Goal: Task Accomplishment & Management: Use online tool/utility

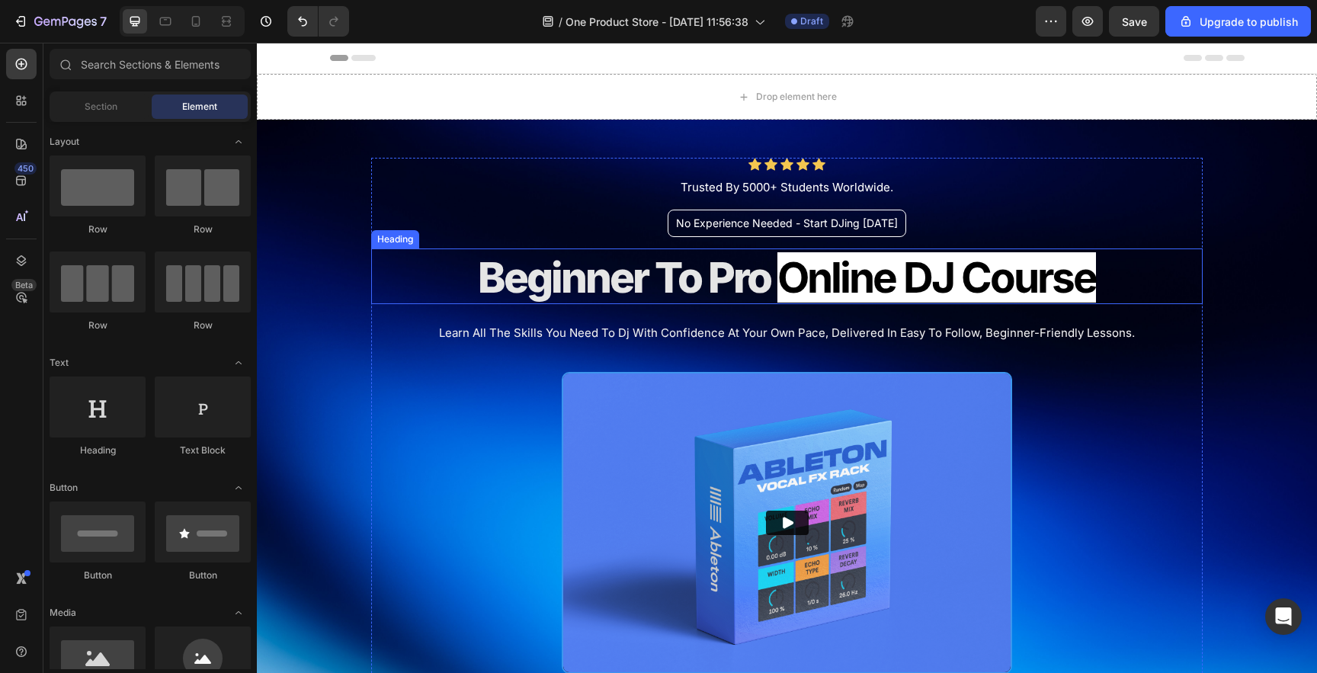
click at [794, 274] on strong "Online DJ Course" at bounding box center [936, 277] width 319 height 50
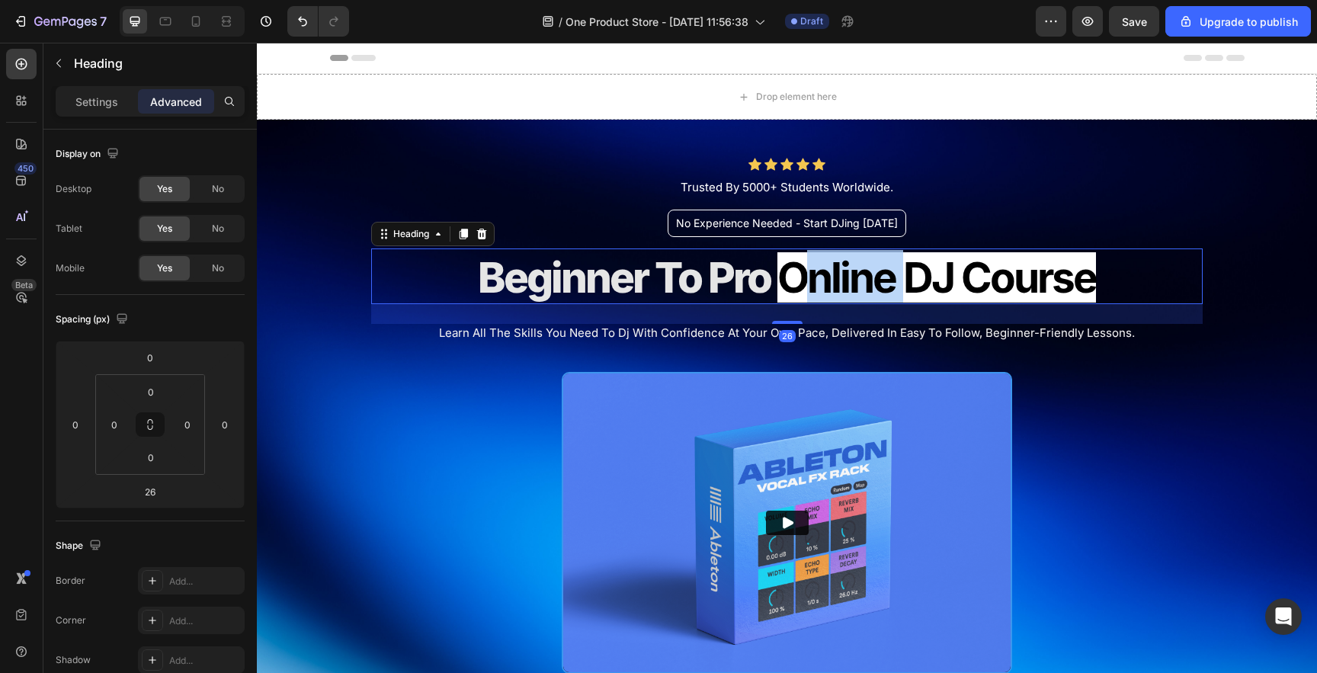
click at [813, 275] on strong "Online DJ Course" at bounding box center [936, 277] width 319 height 50
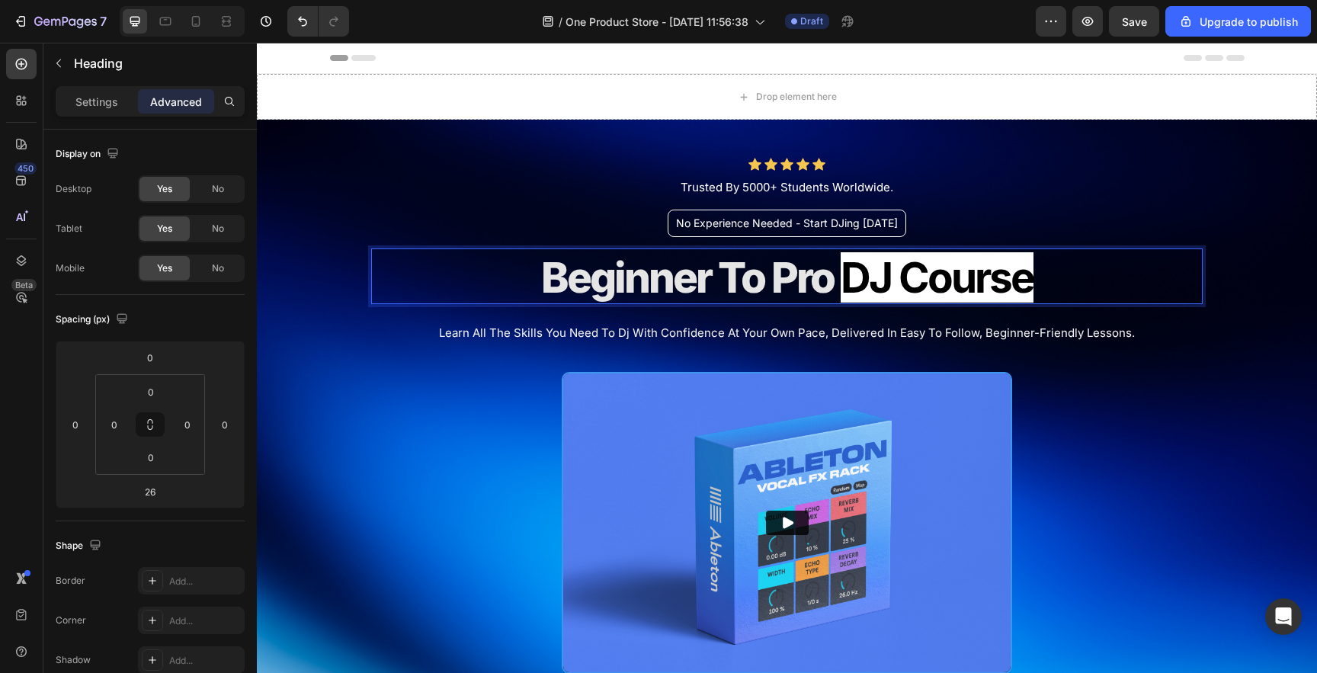
click at [706, 272] on span "Beginner To Pro" at bounding box center [687, 277] width 293 height 50
click at [395, 379] on div "Icon Icon Icon Icon Icon Icon List Trusted By 5000+ Students Worldwide. Text Bl…" at bounding box center [787, 463] width 832 height 611
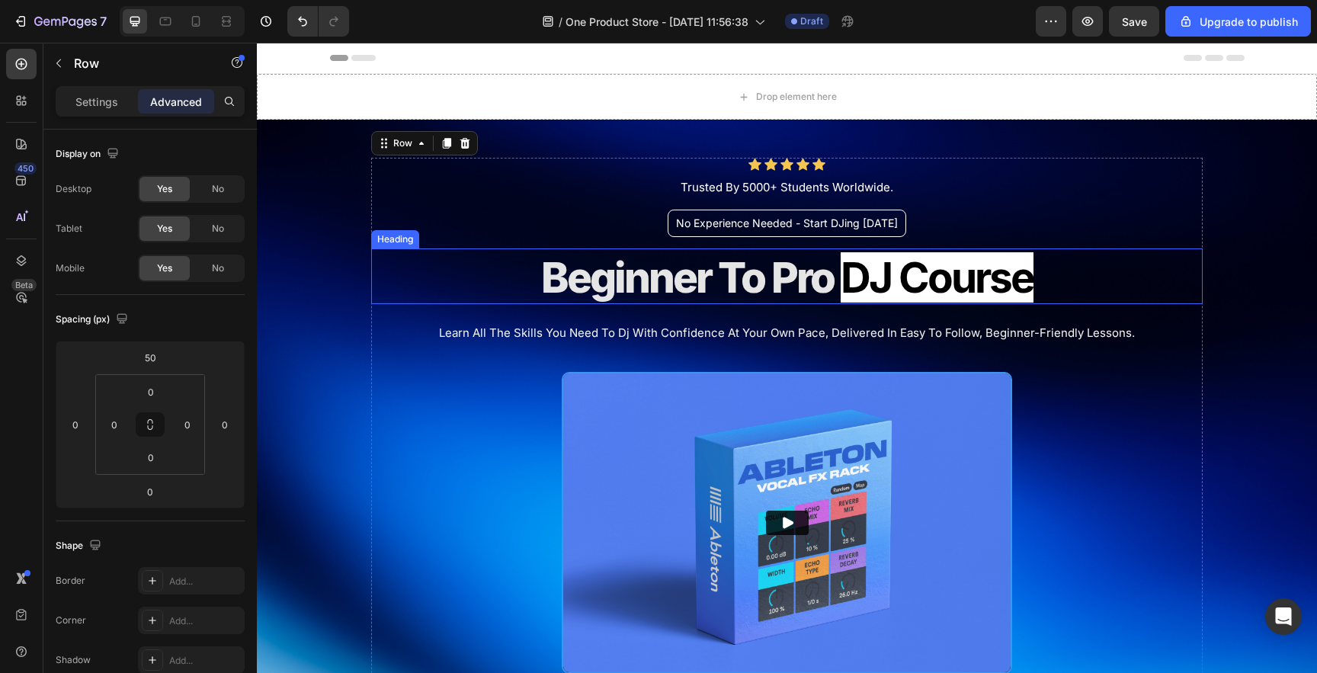
click at [592, 290] on span "Beginner To Pro" at bounding box center [687, 277] width 293 height 50
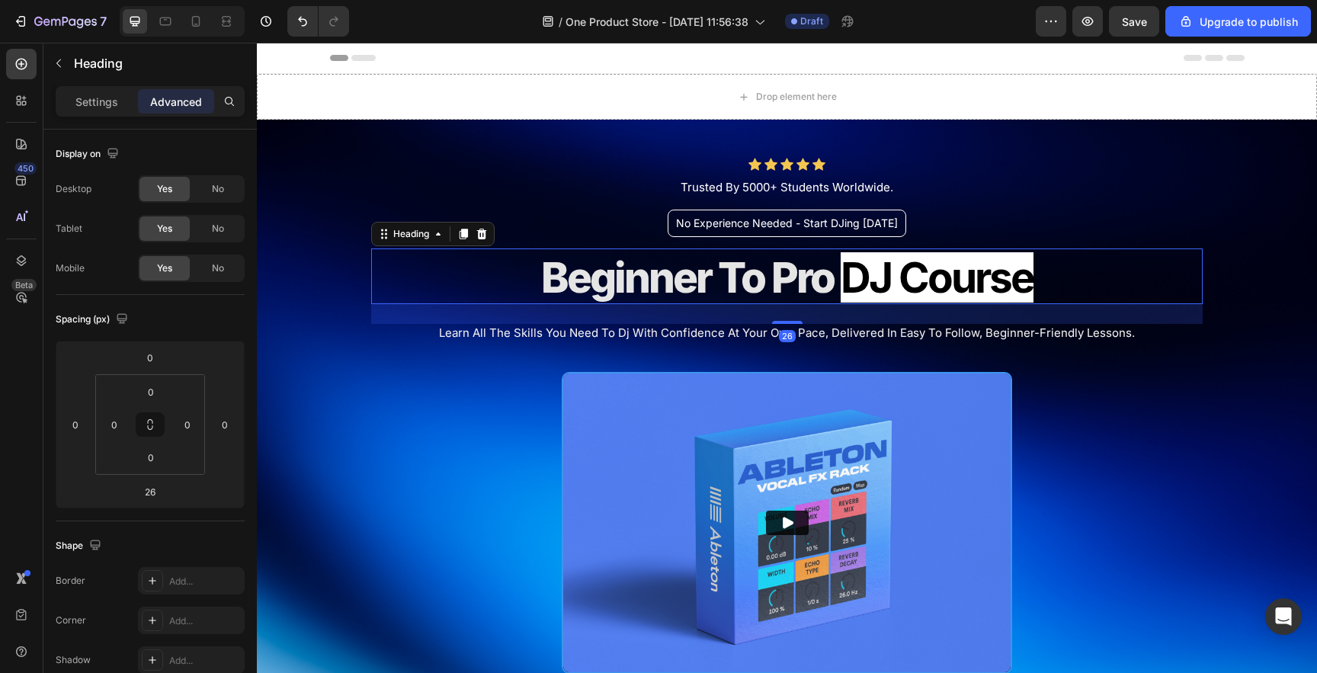
drag, startPoint x: 463, startPoint y: 236, endPoint x: 489, endPoint y: 236, distance: 25.9
click at [463, 236] on icon at bounding box center [464, 234] width 8 height 11
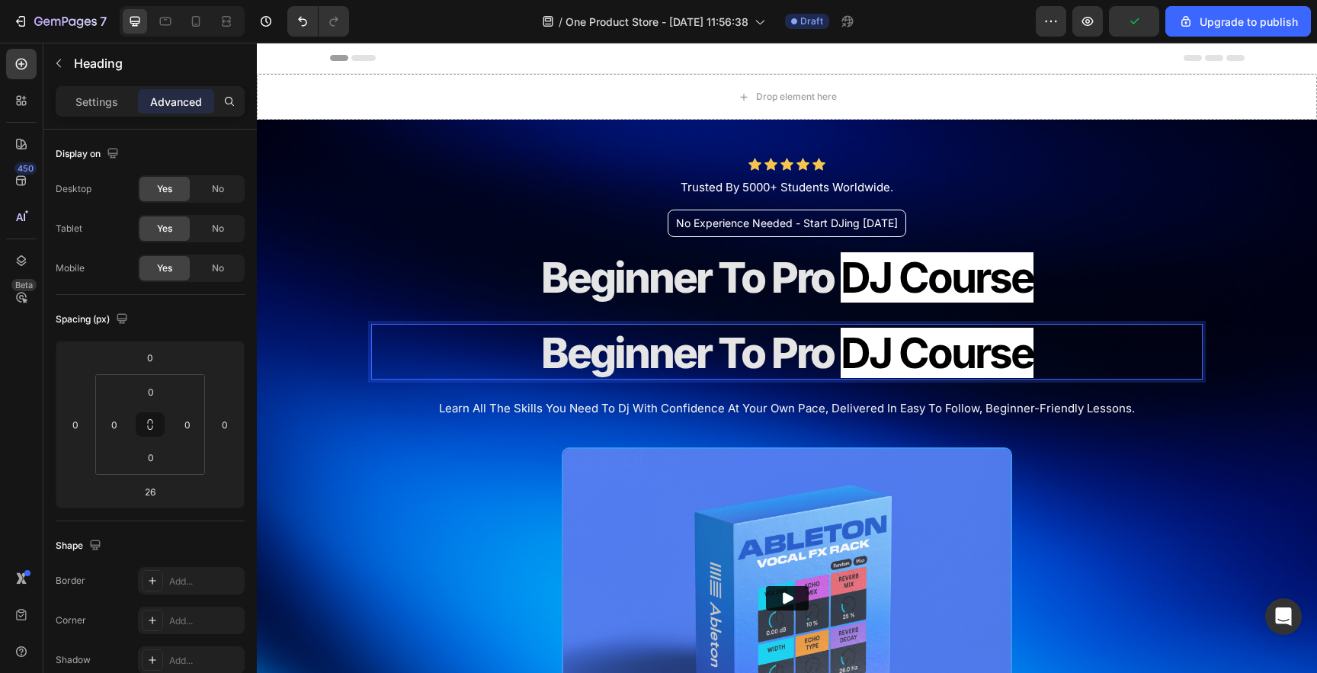
click at [841, 354] on strong "DJ Course" at bounding box center [937, 353] width 193 height 50
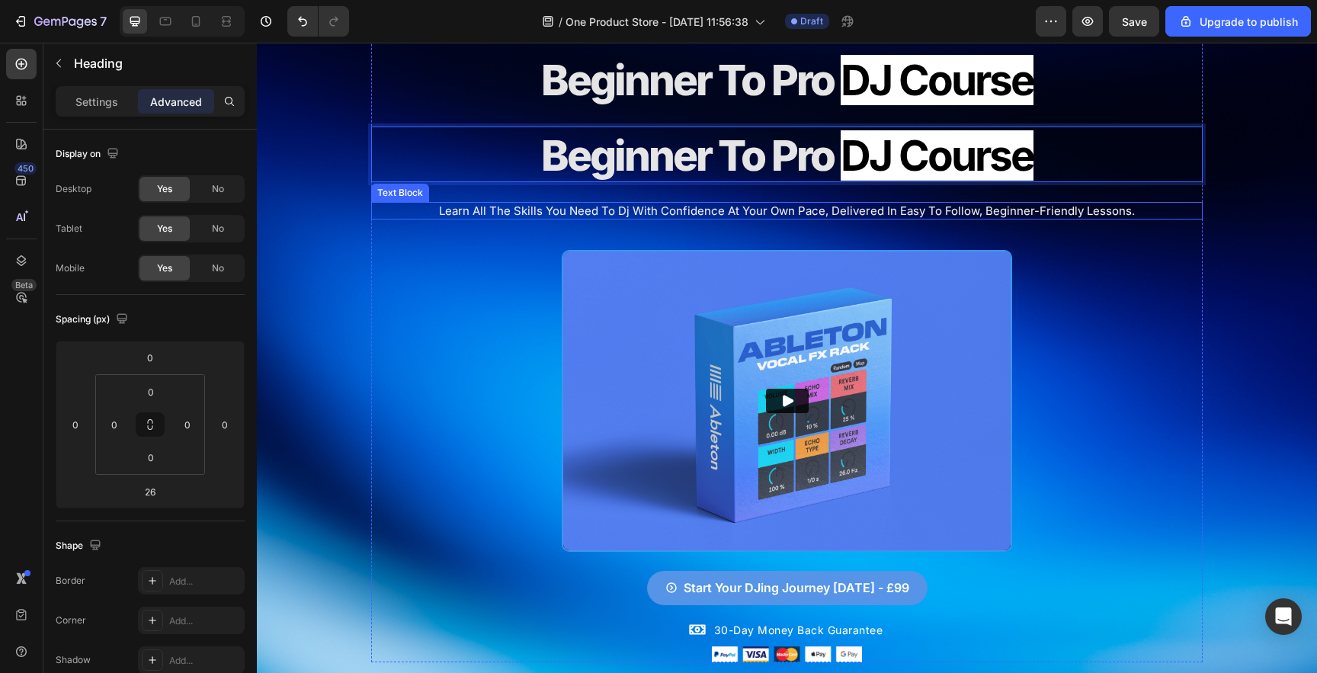
scroll to position [214, 0]
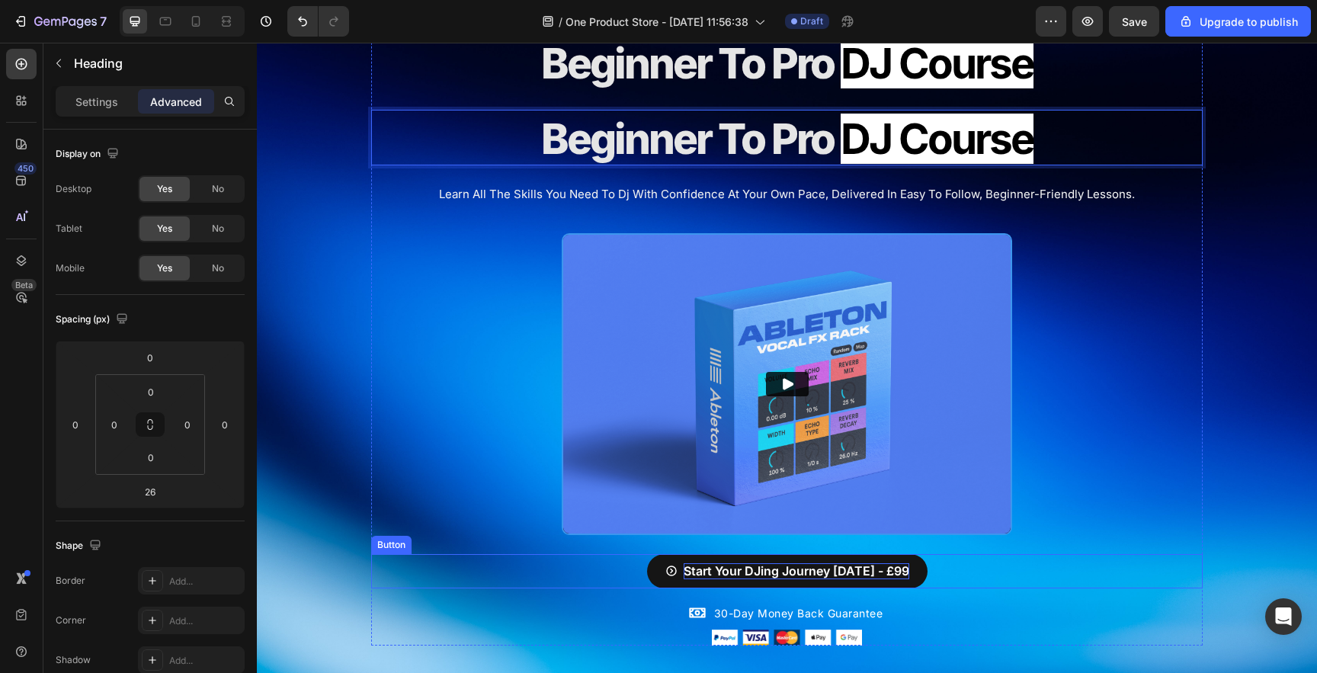
click at [722, 564] on p "Start Your DJing Journey [DATE] - £99" at bounding box center [797, 571] width 226 height 16
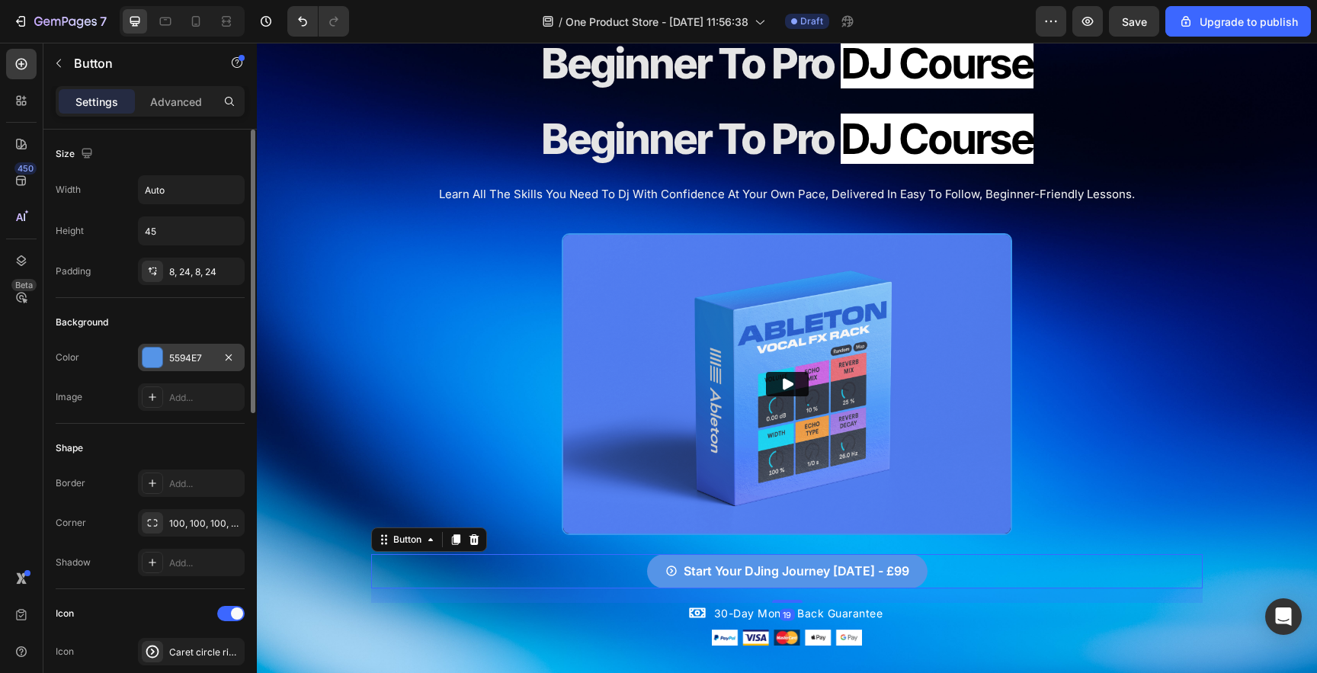
click at [194, 360] on div "5594E7" at bounding box center [191, 358] width 44 height 14
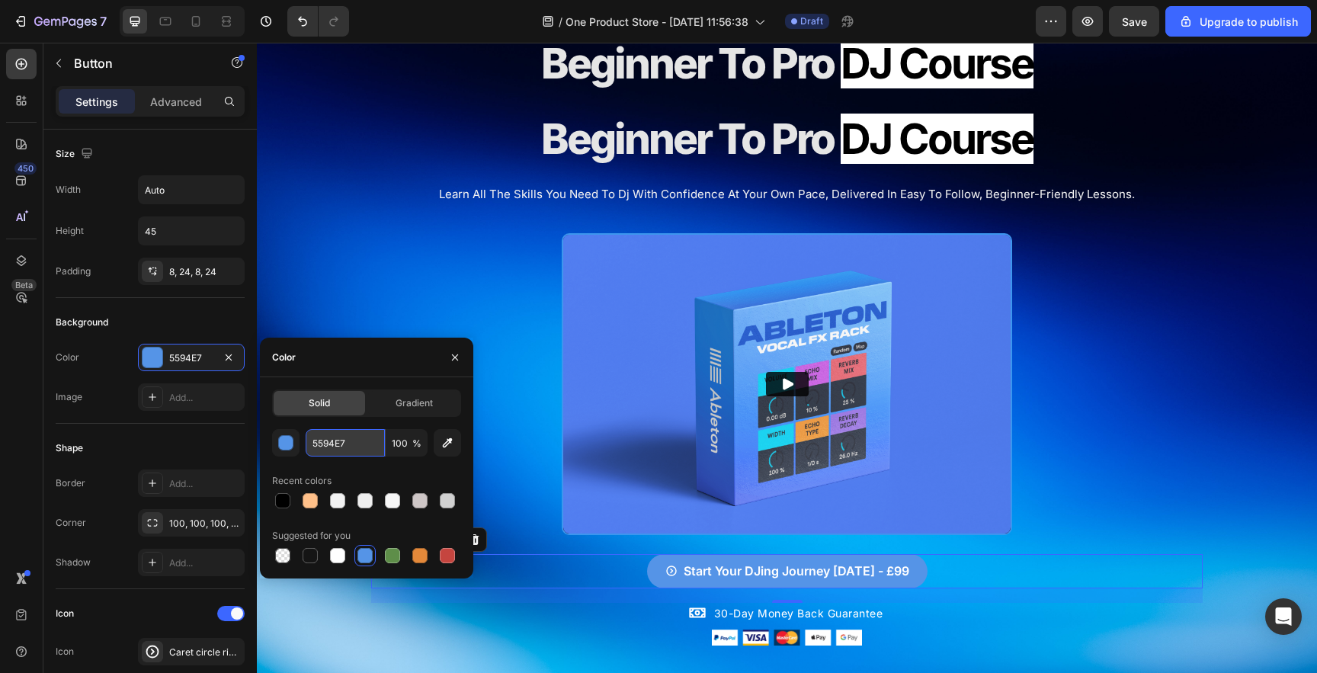
click at [352, 449] on input "5594E7" at bounding box center [345, 442] width 79 height 27
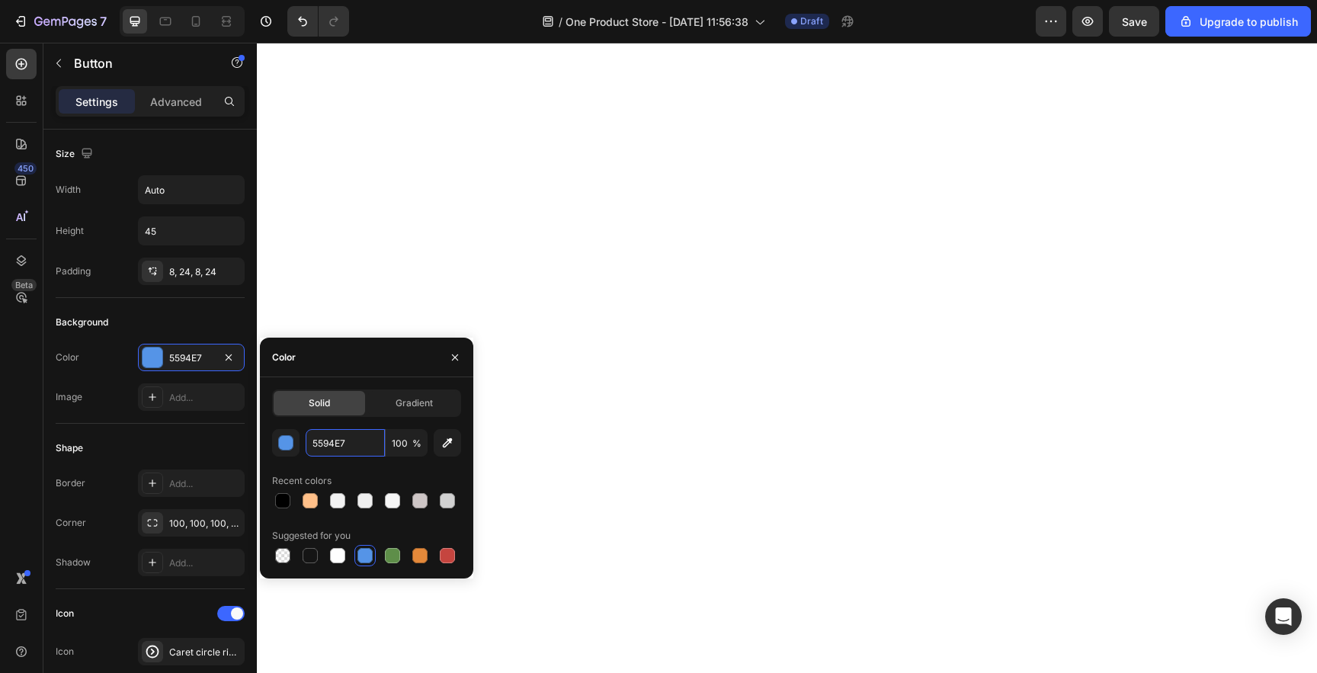
scroll to position [1438, 0]
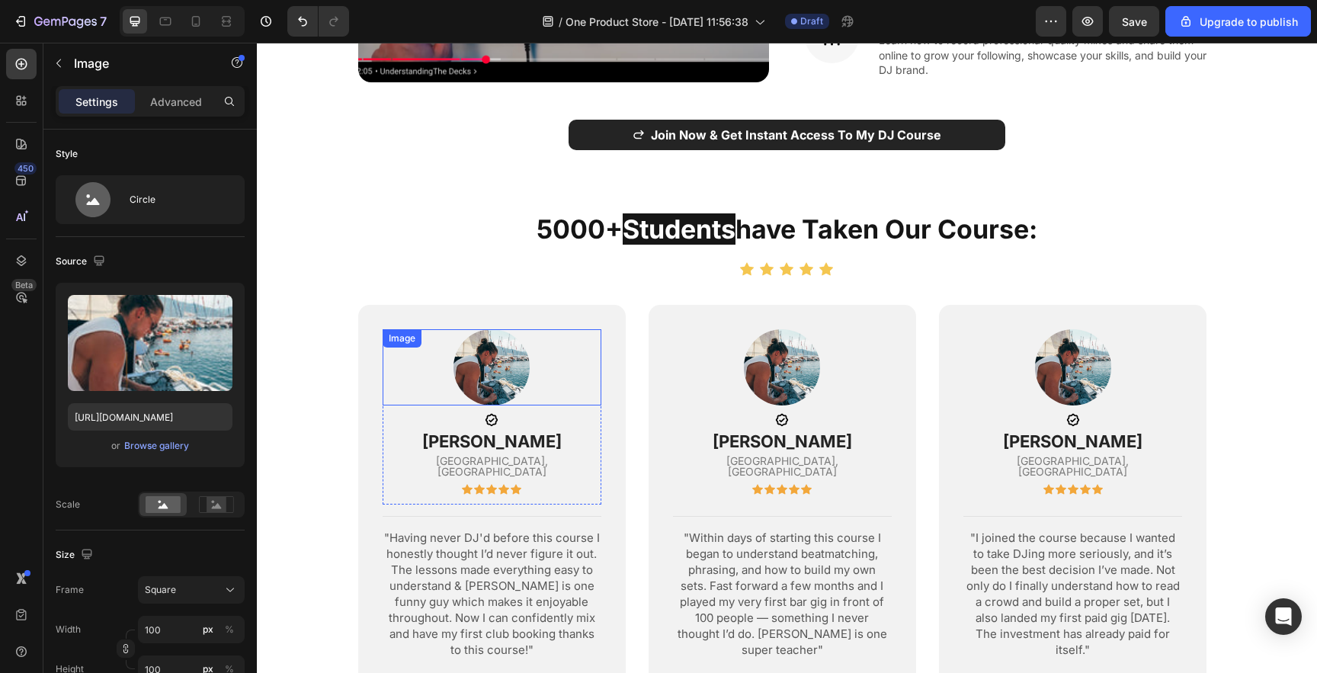
click at [508, 345] on img at bounding box center [492, 367] width 76 height 76
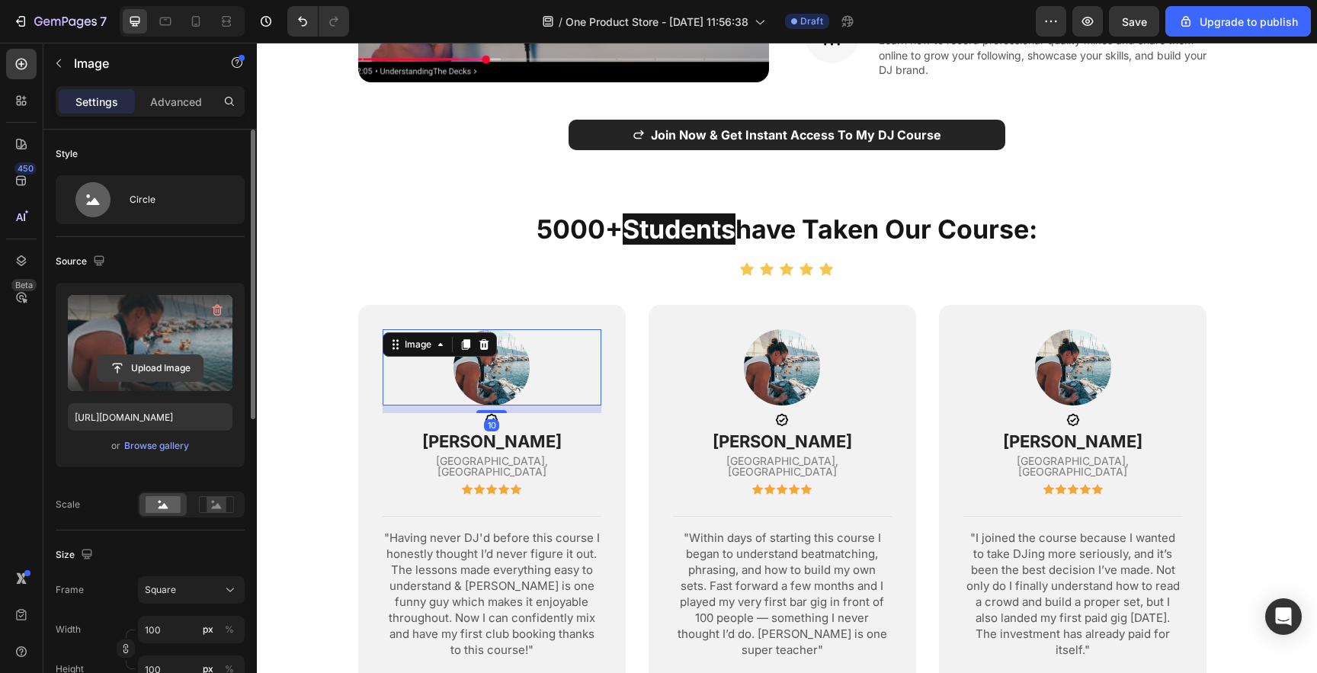
click at [159, 359] on input "file" at bounding box center [150, 368] width 105 height 26
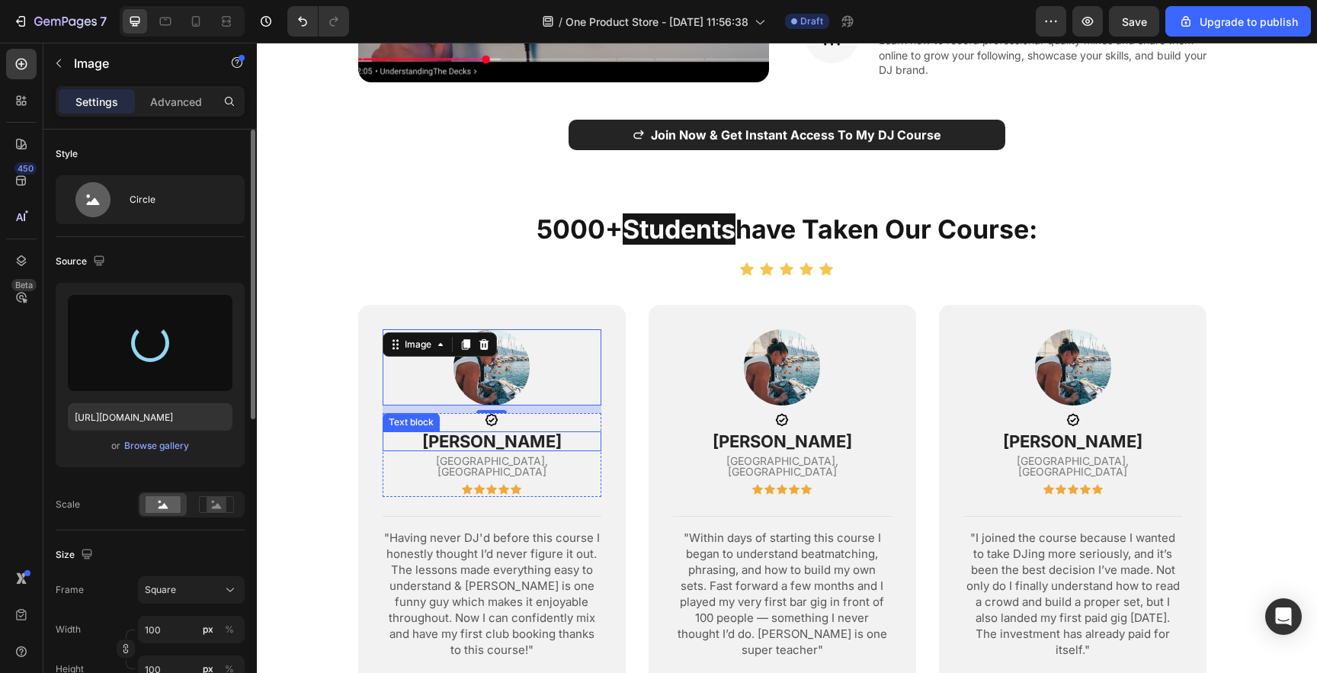
type input "[URL][DOMAIN_NAME]"
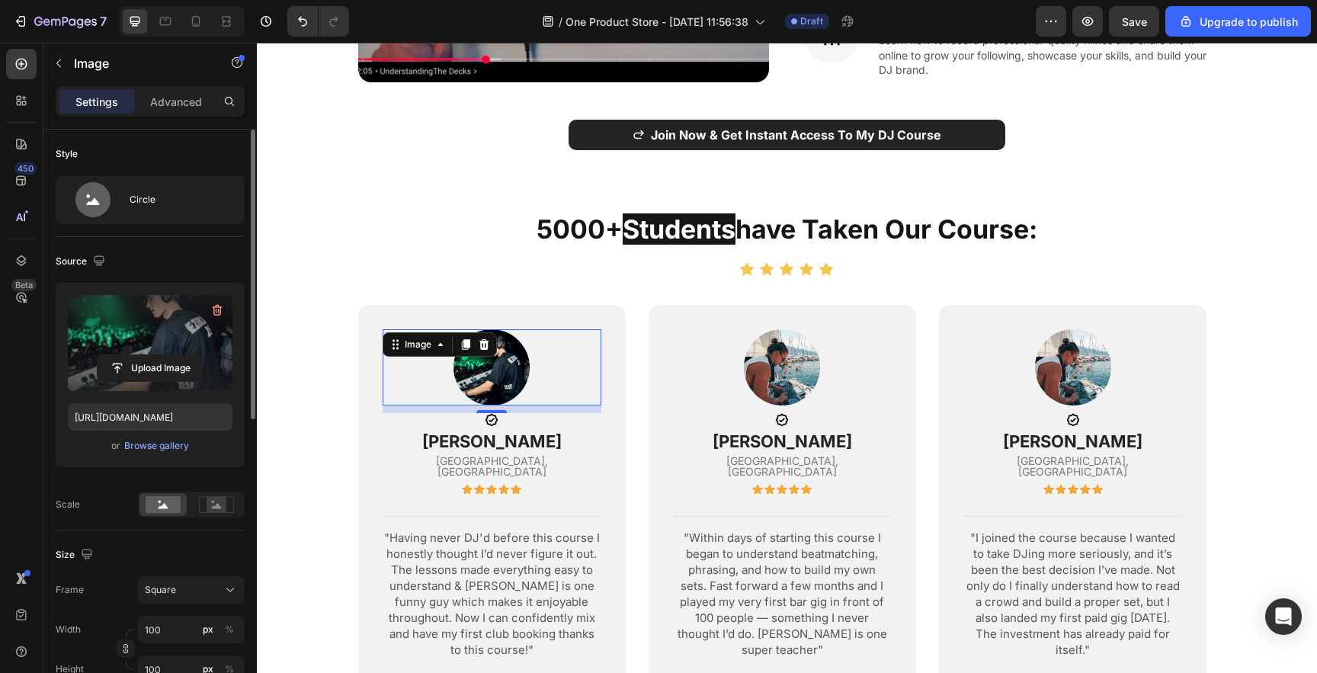
click at [329, 383] on section "5000+ students have taken our course: Heading Icon Icon Icon Icon Icon Icon Lis…" at bounding box center [787, 466] width 979 height 511
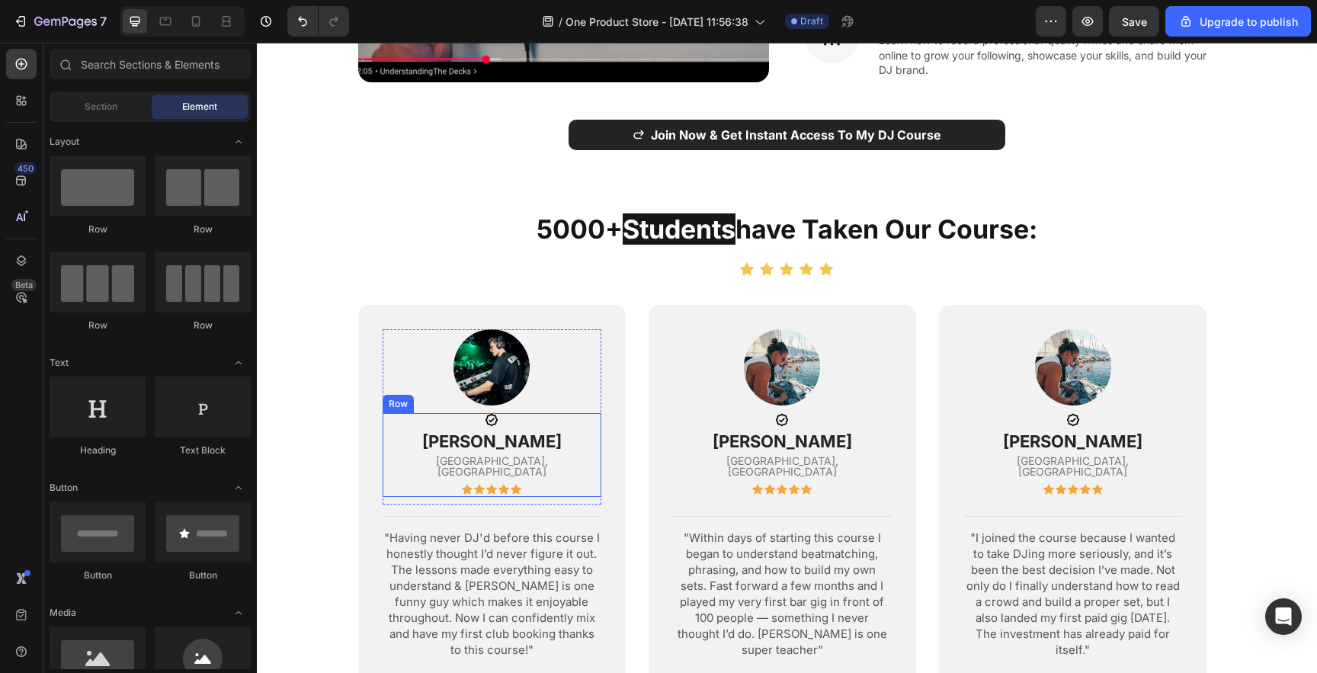
click at [486, 433] on p "[PERSON_NAME]" at bounding box center [492, 441] width 216 height 17
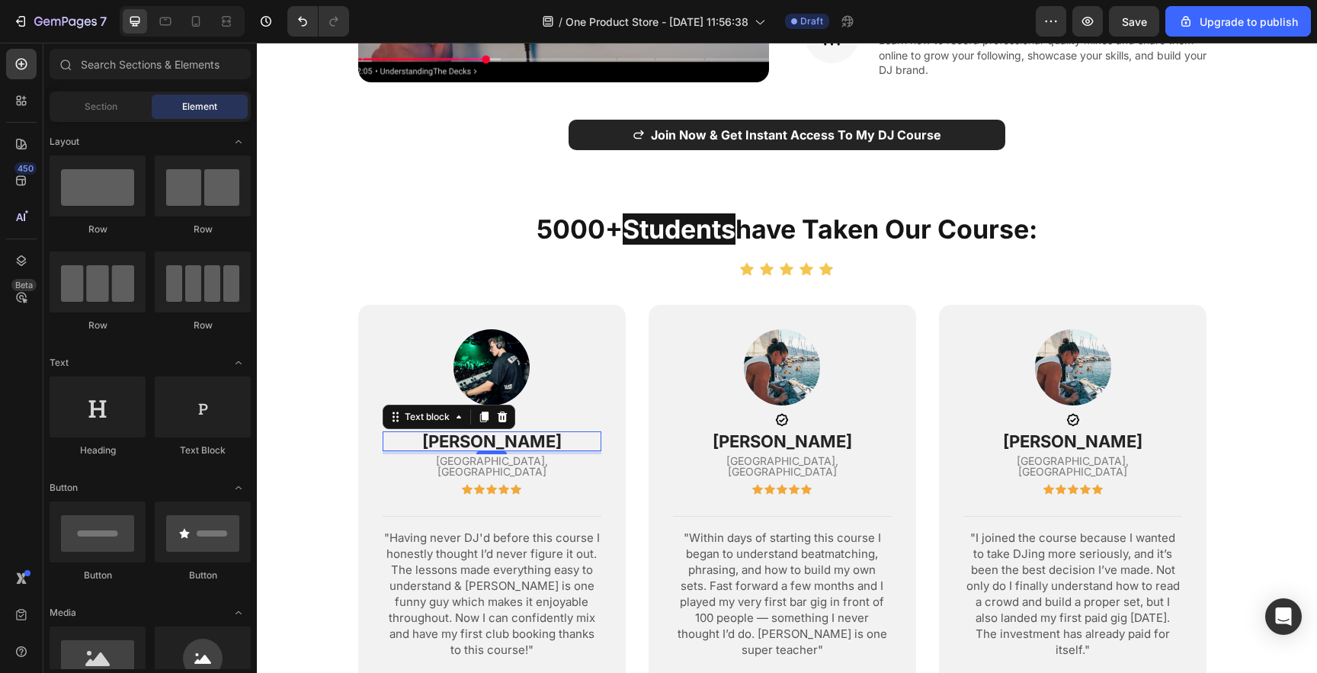
click at [486, 433] on p "[PERSON_NAME]" at bounding box center [492, 441] width 216 height 17
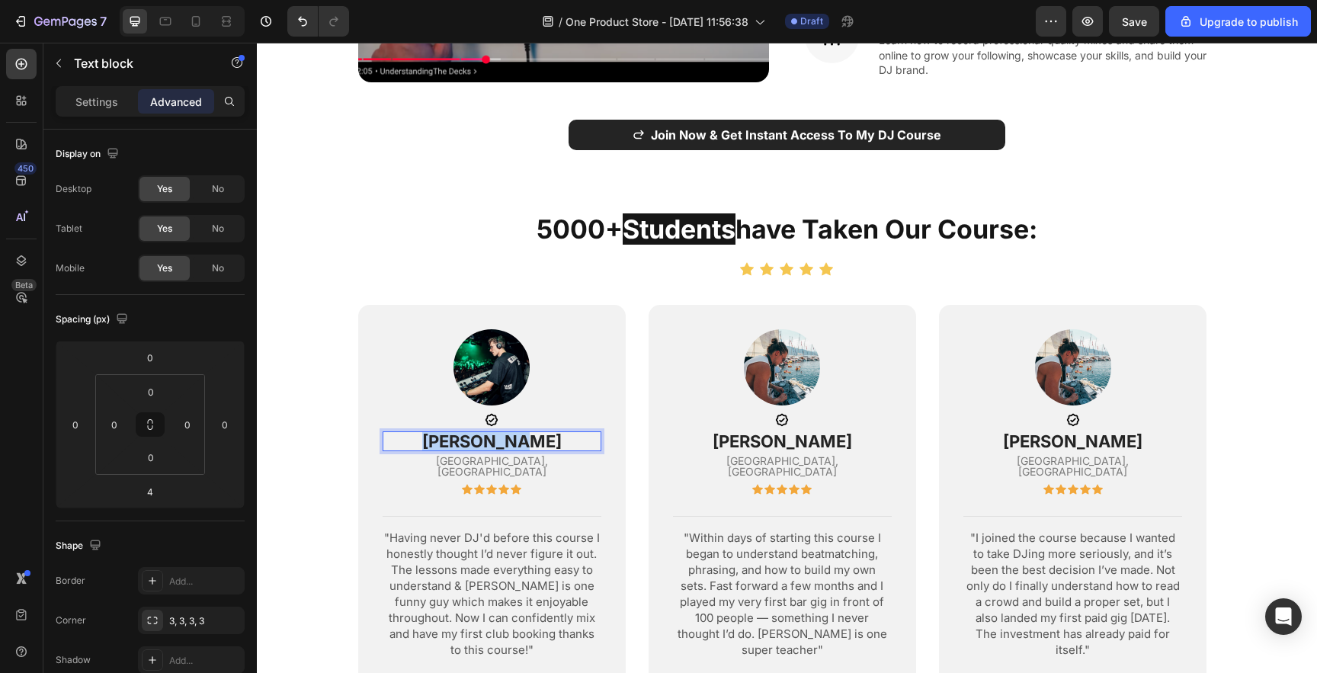
click at [486, 433] on p "[PERSON_NAME]" at bounding box center [492, 441] width 216 height 17
click at [649, 466] on div "Image Icon [PERSON_NAME] Text block [GEOGRAPHIC_DATA], [GEOGRAPHIC_DATA] Text b…" at bounding box center [783, 494] width 268 height 379
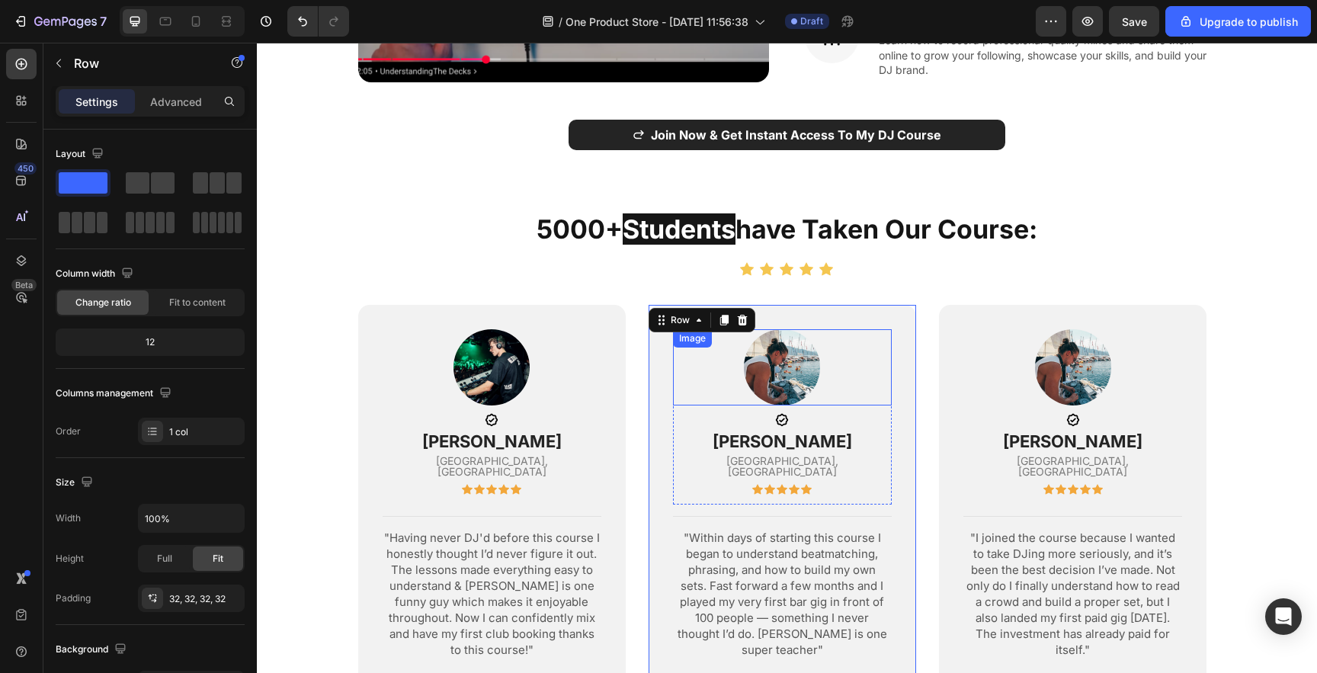
click at [781, 352] on img at bounding box center [782, 367] width 76 height 76
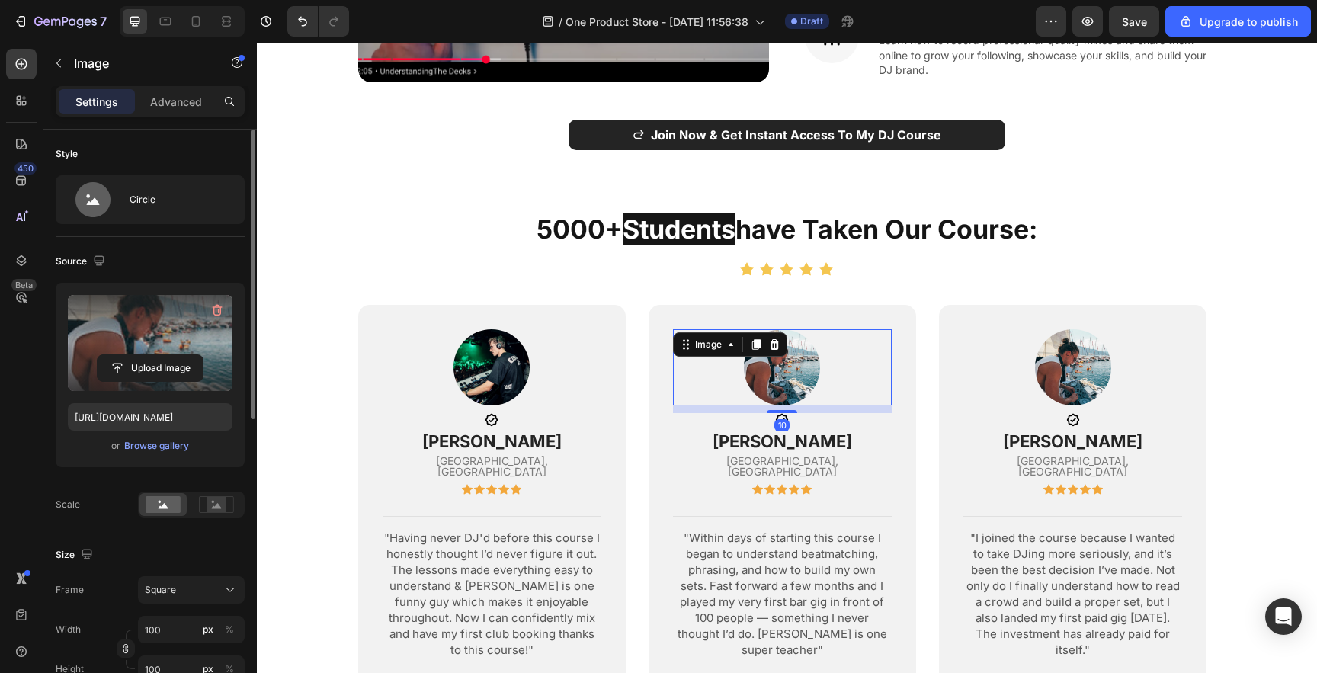
click at [111, 349] on label at bounding box center [150, 343] width 165 height 96
click at [111, 355] on input "file" at bounding box center [150, 368] width 105 height 26
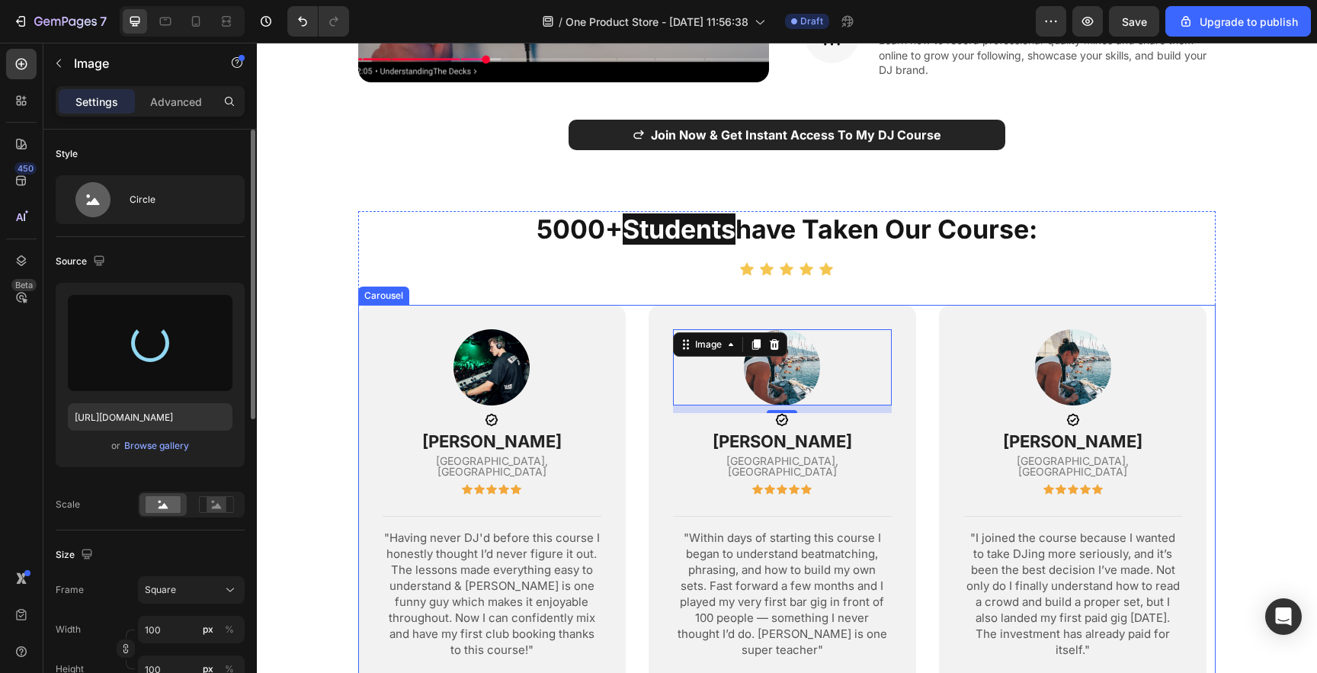
type input "[URL][DOMAIN_NAME]"
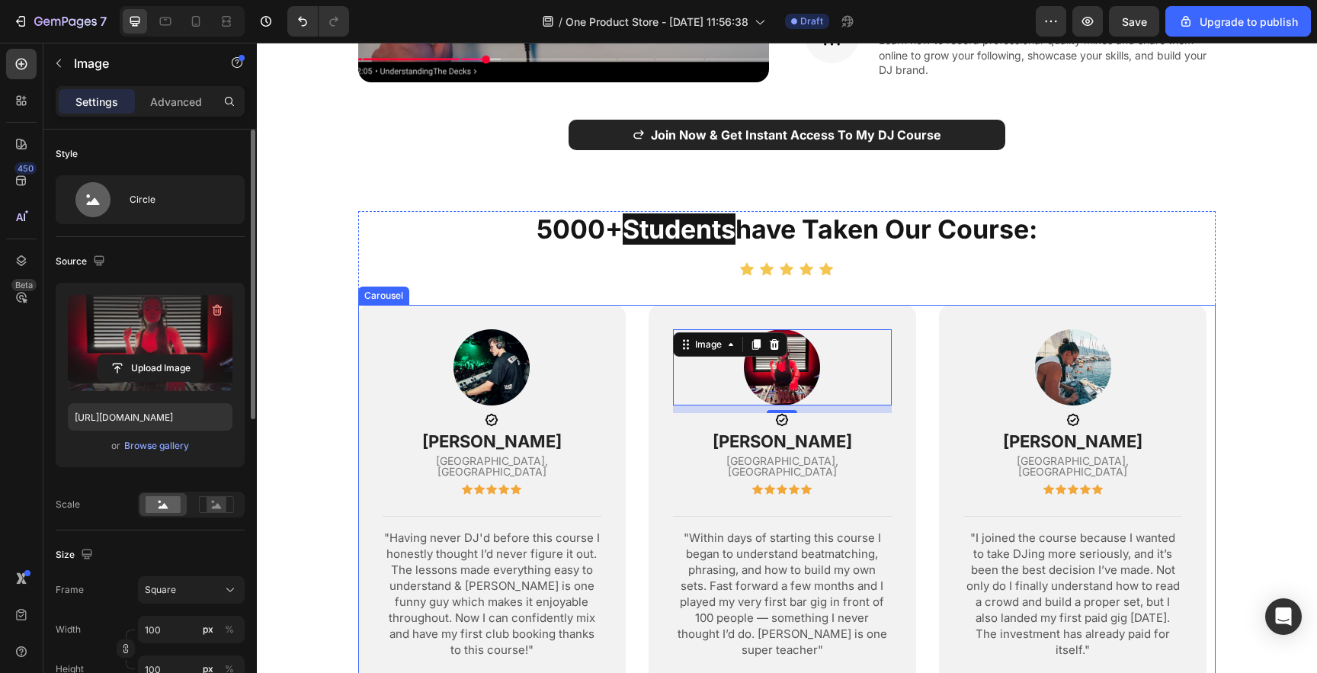
click at [625, 382] on div "Image Icon [PERSON_NAME] Text block [GEOGRAPHIC_DATA], [GEOGRAPHIC_DATA] Text b…" at bounding box center [787, 494] width 858 height 379
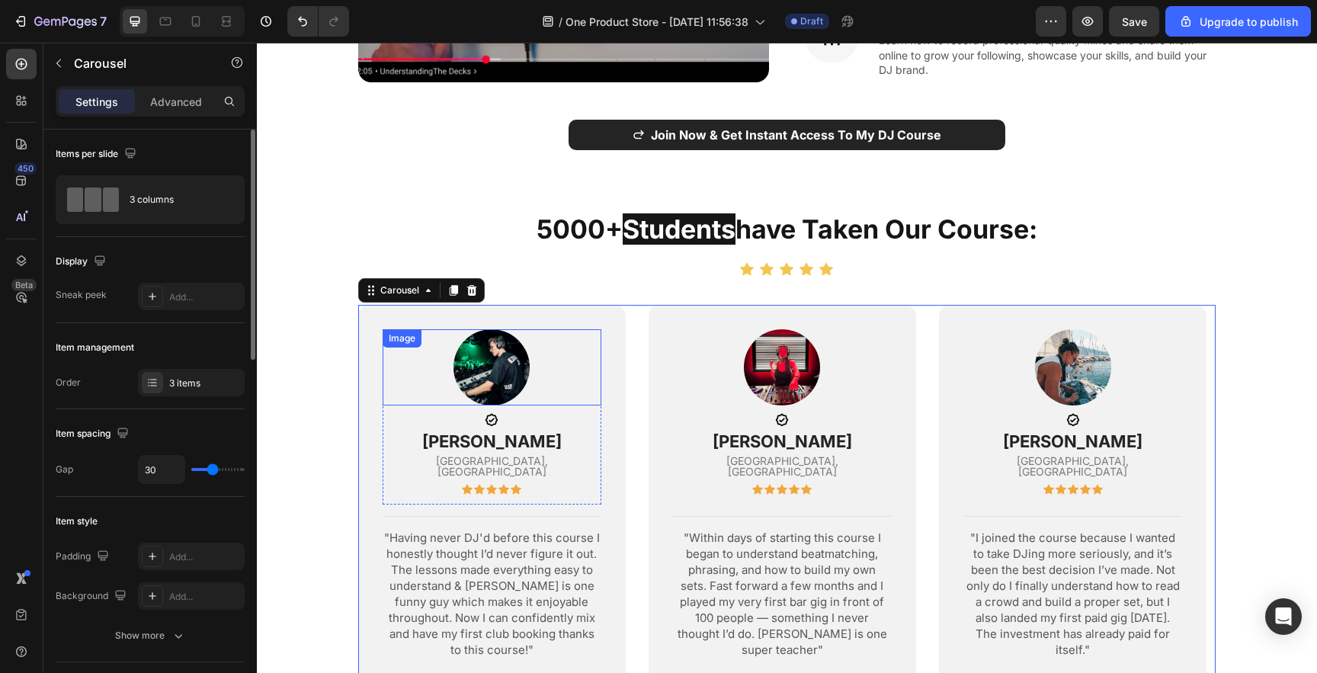
click at [515, 354] on img at bounding box center [492, 367] width 76 height 76
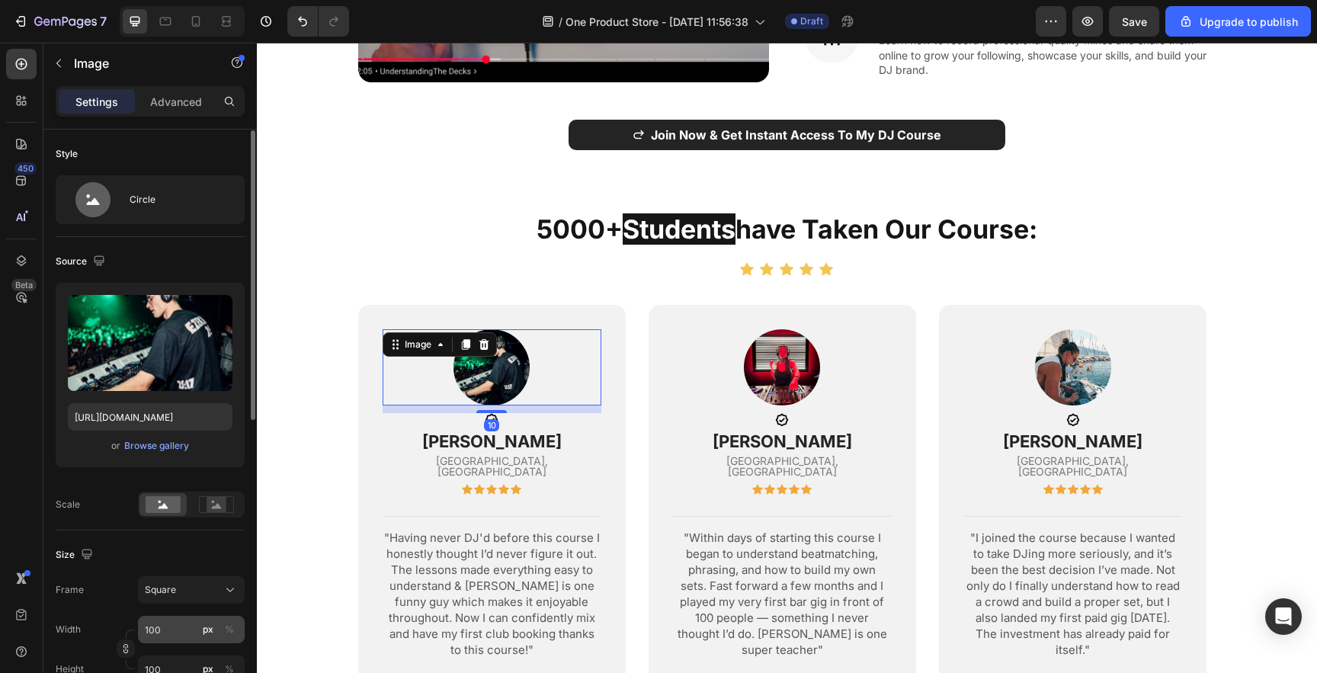
scroll to position [40, 0]
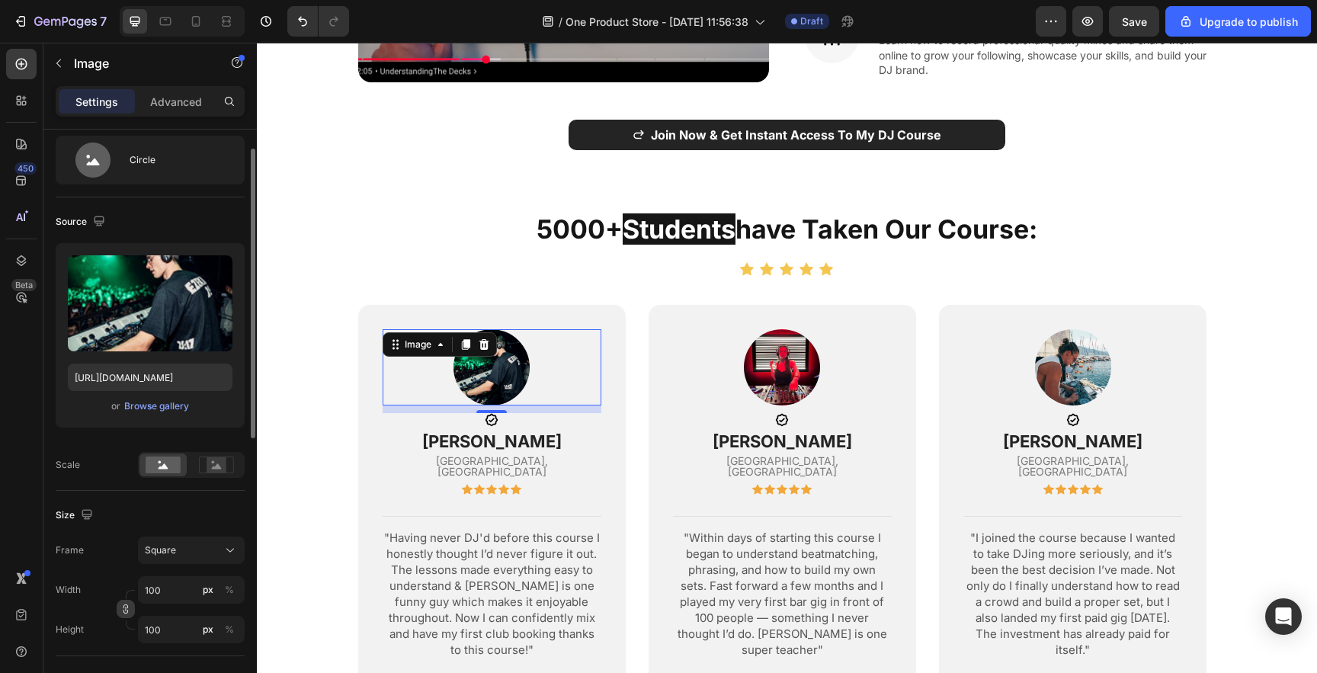
click at [124, 609] on icon "button" at bounding box center [125, 609] width 11 height 11
click at [126, 612] on icon "button" at bounding box center [125, 609] width 11 height 11
click at [163, 598] on input "100" at bounding box center [191, 589] width 107 height 27
type input "2"
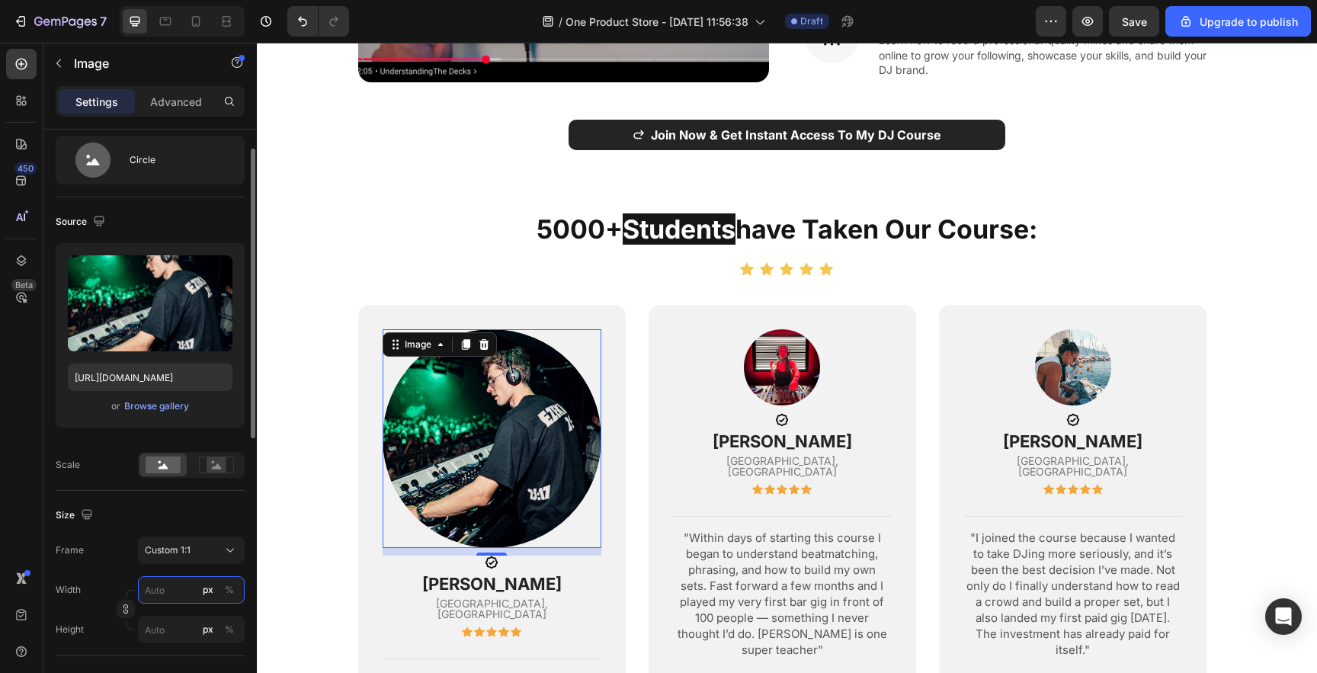
type input "1"
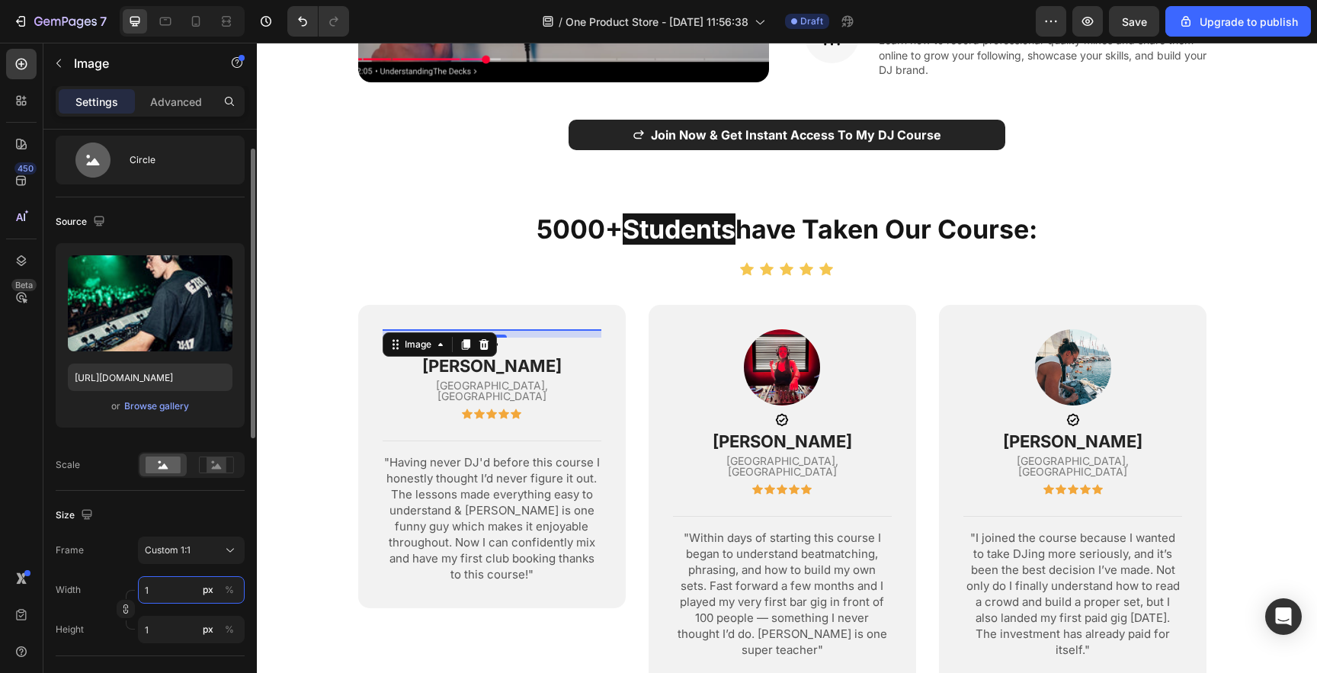
type input "15"
type input "150"
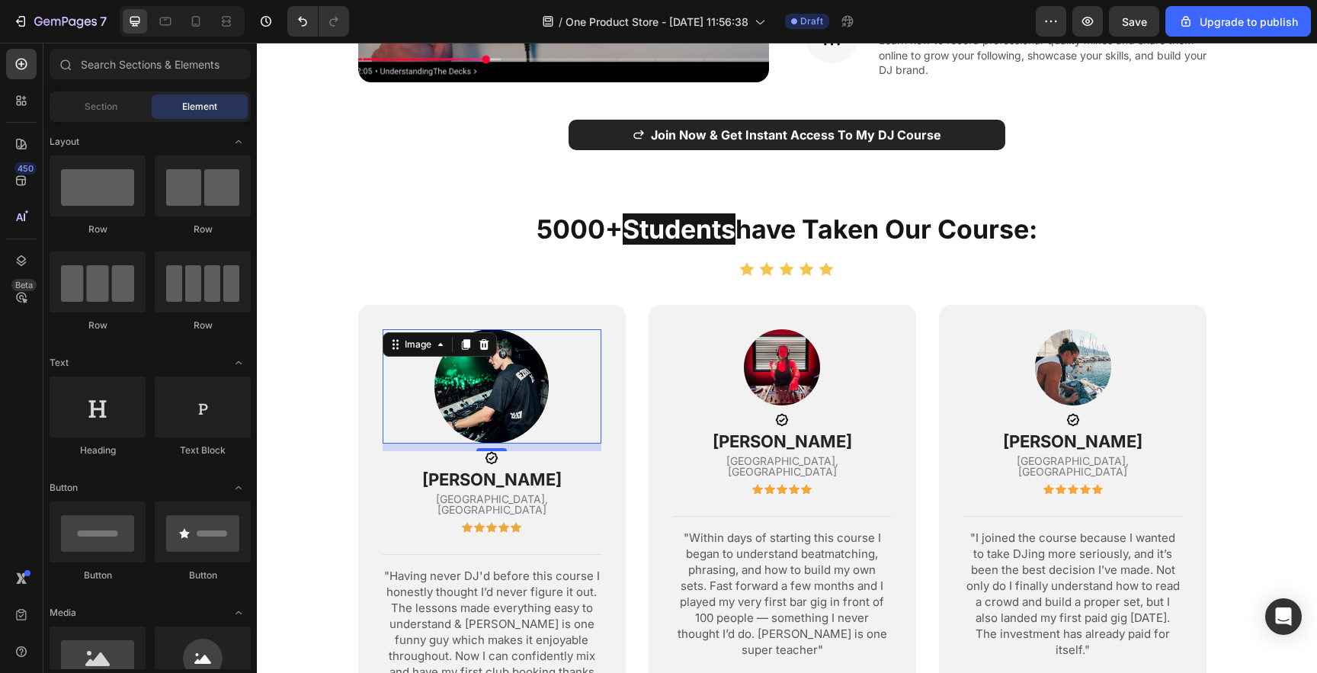
click at [310, 420] on section "5000+ students have taken our course: Heading Icon Icon Icon Icon Icon Icon Lis…" at bounding box center [787, 485] width 979 height 549
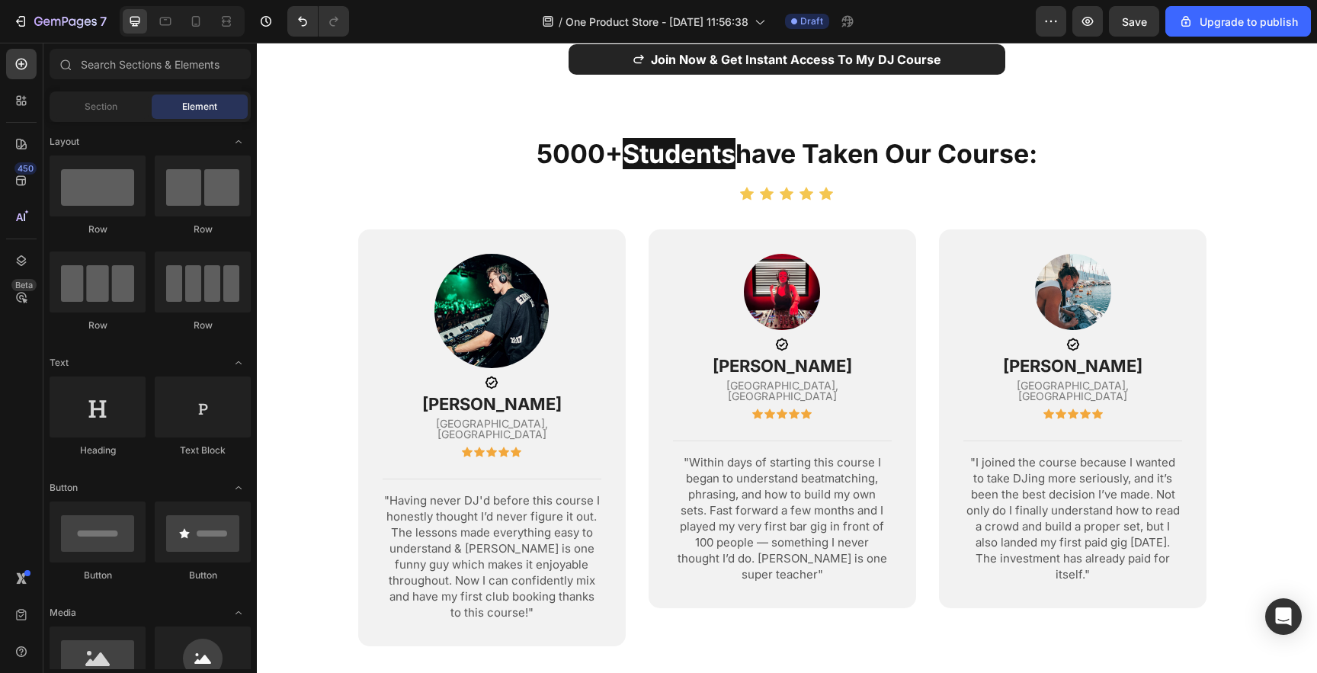
scroll to position [1534, 0]
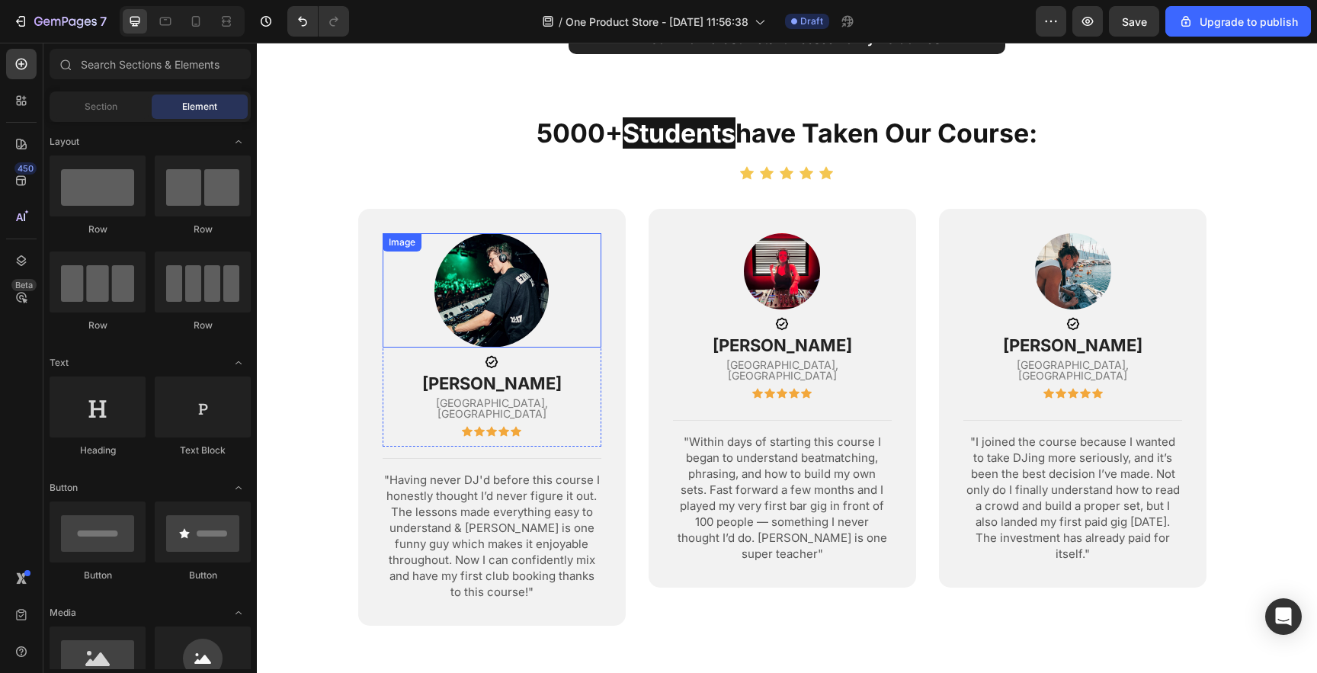
click at [441, 267] on img at bounding box center [491, 290] width 114 height 114
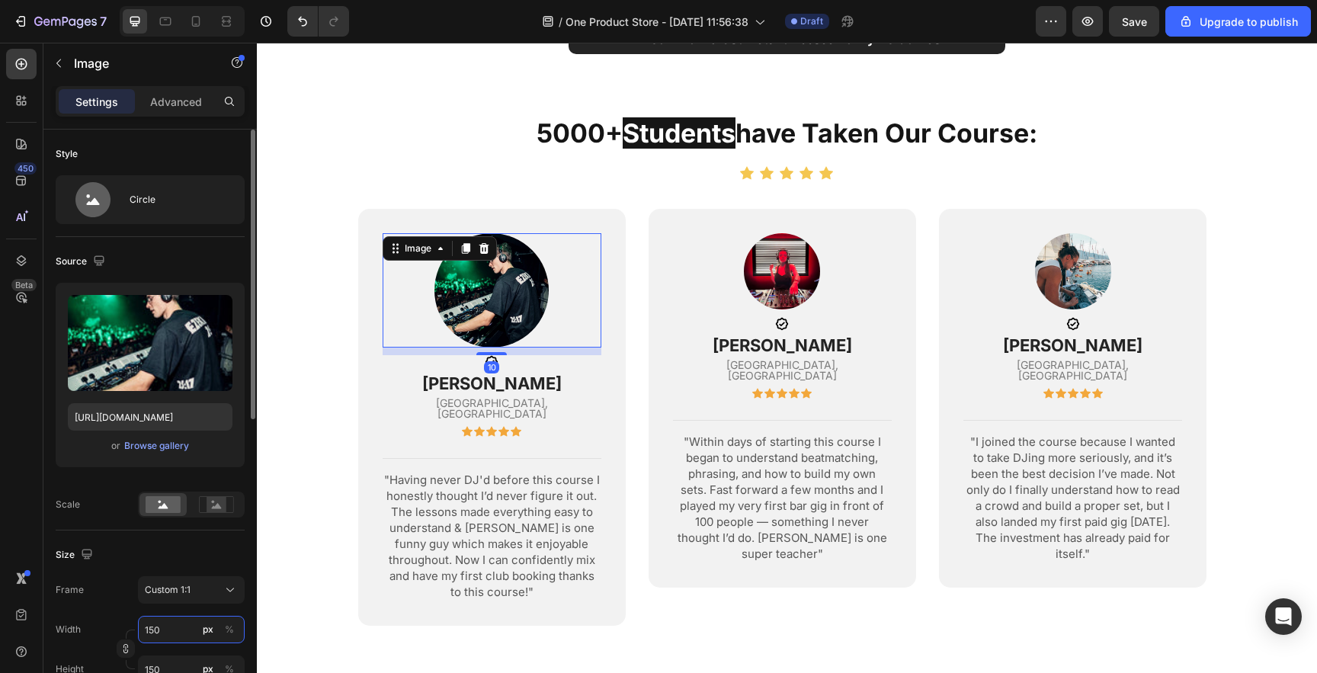
click at [170, 631] on input "150" at bounding box center [191, 629] width 107 height 27
type input "1"
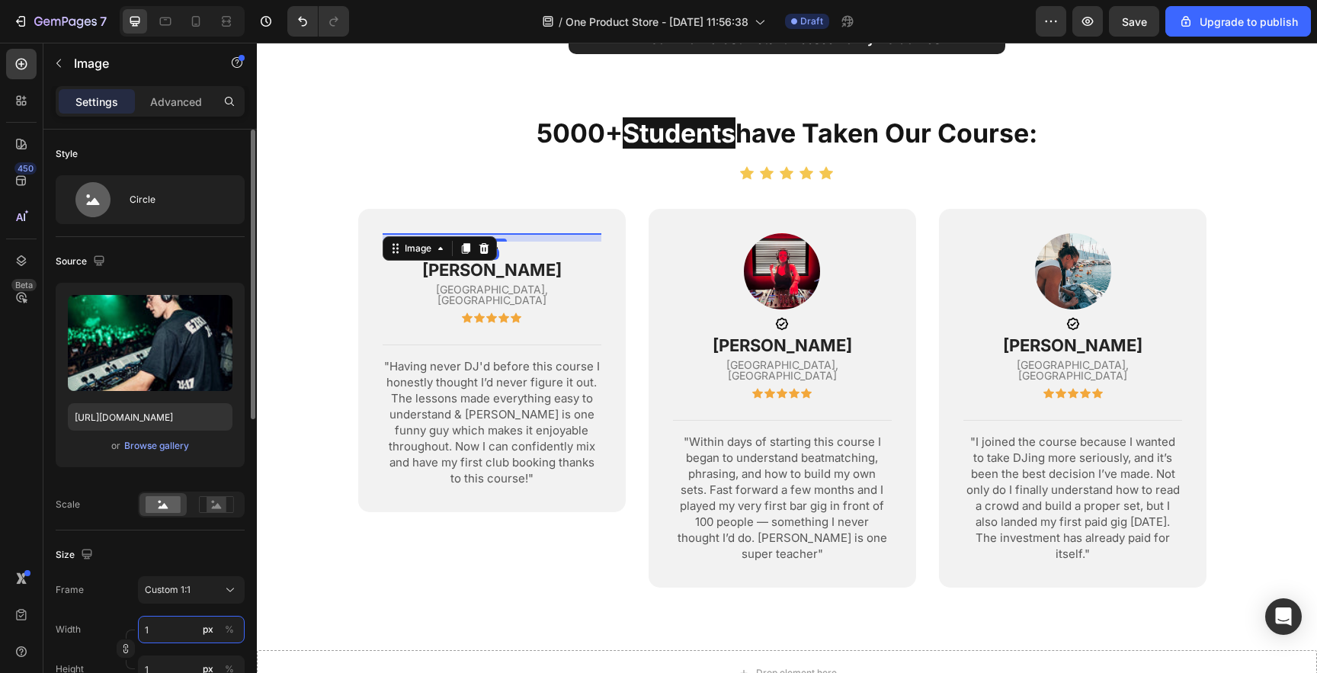
type input "13"
type input "130"
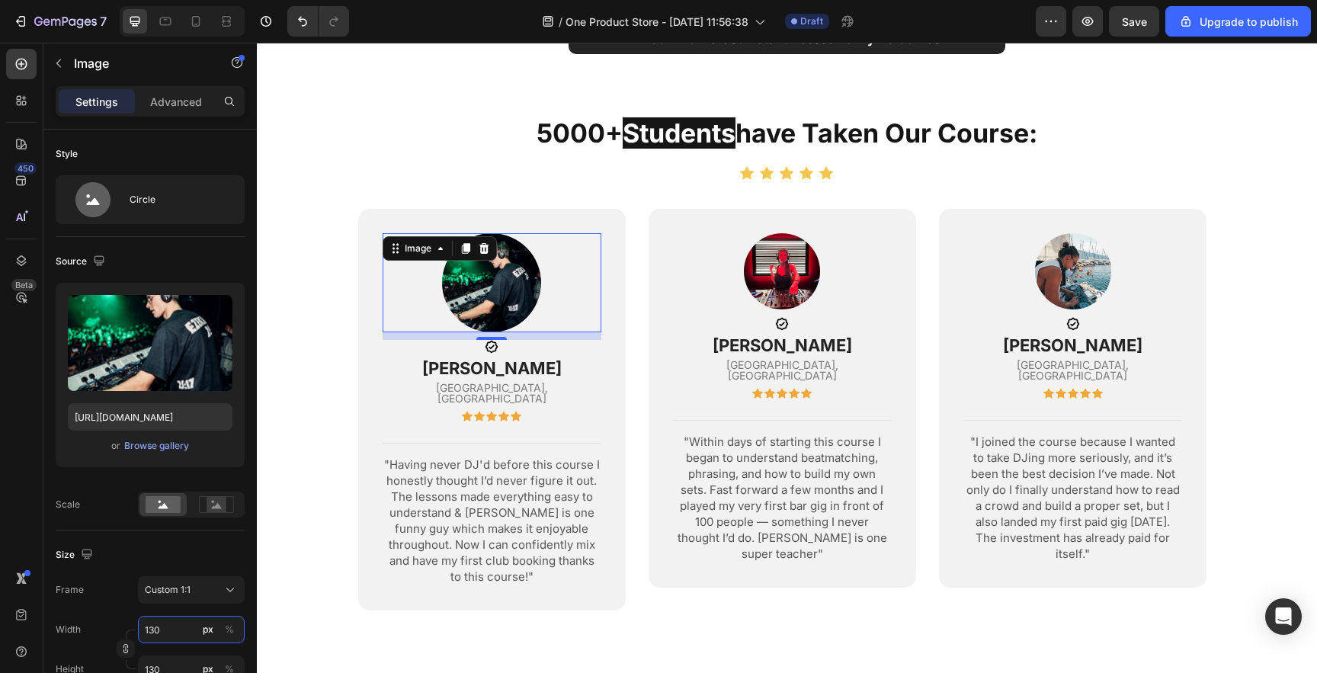
type input "130"
click at [494, 268] on img at bounding box center [491, 282] width 99 height 99
click at [766, 245] on img at bounding box center [782, 271] width 76 height 76
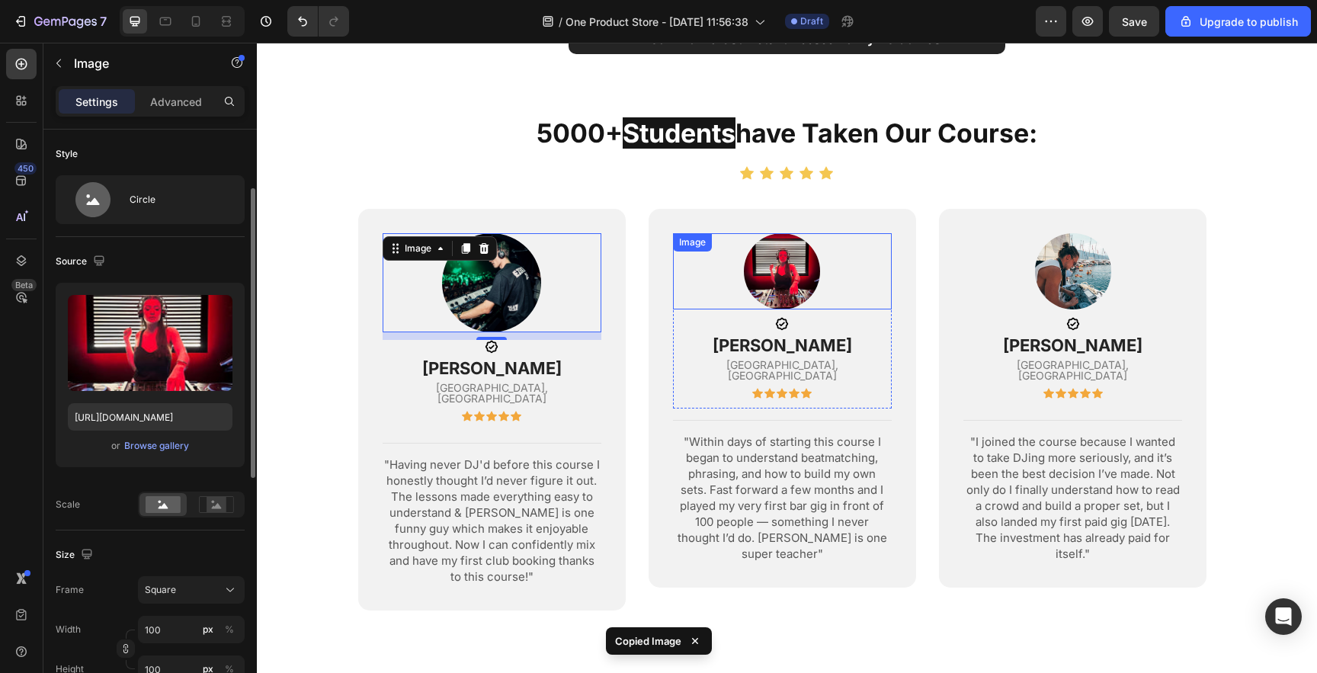
scroll to position [40, 0]
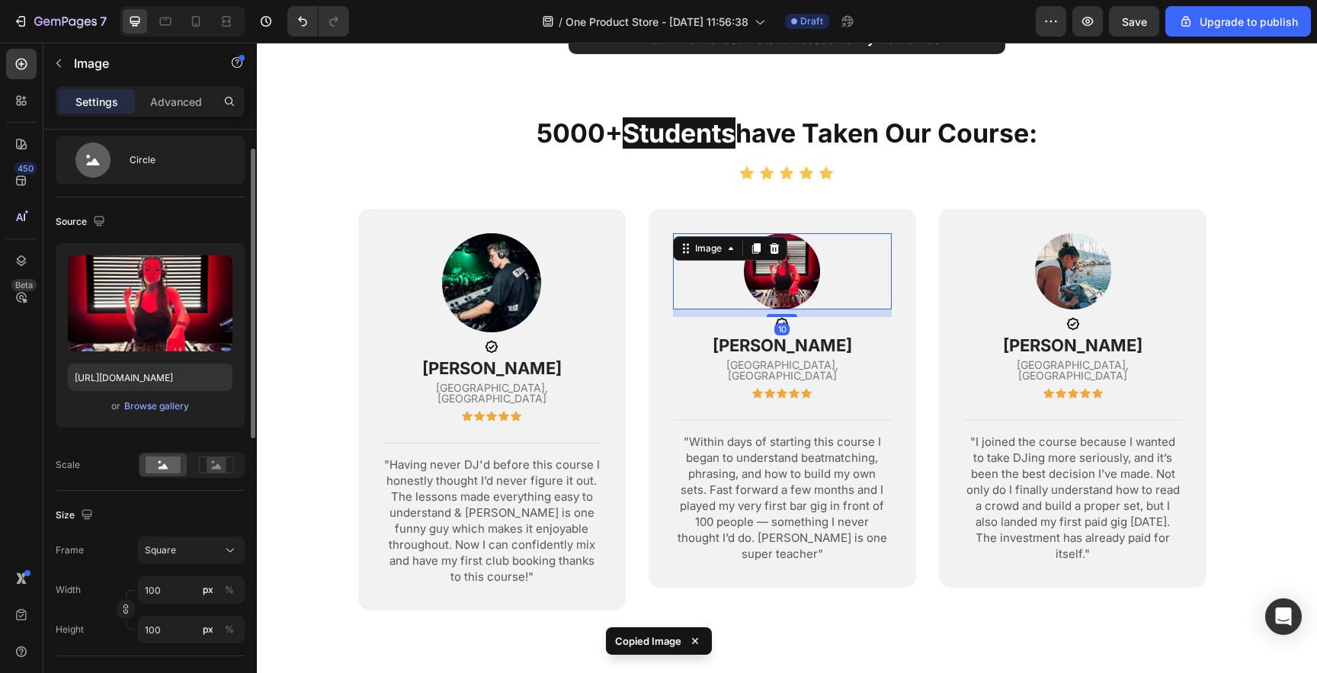
type input "130"
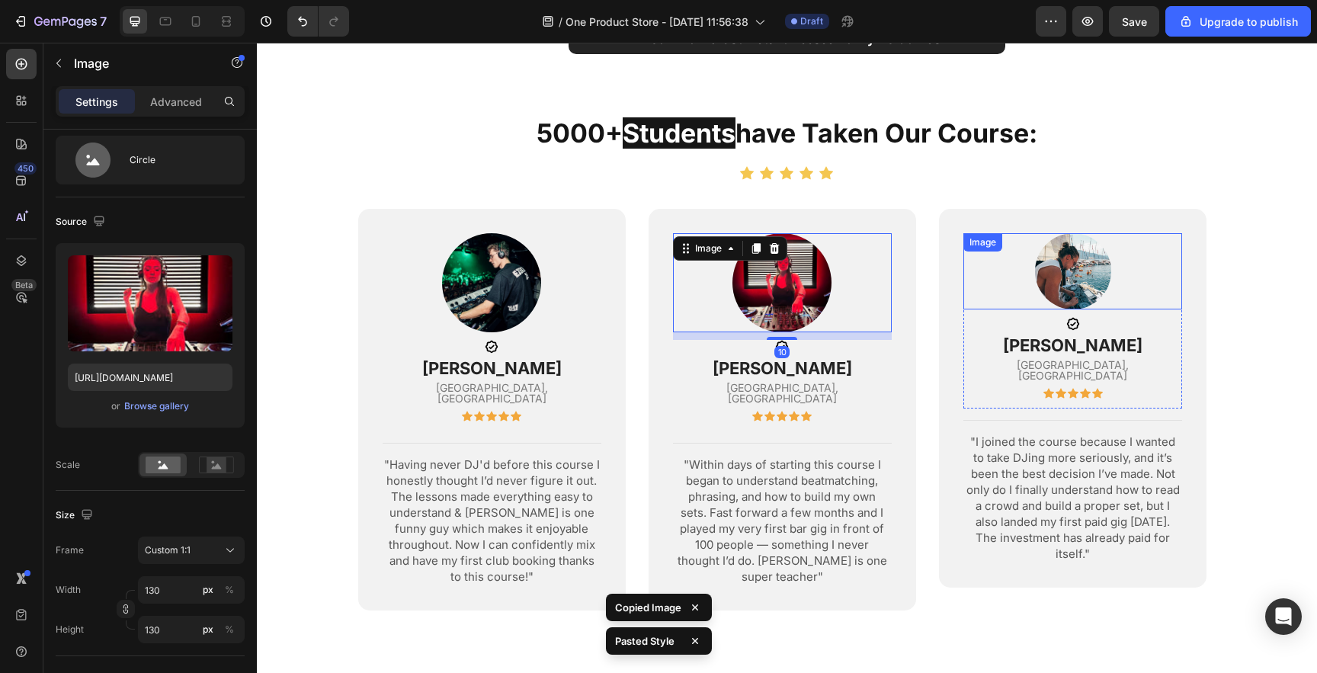
click at [1094, 245] on img at bounding box center [1073, 271] width 76 height 76
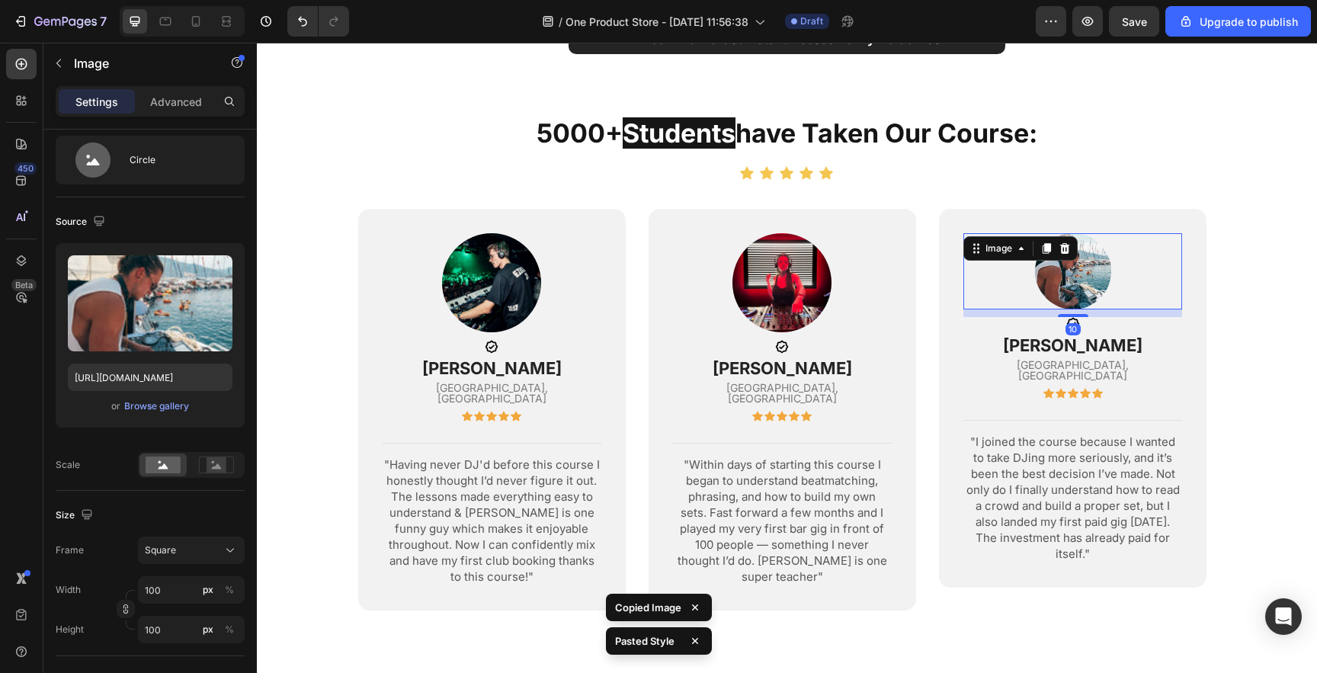
type input "130"
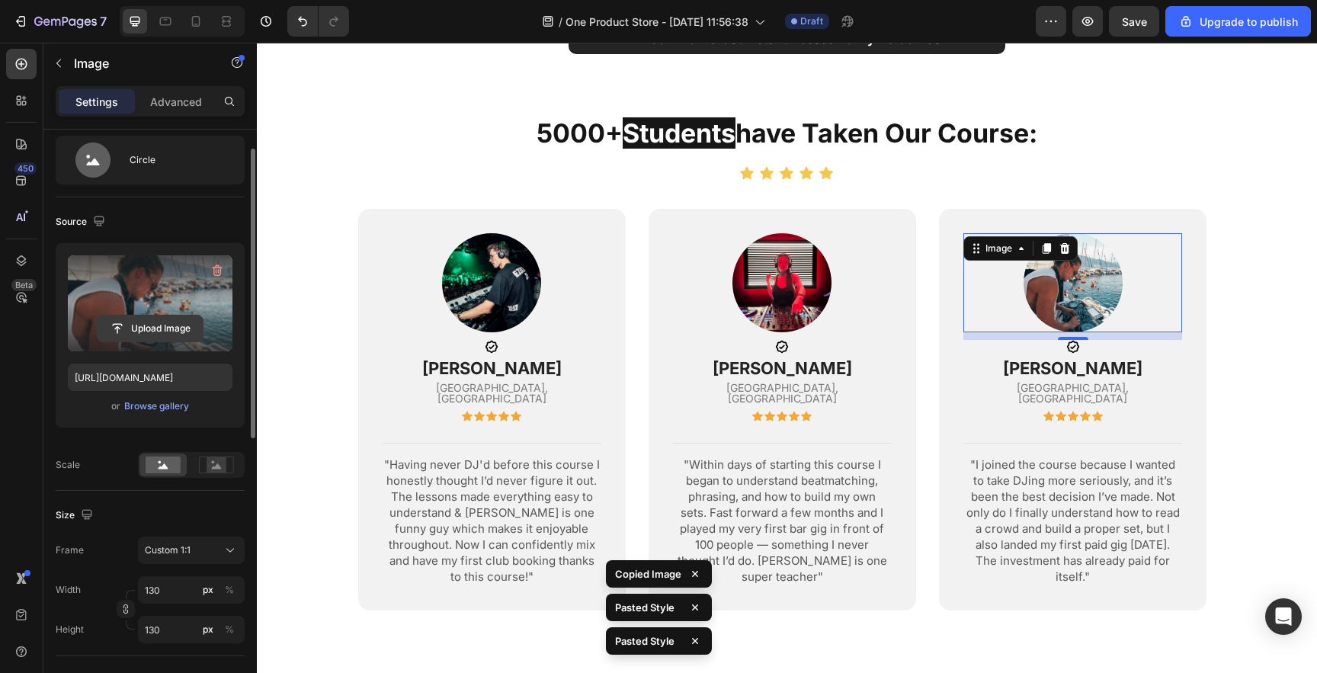
click at [147, 329] on input "file" at bounding box center [150, 329] width 105 height 26
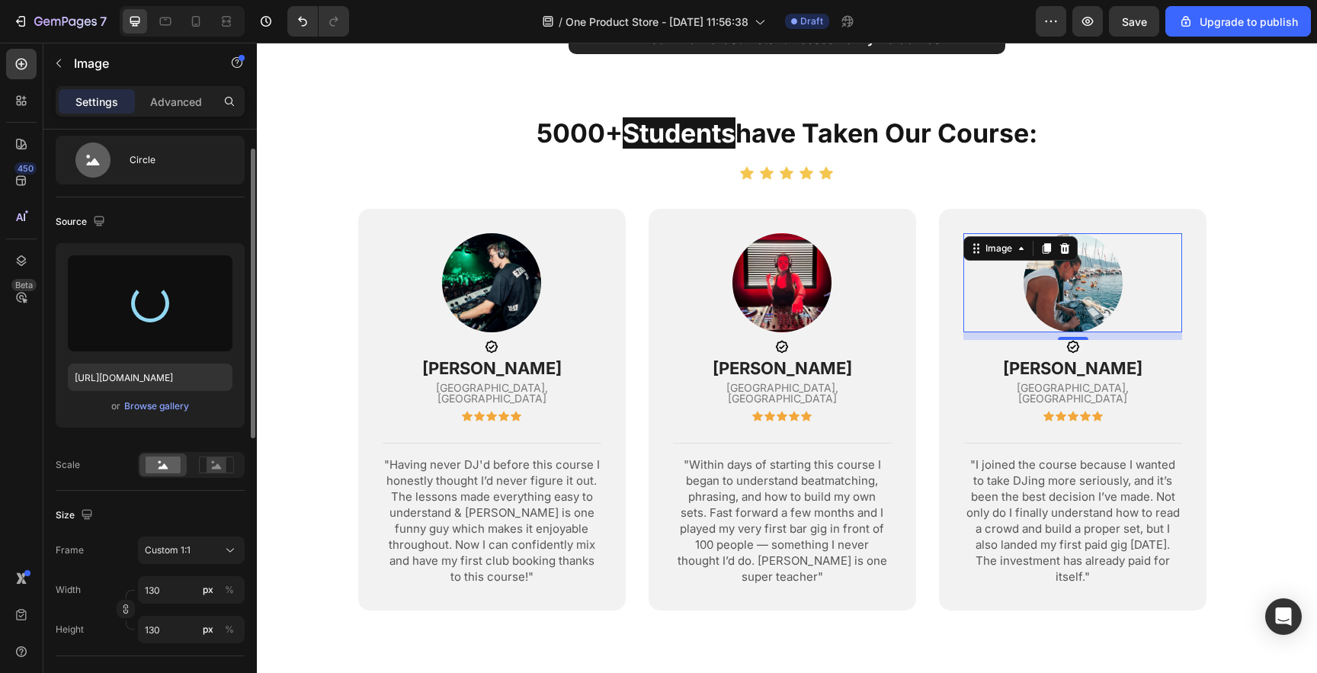
type input "[URL][DOMAIN_NAME]"
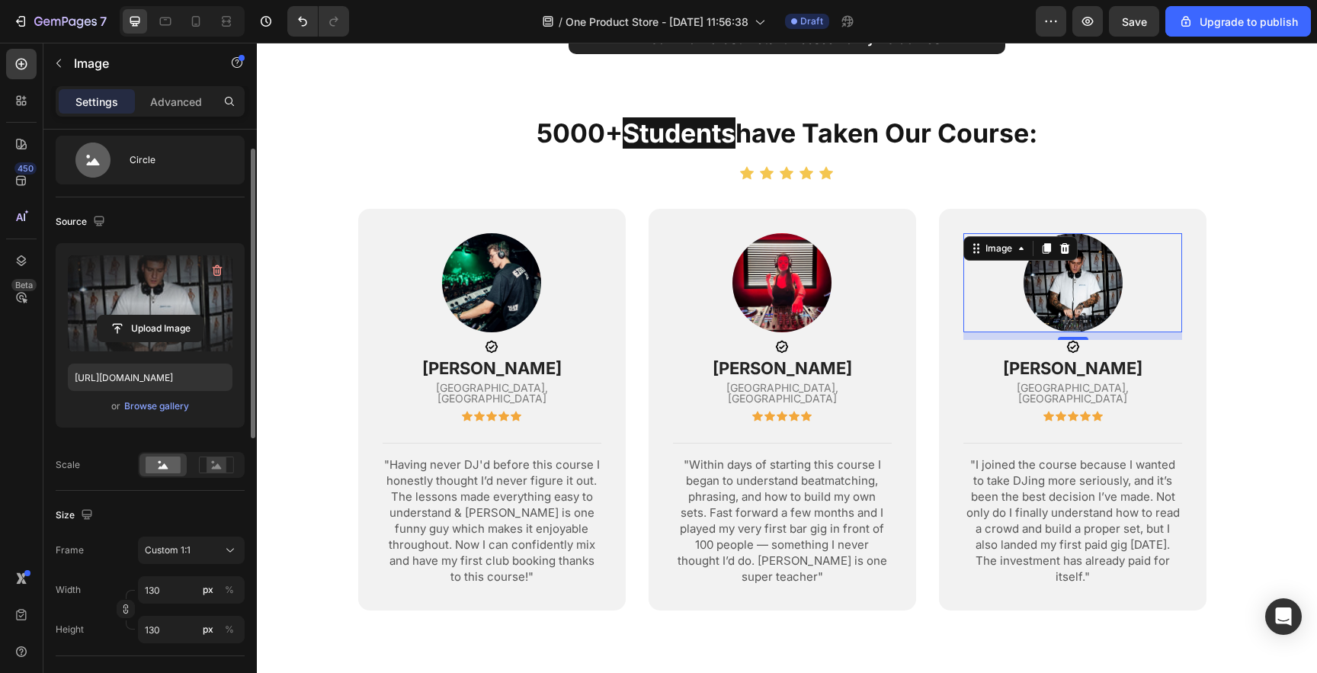
click at [332, 443] on section "5000+ students have taken our course: Heading Icon Icon Icon Icon Icon Icon Lis…" at bounding box center [787, 382] width 979 height 534
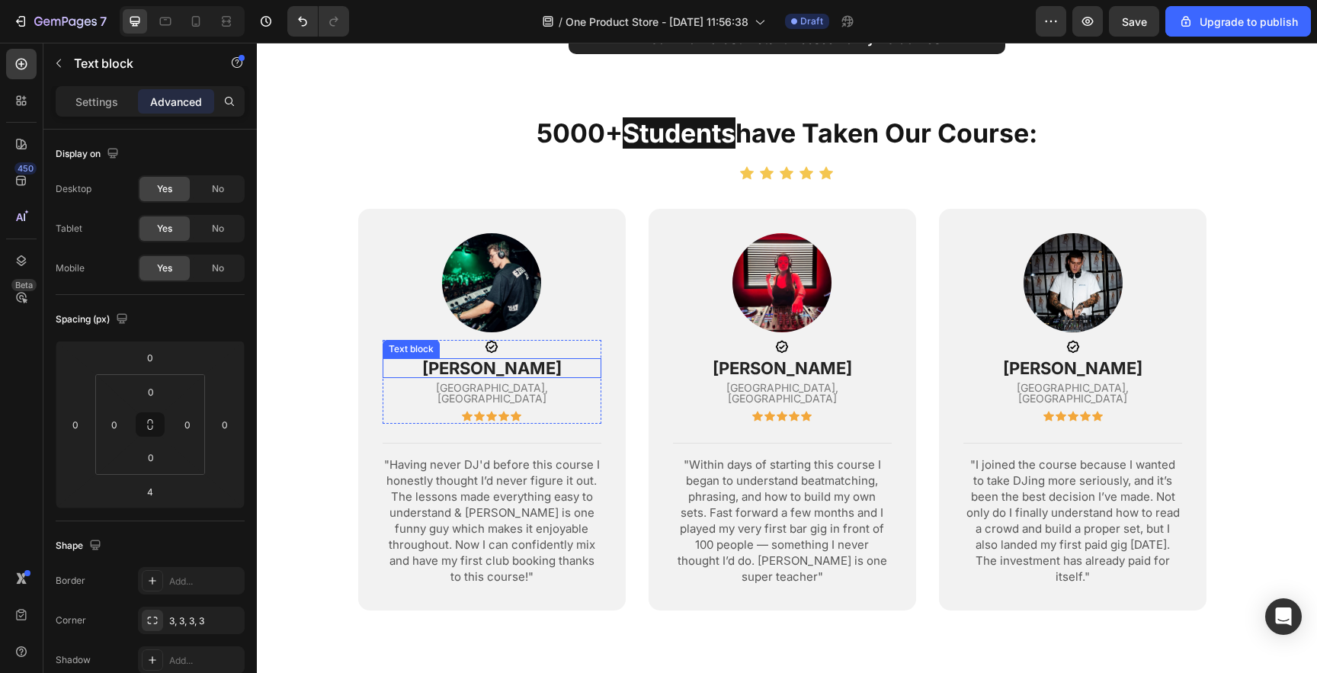
click at [456, 360] on p "[PERSON_NAME]" at bounding box center [492, 368] width 216 height 17
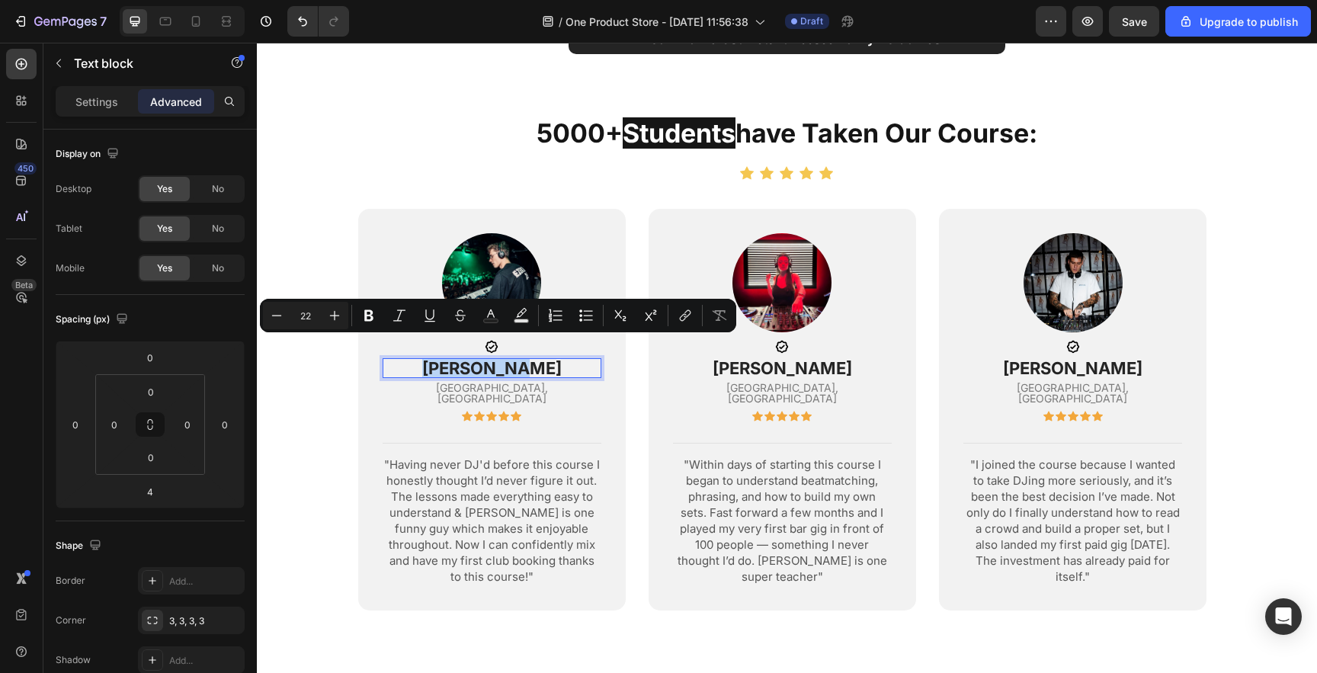
click at [456, 360] on p "[PERSON_NAME]" at bounding box center [492, 368] width 216 height 17
click at [472, 360] on p "[PERSON_NAME]" at bounding box center [492, 368] width 216 height 17
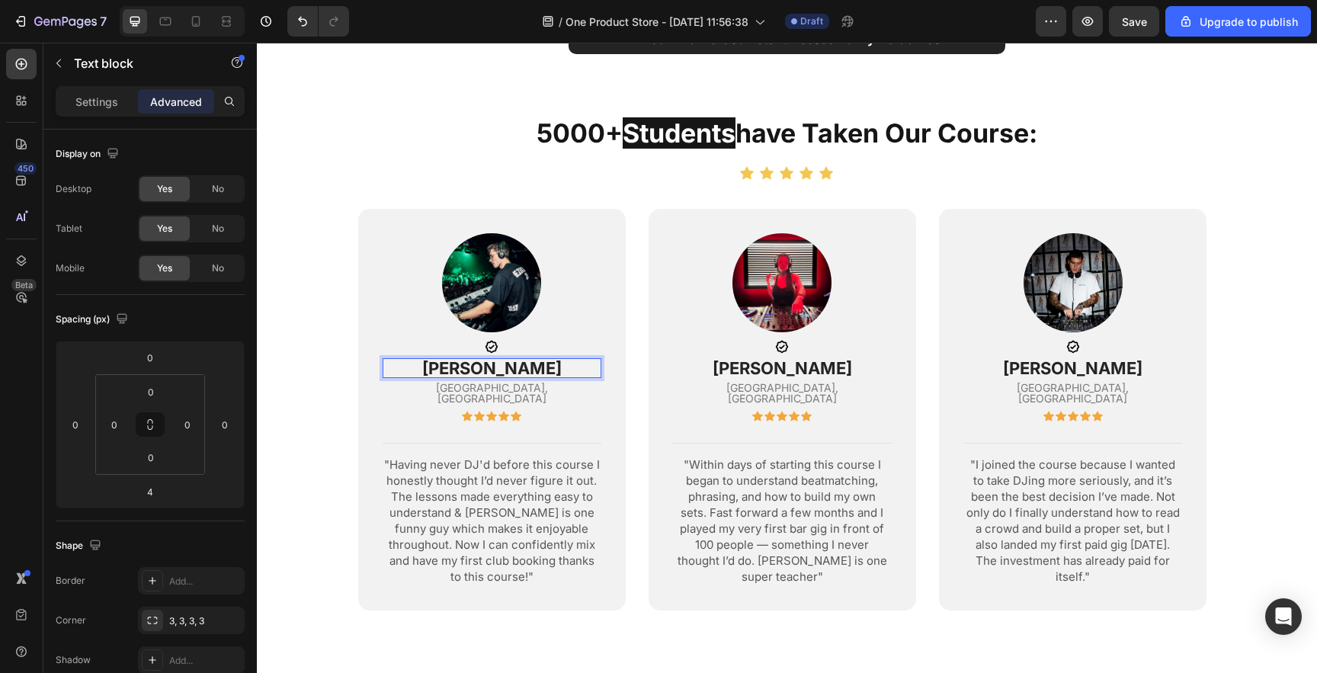
click at [316, 357] on section "5000+ students have taken our course: Heading Icon Icon Icon Icon Icon Icon Lis…" at bounding box center [787, 382] width 979 height 534
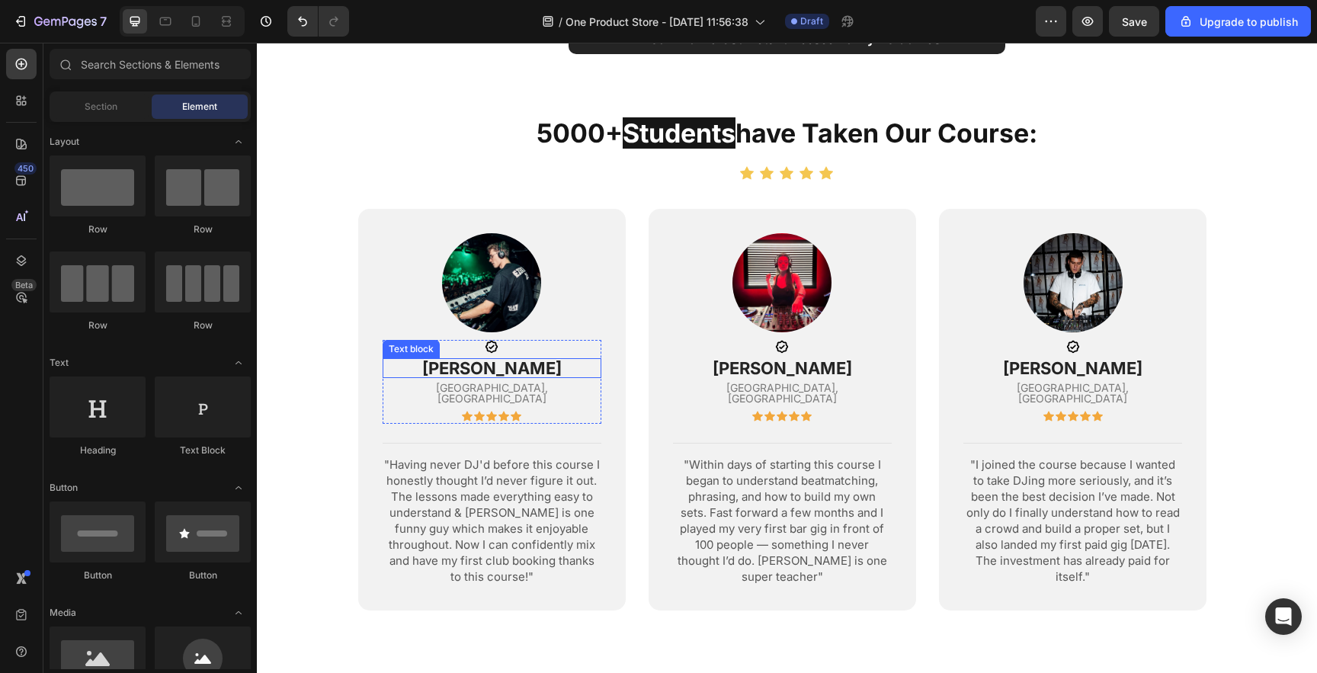
click at [515, 360] on p "[PERSON_NAME]" at bounding box center [492, 368] width 216 height 17
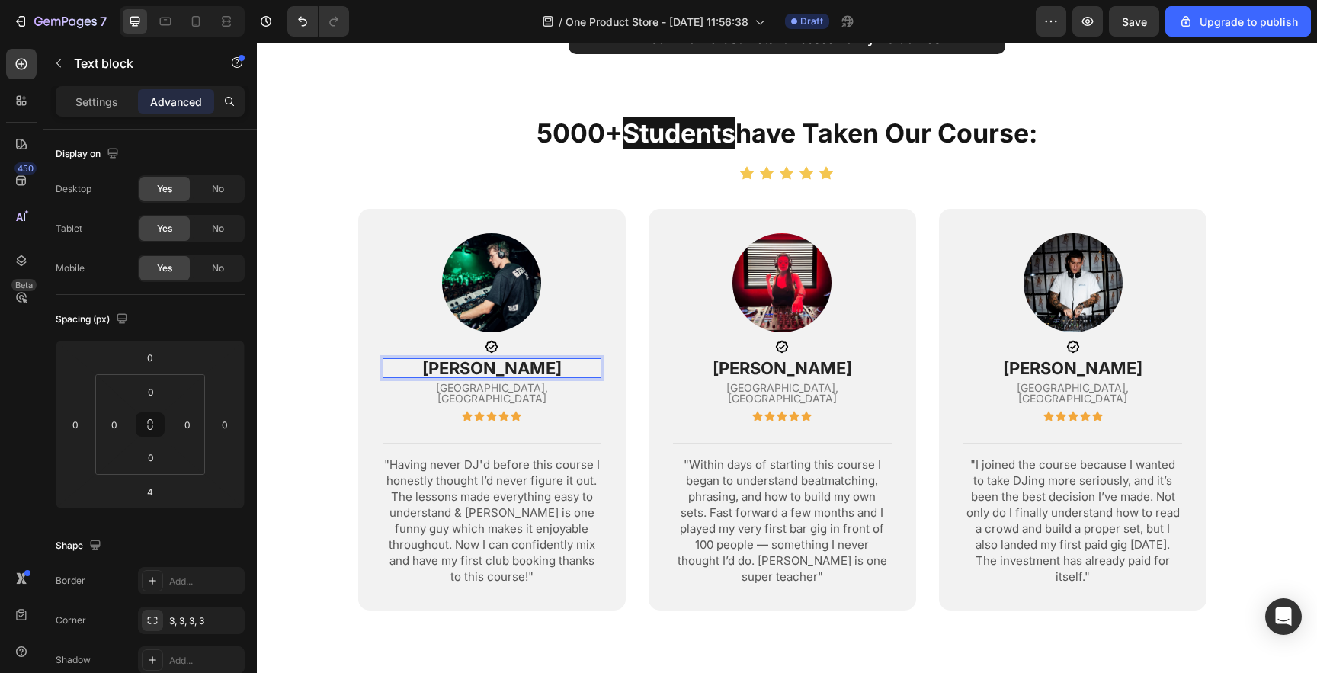
click at [538, 360] on p "[PERSON_NAME]" at bounding box center [492, 368] width 216 height 17
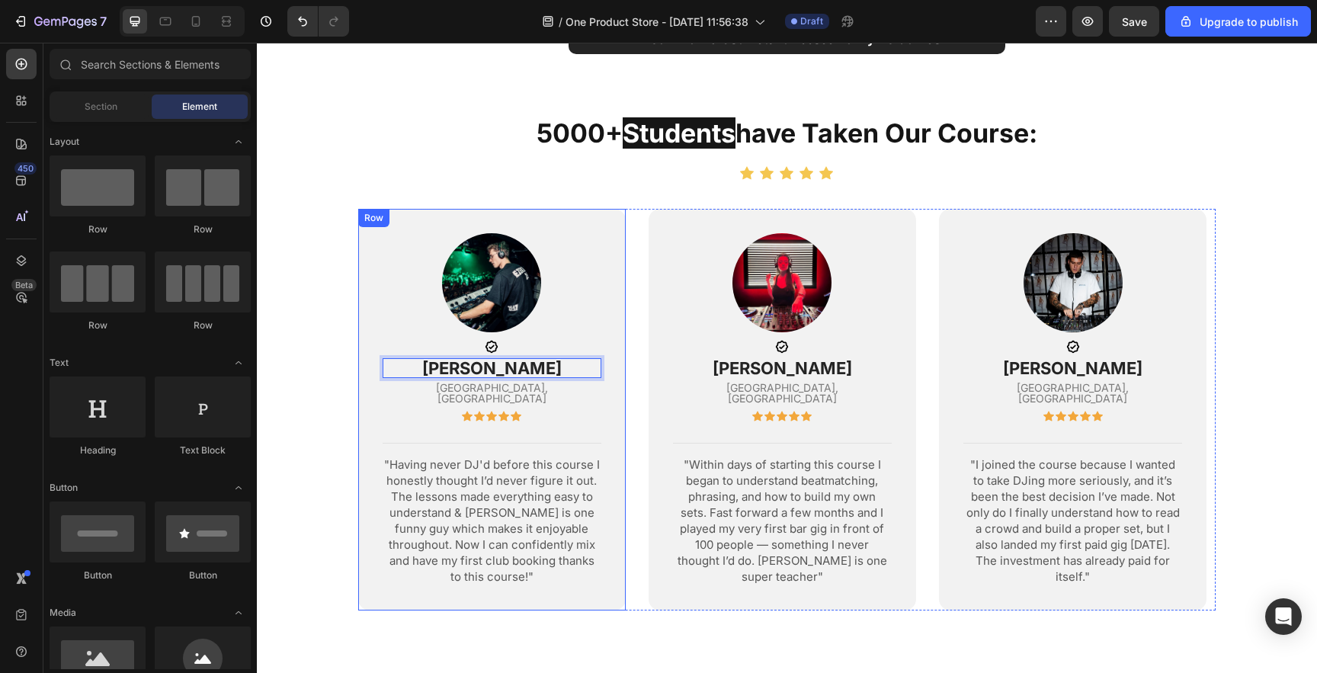
click at [305, 450] on section "5000+ students have taken our course: Heading Icon Icon Icon Icon Icon Icon Lis…" at bounding box center [787, 382] width 979 height 534
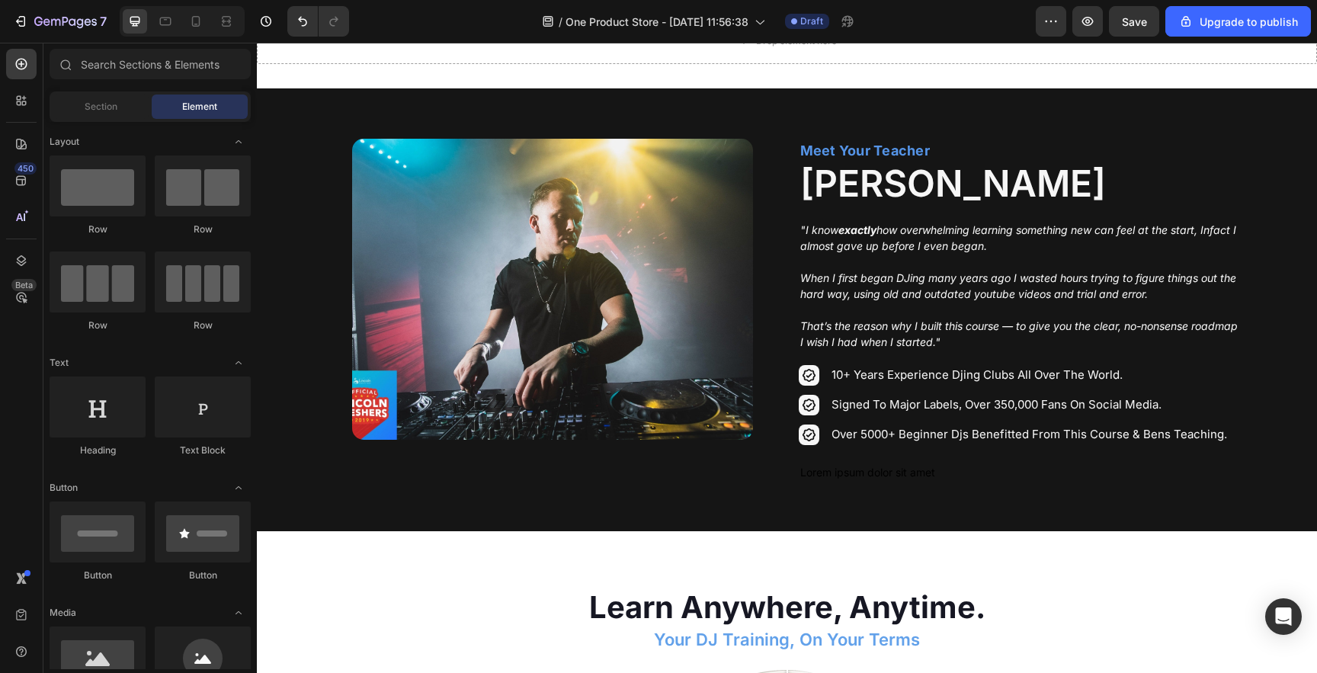
scroll to position [2151, 0]
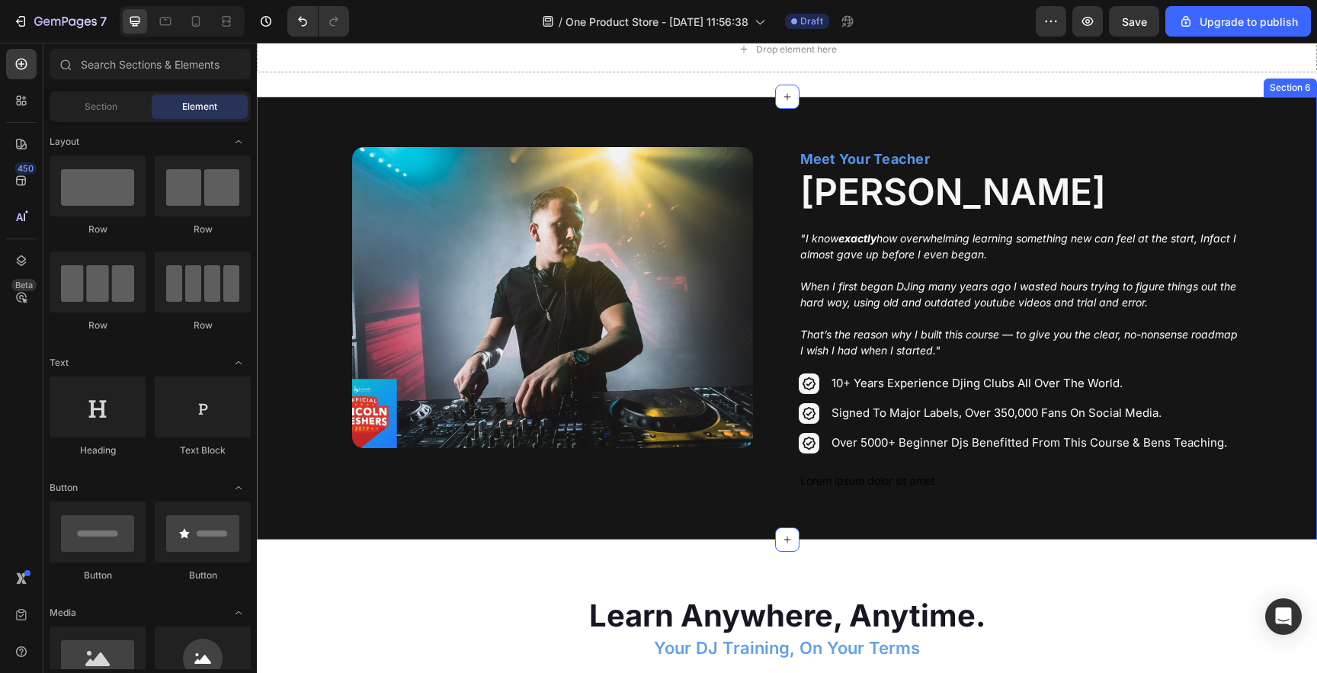
click at [1156, 130] on div "Image Row Meet Your Teacher Text Block [PERSON_NAME] Heading "I know exactly ho…" at bounding box center [787, 318] width 1060 height 443
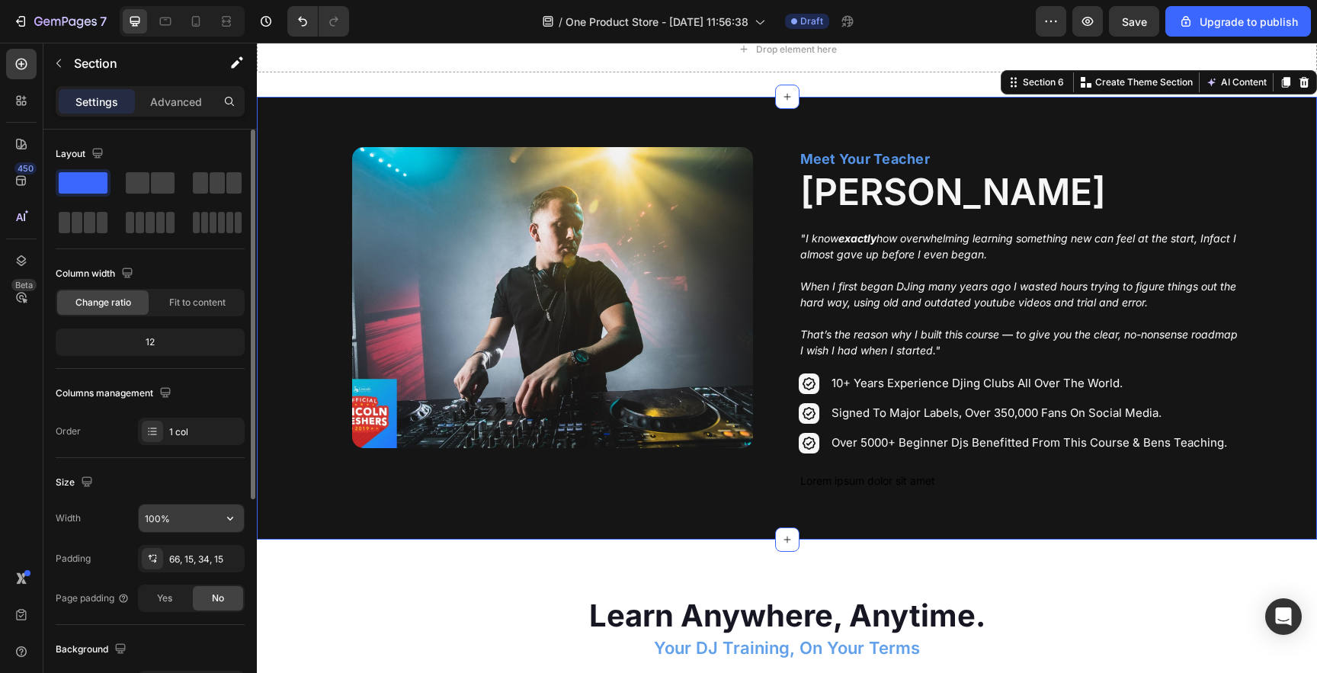
click at [169, 524] on input "100%" at bounding box center [191, 518] width 105 height 27
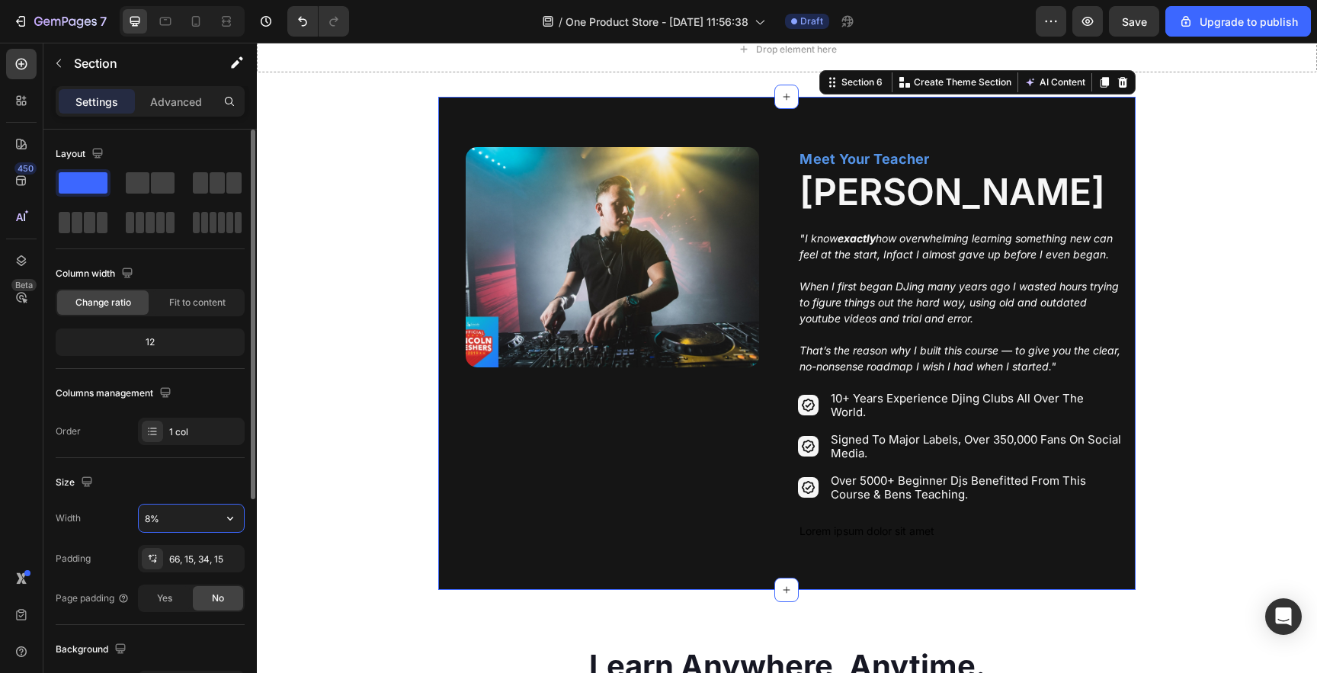
type input "85%"
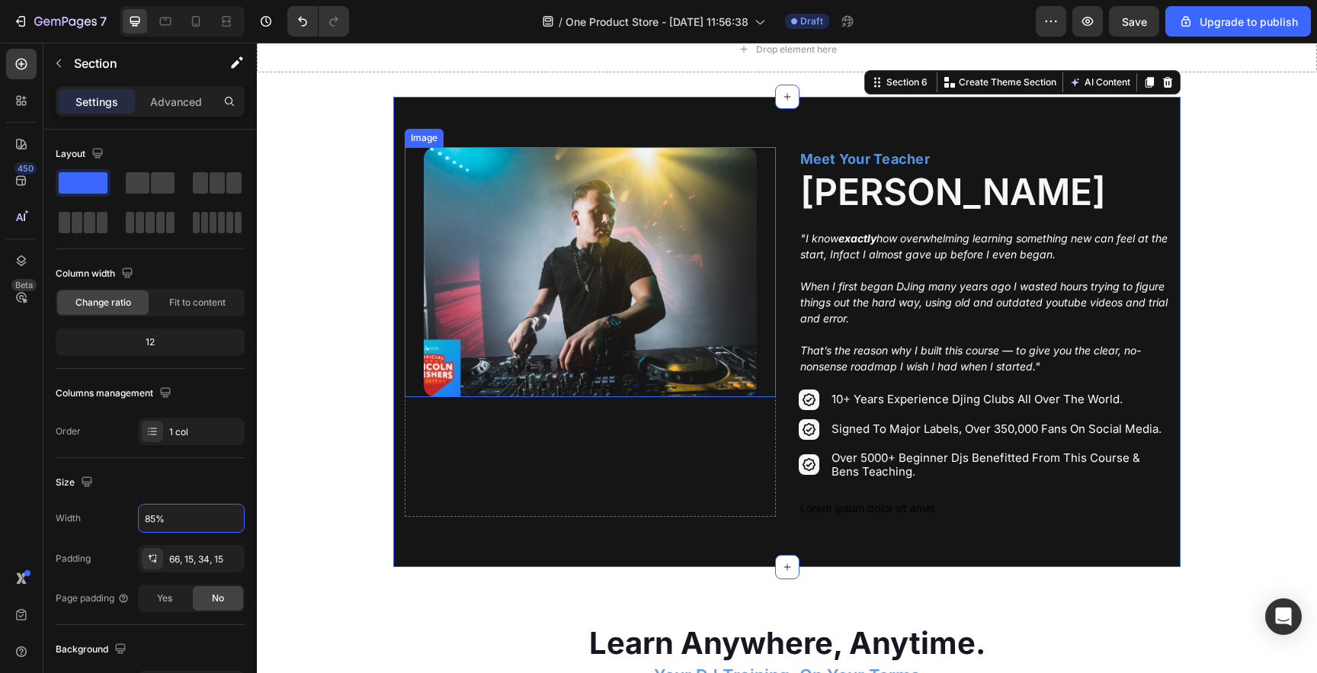
click at [670, 300] on img at bounding box center [590, 272] width 333 height 250
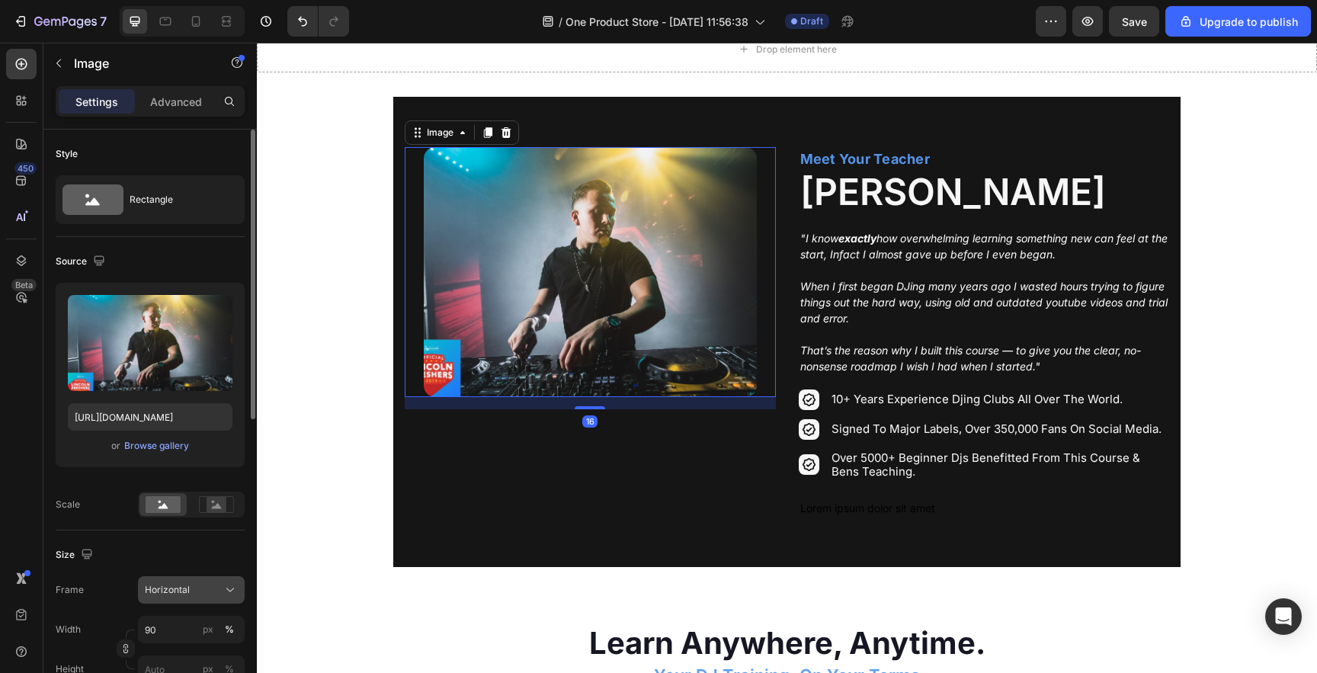
click at [165, 593] on span "Horizontal" at bounding box center [167, 590] width 45 height 14
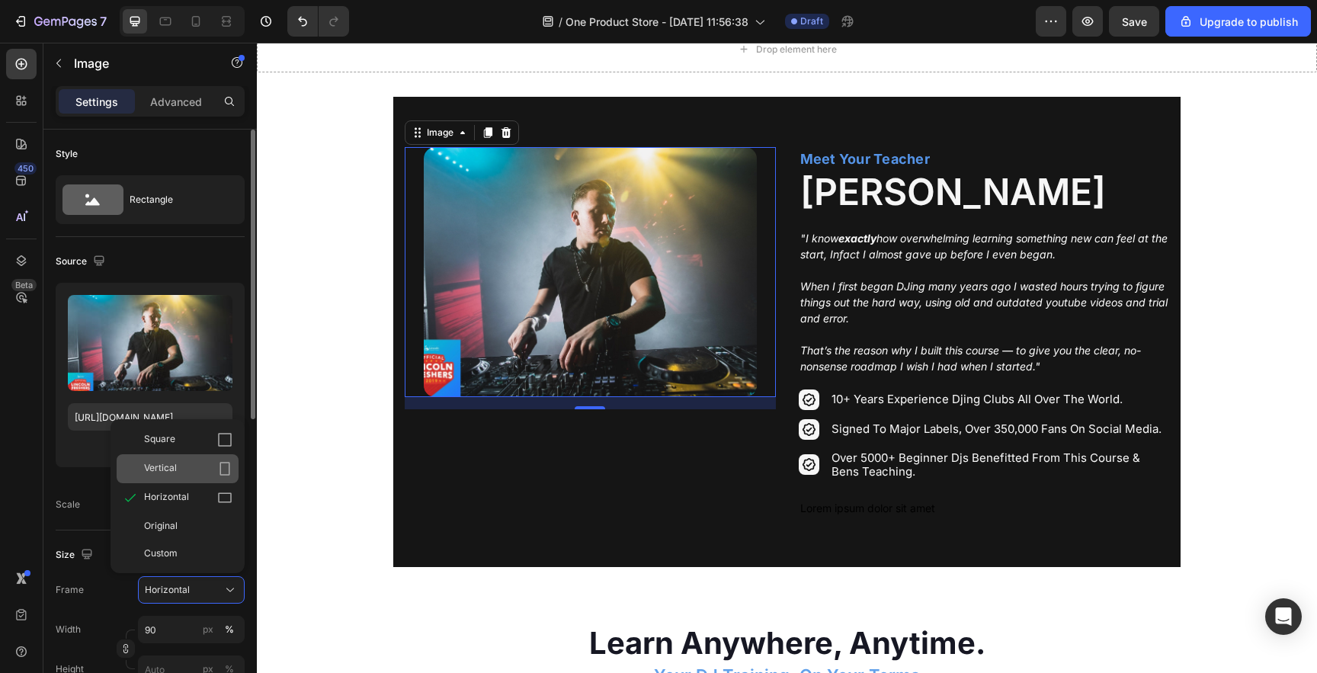
click at [183, 470] on div "Vertical" at bounding box center [188, 468] width 88 height 15
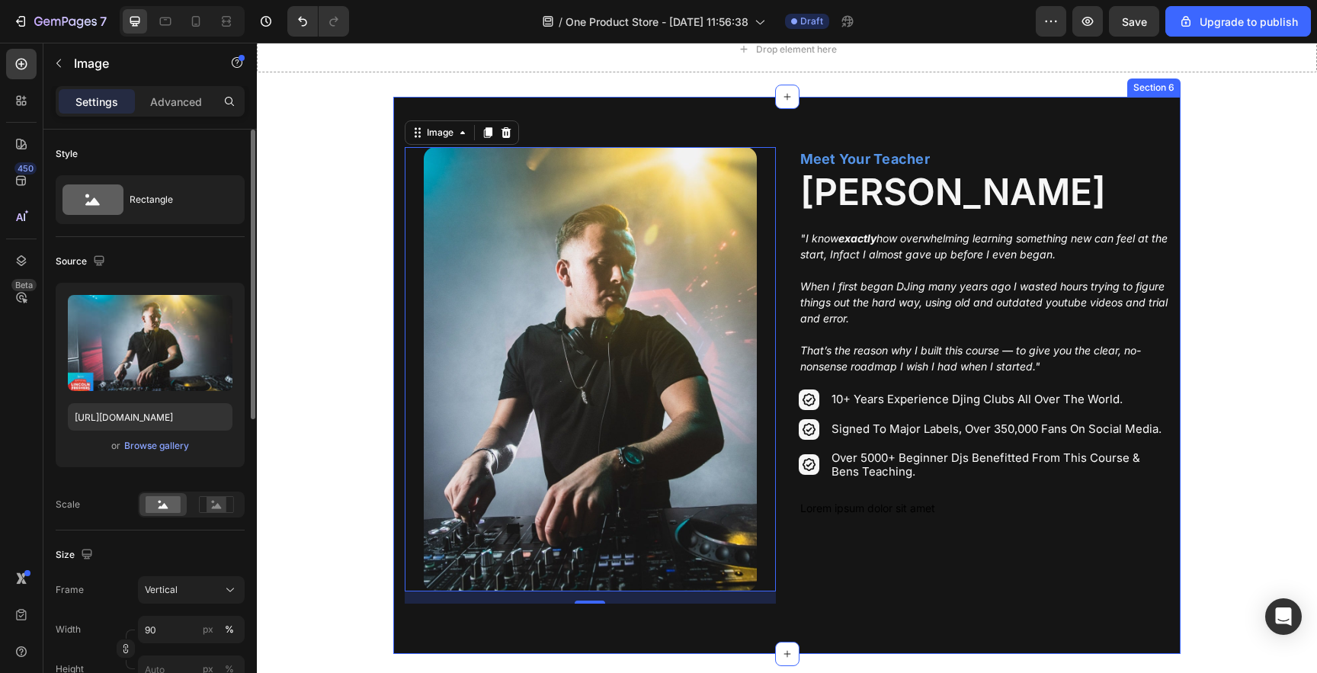
click at [585, 116] on div "Image 16 Row Meet Your Teacher Text Block [PERSON_NAME] Heading "I know exactly…" at bounding box center [786, 375] width 787 height 557
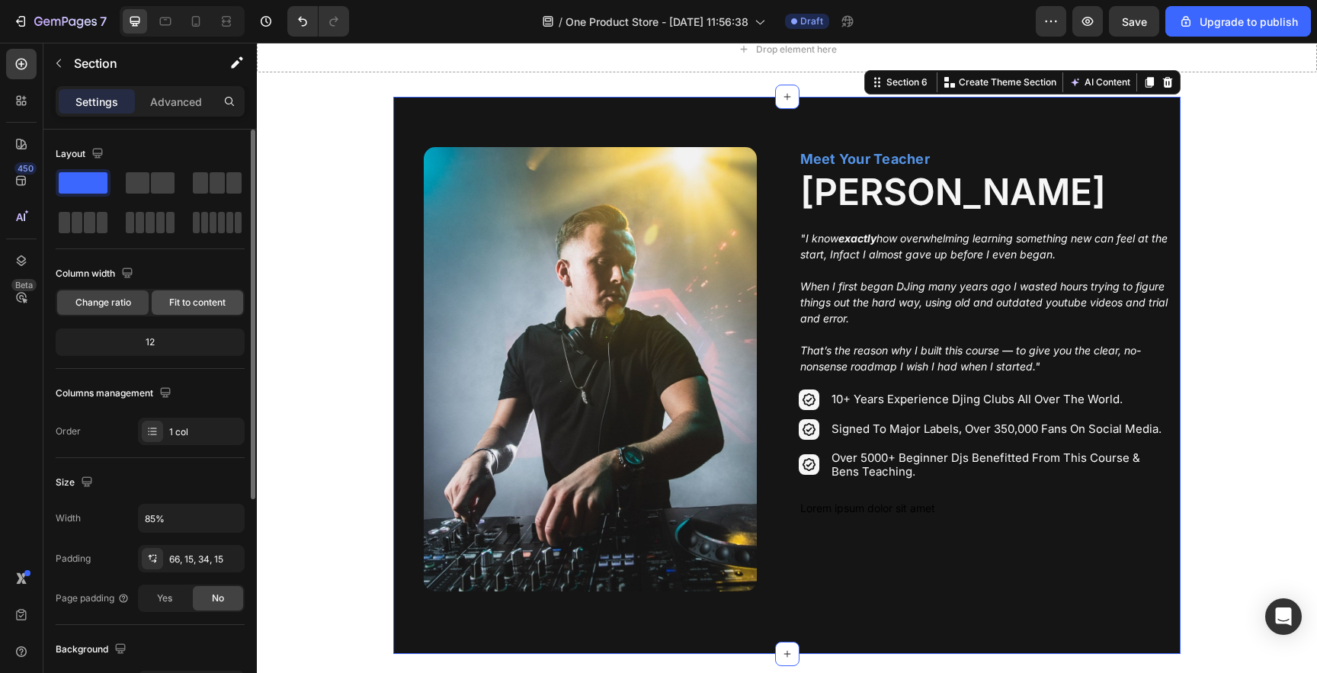
click at [176, 303] on span "Fit to content" at bounding box center [197, 303] width 56 height 14
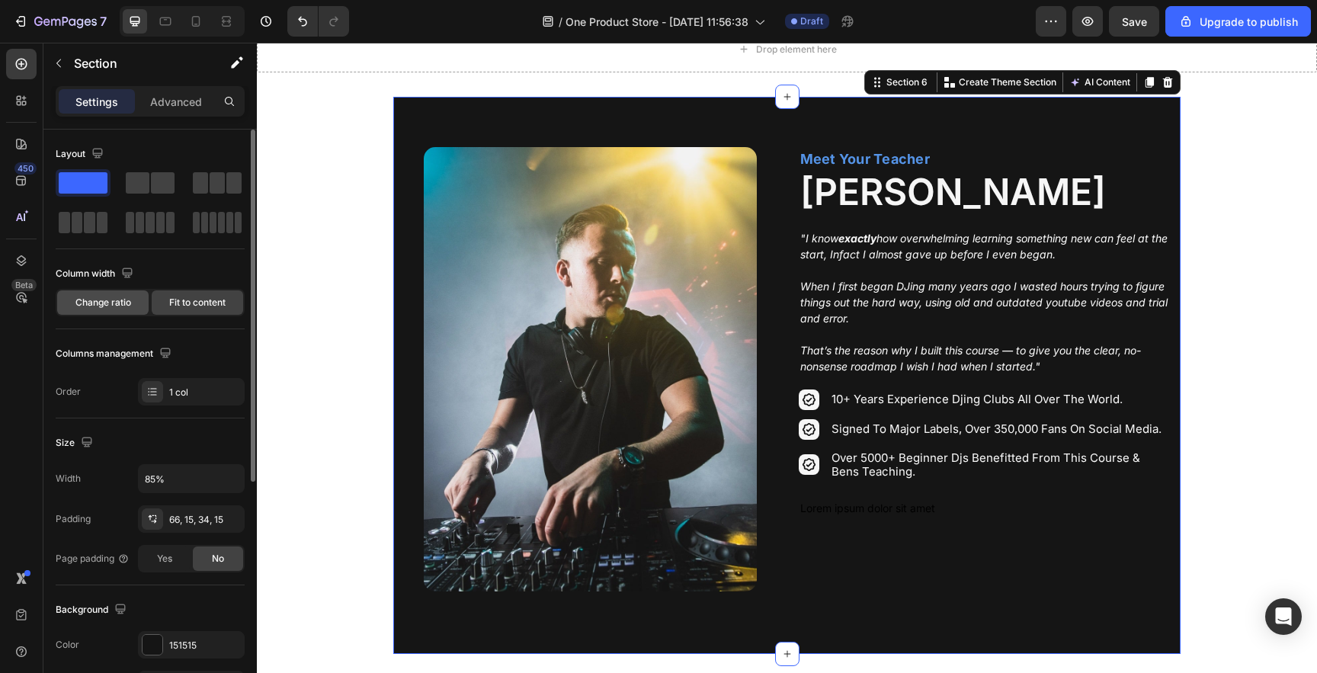
click at [98, 312] on div "Change ratio" at bounding box center [102, 302] width 91 height 24
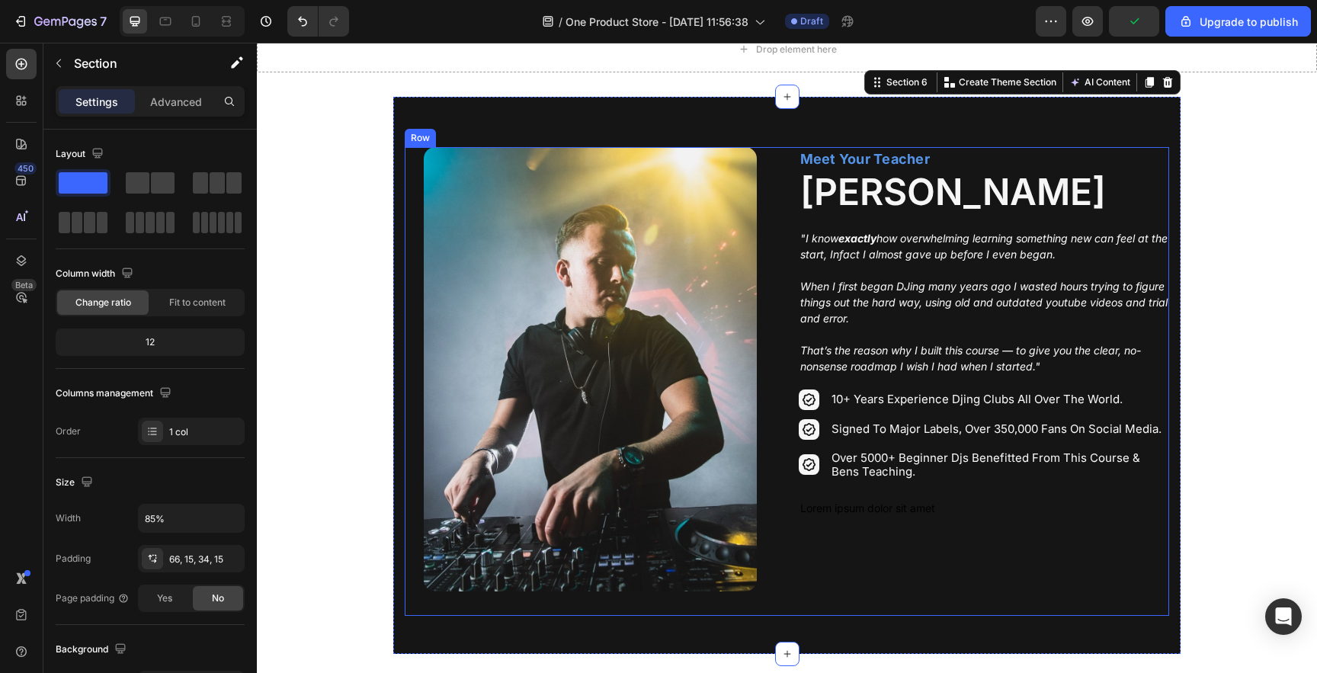
click at [776, 216] on div "Image Row Meet Your Teacher Text Block [PERSON_NAME] Heading "I know exactly ho…" at bounding box center [787, 381] width 764 height 469
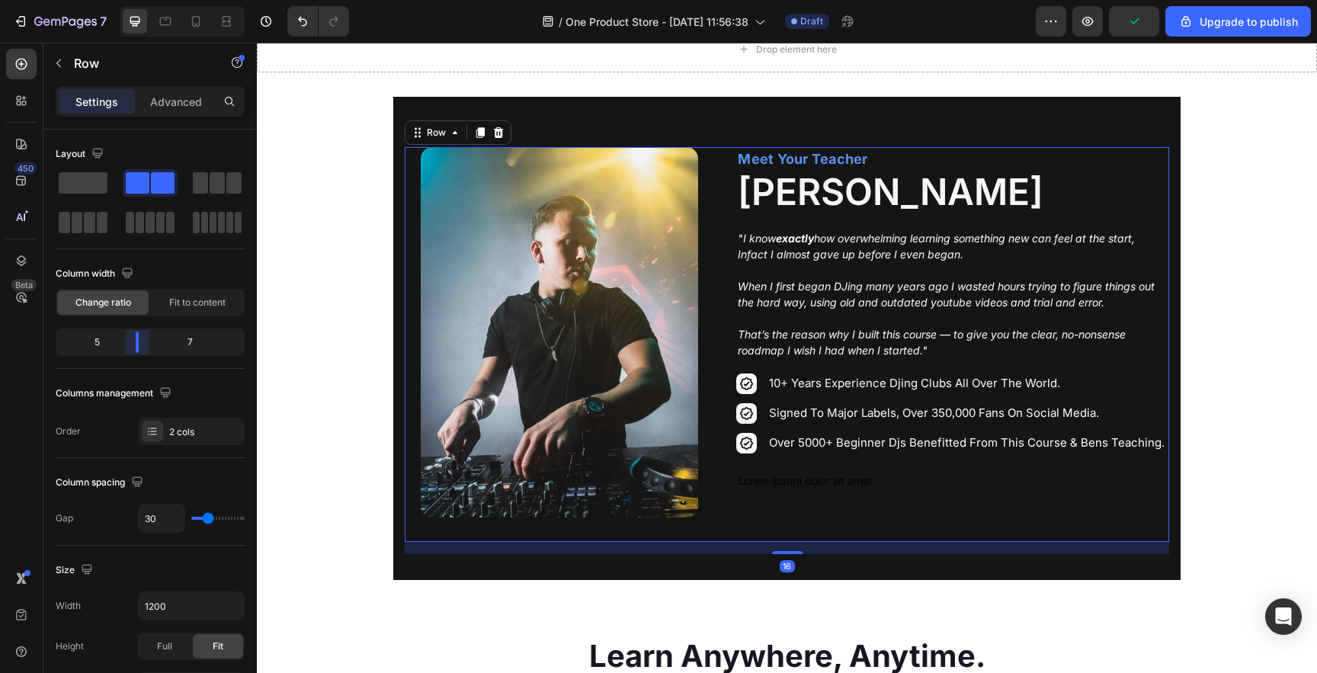
drag, startPoint x: 150, startPoint y: 341, endPoint x: 138, endPoint y: 341, distance: 12.2
click at [138, 0] on body "7 / One Product Store - [DATE] 11:56:38 Draft Preview Upgrade to publish 450 Be…" at bounding box center [658, 0] width 1317 height 0
click at [353, 258] on section "Image Row Meet Your Teacher Text Block [PERSON_NAME] Heading "I know exactly ho…" at bounding box center [786, 338] width 925 height 483
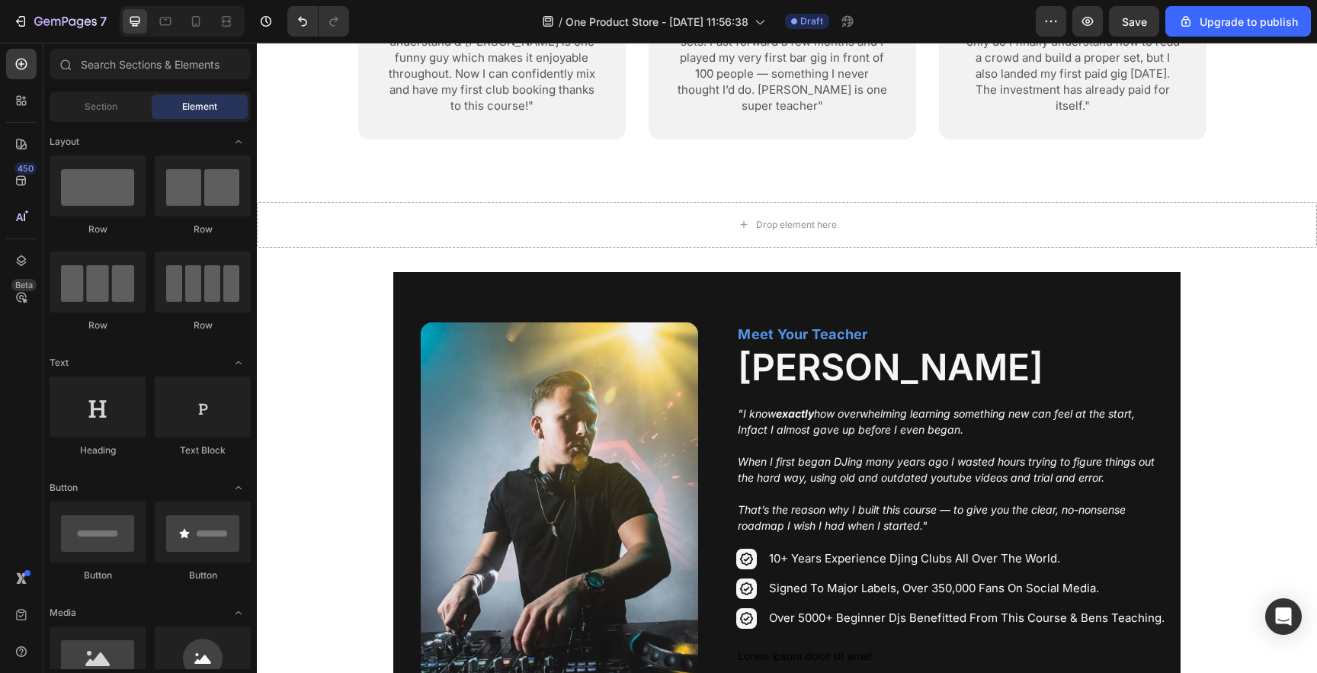
scroll to position [1982, 0]
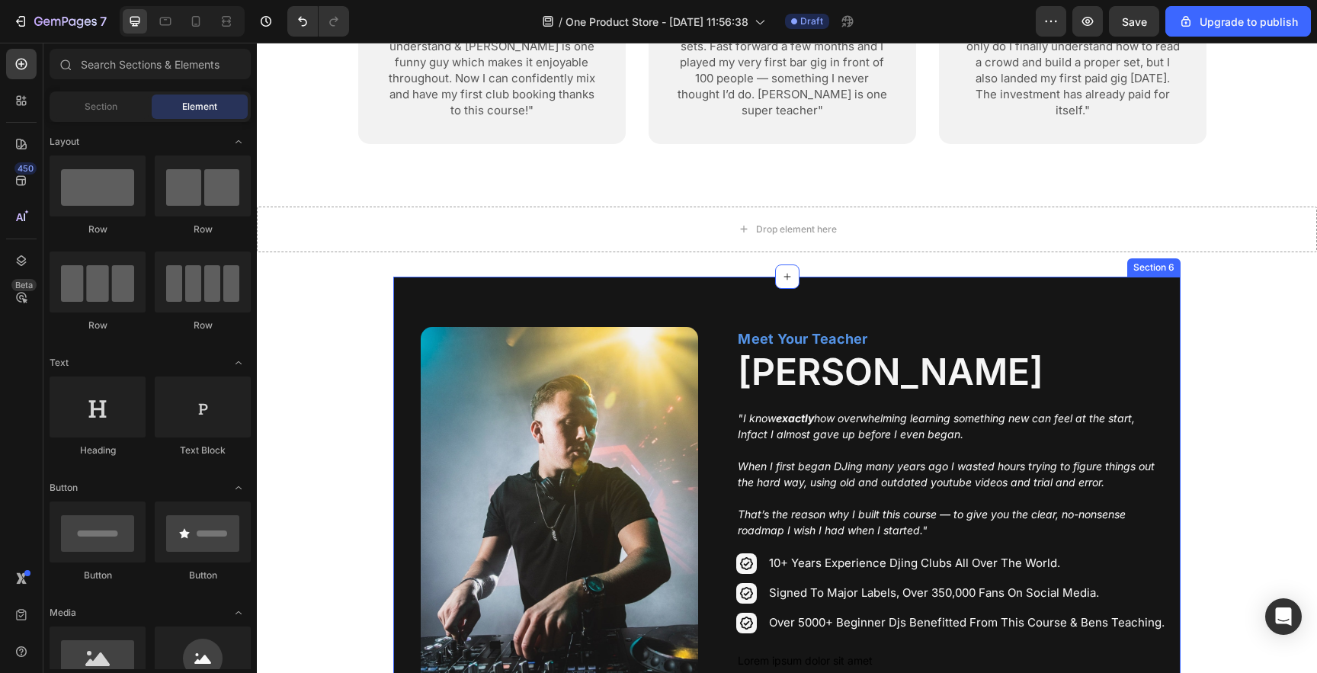
click at [590, 277] on div "Image Row Meet Your Teacher Text Block [PERSON_NAME] Heading "I know exactly ho…" at bounding box center [786, 518] width 787 height 483
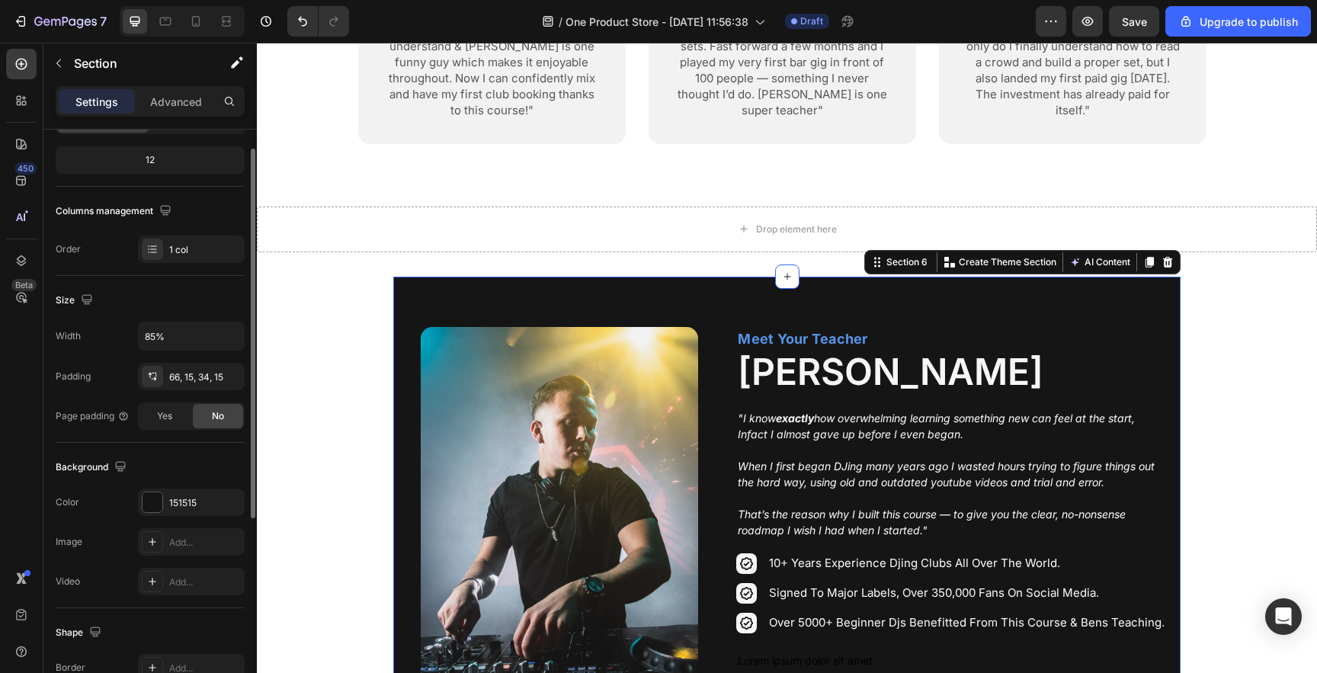
scroll to position [187, 0]
click at [204, 376] on div "66, 15, 34, 15" at bounding box center [191, 373] width 44 height 14
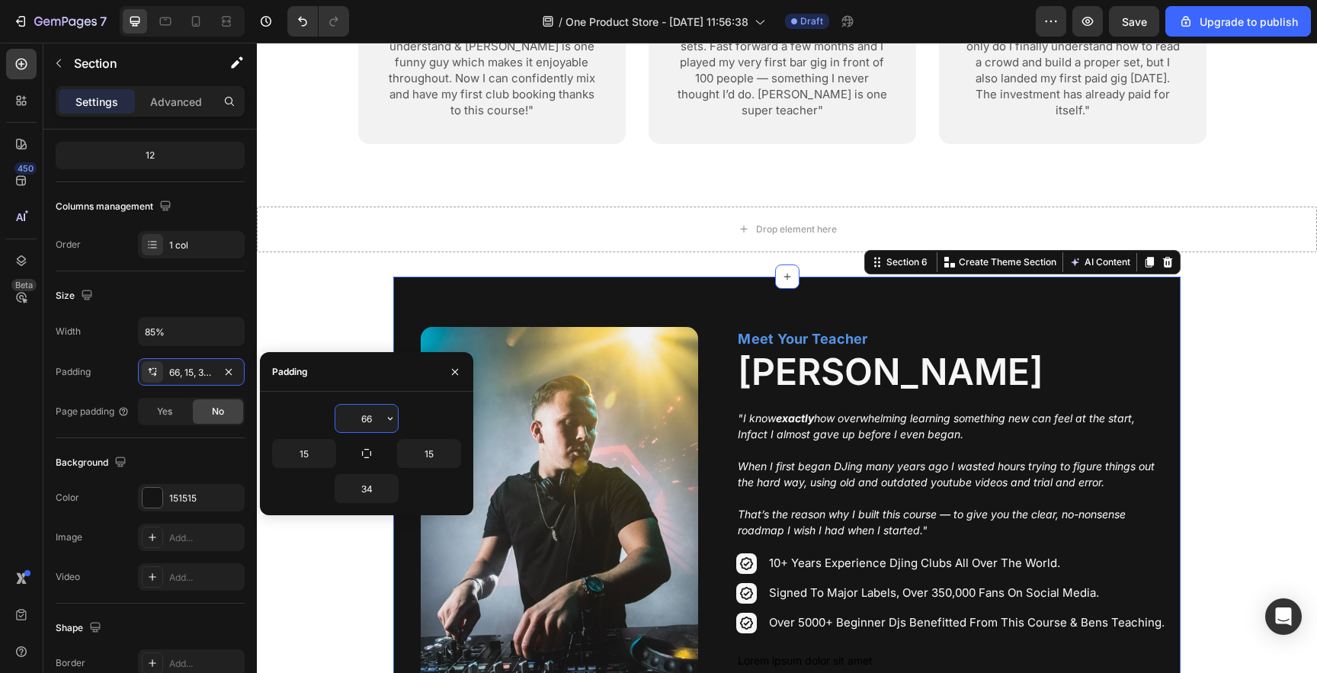
click at [360, 416] on input "66" at bounding box center [366, 418] width 63 height 27
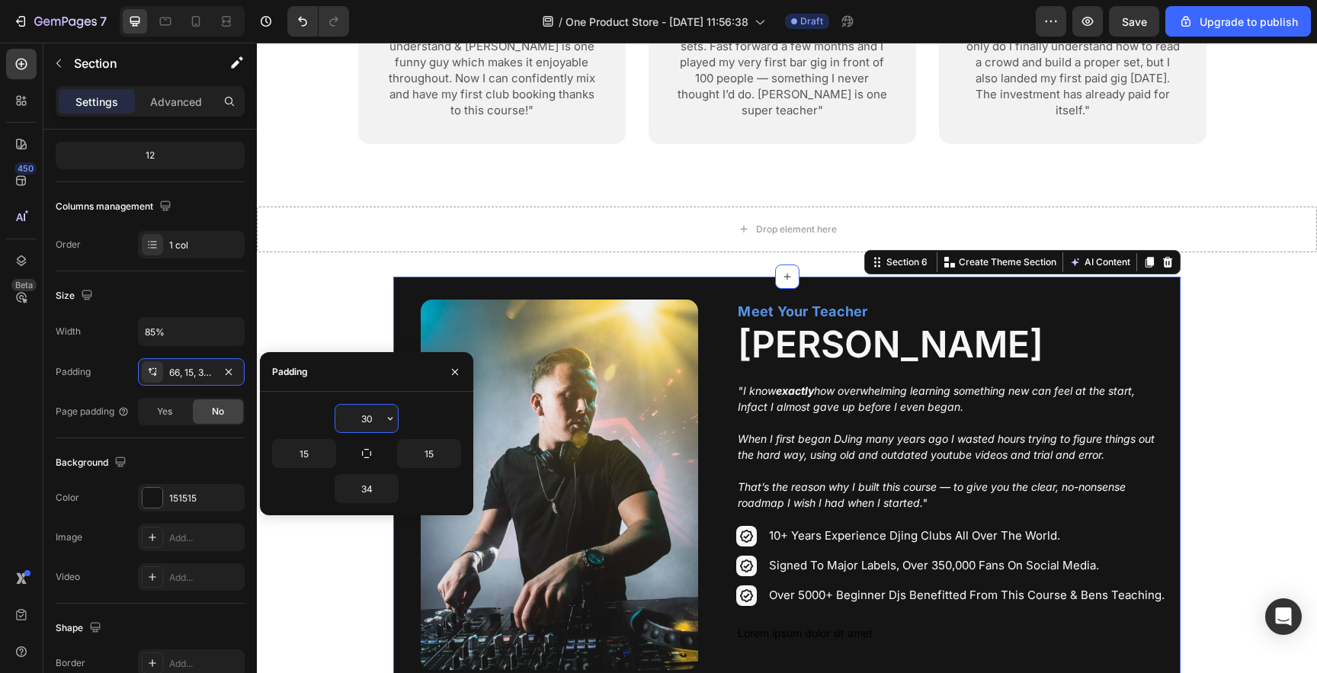
type input "3"
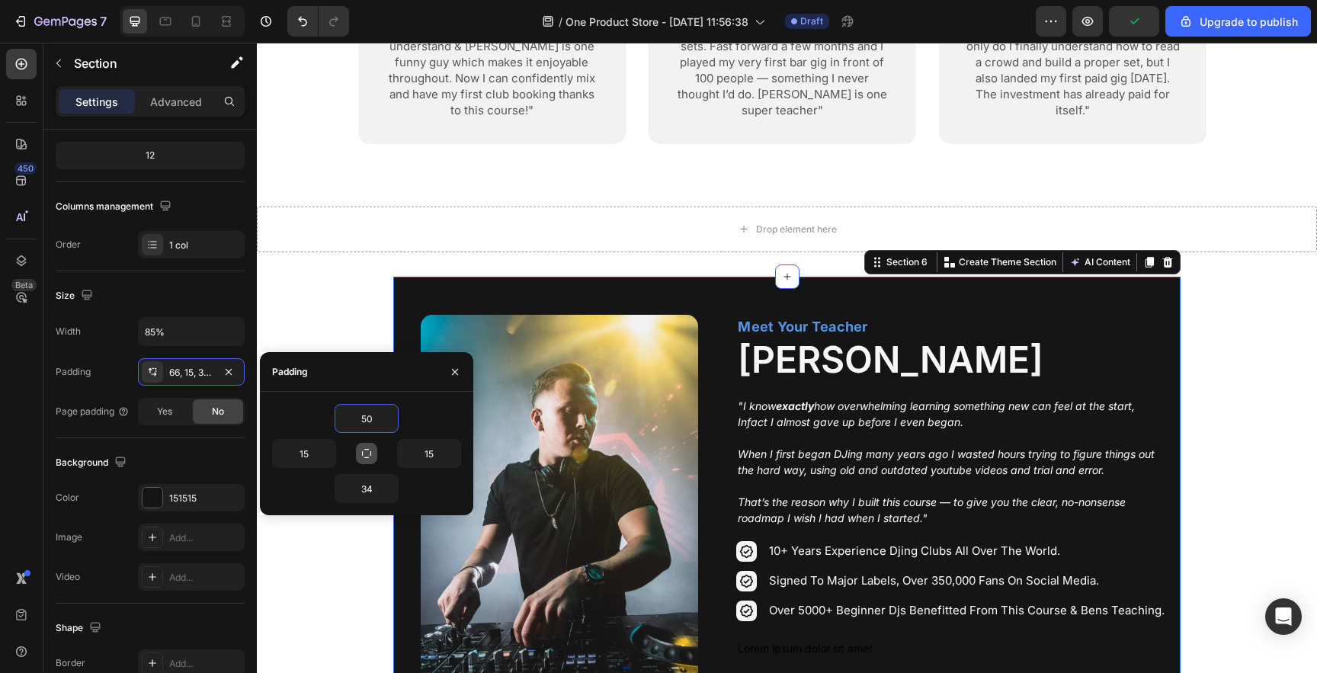
type input "50"
click at [373, 447] on button "button" at bounding box center [366, 453] width 21 height 21
type input "50"
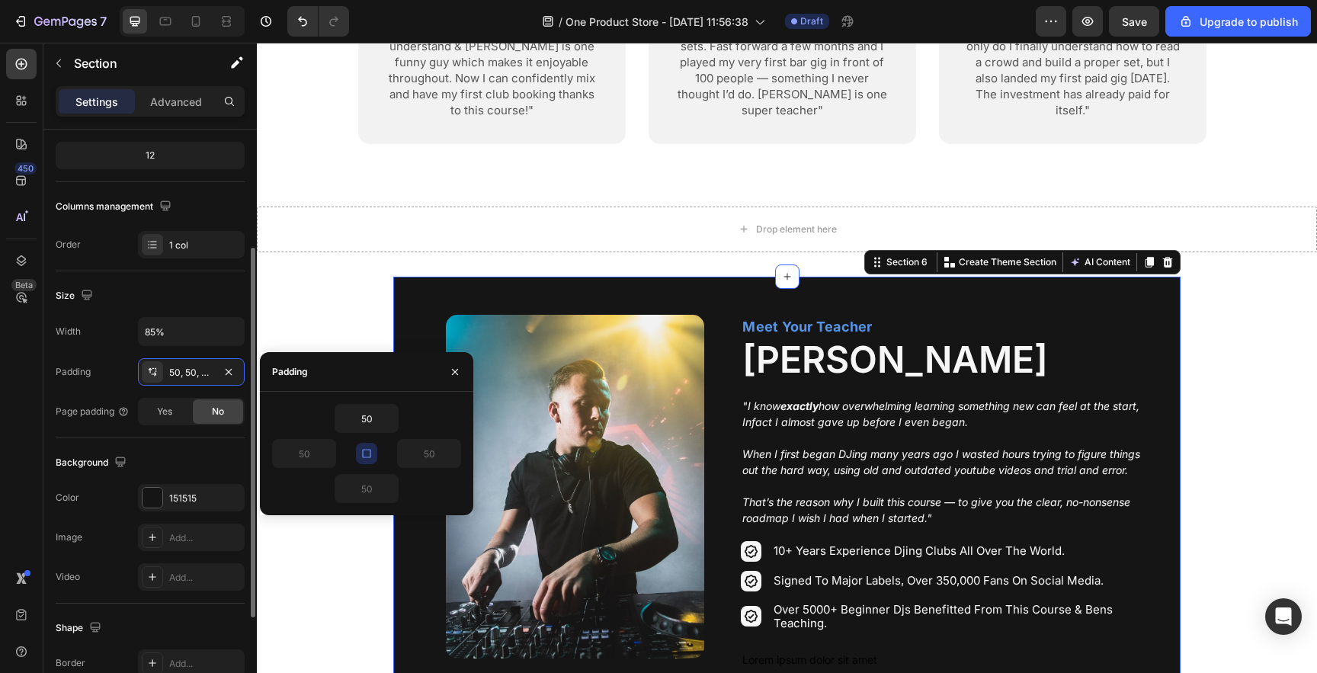
click at [95, 537] on div "Image Add..." at bounding box center [150, 537] width 189 height 27
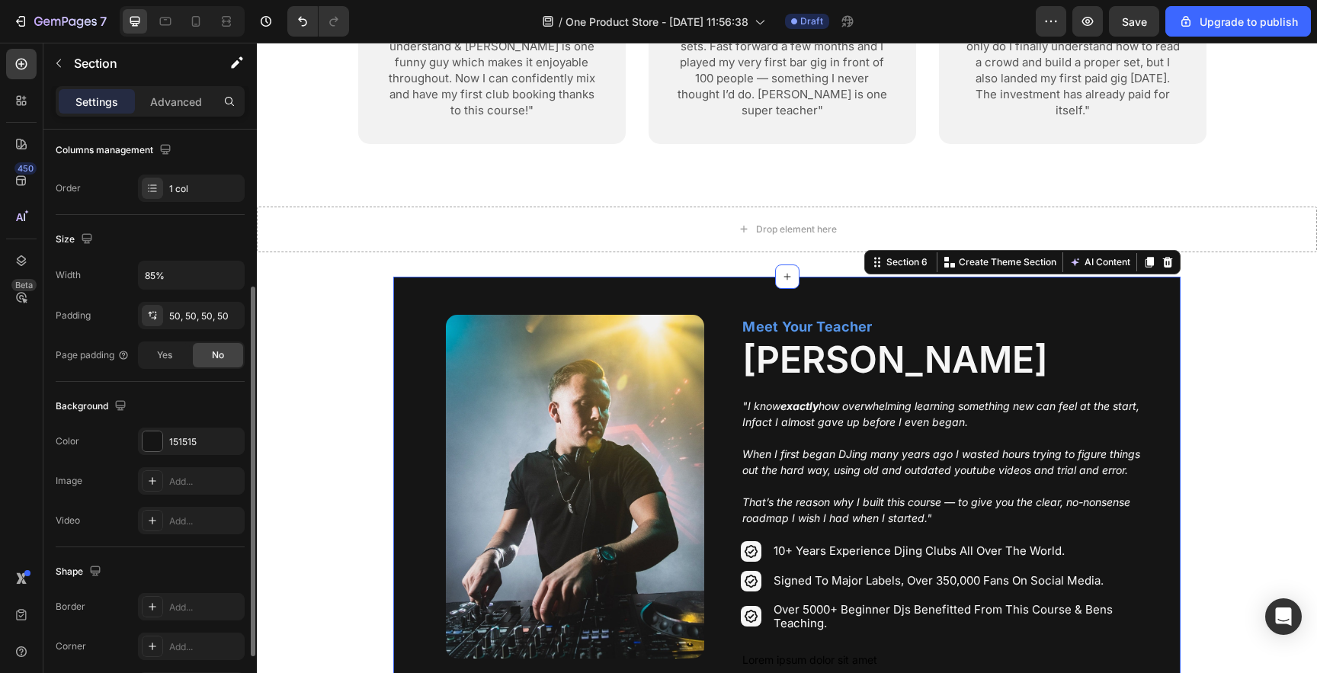
scroll to position [245, 0]
click at [153, 478] on icon at bounding box center [152, 479] width 12 height 12
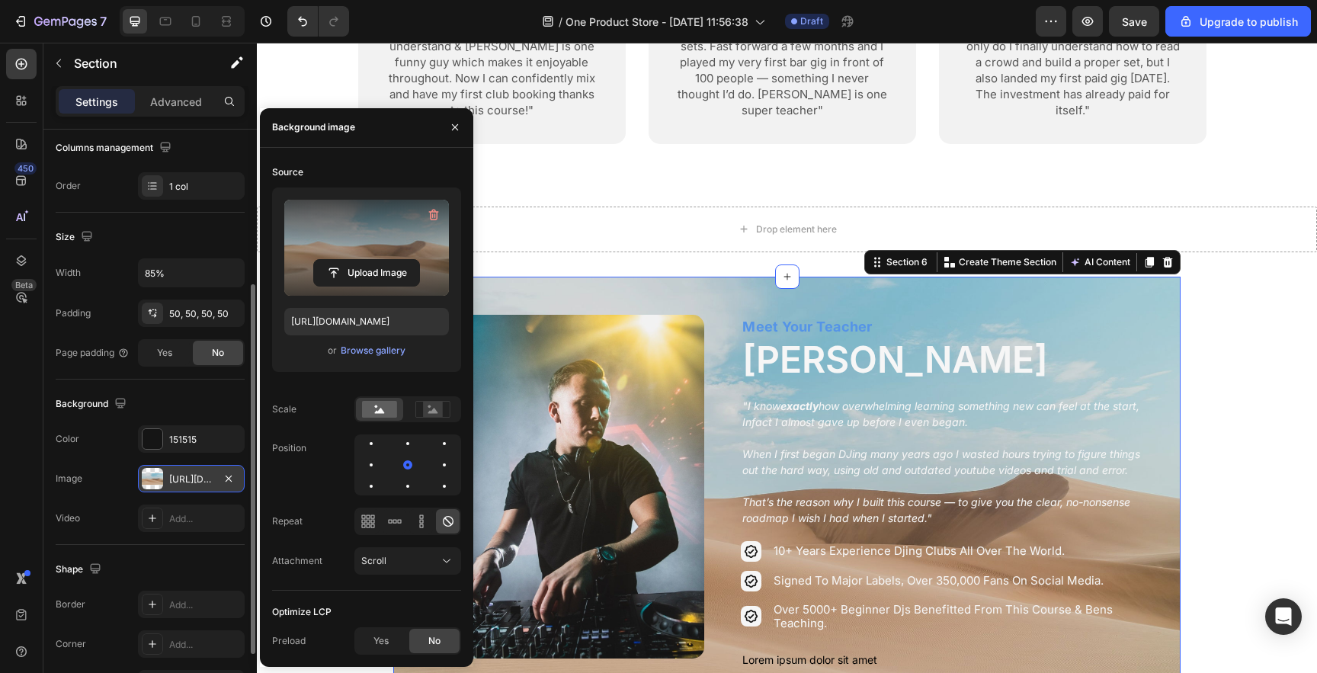
click at [367, 242] on label at bounding box center [366, 248] width 165 height 96
click at [367, 260] on input "file" at bounding box center [366, 273] width 105 height 26
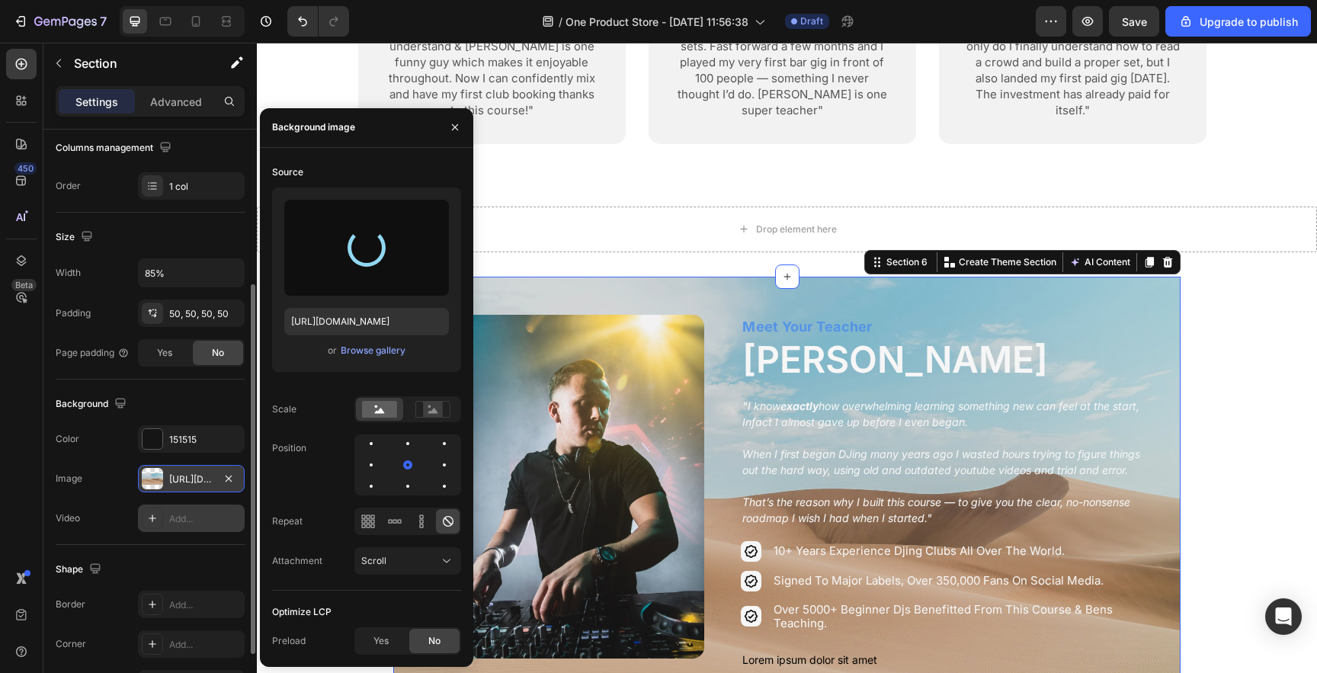
type input "[URL][DOMAIN_NAME]"
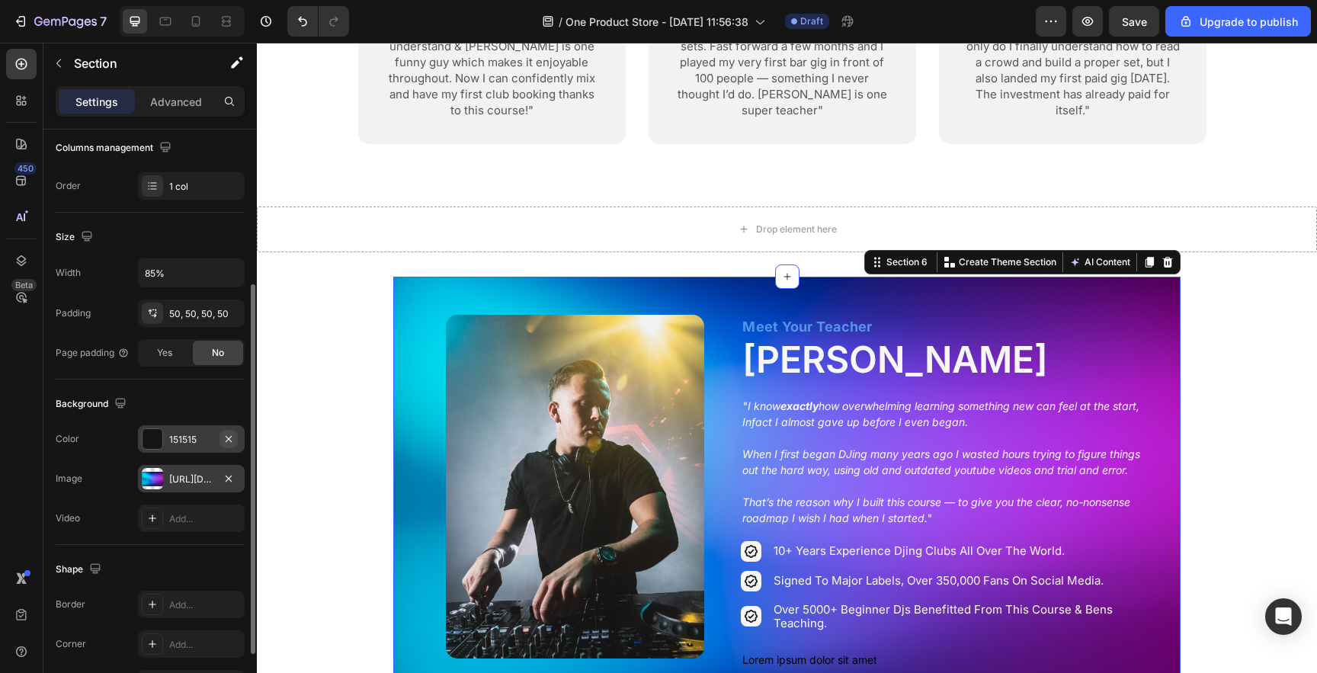
click at [234, 440] on icon "button" at bounding box center [229, 439] width 12 height 12
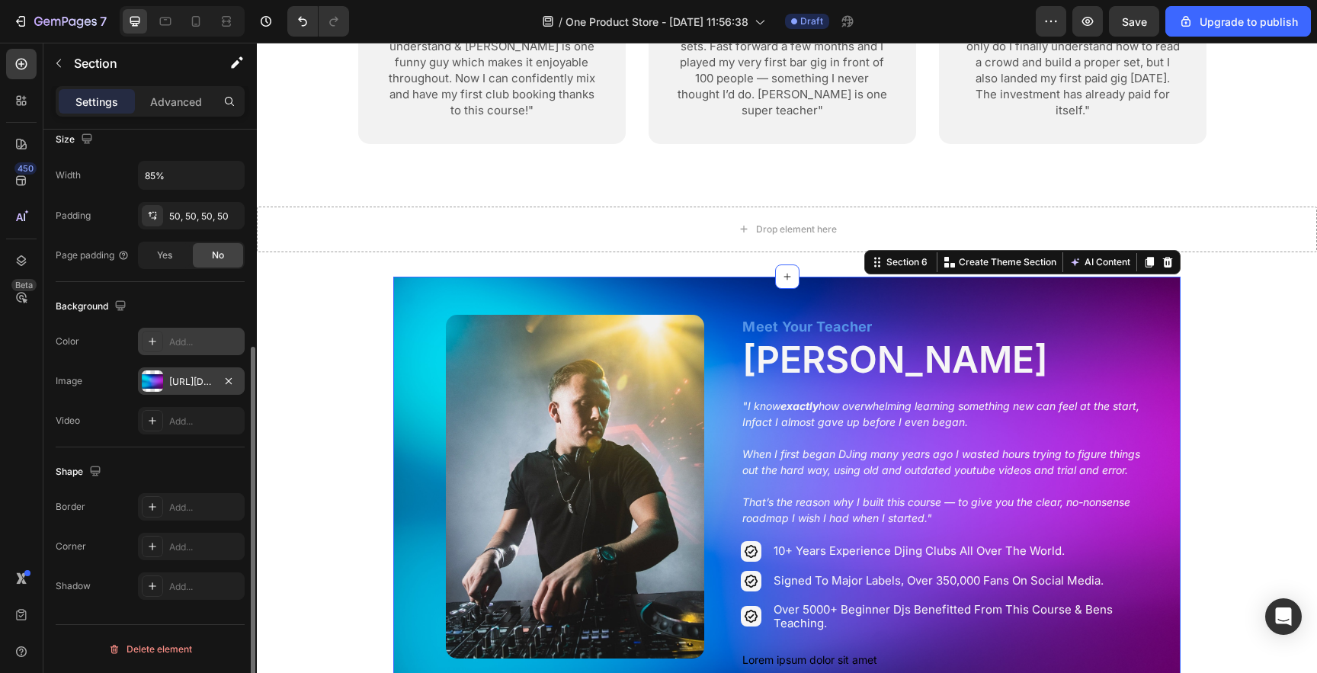
scroll to position [342, 0]
click at [175, 541] on div "Add..." at bounding box center [205, 548] width 72 height 14
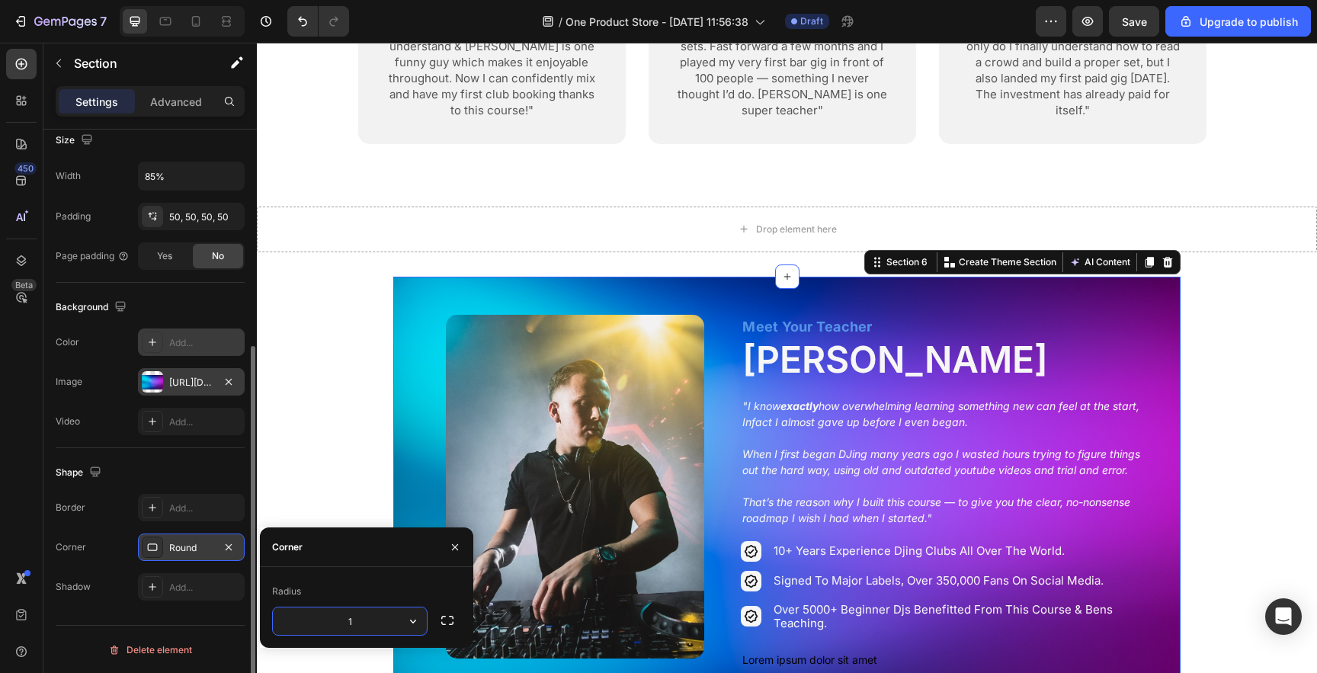
type input "15"
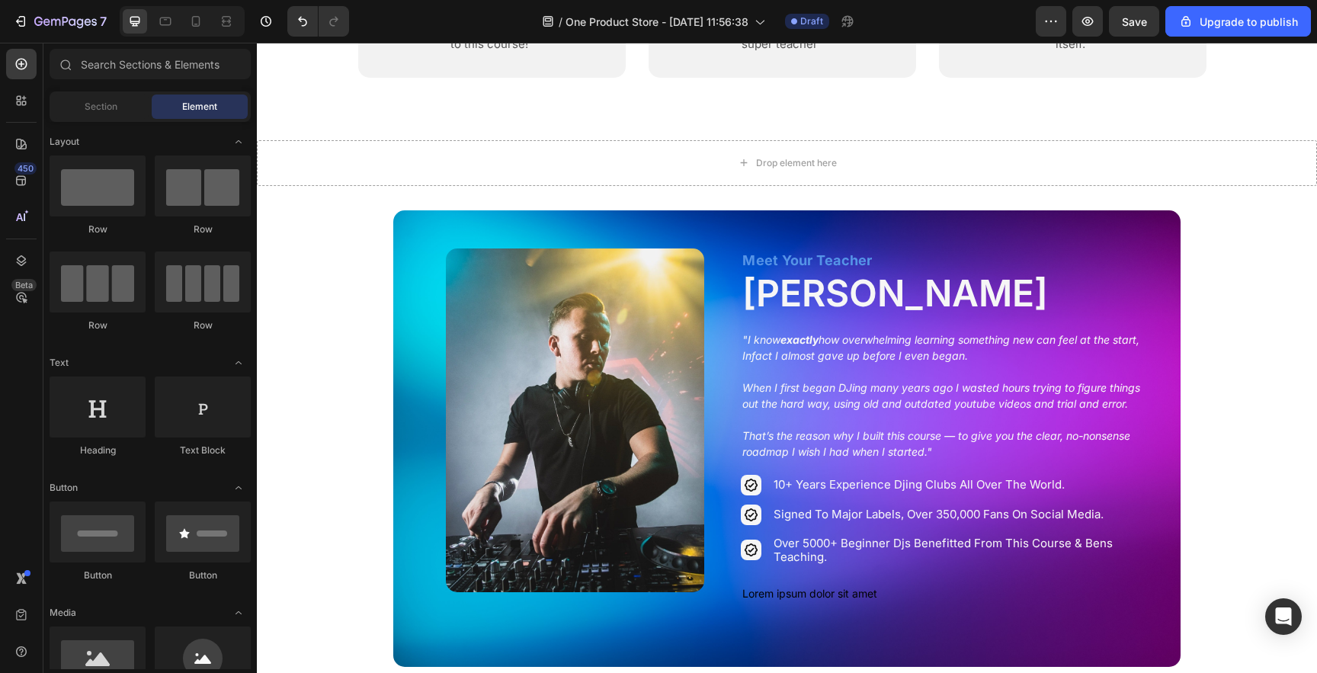
scroll to position [2049, 0]
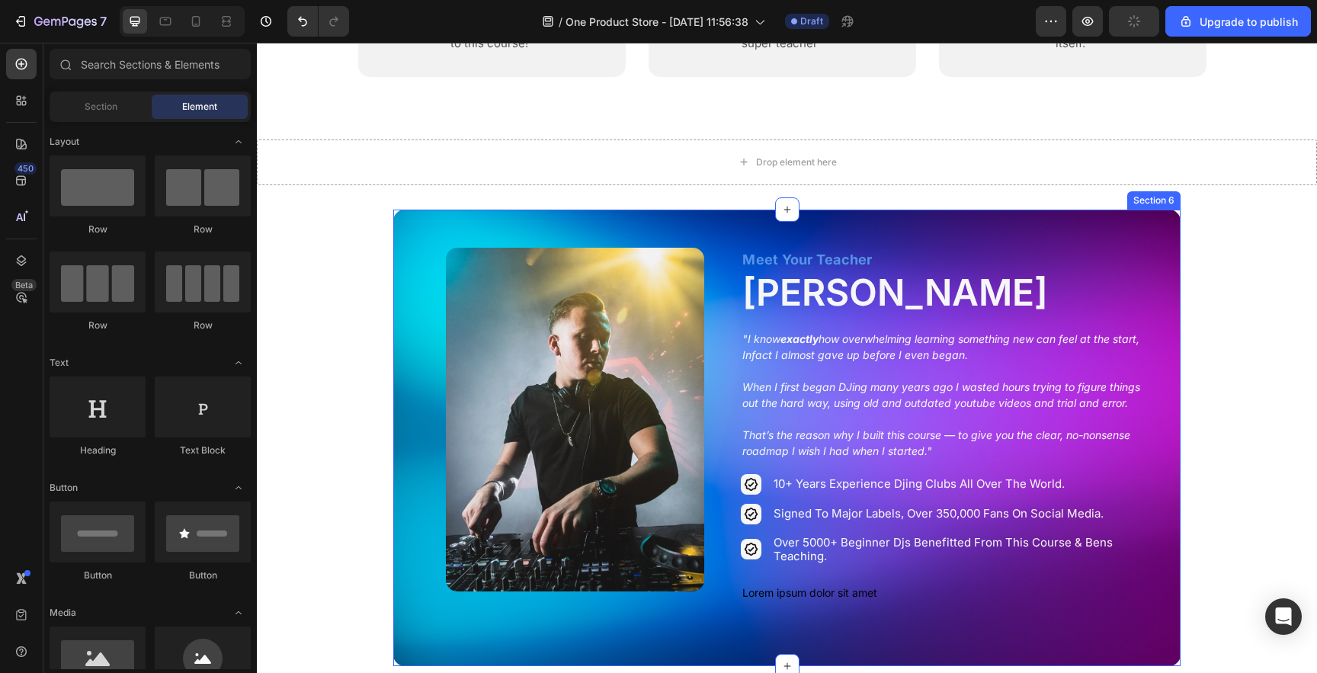
click at [409, 386] on div "Image Row Meet Your Teacher Text Block [PERSON_NAME] Heading "I know exactly ho…" at bounding box center [786, 438] width 787 height 457
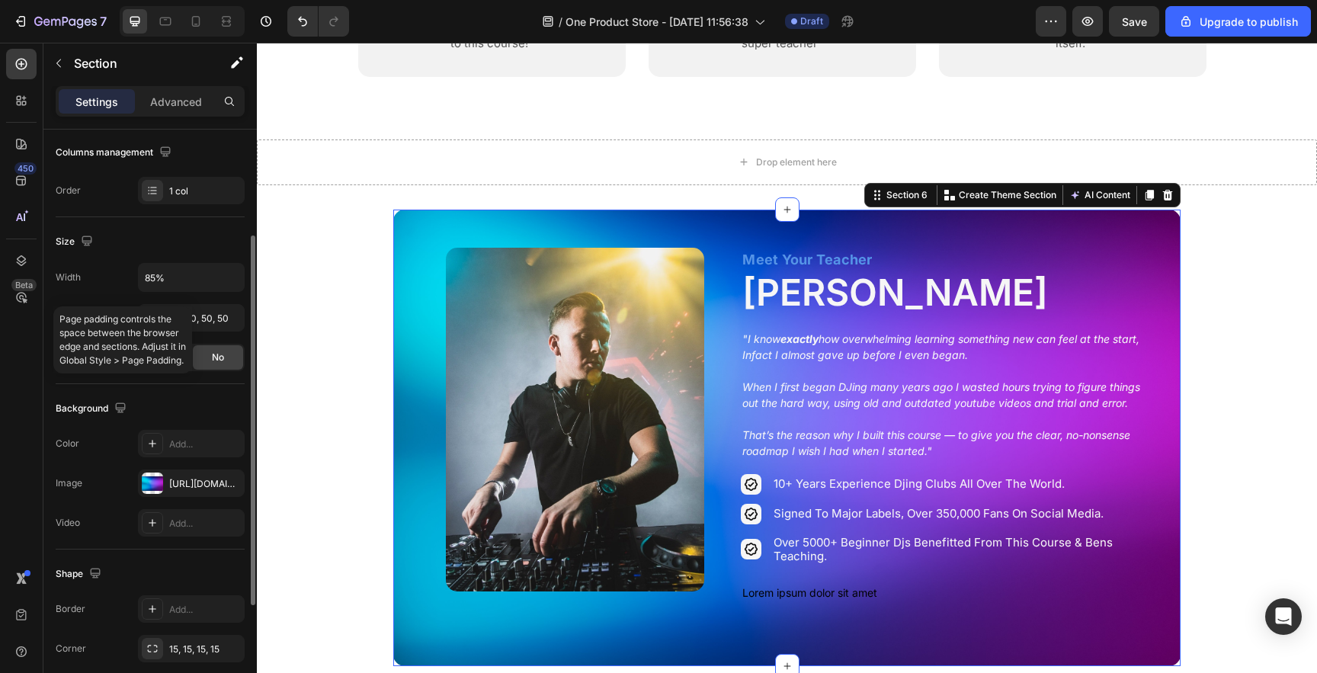
scroll to position [291, 0]
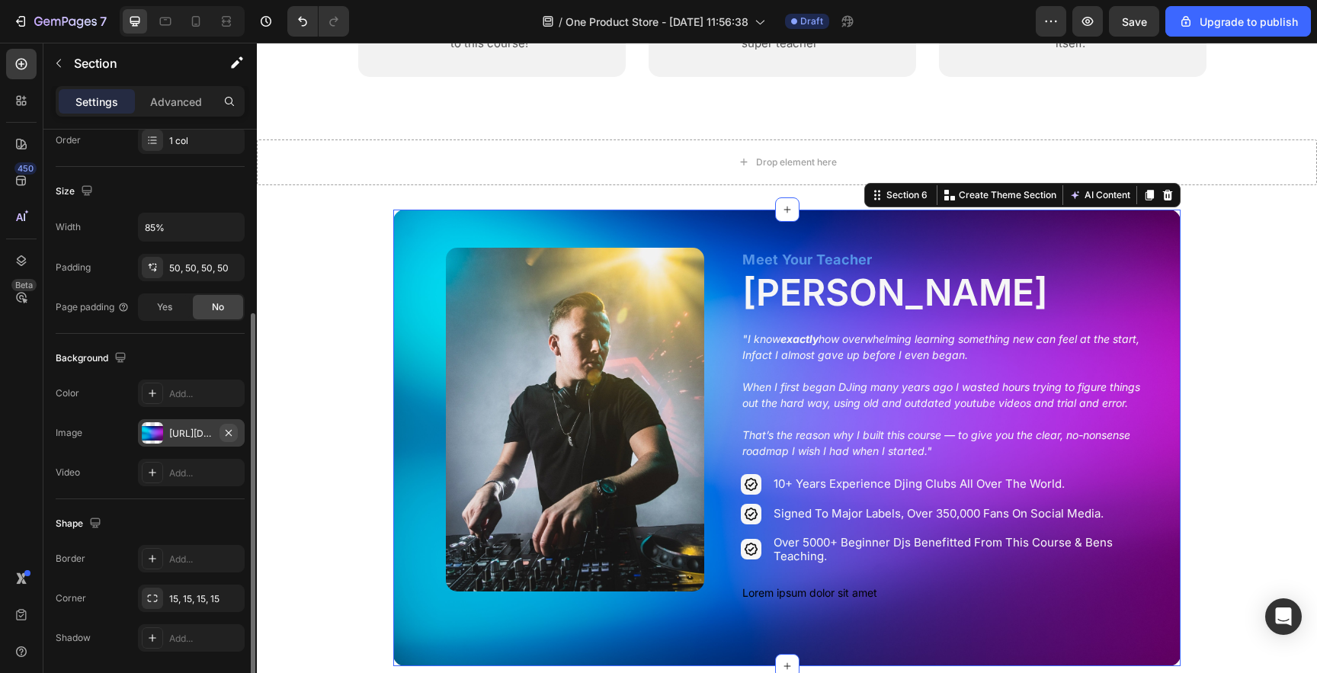
click at [236, 434] on button "button" at bounding box center [229, 433] width 18 height 18
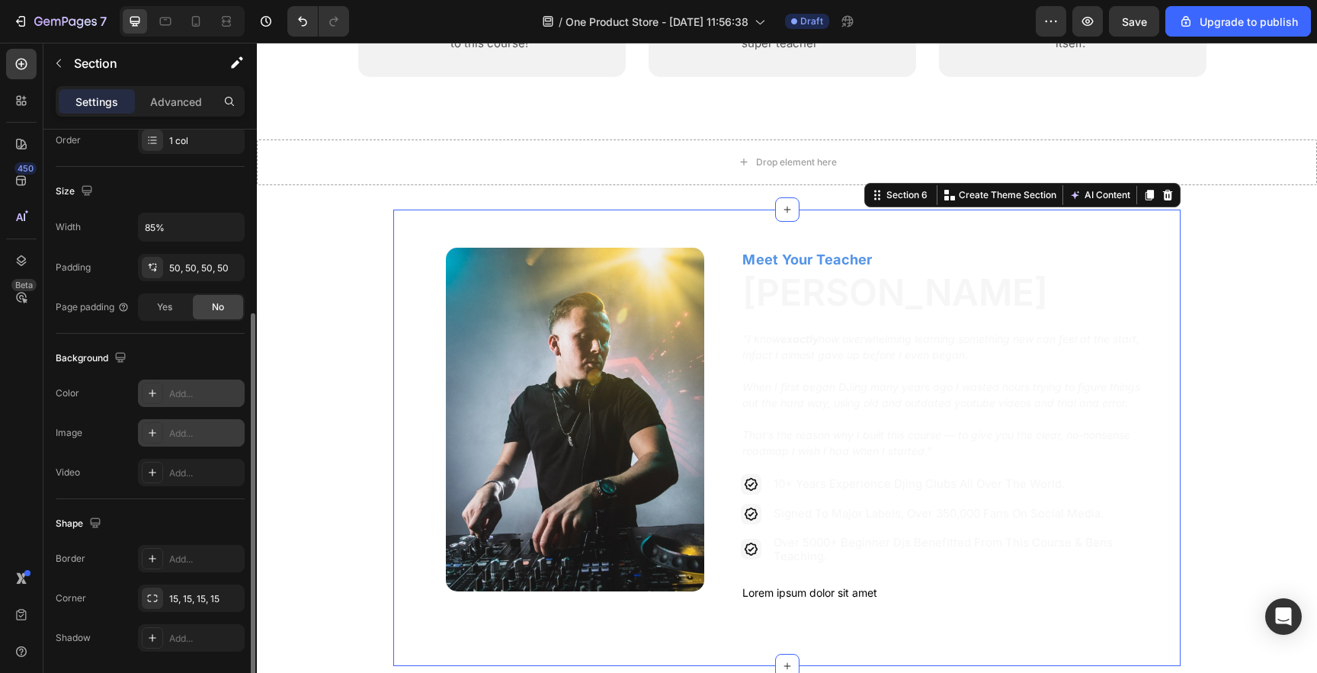
click at [207, 399] on div "Add..." at bounding box center [205, 394] width 72 height 14
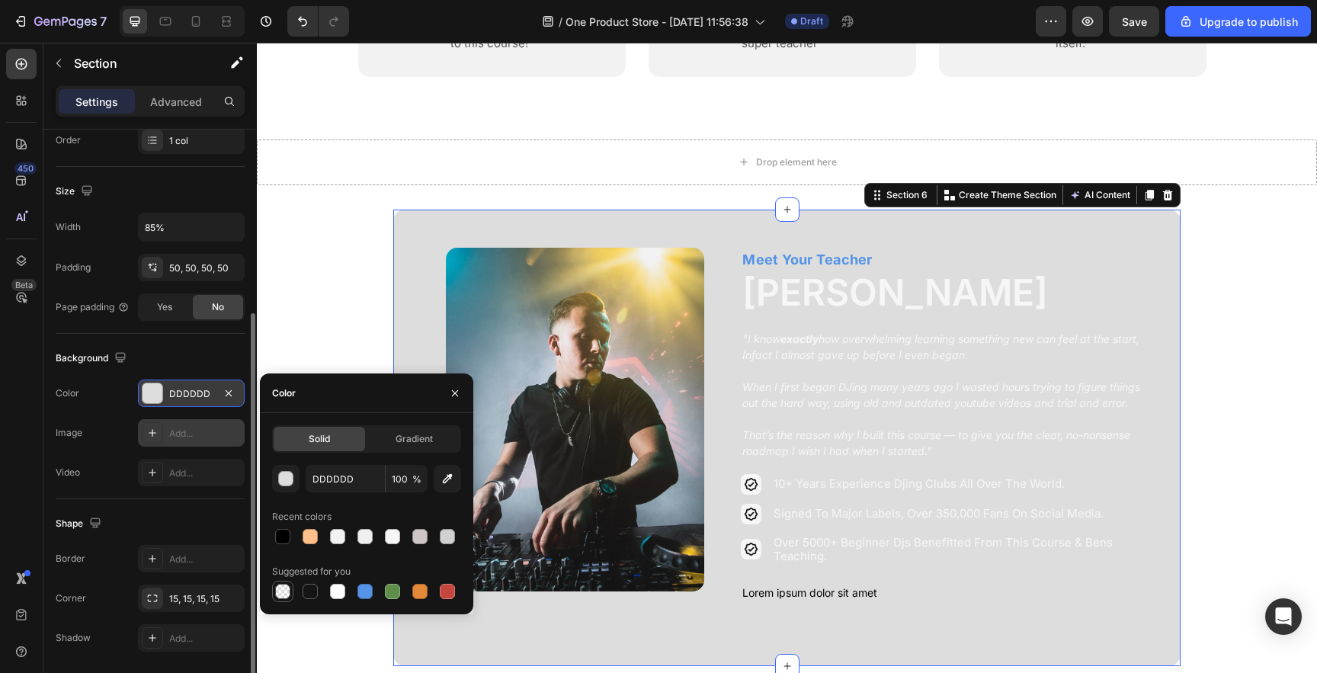
click at [284, 591] on div at bounding box center [282, 591] width 15 height 15
type input "000000"
type input "0"
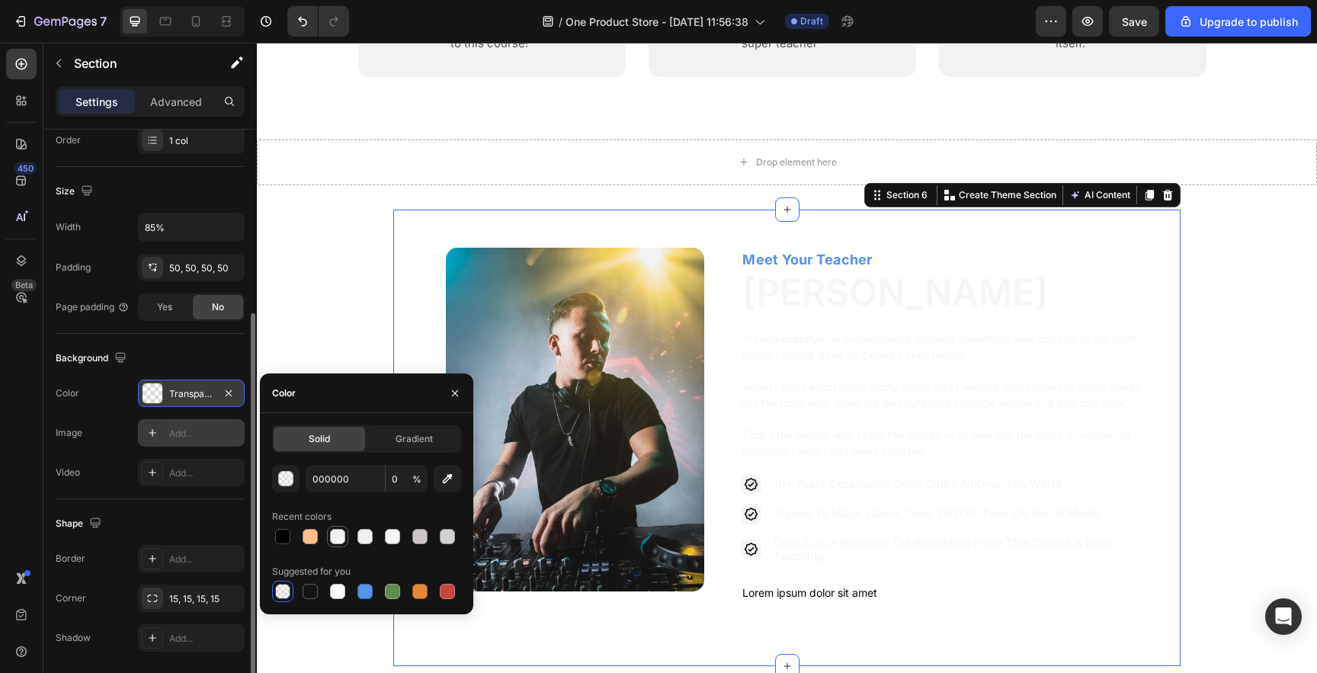
click at [335, 540] on div at bounding box center [337, 536] width 15 height 15
type input "F2F2F2"
type input "100"
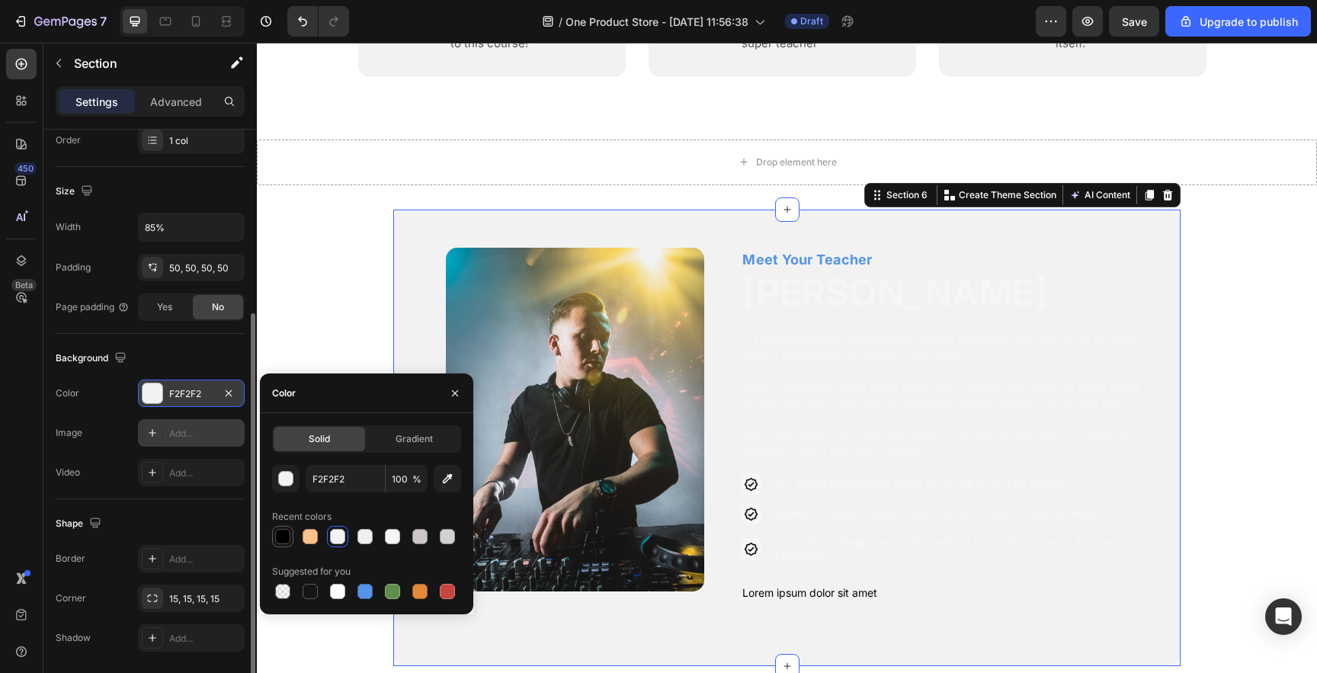
click at [279, 534] on div at bounding box center [282, 536] width 15 height 15
type input "000000"
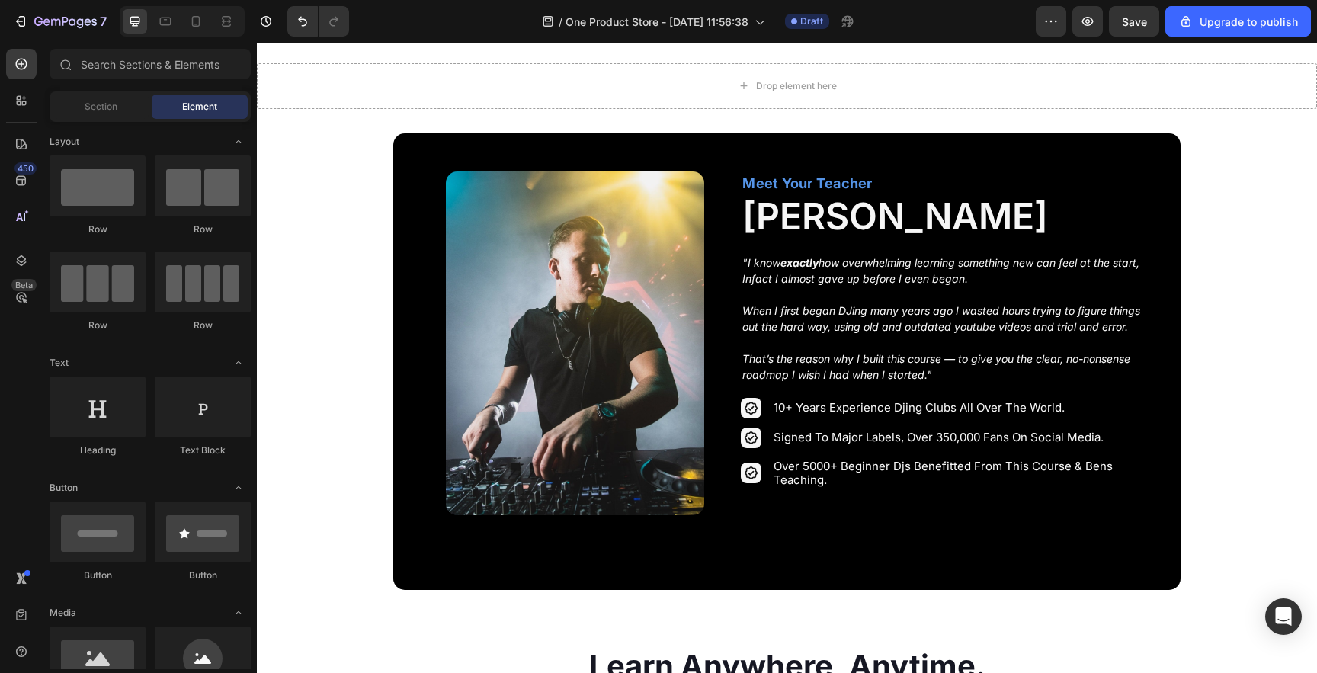
scroll to position [2106, 0]
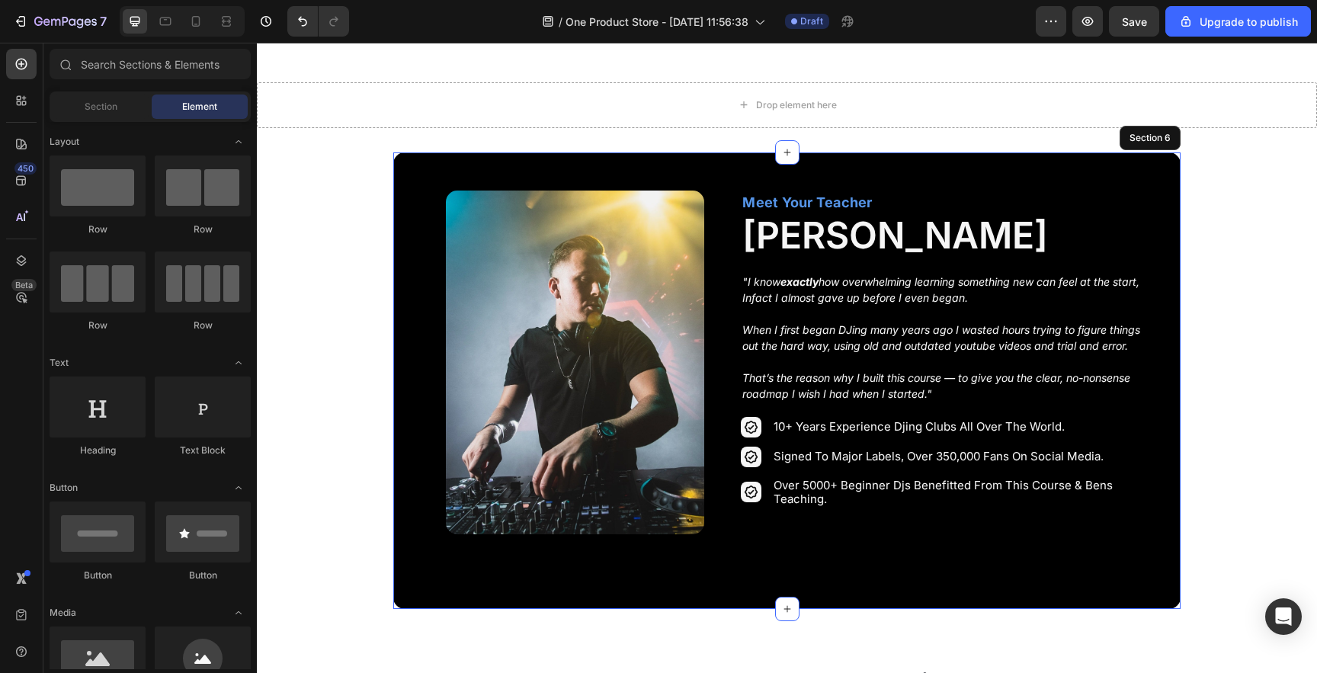
click at [662, 570] on div "Image Row Meet Your Teacher Text Block [PERSON_NAME] Heading "I know exactly ho…" at bounding box center [786, 381] width 710 height 380
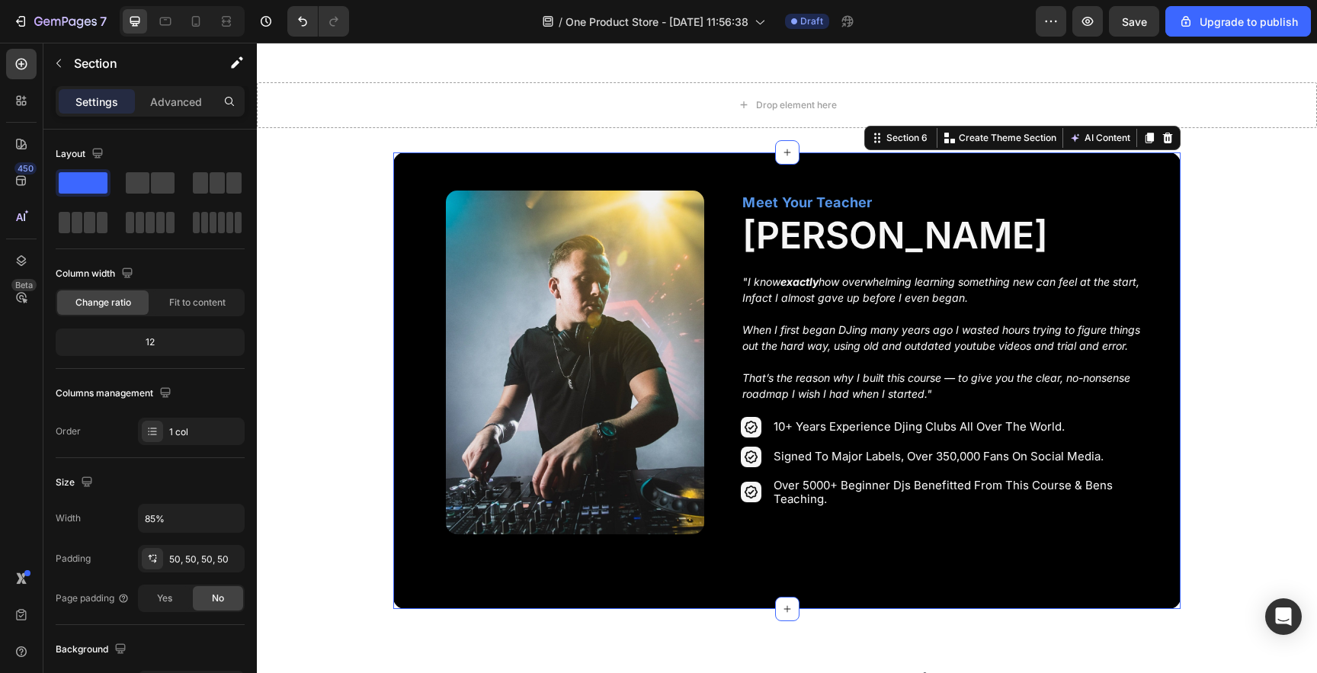
click at [190, 118] on div "Settings Advanced" at bounding box center [149, 107] width 213 height 43
click at [181, 111] on div "Advanced" at bounding box center [176, 101] width 76 height 24
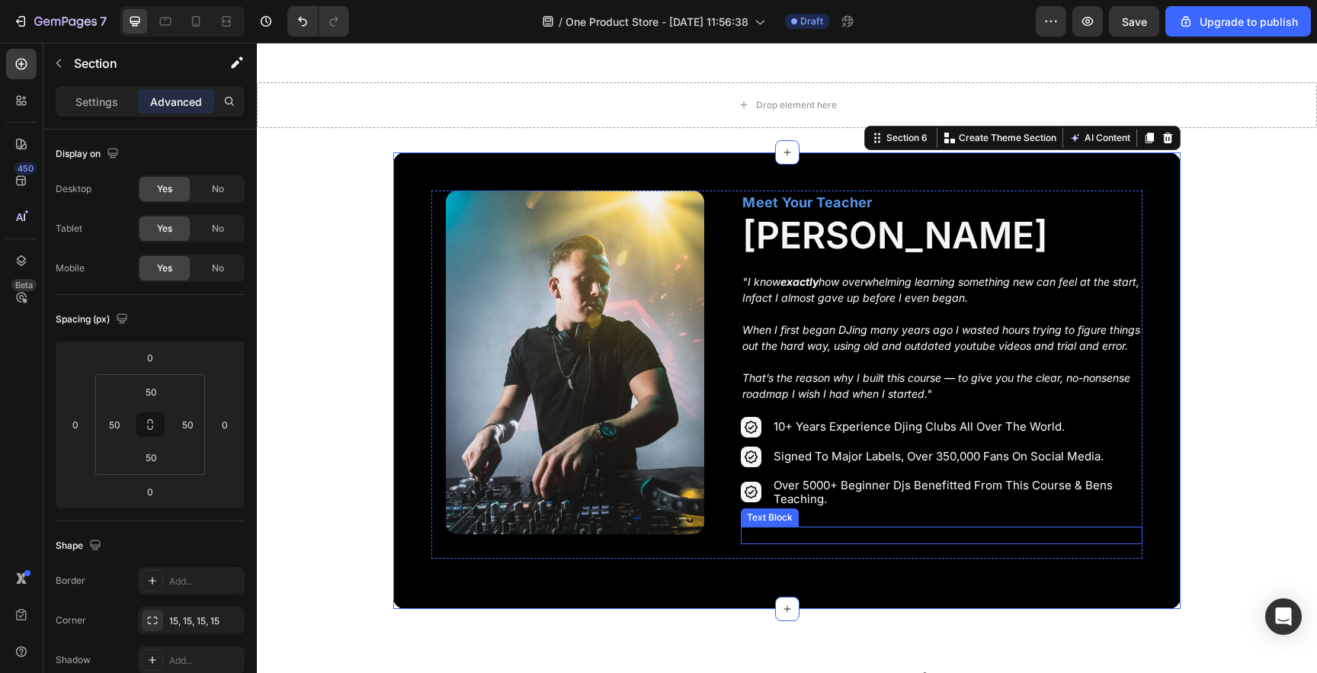
click at [769, 537] on p "Lorem ipsum dolor sit amet" at bounding box center [941, 535] width 398 height 15
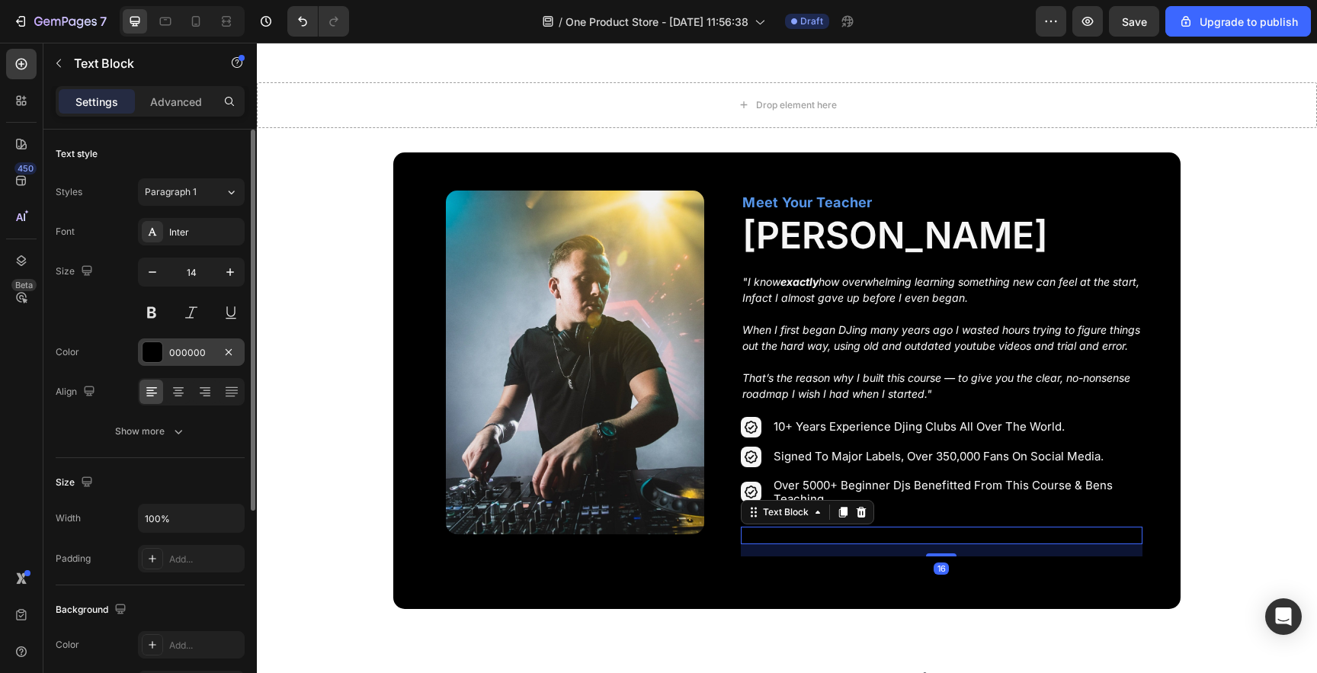
click at [144, 352] on div at bounding box center [153, 352] width 20 height 20
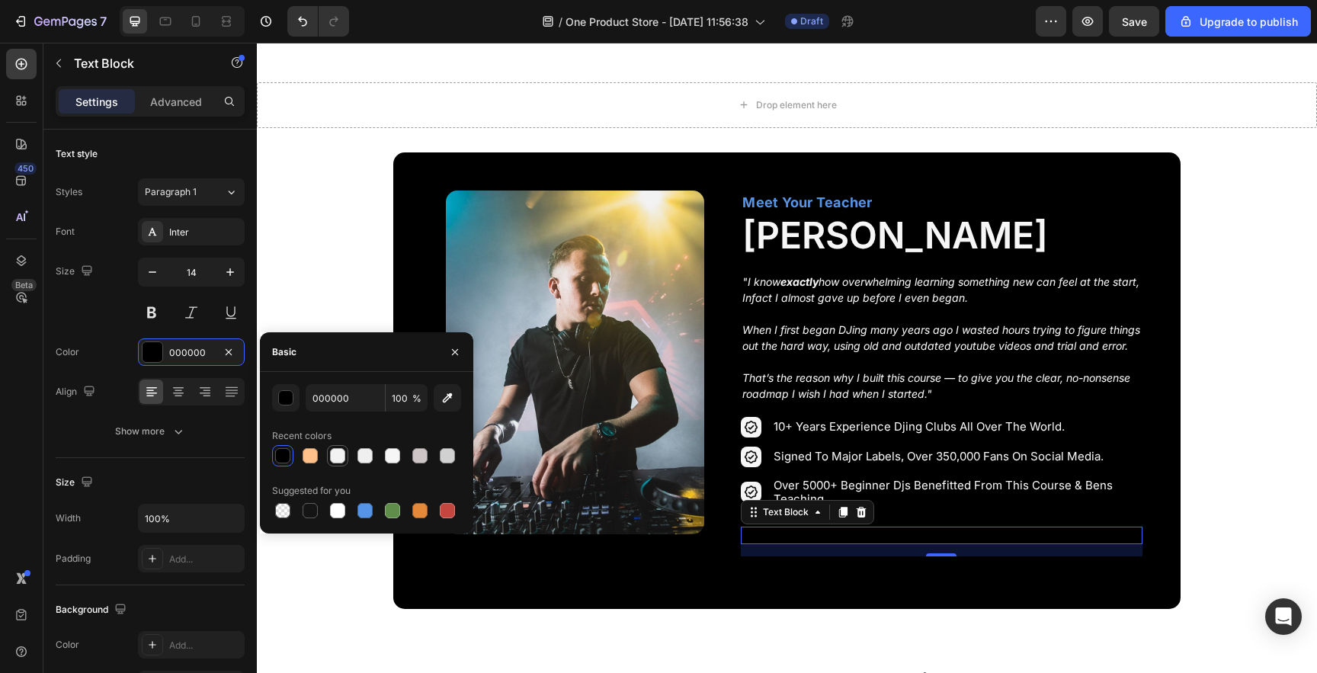
click at [337, 451] on div at bounding box center [337, 455] width 15 height 15
type input "F2F2F2"
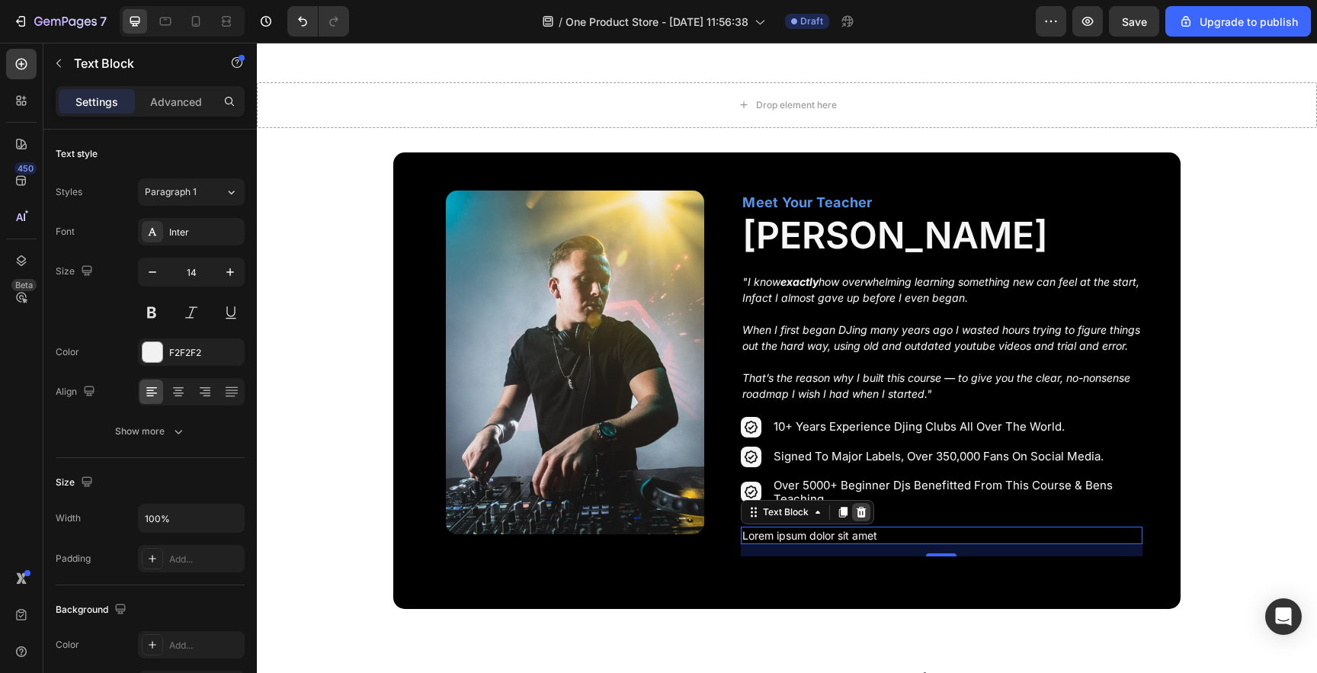
click at [858, 517] on icon at bounding box center [862, 511] width 10 height 11
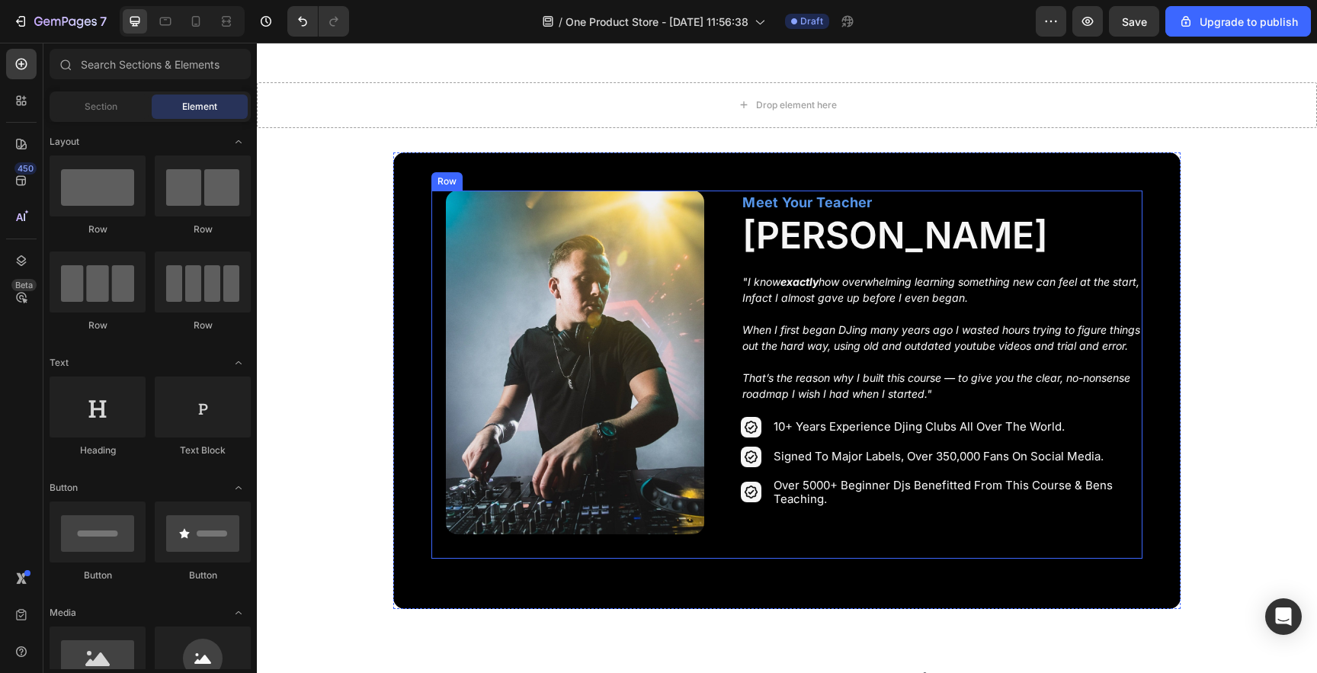
click at [723, 531] on div "Image Row Meet Your Teacher Text Block [PERSON_NAME] Heading "I know exactly ho…" at bounding box center [786, 375] width 710 height 368
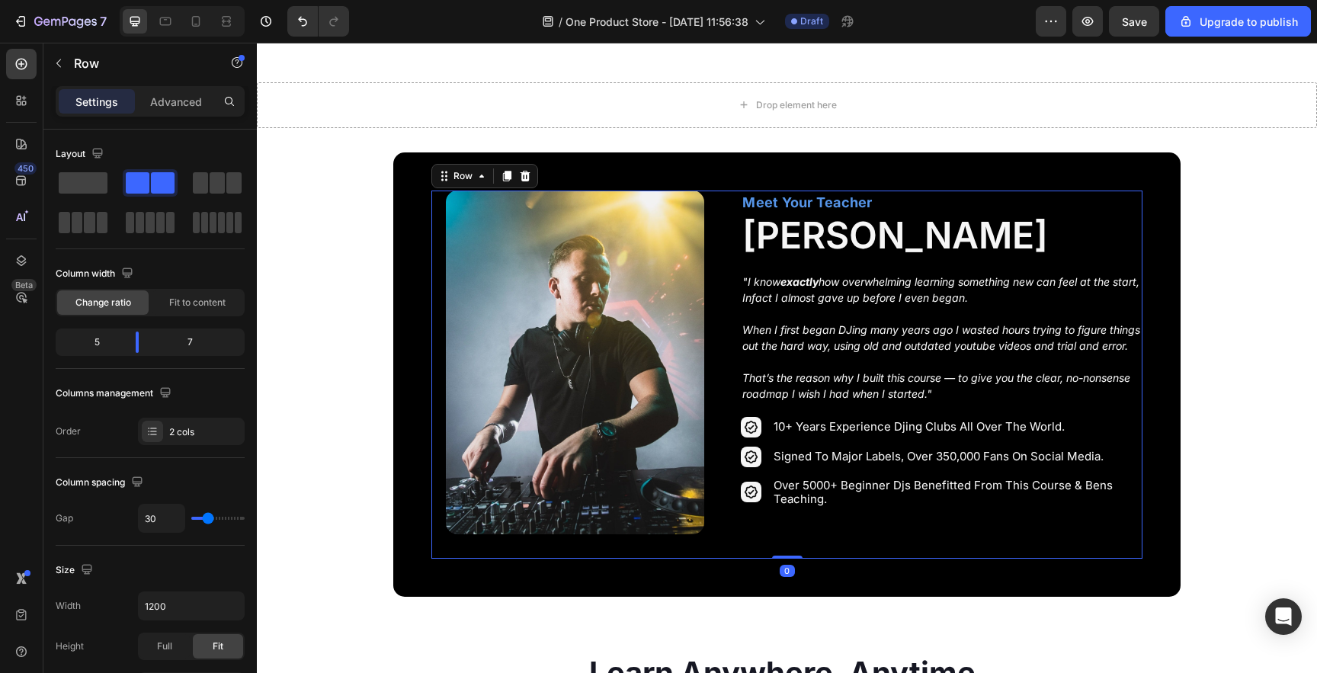
drag, startPoint x: 782, startPoint y: 553, endPoint x: 782, endPoint y: 525, distance: 27.4
click at [782, 525] on div "Image Row Meet Your Teacher Text Block [PERSON_NAME] Heading "I know exactly ho…" at bounding box center [786, 375] width 710 height 368
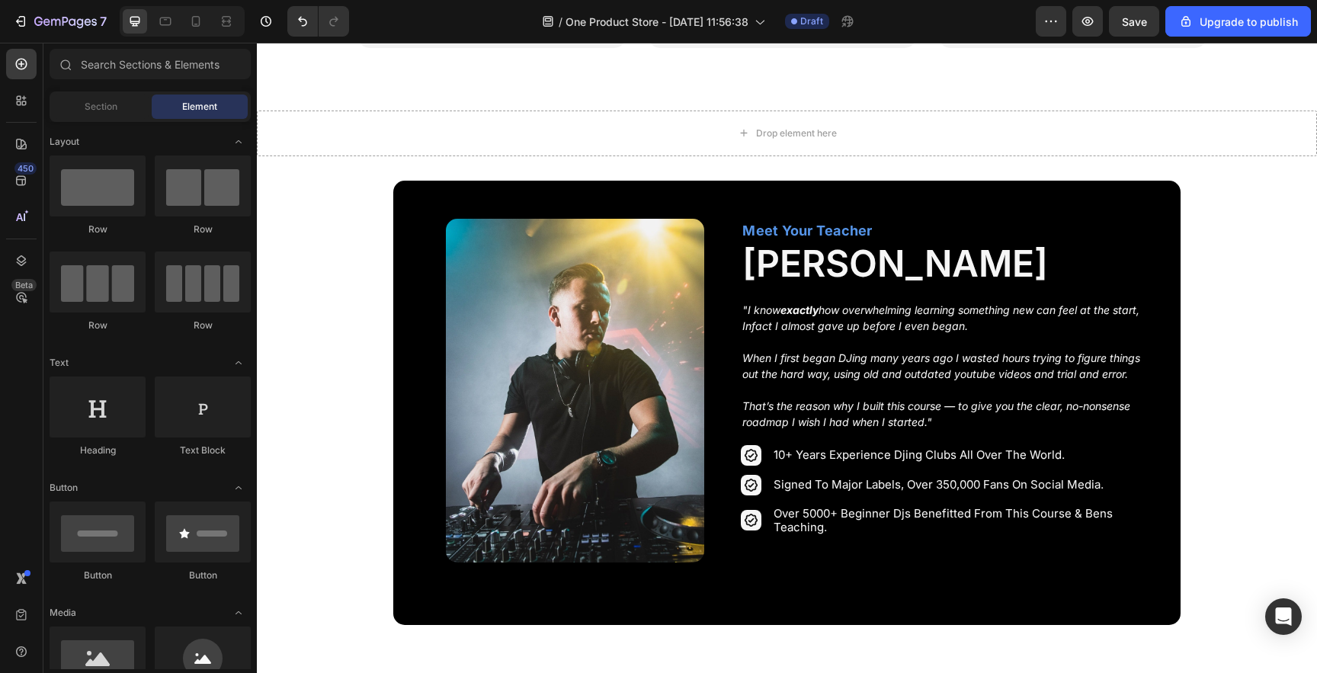
scroll to position [2093, 0]
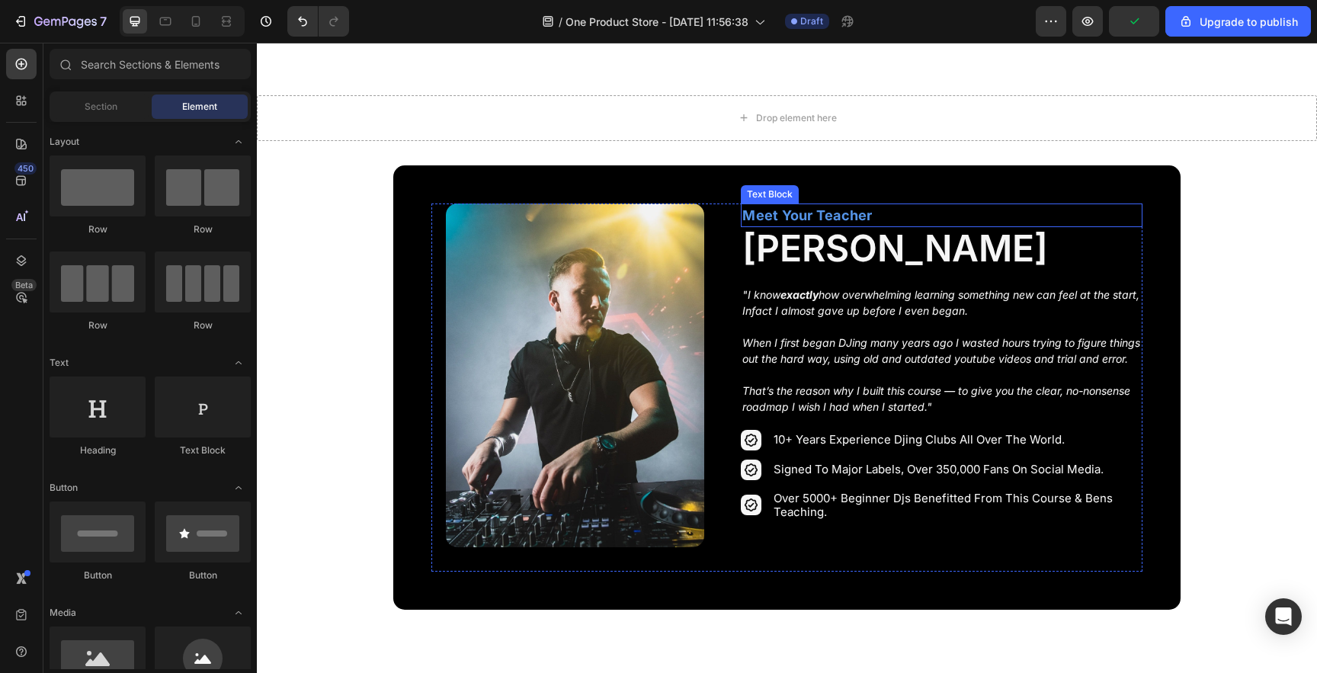
click at [816, 205] on p "Meet Your Teacher" at bounding box center [941, 215] width 398 height 21
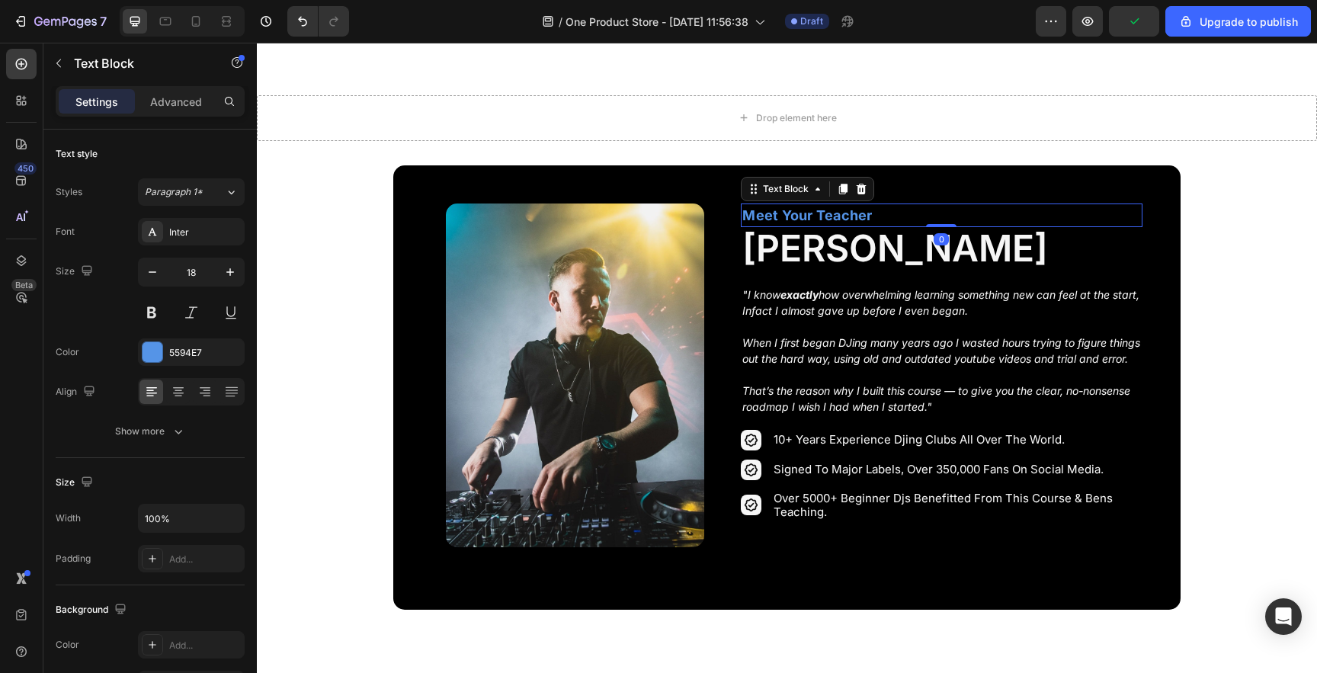
click at [790, 205] on p "Meet Your Teacher" at bounding box center [941, 215] width 398 height 21
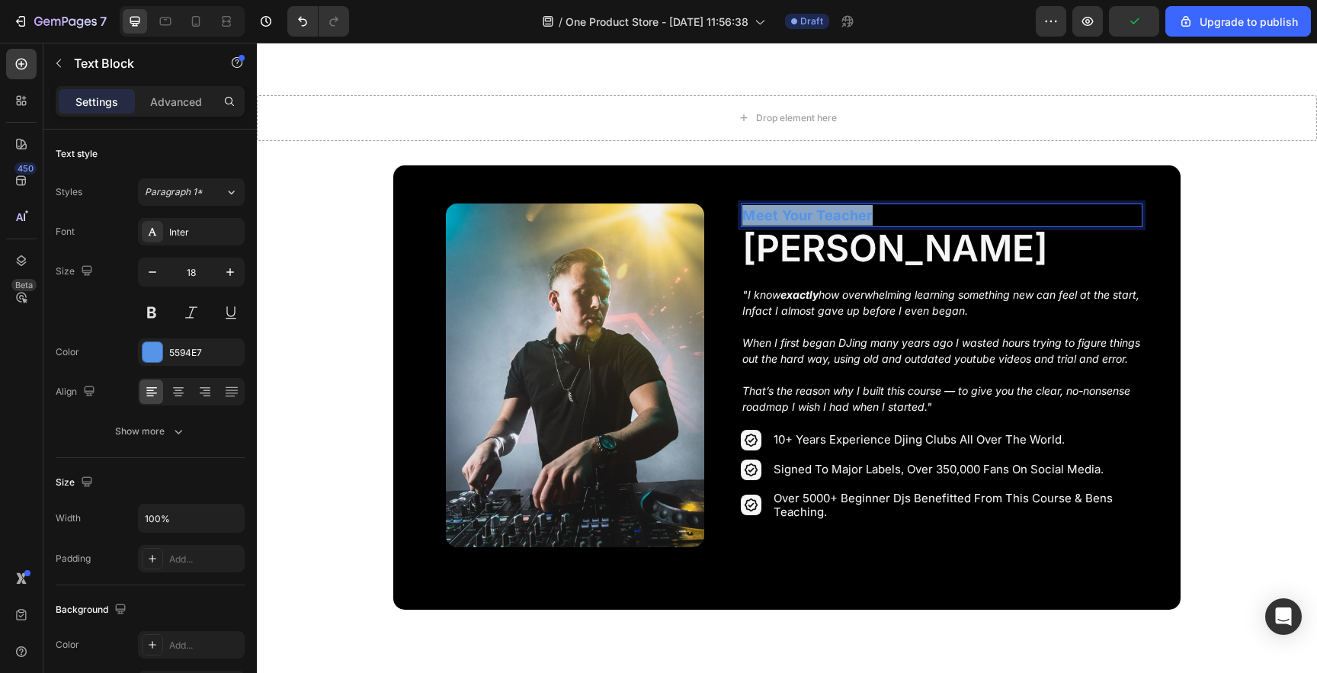
click at [790, 205] on p "Meet Your Teacher" at bounding box center [941, 215] width 398 height 21
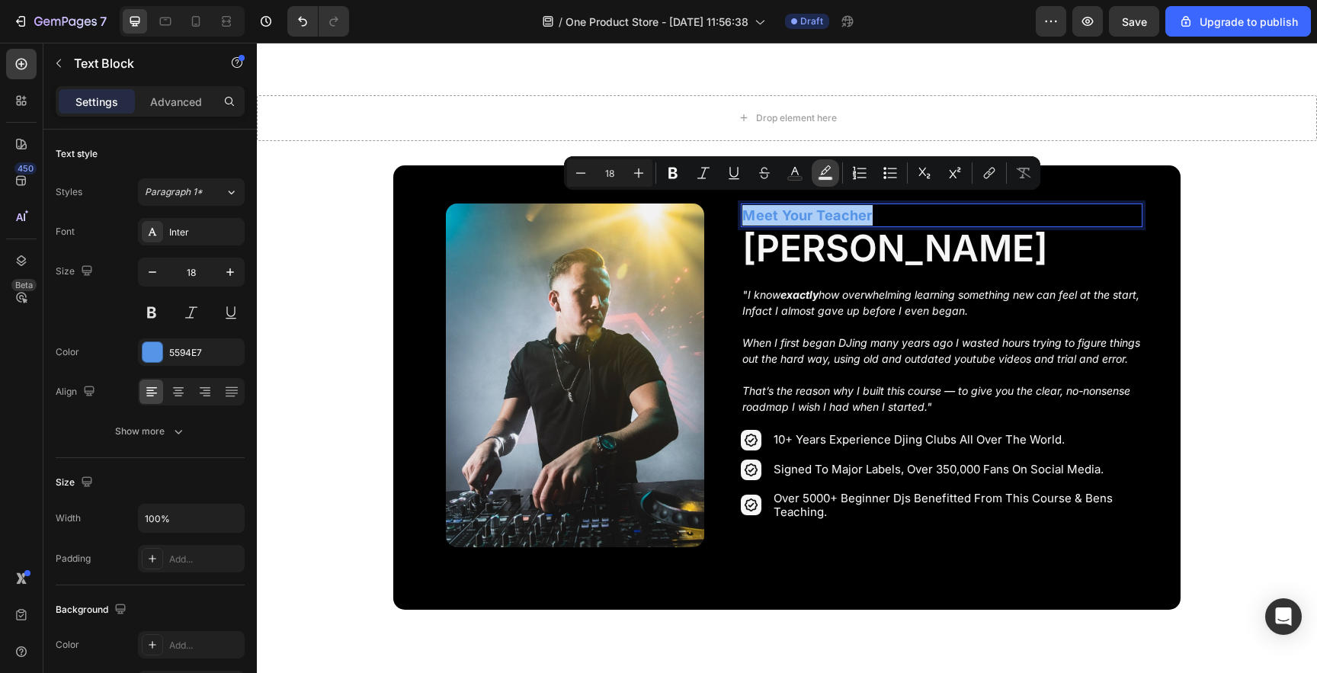
click at [819, 177] on rect "Editor contextual toolbar" at bounding box center [826, 179] width 14 height 4
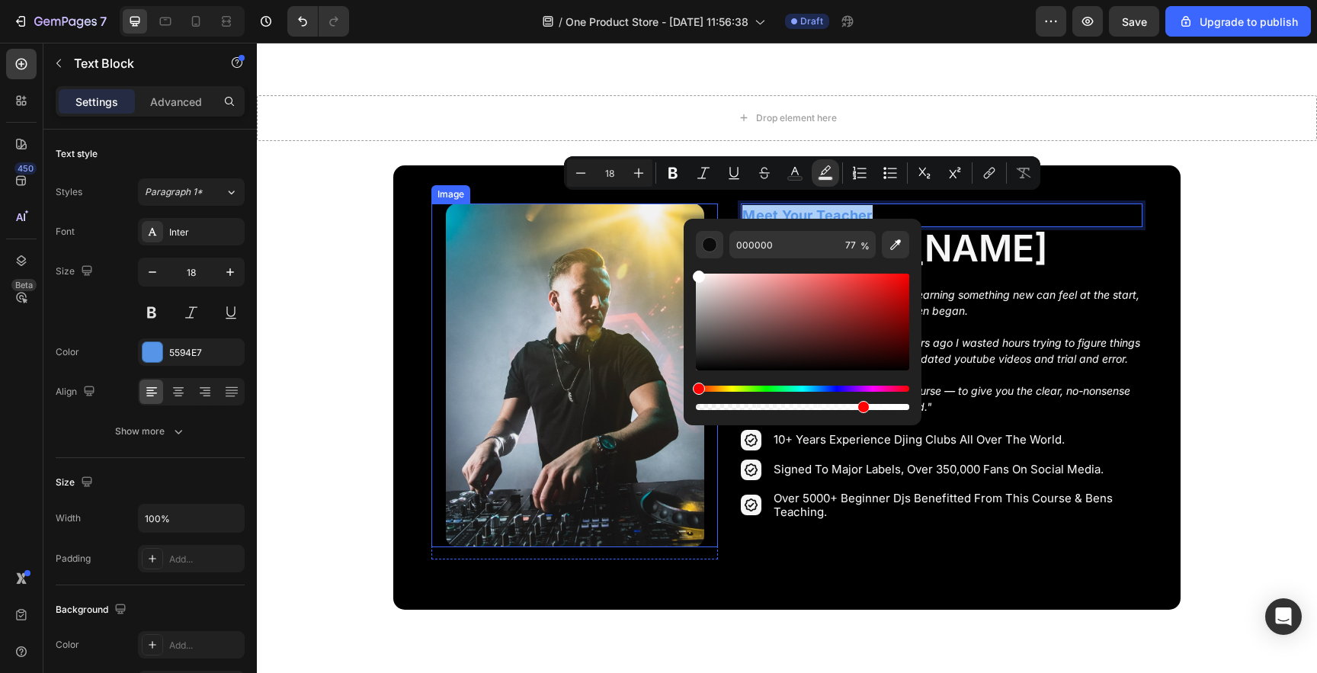
drag, startPoint x: 1011, startPoint y: 369, endPoint x: 961, endPoint y: 278, distance: 103.7
type input "FFFFFF"
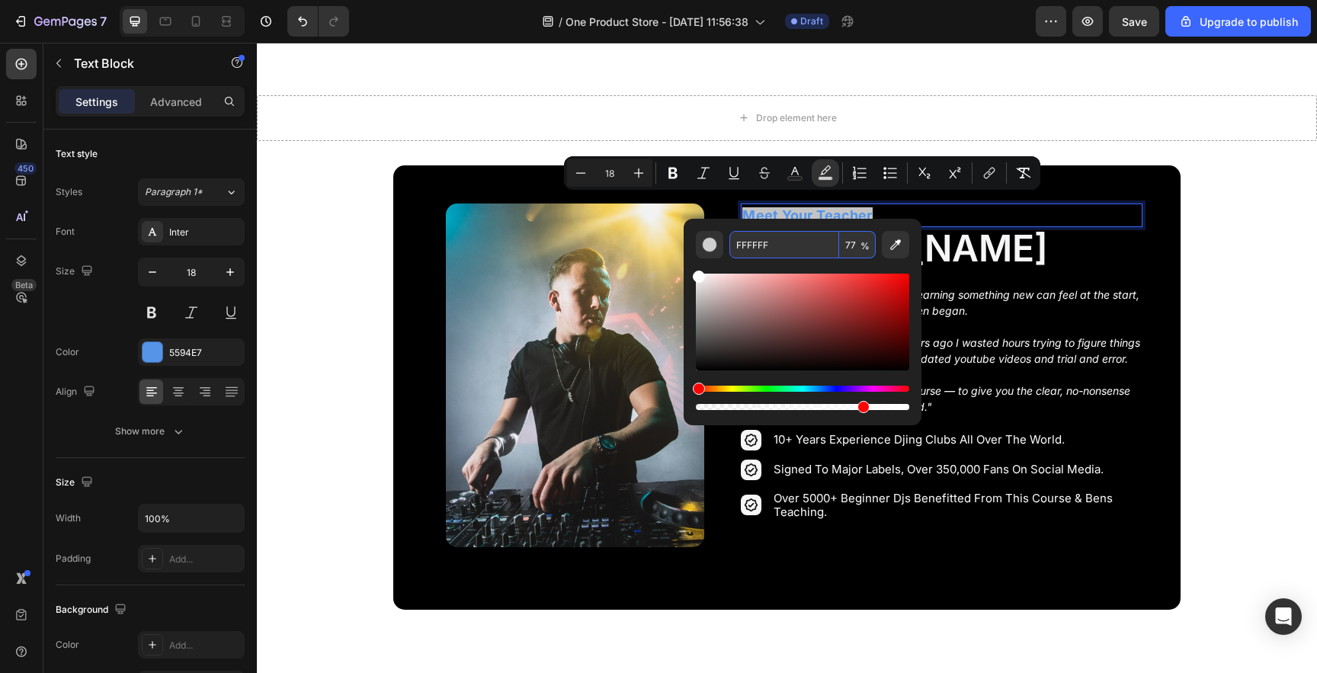
click at [858, 246] on input "77" at bounding box center [857, 244] width 37 height 27
type input "100"
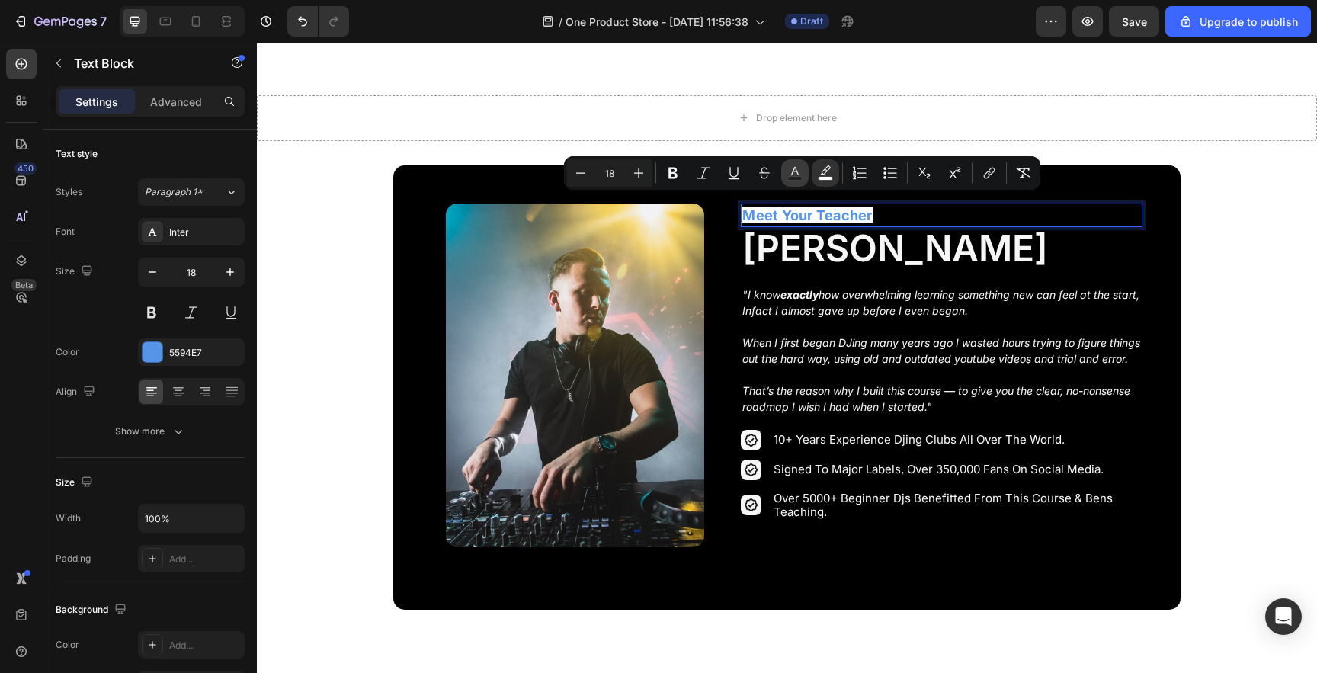
click at [798, 177] on rect "Editor contextual toolbar" at bounding box center [795, 179] width 14 height 4
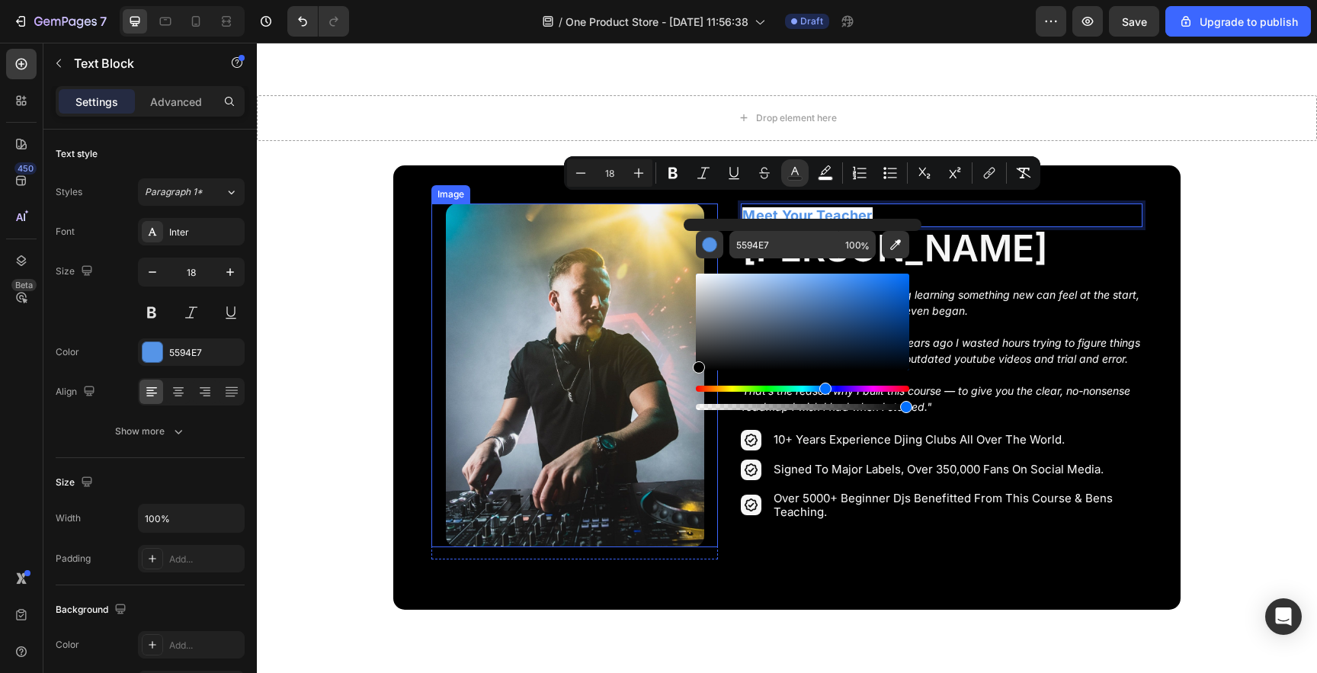
type input "000000"
drag, startPoint x: 999, startPoint y: 368, endPoint x: 659, endPoint y: 441, distance: 348.3
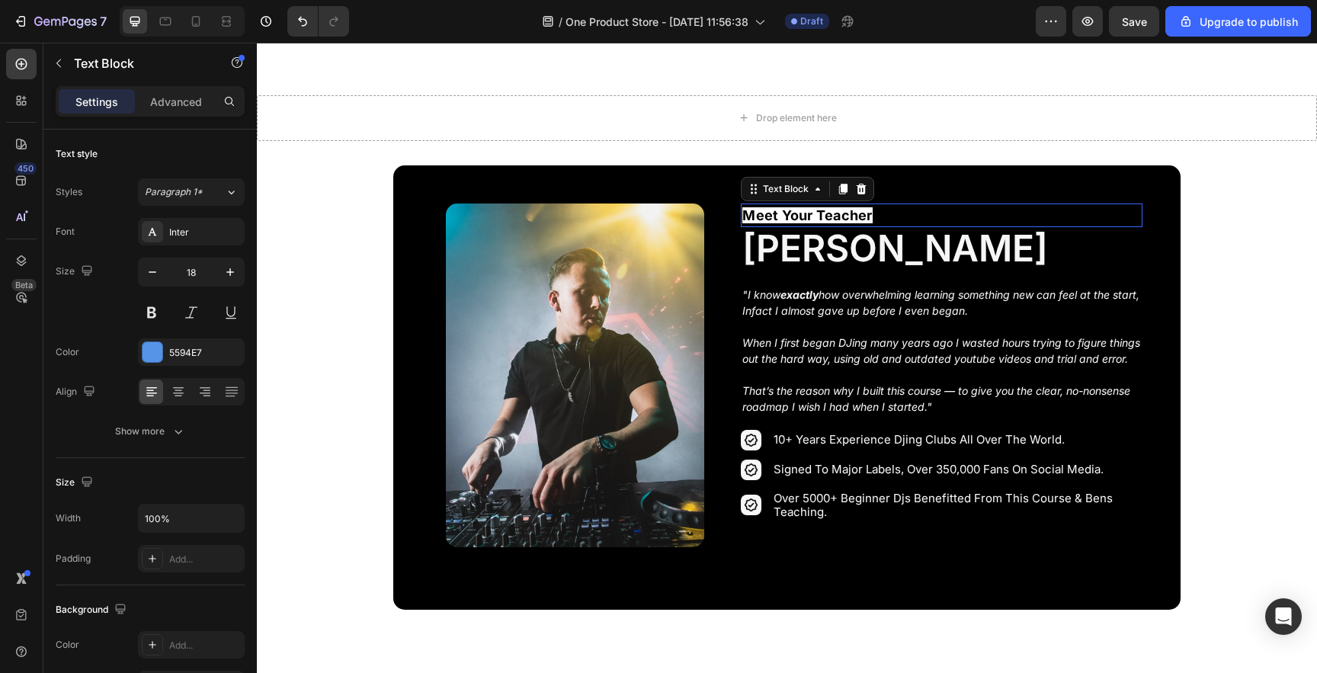
click at [847, 209] on span "Meet Your Teacher" at bounding box center [807, 215] width 130 height 16
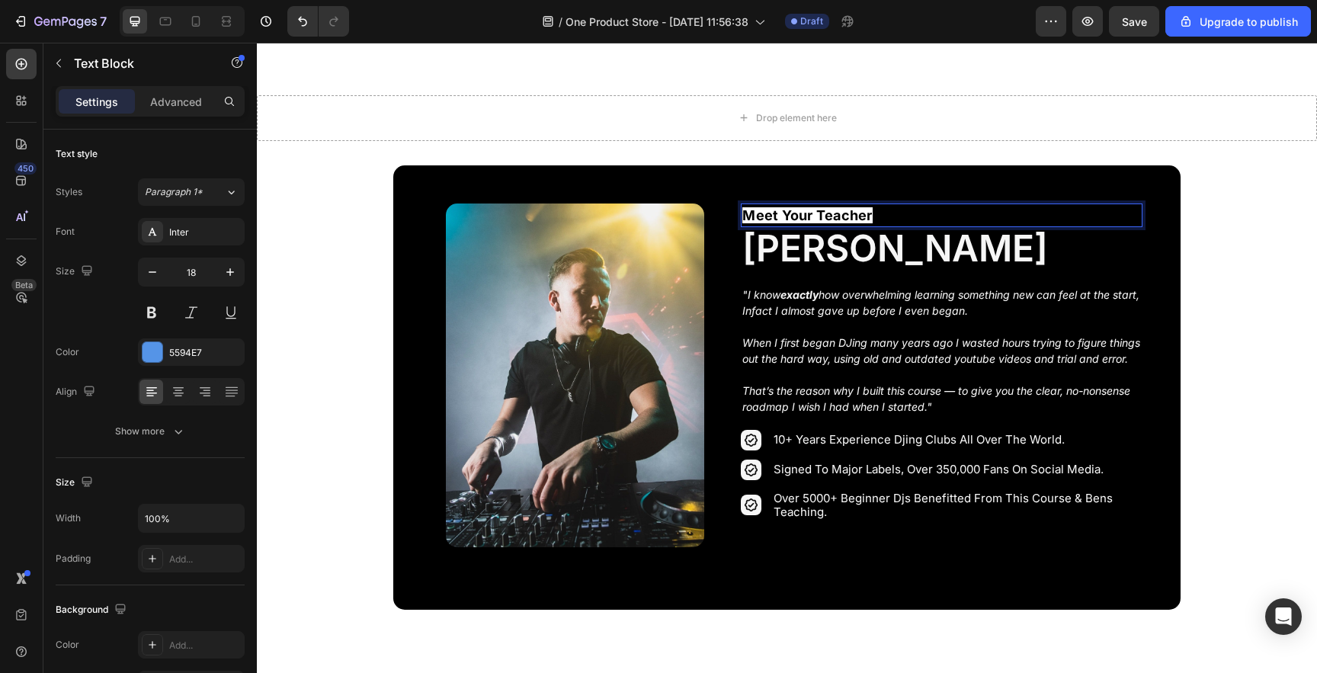
click at [864, 207] on span "Meet Your Teacher" at bounding box center [807, 215] width 130 height 16
click at [749, 209] on span "Meet Your Teacher" at bounding box center [807, 215] width 130 height 16
click at [348, 270] on section "Image Row Meet Your Teacher Text Block [PERSON_NAME] Heading "I know exactly ho…" at bounding box center [786, 387] width 925 height 444
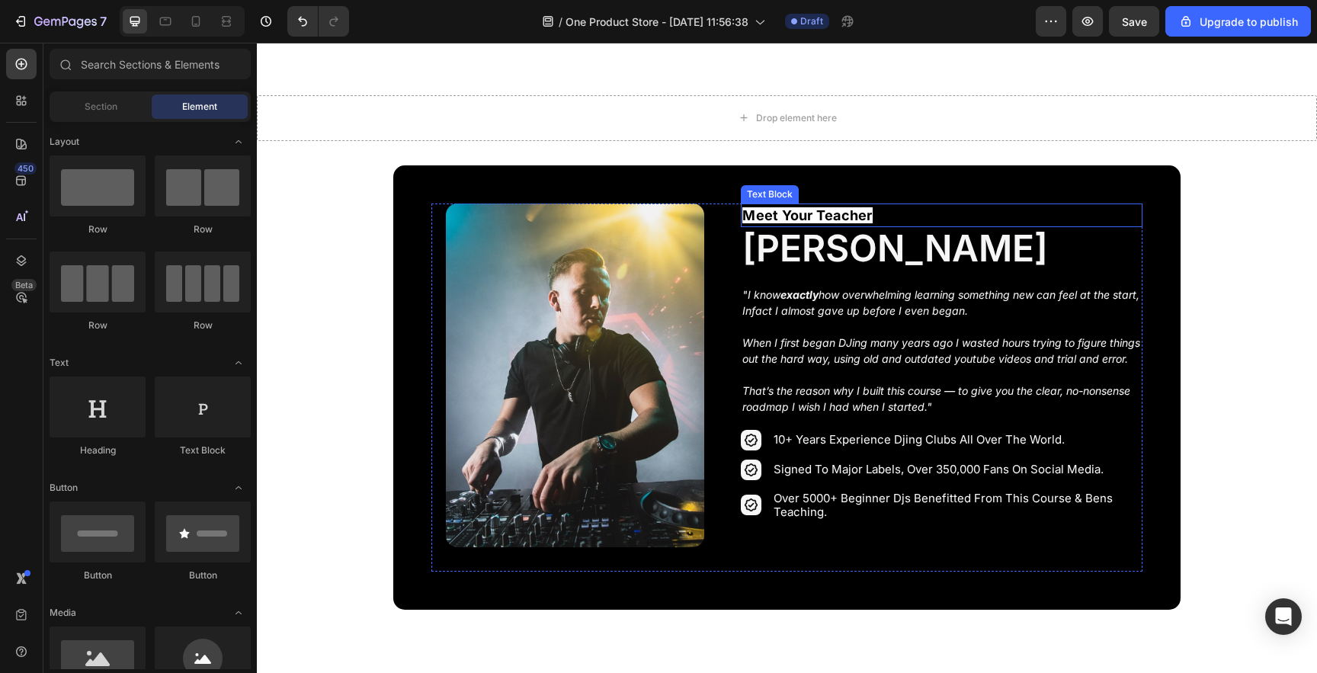
click at [812, 207] on span "Meet Your Teacher" at bounding box center [807, 215] width 130 height 16
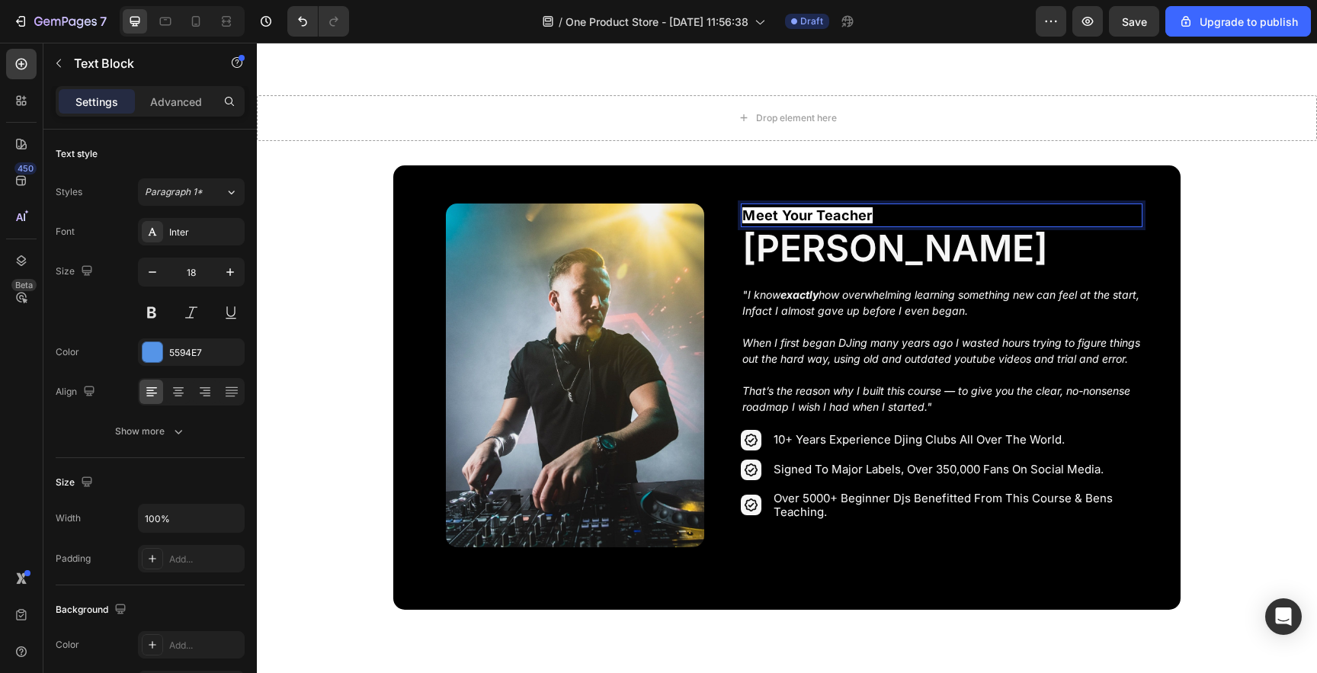
click at [800, 210] on span "Meet Your Teacher" at bounding box center [807, 215] width 130 height 16
click at [359, 313] on section "Image Row Taught By: Text Block 0 [PERSON_NAME] Heading "I know exactly how ove…" at bounding box center [786, 387] width 925 height 444
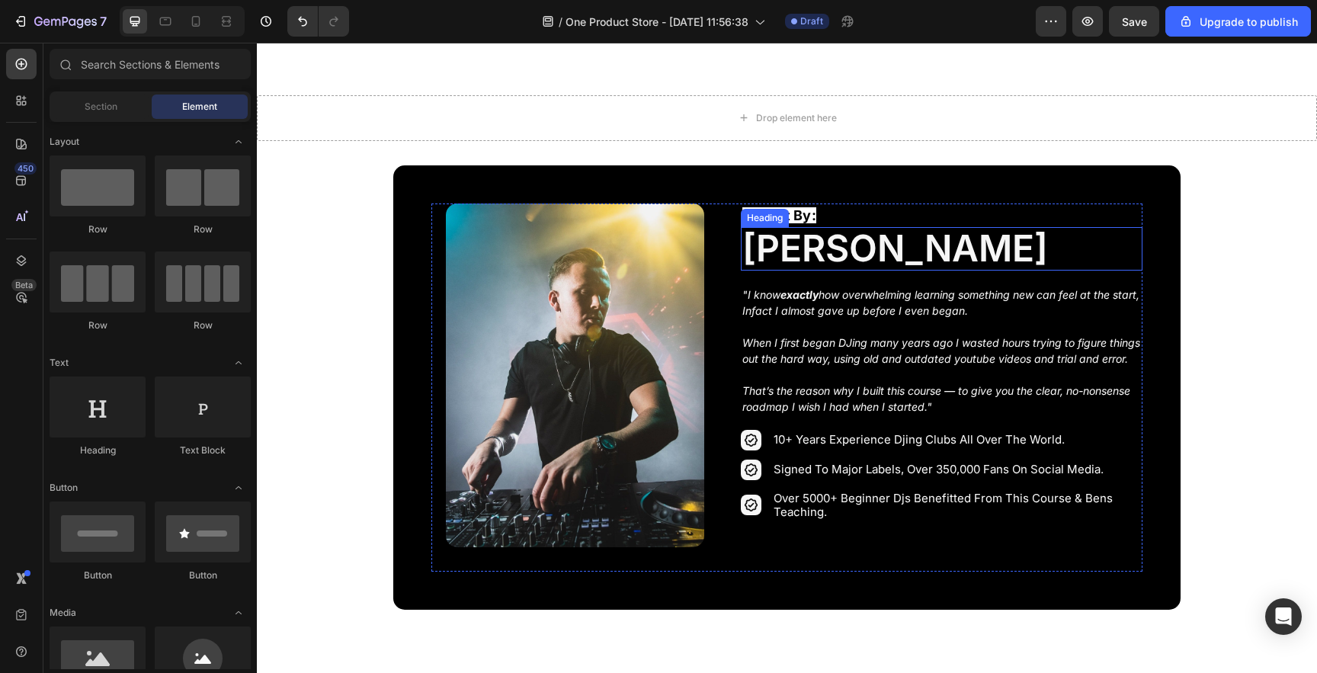
click at [939, 239] on h2 "[PERSON_NAME]" at bounding box center [941, 248] width 401 height 43
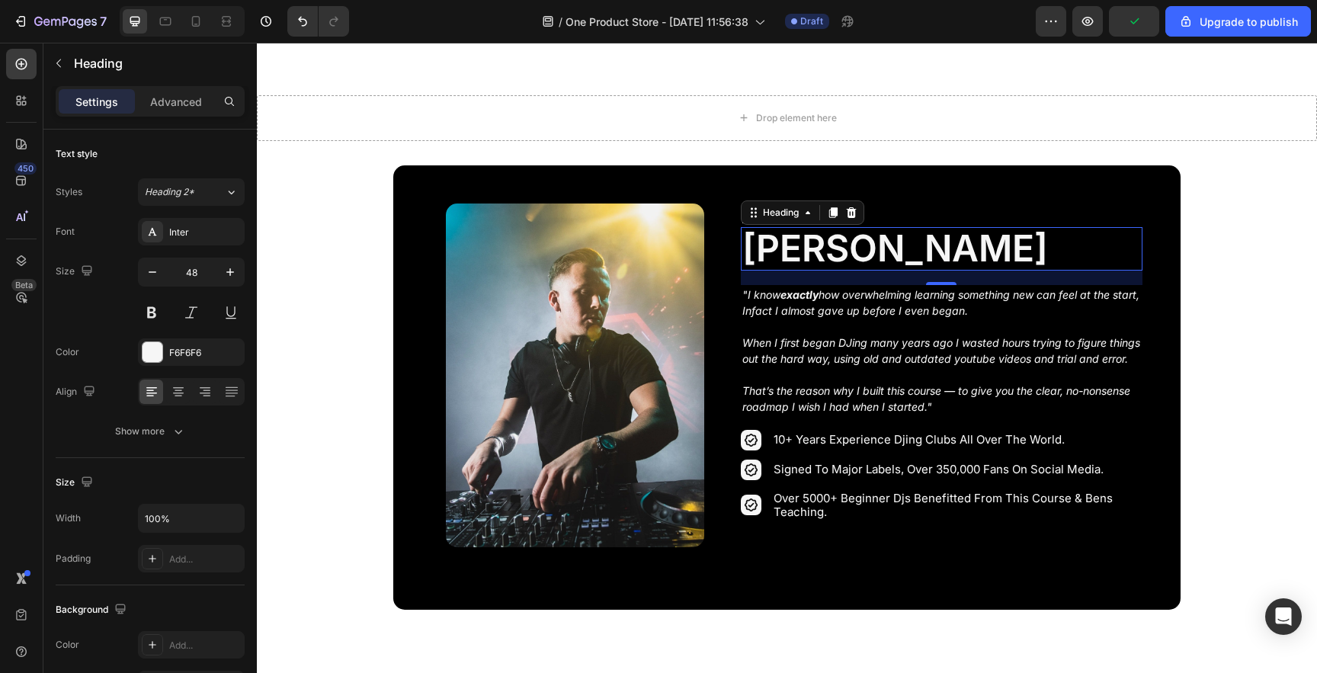
click at [891, 233] on h2 "[PERSON_NAME]" at bounding box center [941, 248] width 401 height 43
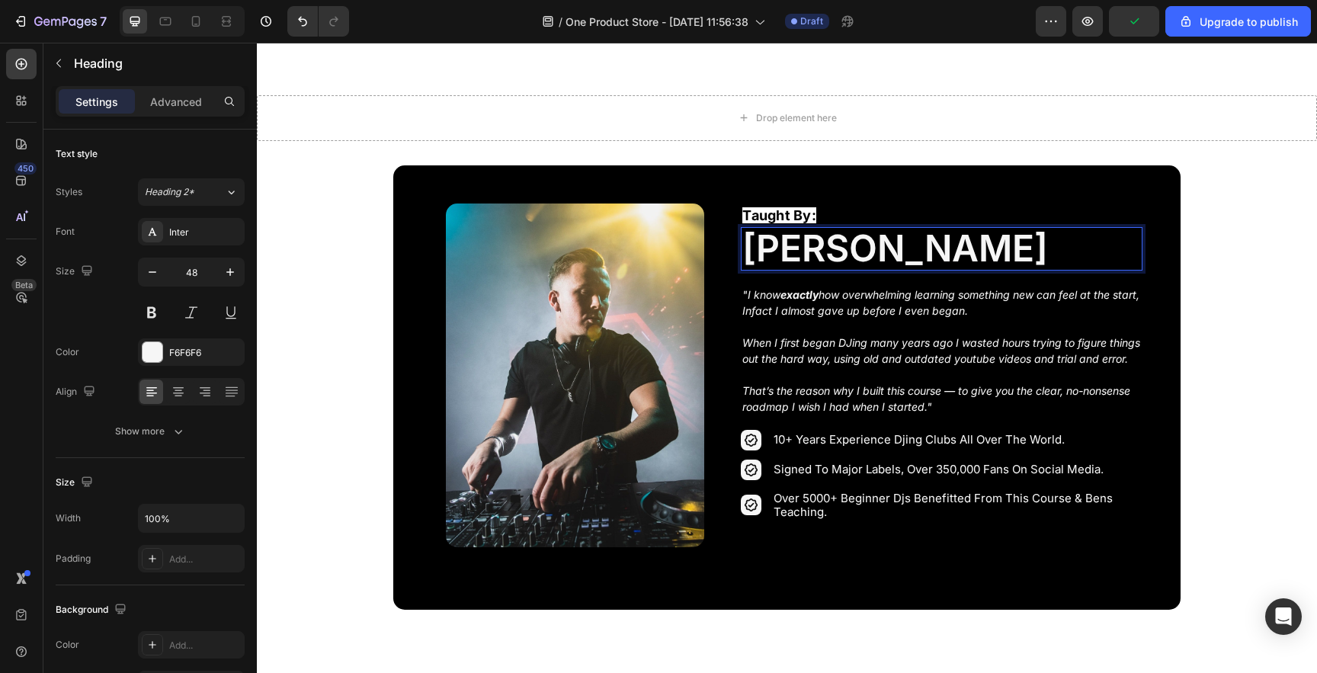
click at [997, 229] on p "[PERSON_NAME]" at bounding box center [941, 249] width 398 height 40
click at [993, 208] on p "Taught By:" at bounding box center [941, 215] width 398 height 21
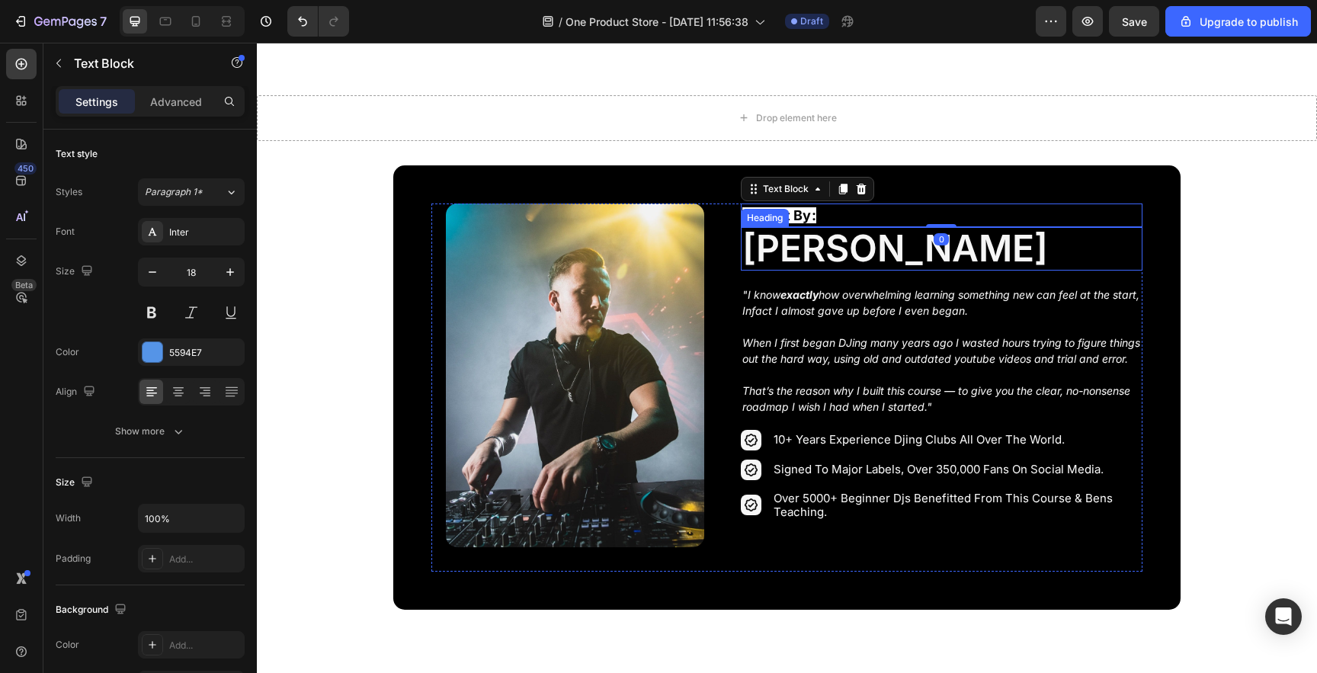
click at [925, 242] on p "[PERSON_NAME]" at bounding box center [941, 249] width 398 height 40
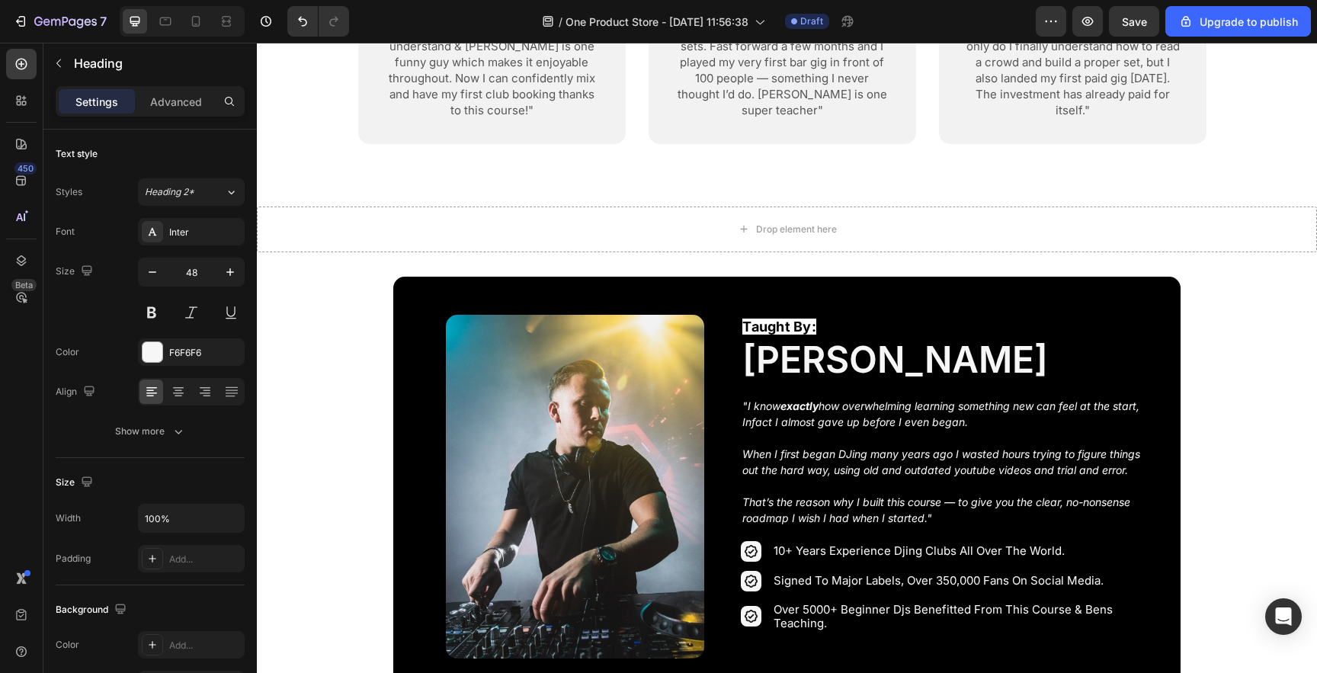
scroll to position [1984, 0]
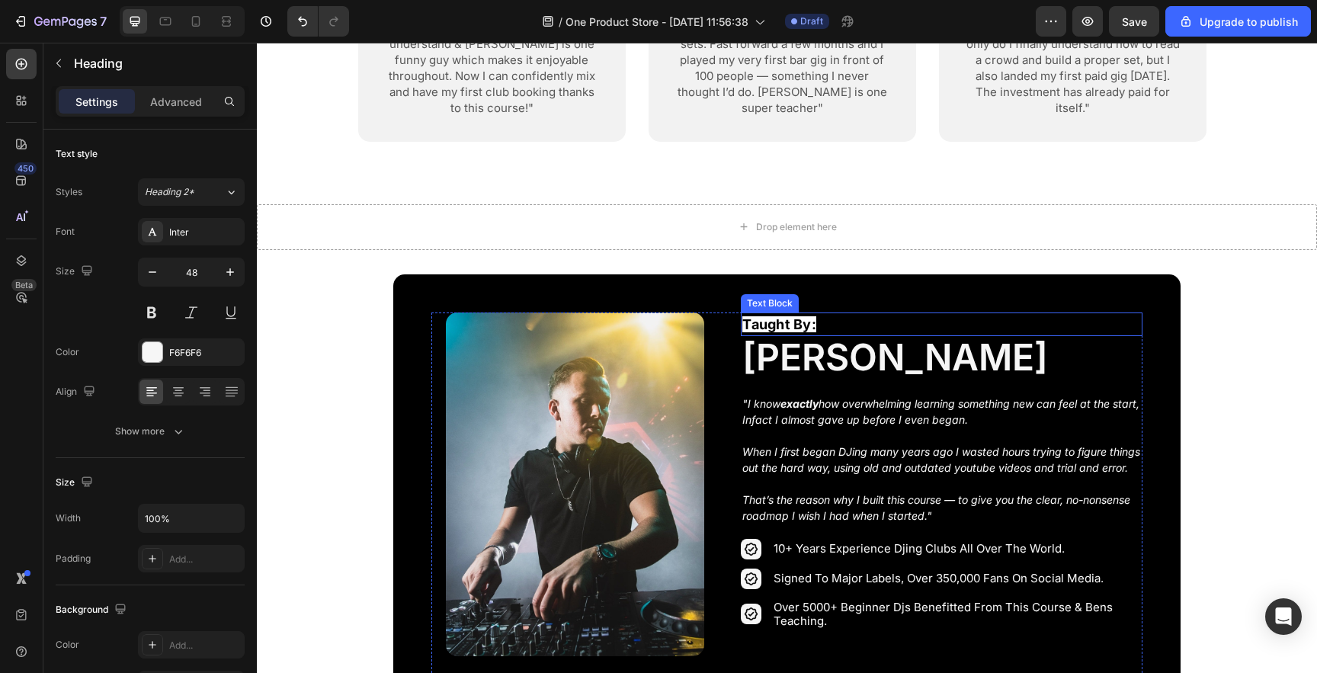
click at [799, 316] on span "Taught By:" at bounding box center [779, 324] width 74 height 16
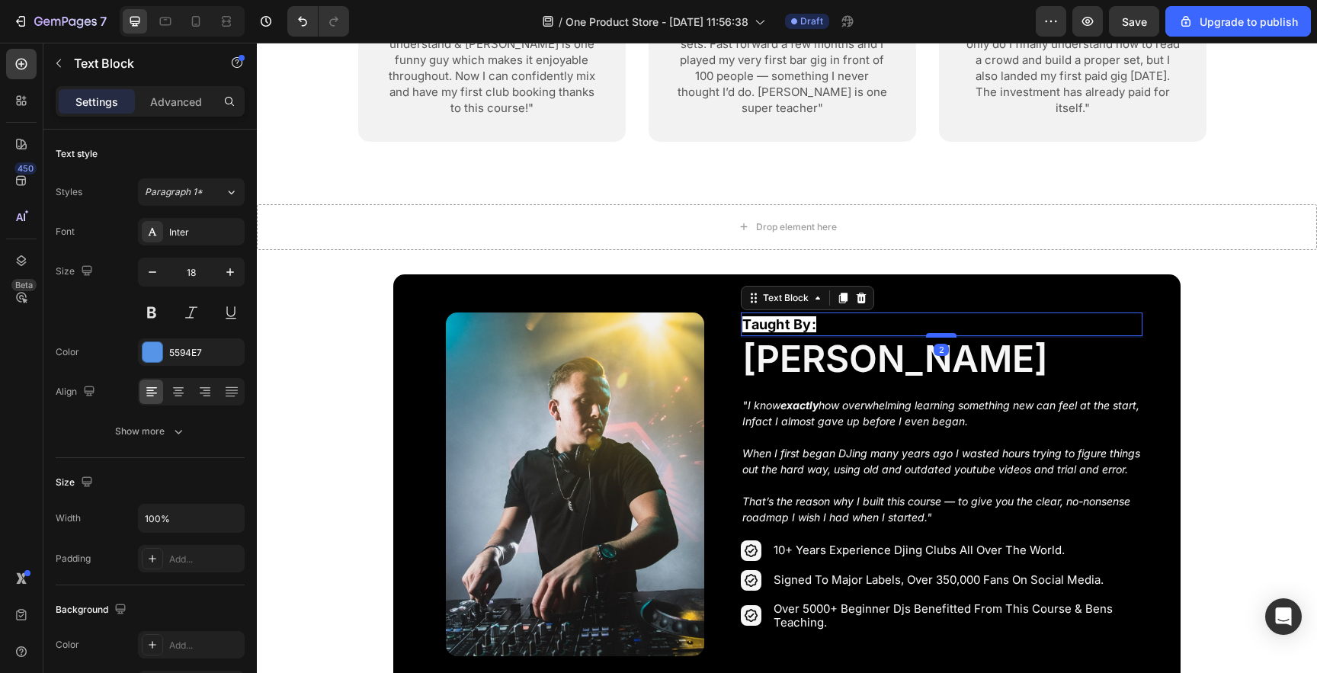
click at [934, 333] on div at bounding box center [941, 335] width 30 height 5
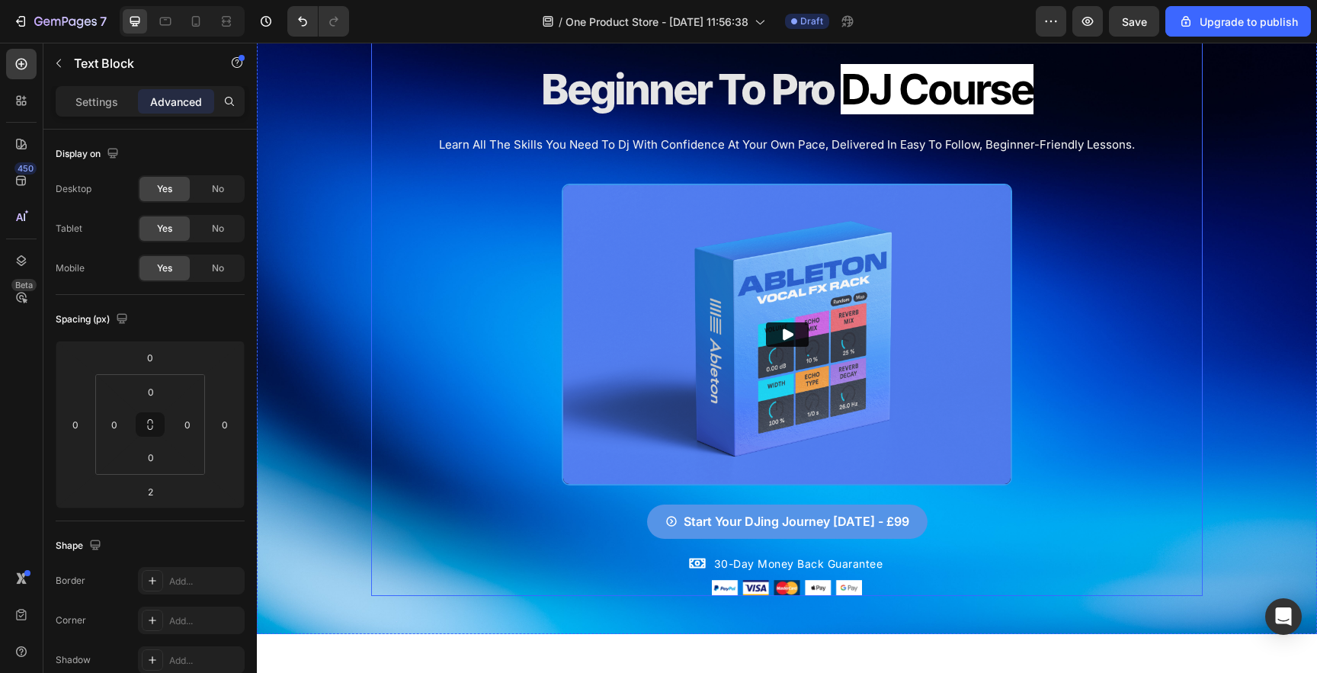
scroll to position [0, 0]
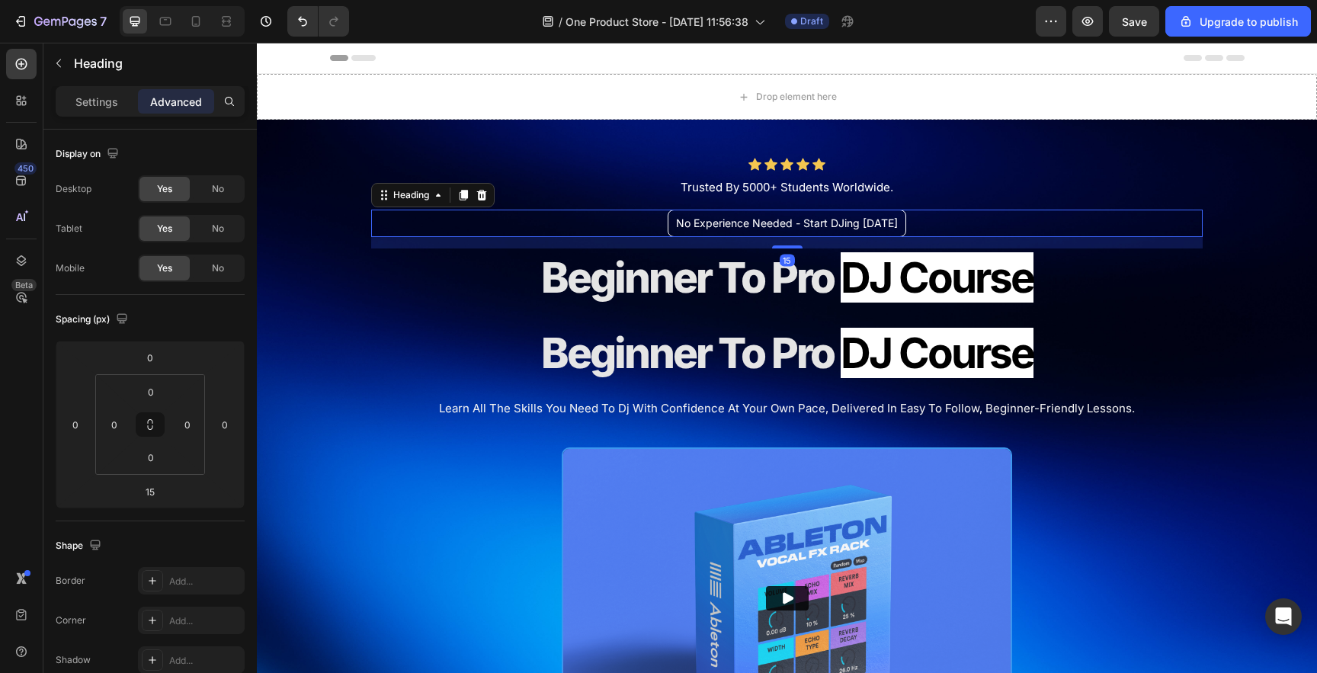
click at [781, 221] on h2 "No Experience Needed - Start DJing [DATE]" at bounding box center [787, 223] width 239 height 27
click at [468, 194] on icon at bounding box center [464, 195] width 8 height 11
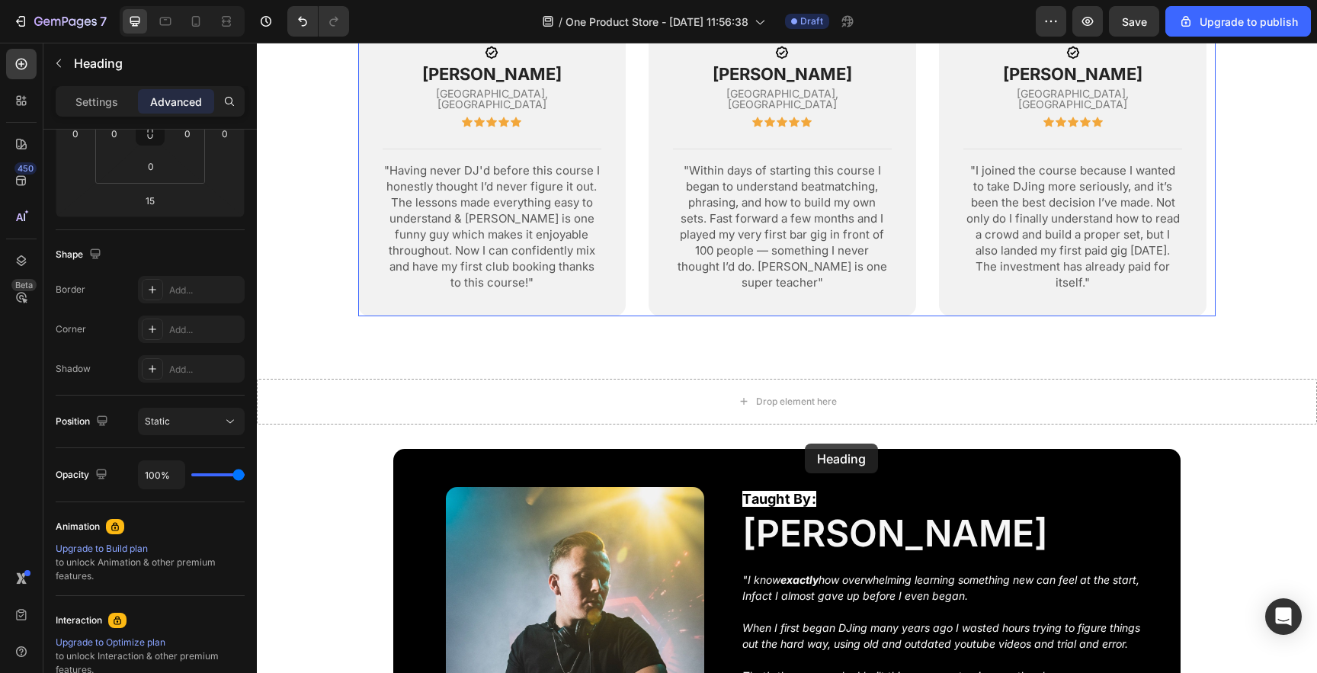
scroll to position [1850, 0]
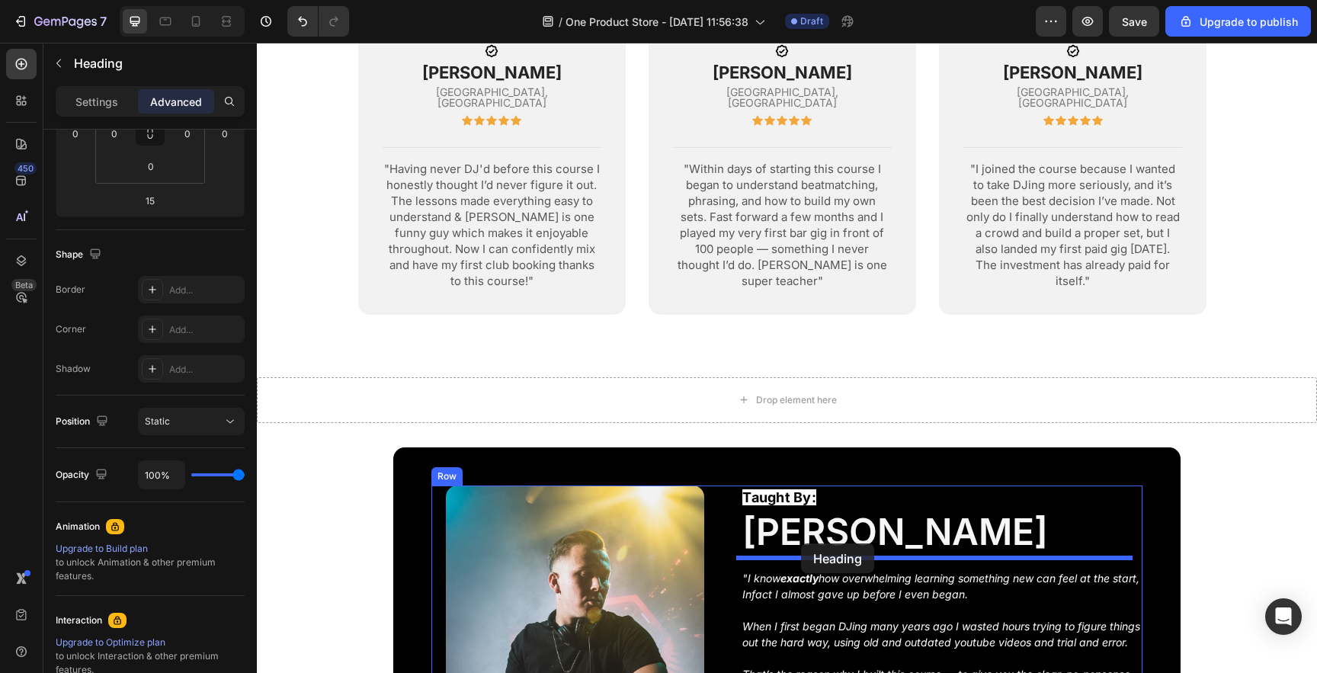
drag, startPoint x: 553, startPoint y: 269, endPoint x: 801, endPoint y: 543, distance: 370.2
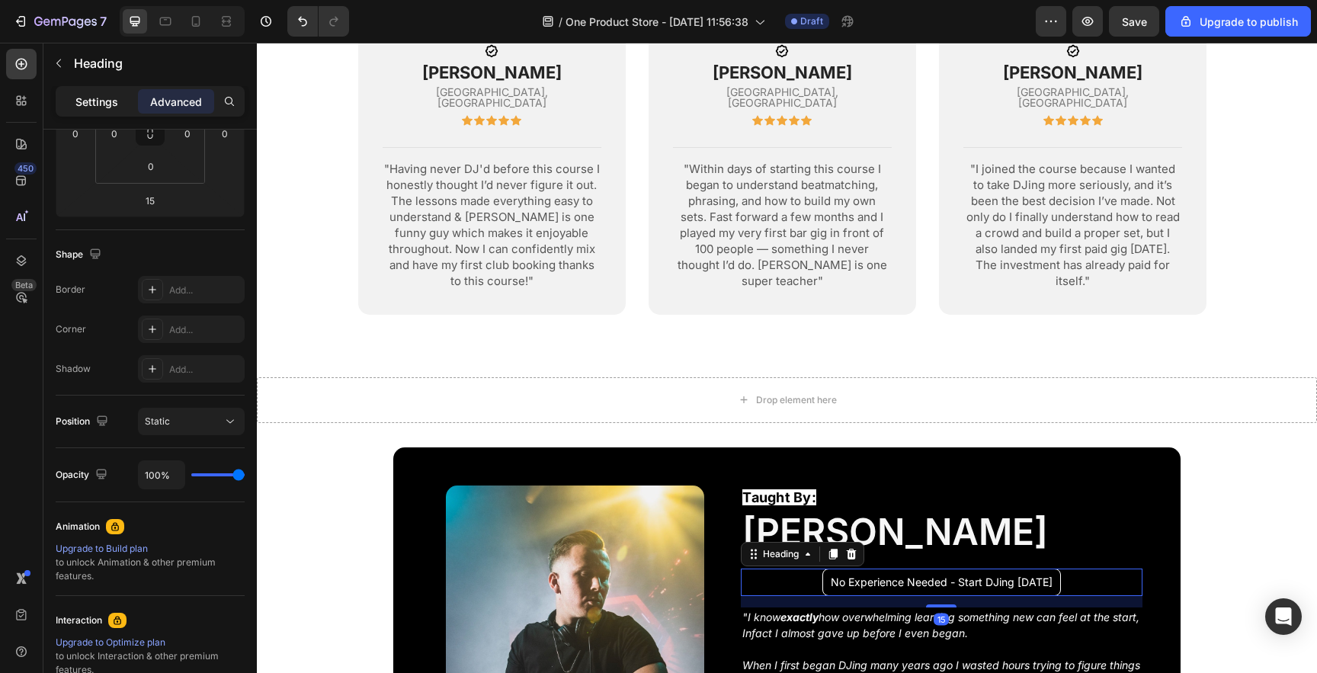
click at [97, 97] on p "Settings" at bounding box center [96, 102] width 43 height 16
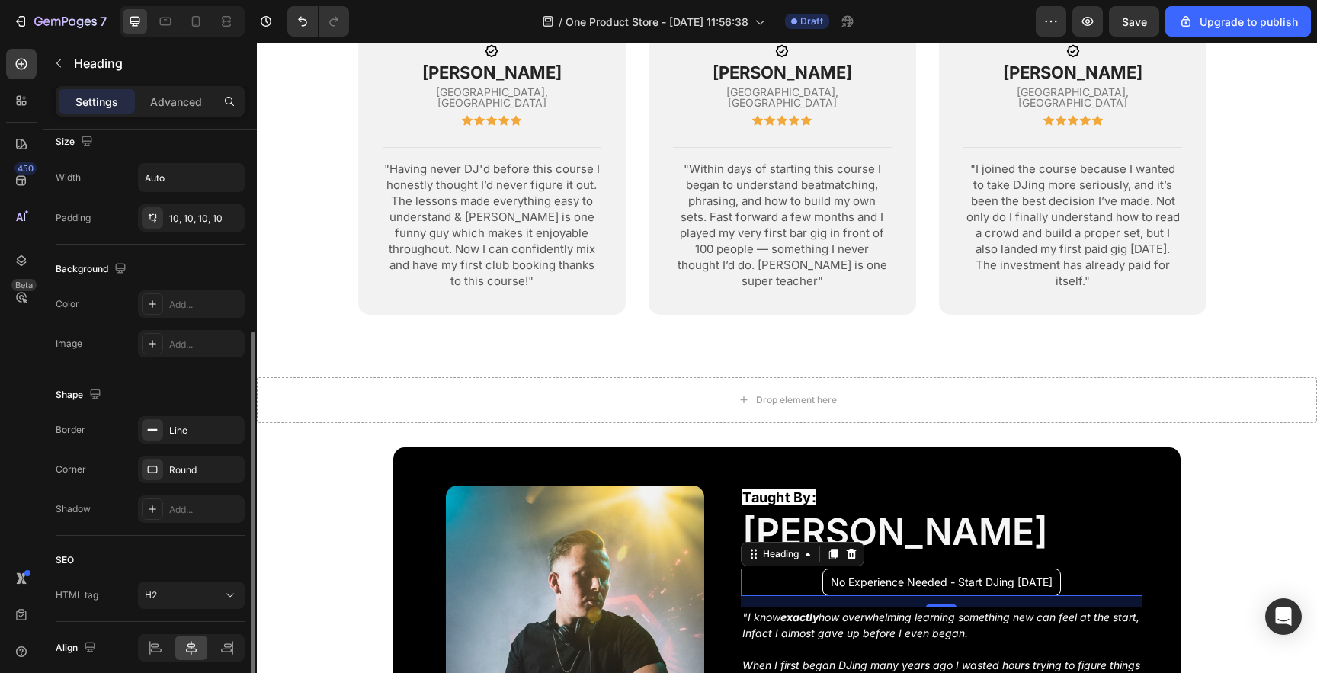
scroll to position [402, 0]
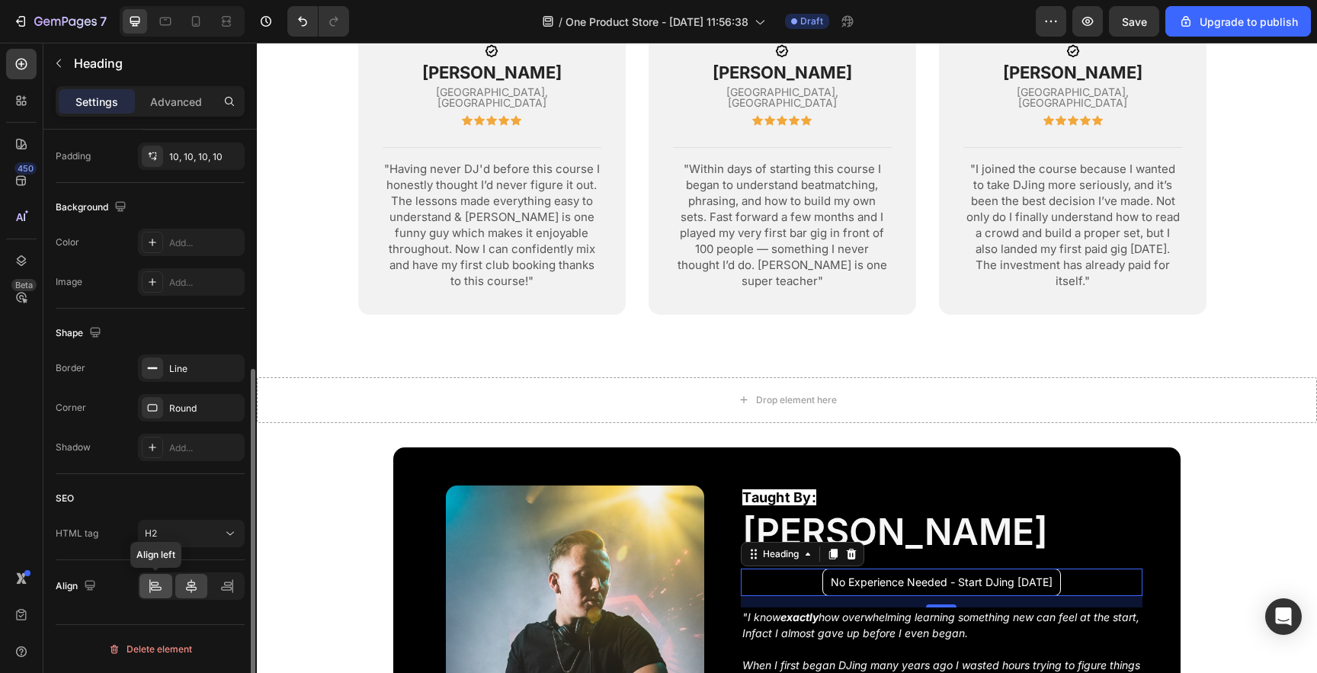
click at [158, 585] on icon at bounding box center [155, 586] width 15 height 15
click at [794, 574] on h2 "No Experience Needed - Start DJing [DATE]" at bounding box center [860, 582] width 239 height 27
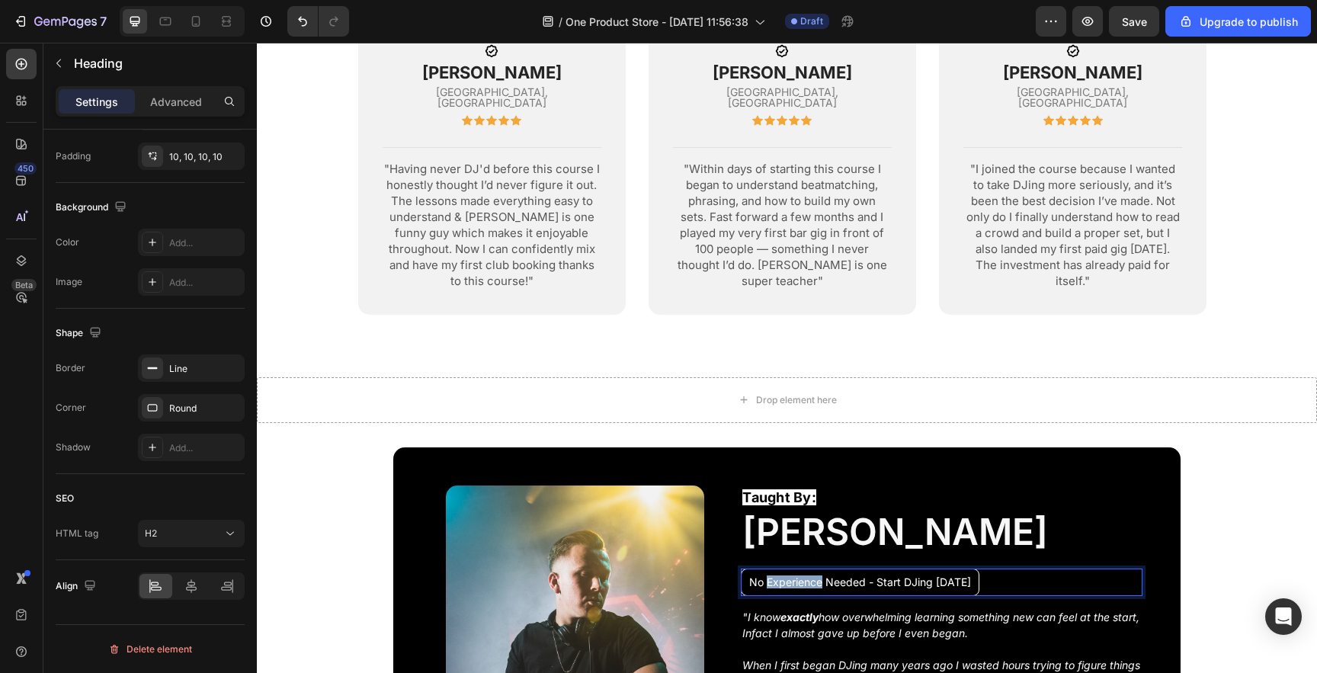
click at [794, 577] on p "No Experience Needed - Start DJing [DATE]" at bounding box center [860, 582] width 222 height 11
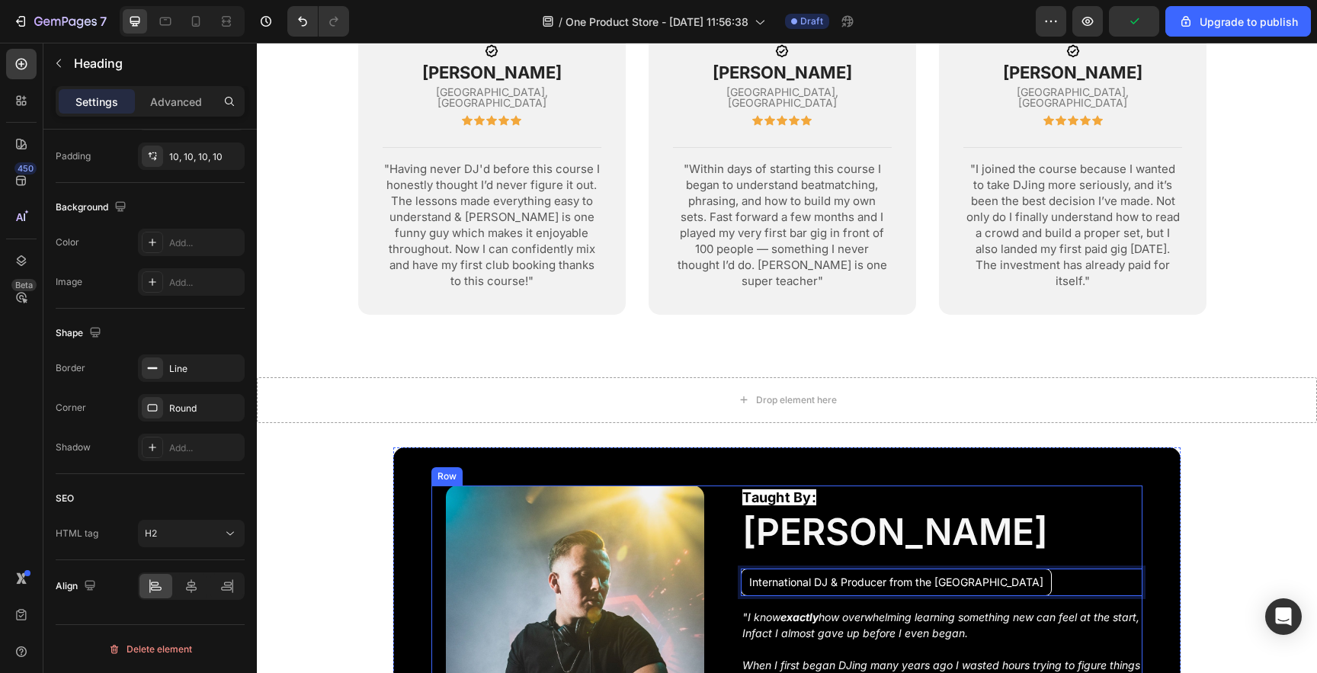
click at [1009, 539] on h2 "[PERSON_NAME]" at bounding box center [941, 532] width 401 height 43
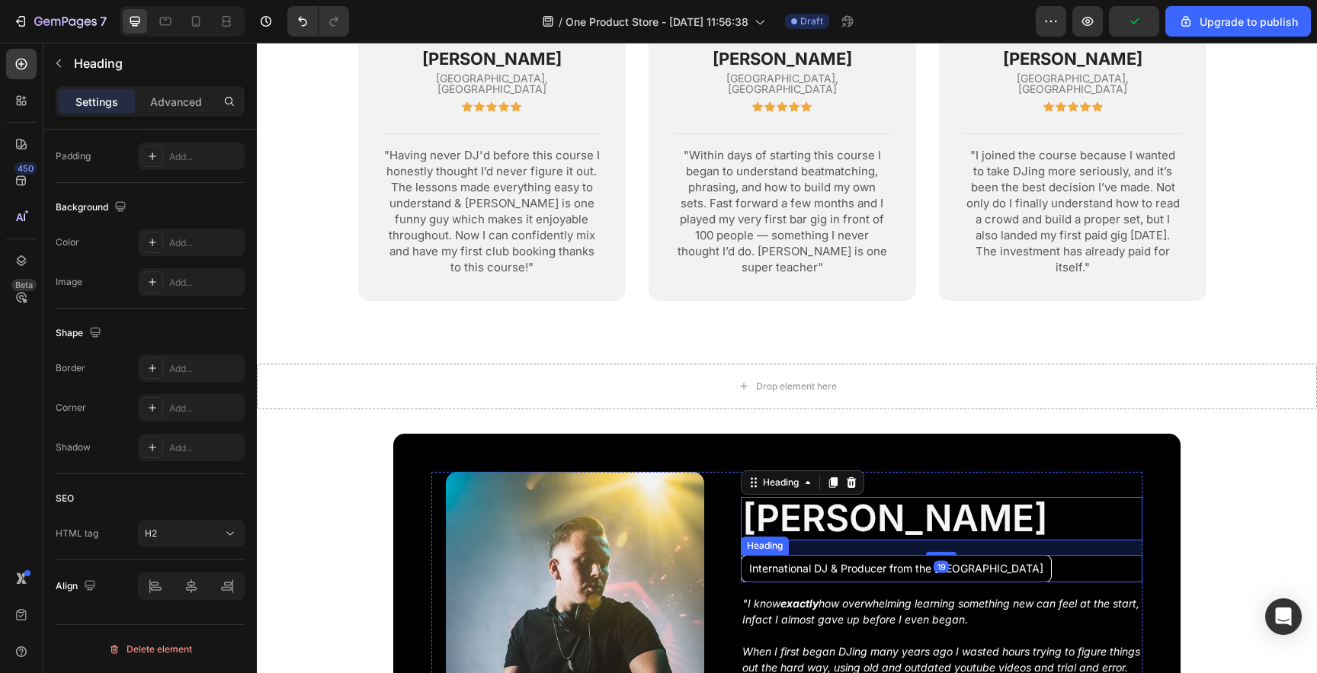
scroll to position [1876, 0]
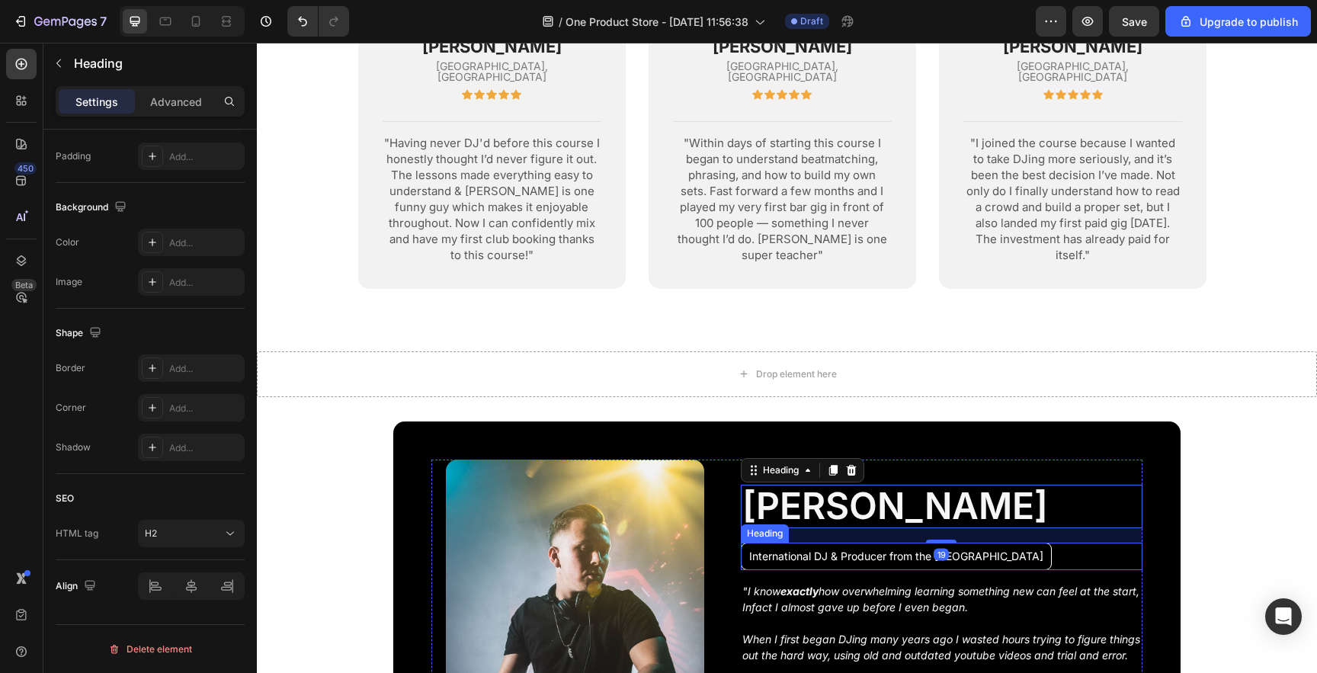
click at [1004, 543] on div "International DJ & Producer from the [GEOGRAPHIC_DATA]" at bounding box center [941, 556] width 401 height 27
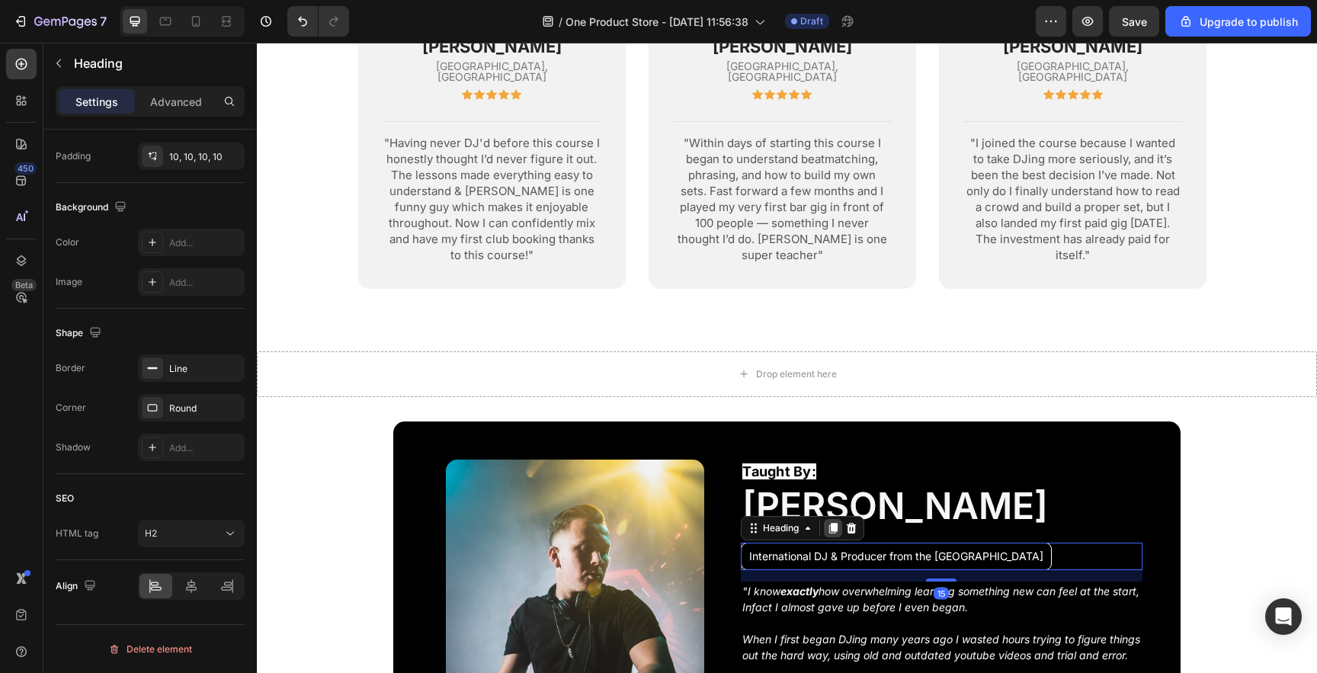
click at [829, 523] on icon at bounding box center [833, 528] width 8 height 11
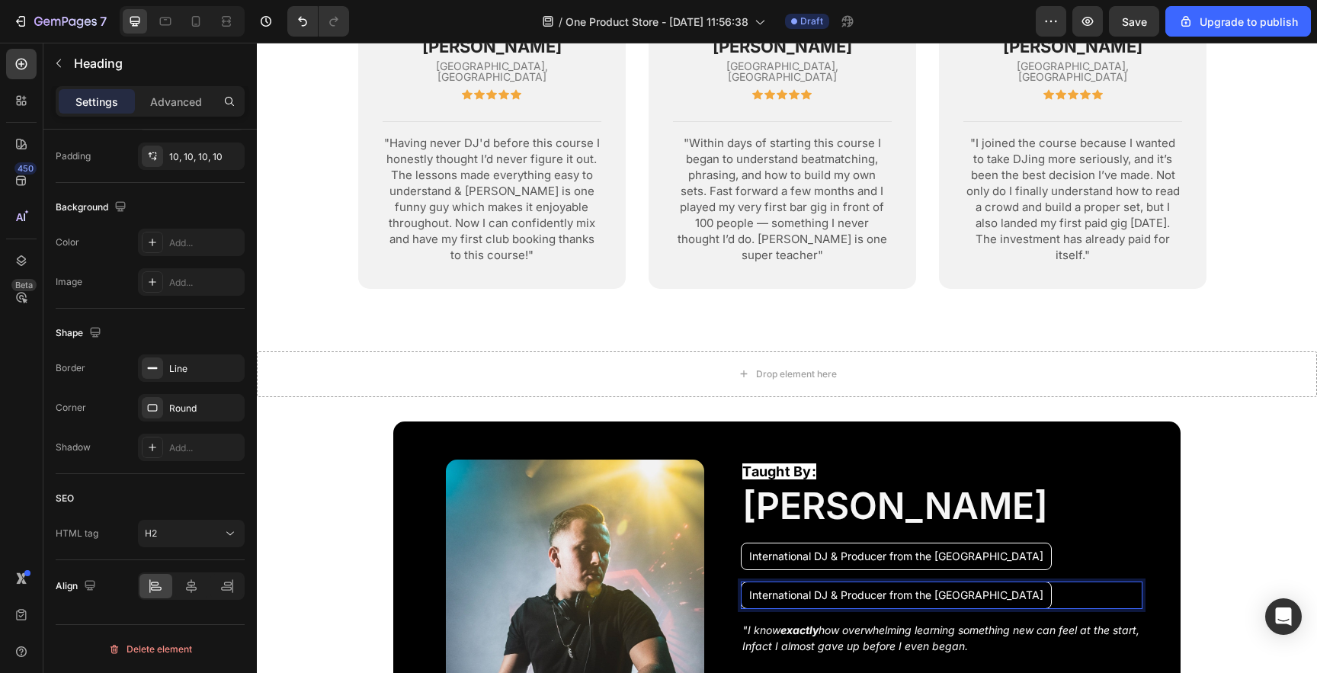
click at [858, 586] on h2 "International DJ & Producer from the [GEOGRAPHIC_DATA]" at bounding box center [896, 595] width 311 height 27
click at [858, 590] on p "International DJ & Producer from the [GEOGRAPHIC_DATA]" at bounding box center [896, 595] width 294 height 11
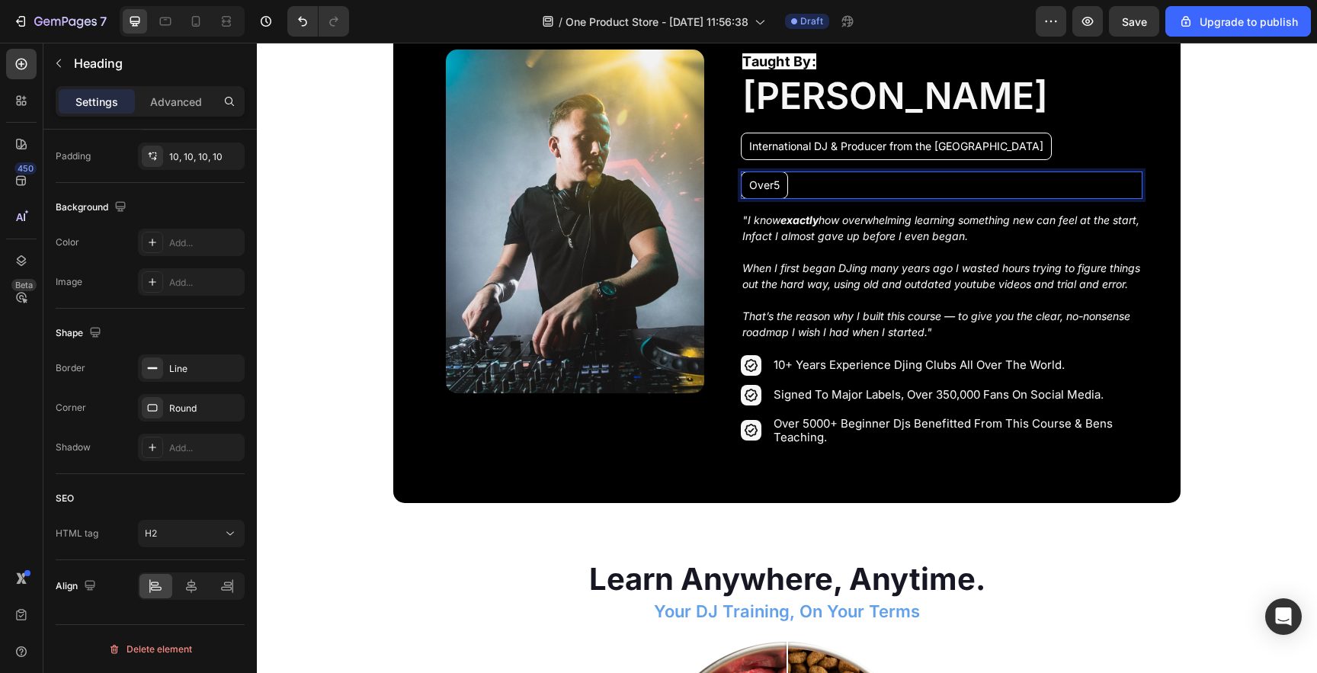
scroll to position [2246, 0]
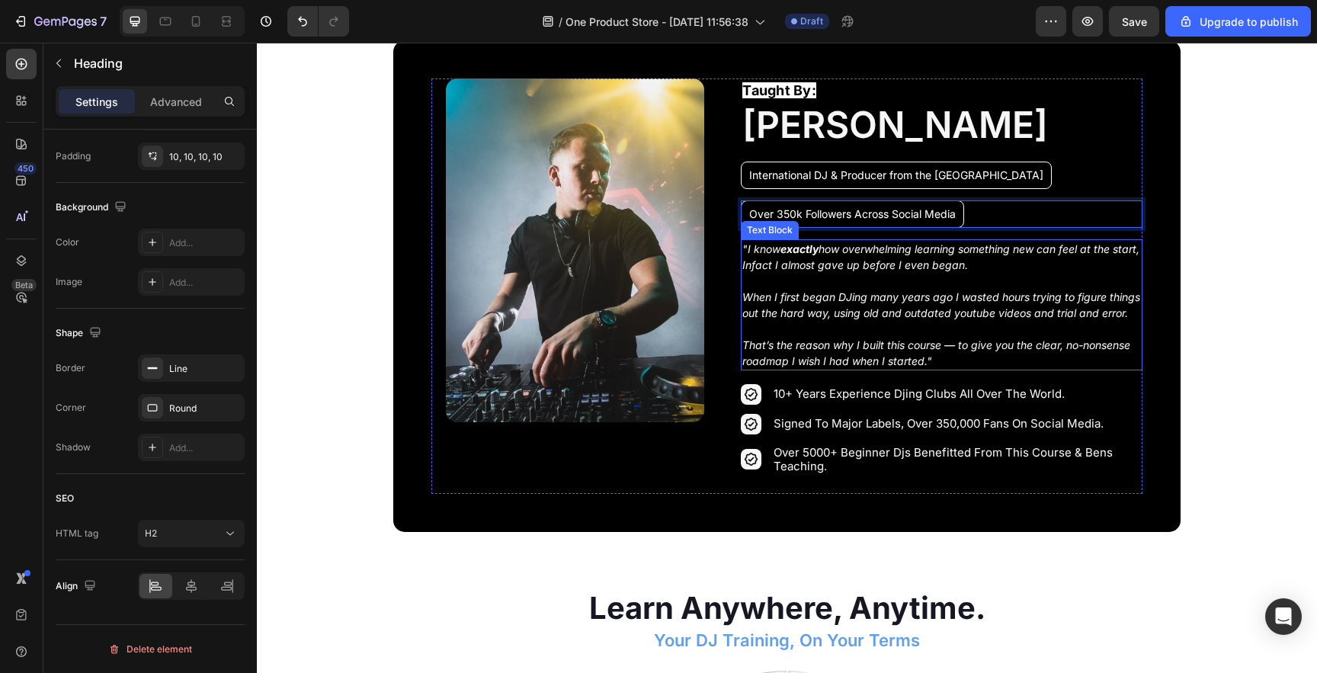
click at [759, 221] on div "Text Block" at bounding box center [770, 230] width 58 height 18
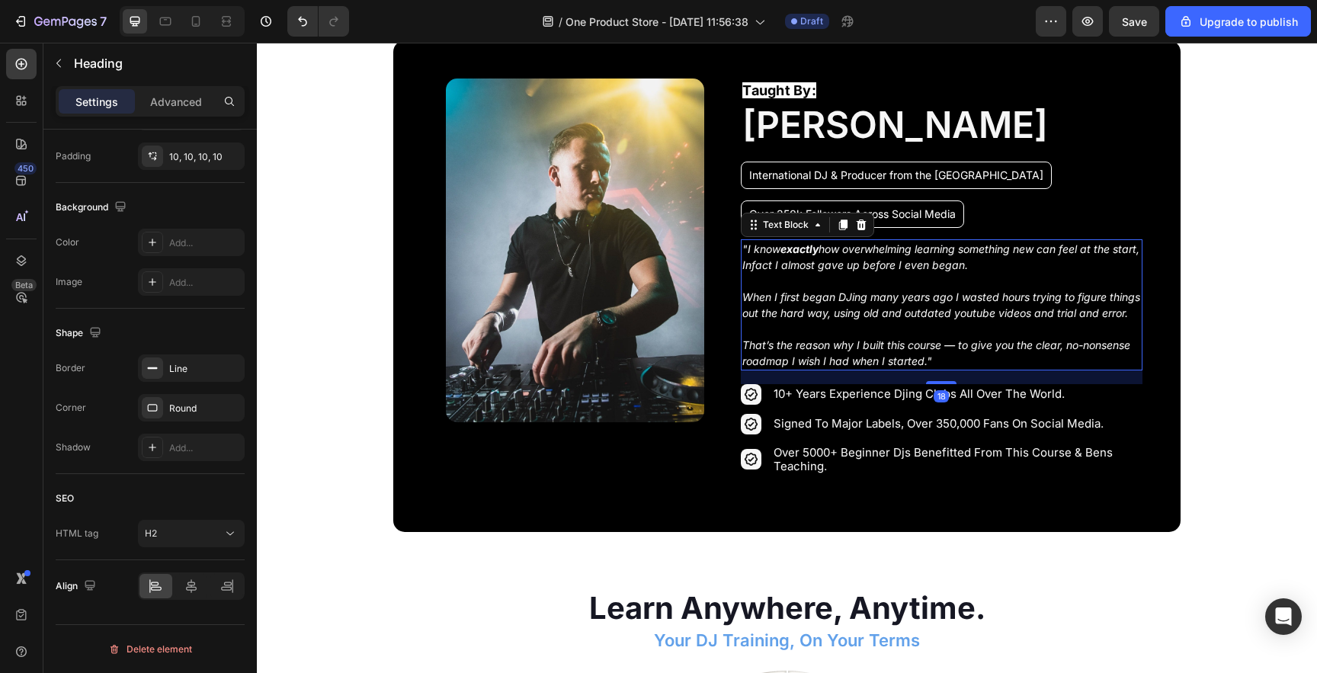
scroll to position [0, 0]
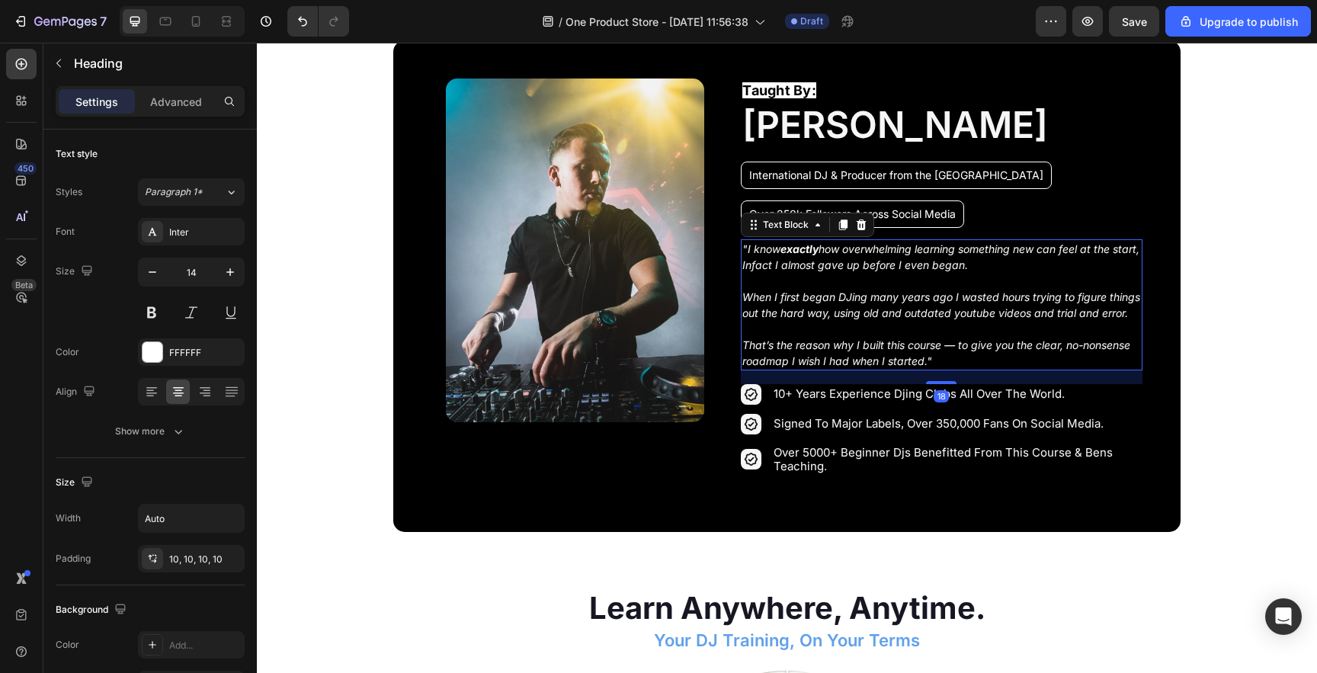
click at [759, 220] on h2 "Over 350k Followers Across Social Media" at bounding box center [852, 213] width 223 height 27
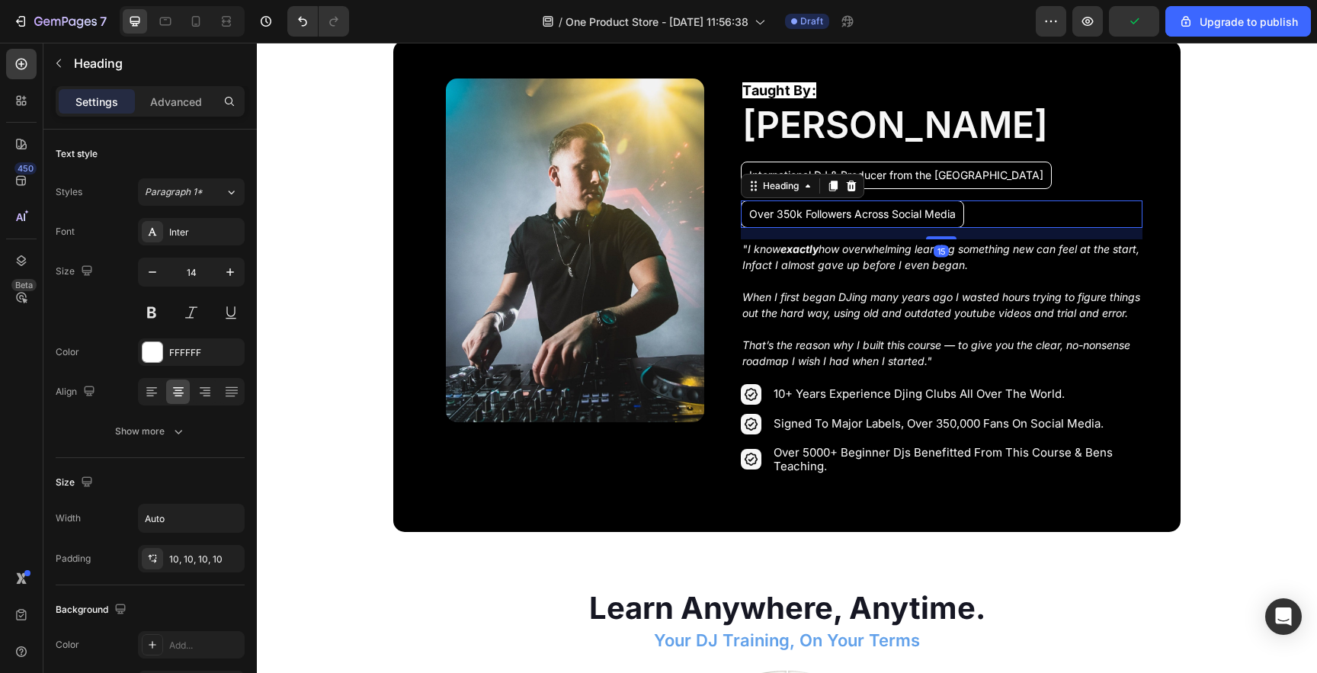
click at [897, 237] on div "15" at bounding box center [941, 233] width 401 height 11
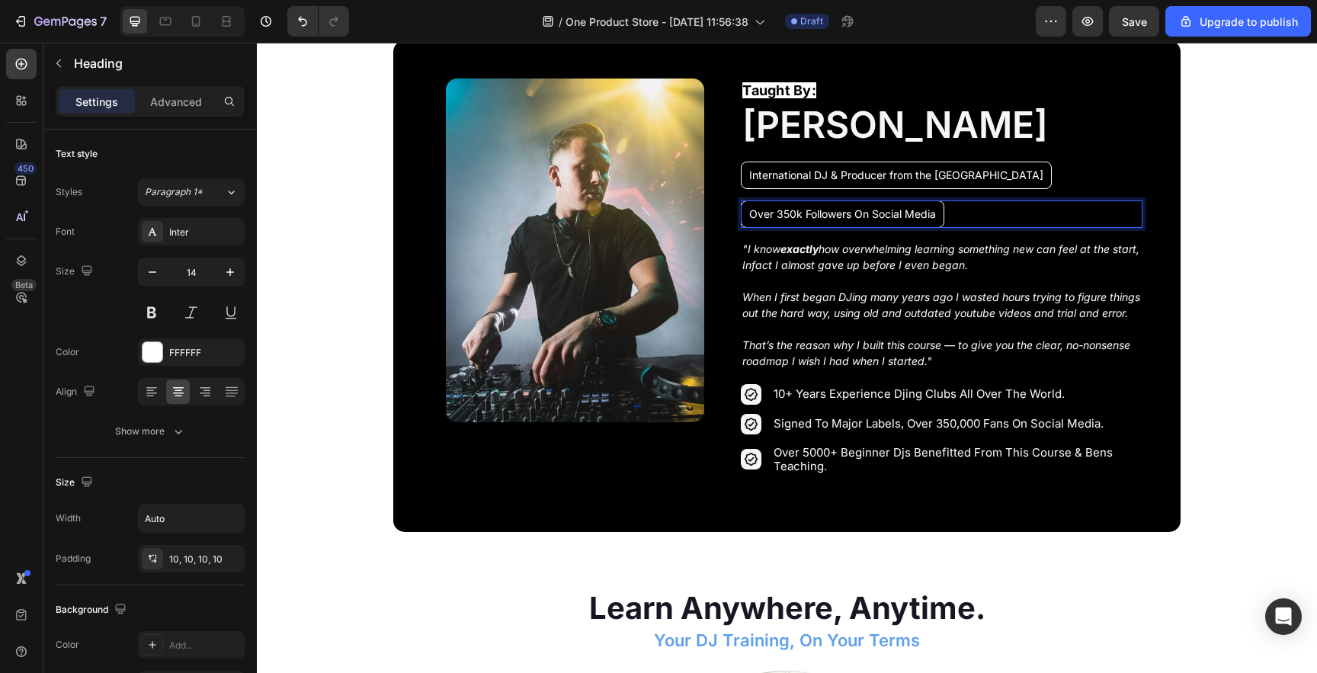
click at [995, 211] on div "Over 350k Followers On Social Media" at bounding box center [941, 213] width 401 height 27
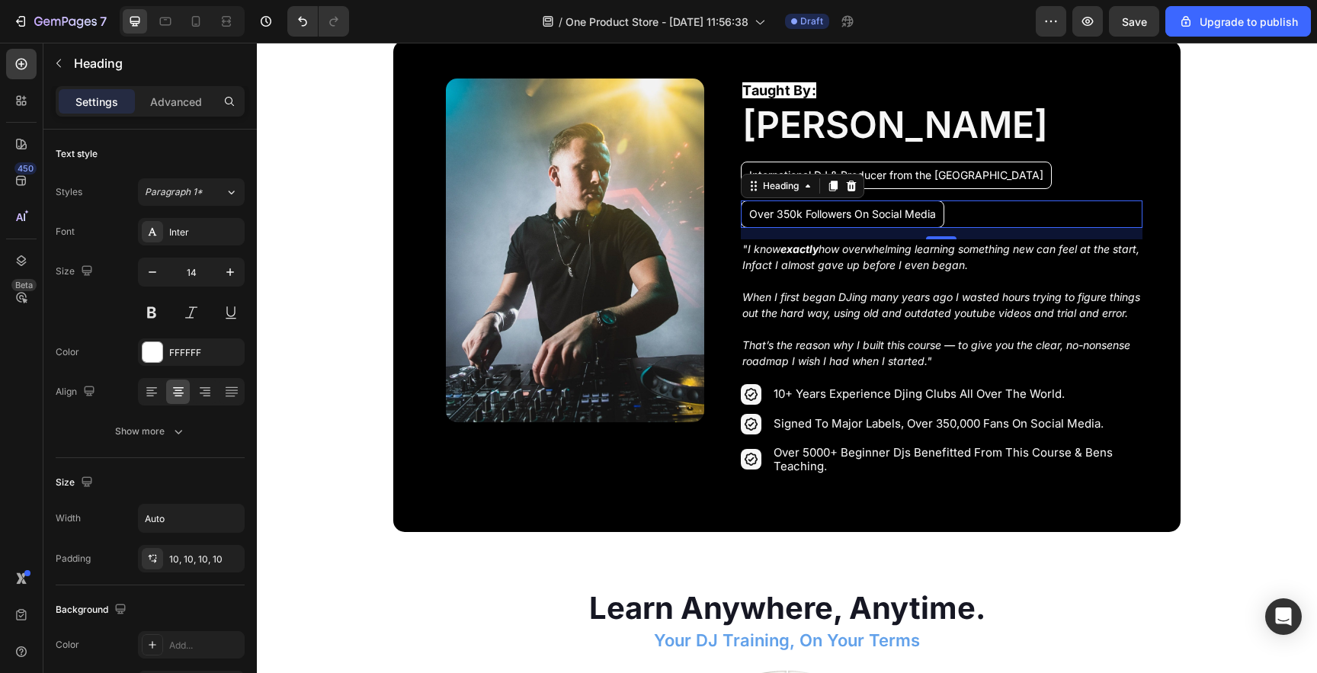
click at [824, 220] on p "Over 350k Followers On Social Media" at bounding box center [842, 214] width 187 height 11
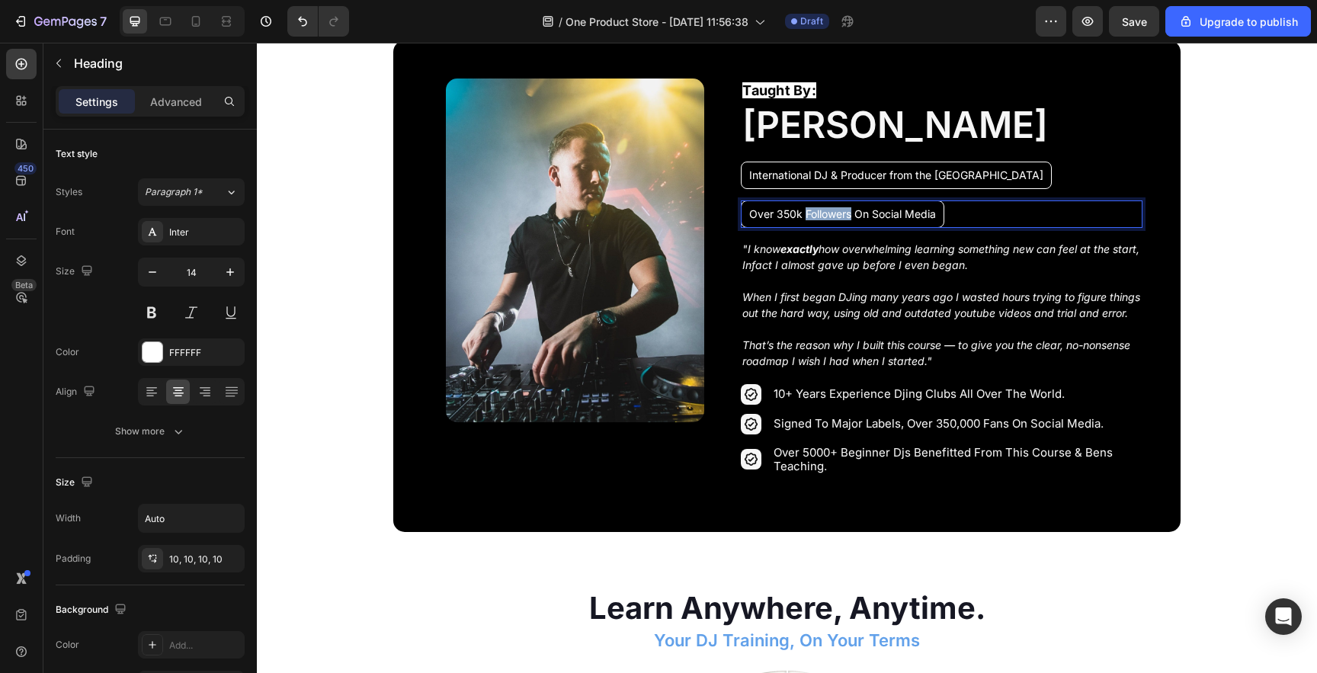
click at [824, 220] on p "Over 350k Followers On Social Media" at bounding box center [842, 214] width 187 height 11
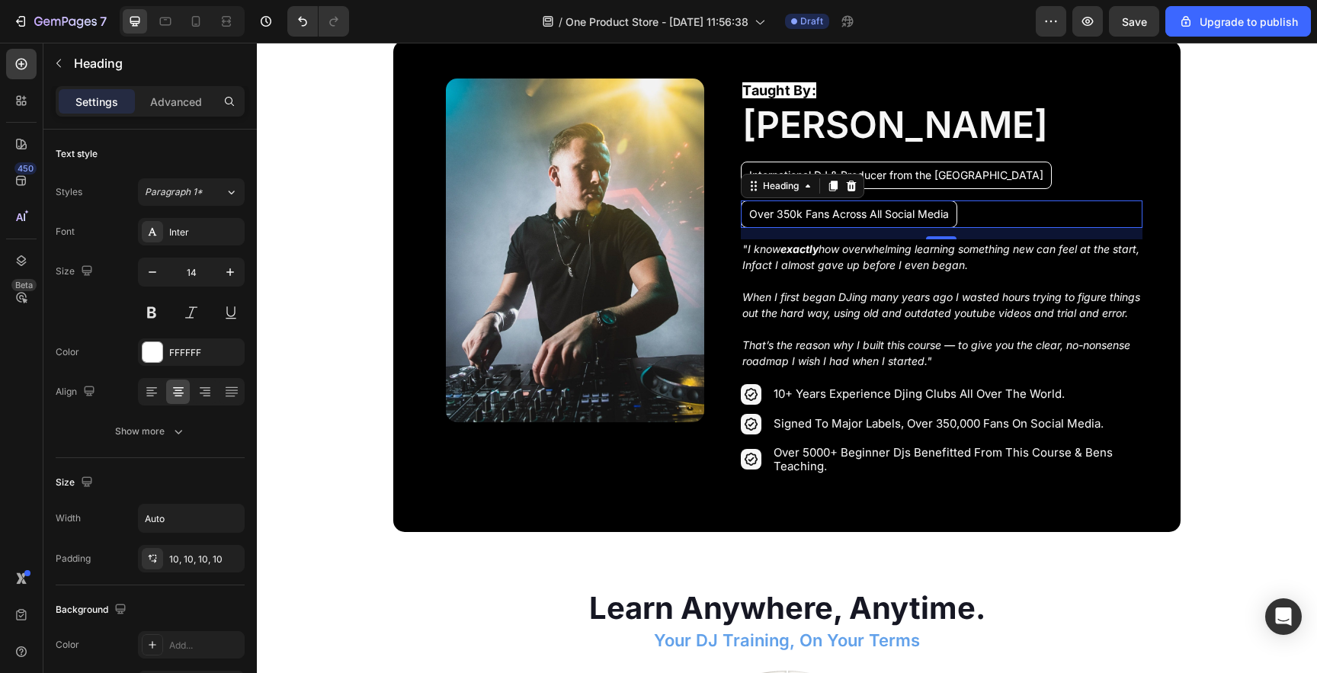
click at [991, 207] on div "Over 350k Fans Across All Social Media" at bounding box center [941, 213] width 401 height 27
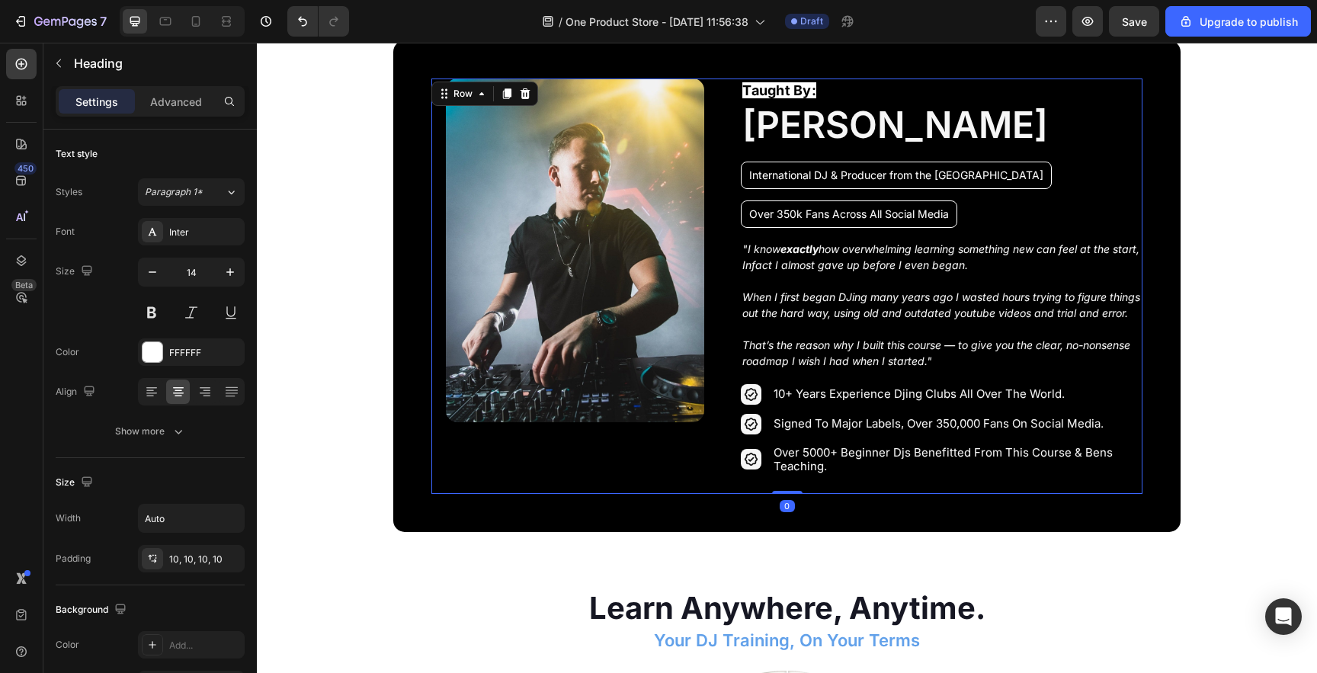
click at [1042, 193] on div "Taught By: Text Block [PERSON_NAME] Heading International DJ & Producer from th…" at bounding box center [941, 286] width 401 height 415
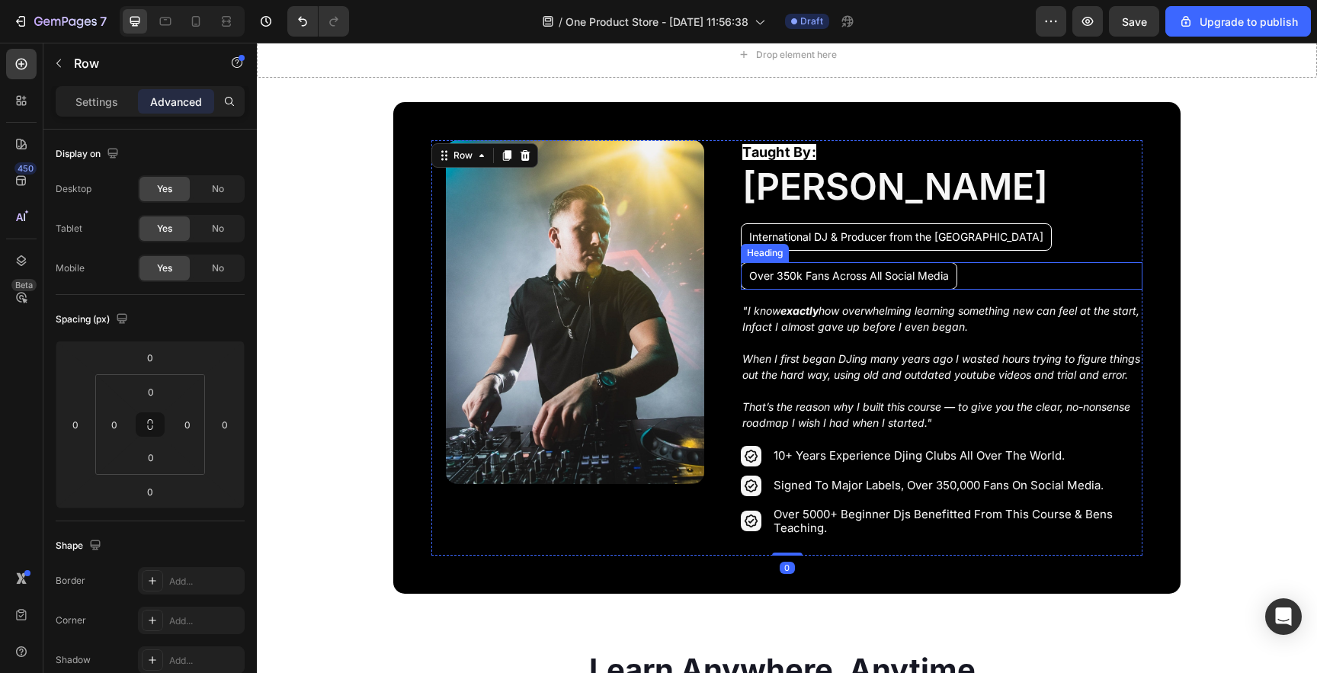
scroll to position [2178, 0]
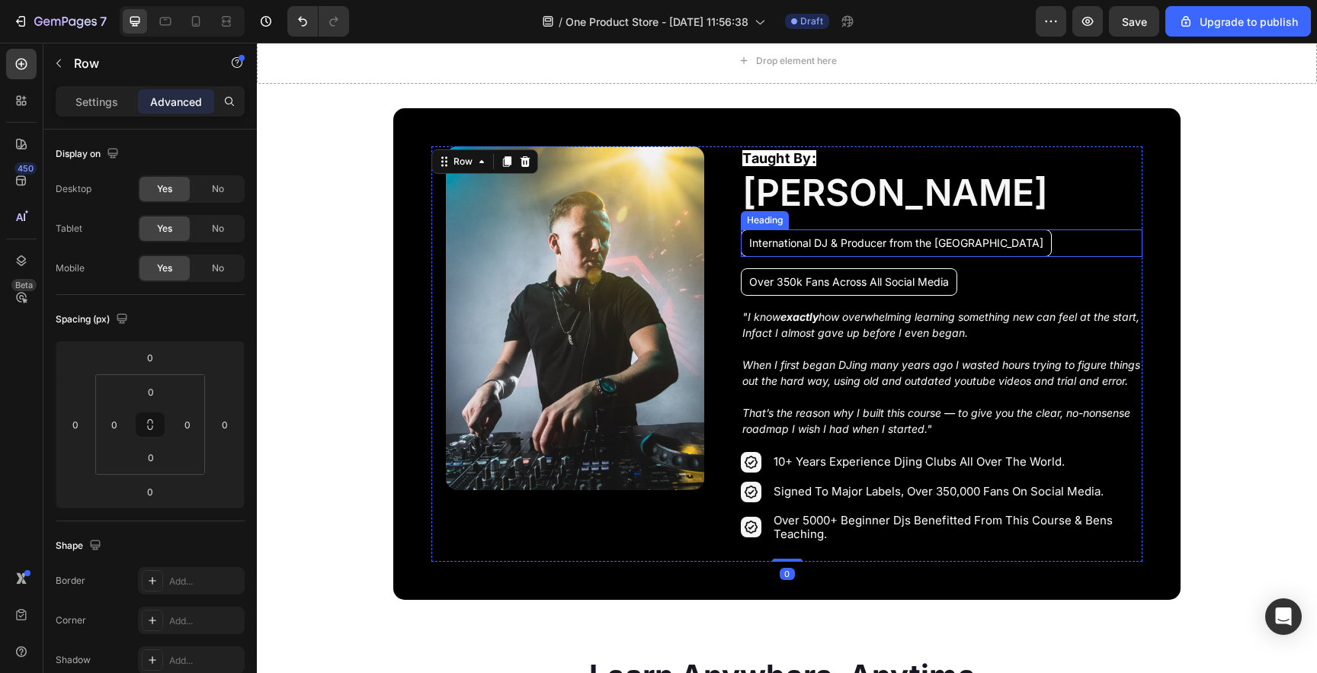
click at [918, 244] on p "International DJ & Producer from the [GEOGRAPHIC_DATA]" at bounding box center [896, 243] width 294 height 11
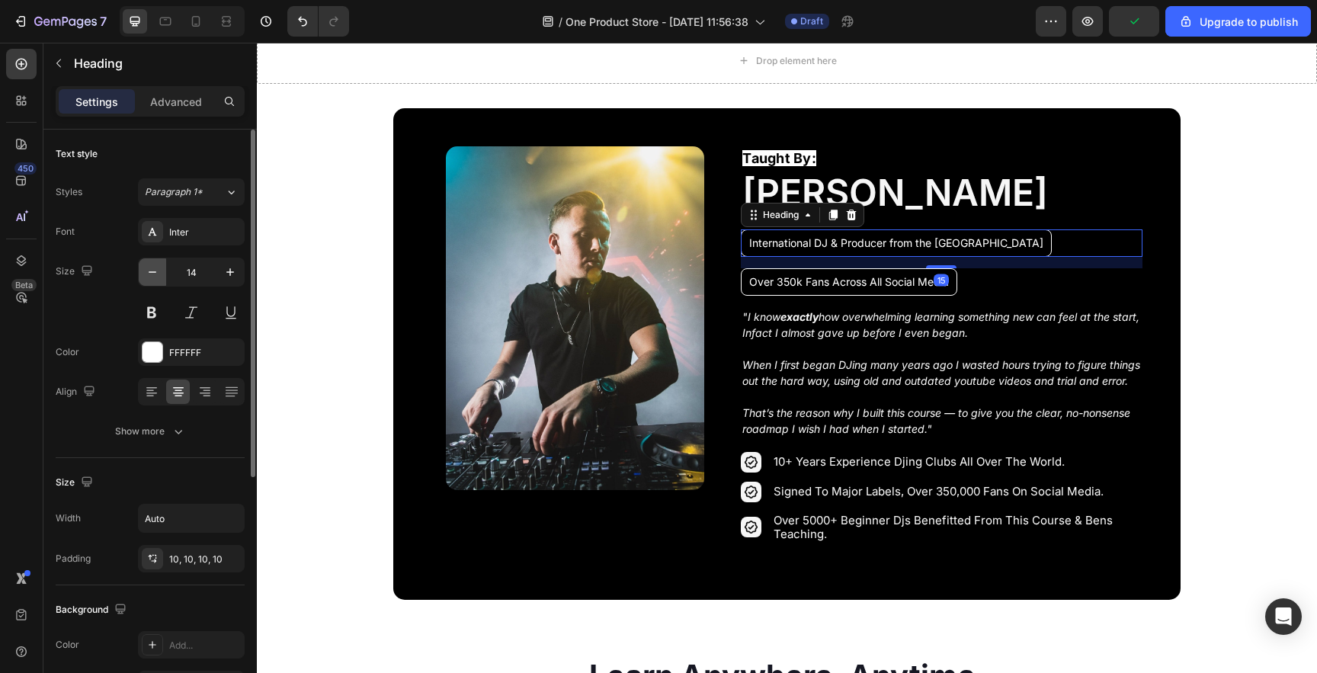
click at [148, 275] on icon "button" at bounding box center [152, 271] width 15 height 15
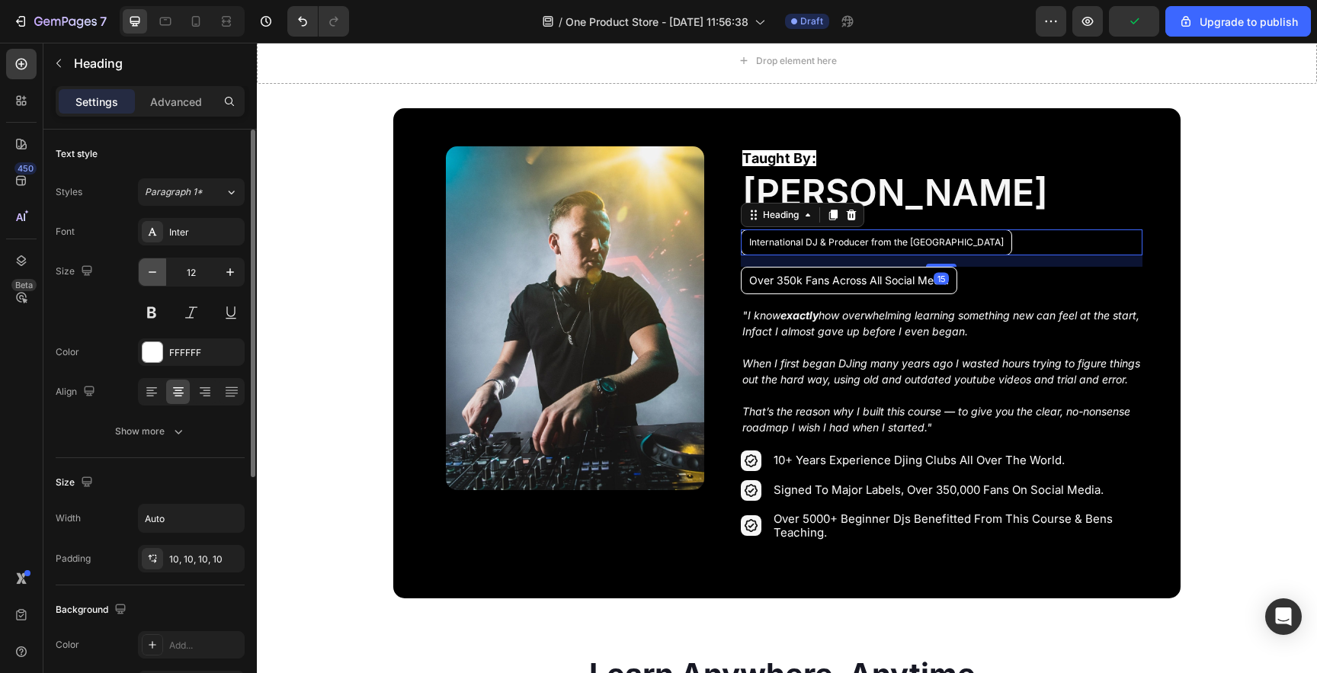
click at [148, 275] on icon "button" at bounding box center [152, 271] width 15 height 15
type input "11"
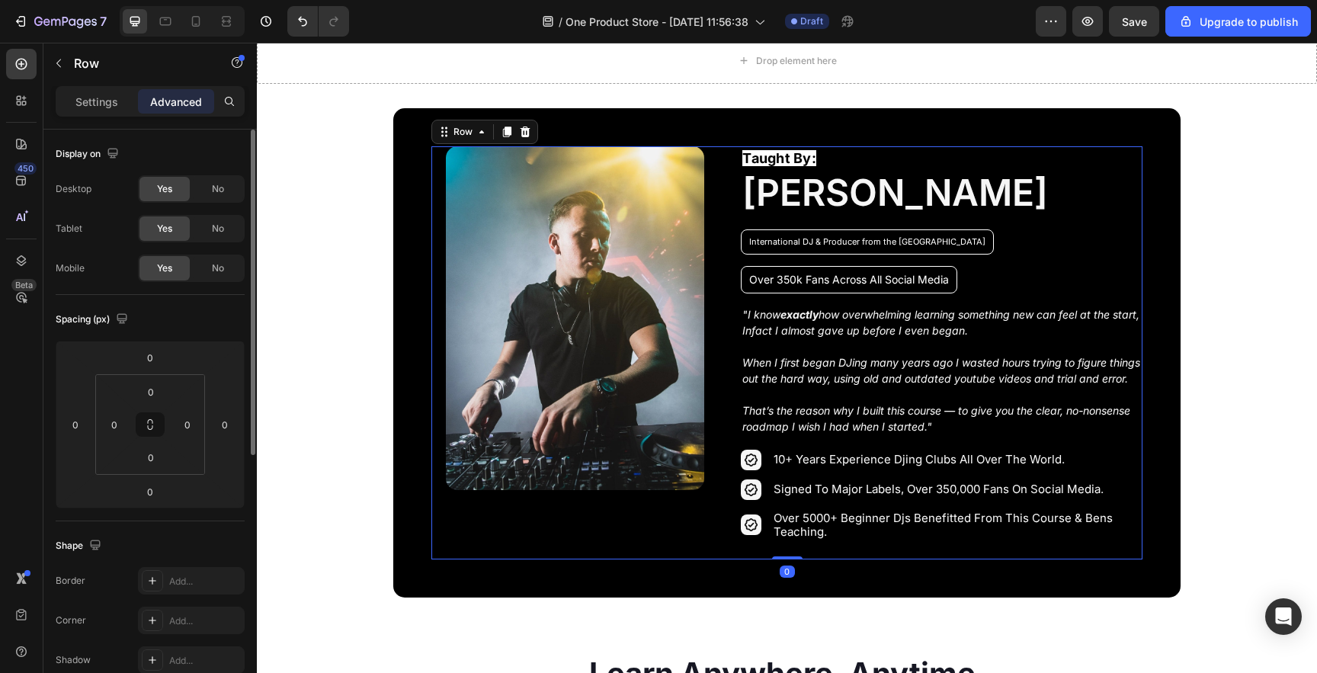
click at [897, 214] on div "Taught By: Text Block [PERSON_NAME] Heading International DJ & Producer from th…" at bounding box center [941, 352] width 401 height 413
click at [902, 203] on h2 "[PERSON_NAME]" at bounding box center [941, 193] width 401 height 43
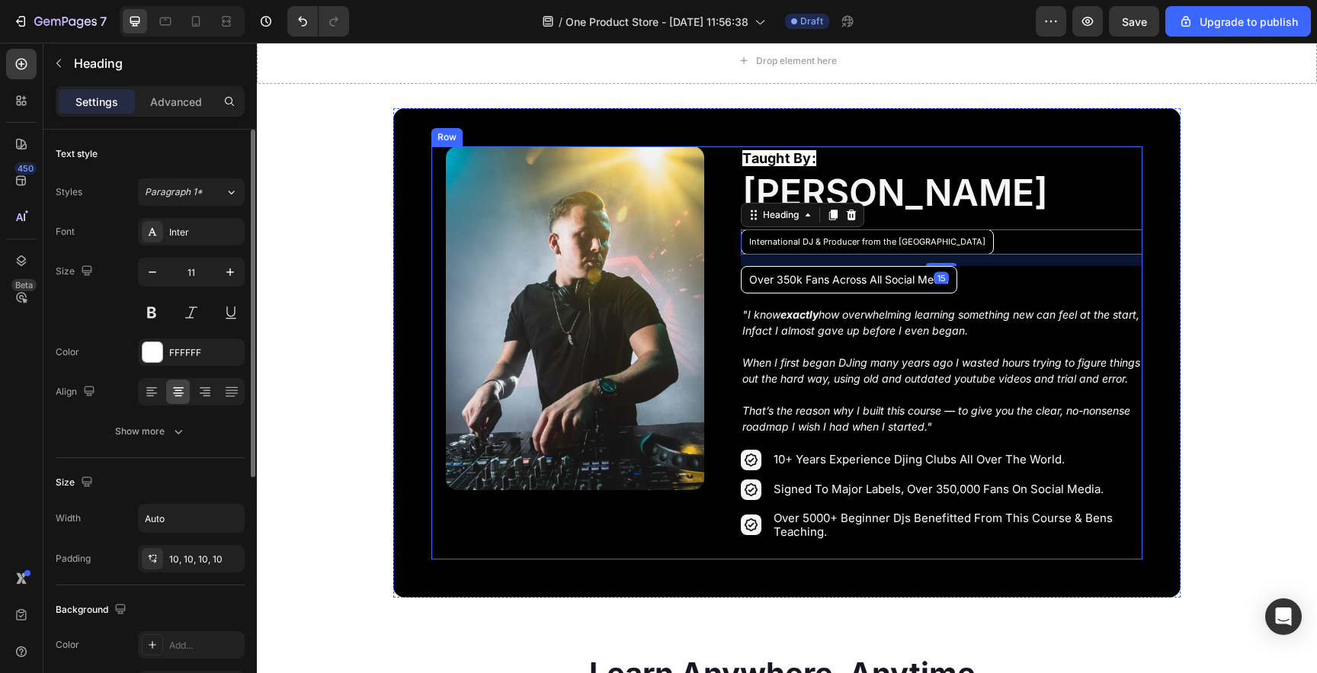
click at [931, 216] on div "Taught By: Text Block [PERSON_NAME] Heading International DJ & Producer from th…" at bounding box center [941, 352] width 401 height 413
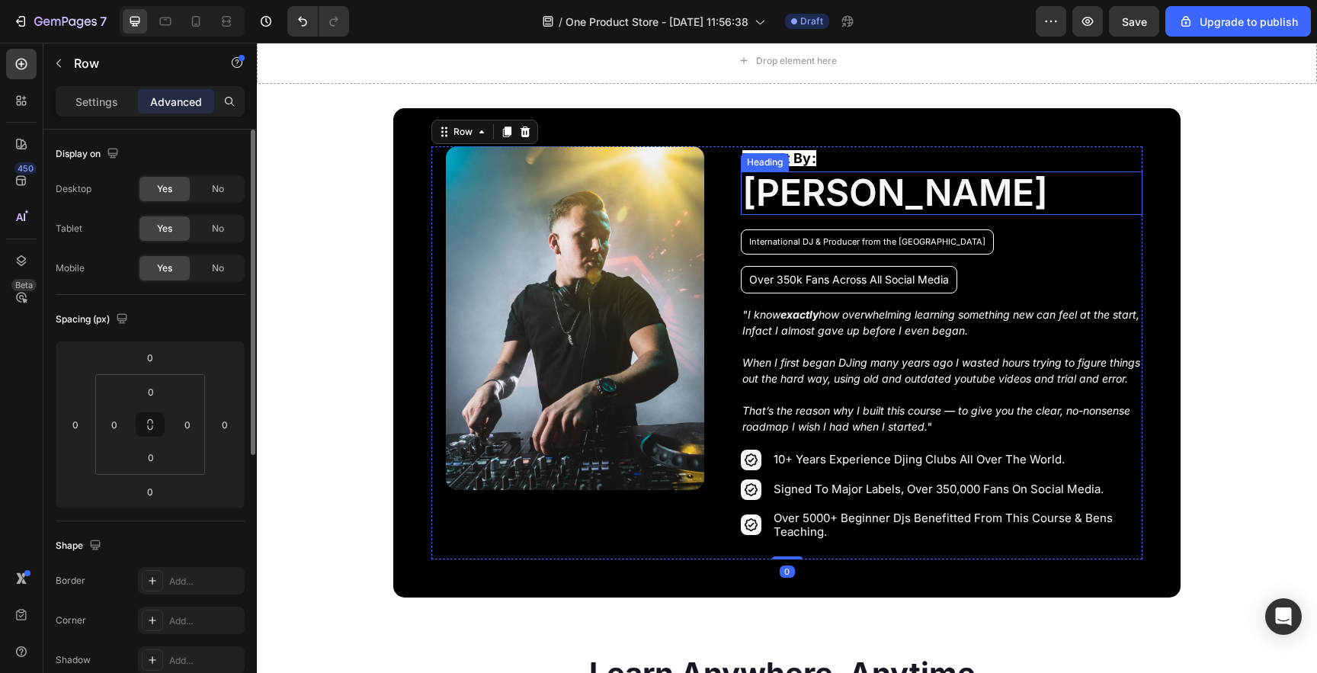
click at [931, 204] on h2 "[PERSON_NAME]" at bounding box center [941, 193] width 401 height 43
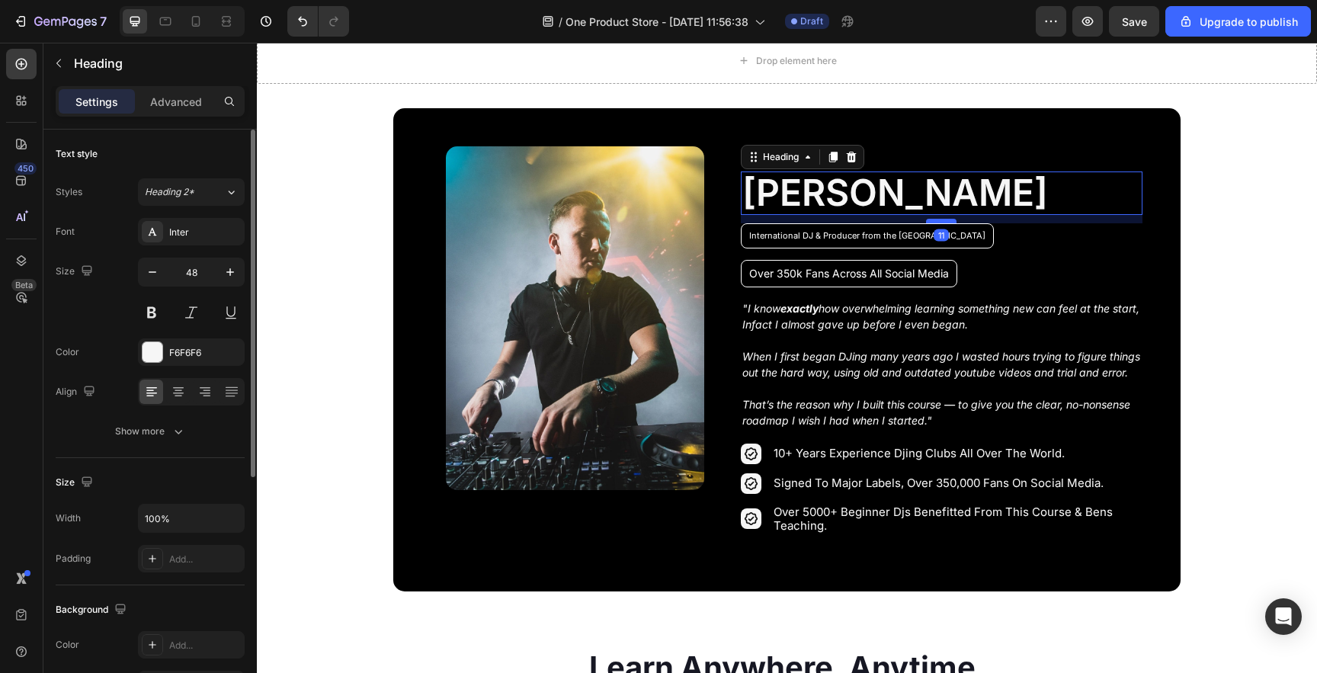
click at [932, 220] on div at bounding box center [941, 221] width 30 height 5
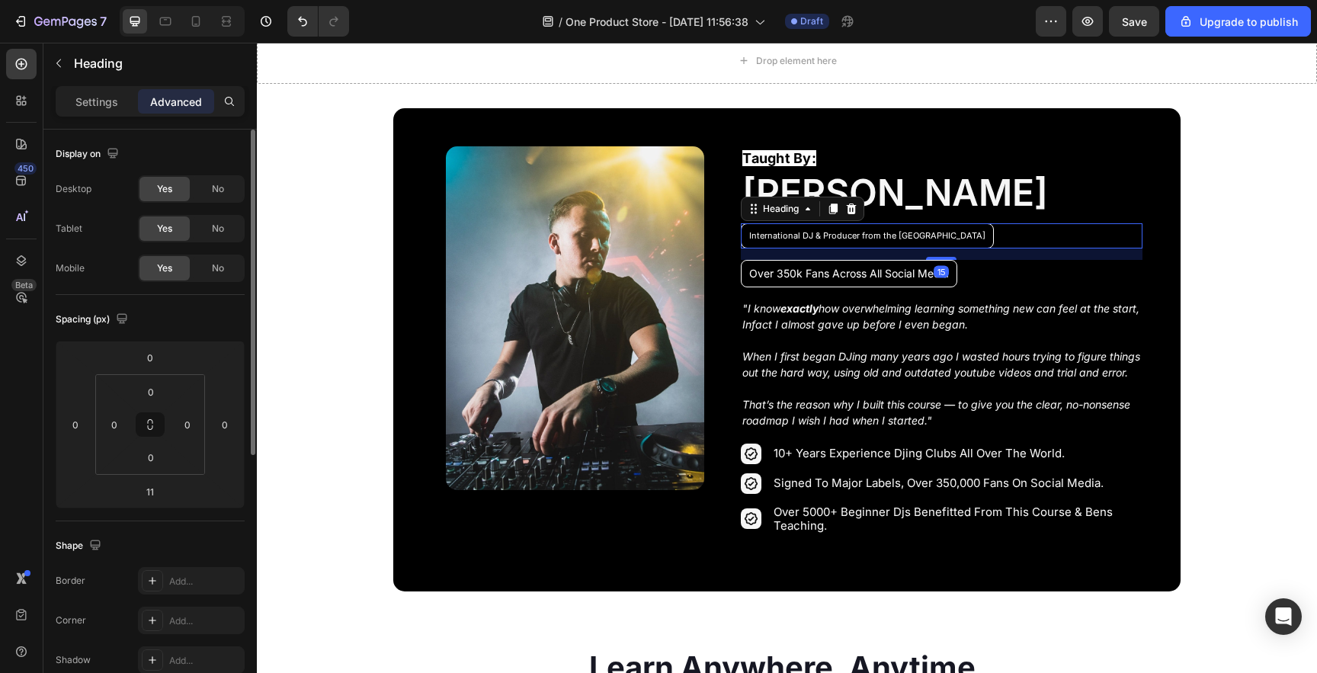
click at [870, 241] on h2 "International DJ & Producer from the [GEOGRAPHIC_DATA]" at bounding box center [867, 235] width 253 height 25
click at [79, 97] on p "Settings" at bounding box center [96, 102] width 43 height 16
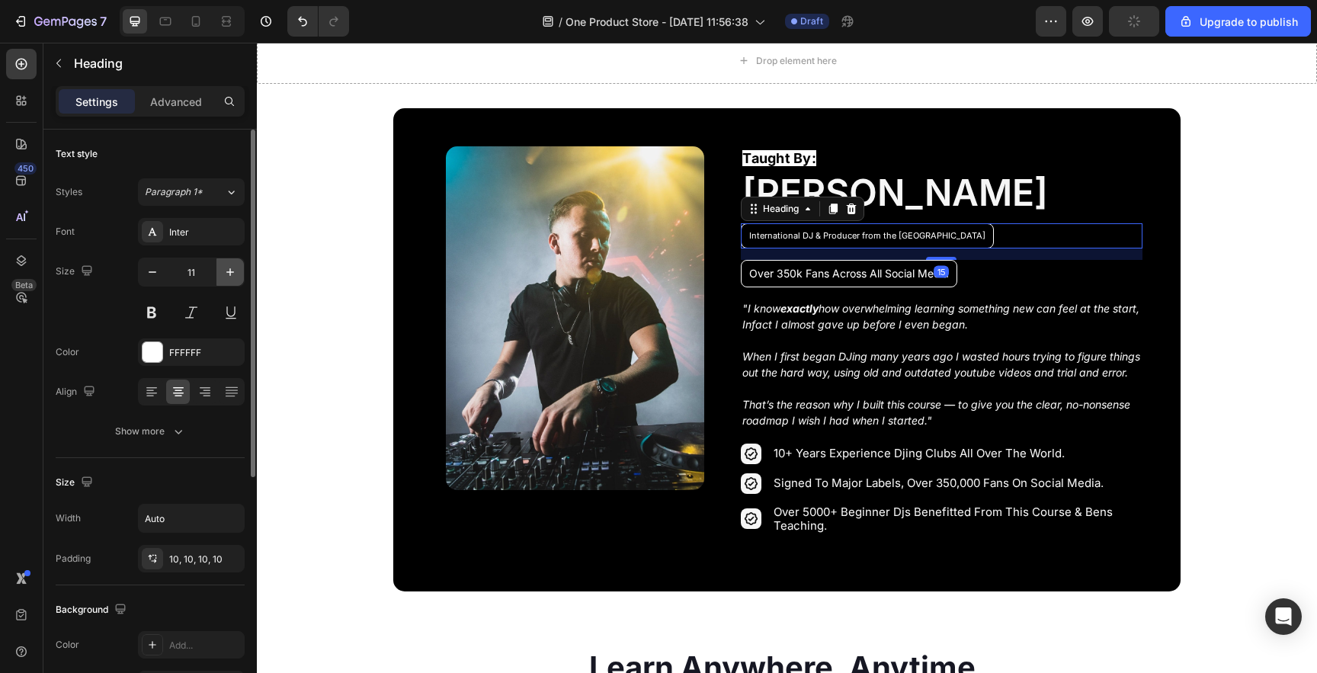
click at [222, 275] on button "button" at bounding box center [229, 271] width 27 height 27
type input "12"
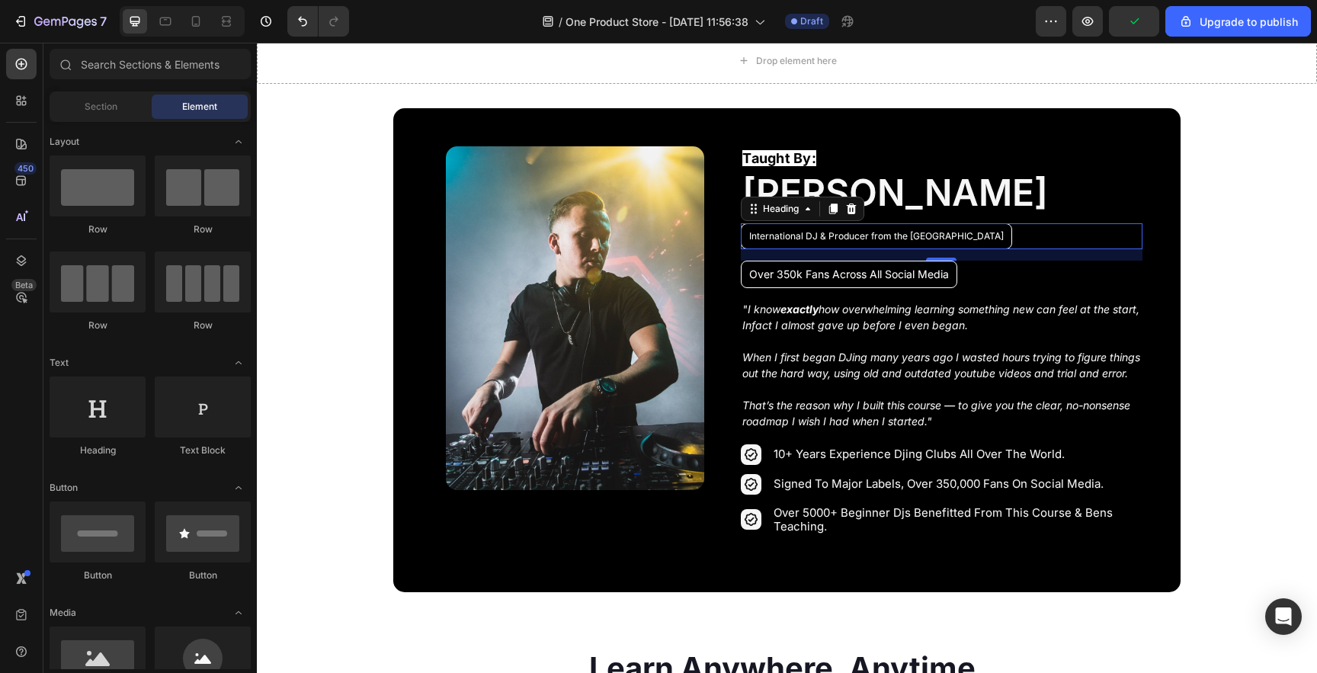
click at [355, 295] on section "Image Row Taught By: Text Block [PERSON_NAME] Heading International DJ & Produc…" at bounding box center [786, 350] width 925 height 484
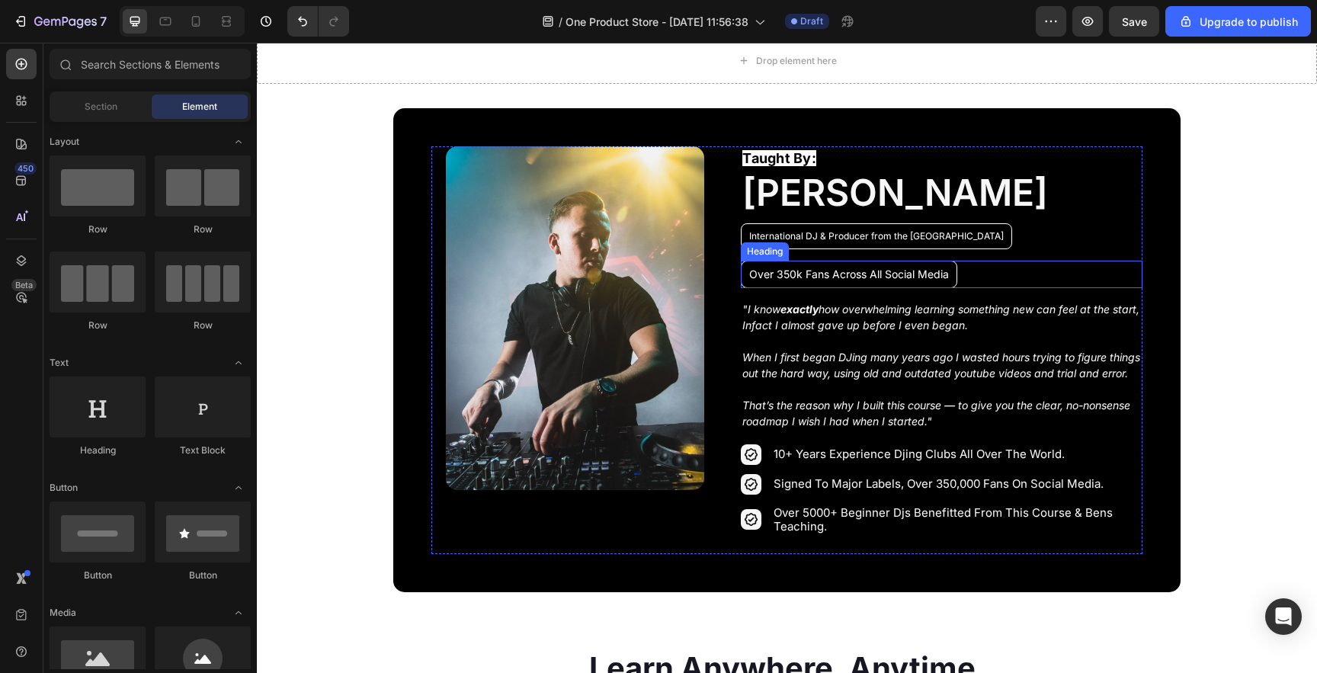
click at [819, 272] on p "Over 350k Fans Across All Social Media" at bounding box center [849, 274] width 200 height 11
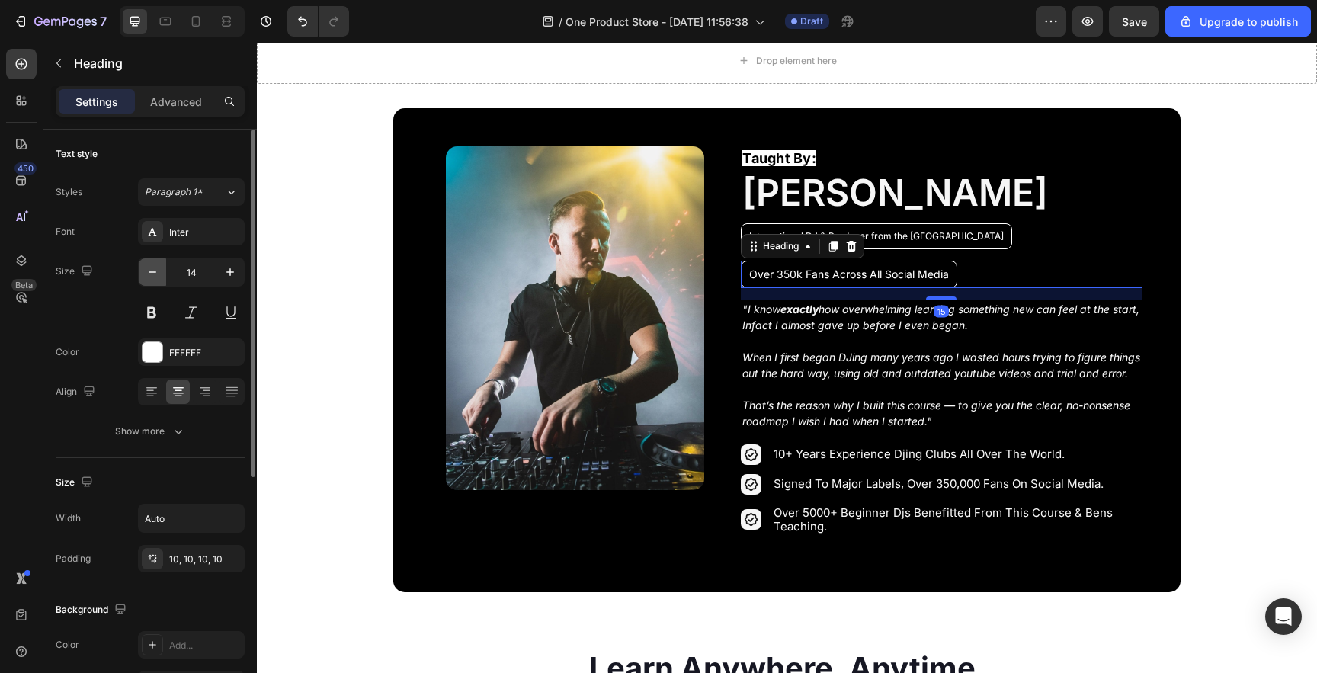
click at [150, 275] on icon "button" at bounding box center [152, 271] width 15 height 15
type input "12"
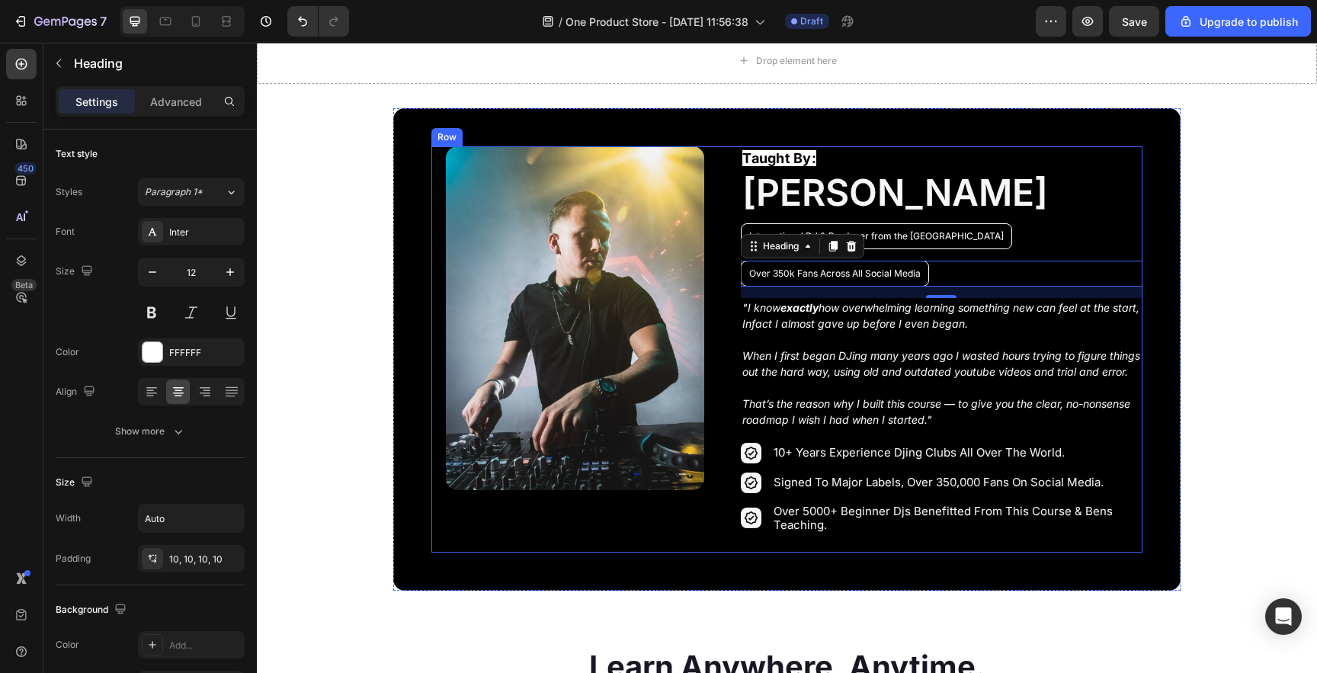
click at [990, 211] on h2 "[PERSON_NAME]" at bounding box center [941, 193] width 401 height 43
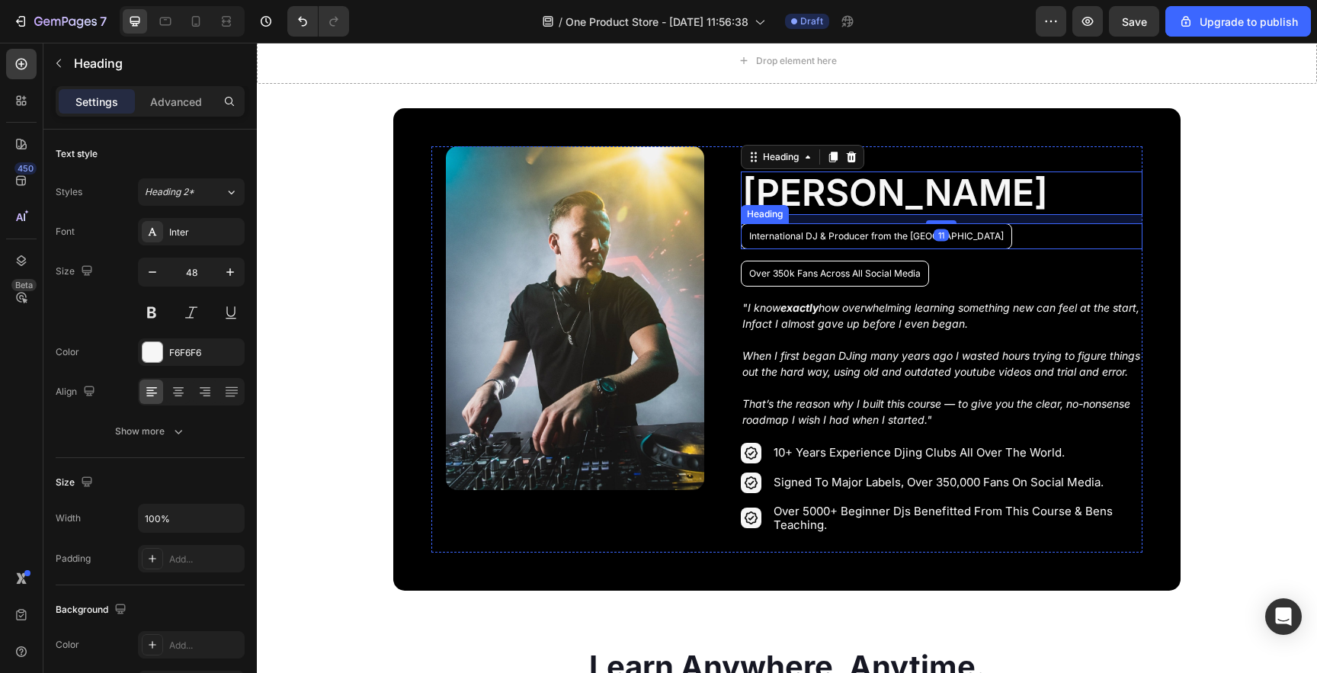
click at [848, 236] on p "International DJ & Producer from the [GEOGRAPHIC_DATA]" at bounding box center [876, 236] width 255 height 9
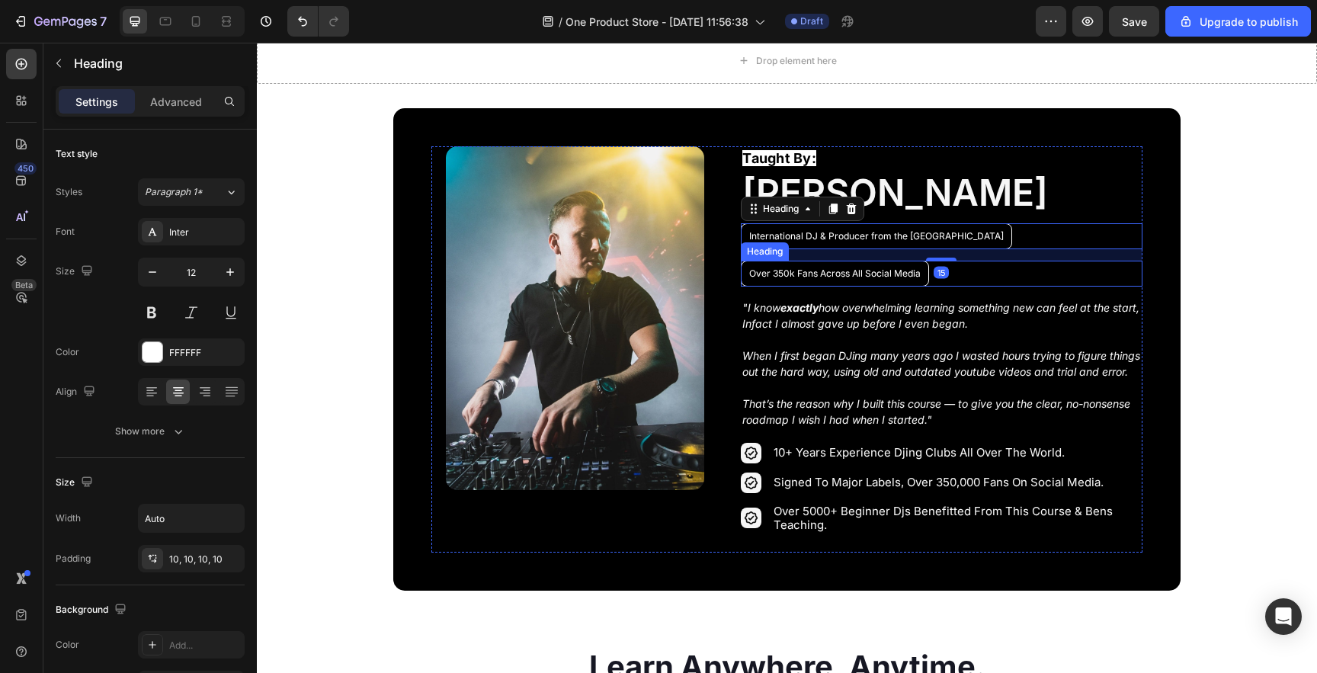
click at [835, 269] on p "Over 350k Fans Across All Social Media" at bounding box center [835, 273] width 172 height 9
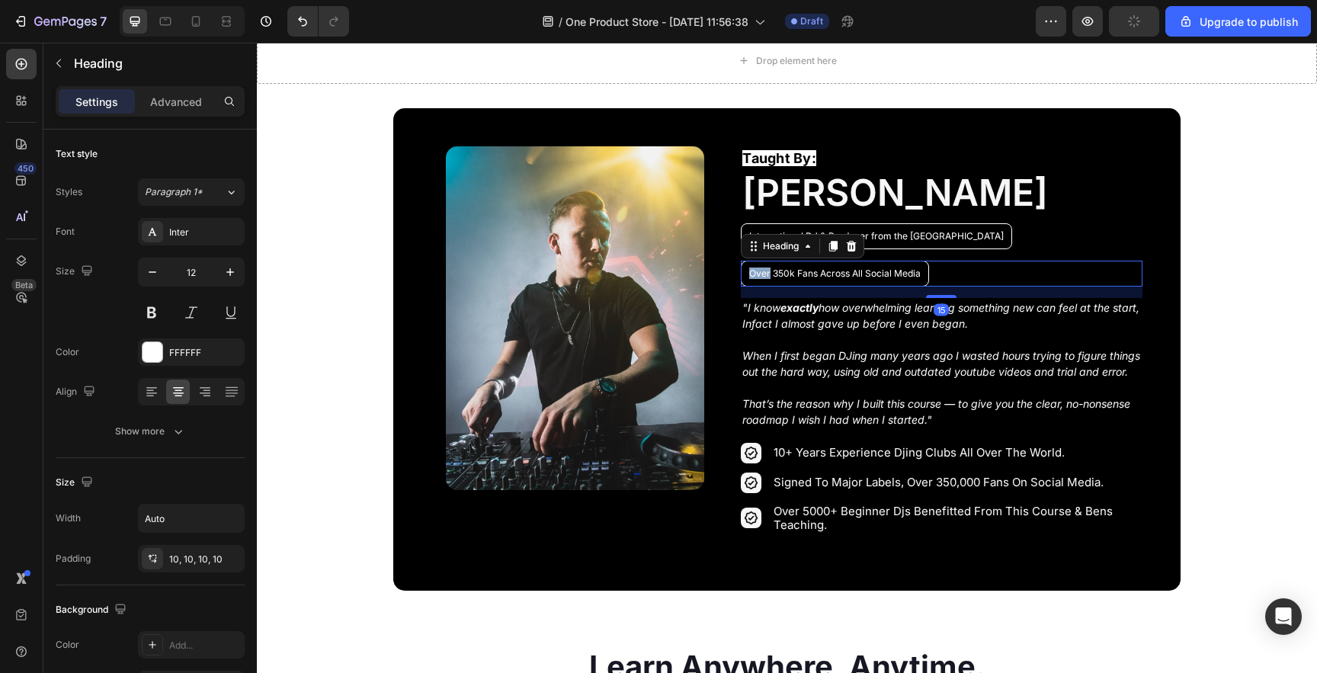
click at [752, 273] on p "Over 350k Fans Across All Social Media" at bounding box center [835, 273] width 172 height 9
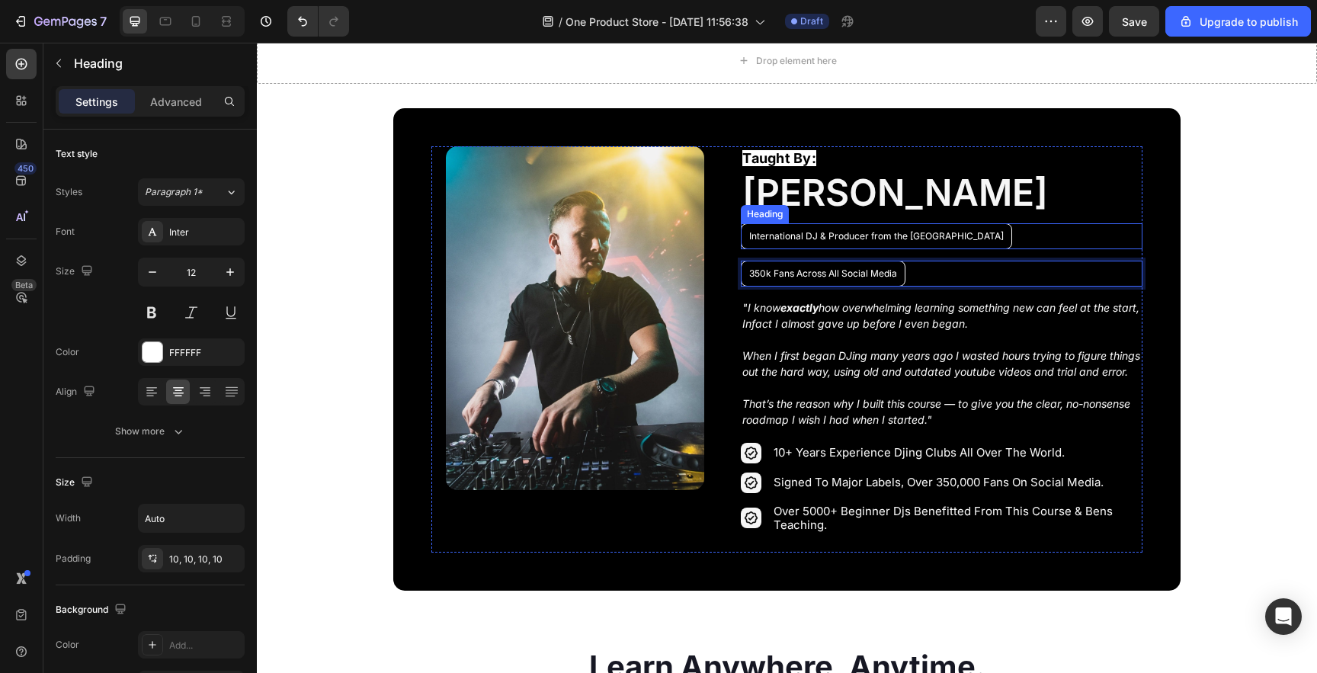
click at [985, 237] on div "International DJ & Producer from the [GEOGRAPHIC_DATA]" at bounding box center [941, 236] width 401 height 26
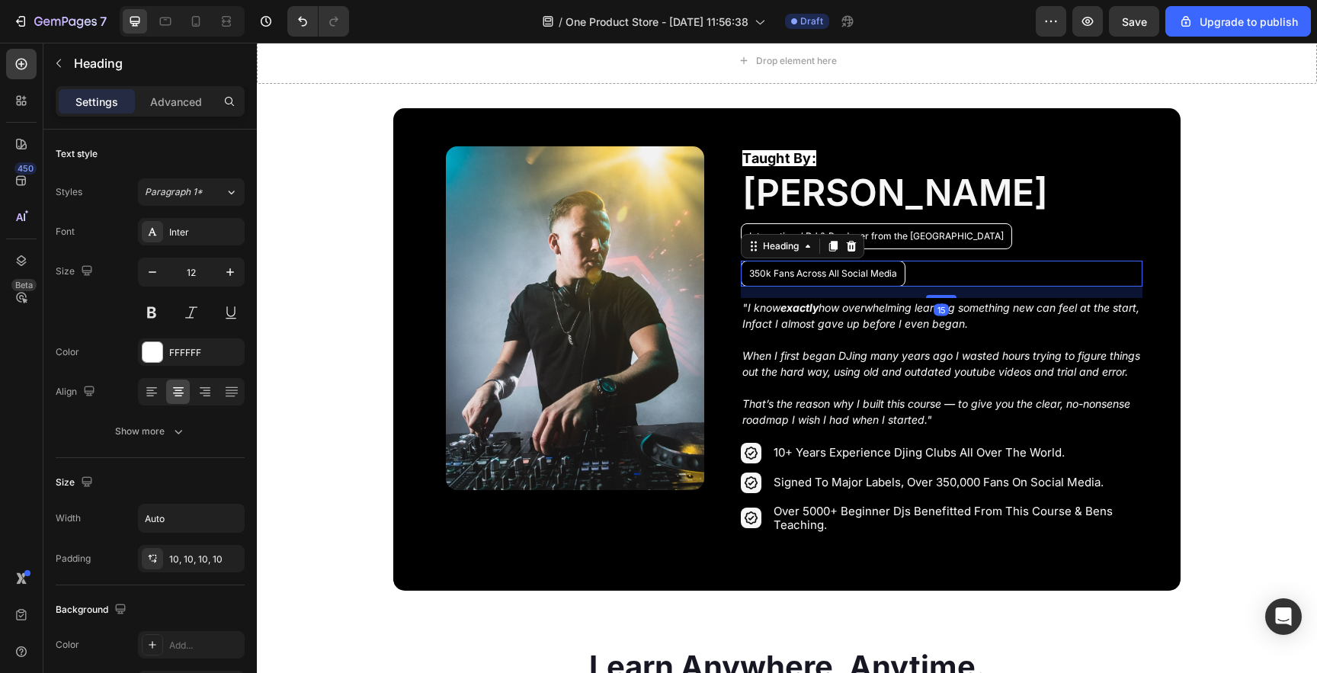
click at [979, 274] on div "350k Fans Across All Social Media" at bounding box center [941, 274] width 401 height 26
click at [847, 245] on icon at bounding box center [852, 245] width 10 height 11
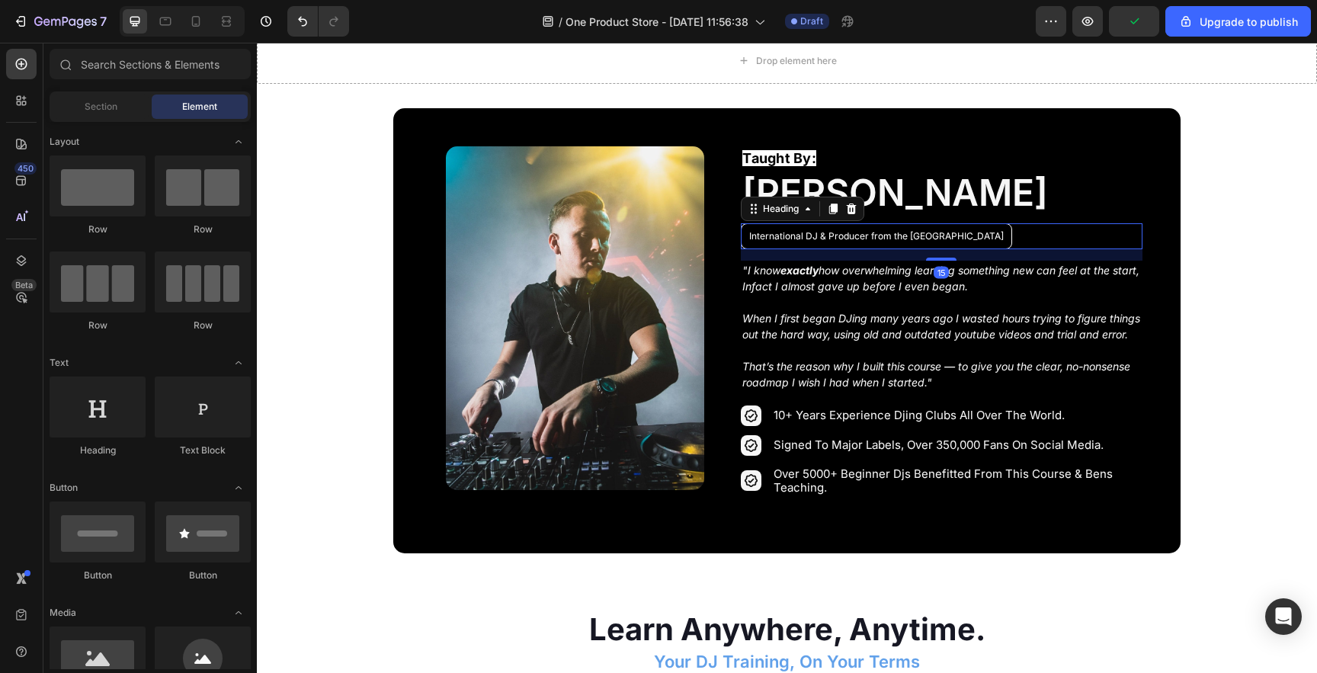
click at [904, 240] on p "International DJ & Producer from the [GEOGRAPHIC_DATA]" at bounding box center [876, 236] width 255 height 9
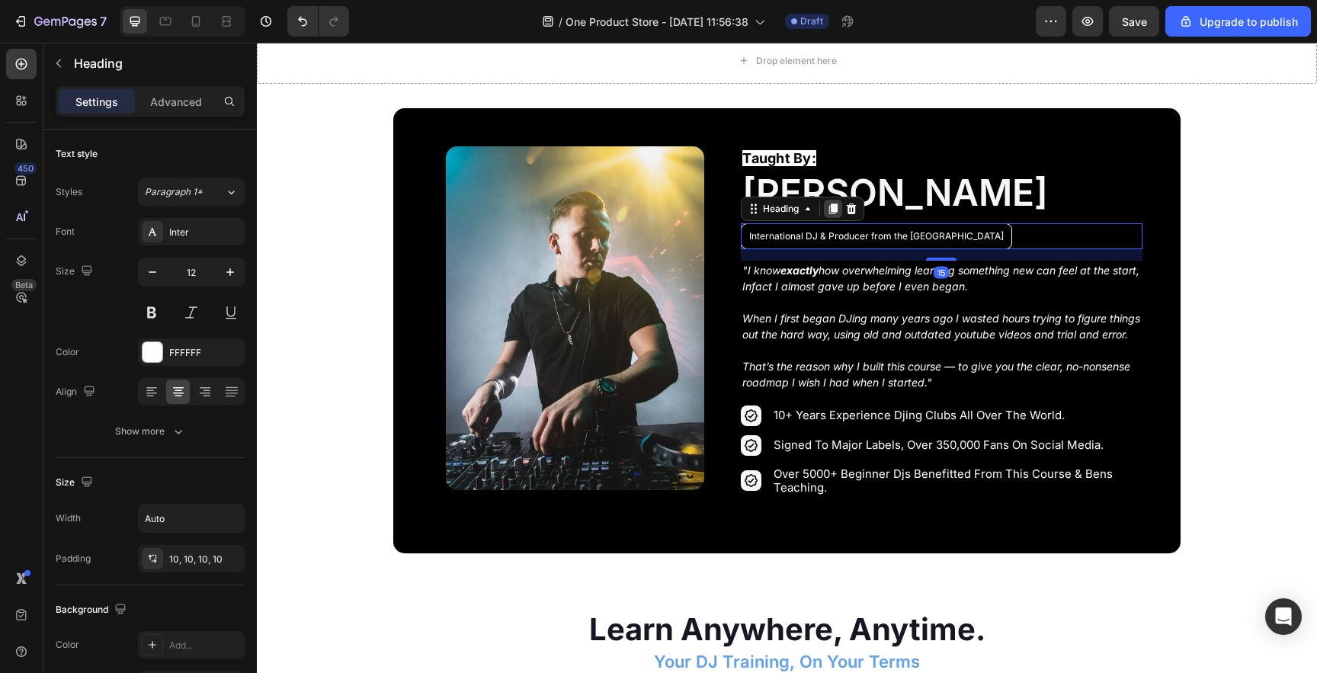
click at [833, 209] on icon at bounding box center [833, 209] width 8 height 11
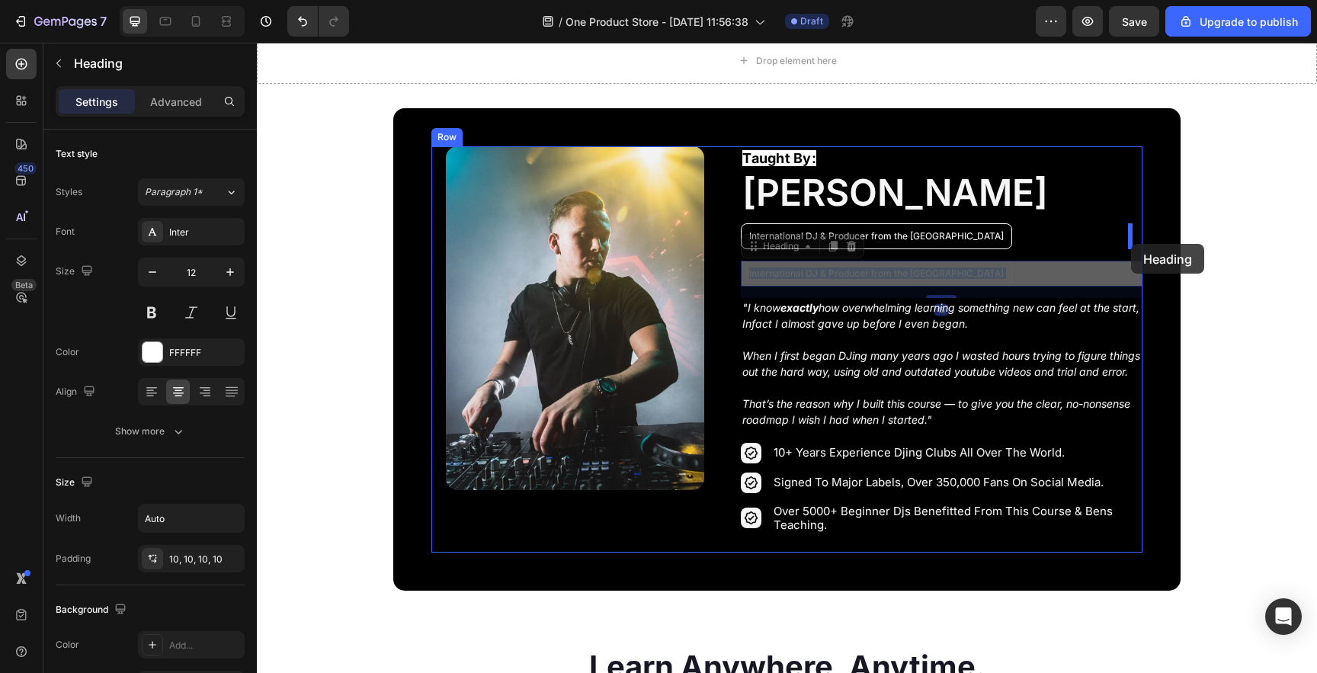
drag, startPoint x: 762, startPoint y: 271, endPoint x: 1131, endPoint y: 244, distance: 369.9
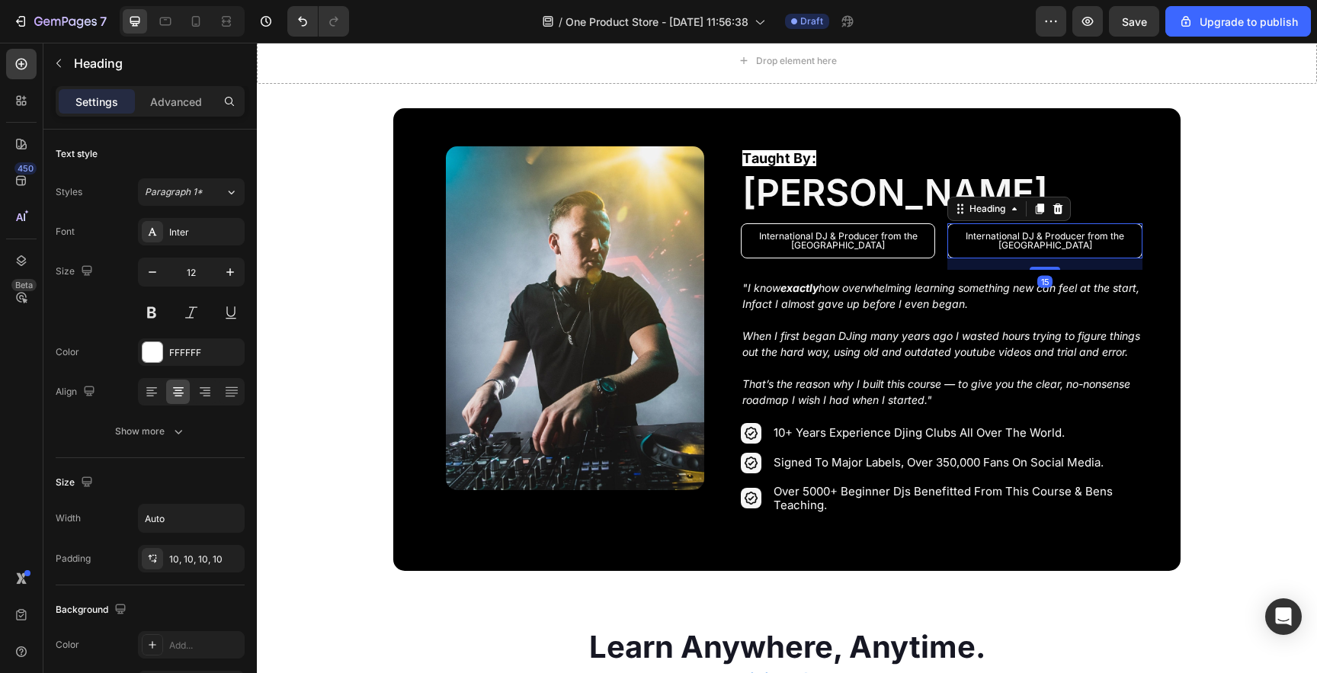
click at [989, 238] on h2 "International DJ & Producer from the [GEOGRAPHIC_DATA]" at bounding box center [1044, 240] width 194 height 35
click at [989, 238] on p "International DJ & Producer from the [GEOGRAPHIC_DATA]" at bounding box center [1045, 241] width 178 height 18
click at [1011, 238] on p "10+ Years Experience DJing in Clubs & Festivals" at bounding box center [1045, 241] width 178 height 18
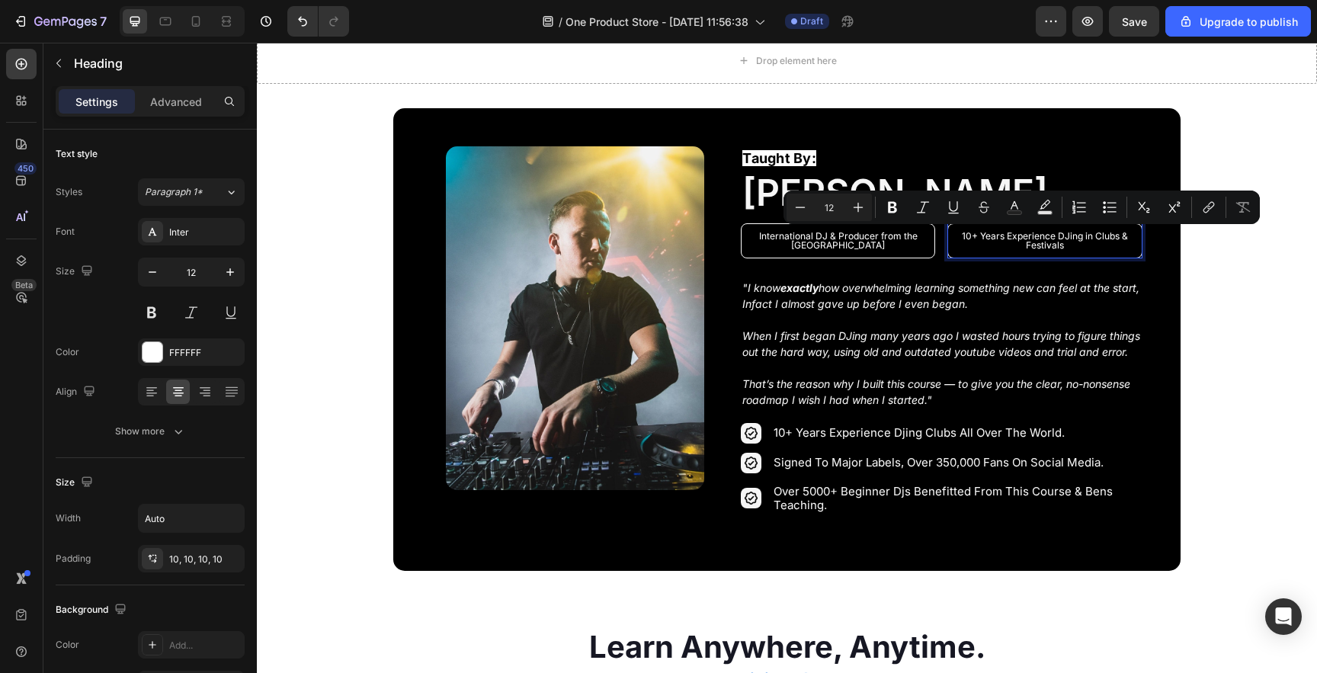
click at [1063, 237] on p "10+ Years Experience DJing in Clubs & Festivals" at bounding box center [1045, 241] width 178 height 18
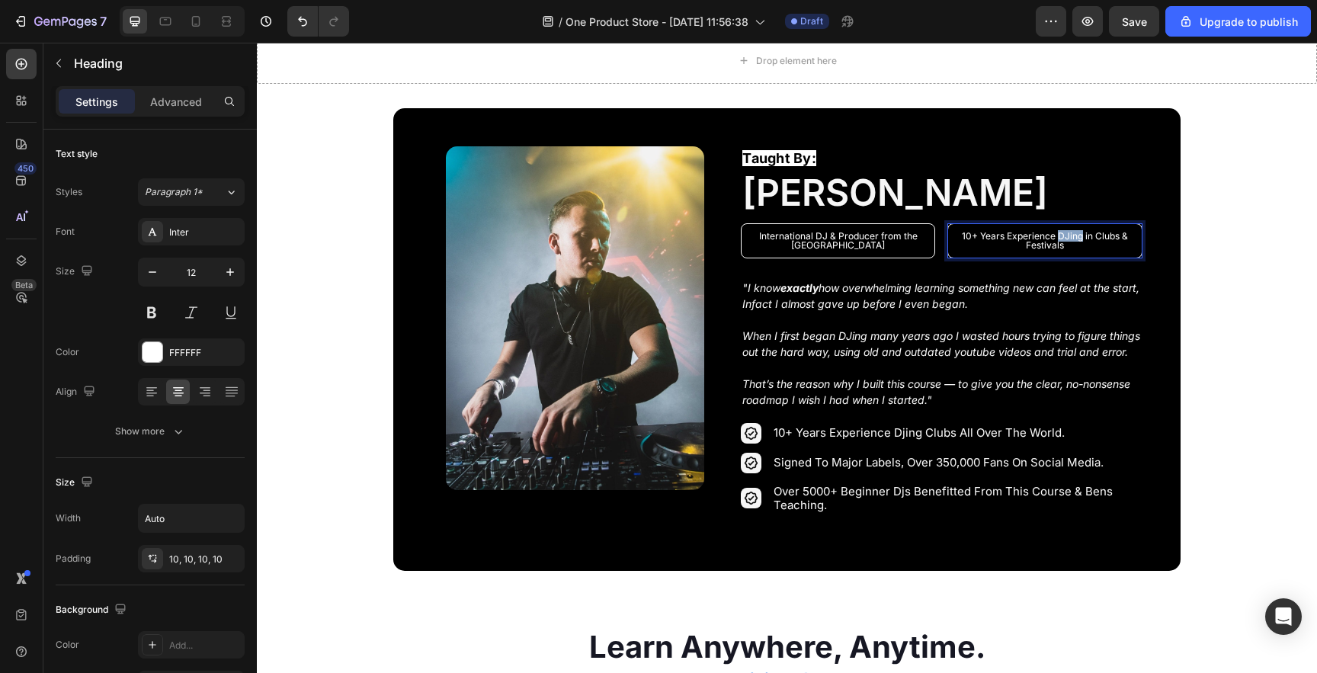
click at [1063, 237] on p "10+ Years Experience DJing in Clubs & Festivals" at bounding box center [1045, 241] width 178 height 18
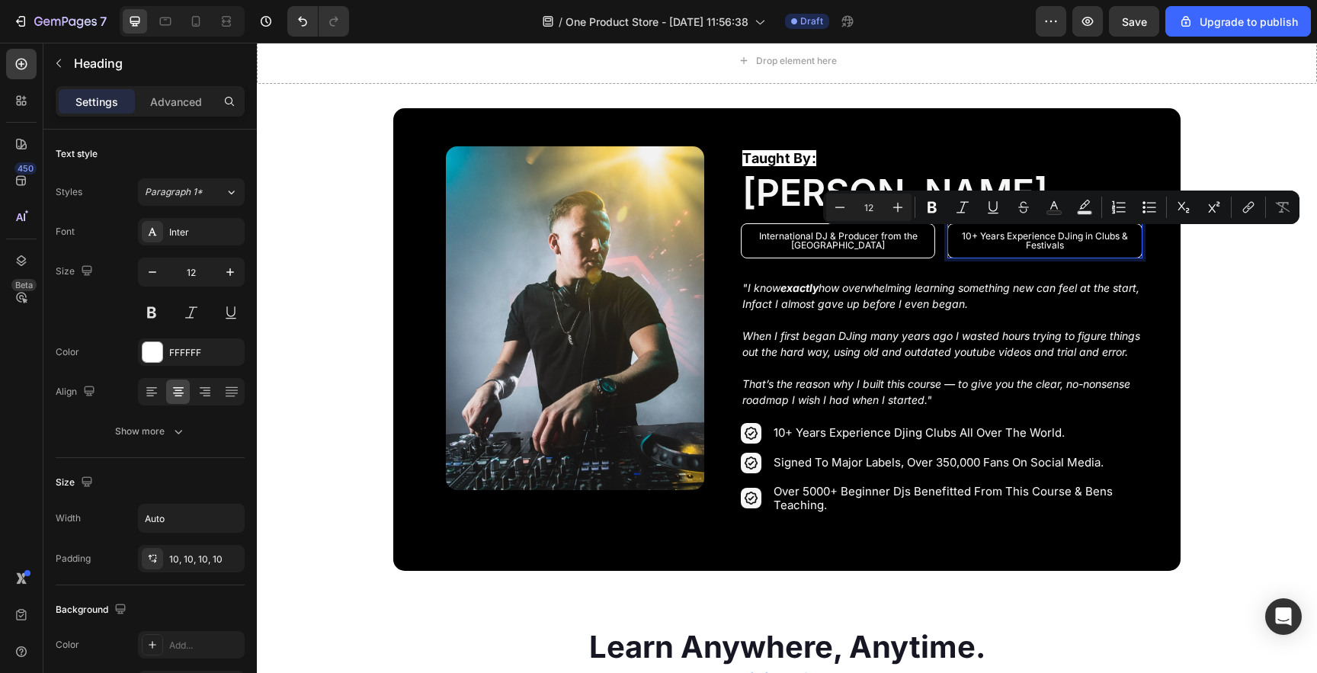
click at [1082, 236] on p "10+ Years Experience DJing in Clubs & Festivals" at bounding box center [1045, 241] width 178 height 18
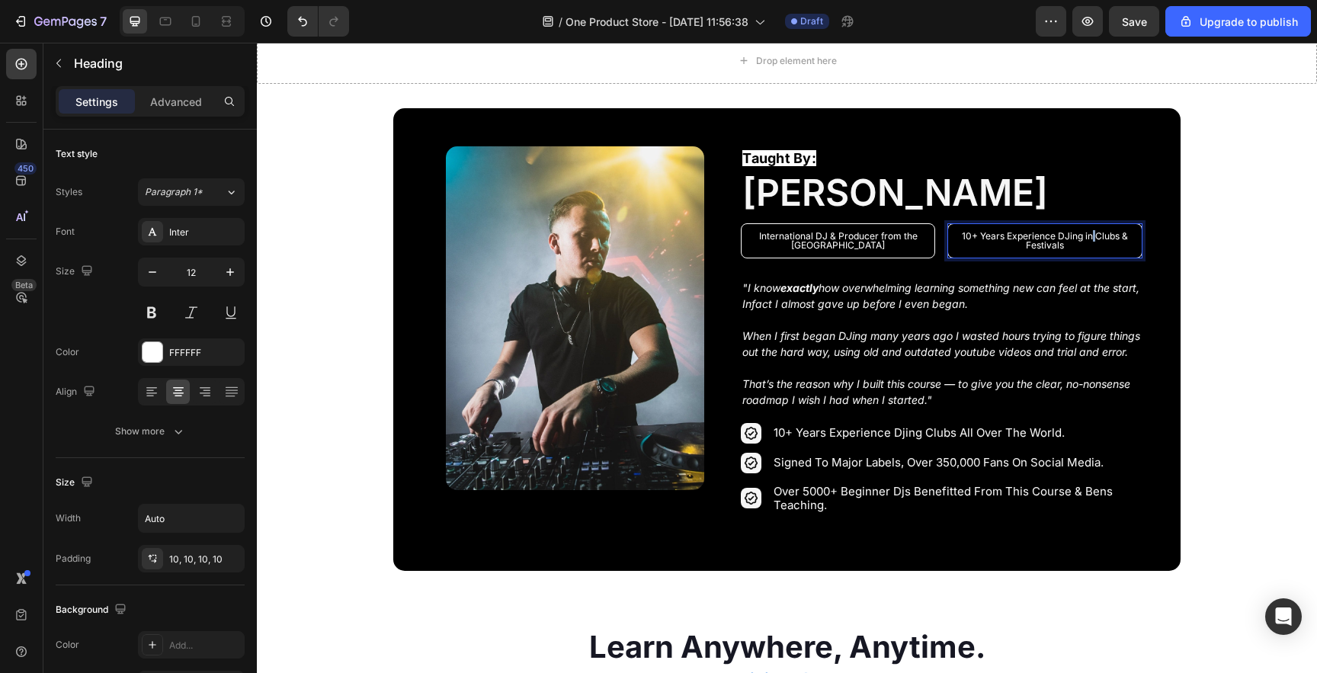
click at [1082, 236] on p "10+ Years Experience DJing in Clubs & Festivals" at bounding box center [1045, 241] width 178 height 18
click at [1092, 237] on p "10+ Years Experience DJing in Clubs & Festivals" at bounding box center [1045, 241] width 178 height 18
click at [1072, 235] on p "10+ Years Experience DJing in Clubs & Festivals" at bounding box center [1045, 241] width 178 height 18
click at [970, 237] on p "10+ Years Experience DJing in Clubs & Festivals" at bounding box center [1045, 241] width 178 height 18
click at [1054, 236] on p "10 Years Experience DJing in Clubs & Festivals" at bounding box center [1045, 241] width 178 height 18
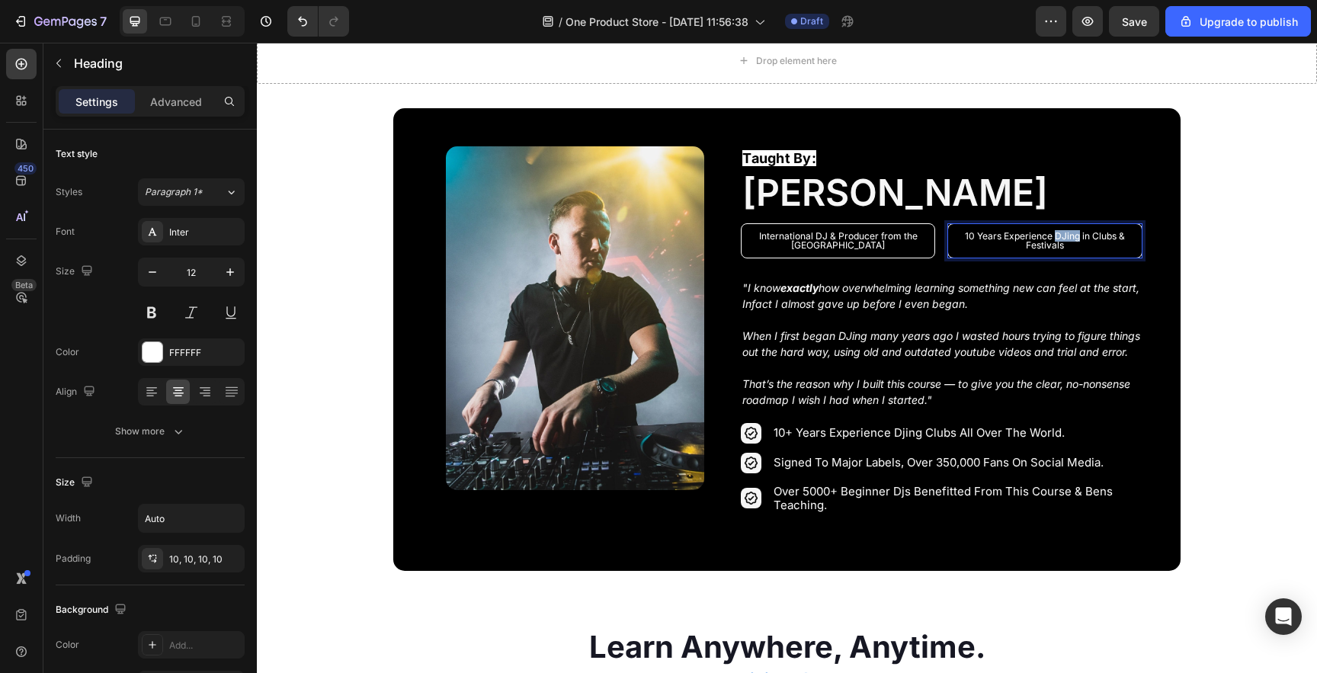
click at [1054, 236] on p "10 Years Experience DJing in Clubs & Festivals" at bounding box center [1045, 241] width 178 height 18
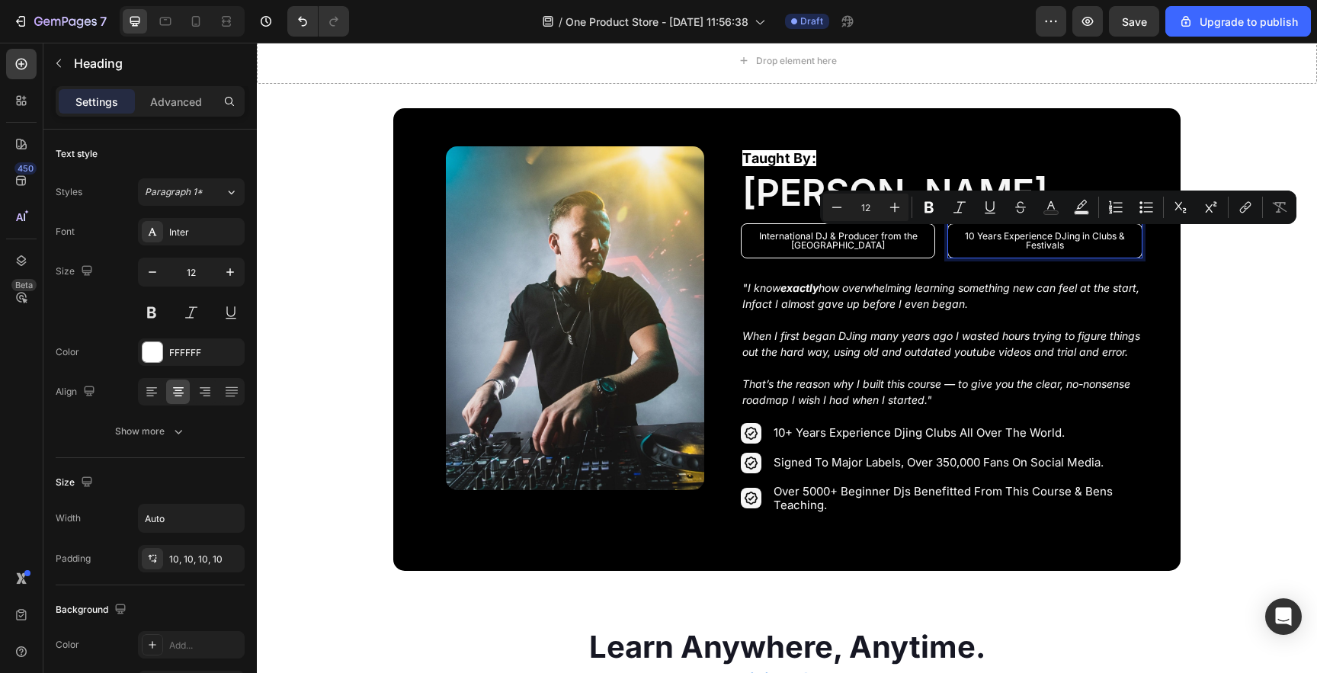
click at [968, 241] on p "10 Years Experience DJing in Clubs & Festivals" at bounding box center [1045, 241] width 178 height 18
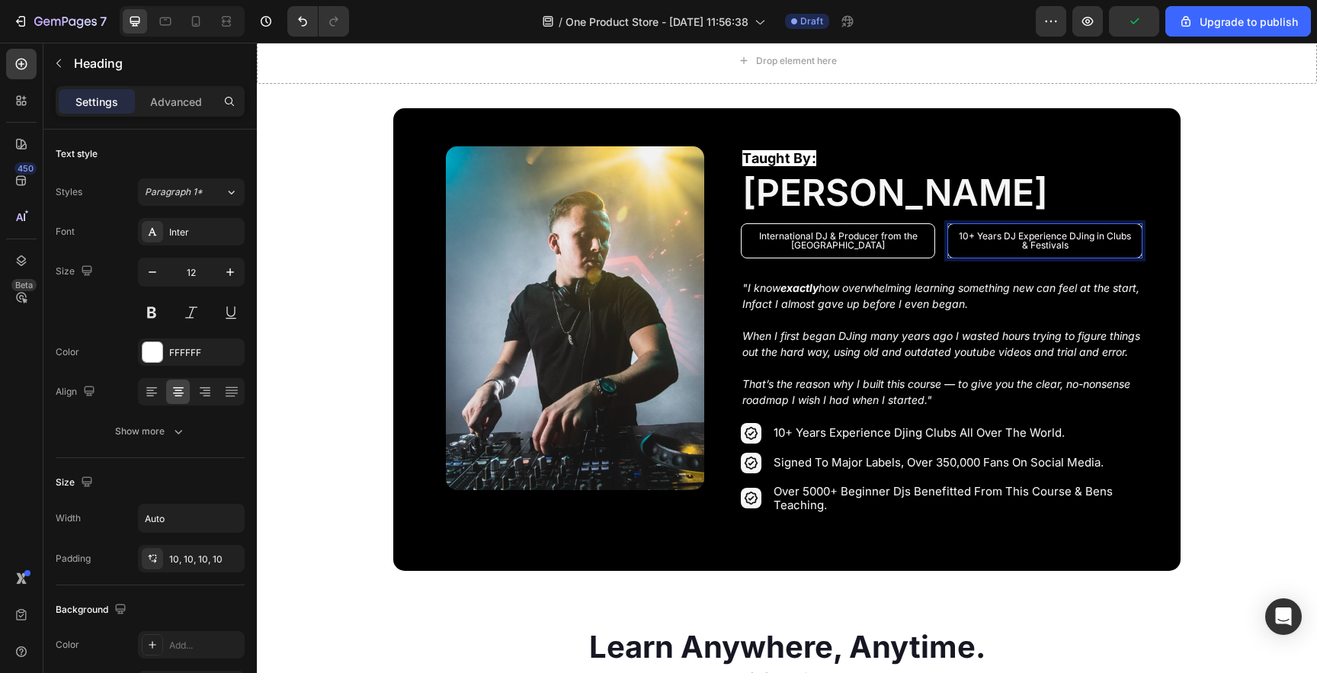
click at [1066, 236] on p "10+ Years DJ Experience DJing in Clubs & Festivals" at bounding box center [1045, 241] width 178 height 18
click at [1038, 243] on p "10+ Years DJ Experience in Clubs & Festivals" at bounding box center [1045, 241] width 178 height 18
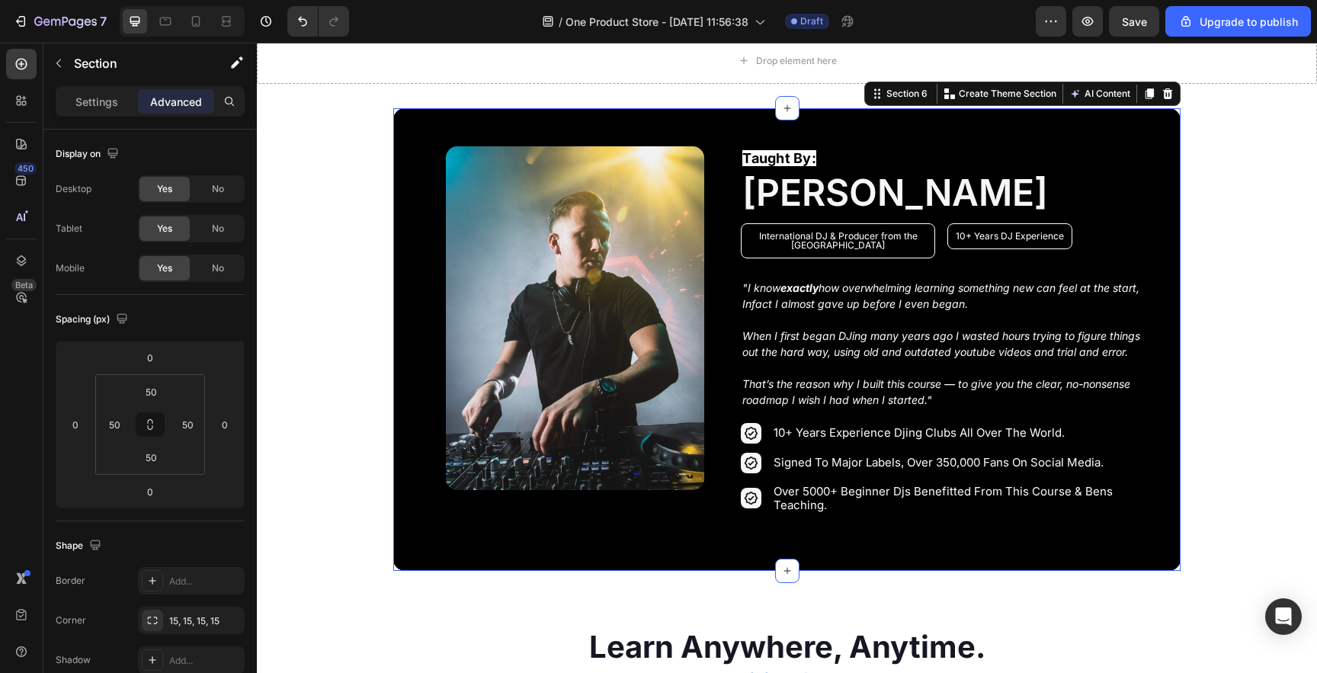
click at [1166, 242] on div "Image Row Taught By: Text Block [PERSON_NAME] Heading International DJ & Produc…" at bounding box center [786, 339] width 787 height 463
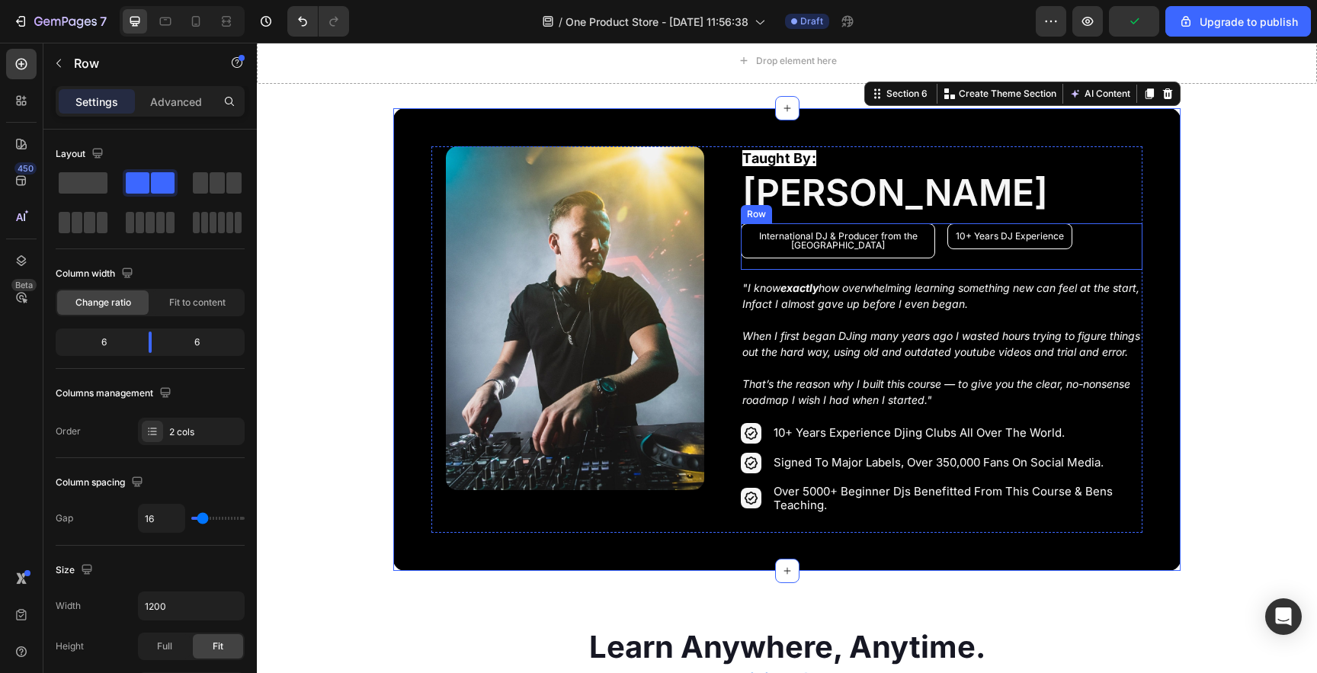
click at [936, 240] on div "International DJ & Producer from the UK Heading 10+ Years DJ Experience Heading…" at bounding box center [941, 246] width 401 height 46
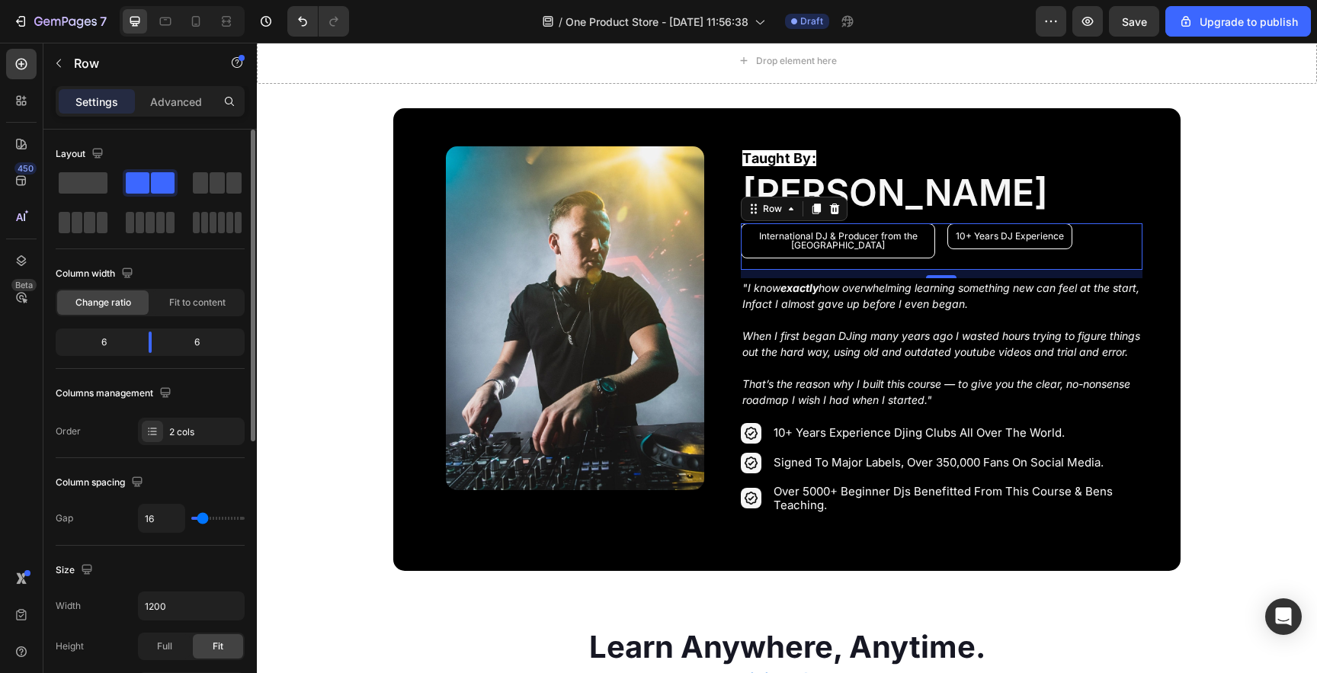
type input "17"
type input "16"
type input "15"
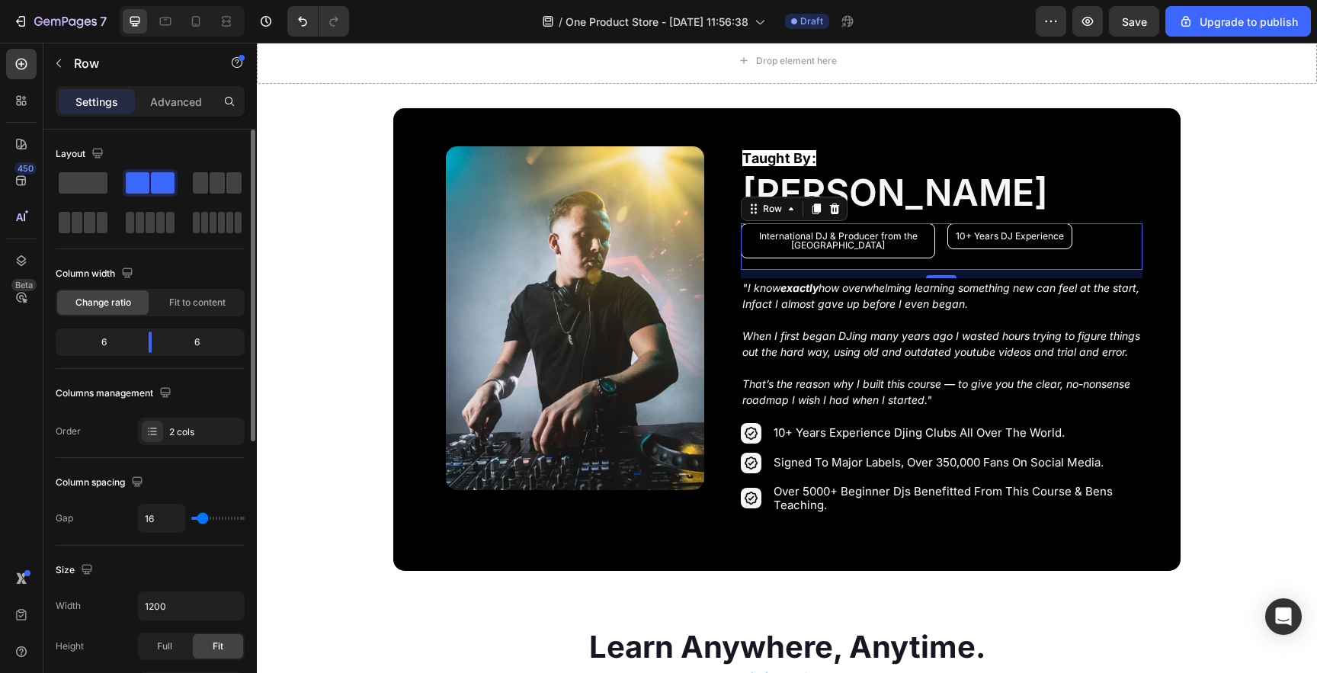
type input "15"
type input "14"
type input "13"
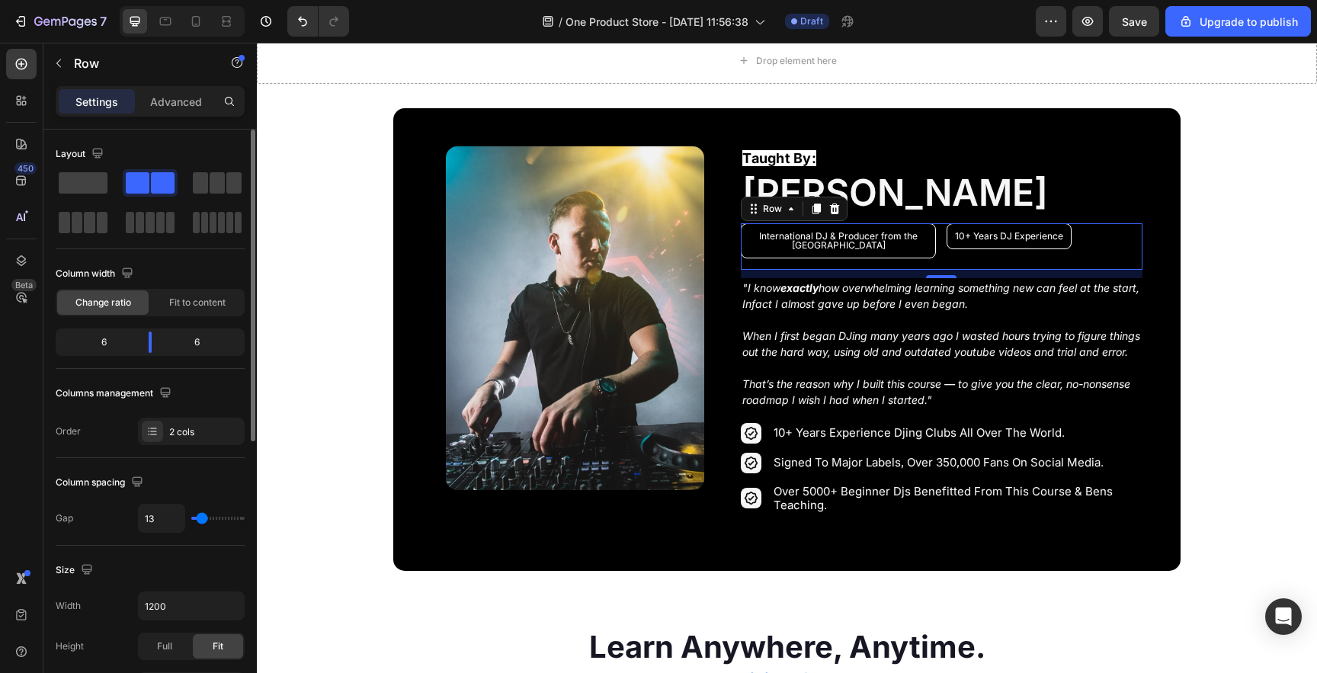
type input "12"
type input "11"
type input "10"
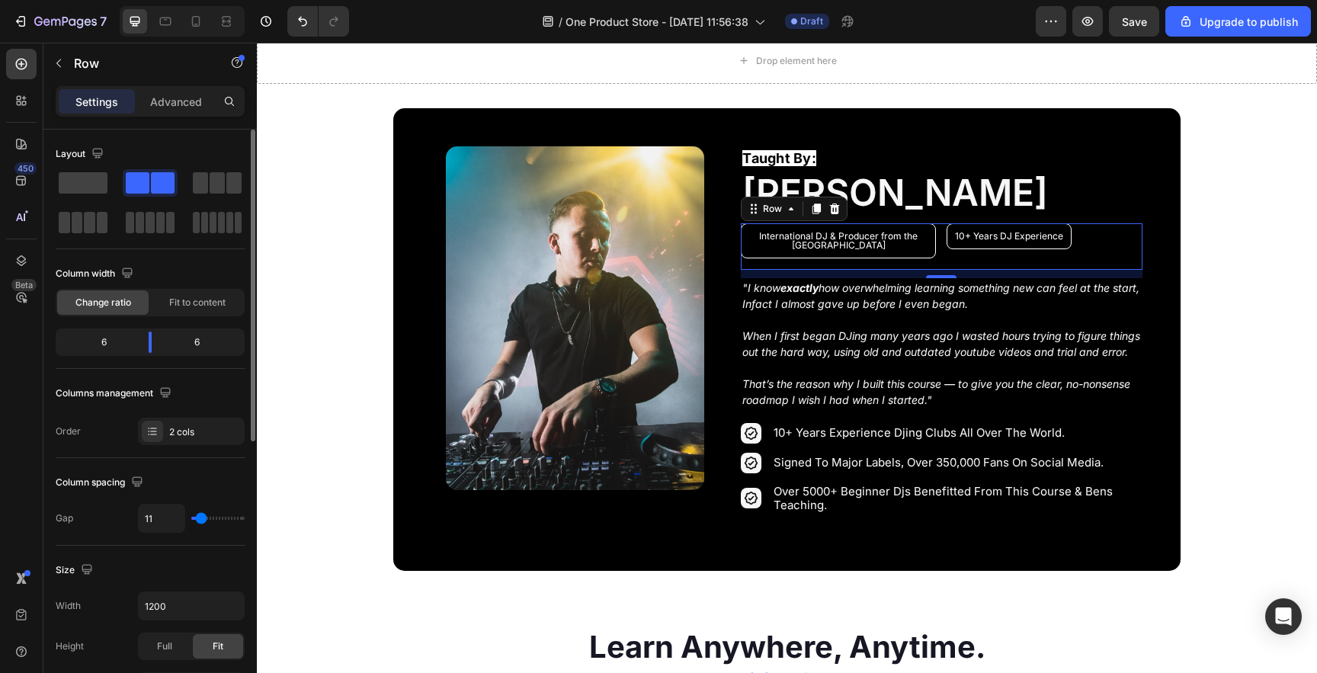
type input "10"
type input "9"
type input "8"
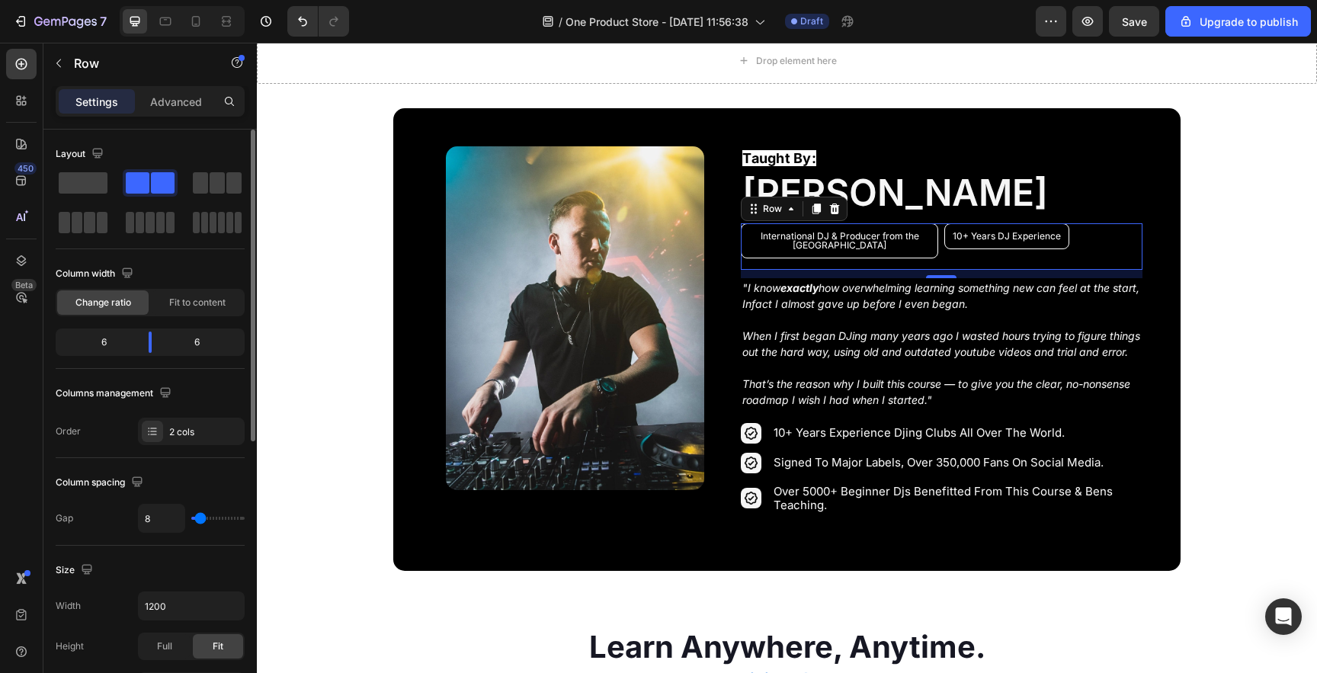
type input "4"
type input "0"
drag, startPoint x: 203, startPoint y: 521, endPoint x: 194, endPoint y: 521, distance: 9.2
type input "0"
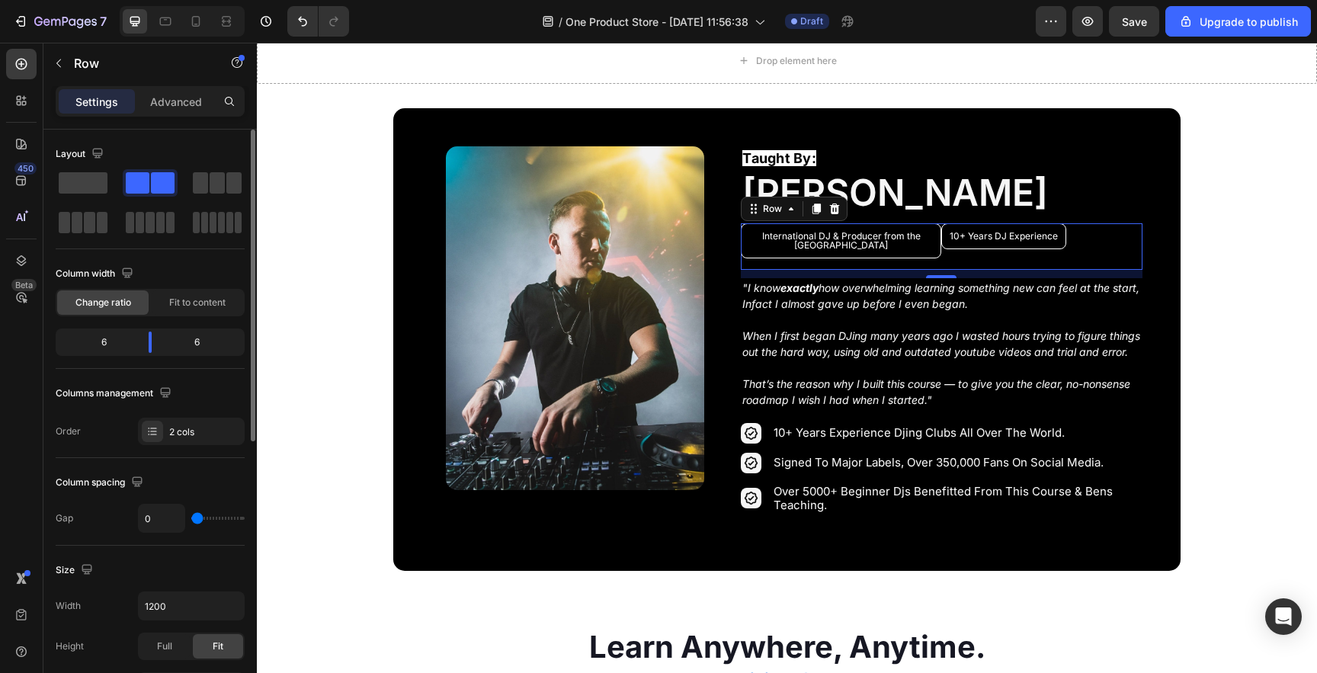
click at [194, 520] on input "range" at bounding box center [217, 518] width 53 height 3
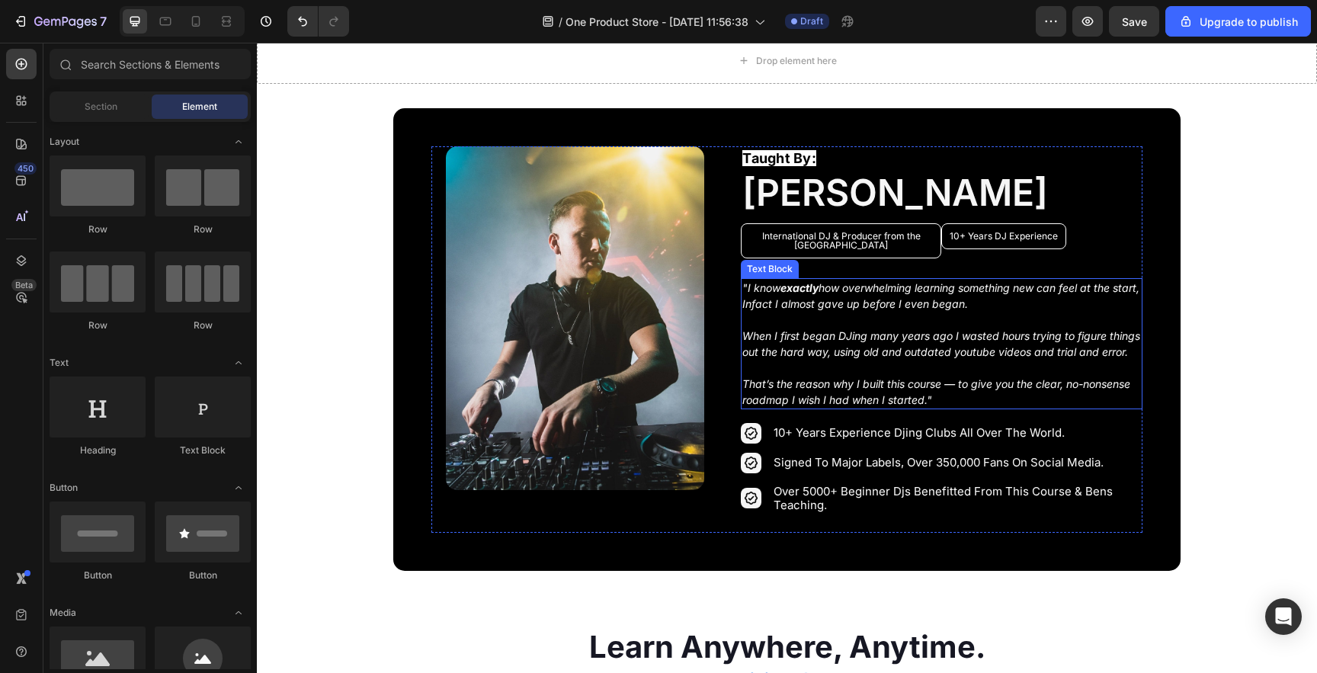
click at [907, 312] on p "Rich Text Editor. Editing area: main" at bounding box center [941, 320] width 398 height 16
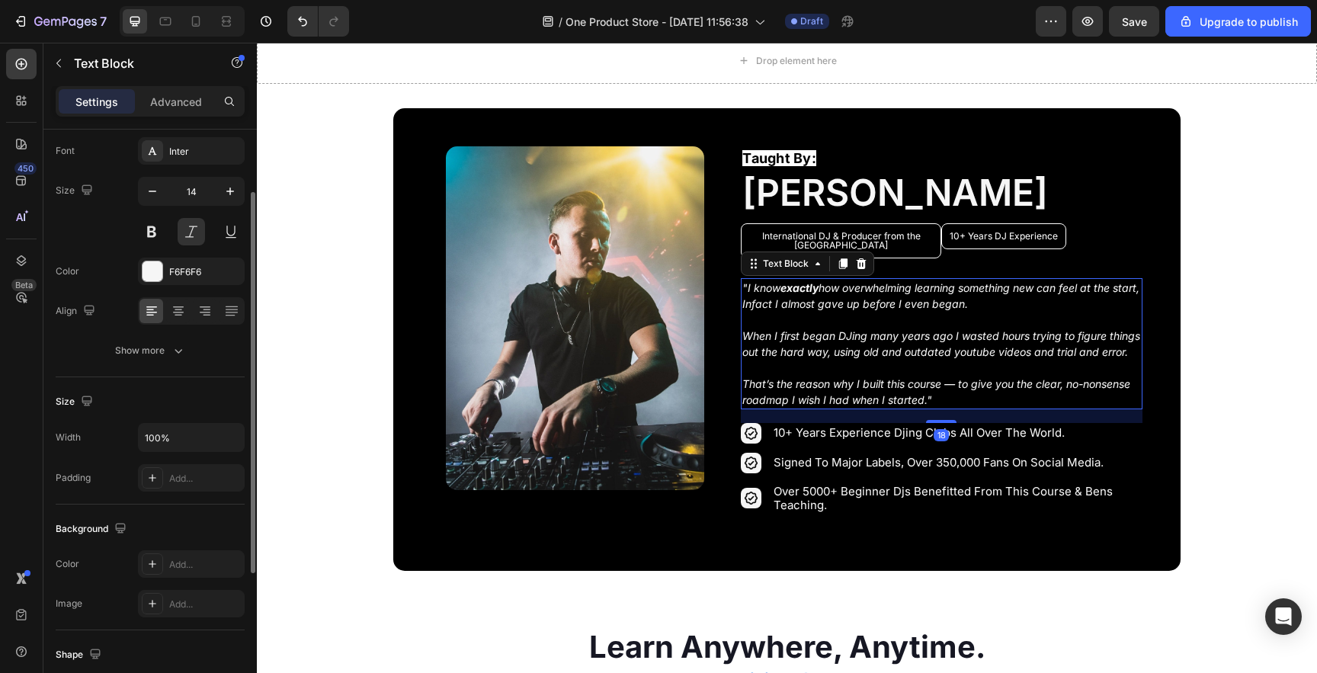
scroll to position [85, 0]
click at [150, 559] on icon at bounding box center [152, 559] width 12 height 12
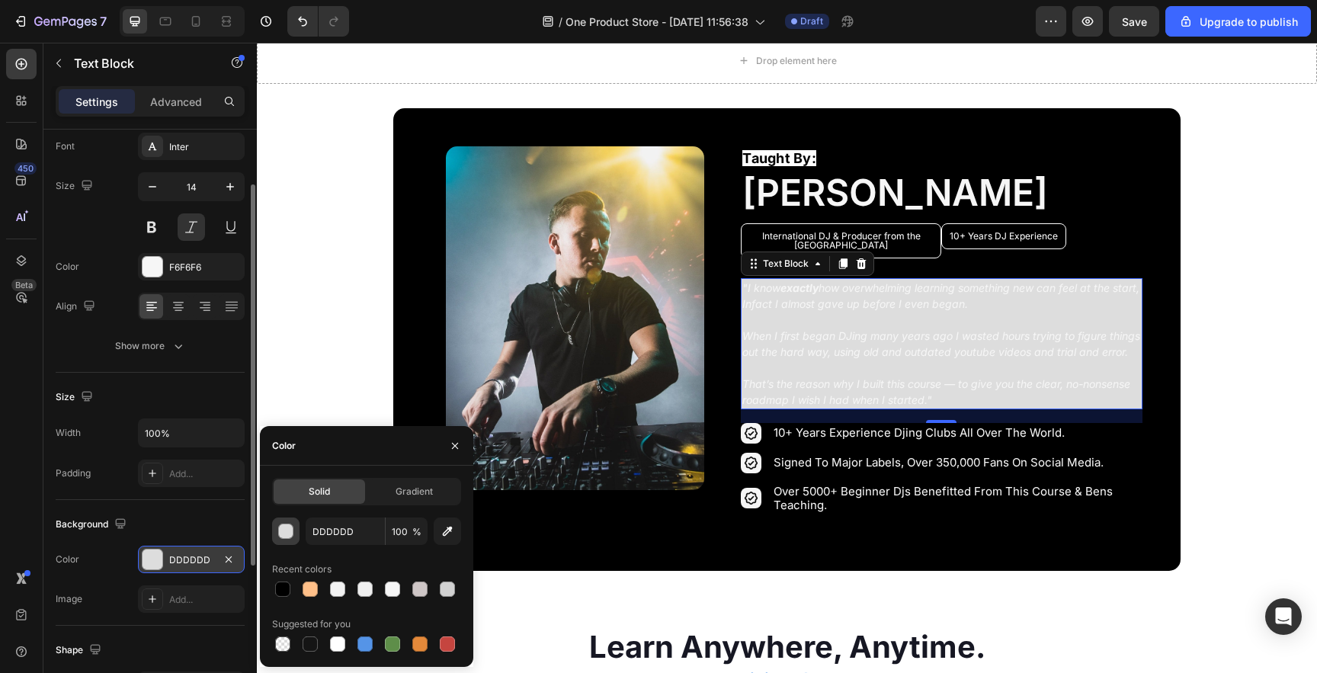
click at [287, 522] on button "button" at bounding box center [285, 531] width 27 height 27
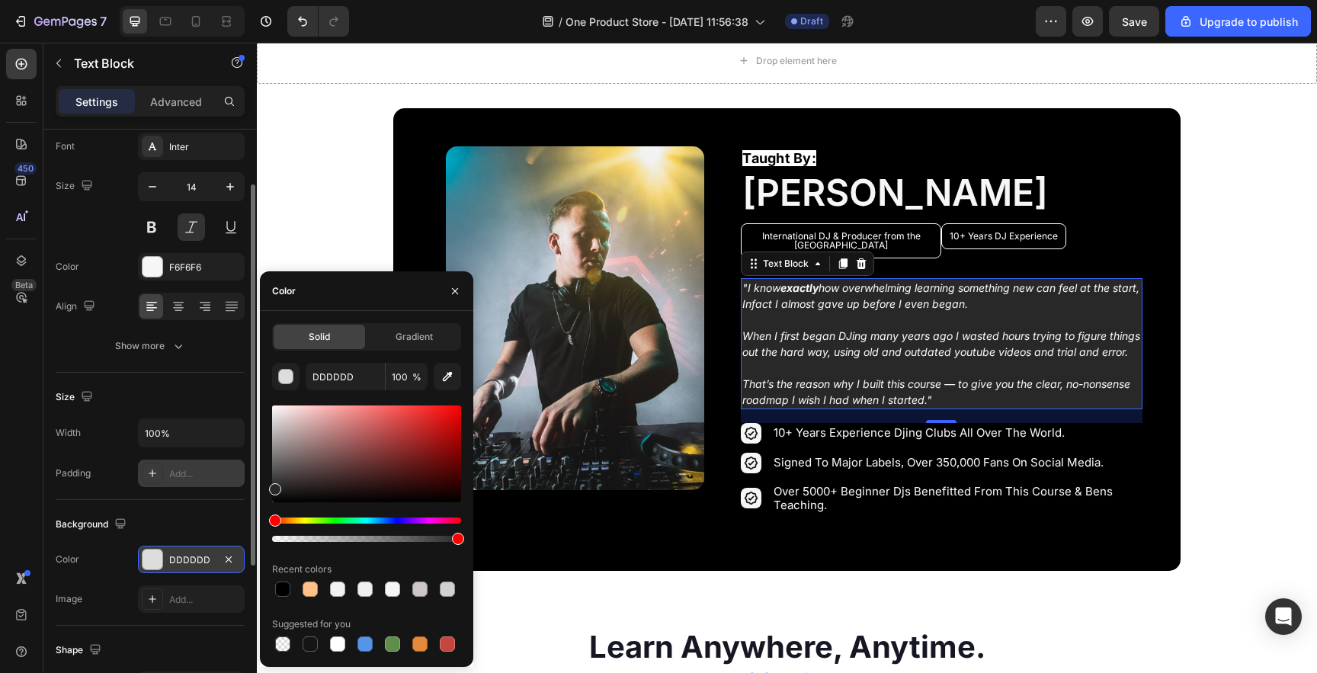
drag, startPoint x: 295, startPoint y: 438, endPoint x: 238, endPoint y: 486, distance: 75.2
click at [238, 486] on div "450 Beta Sections(18) Elements(83) Section Element Hero Section Product Detail …" at bounding box center [128, 358] width 257 height 630
type input "282828"
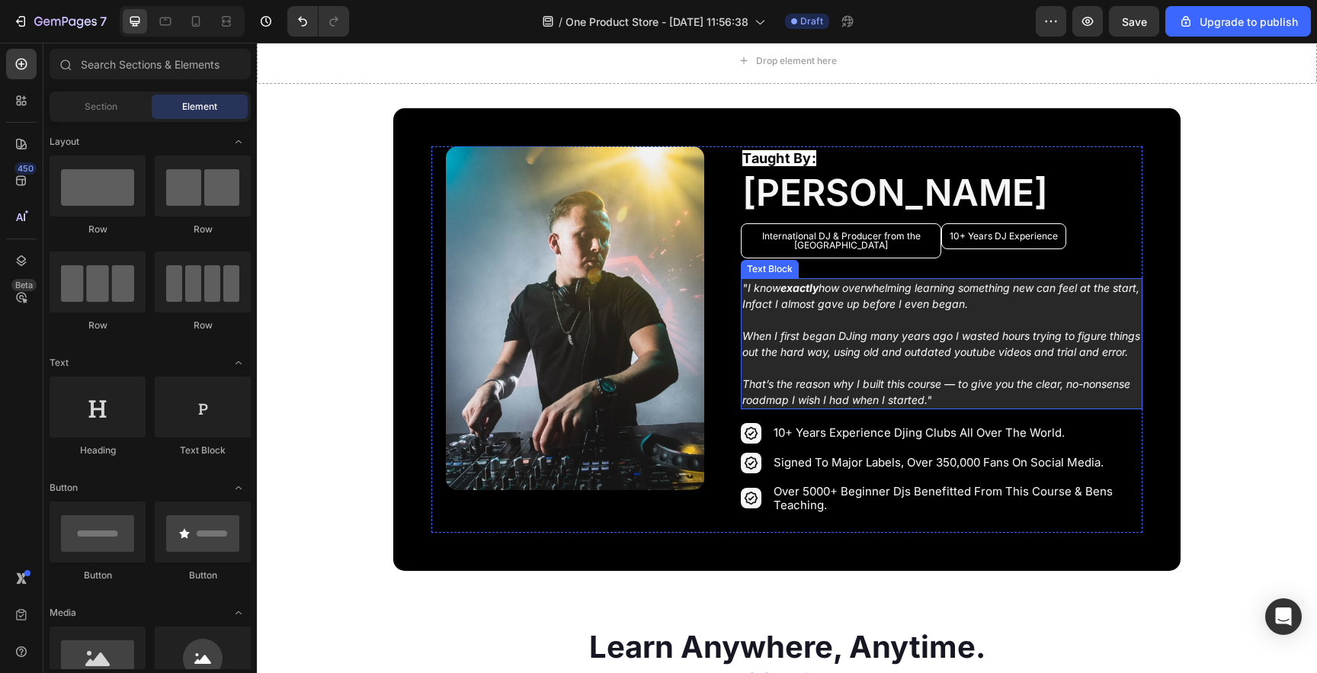
click at [1010, 295] on p ""I know exactly how overwhelming learning something new can feel at the start, …" at bounding box center [941, 296] width 398 height 32
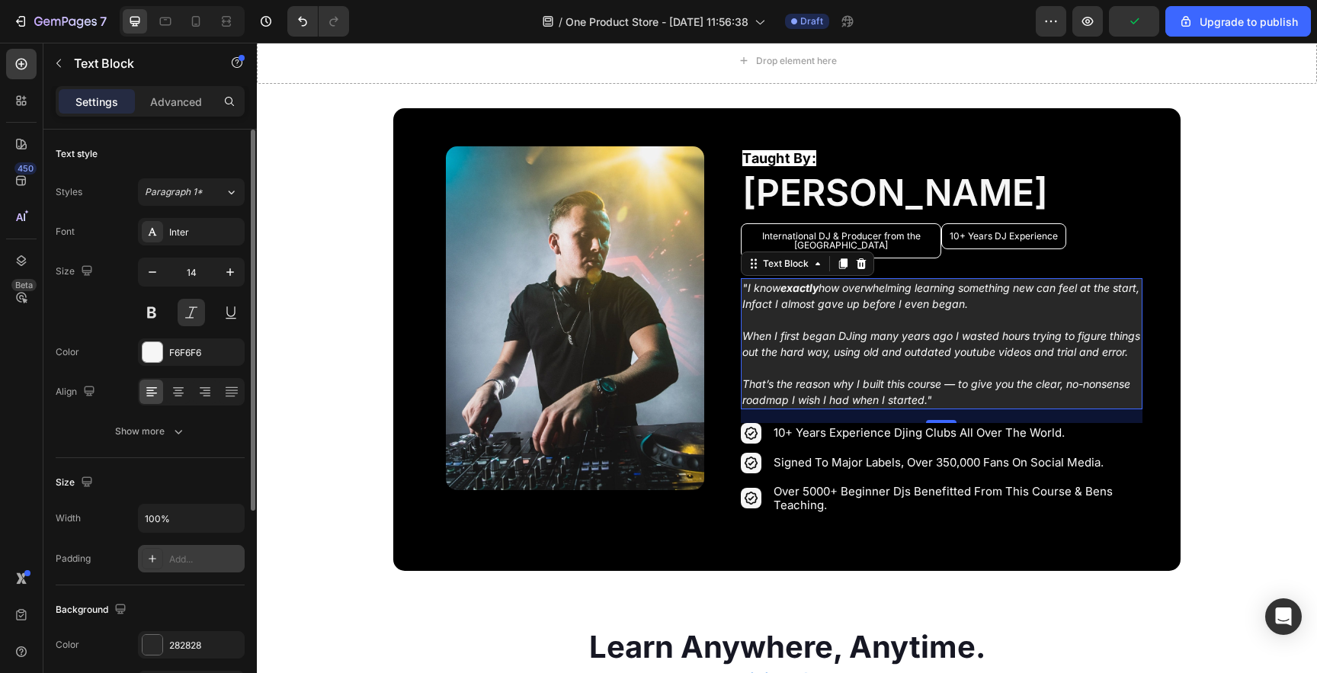
click at [178, 563] on div "Add..." at bounding box center [205, 560] width 72 height 14
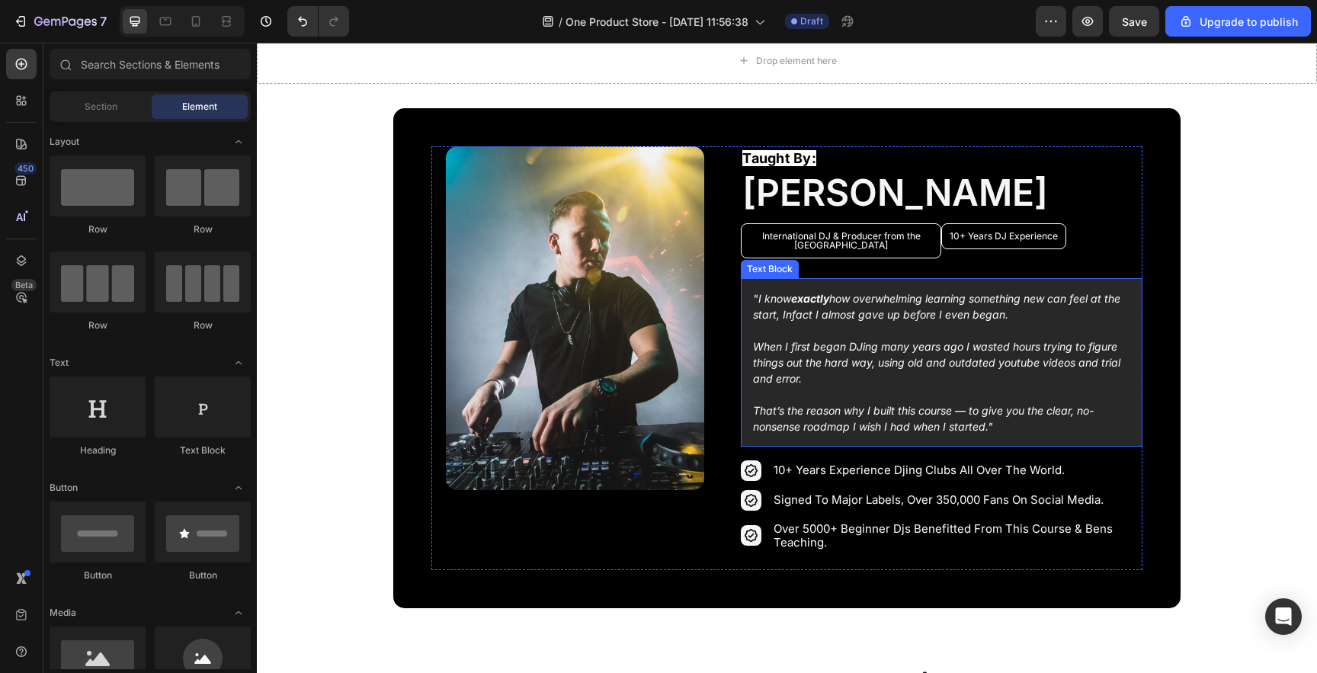
click at [1121, 285] on div ""I know exactly how overwhelming learning something new can feel at the start, …" at bounding box center [941, 362] width 401 height 168
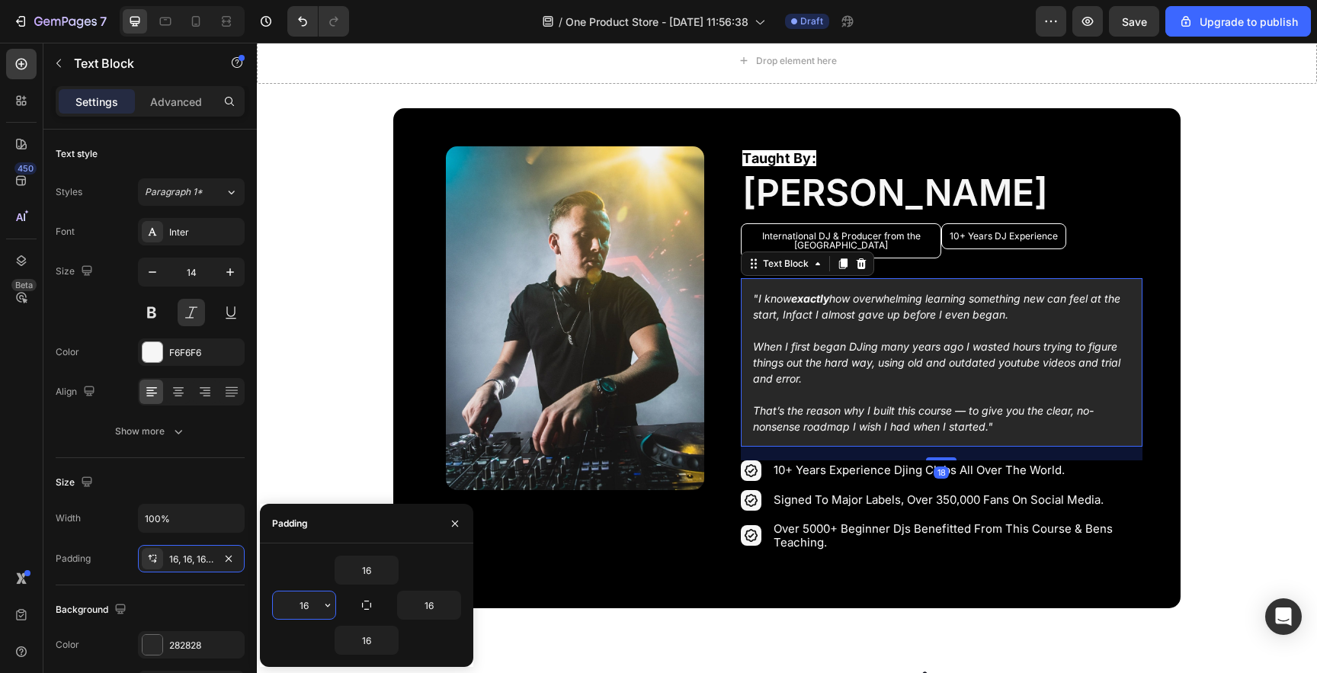
click at [312, 601] on input "16" at bounding box center [304, 604] width 63 height 27
type input "15"
click at [171, 386] on icon at bounding box center [178, 391] width 15 height 15
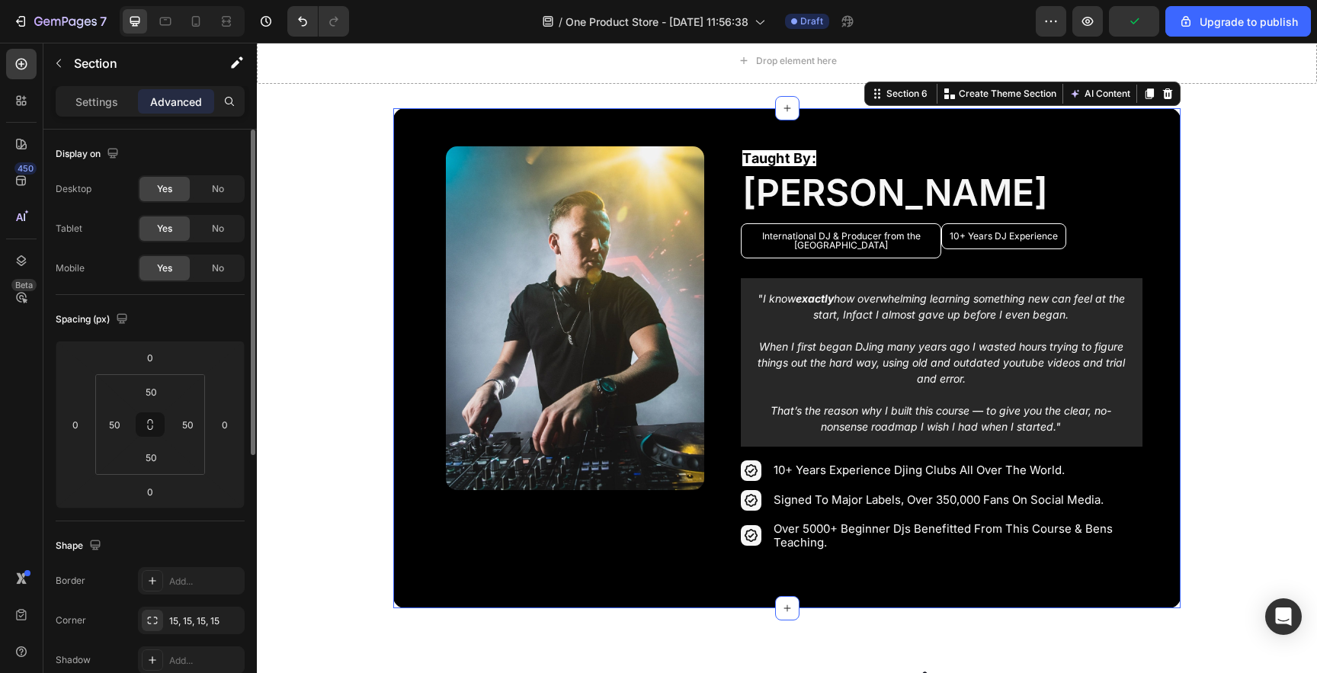
click at [393, 329] on div "Image Row Taught By: Text Block [PERSON_NAME] Heading International DJ & Produc…" at bounding box center [786, 358] width 787 height 500
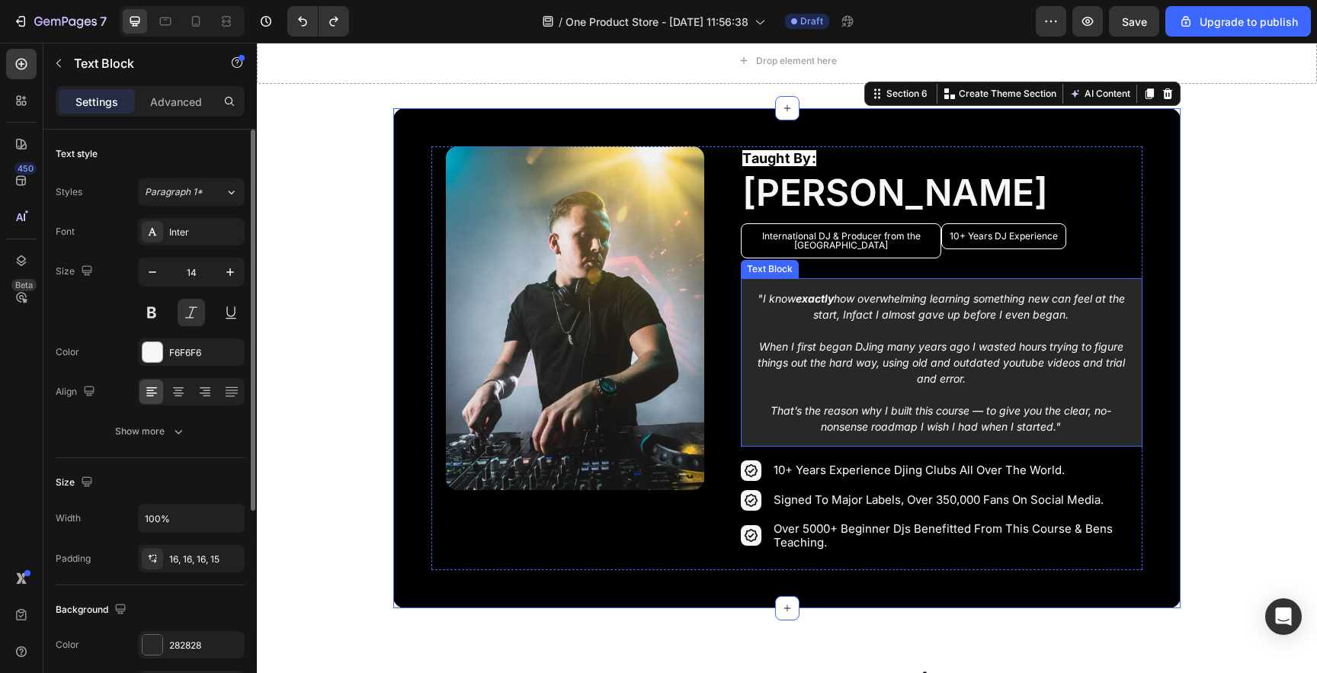
click at [764, 310] on p ""I know exactly how overwhelming learning something new can feel at the start, …" at bounding box center [940, 306] width 377 height 32
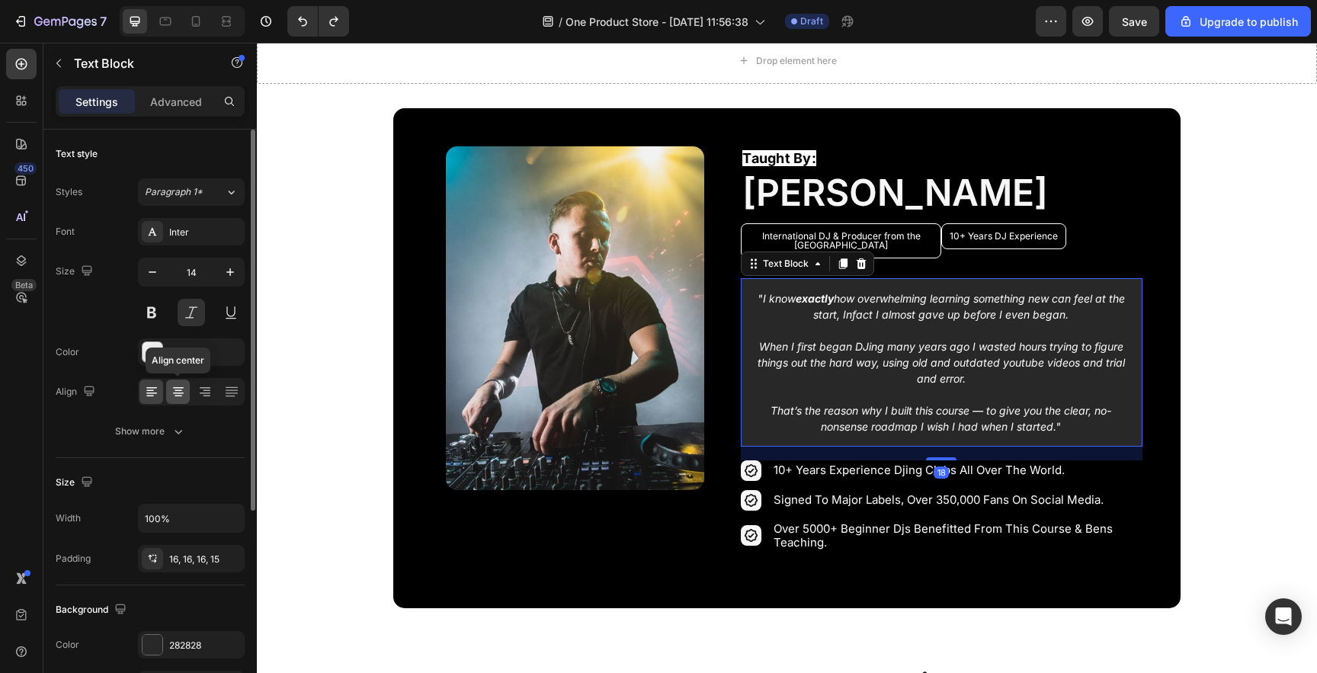
click at [184, 392] on icon at bounding box center [178, 391] width 15 height 15
click at [160, 392] on div at bounding box center [151, 392] width 24 height 24
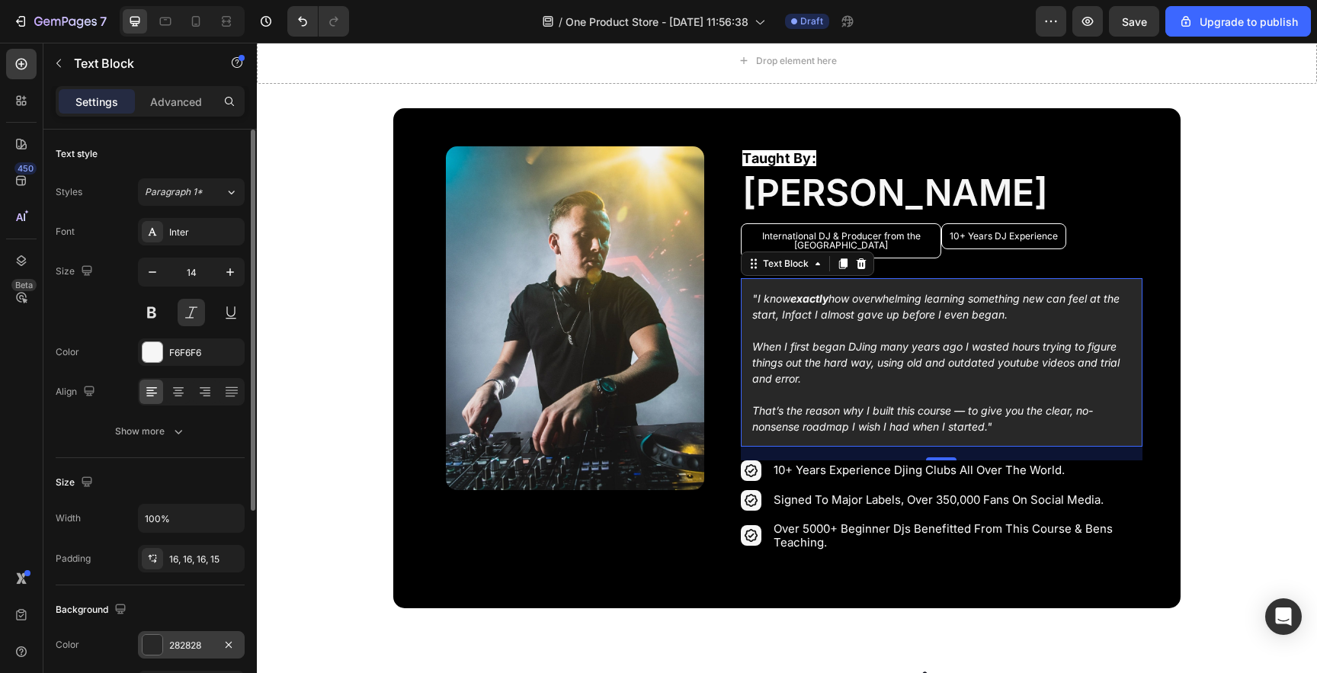
click at [149, 642] on div at bounding box center [153, 645] width 20 height 20
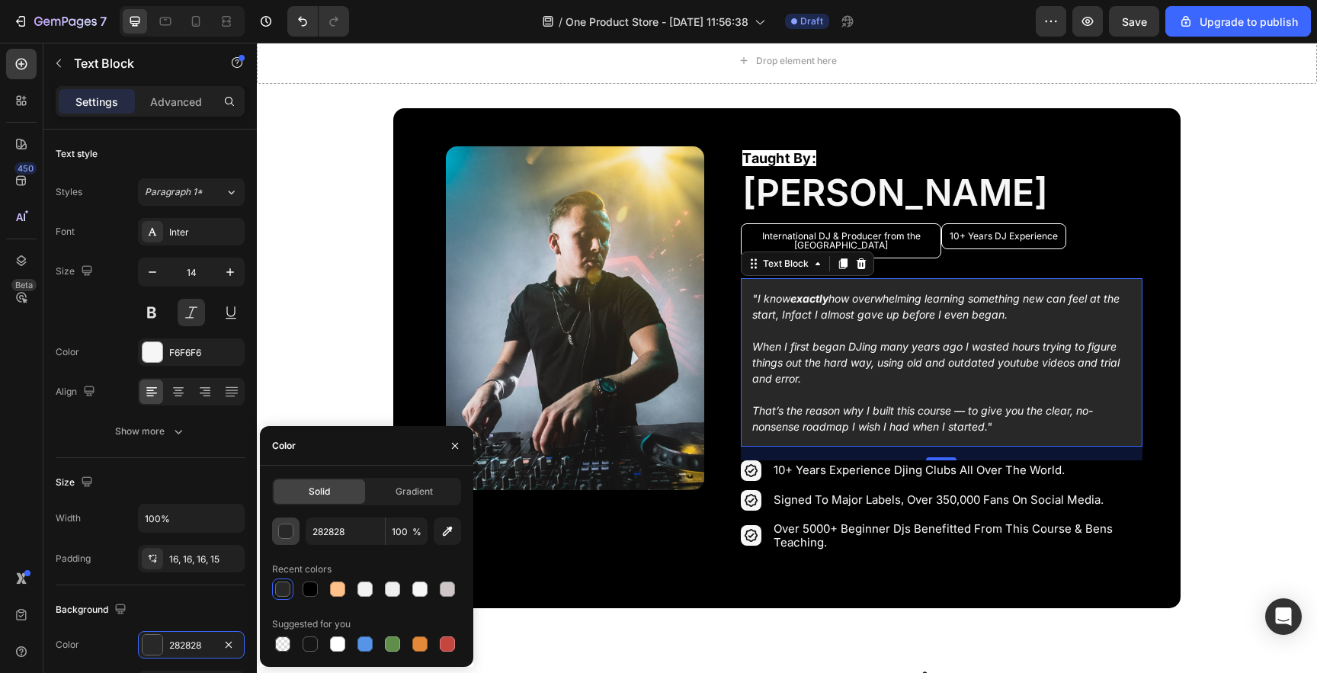
click at [287, 530] on div "button" at bounding box center [286, 531] width 15 height 15
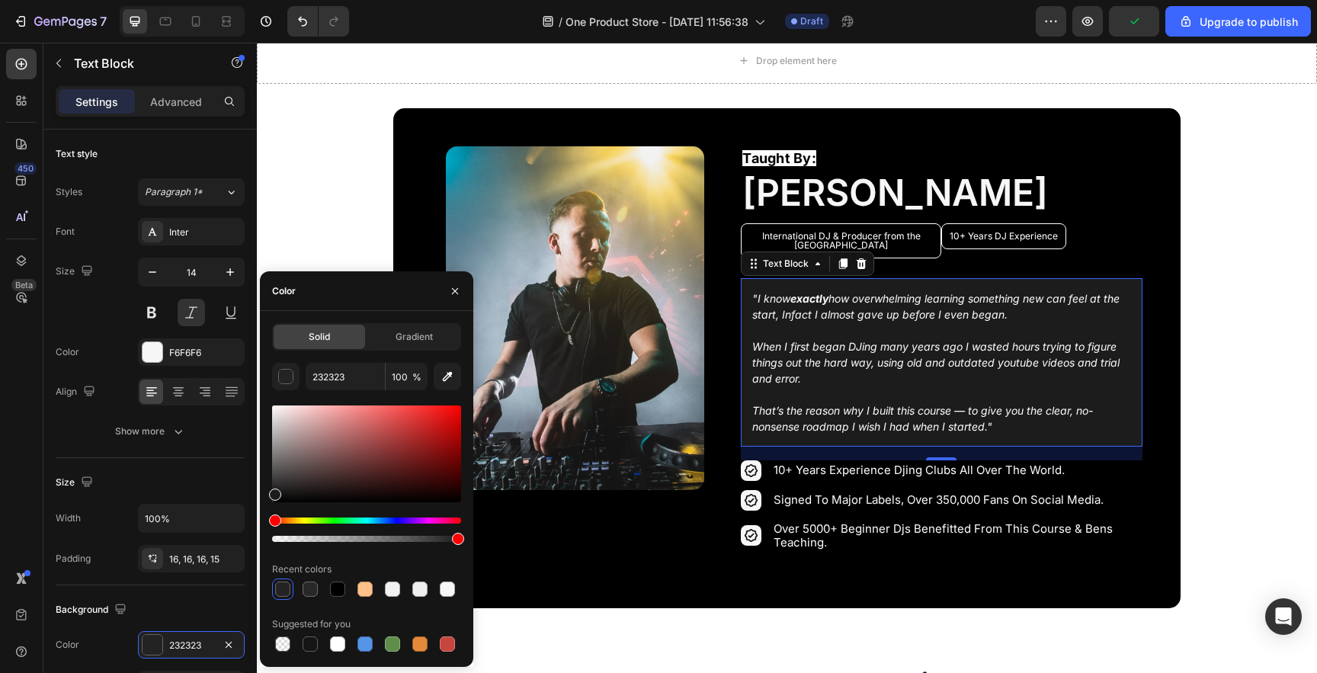
click at [274, 492] on div at bounding box center [275, 495] width 12 height 12
type input "1C1C1C"
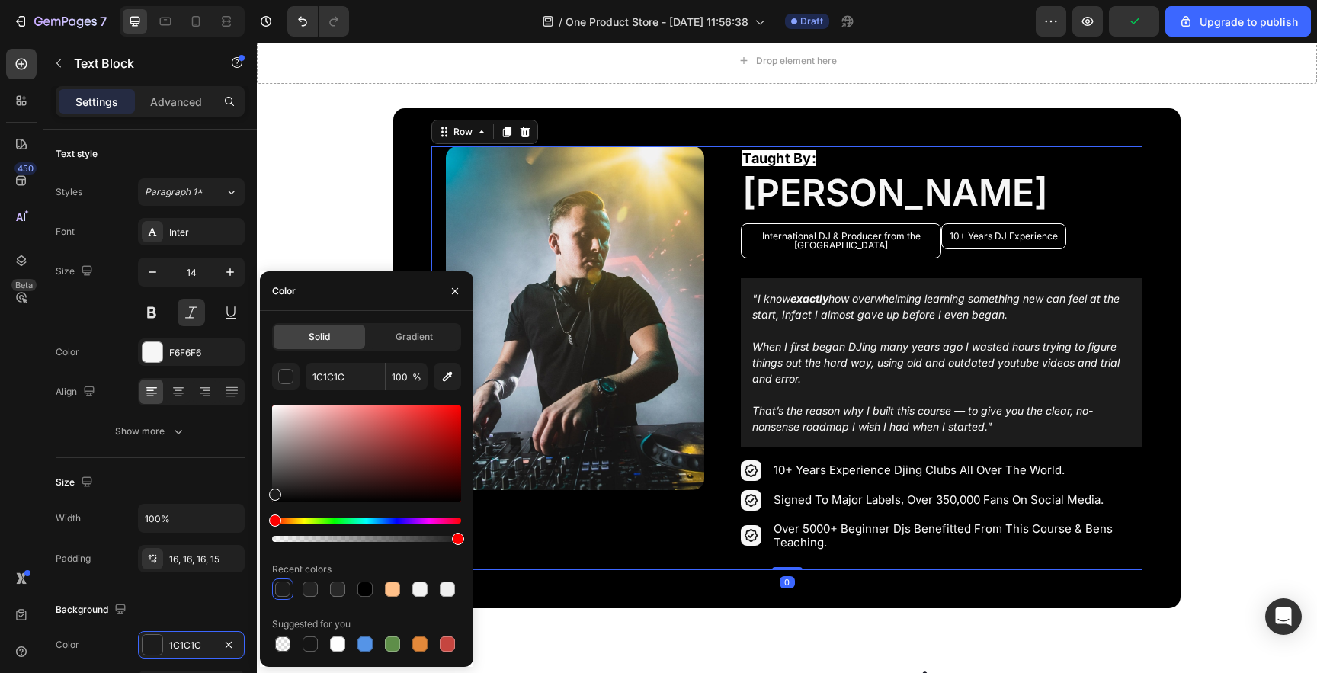
click at [719, 360] on div "Image Row Taught By: Text Block [PERSON_NAME] Heading International DJ & Produc…" at bounding box center [786, 358] width 710 height 424
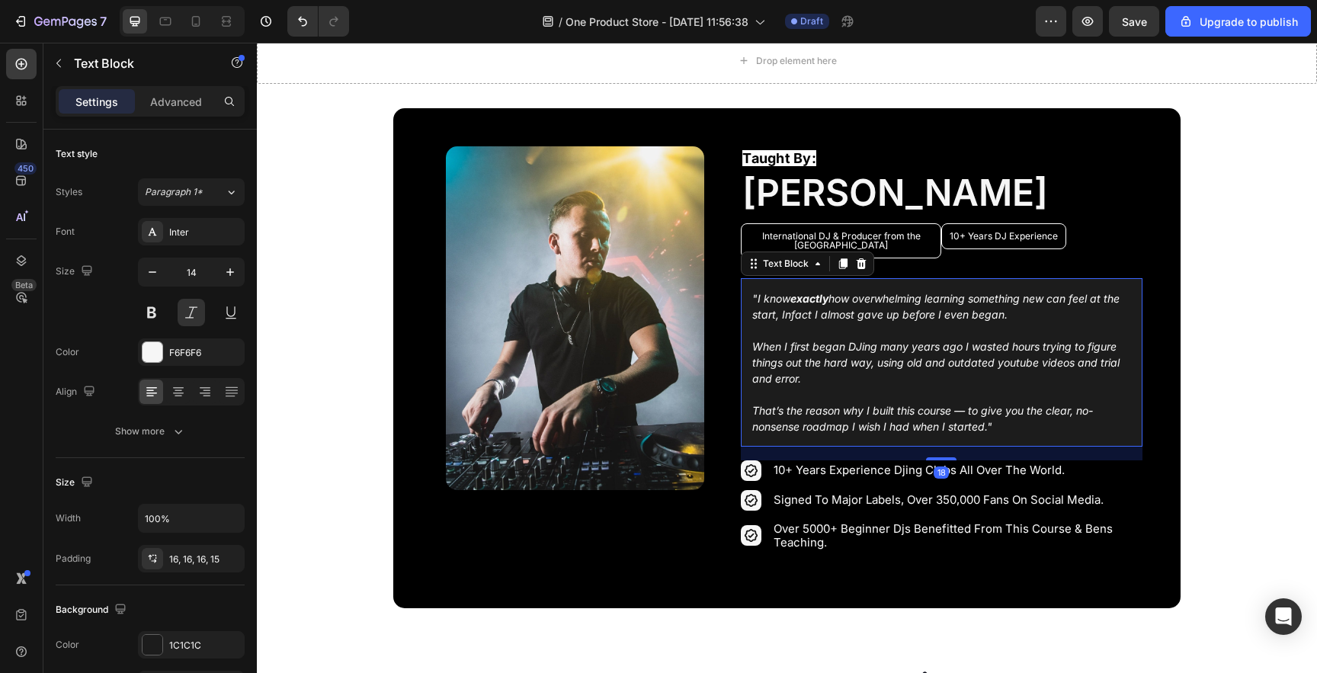
click at [1127, 284] on div ""I know exactly how overwhelming learning something new can feel at the start, …" at bounding box center [941, 362] width 401 height 168
click at [152, 642] on div at bounding box center [153, 645] width 20 height 20
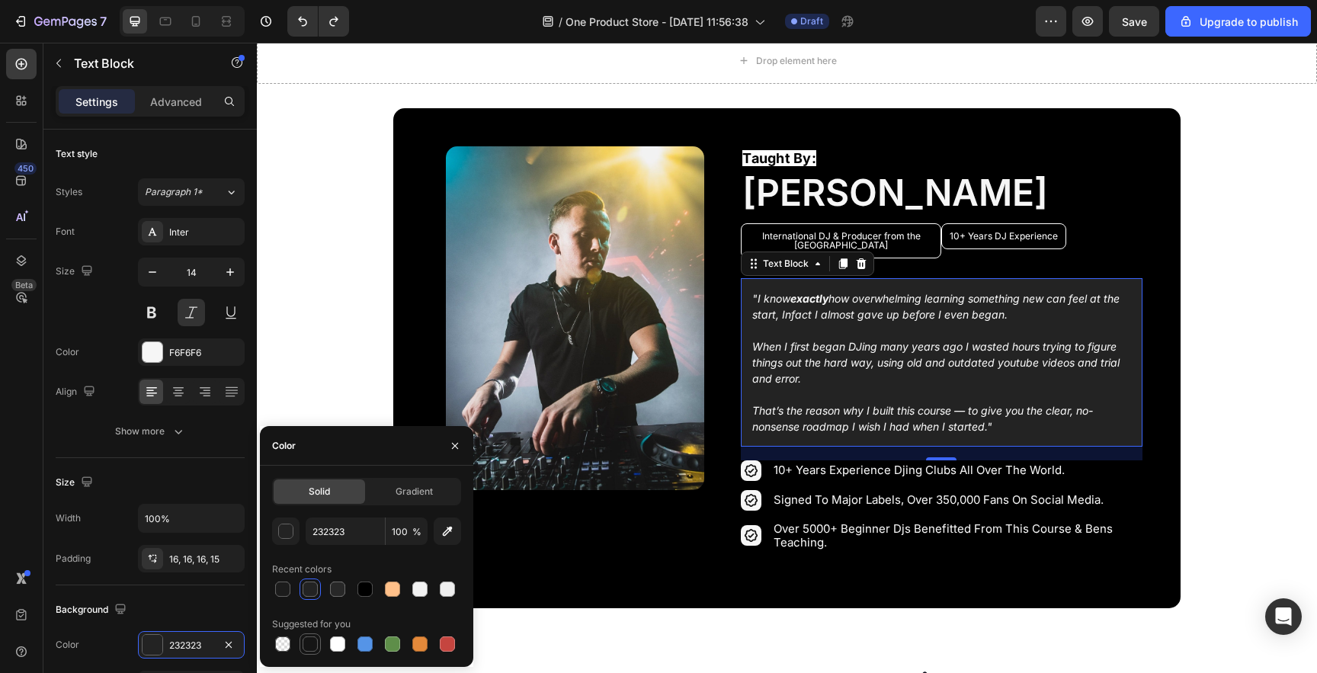
click at [306, 640] on div at bounding box center [310, 643] width 15 height 15
type input "151515"
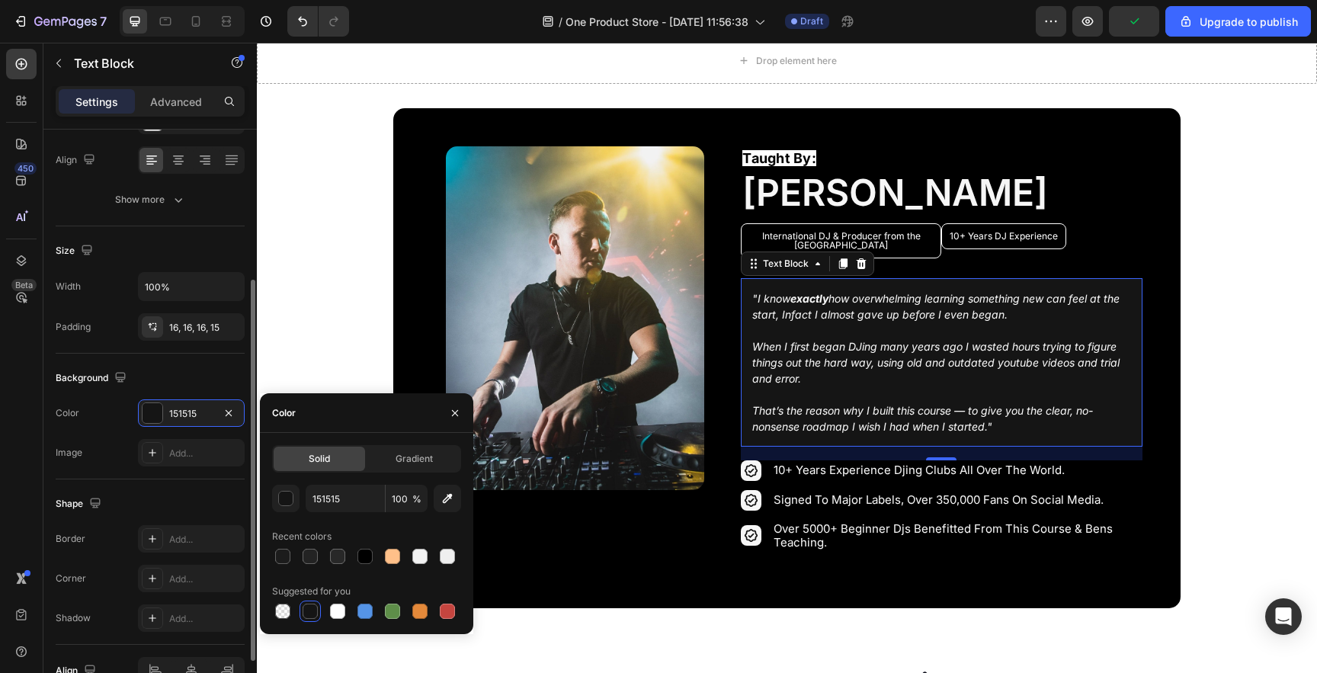
scroll to position [232, 0]
click at [154, 537] on icon at bounding box center [152, 538] width 12 height 12
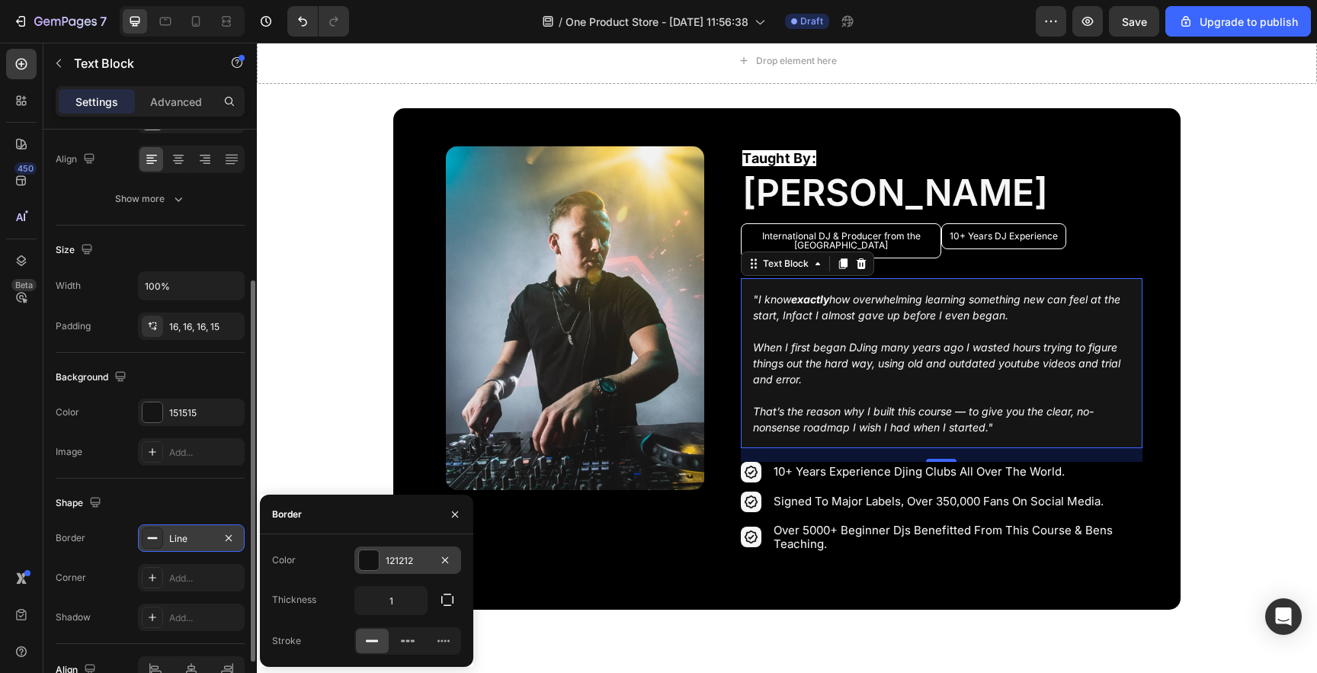
click at [370, 564] on div at bounding box center [369, 560] width 20 height 20
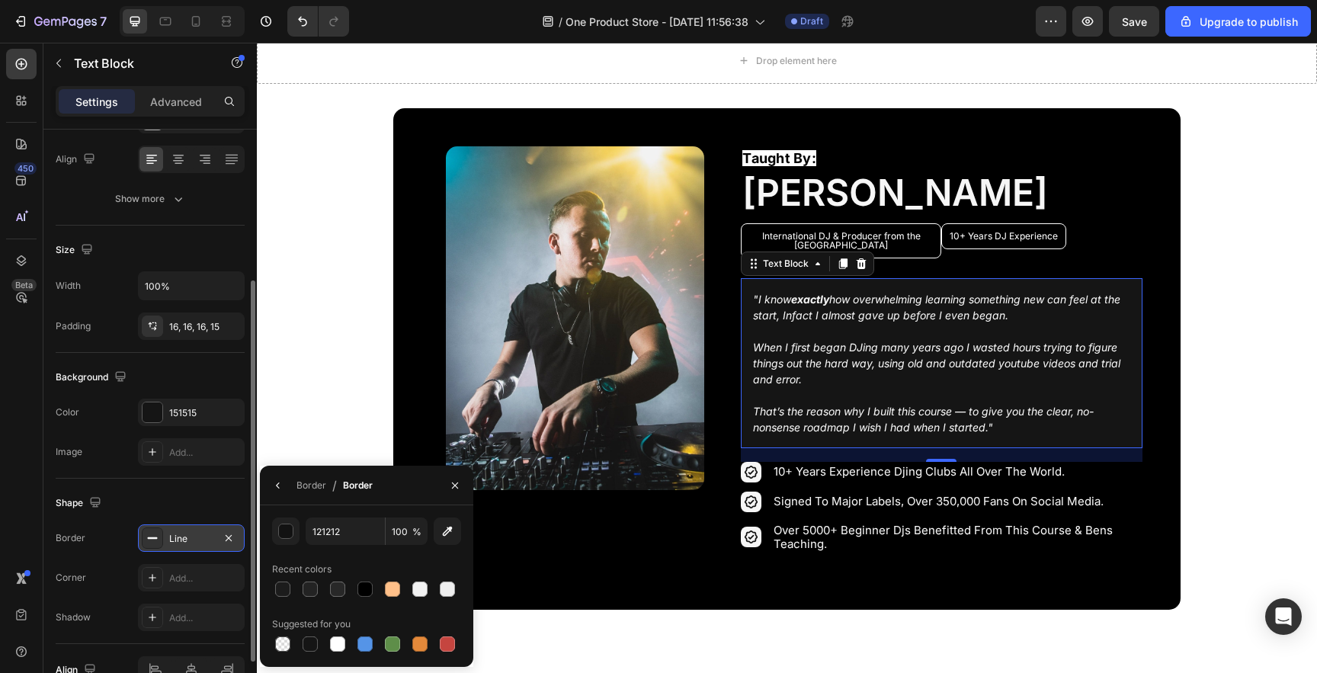
click at [419, 601] on div "121212 100 % Recent colors Suggested for you" at bounding box center [366, 586] width 189 height 137
click at [419, 598] on div at bounding box center [420, 589] width 18 height 18
type input "F2F2F2"
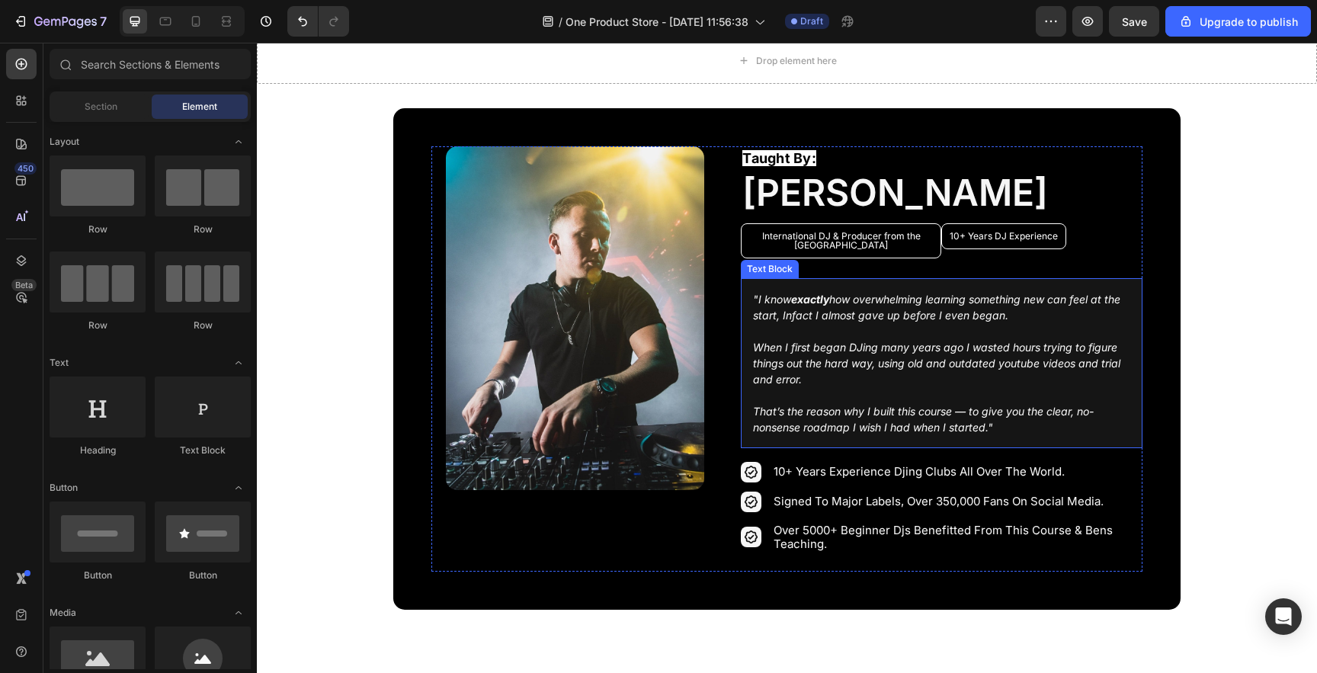
click at [830, 291] on p ""I know exactly how overwhelming learning something new can feel at the start, …" at bounding box center [941, 307] width 376 height 32
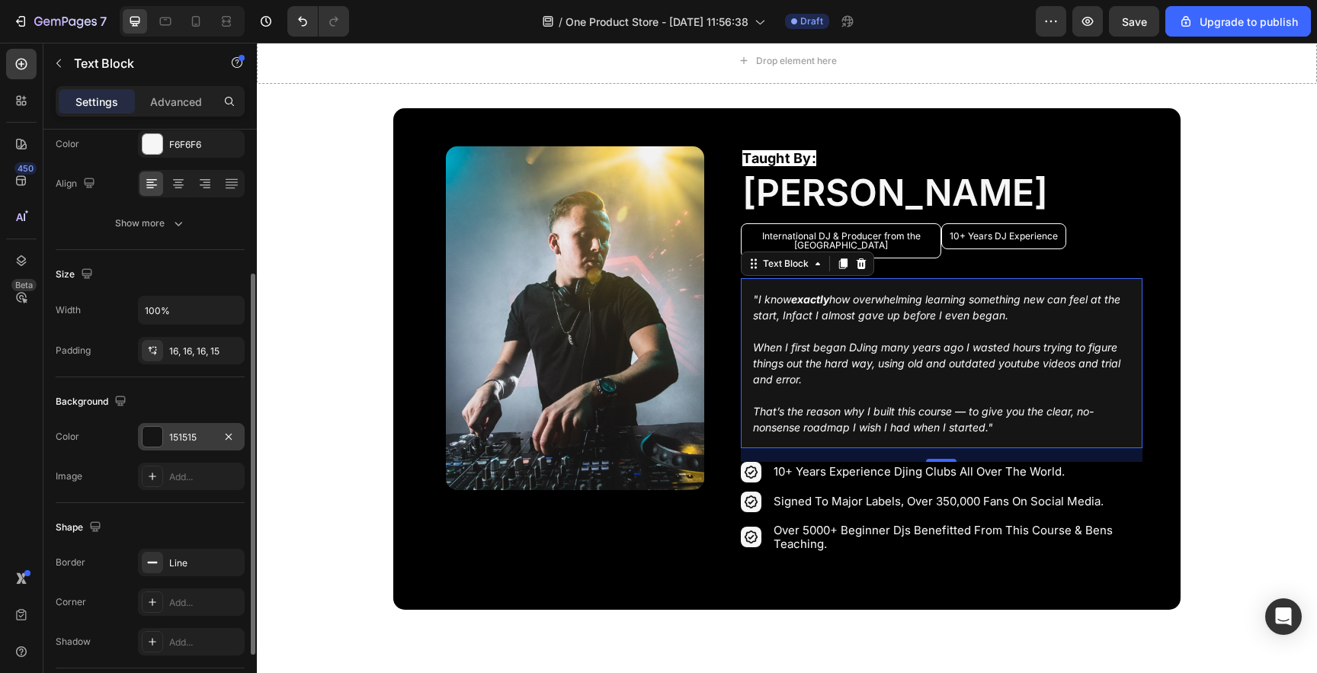
scroll to position [214, 0]
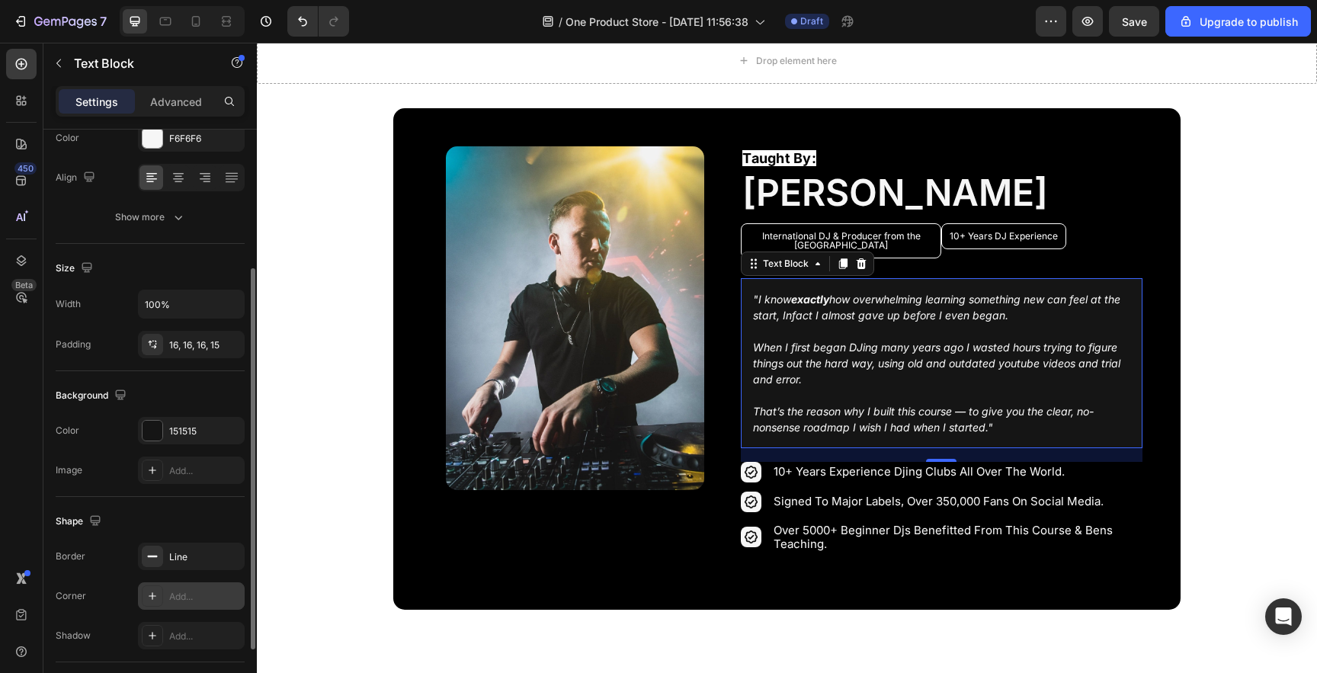
click at [186, 590] on div "Add..." at bounding box center [205, 597] width 72 height 14
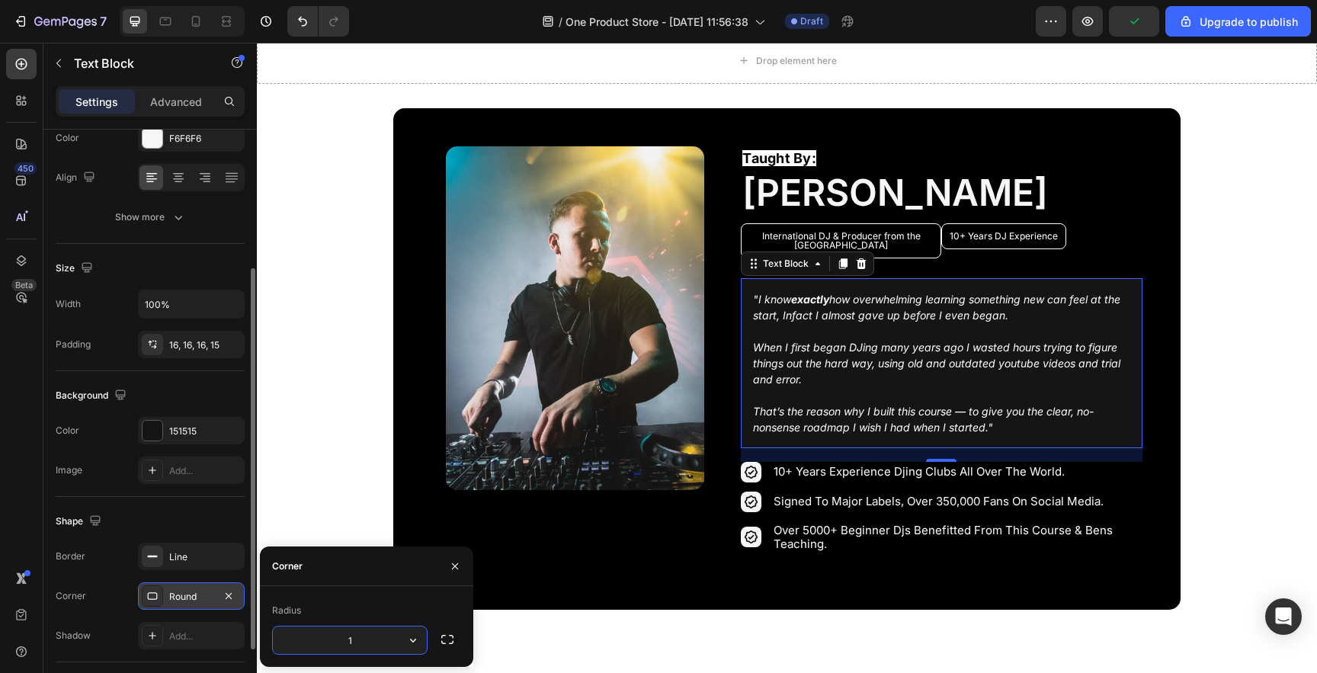
type input "12"
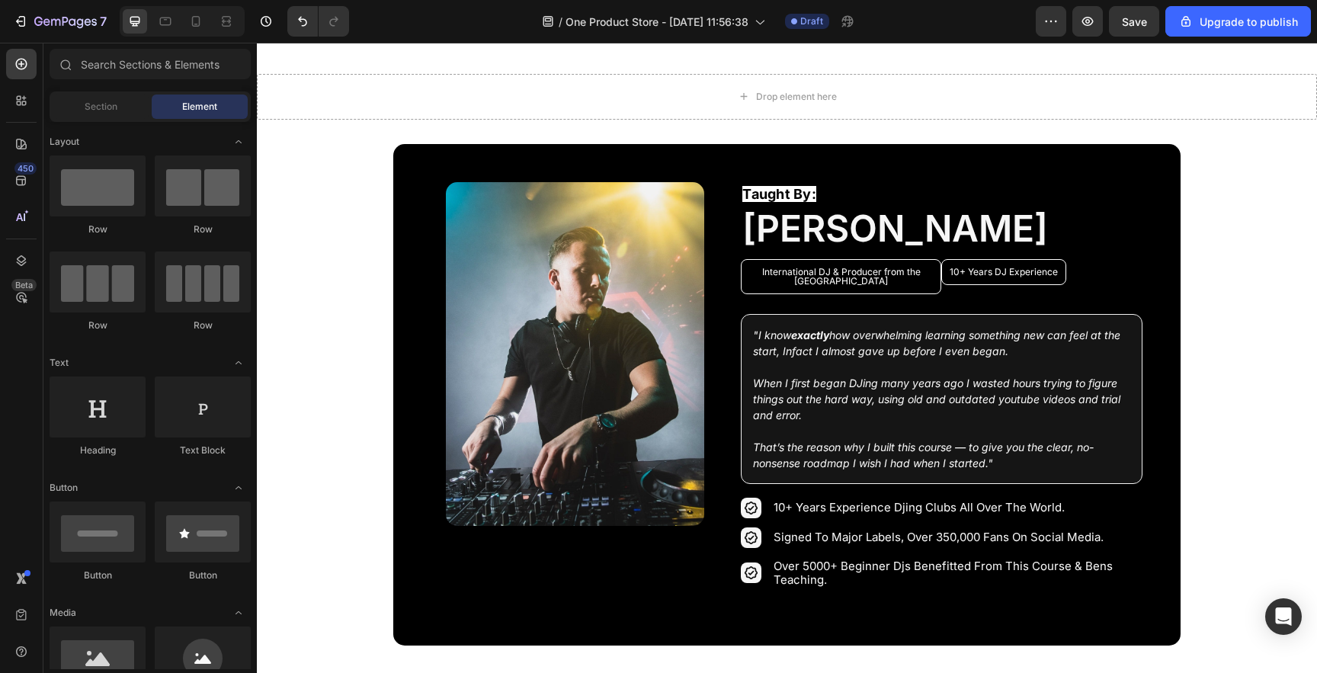
scroll to position [2137, 0]
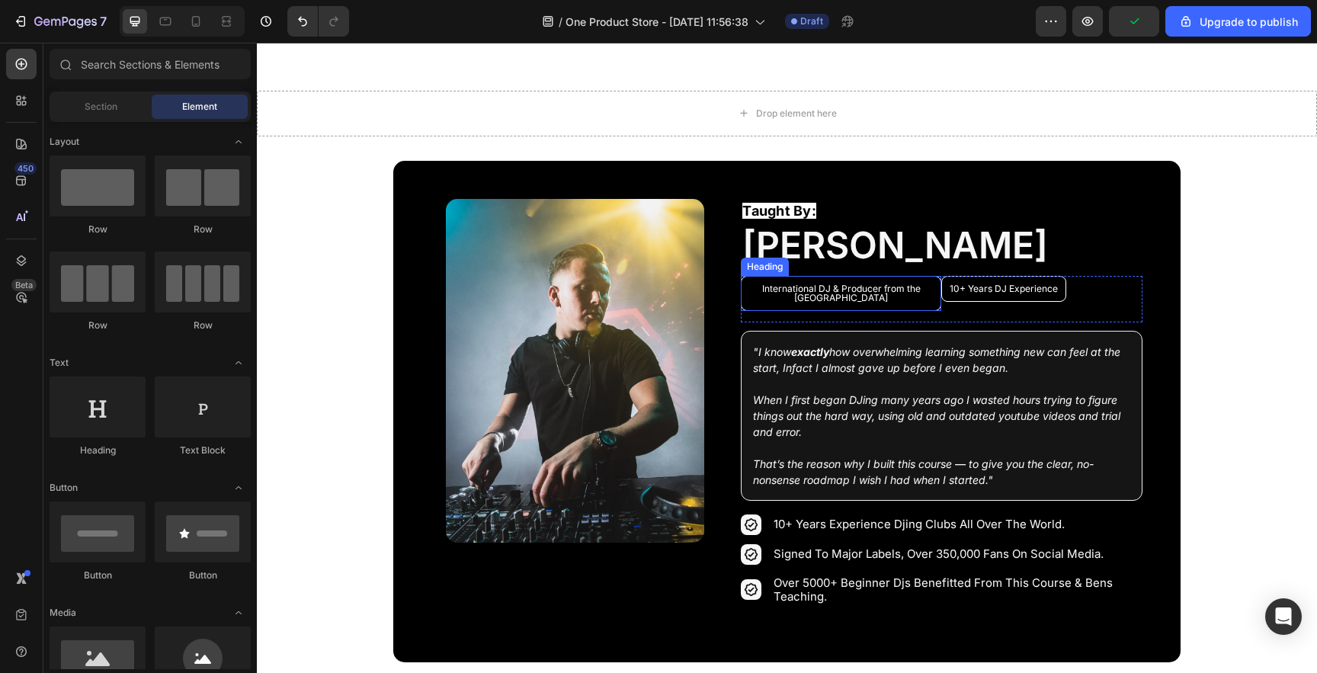
click at [891, 279] on h2 "International DJ & Producer from the [GEOGRAPHIC_DATA]" at bounding box center [841, 293] width 200 height 35
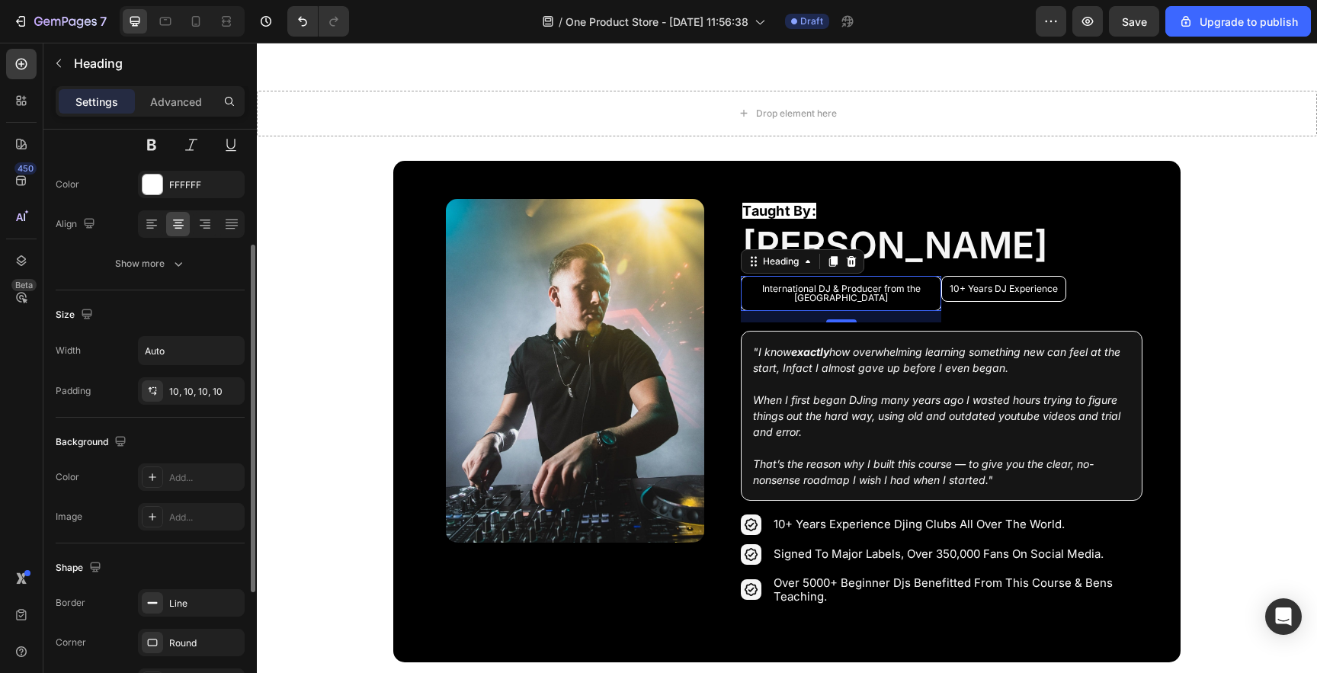
scroll to position [178, 0]
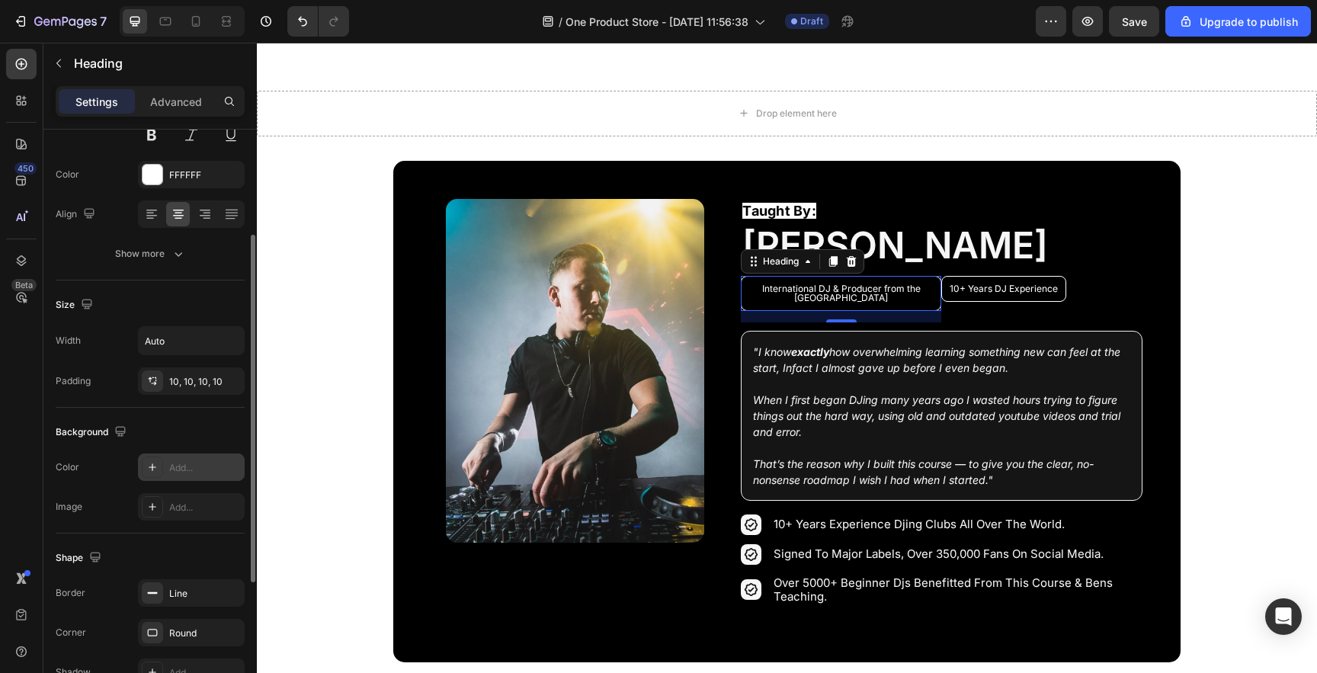
click at [152, 462] on icon at bounding box center [152, 467] width 12 height 12
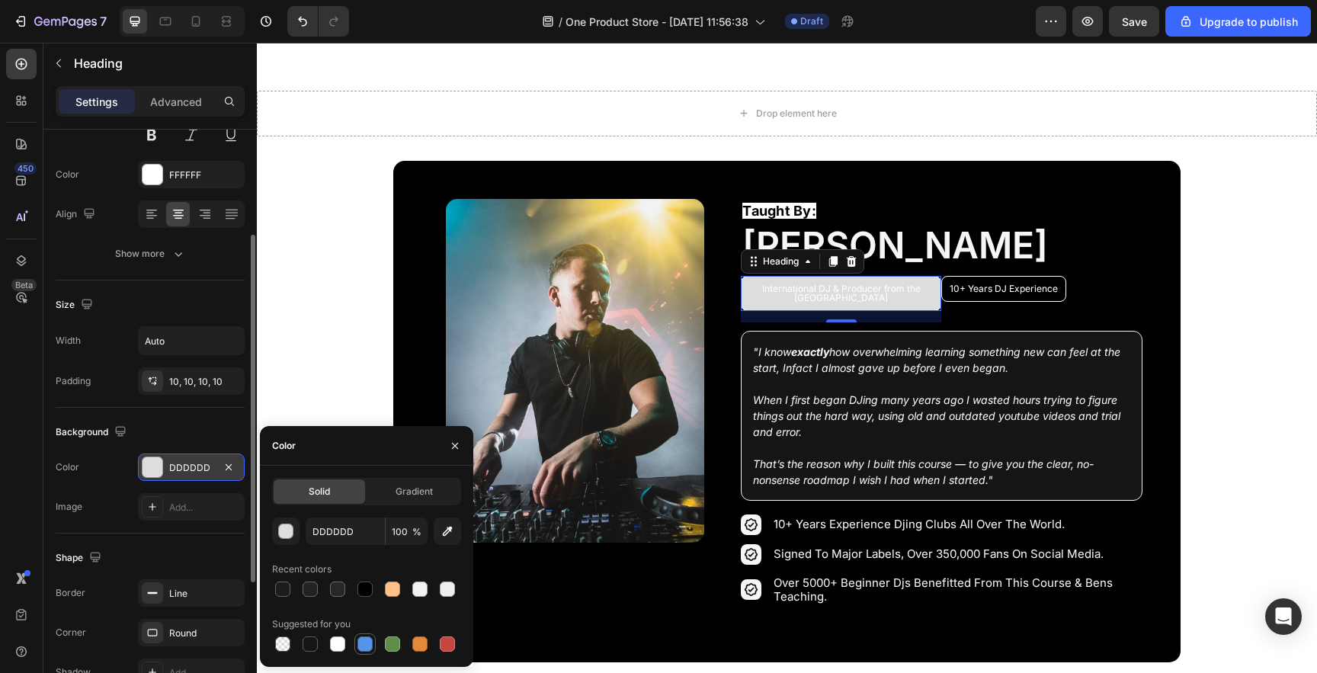
click at [362, 646] on div at bounding box center [364, 643] width 15 height 15
type input "5594E7"
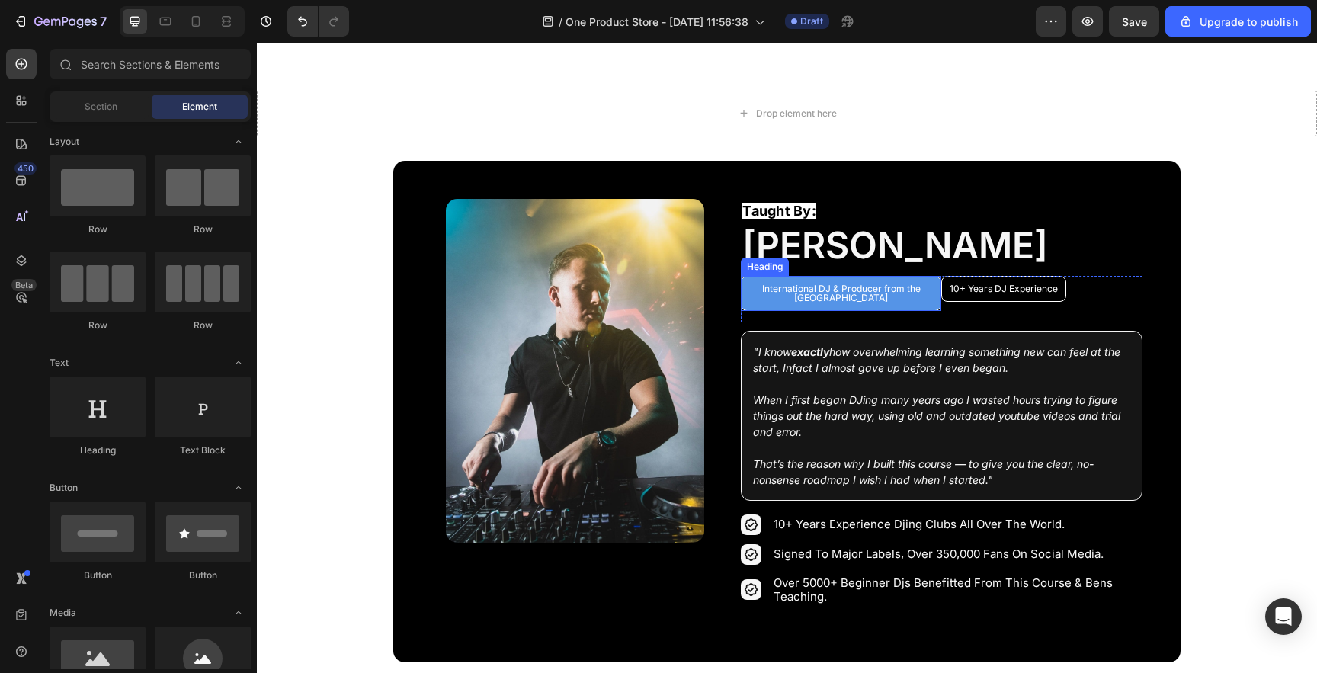
click at [801, 280] on h2 "International DJ & Producer from the [GEOGRAPHIC_DATA]" at bounding box center [841, 293] width 200 height 35
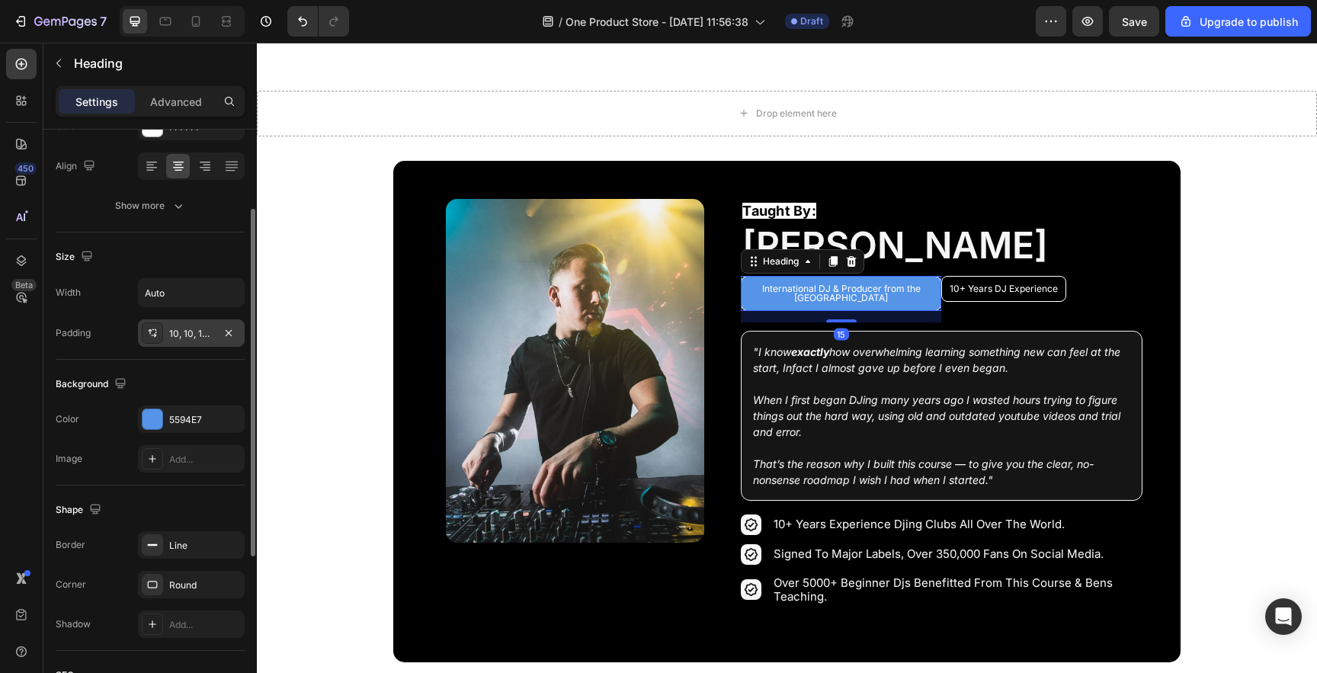
scroll to position [230, 0]
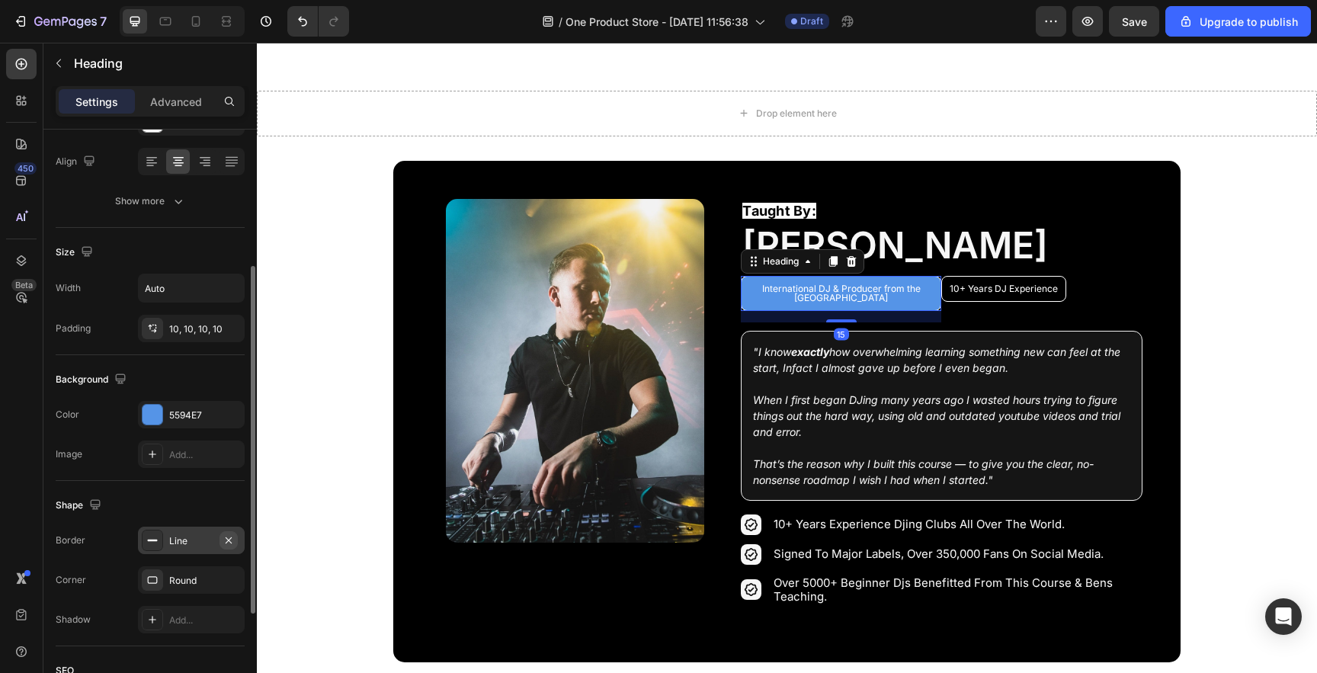
click at [229, 542] on icon "button" at bounding box center [229, 540] width 12 height 12
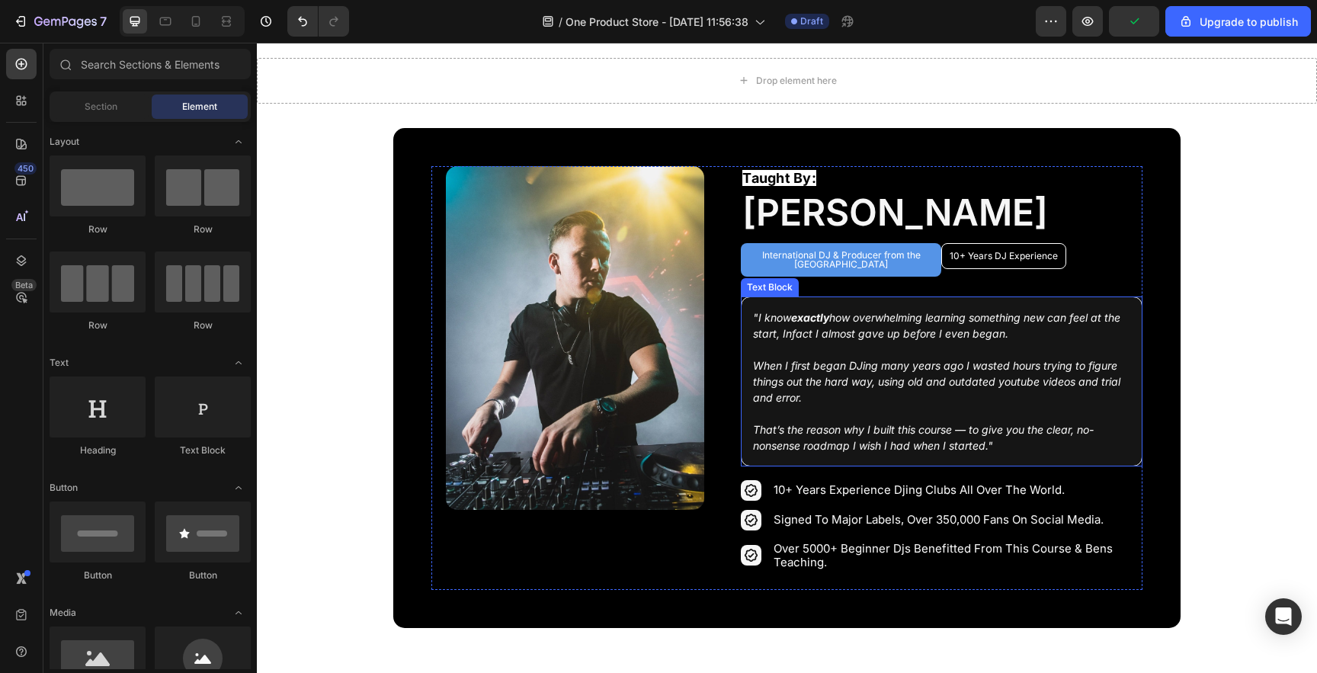
scroll to position [2200, 0]
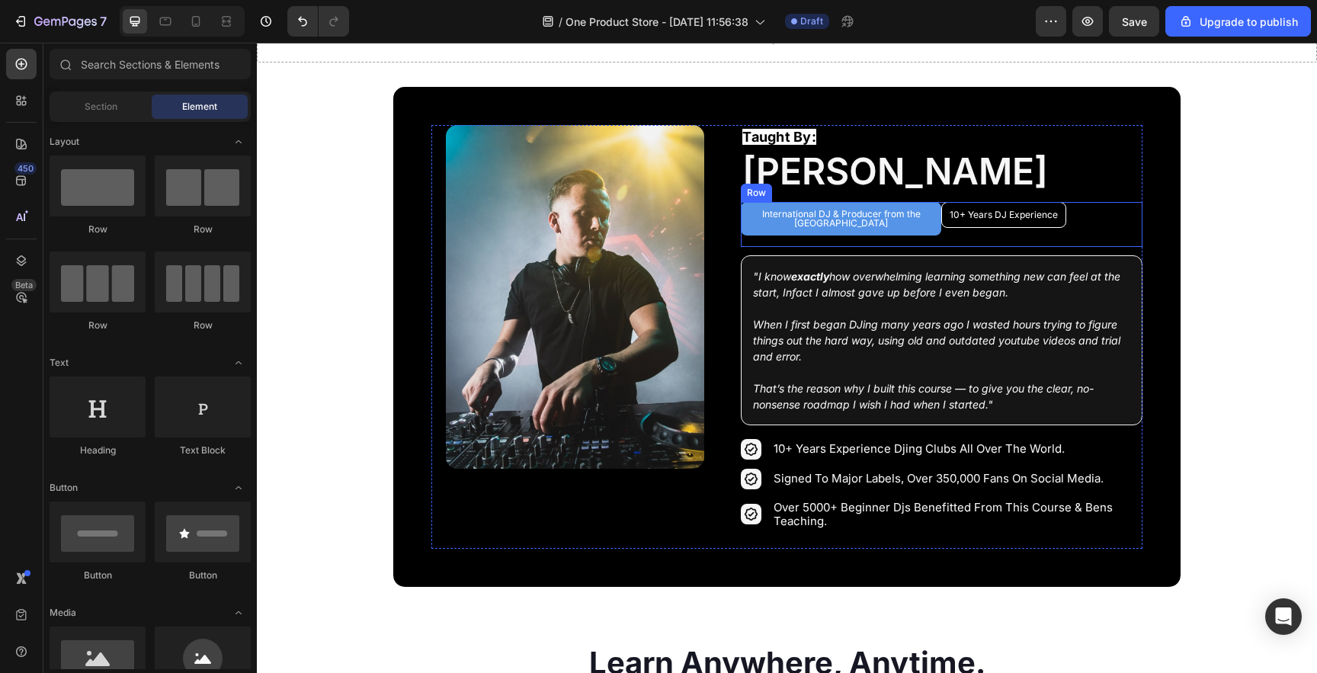
click at [947, 238] on div "10+ Years DJ Experience Heading" at bounding box center [1041, 224] width 200 height 45
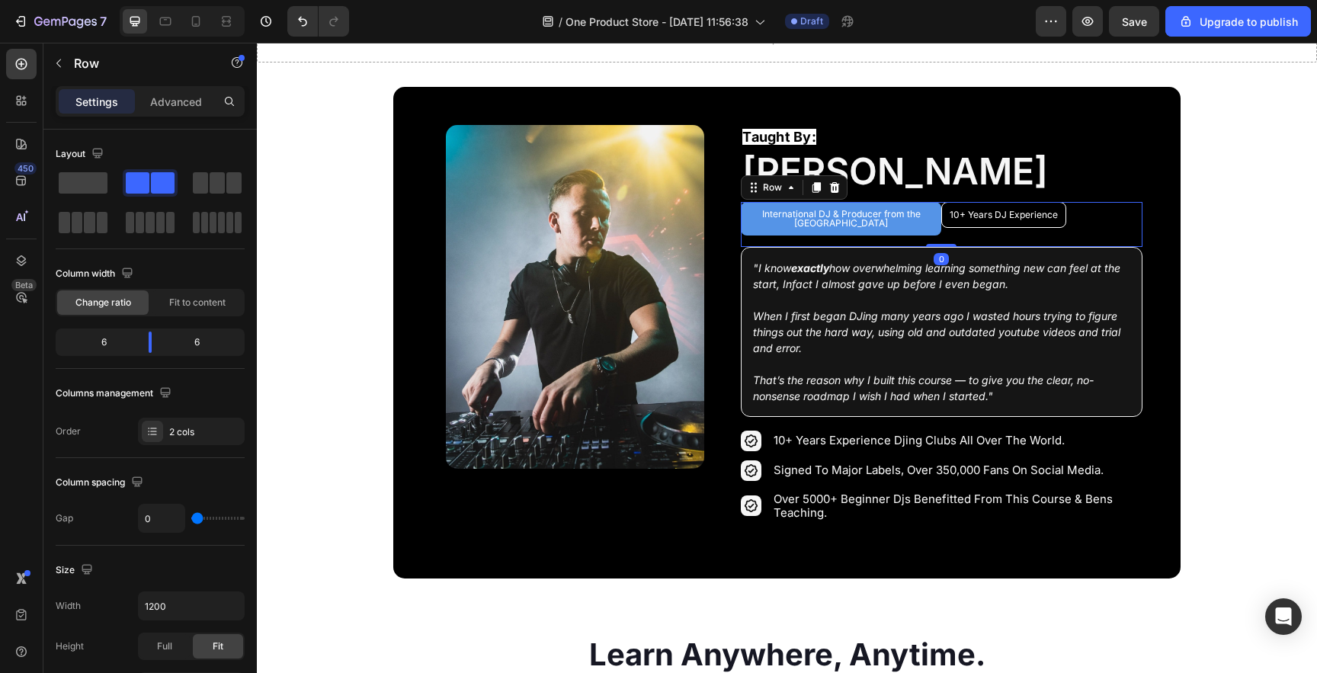
drag, startPoint x: 937, startPoint y: 243, endPoint x: 936, endPoint y: 229, distance: 13.7
click at [936, 229] on div "International DJ & Producer from the UK Heading 10+ Years DJ Experience Heading…" at bounding box center [941, 224] width 401 height 45
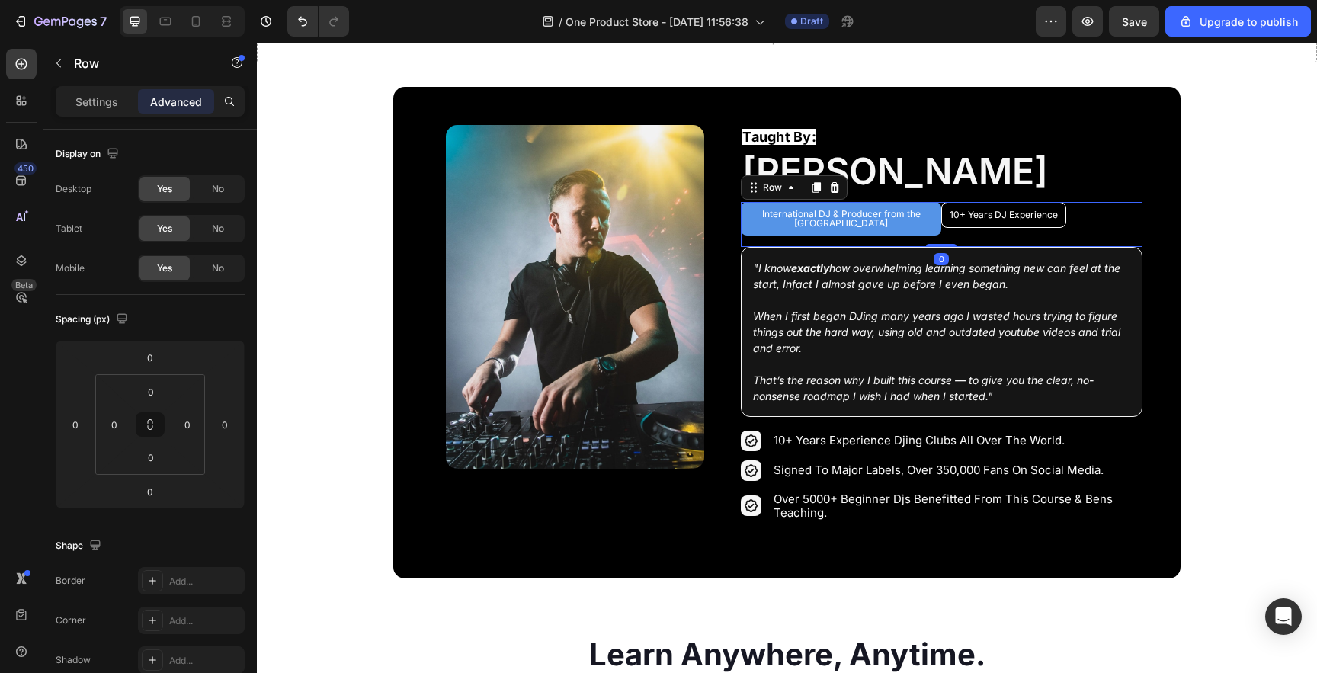
click at [1224, 218] on section "Image Row Taught By: Text Block [PERSON_NAME] Heading International DJ & Produc…" at bounding box center [786, 333] width 925 height 492
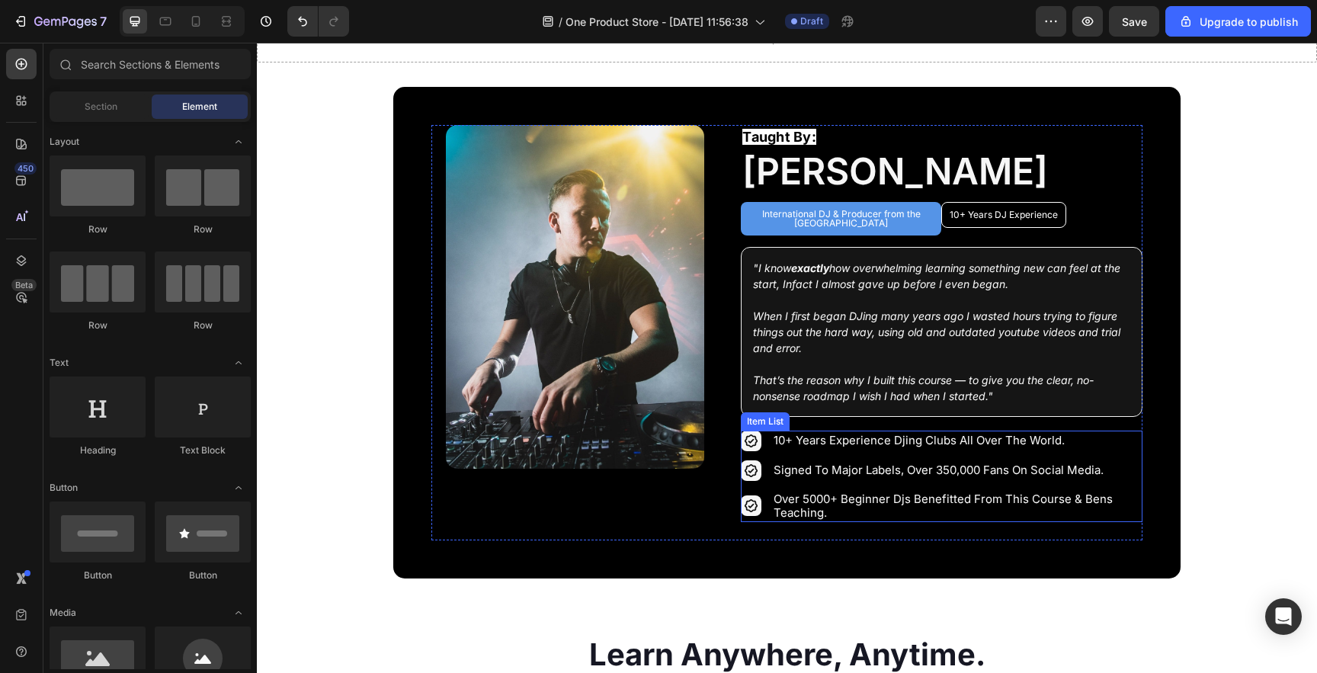
click at [917, 434] on p "10+ years experience djing clubs all over the world." at bounding box center [957, 441] width 366 height 14
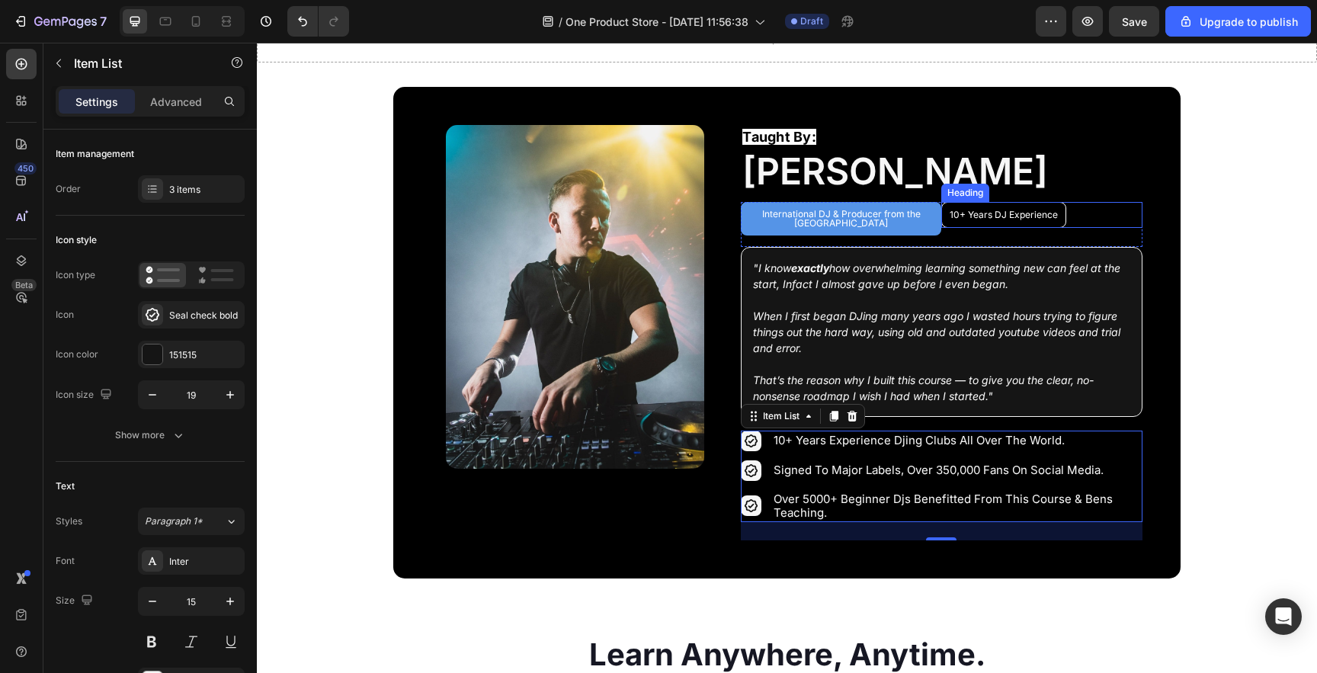
click at [1014, 214] on p "10+ Years DJ Experience" at bounding box center [1004, 214] width 108 height 9
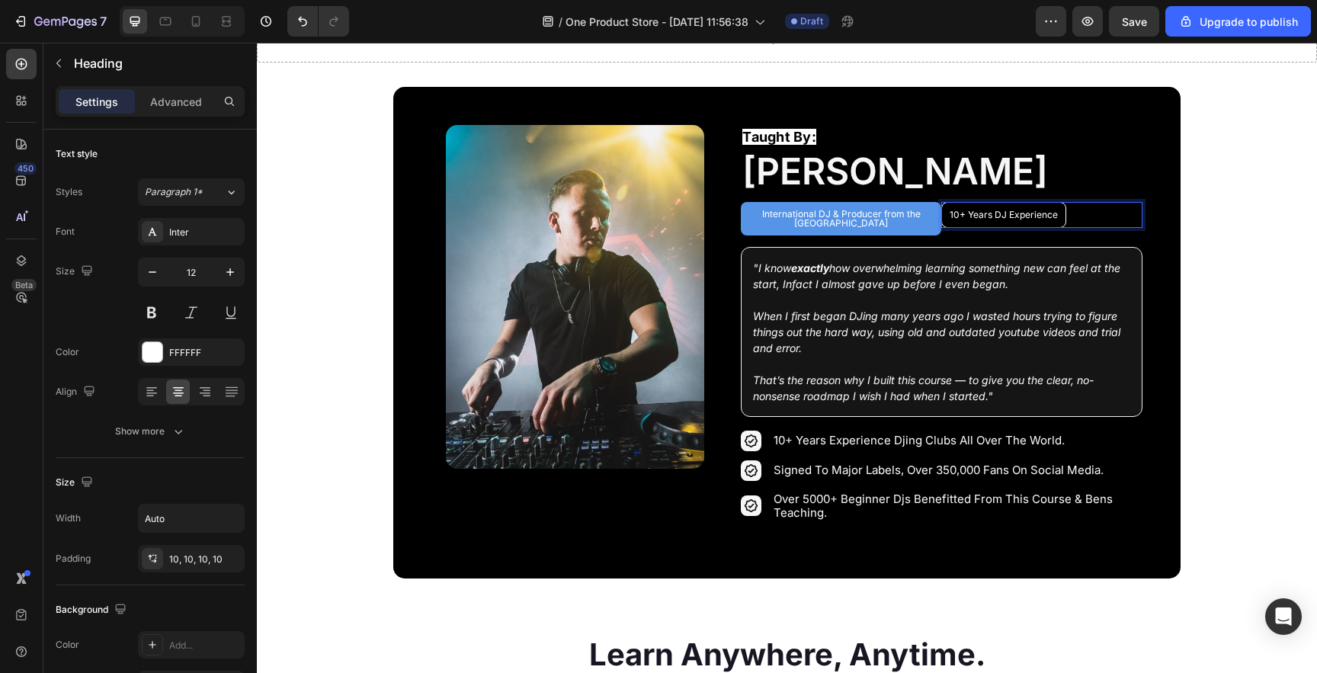
click at [1001, 217] on p "10+ Years DJ Experience" at bounding box center [1004, 214] width 108 height 9
click at [1200, 233] on section "Image Row Taught By: Text Block [PERSON_NAME] Heading International DJ & Produc…" at bounding box center [786, 333] width 925 height 492
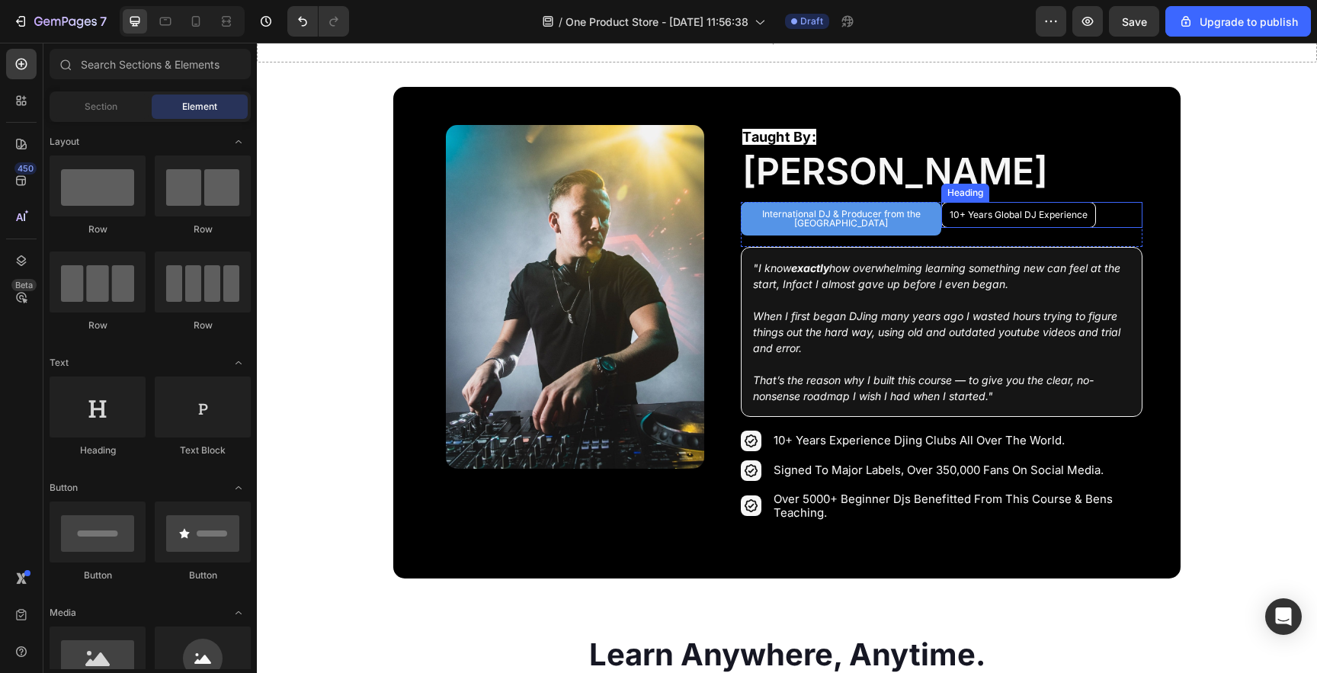
click at [1011, 217] on p "10+ Years Global DJ Experience" at bounding box center [1019, 214] width 138 height 9
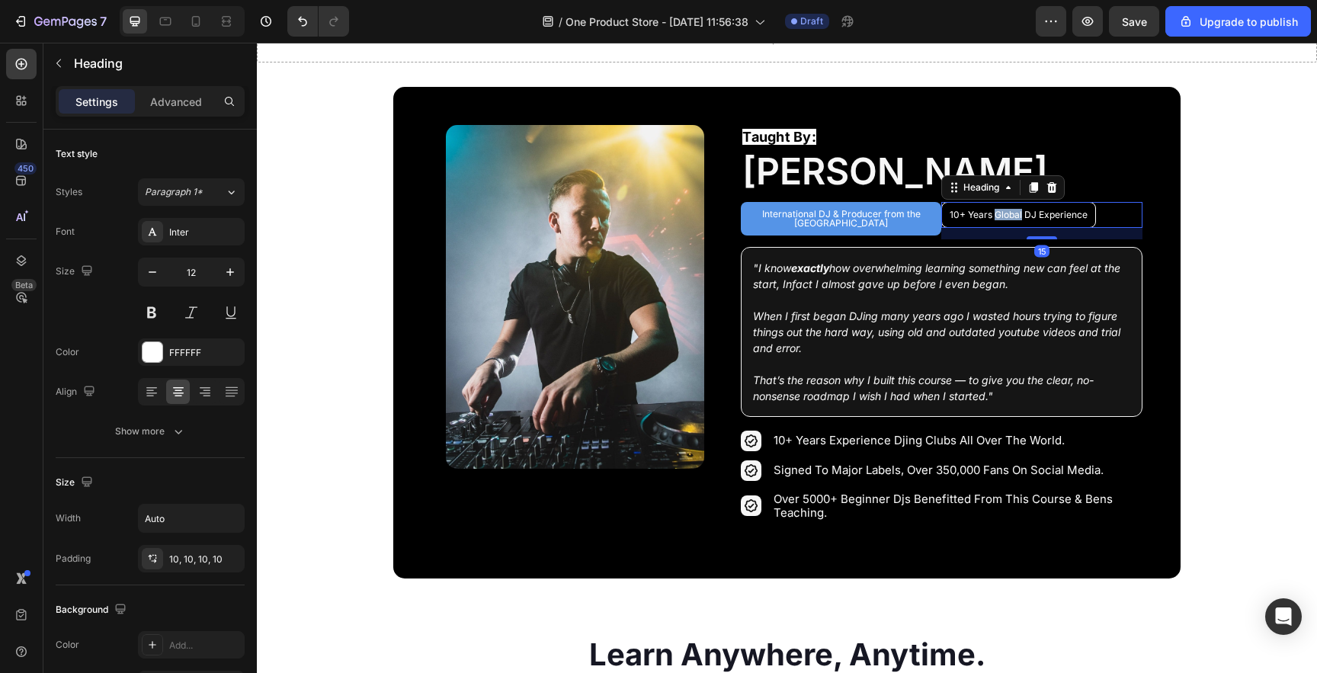
click at [1005, 217] on p "10+ Years Global DJ Experience" at bounding box center [1019, 214] width 138 height 9
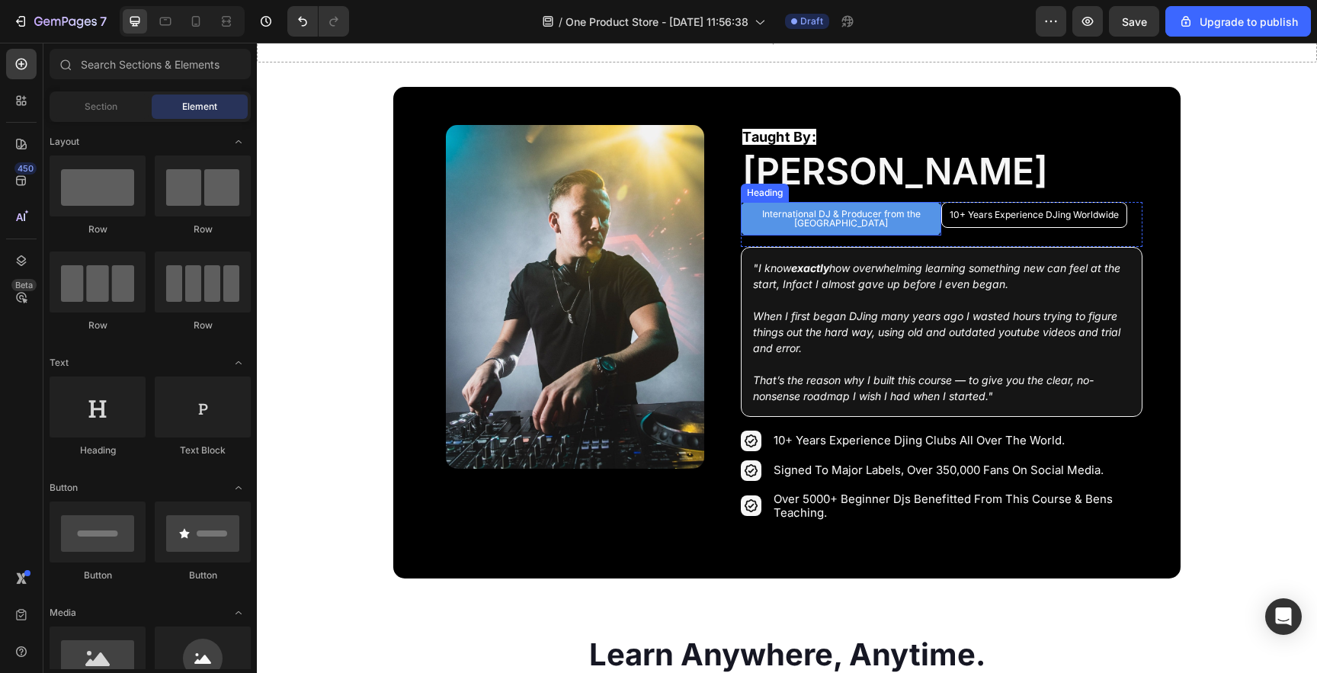
click at [774, 213] on h2 "International DJ & Producer from the [GEOGRAPHIC_DATA]" at bounding box center [841, 219] width 200 height 34
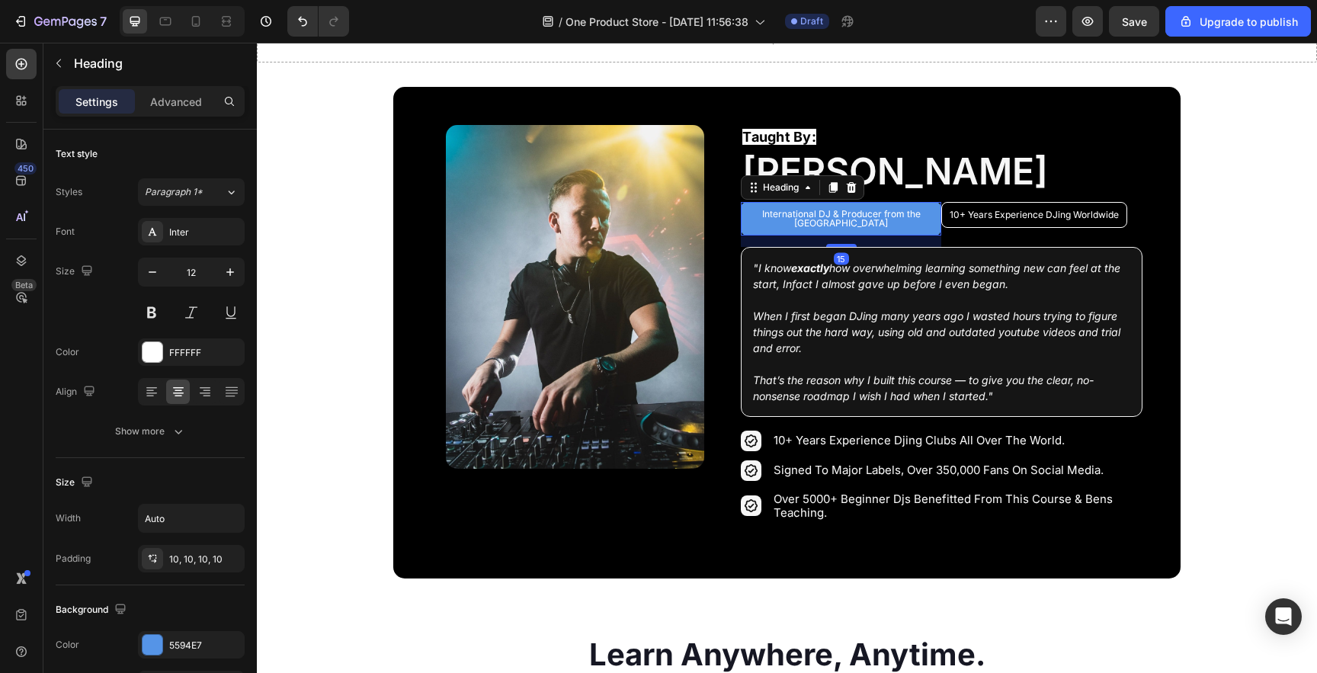
click at [774, 213] on h2 "International DJ & Producer from the [GEOGRAPHIC_DATA]" at bounding box center [841, 219] width 200 height 34
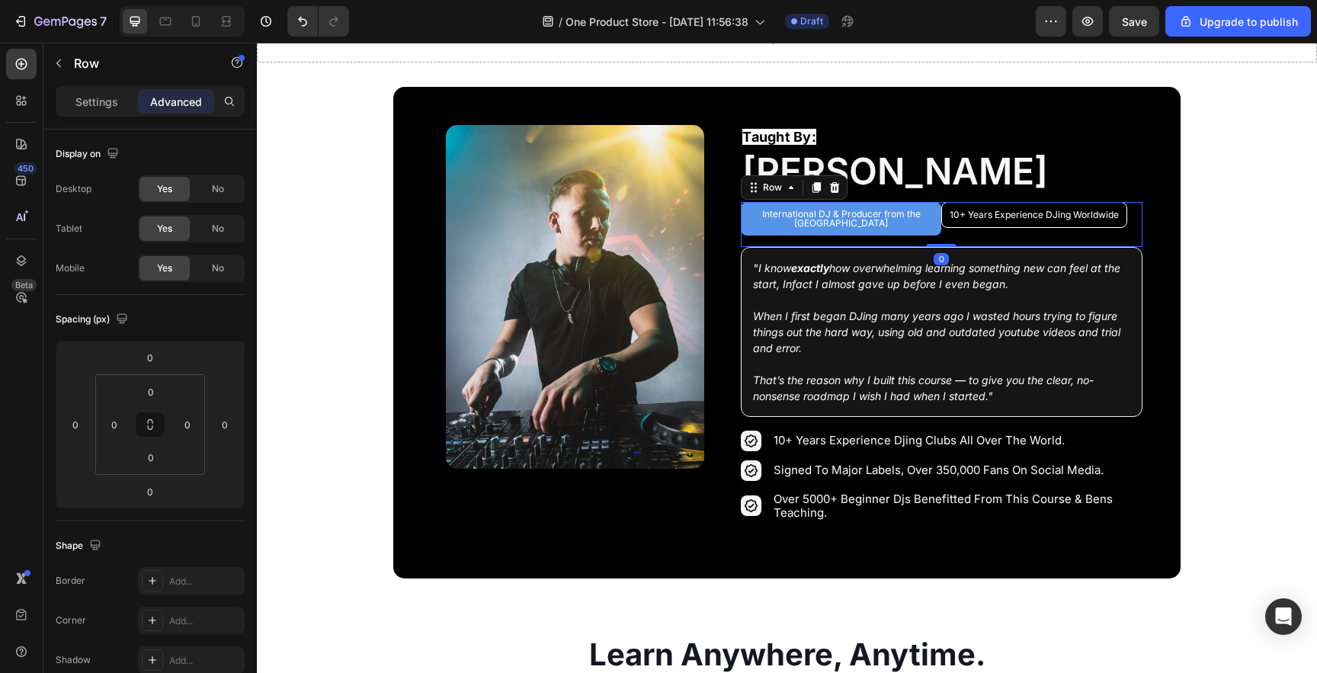
click at [807, 227] on div "International DJ & Producer from the UK Heading" at bounding box center [841, 224] width 200 height 45
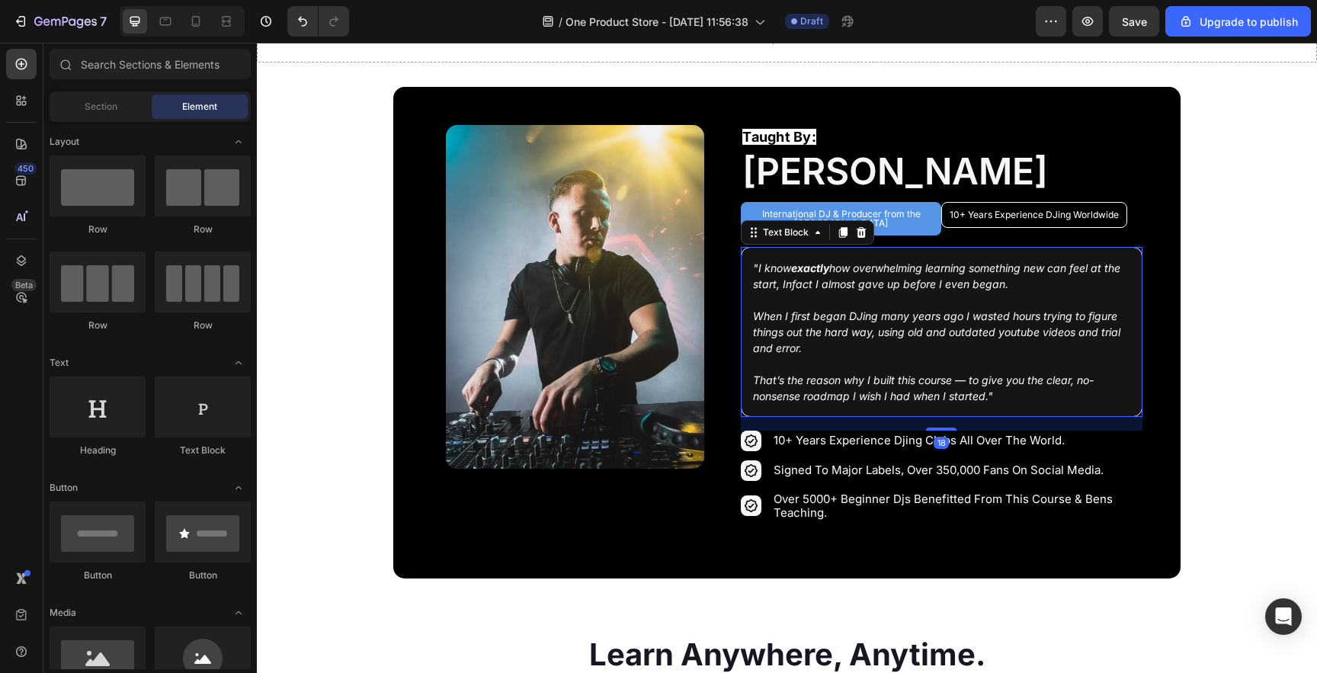
click at [994, 293] on p "Rich Text Editor. Editing area: main" at bounding box center [941, 300] width 376 height 16
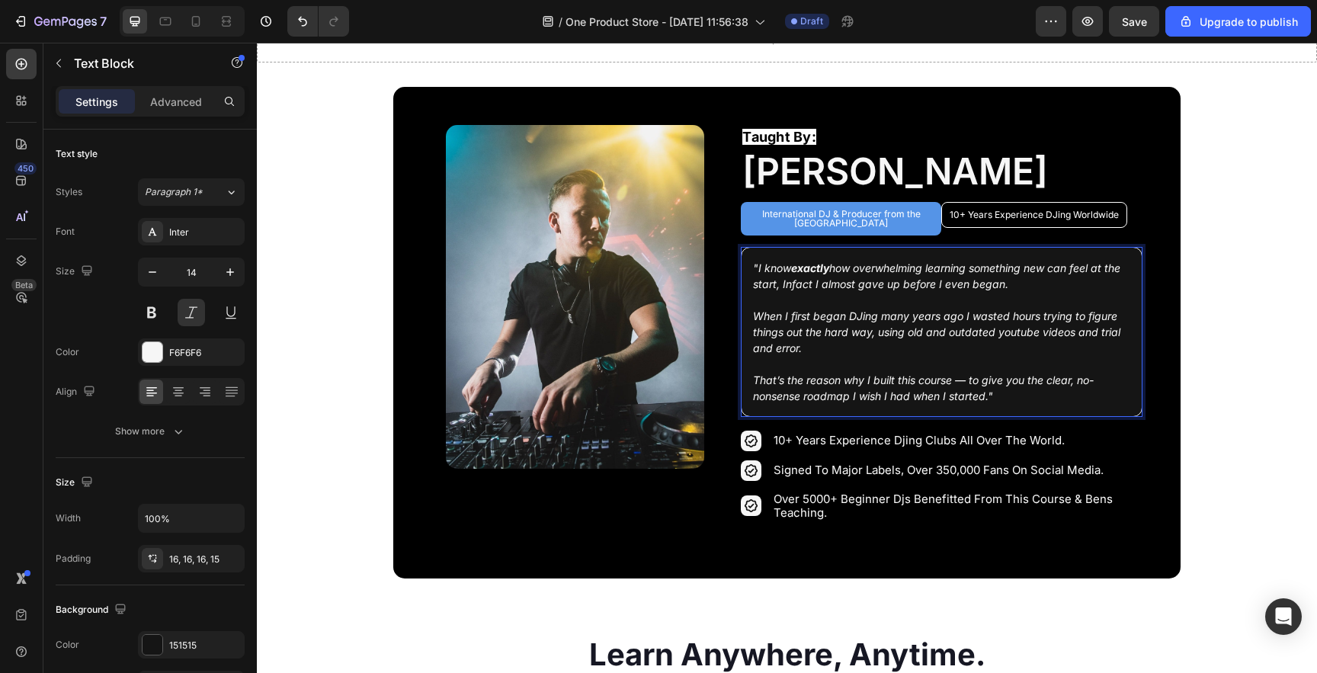
click at [798, 261] on strong "exactly" at bounding box center [810, 267] width 38 height 13
click at [1002, 273] on p ""I know just how overwhelming learning something new can feel at the start, Inf…" at bounding box center [941, 276] width 376 height 32
click at [787, 277] on p ""I know just how overwhelming learning something new can feel at the start, Inf…" at bounding box center [941, 276] width 376 height 32
click at [995, 280] on p ""I know just how overwhelming learning something new can feel at the start, In …" at bounding box center [941, 276] width 376 height 32
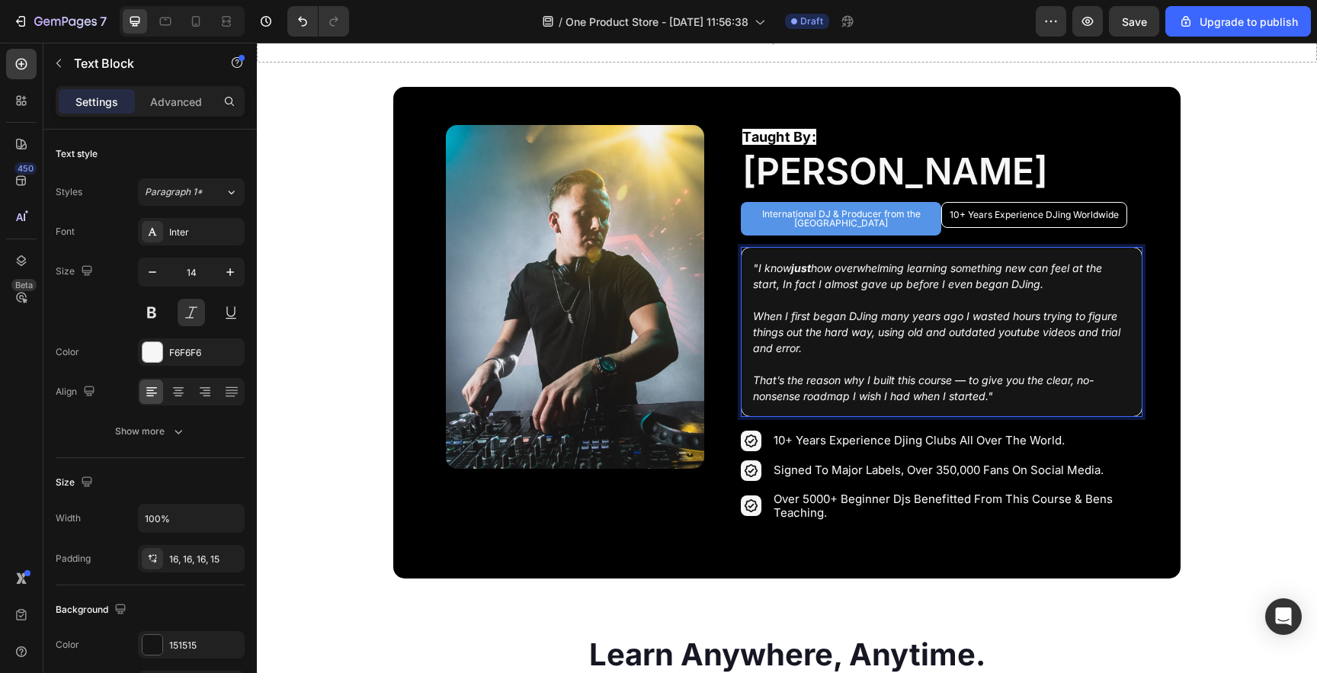
click at [858, 308] on p "When I first began DJing many years ago I wasted hours trying to figure things …" at bounding box center [941, 332] width 376 height 48
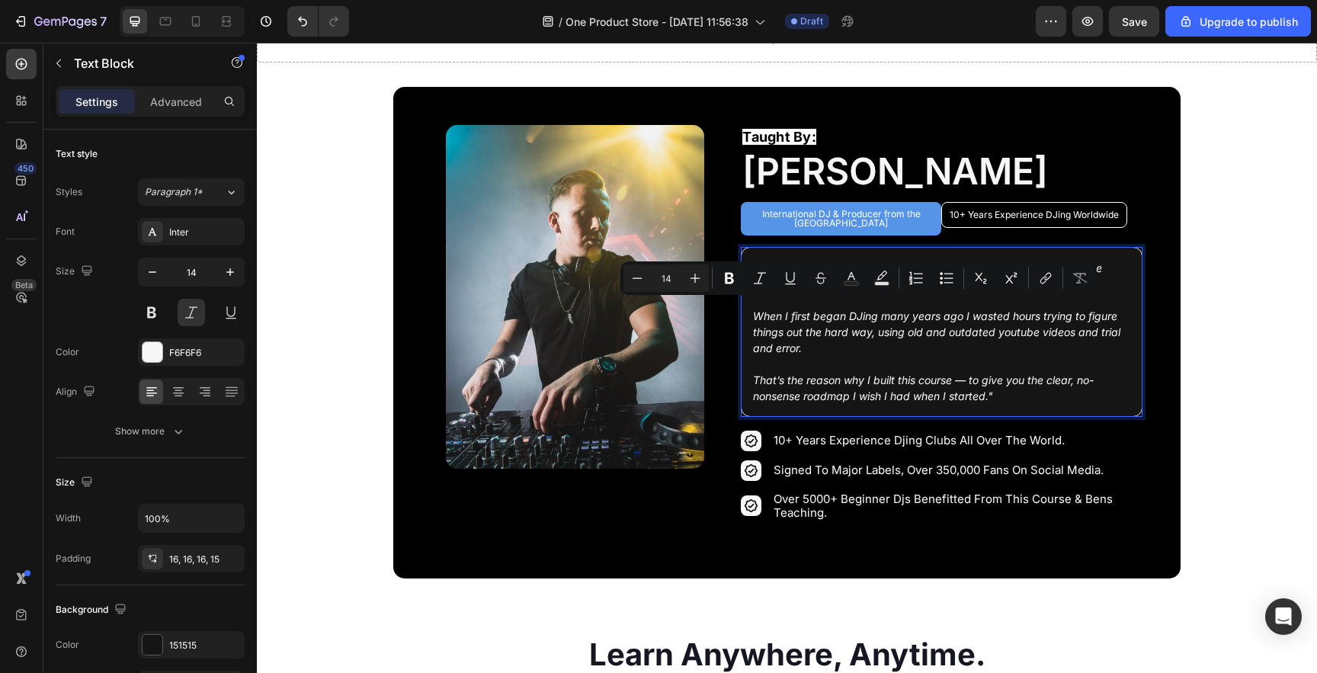
click at [847, 318] on p "When I first began DJing many years ago I wasted hours trying to figure things …" at bounding box center [941, 332] width 376 height 48
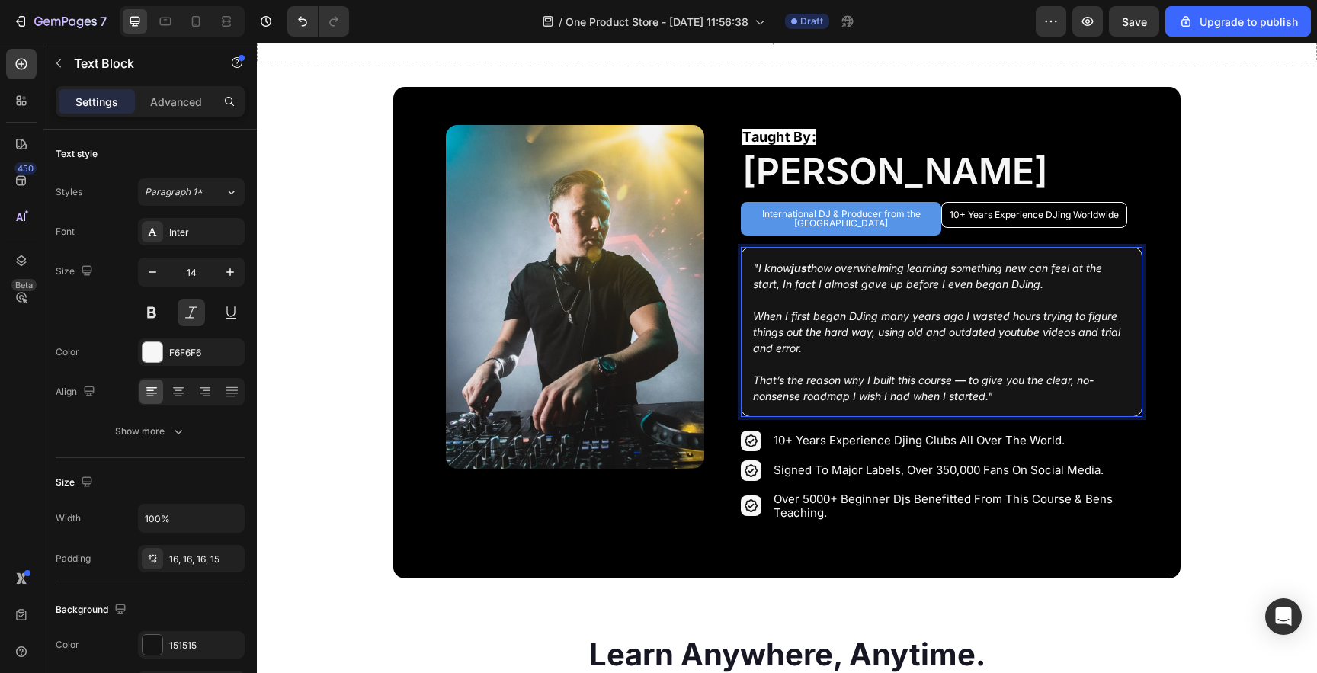
click at [1012, 275] on p ""I know just how overwhelming learning something new can feel at the start, In …" at bounding box center [941, 276] width 376 height 32
click at [896, 357] on p "Rich Text Editor. Editing area: main" at bounding box center [941, 364] width 376 height 16
click at [187, 314] on button at bounding box center [191, 312] width 27 height 27
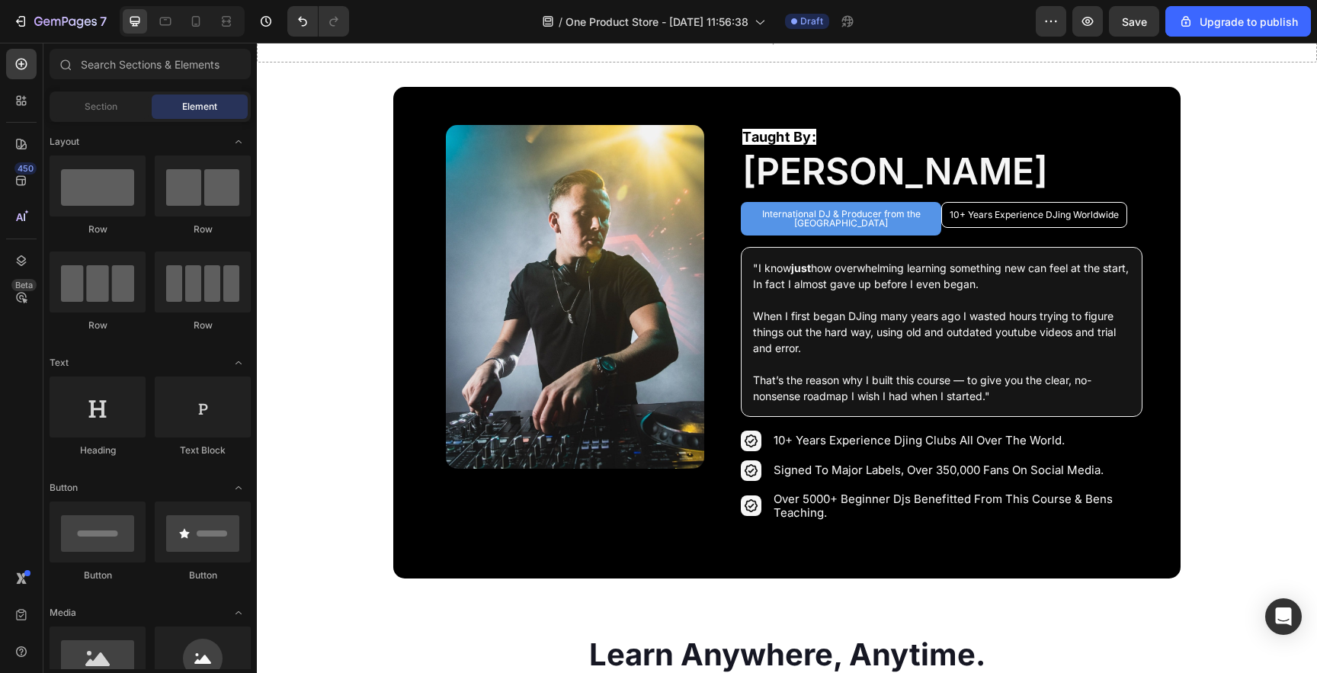
click at [366, 329] on section "Image Row Taught By: Text Block [PERSON_NAME] Heading International DJ & Produc…" at bounding box center [786, 333] width 925 height 492
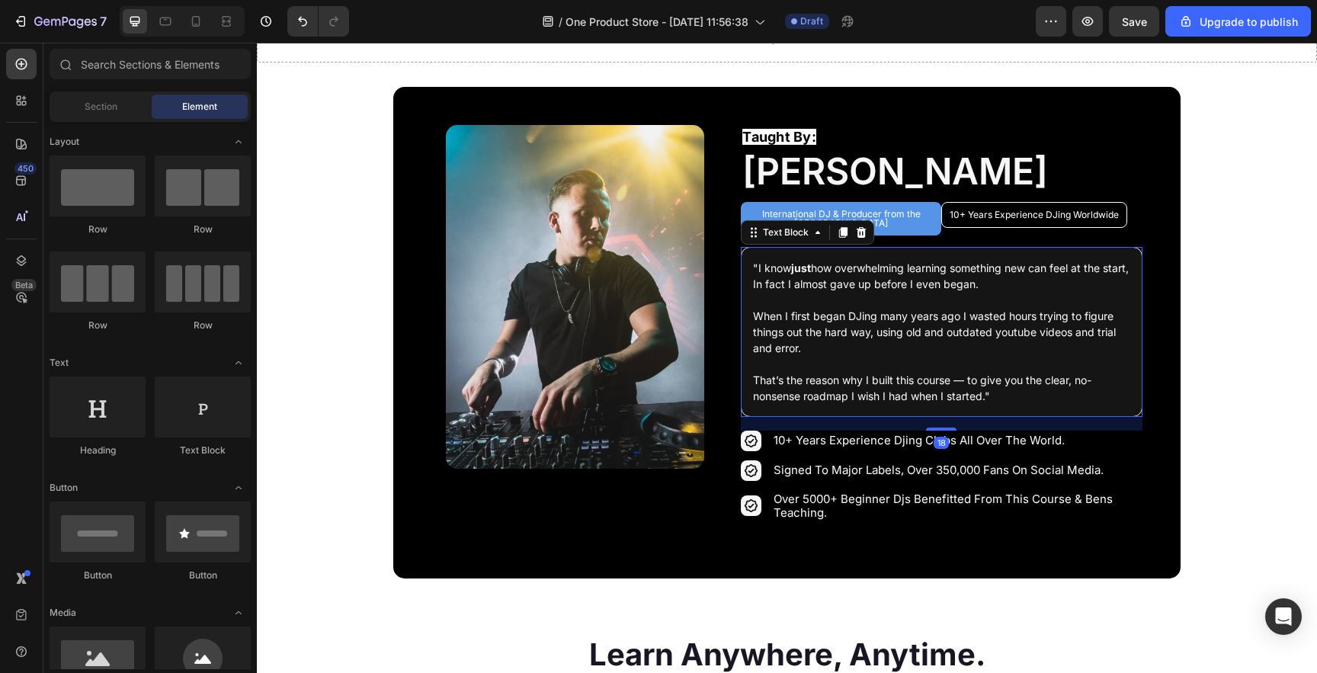
click at [873, 337] on p "When I first began DJing many years ago I wasted hours trying to figure things …" at bounding box center [941, 332] width 376 height 48
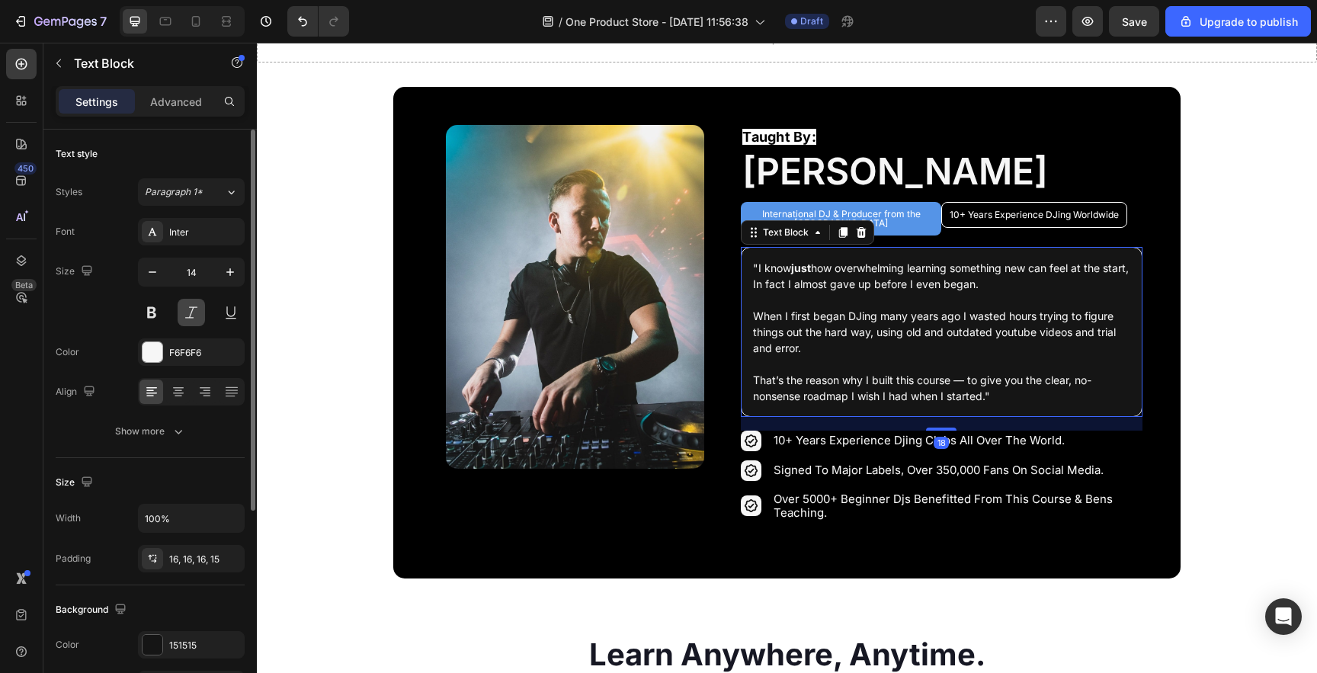
click at [197, 319] on button at bounding box center [191, 312] width 27 height 27
click at [148, 277] on icon "button" at bounding box center [152, 271] width 15 height 15
type input "13"
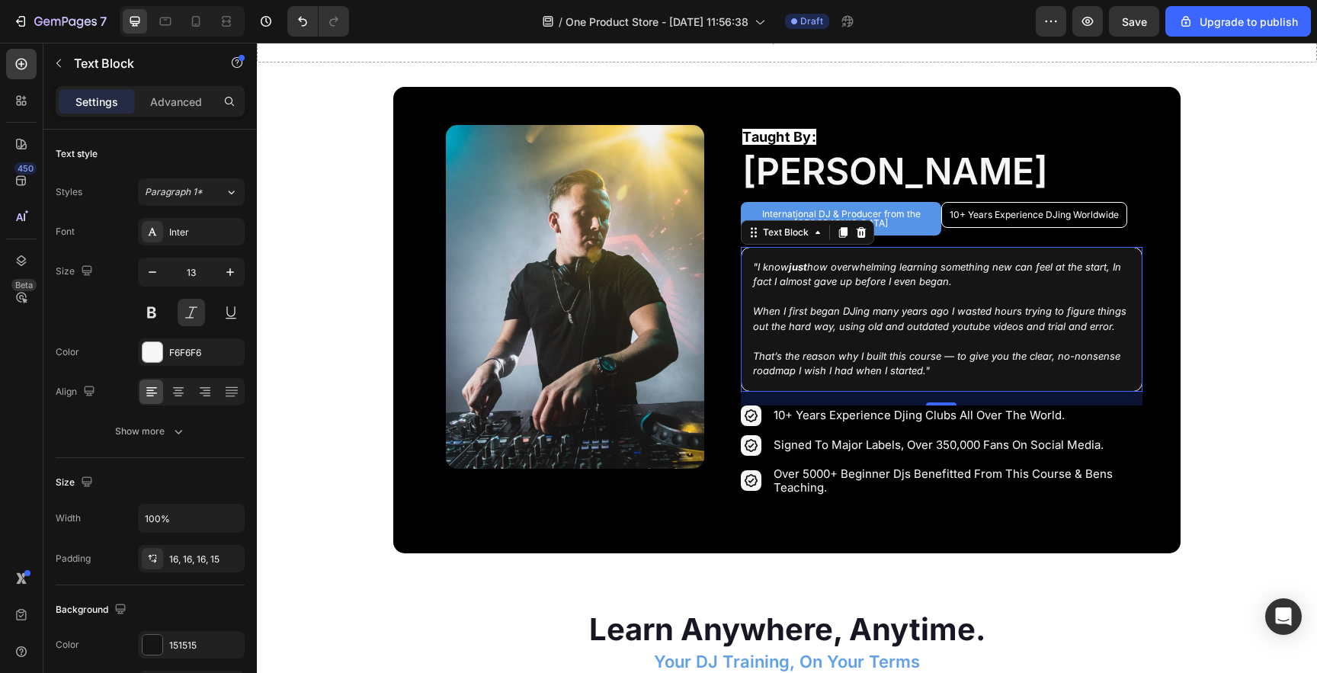
click at [329, 340] on section "Image Row Taught By: Text Block [PERSON_NAME] Heading International DJ & Produc…" at bounding box center [786, 320] width 925 height 466
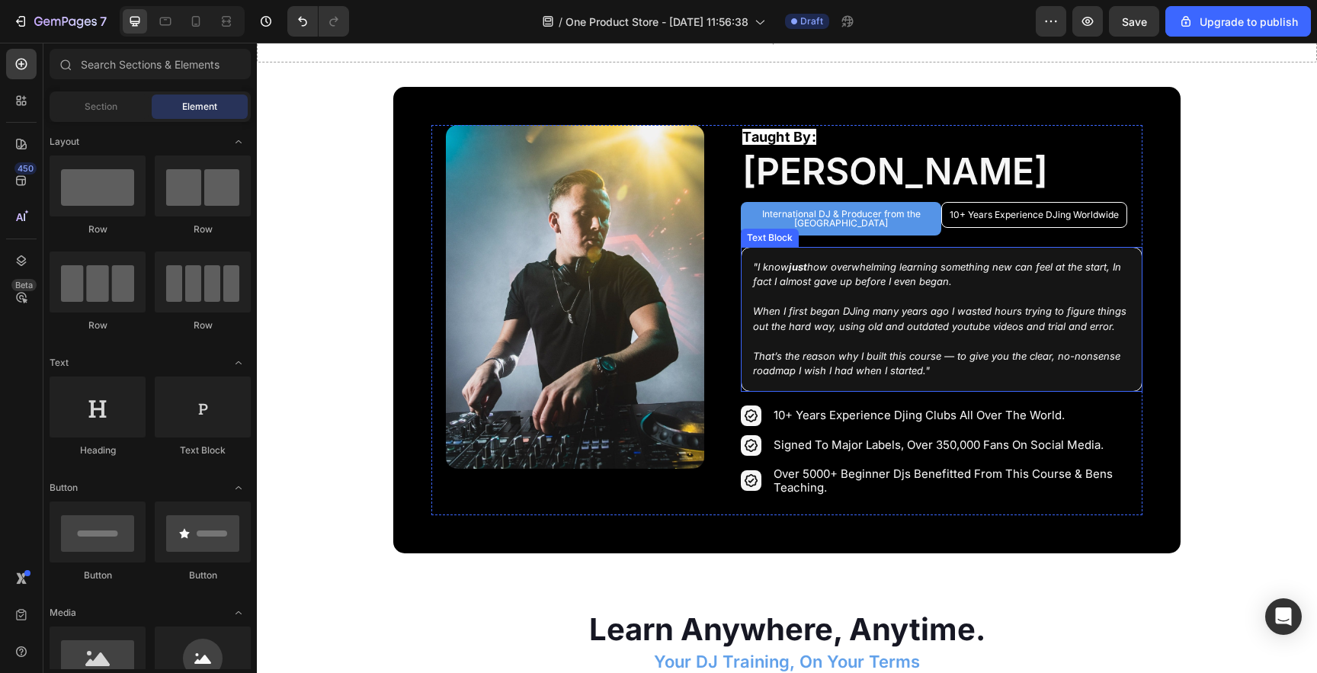
click at [838, 321] on p "When I first began DJing many years ago I wasted hours trying to figure things …" at bounding box center [941, 319] width 376 height 30
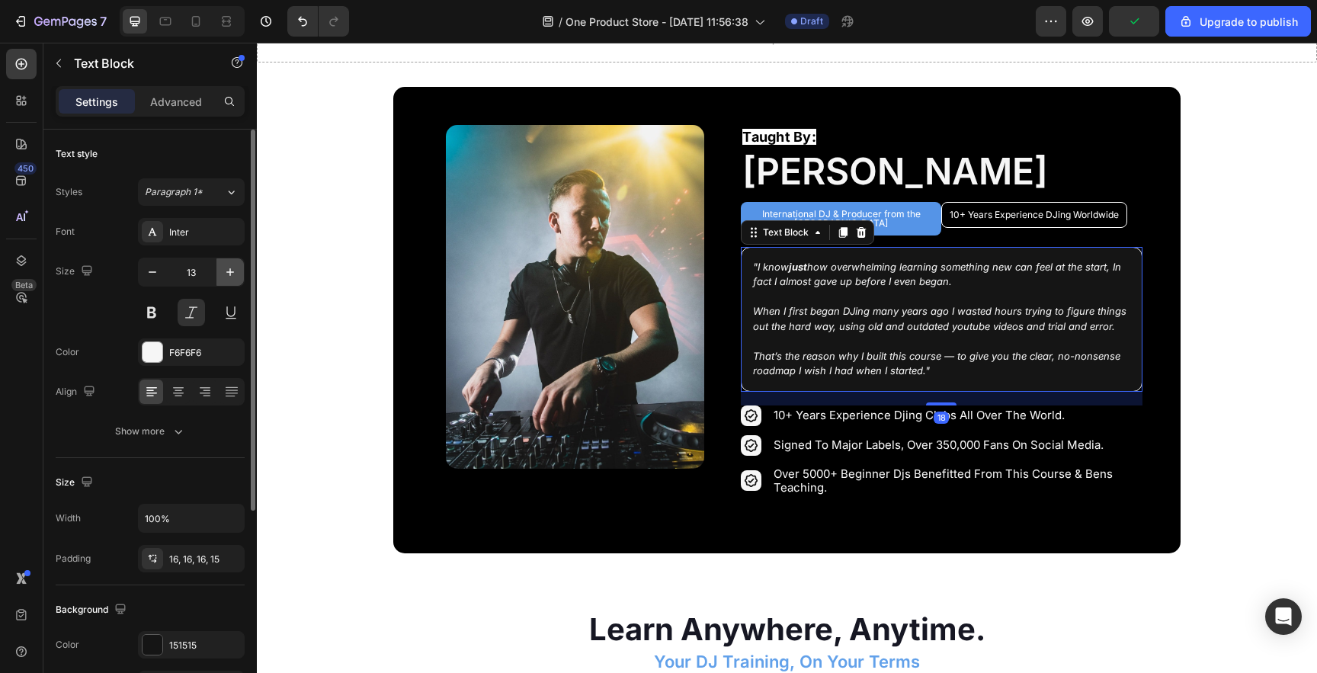
click at [226, 271] on icon "button" at bounding box center [230, 272] width 8 height 8
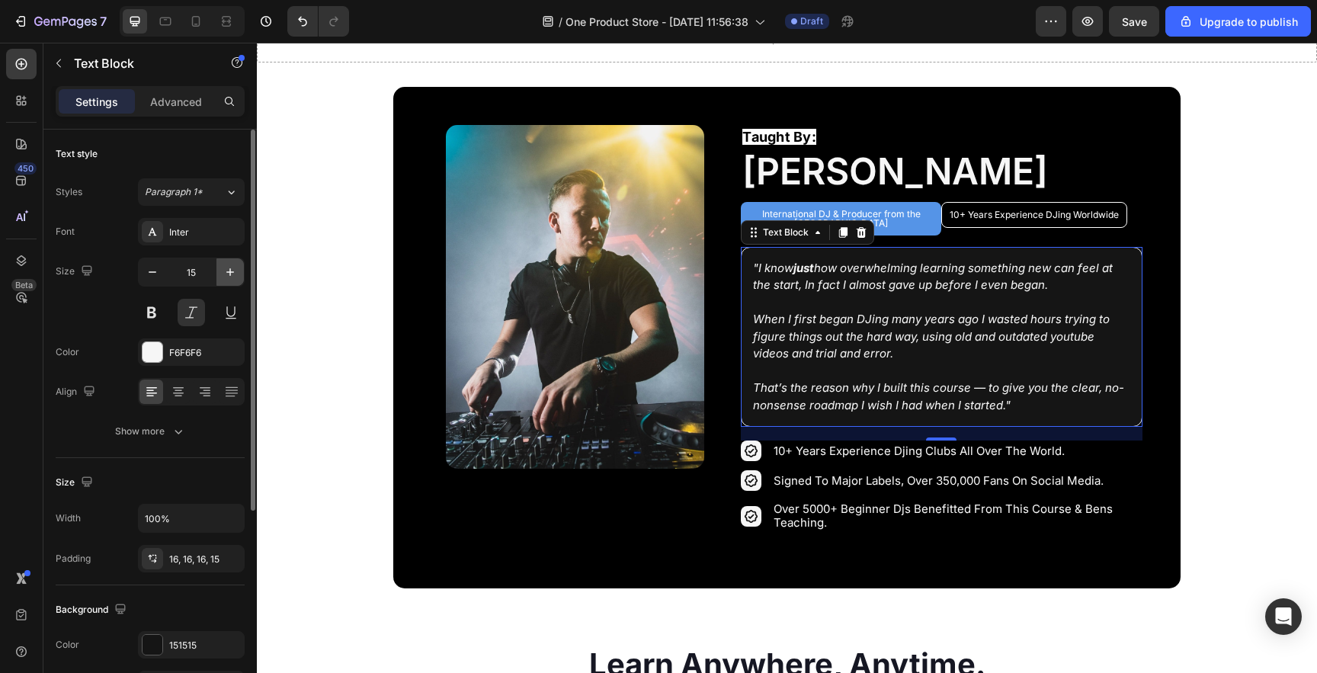
click at [226, 271] on icon "button" at bounding box center [230, 272] width 8 height 8
type input "16"
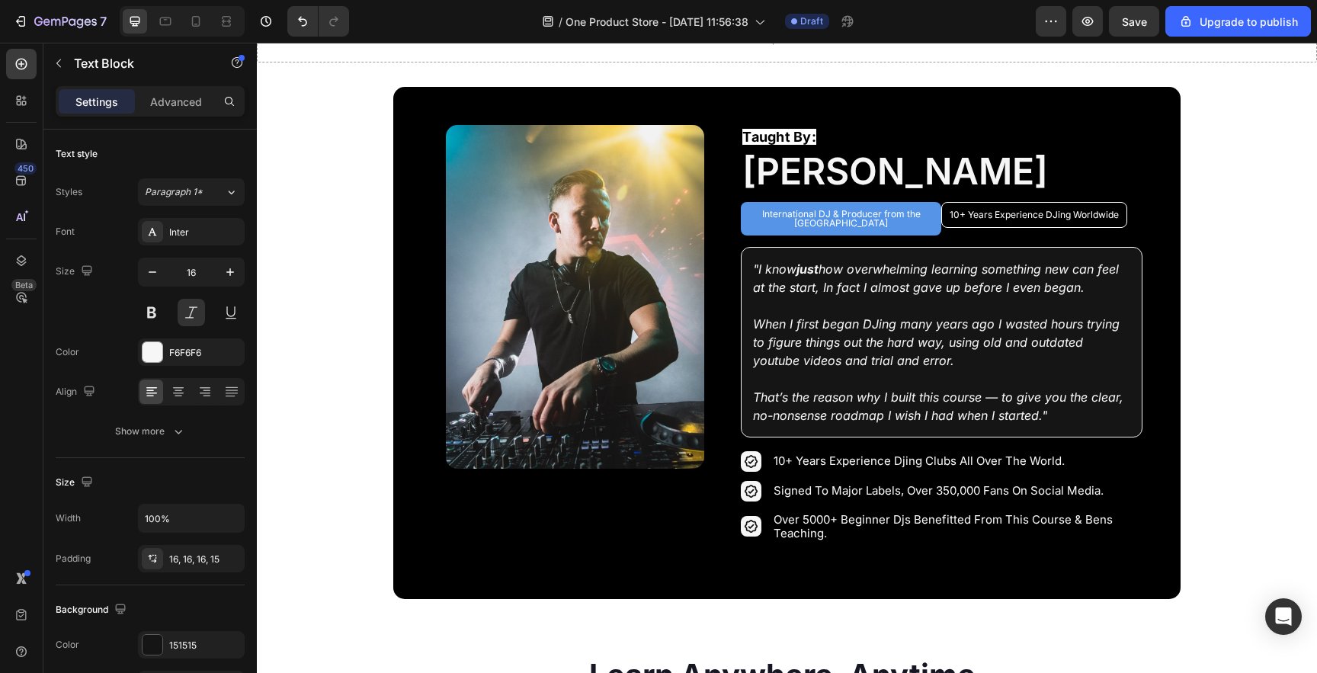
click at [349, 281] on section "Image Row Taught By: Text Block [PERSON_NAME] Heading International DJ & Produc…" at bounding box center [786, 343] width 925 height 512
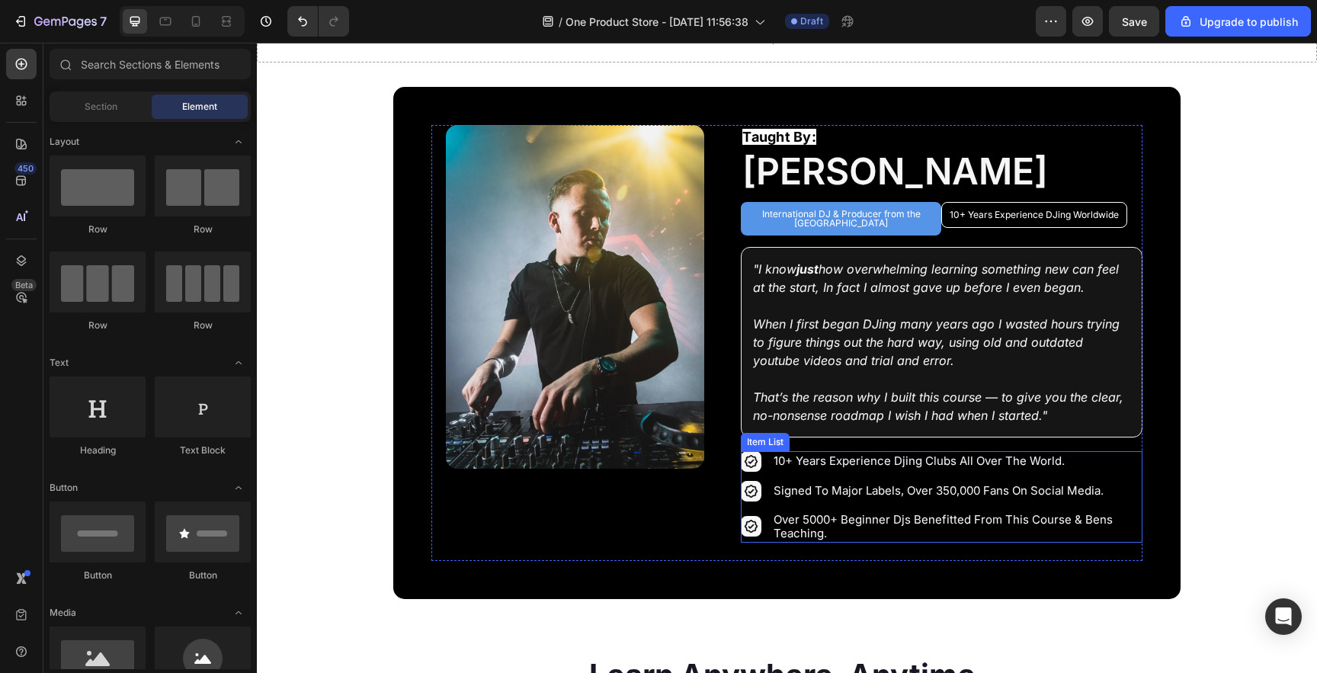
click at [1117, 459] on p "10+ years experience djing clubs all over the world." at bounding box center [957, 461] width 366 height 14
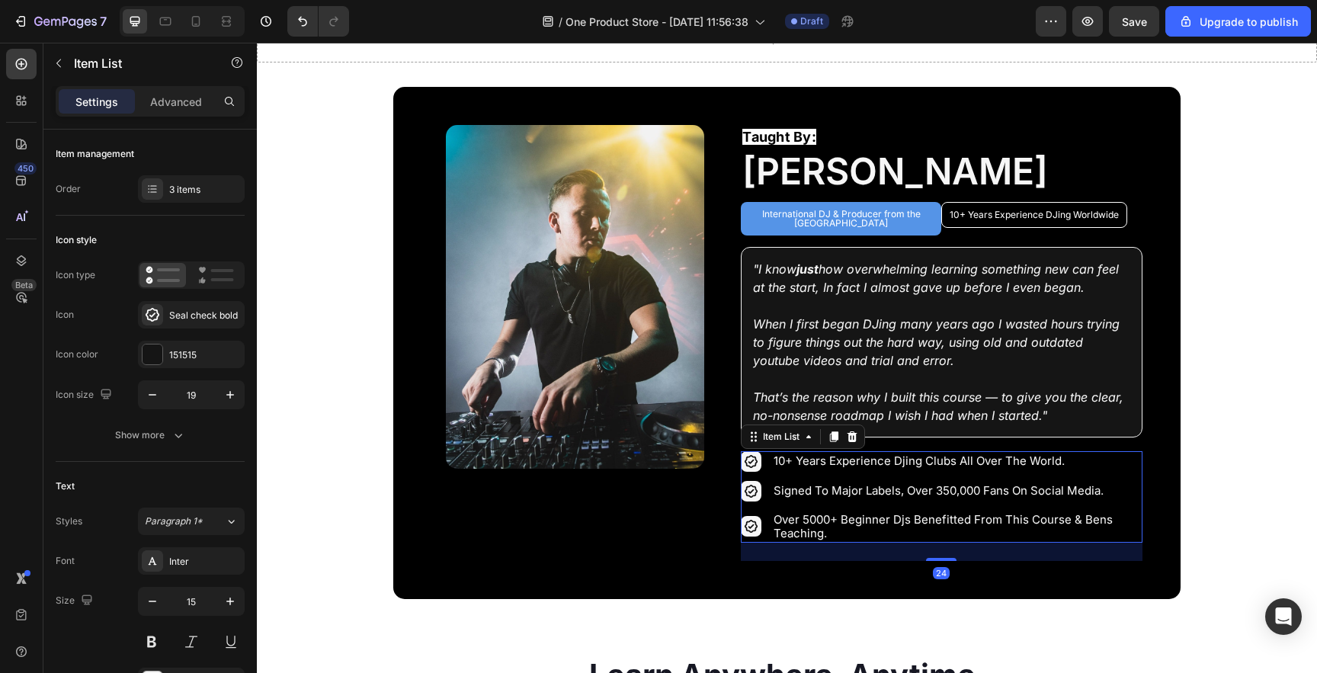
click at [1128, 481] on div "signed to major labels, over 350,000 fans on social media." at bounding box center [941, 491] width 401 height 21
click at [848, 431] on icon at bounding box center [853, 436] width 10 height 11
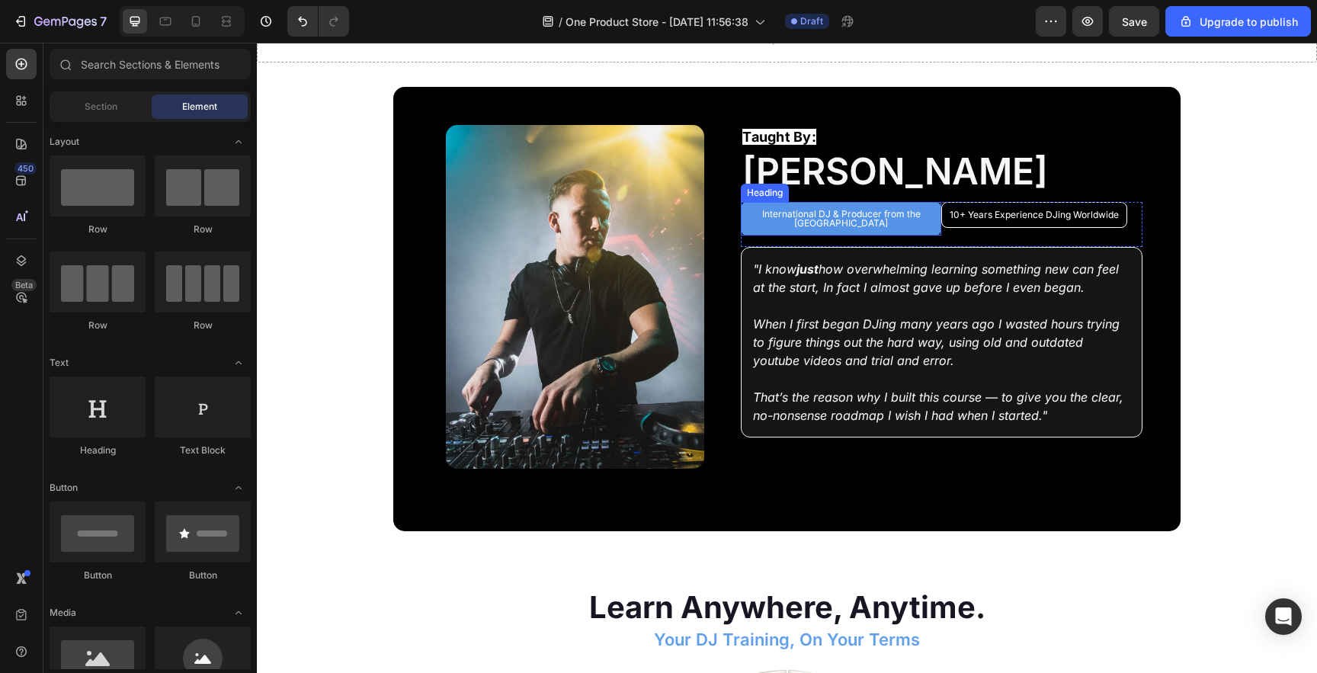
click at [870, 214] on p "International DJ & Producer from the [GEOGRAPHIC_DATA]" at bounding box center [841, 219] width 185 height 18
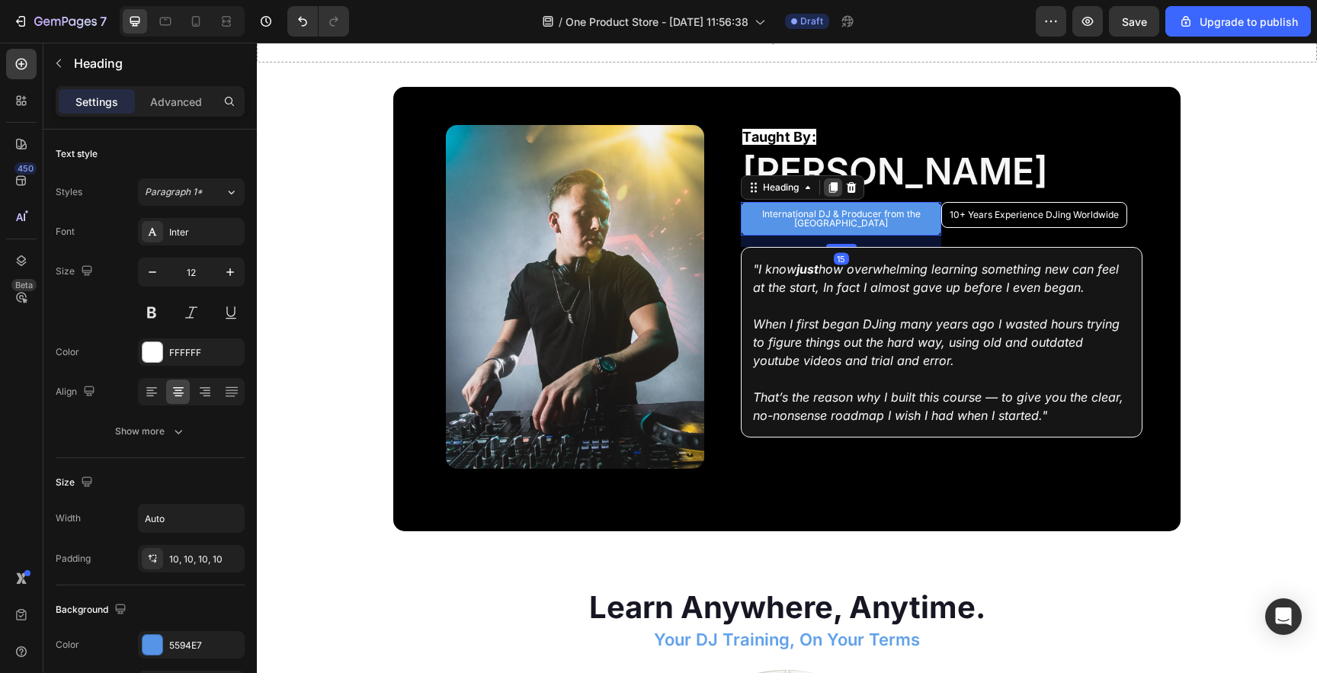
click at [827, 193] on div at bounding box center [833, 187] width 18 height 18
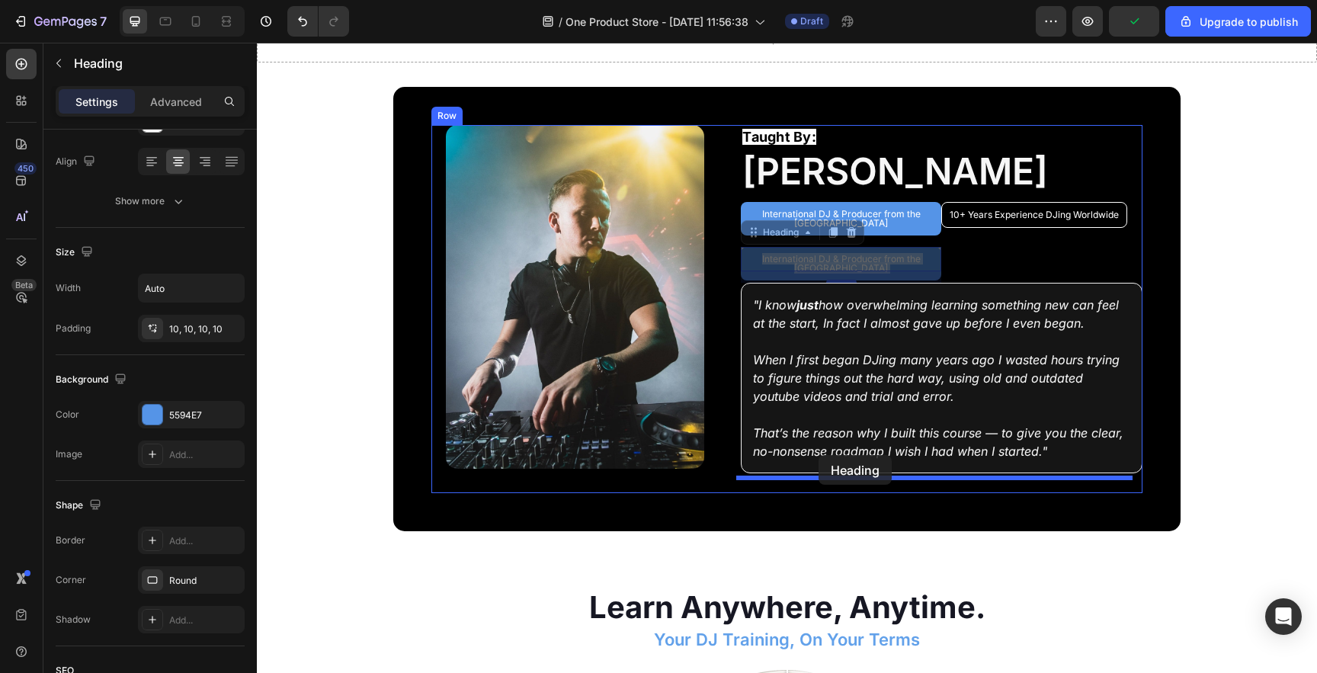
drag, startPoint x: 787, startPoint y: 249, endPoint x: 819, endPoint y: 455, distance: 208.3
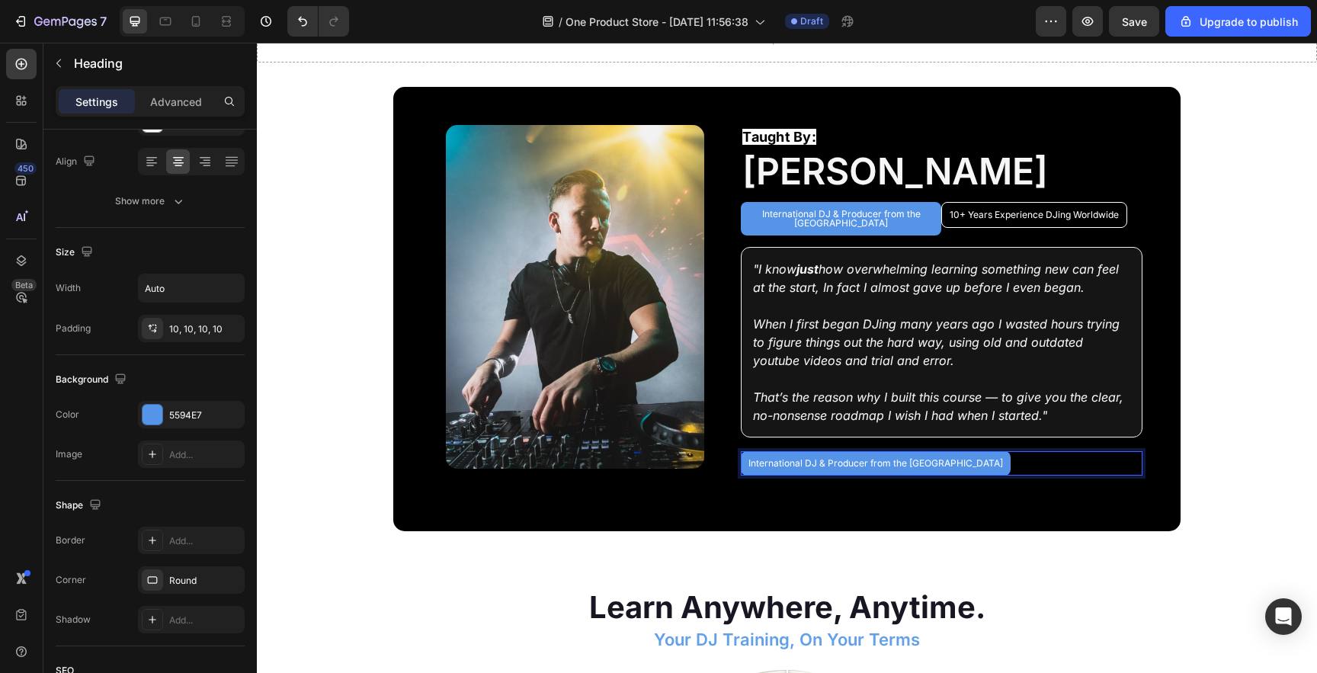
click at [837, 455] on h2 "International DJ & Producer from the [GEOGRAPHIC_DATA]" at bounding box center [876, 463] width 270 height 24
click at [837, 459] on p "International DJ & Producer from the [GEOGRAPHIC_DATA]" at bounding box center [876, 463] width 255 height 9
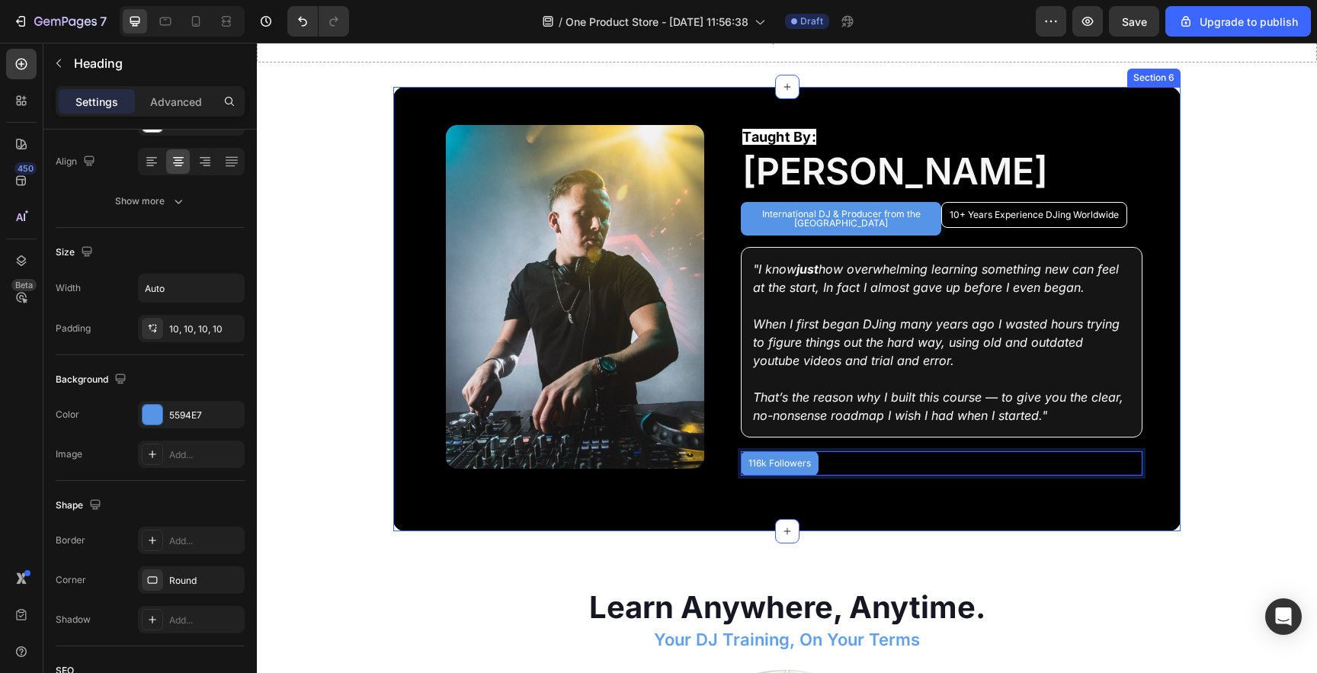
click at [858, 497] on div "Image Row Taught By: Text Block [PERSON_NAME] Heading International DJ & Produc…" at bounding box center [786, 309] width 787 height 444
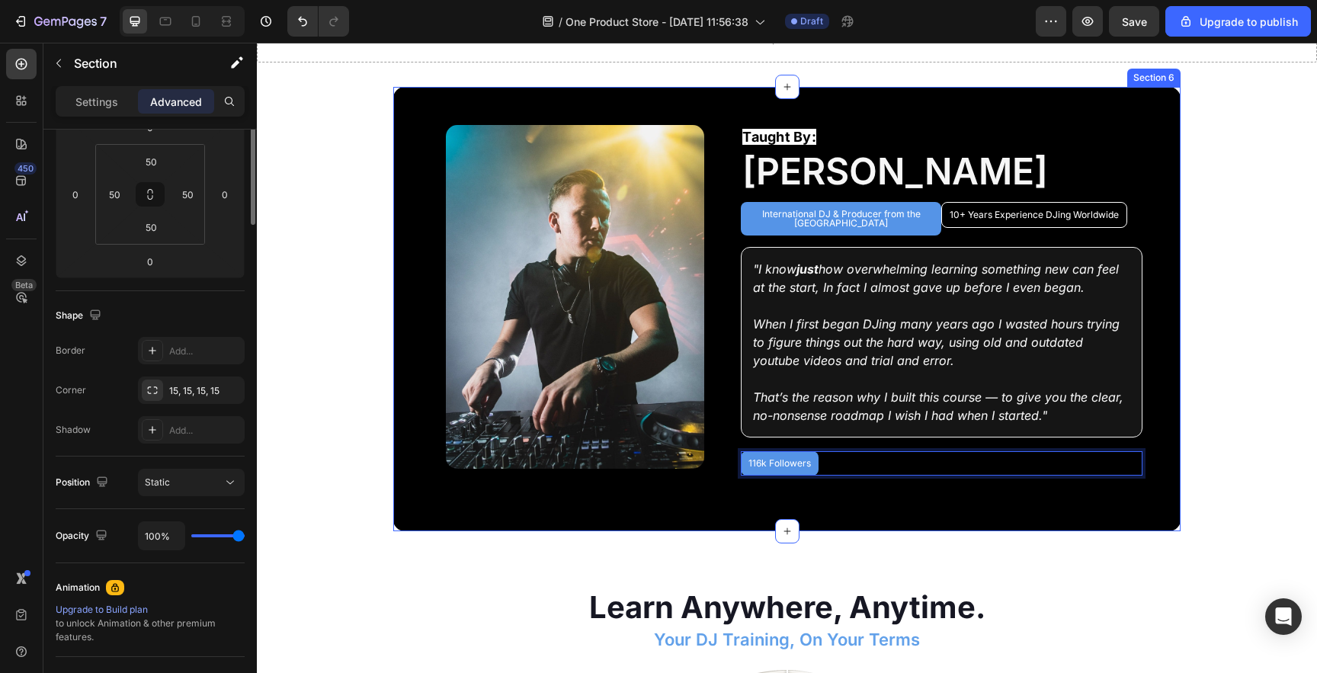
scroll to position [0, 0]
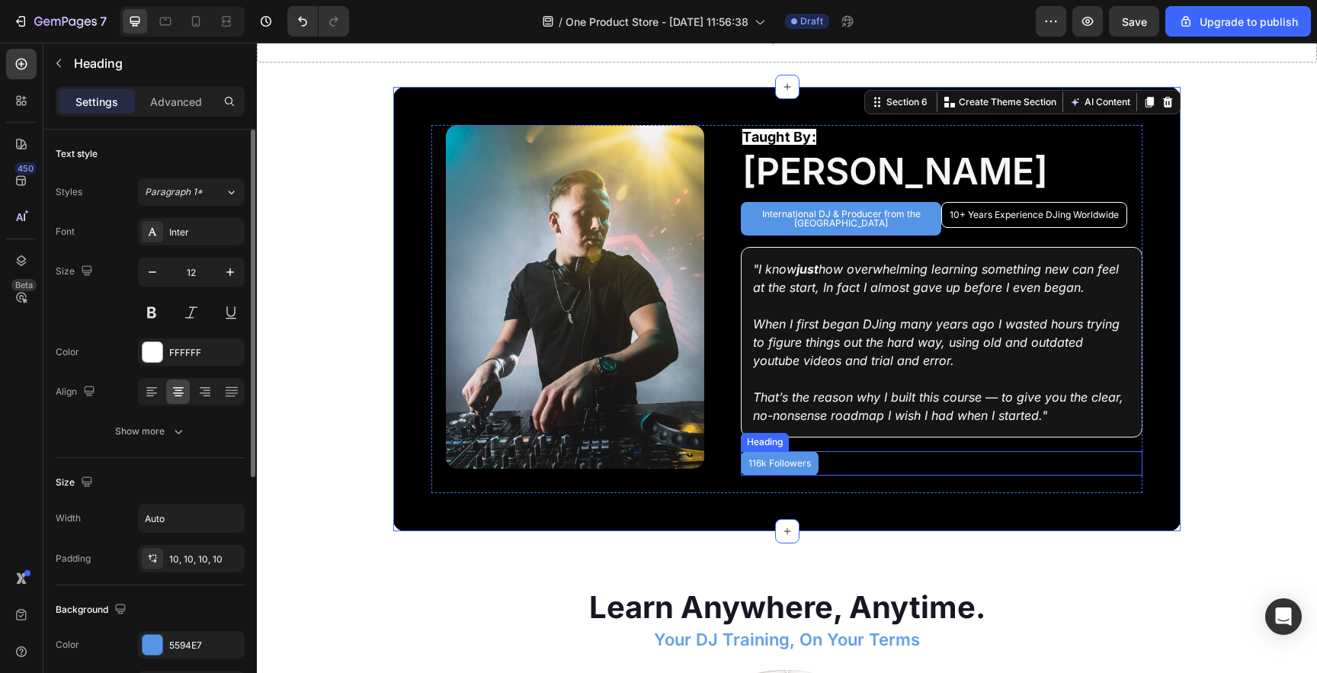
click at [775, 459] on p "116k Followers" at bounding box center [780, 463] width 63 height 9
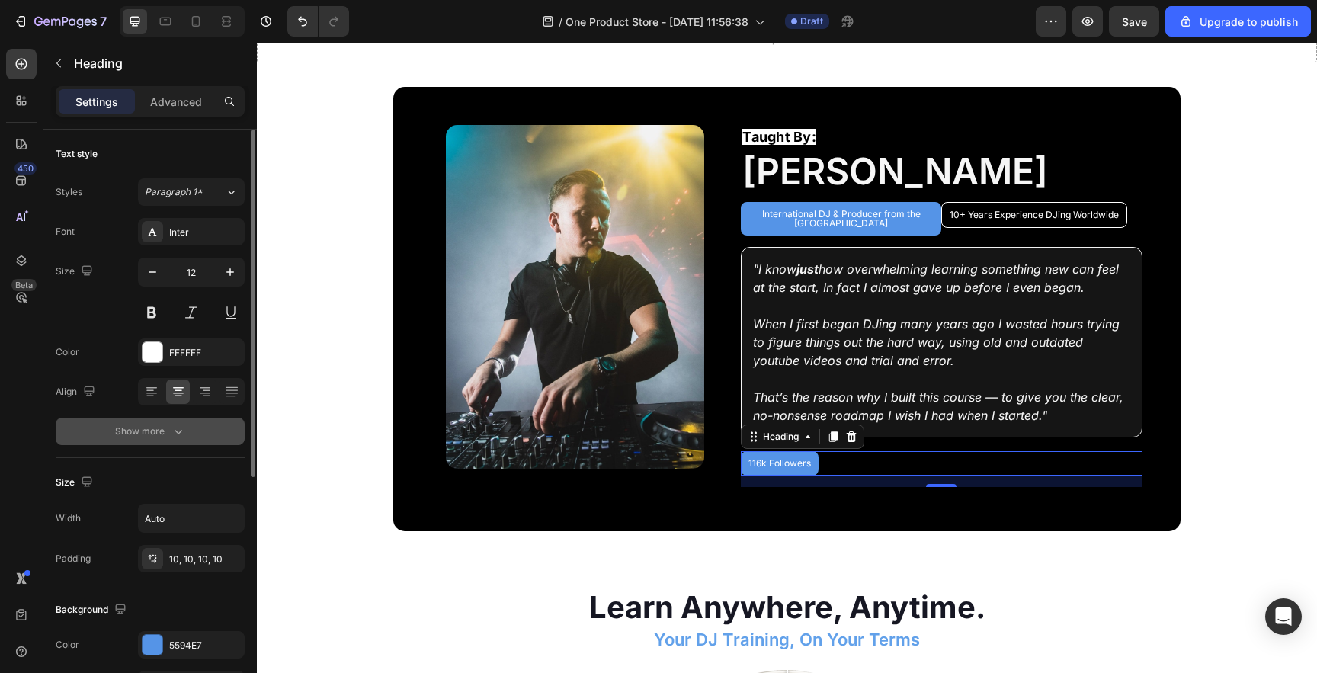
click at [149, 438] on div "Show more" at bounding box center [150, 431] width 71 height 15
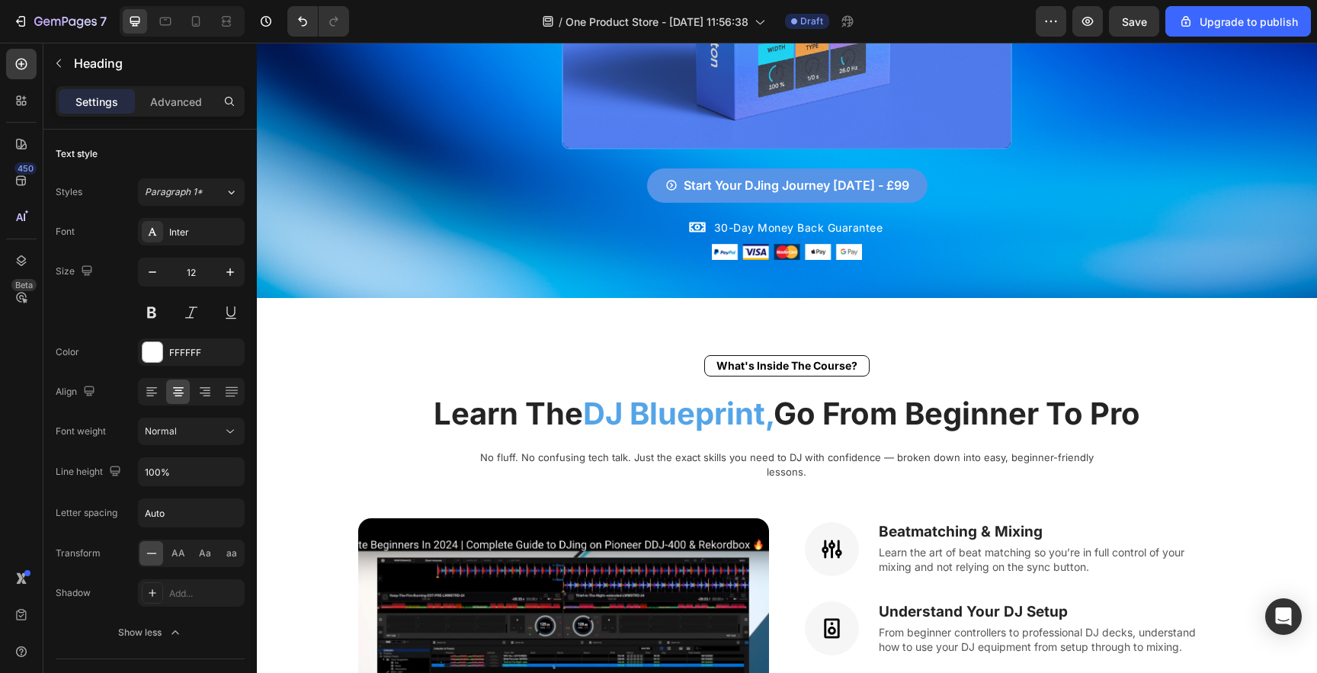
scroll to position [553, 0]
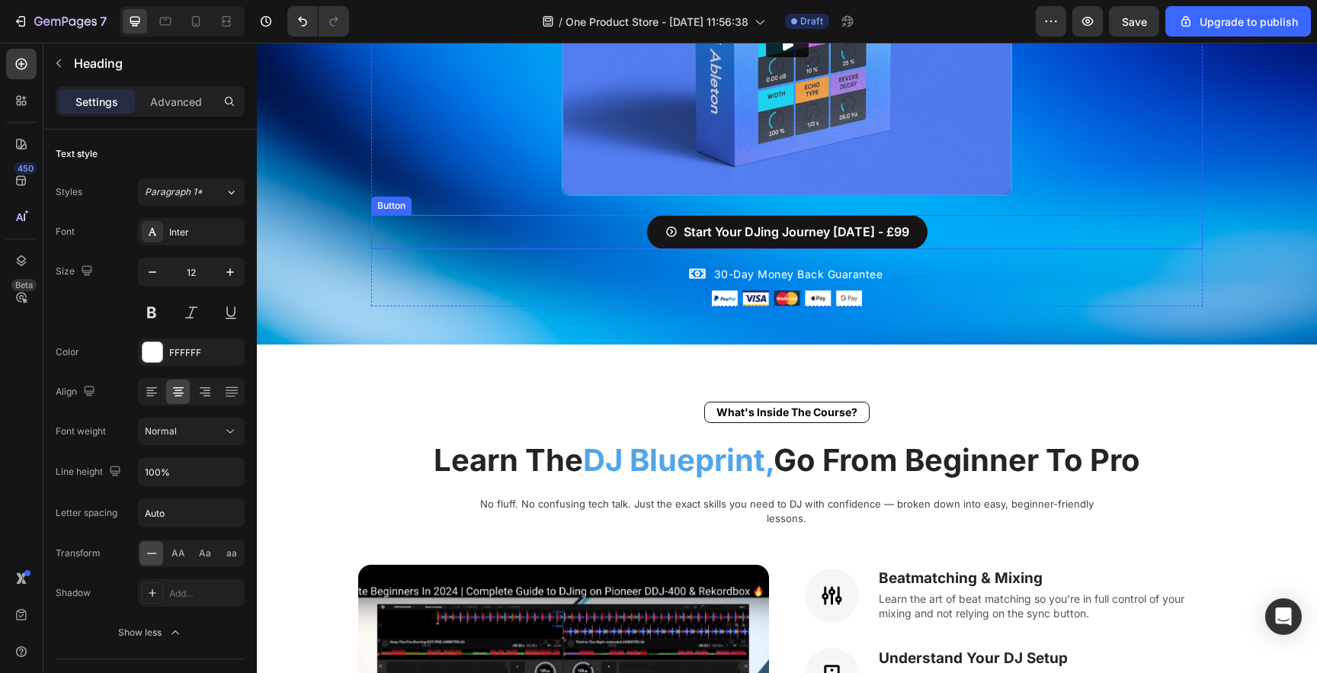
click at [814, 215] on button "Start Your DJing Journey [DATE] - £99" at bounding box center [787, 232] width 280 height 34
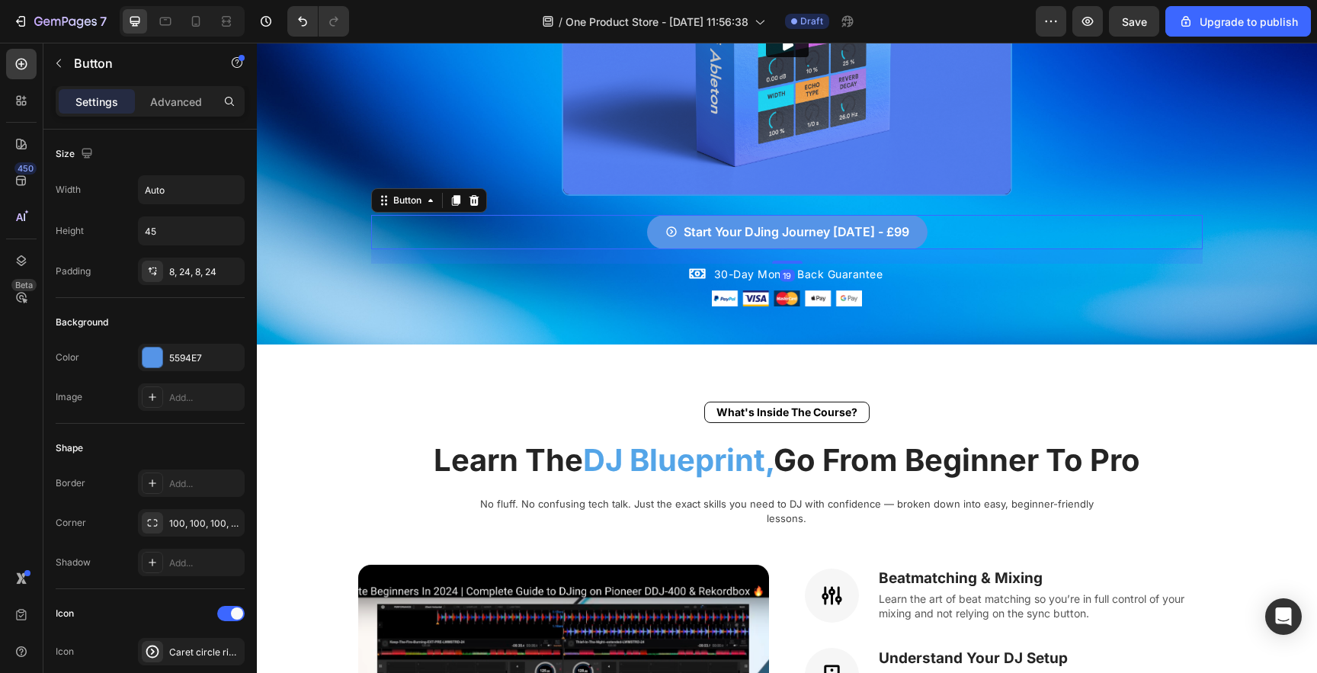
drag, startPoint x: 460, startPoint y: 191, endPoint x: 704, endPoint y: 254, distance: 251.2
click at [460, 195] on icon at bounding box center [456, 200] width 8 height 11
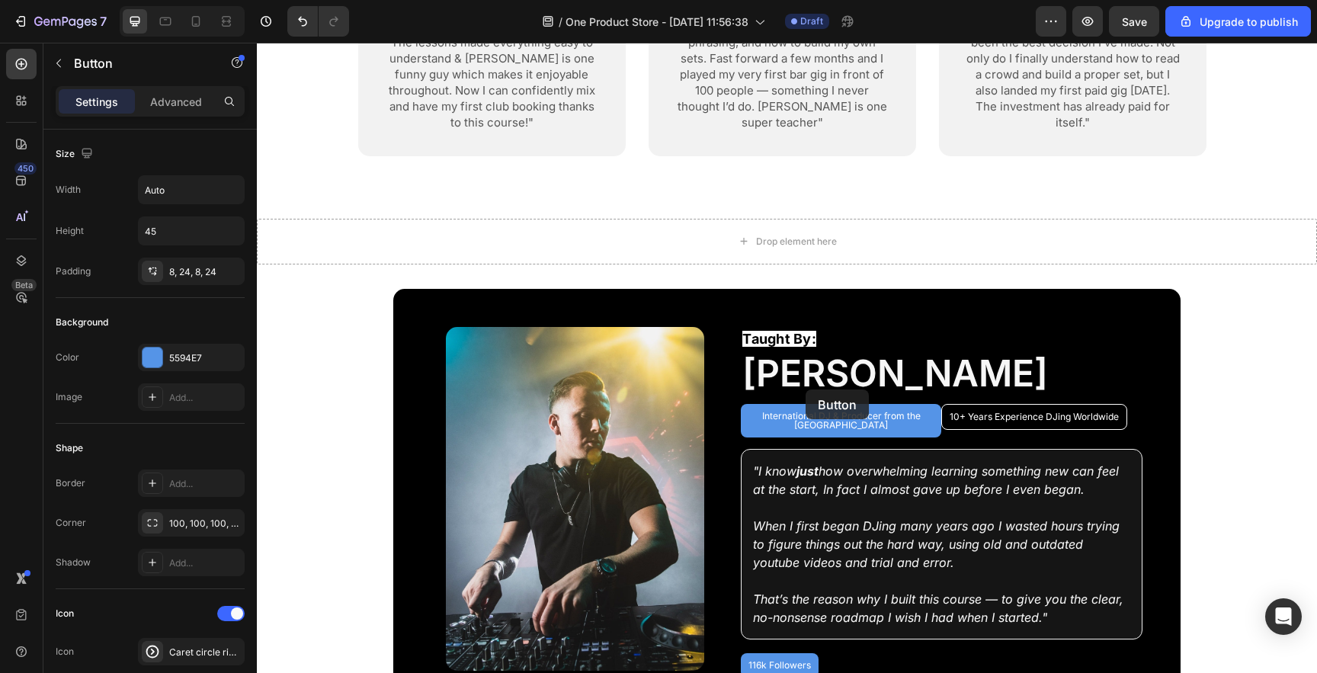
scroll to position [2411, 0]
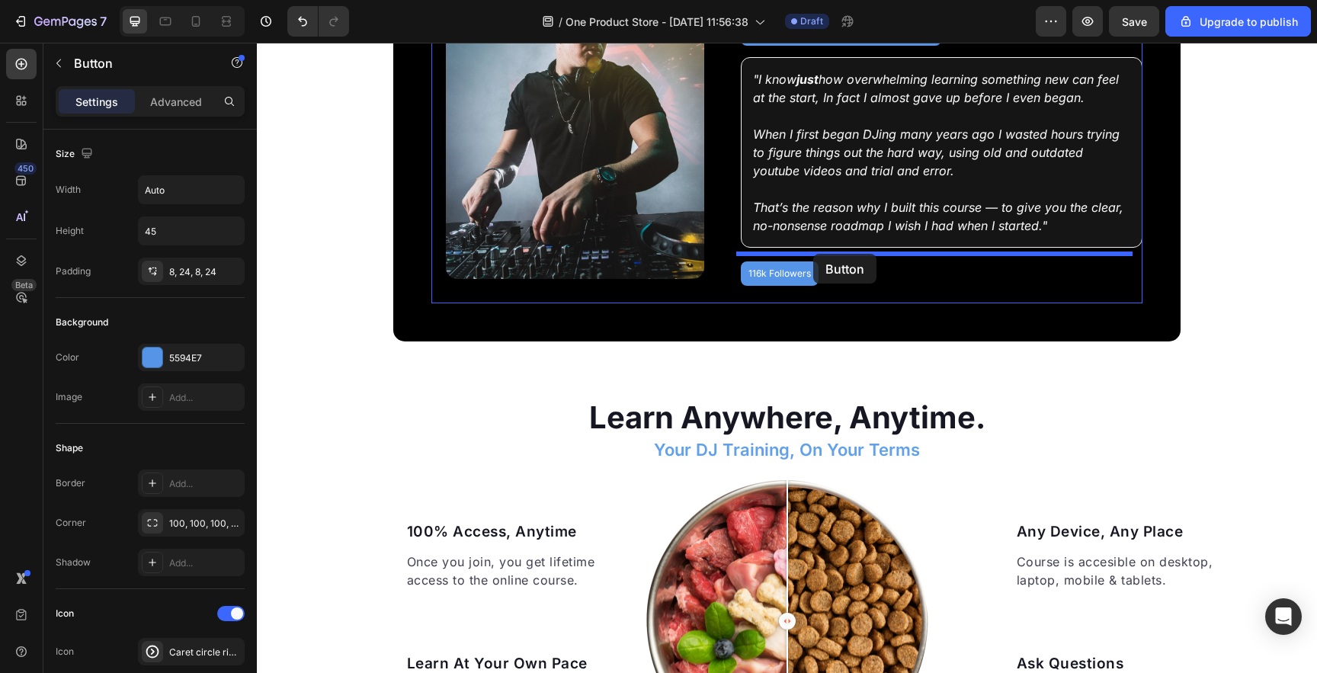
drag, startPoint x: 548, startPoint y: 288, endPoint x: 813, endPoint y: 253, distance: 266.8
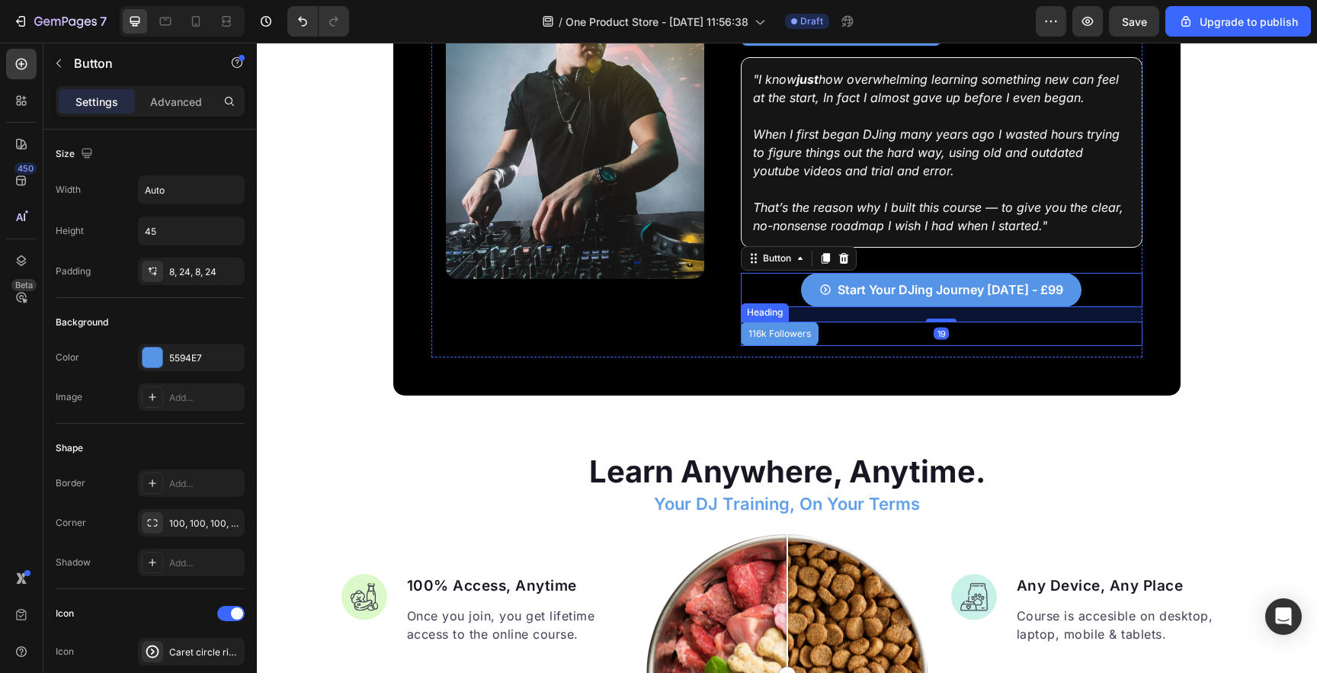
click at [771, 325] on h2 "116k Followers" at bounding box center [780, 334] width 78 height 24
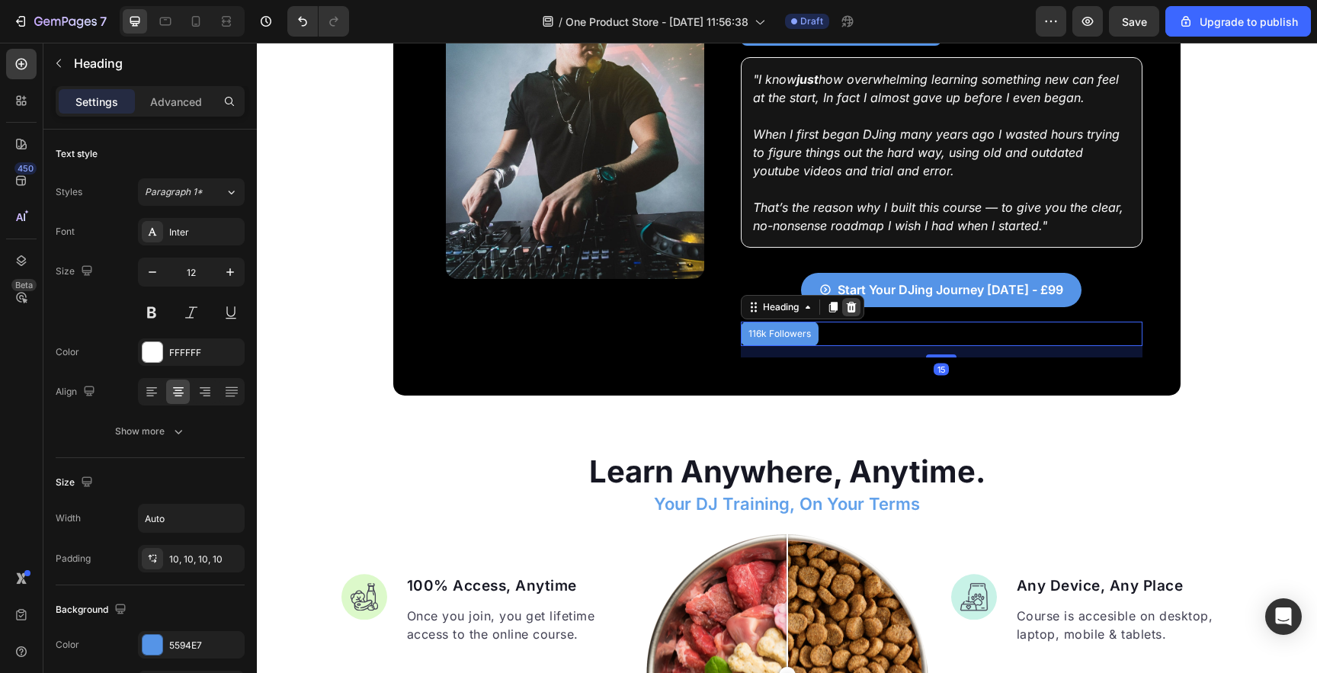
click at [847, 301] on icon at bounding box center [852, 306] width 10 height 11
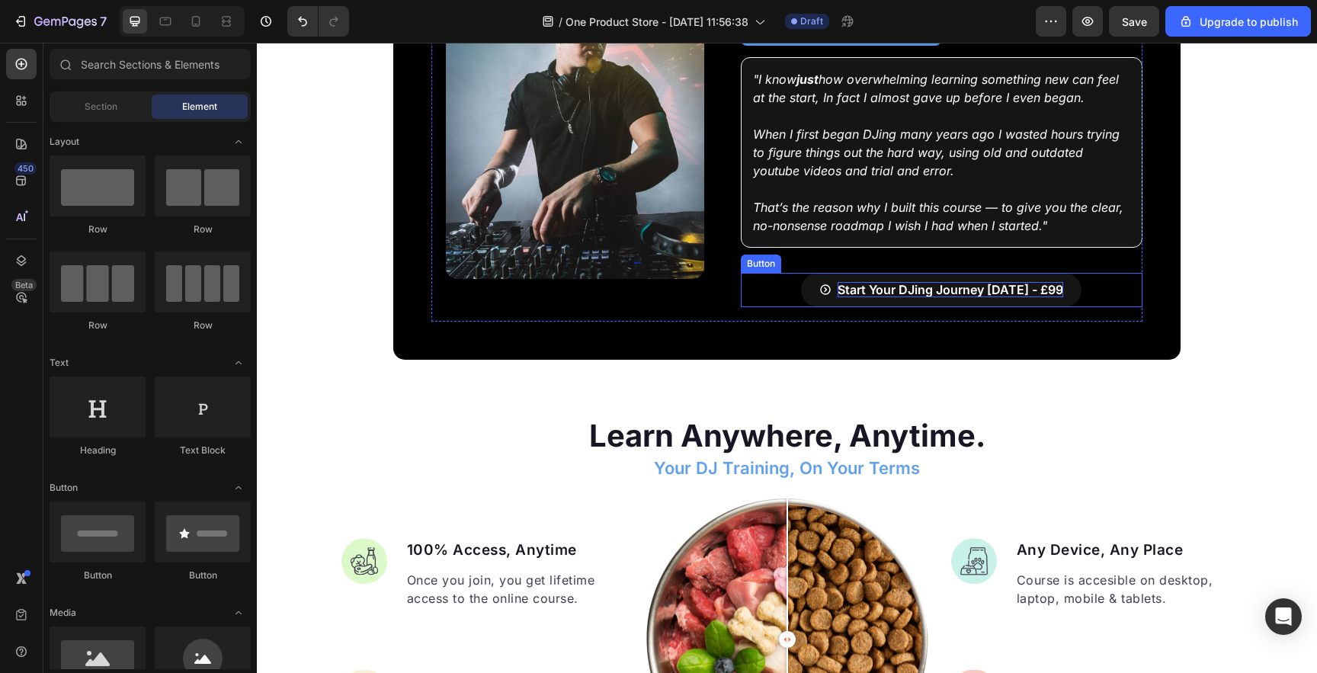
click at [867, 288] on p "Start Your DJing Journey [DATE] - £99" at bounding box center [951, 290] width 226 height 16
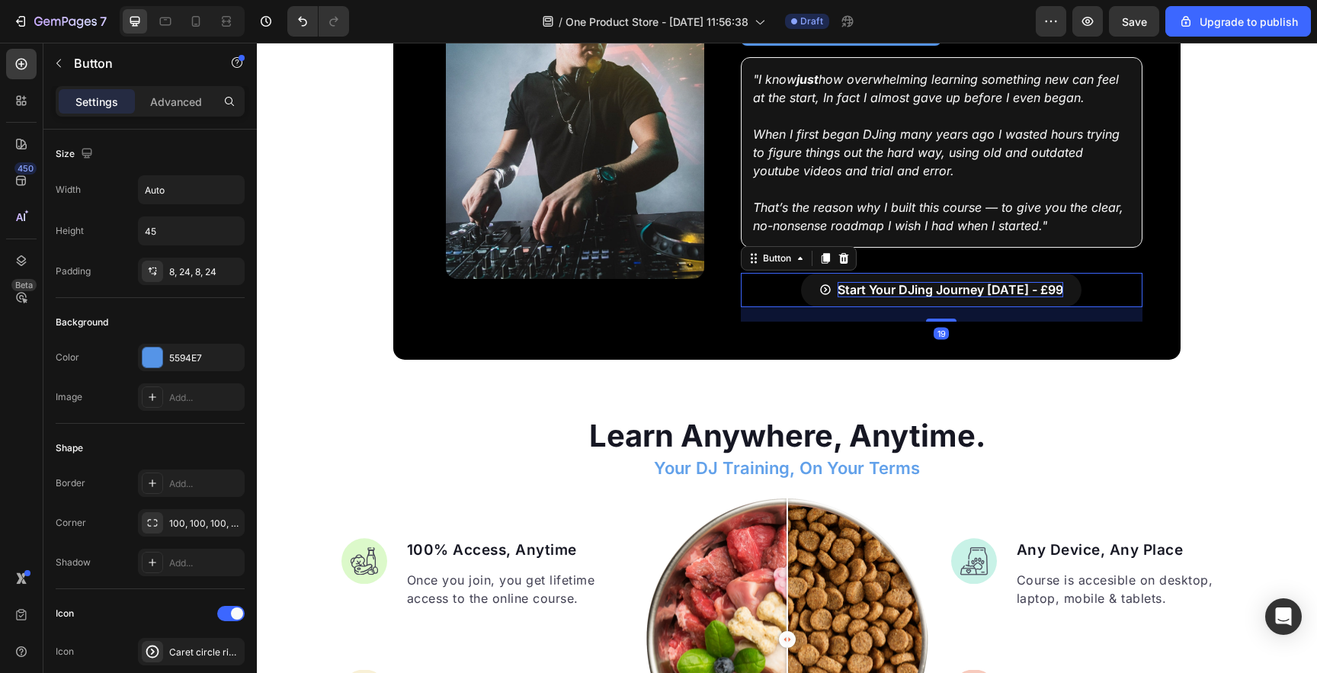
click at [867, 288] on p "Start Your DJing Journey [DATE] - £99" at bounding box center [951, 290] width 226 height 16
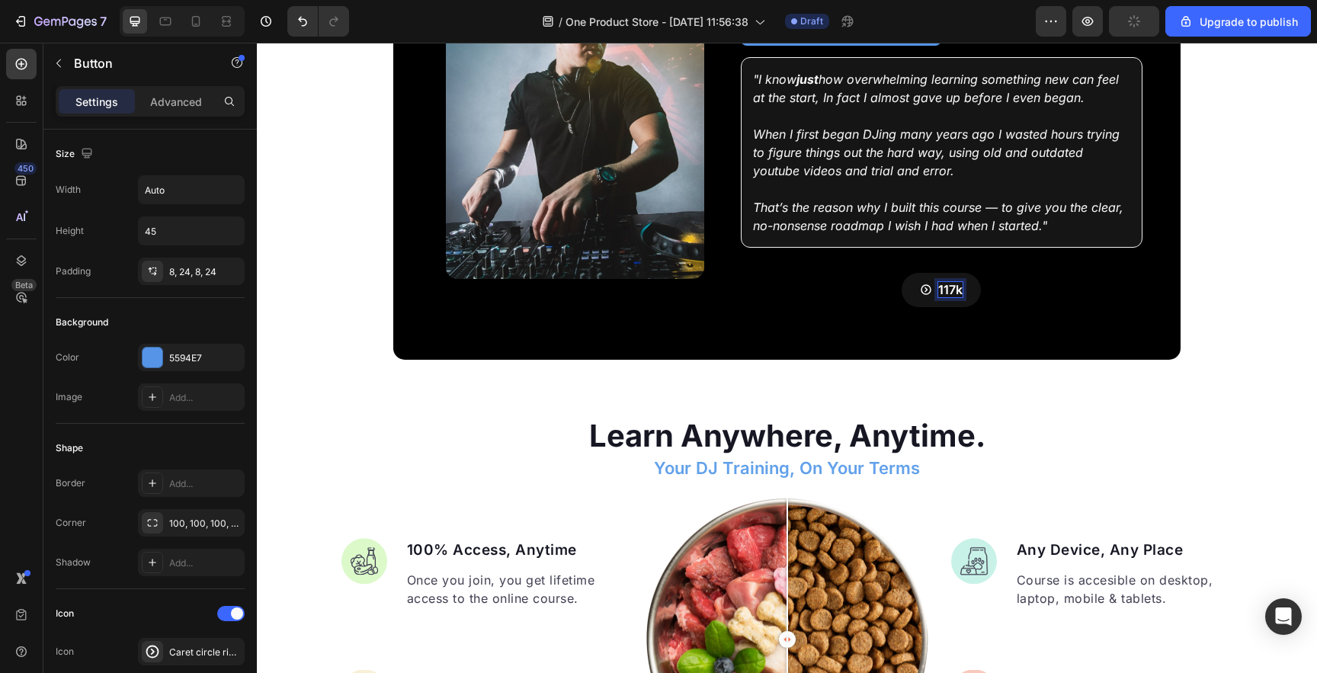
click at [902, 273] on button "117k" at bounding box center [941, 290] width 79 height 34
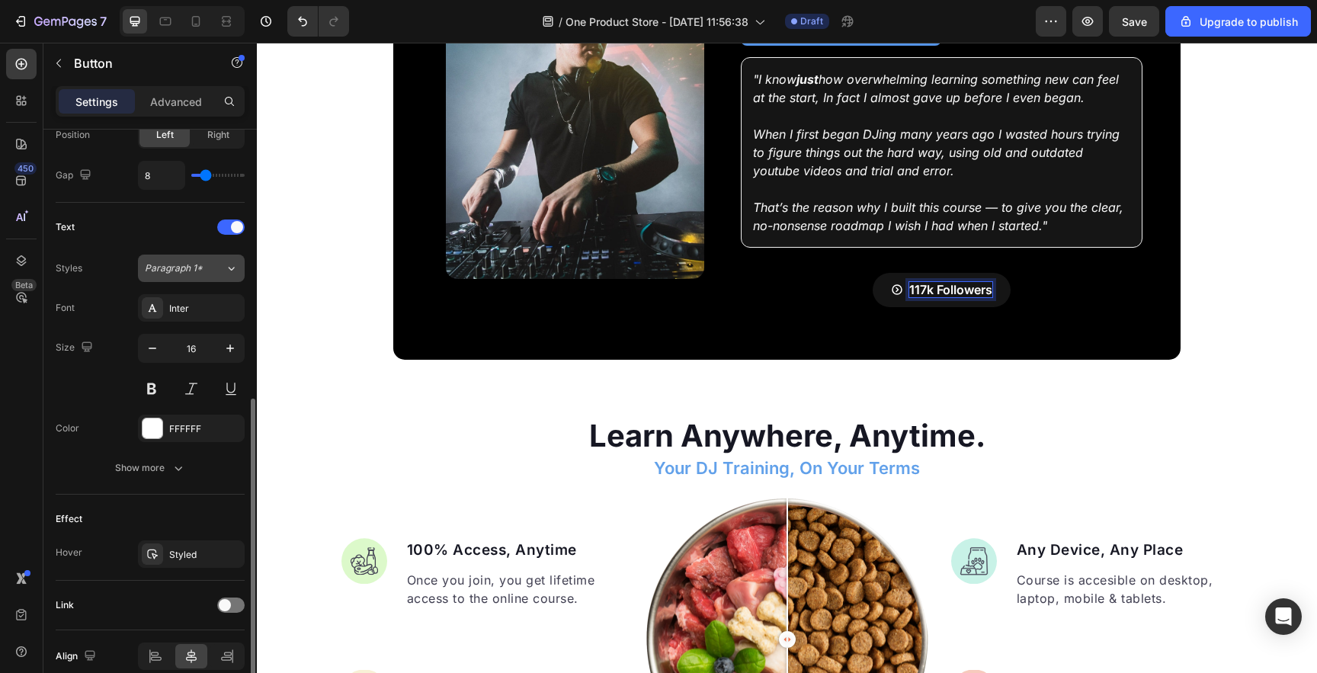
scroll to position [560, 0]
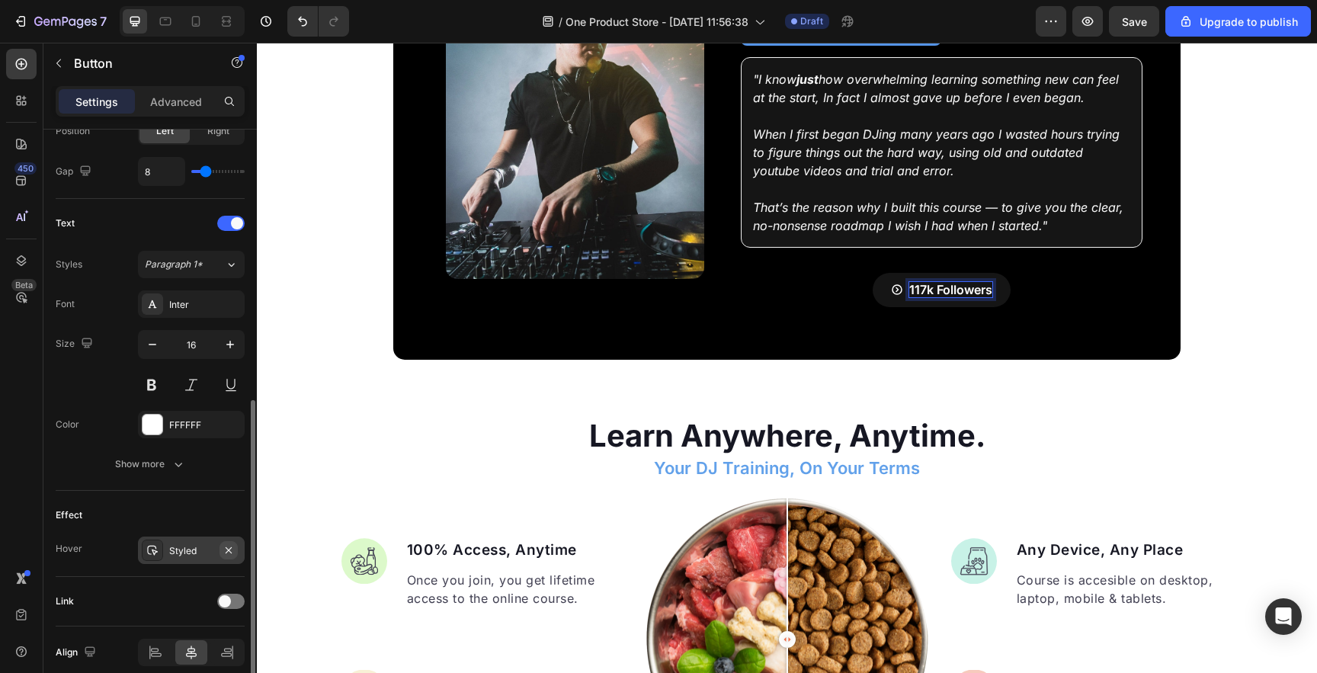
click at [227, 551] on icon "button" at bounding box center [229, 550] width 12 height 12
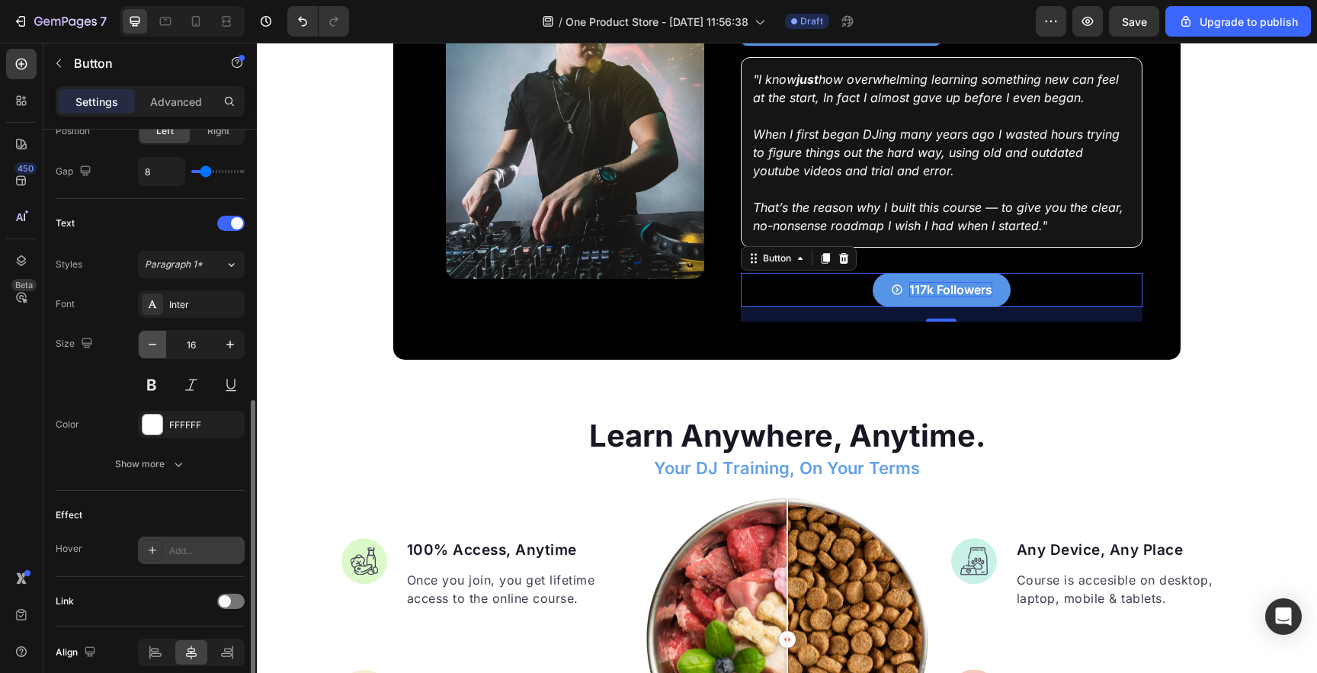
click at [156, 354] on button "button" at bounding box center [152, 344] width 27 height 27
type input "13"
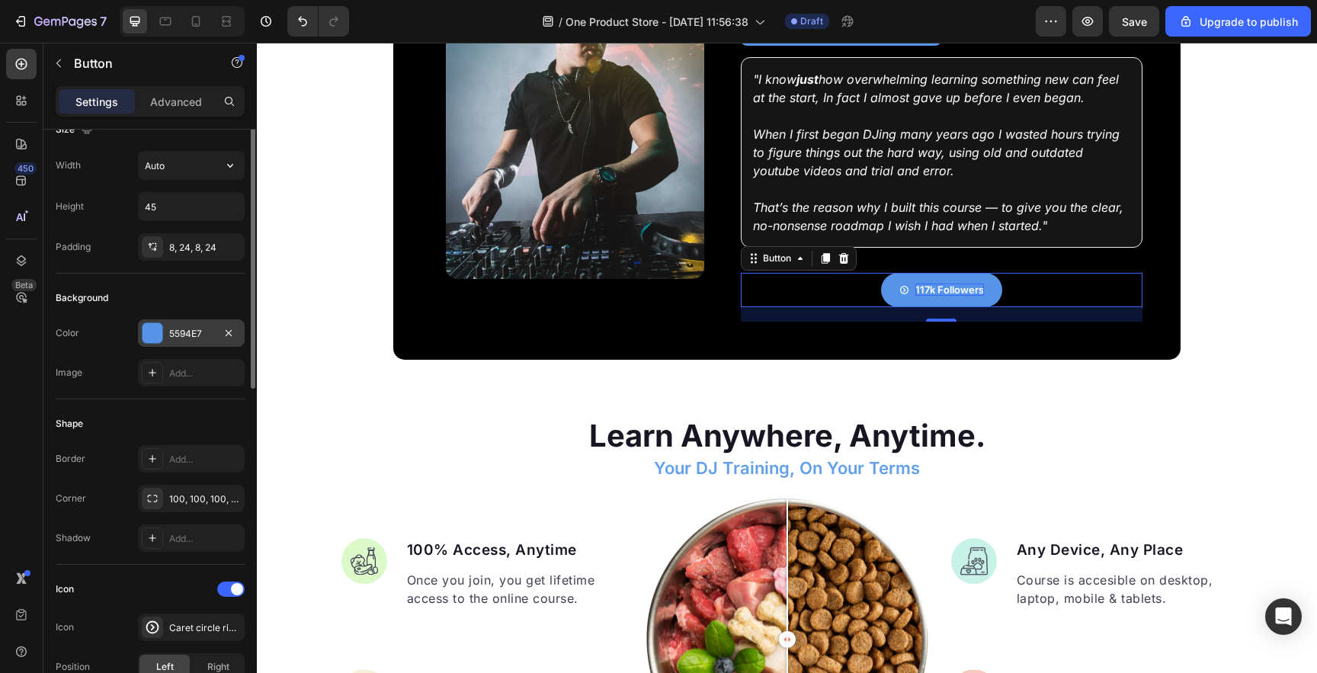
scroll to position [0, 0]
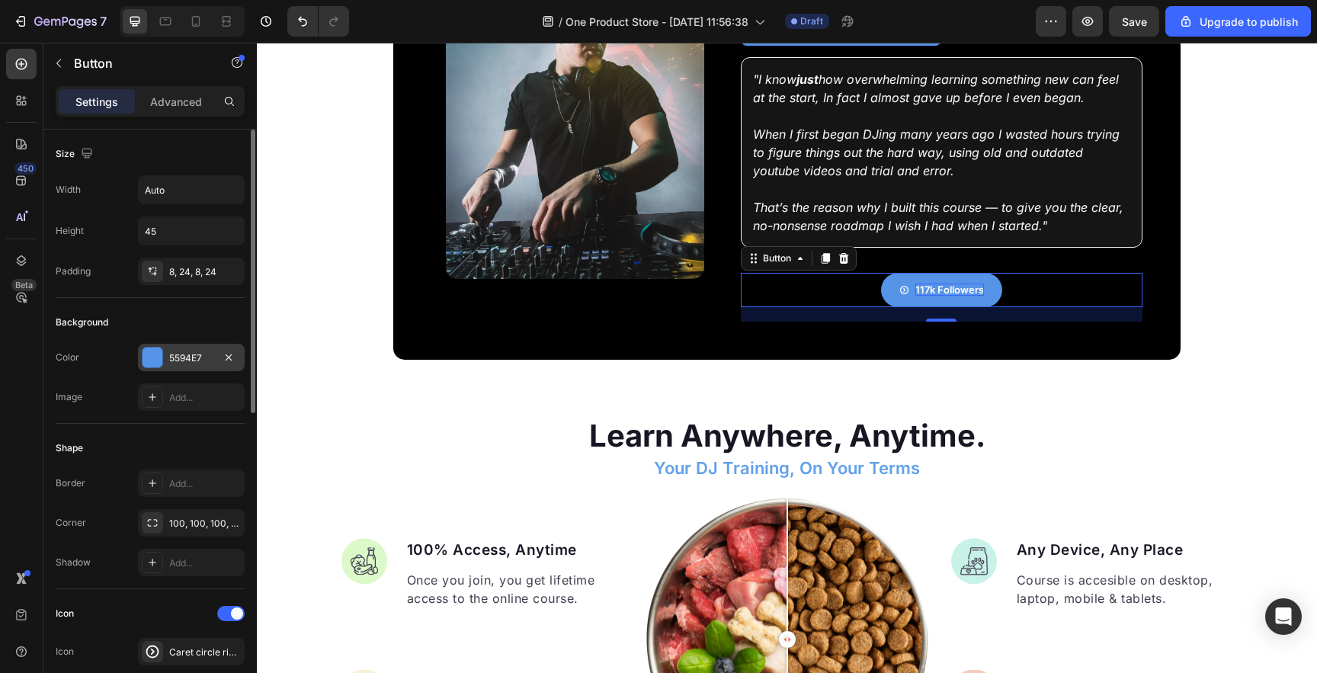
click at [148, 364] on div at bounding box center [153, 358] width 20 height 20
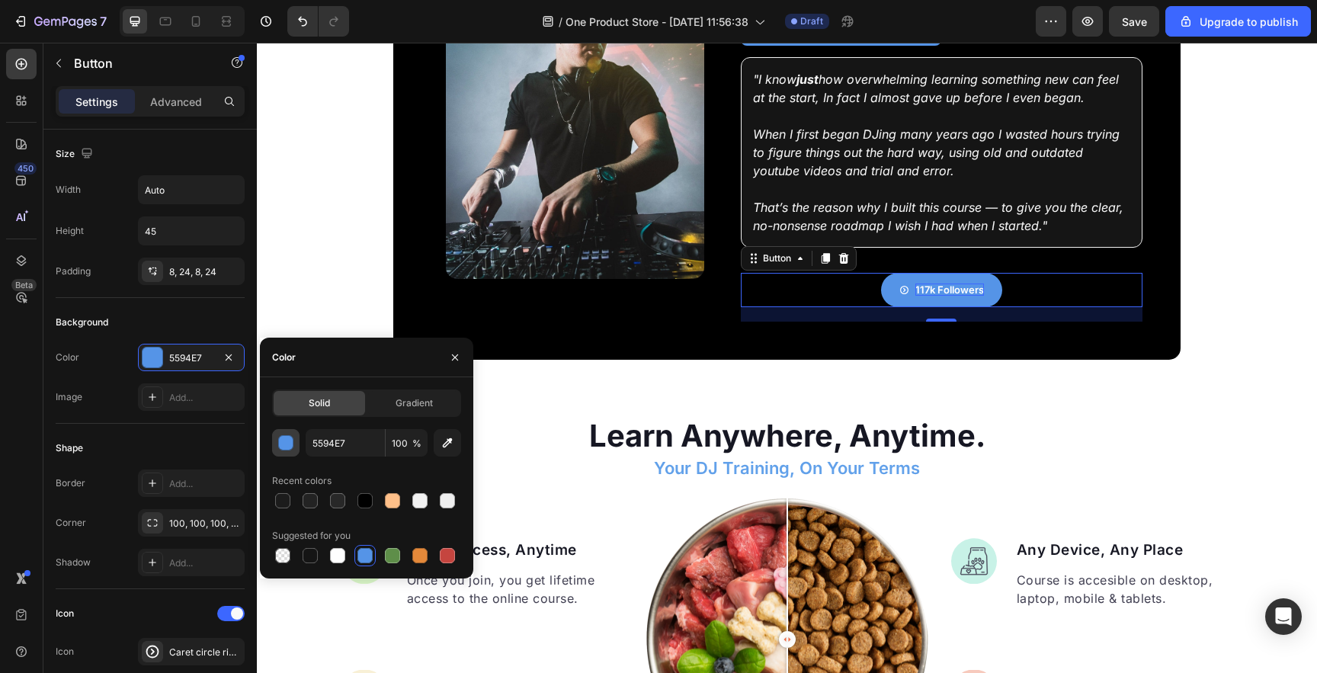
click at [290, 440] on div "button" at bounding box center [286, 443] width 15 height 15
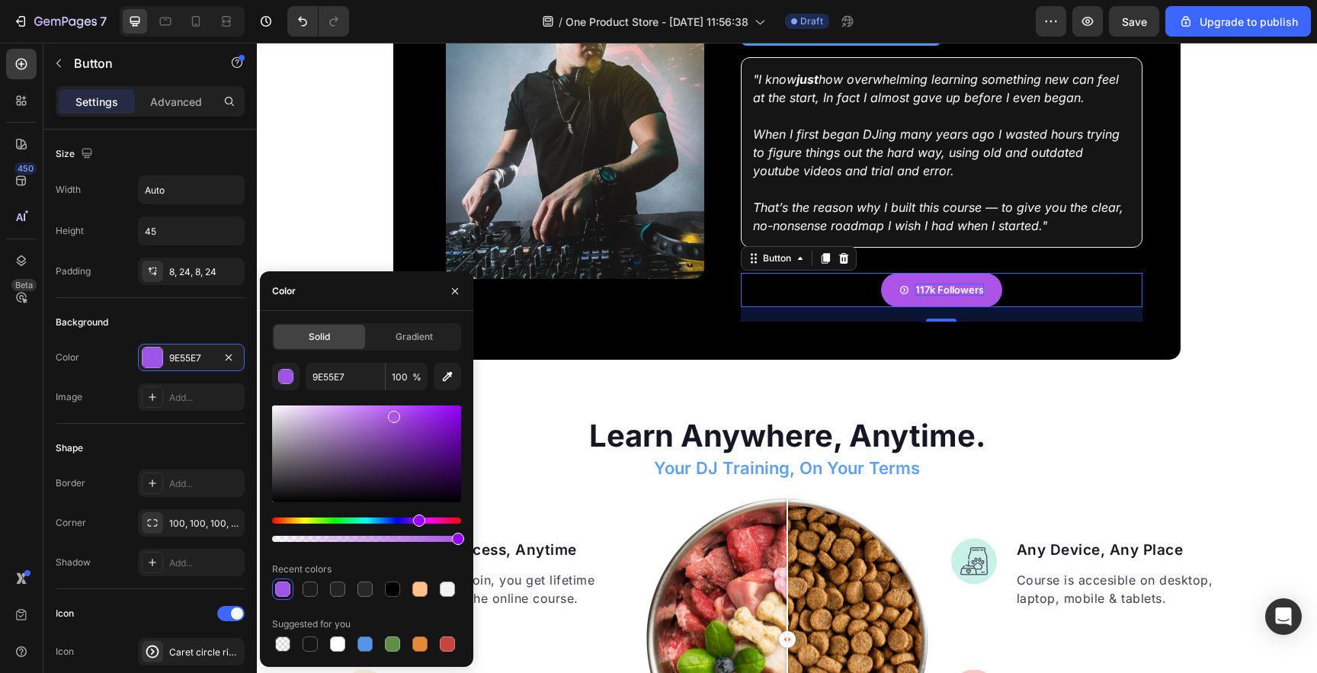
drag, startPoint x: 396, startPoint y: 521, endPoint x: 417, endPoint y: 521, distance: 21.3
click at [417, 521] on div "Hue" at bounding box center [419, 521] width 12 height 12
type input "AA55E7"
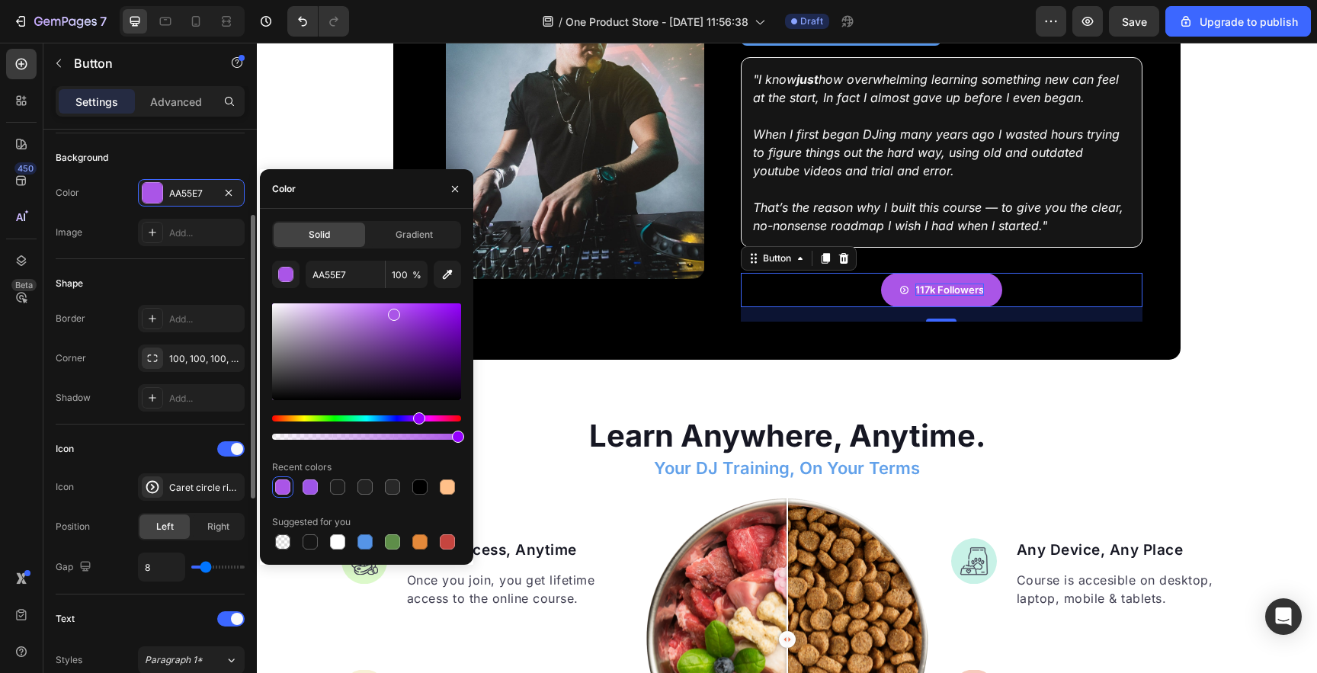
scroll to position [169, 0]
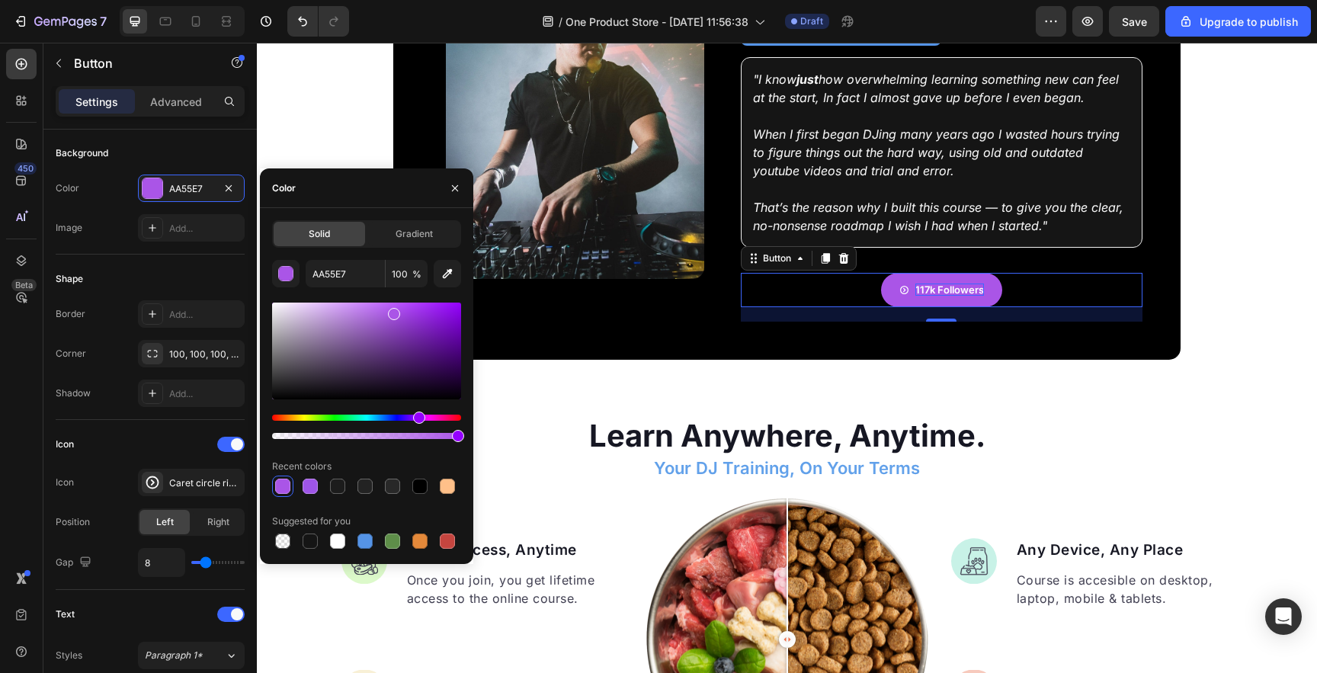
click at [904, 286] on icon "<p>117k Followers</p>" at bounding box center [904, 290] width 8 height 8
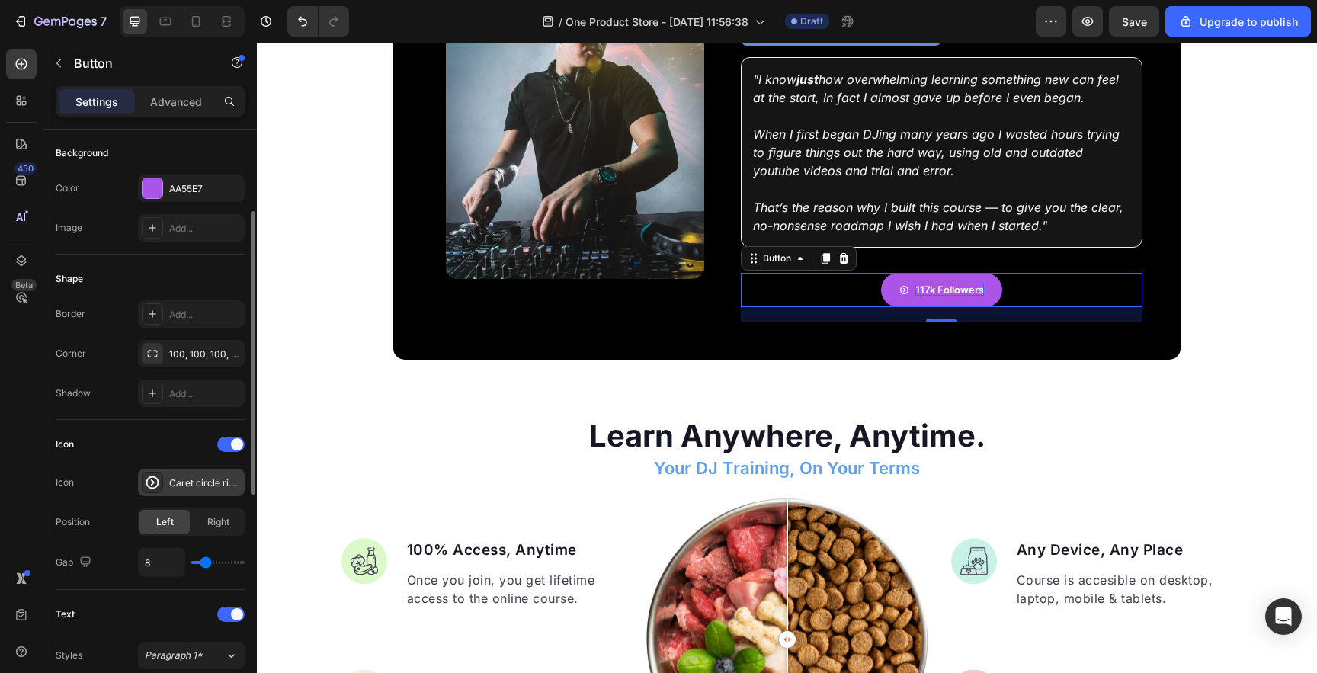
click at [176, 485] on div "Caret circle right bold" at bounding box center [205, 483] width 72 height 14
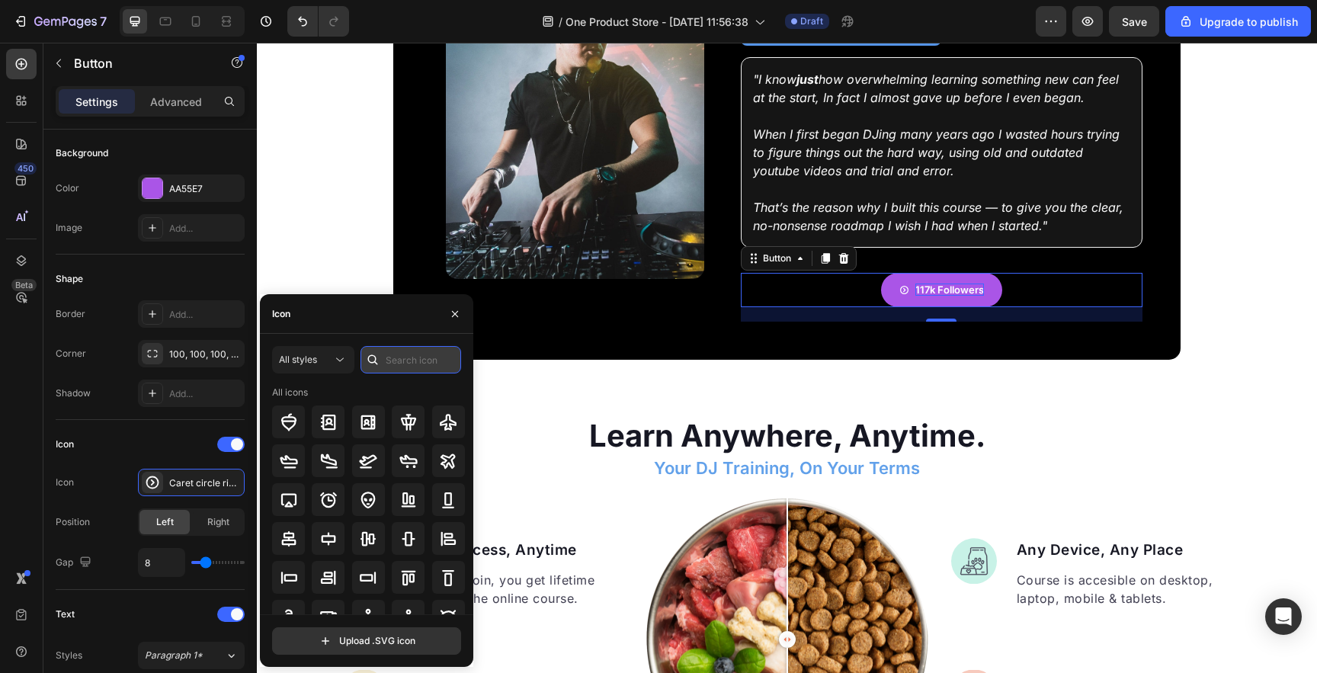
click at [393, 361] on input "text" at bounding box center [411, 359] width 101 height 27
type input "[PERSON_NAME]"
click at [439, 420] on icon at bounding box center [448, 422] width 18 height 18
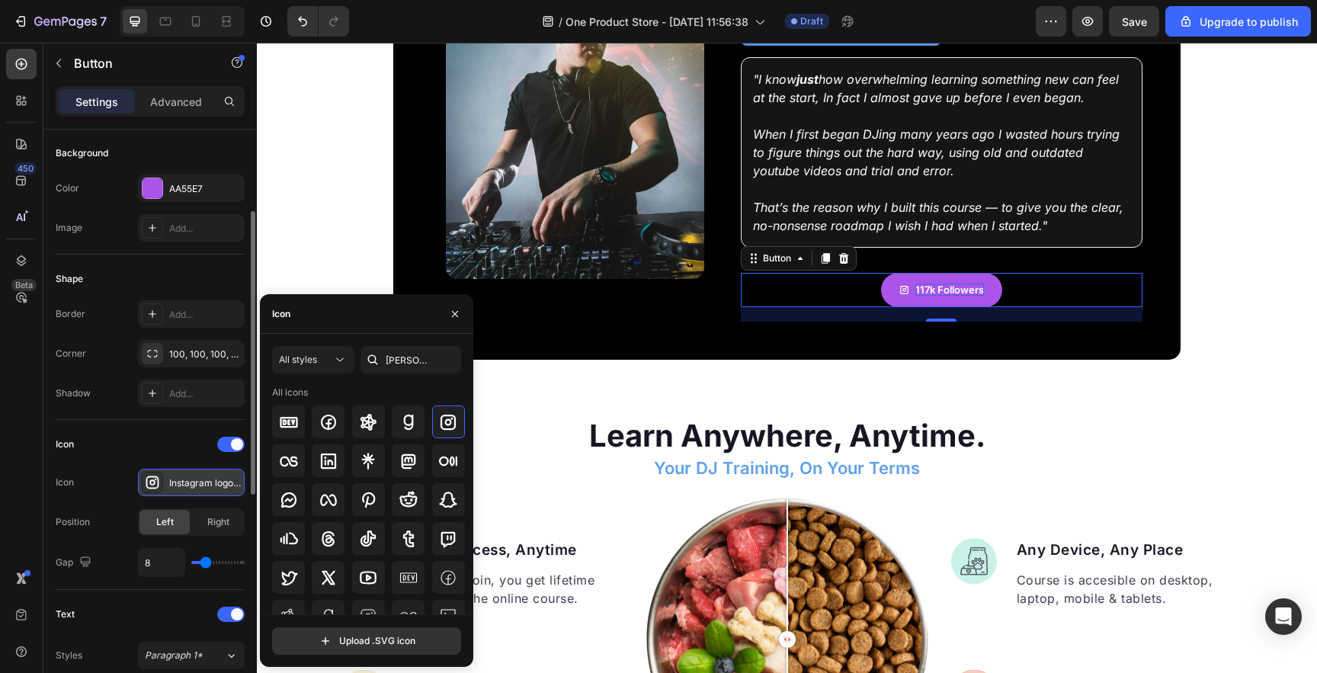
click at [182, 484] on div "Instagram logo bold" at bounding box center [205, 483] width 72 height 14
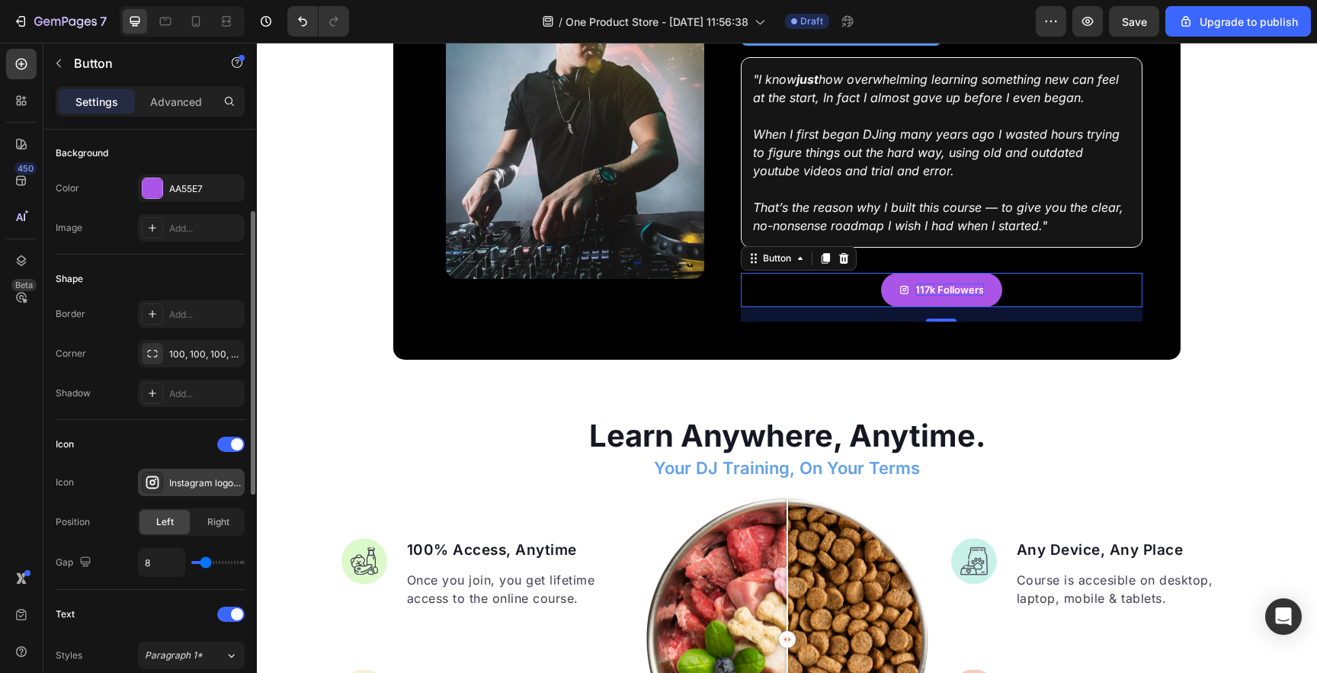
click at [185, 484] on div "Instagram logo bold" at bounding box center [205, 483] width 72 height 14
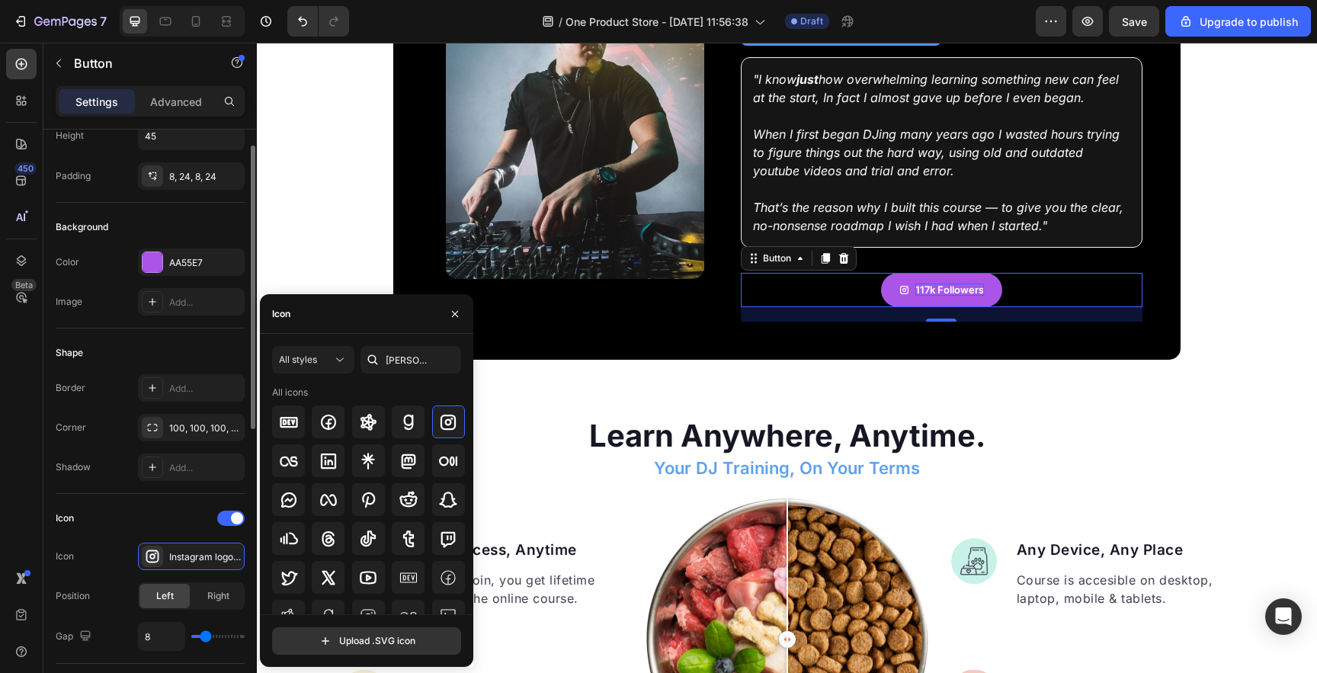
scroll to position [0, 0]
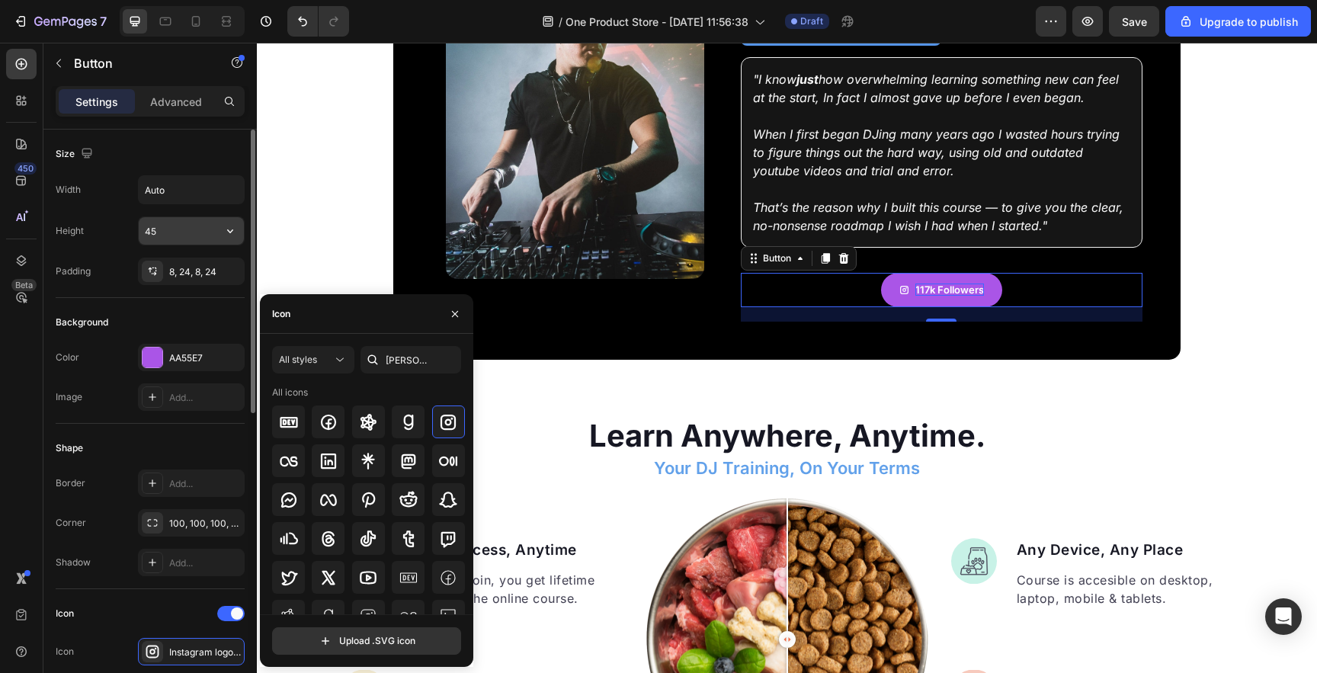
click at [201, 233] on input "45" at bounding box center [191, 230] width 105 height 27
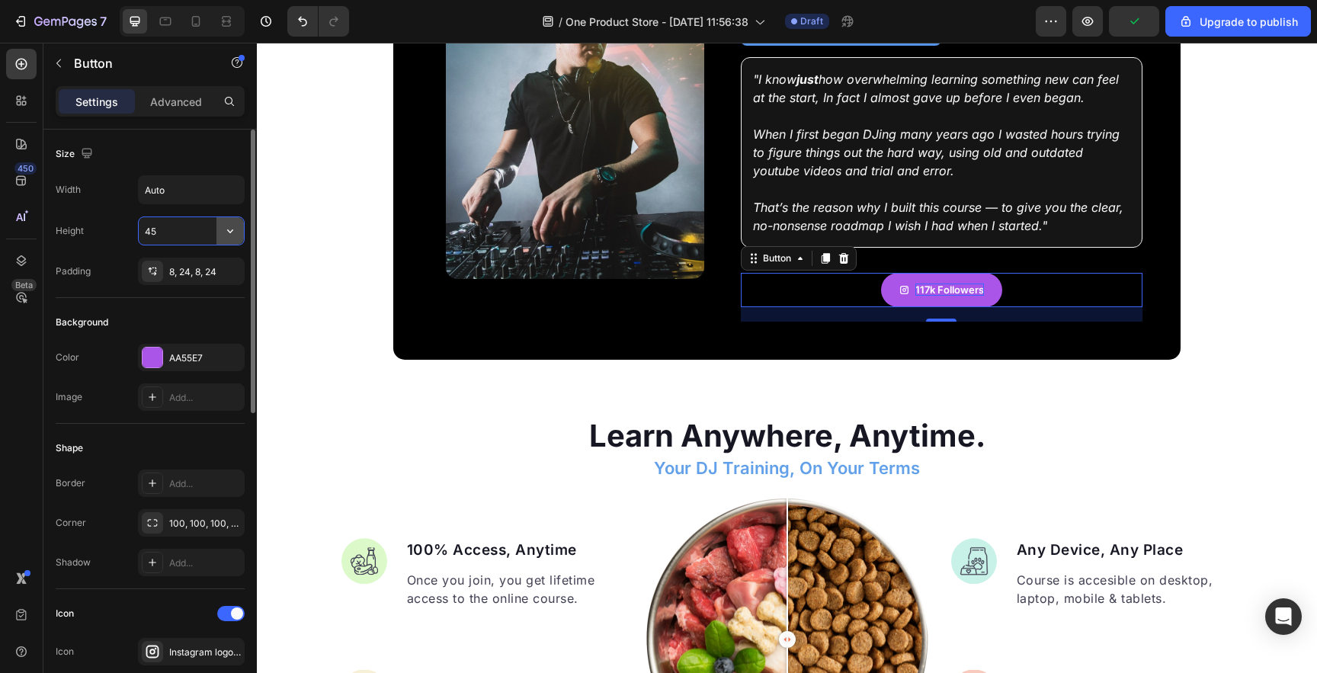
click at [238, 236] on button "button" at bounding box center [229, 230] width 27 height 27
click at [214, 271] on span "Auto" at bounding box center [221, 270] width 20 height 14
type input "Auto"
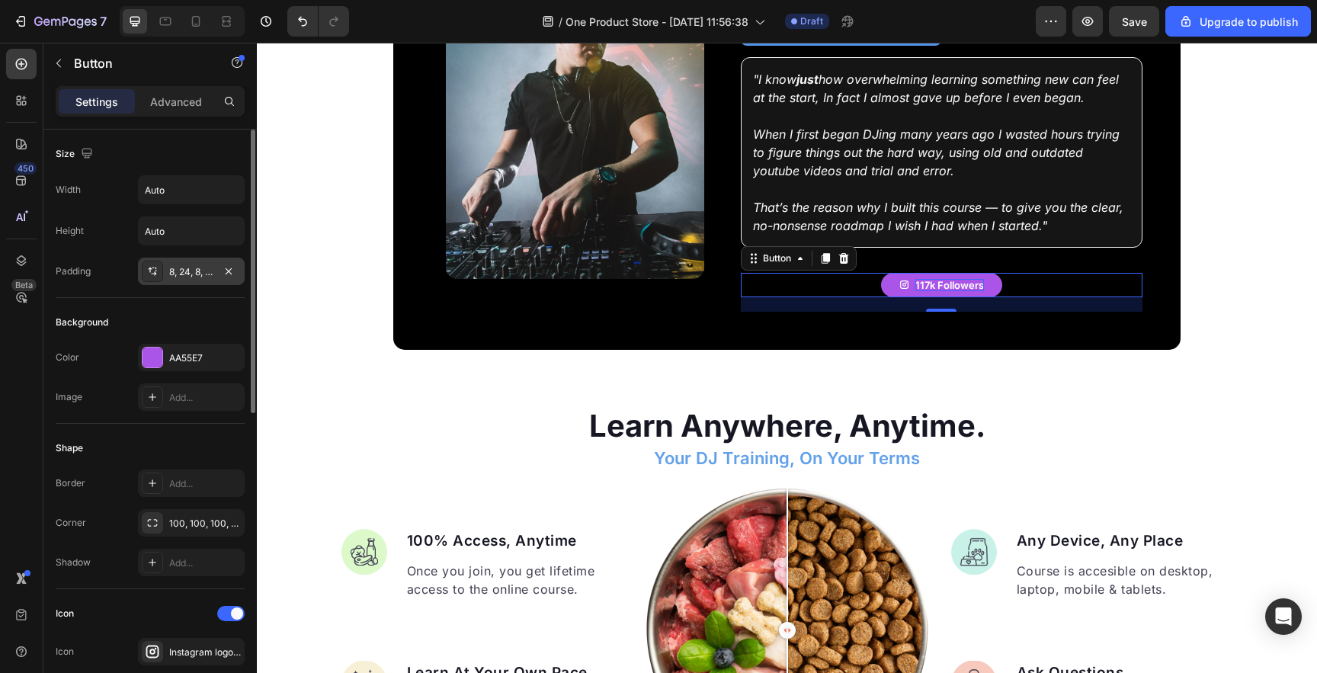
click at [197, 276] on div "8, 24, 8, 24" at bounding box center [191, 272] width 44 height 14
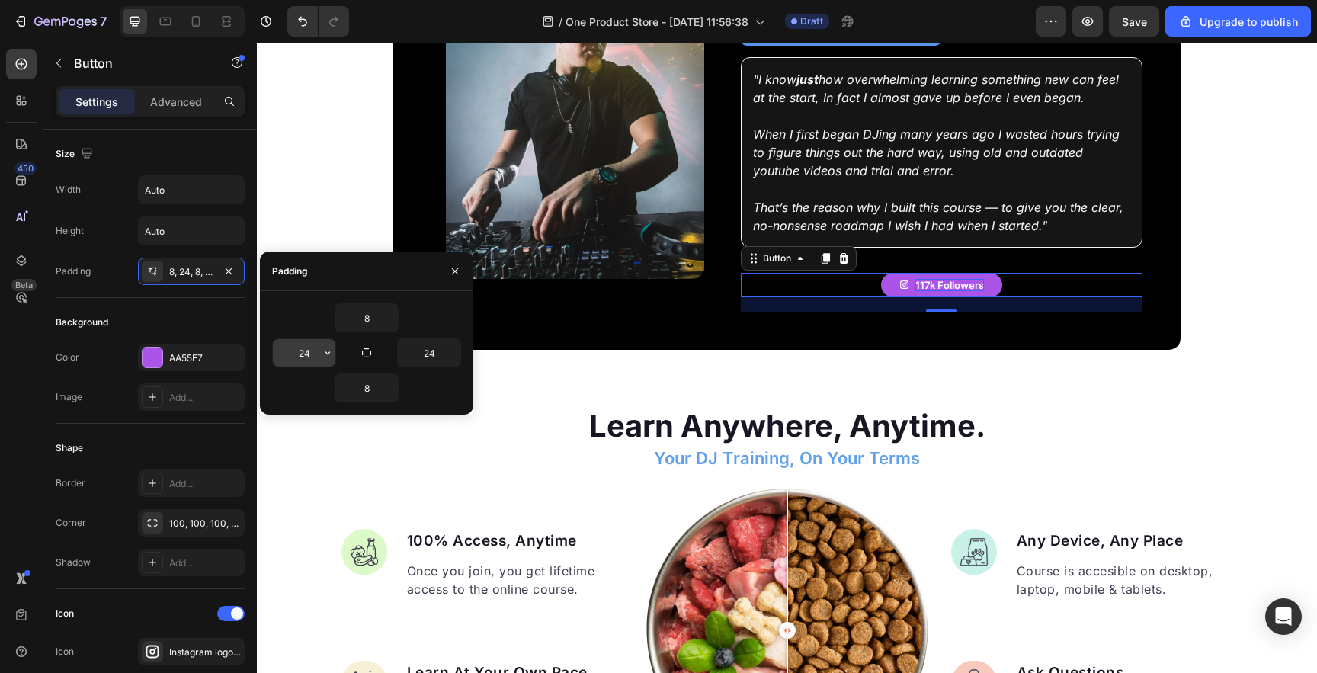
click at [312, 354] on input "24" at bounding box center [304, 352] width 63 height 27
type input "15"
click at [365, 318] on input "8" at bounding box center [366, 317] width 63 height 27
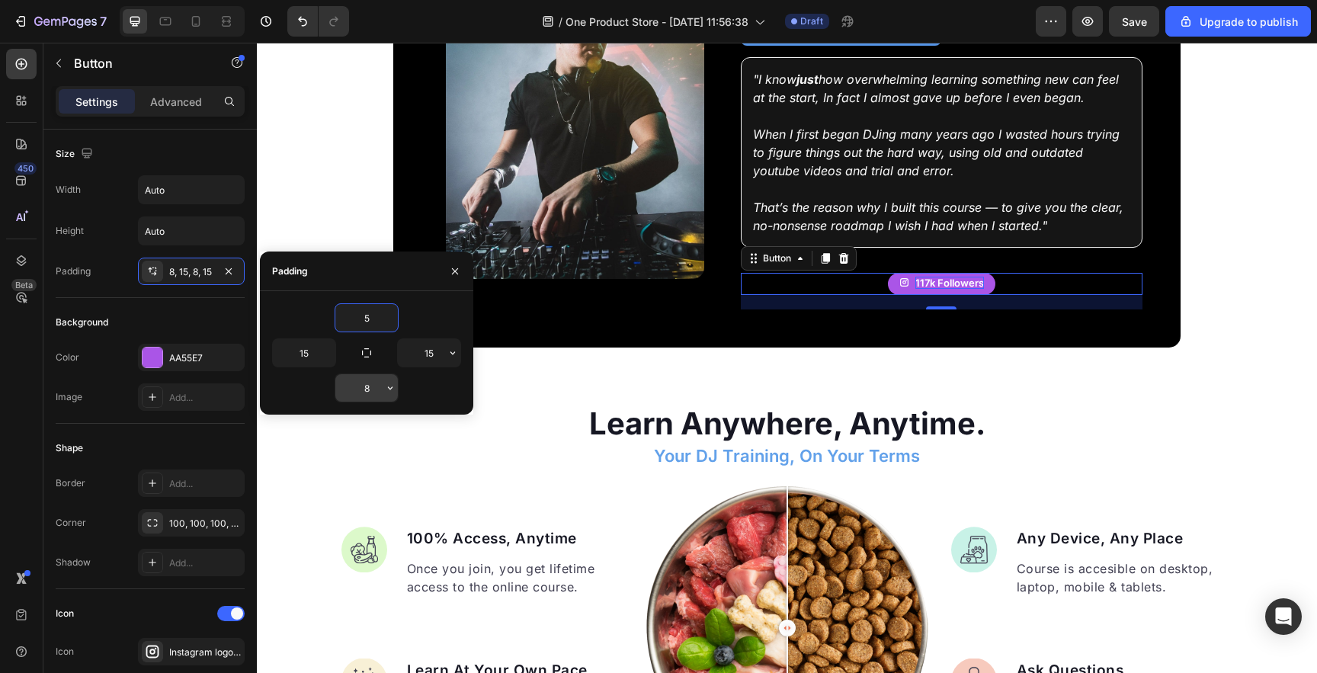
type input "5"
click at [374, 391] on input "8" at bounding box center [366, 387] width 63 height 27
type input "5"
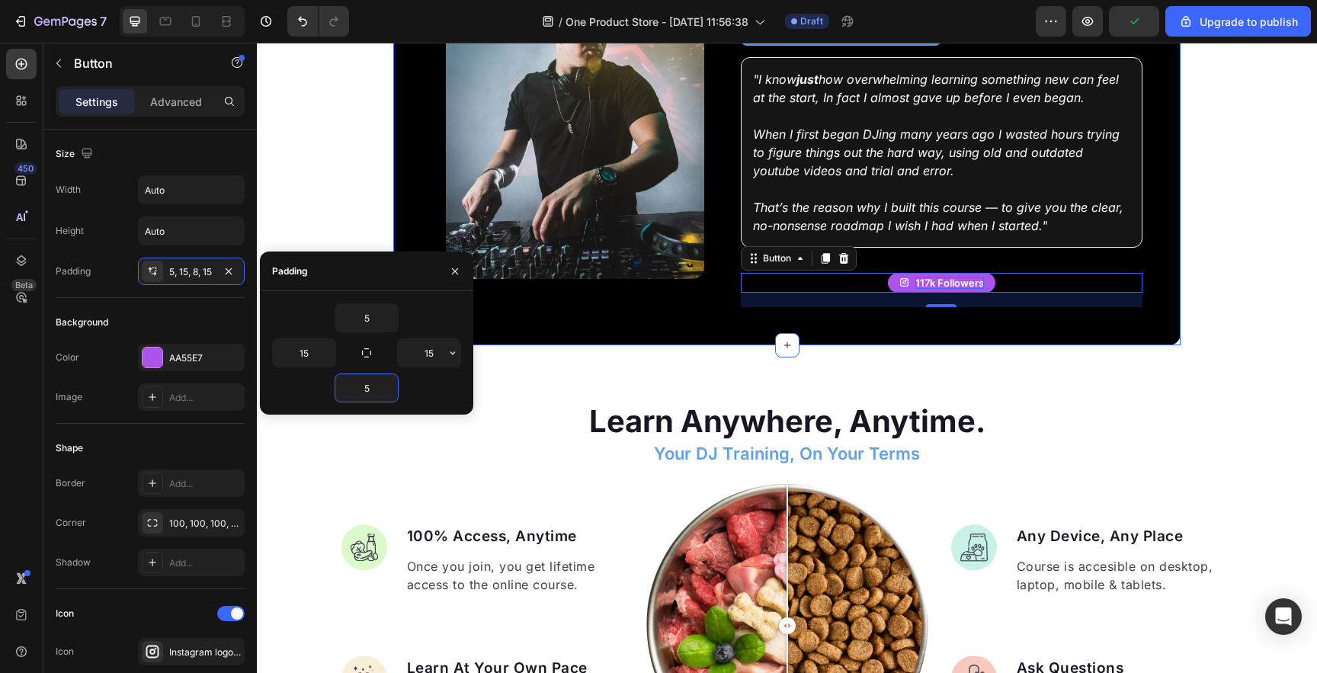
click at [688, 326] on div "Image Row Taught By: Text Block [PERSON_NAME] Heading International DJ & Produc…" at bounding box center [786, 121] width 787 height 449
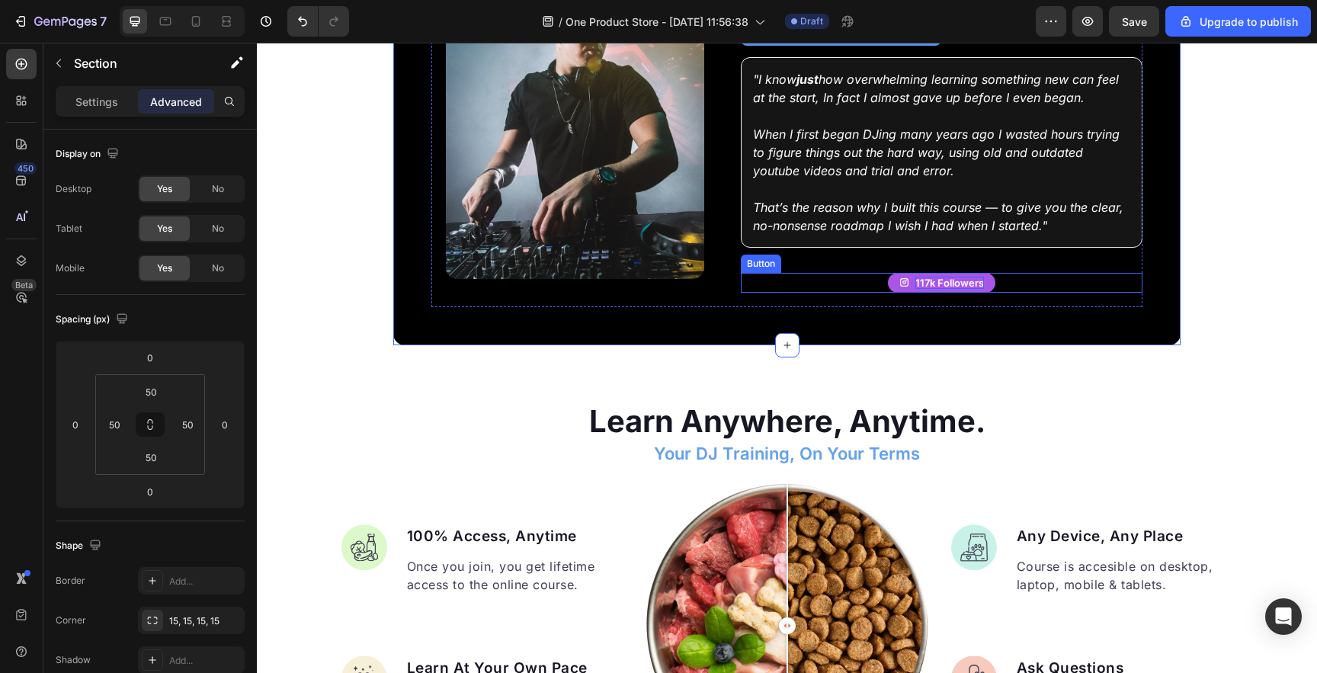
click at [951, 277] on p "117k Followers" at bounding box center [949, 283] width 69 height 13
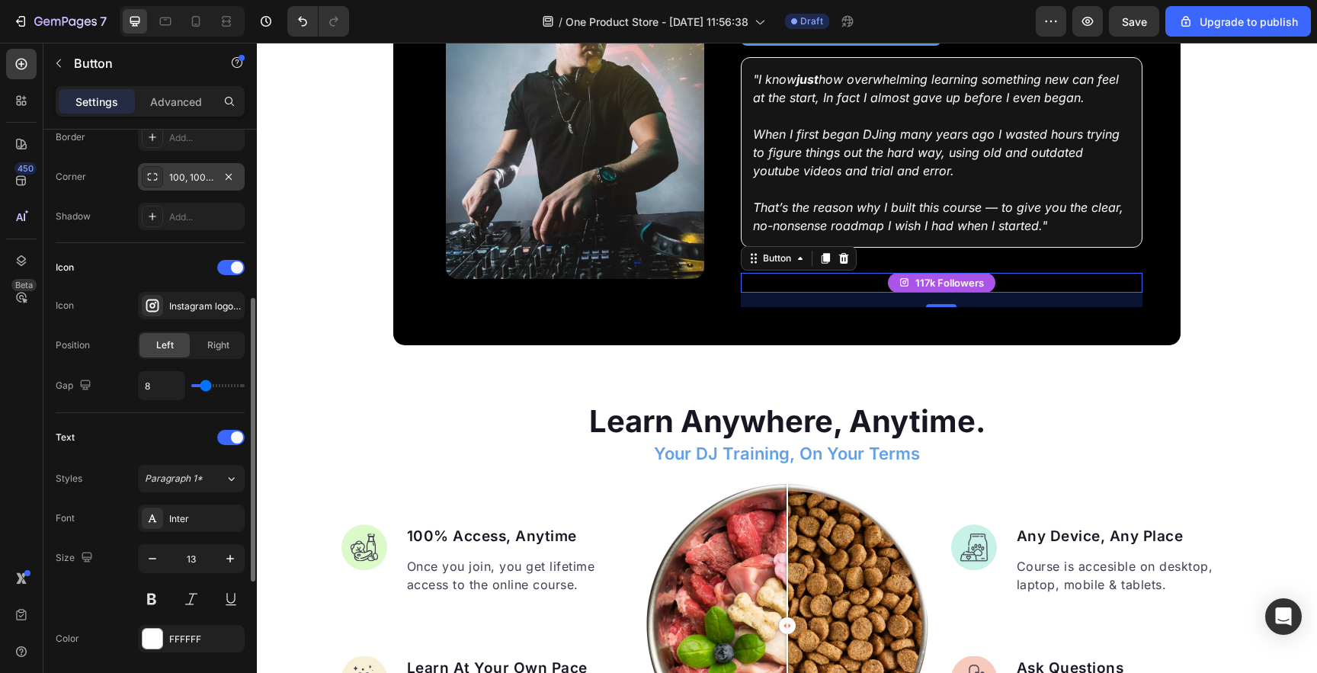
scroll to position [347, 0]
click at [153, 556] on icon "button" at bounding box center [152, 557] width 15 height 15
type input "12"
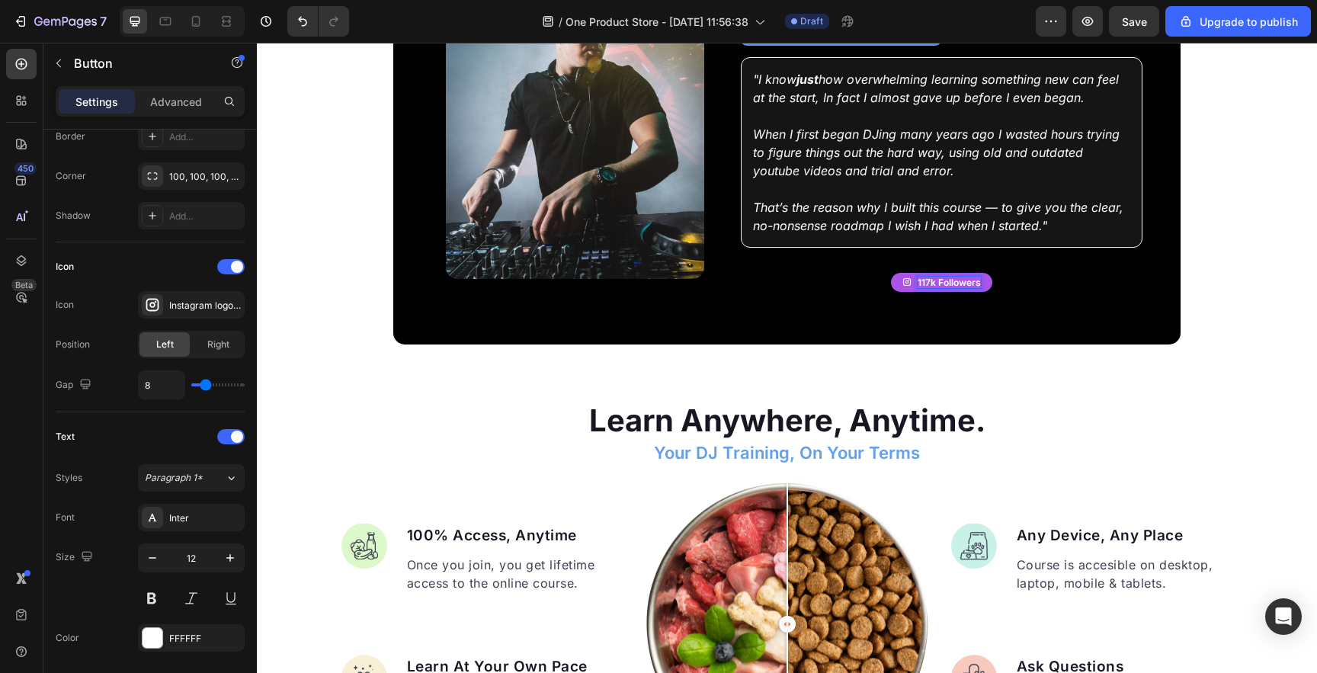
click at [938, 277] on p "117k Followers" at bounding box center [949, 283] width 63 height 12
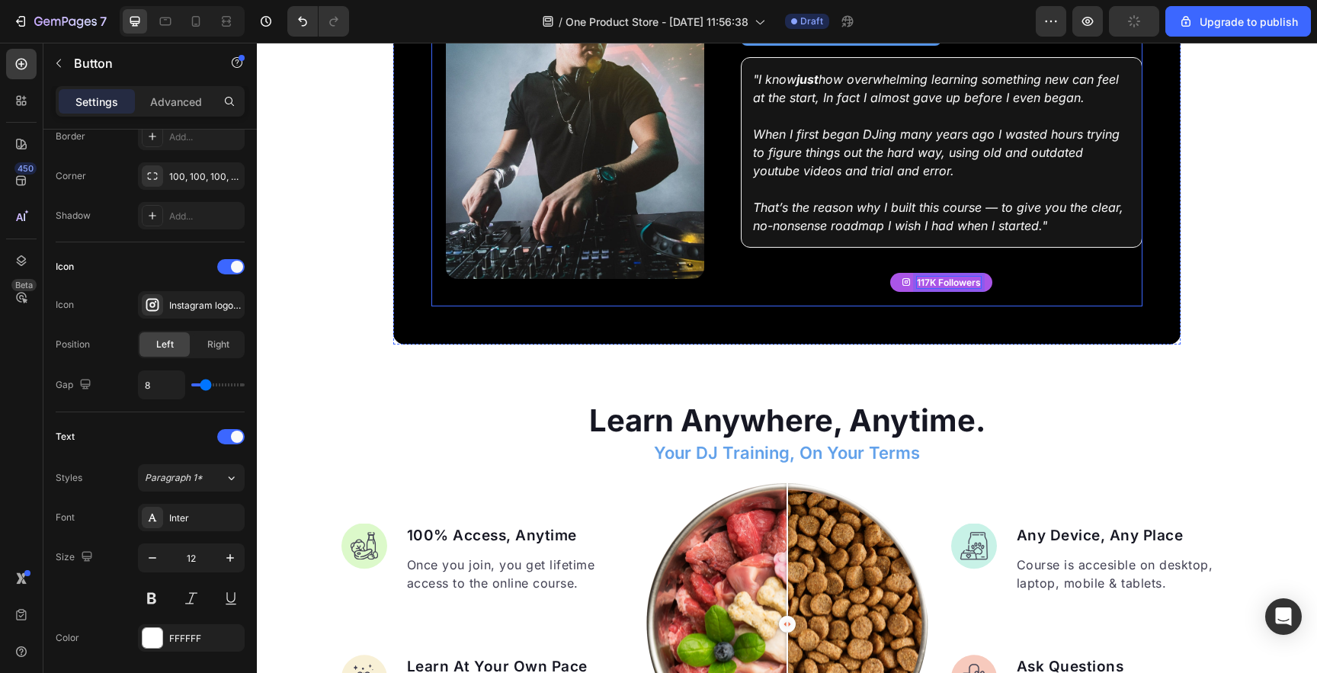
click at [890, 273] on button "117K Followers" at bounding box center [941, 283] width 102 height 20
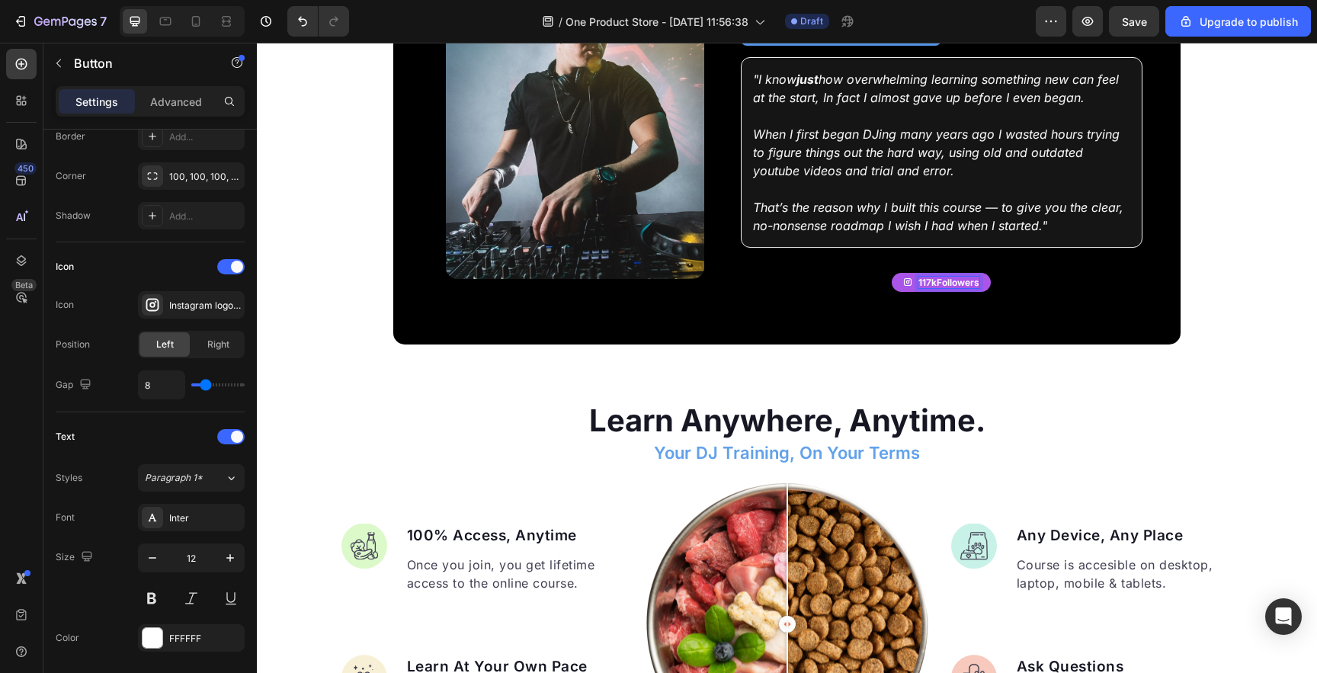
click at [892, 273] on button "117kFollowers" at bounding box center [941, 283] width 99 height 20
click at [957, 281] on button "117k Followers" at bounding box center [941, 283] width 101 height 20
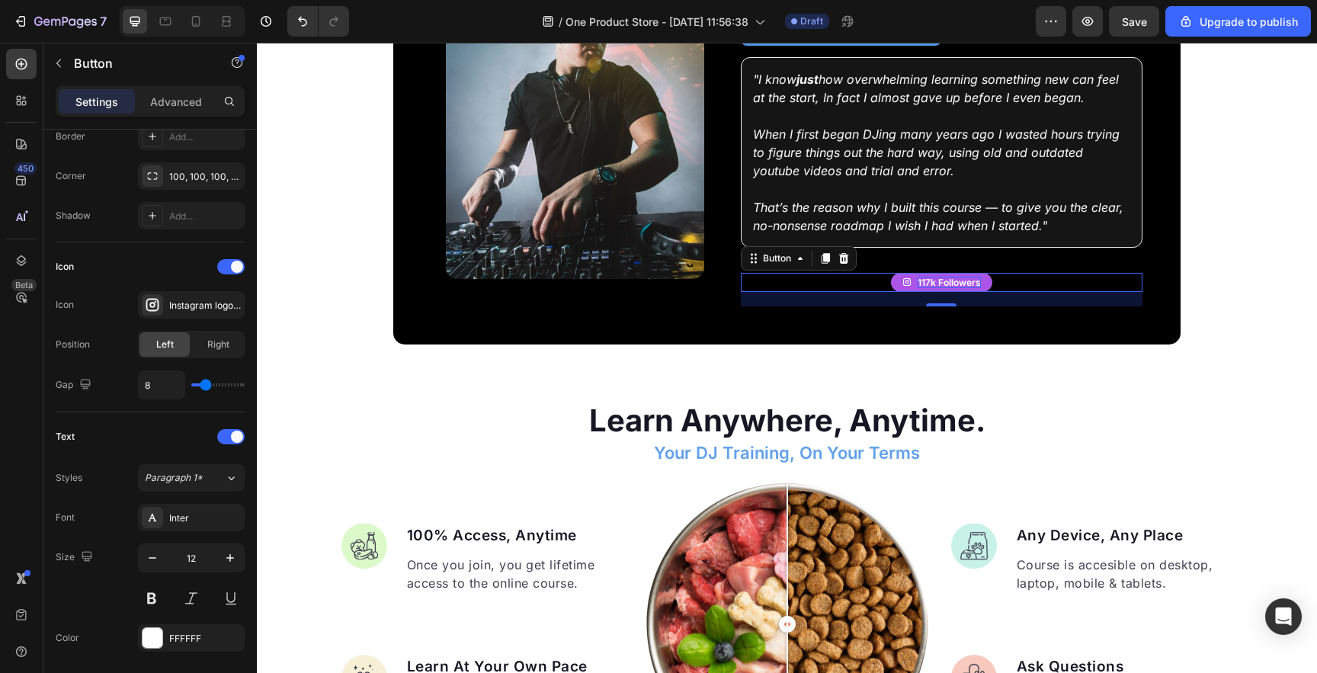
click at [957, 277] on p "117k Followers" at bounding box center [949, 283] width 63 height 12
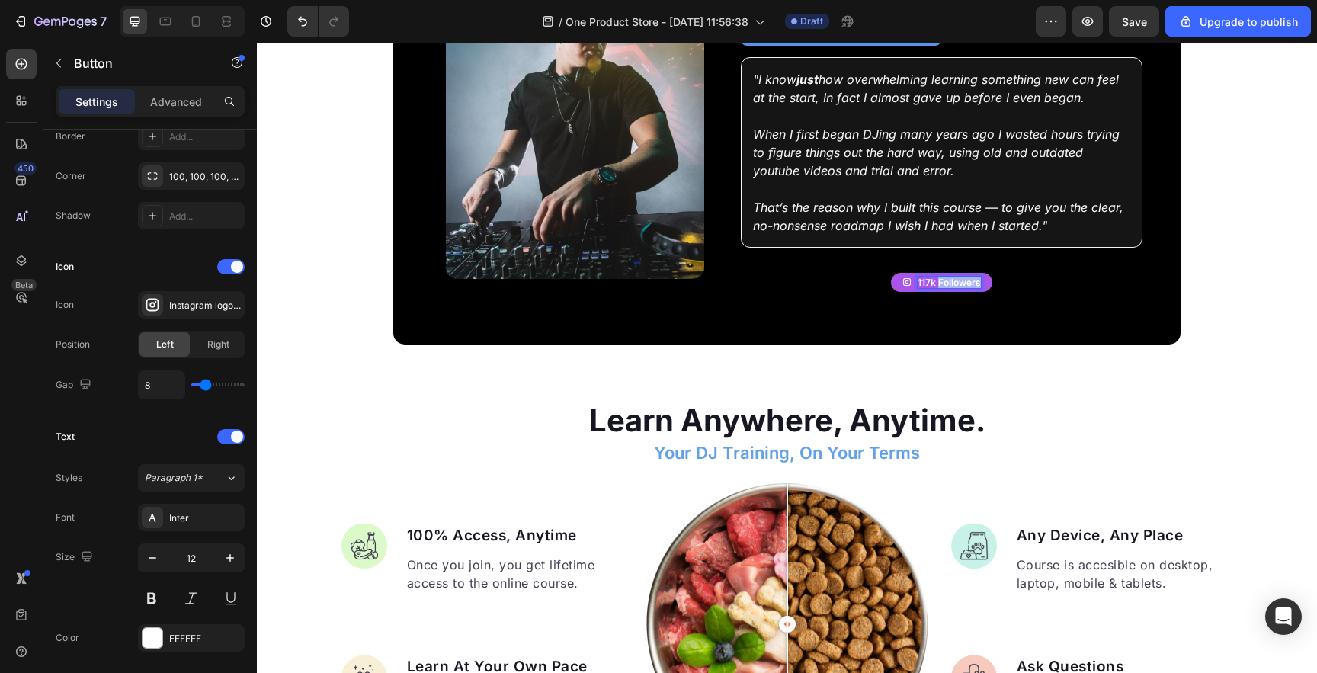
click at [957, 277] on p "117k Followers" at bounding box center [949, 283] width 63 height 12
click at [874, 281] on div "117k Fans Button 19" at bounding box center [941, 283] width 401 height 20
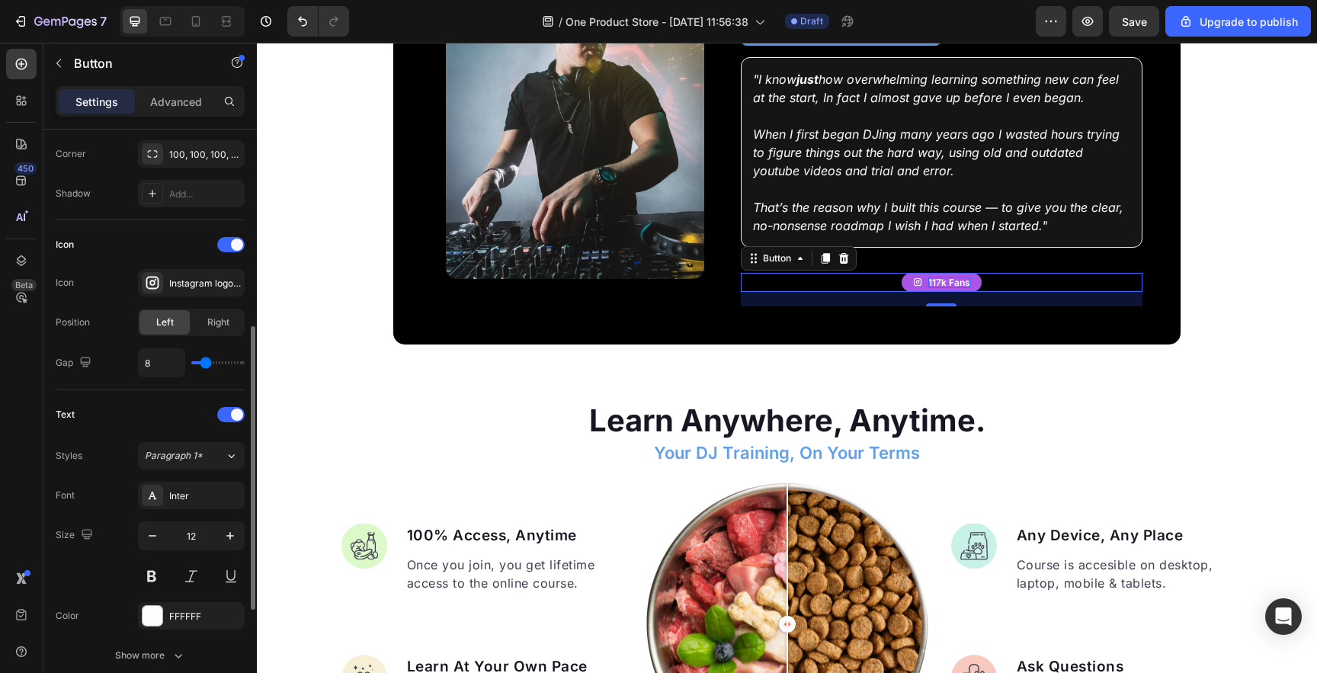
scroll to position [383, 0]
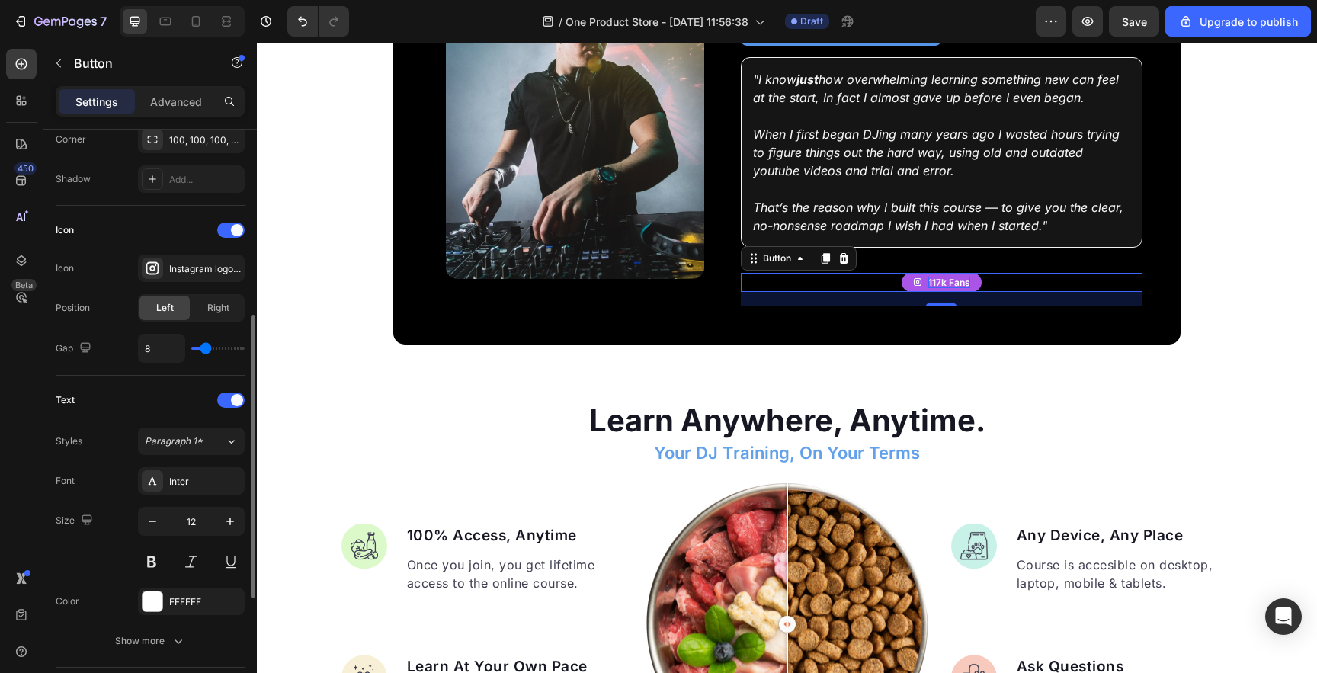
type input "3"
type input "2"
type input "1"
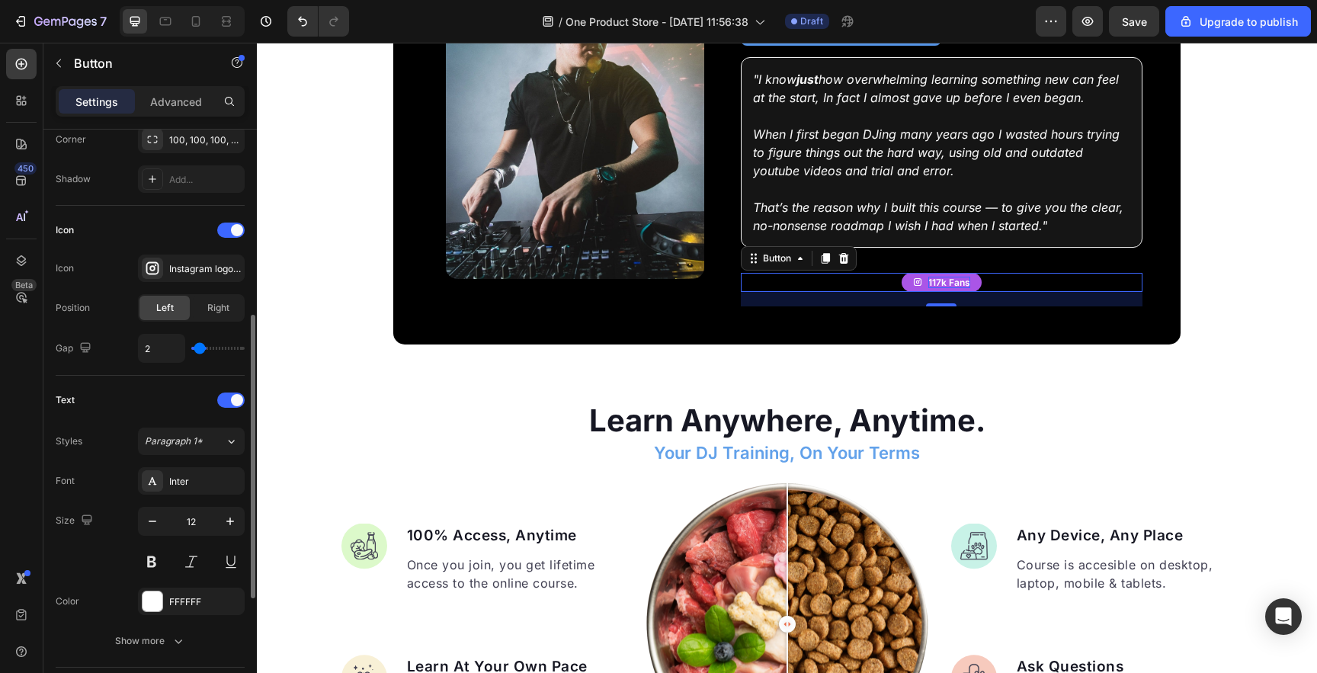
type input "1"
type input "2"
type input "3"
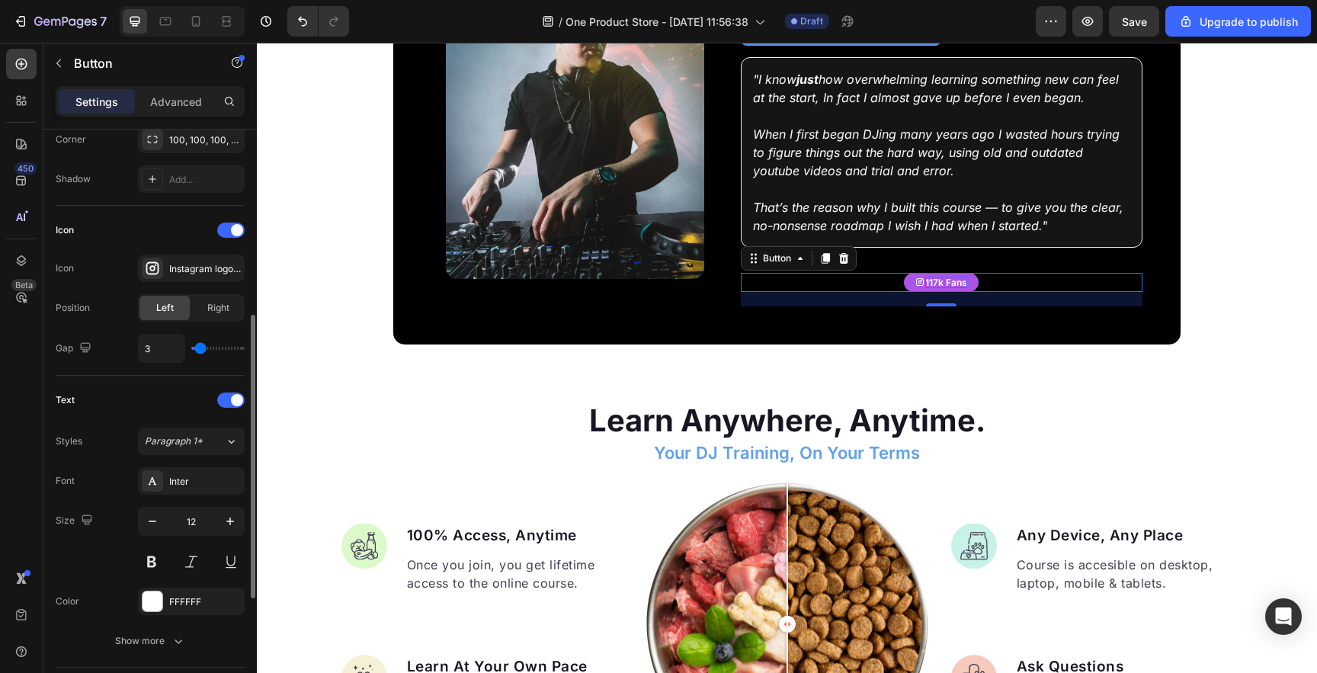
type input "4"
type input "5"
type input "6"
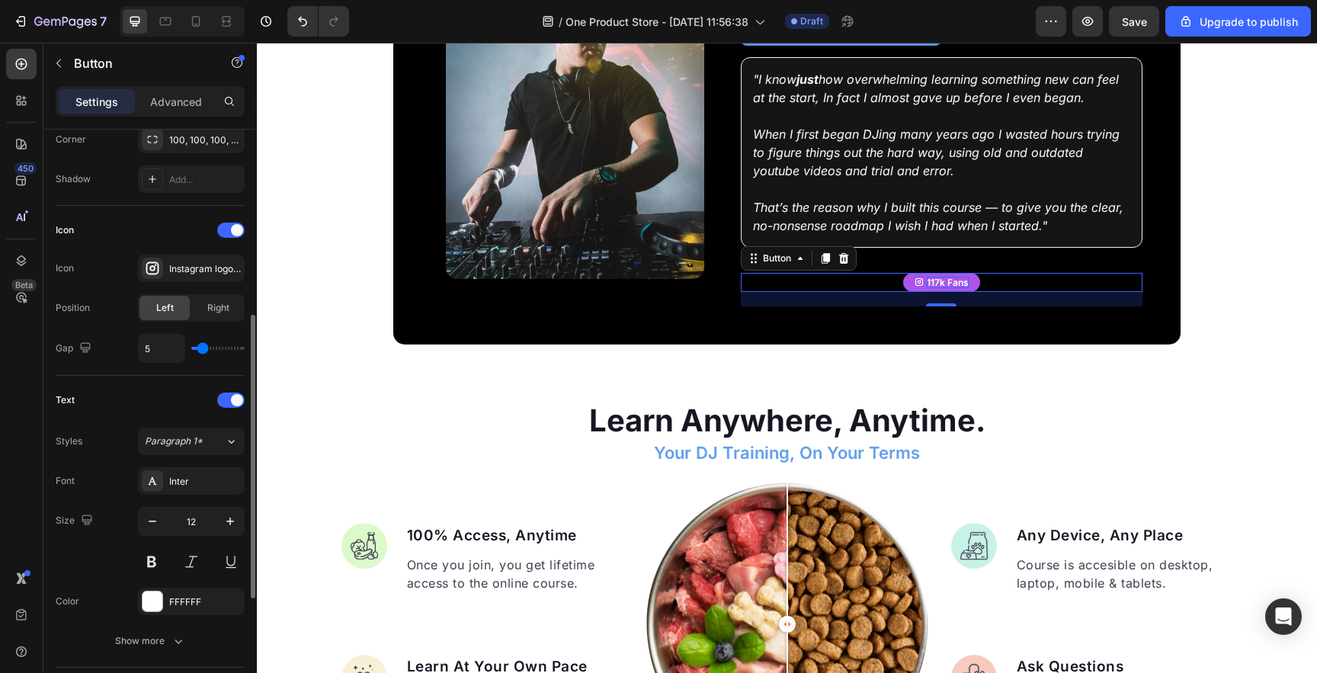
type input "6"
type input "7"
type input "8"
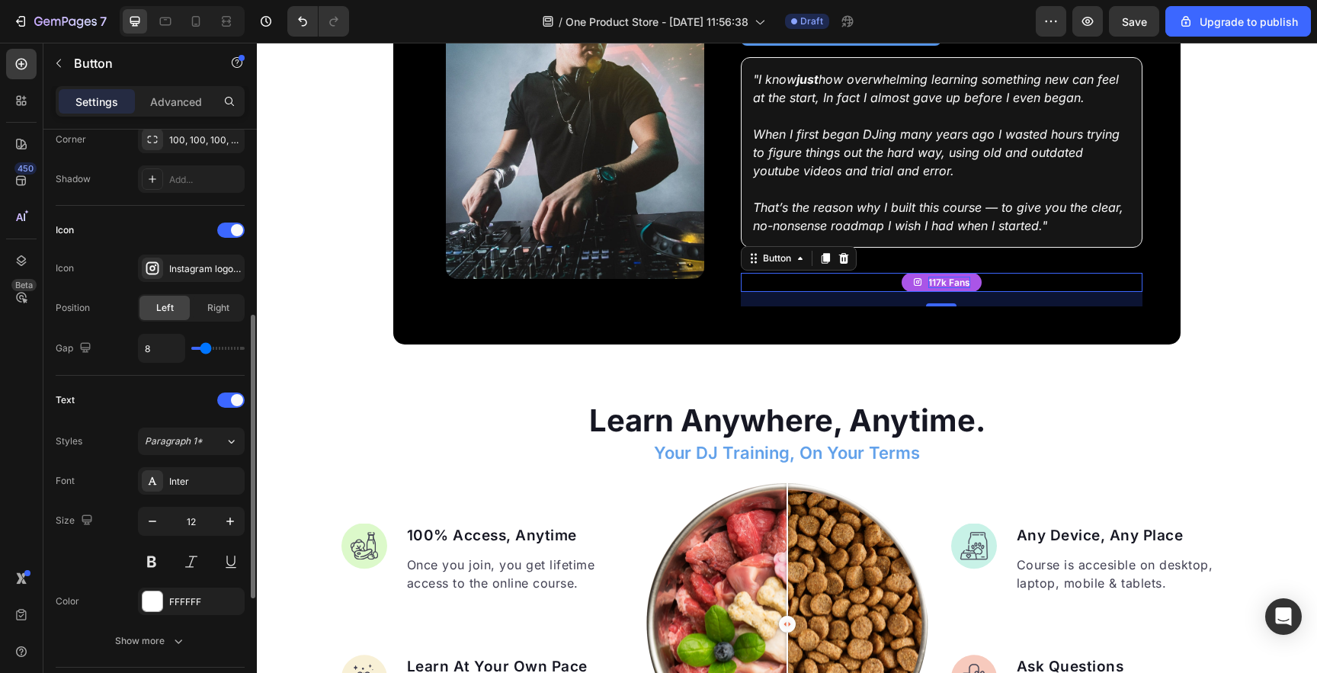
type input "9"
type input "8"
type input "7"
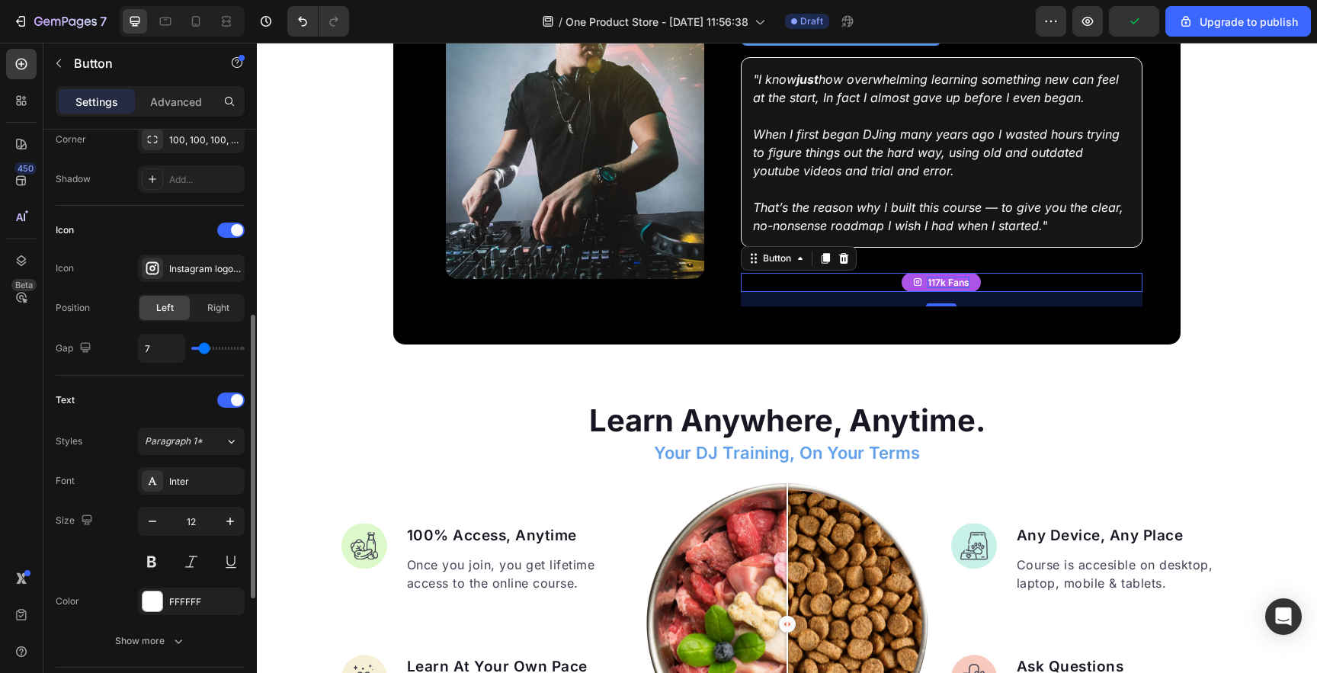
type input "7"
click at [204, 350] on input "range" at bounding box center [217, 348] width 53 height 3
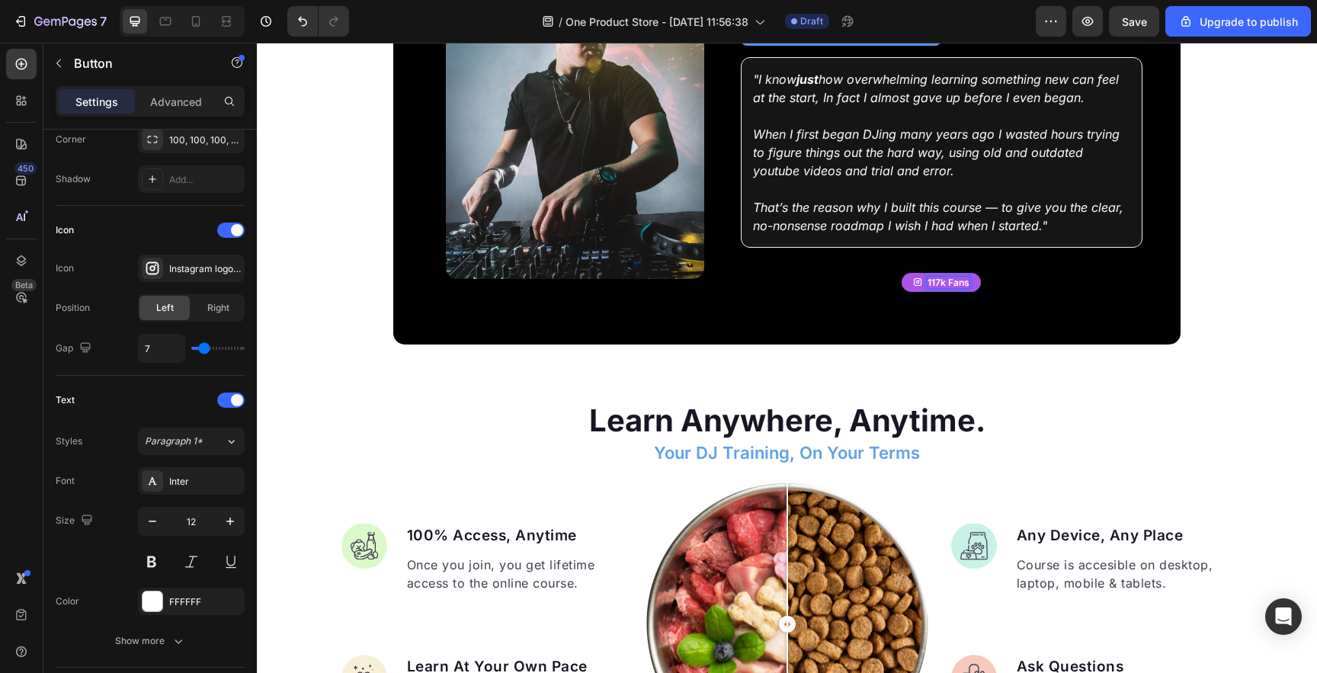
click at [947, 277] on p "117k Fans" at bounding box center [949, 283] width 42 height 12
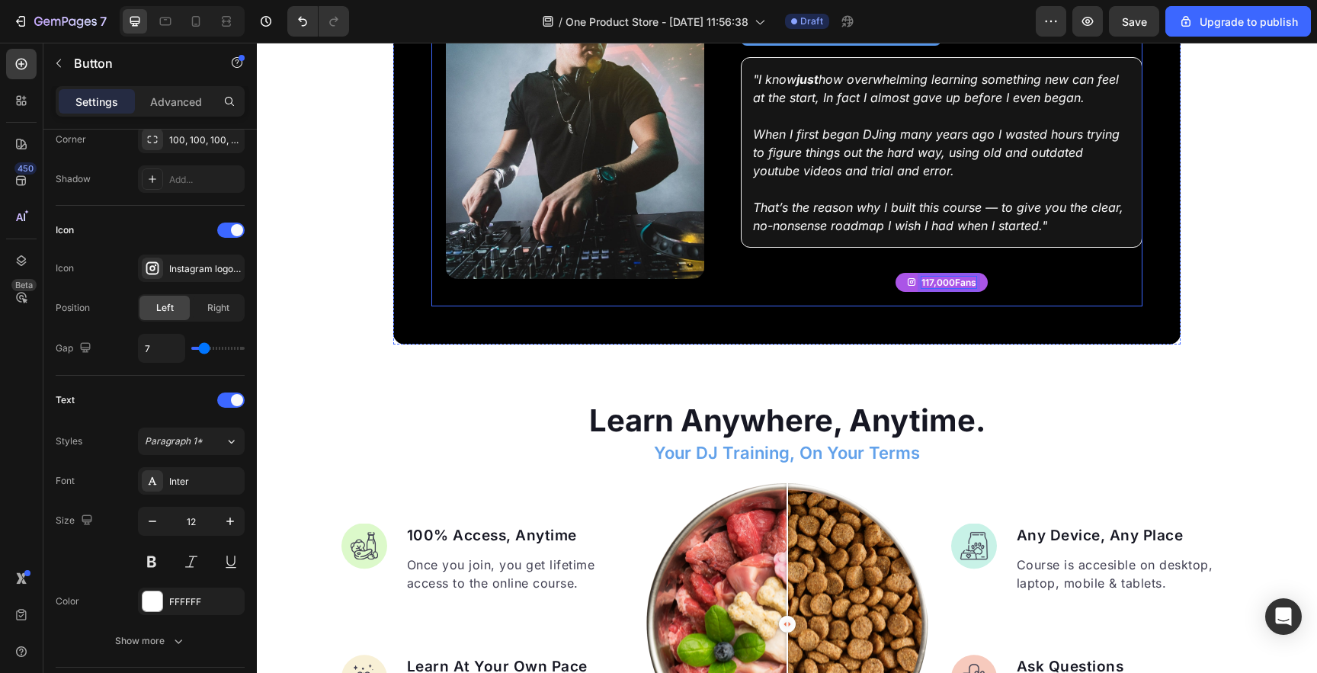
click at [896, 273] on button "117,000Fans" at bounding box center [942, 283] width 92 height 20
click at [902, 273] on button "117KFans" at bounding box center [941, 283] width 78 height 20
click at [855, 289] on div "117K Followers Button 19" at bounding box center [941, 284] width 401 height 46
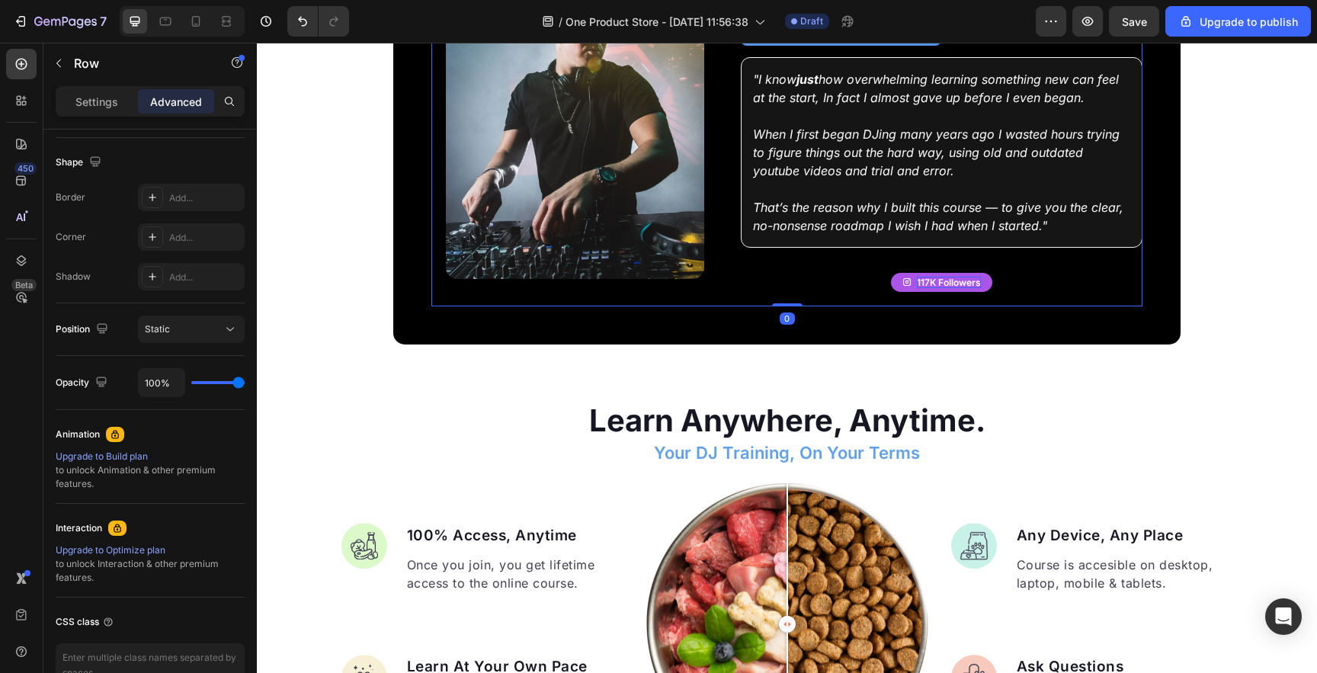
scroll to position [0, 0]
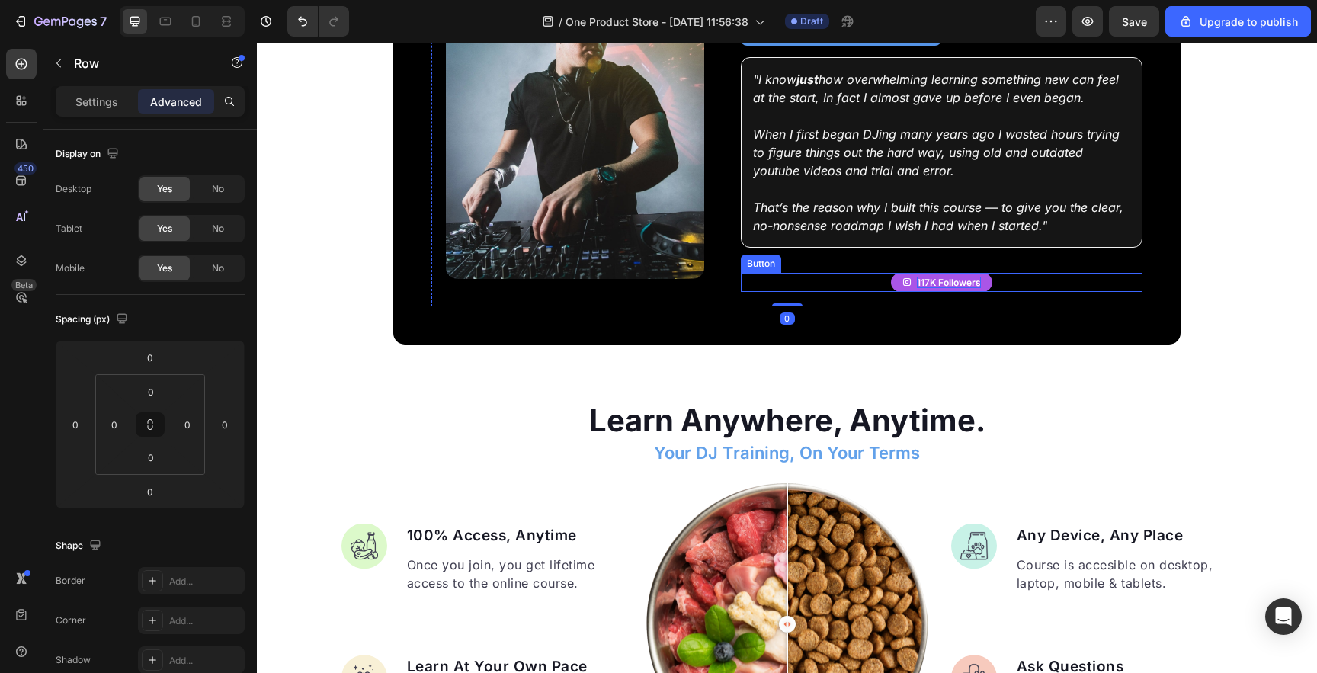
click at [915, 280] on div "117K Followers" at bounding box center [941, 283] width 79 height 12
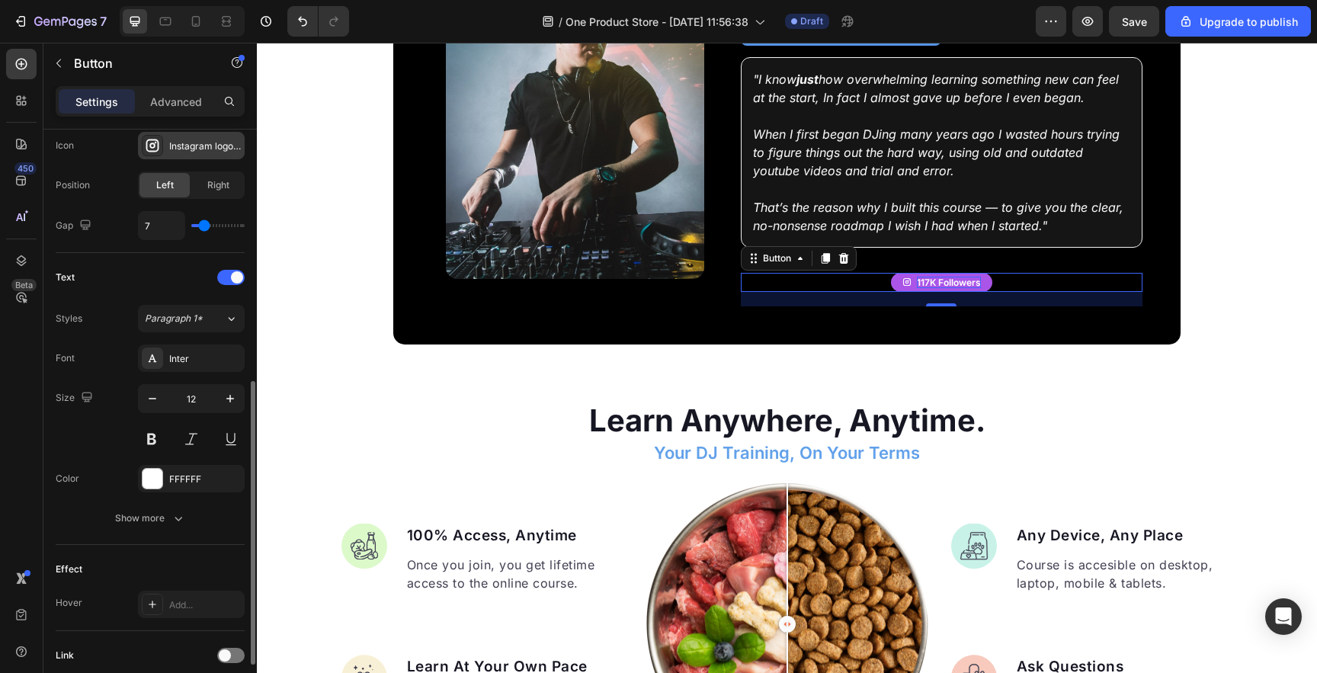
scroll to position [512, 0]
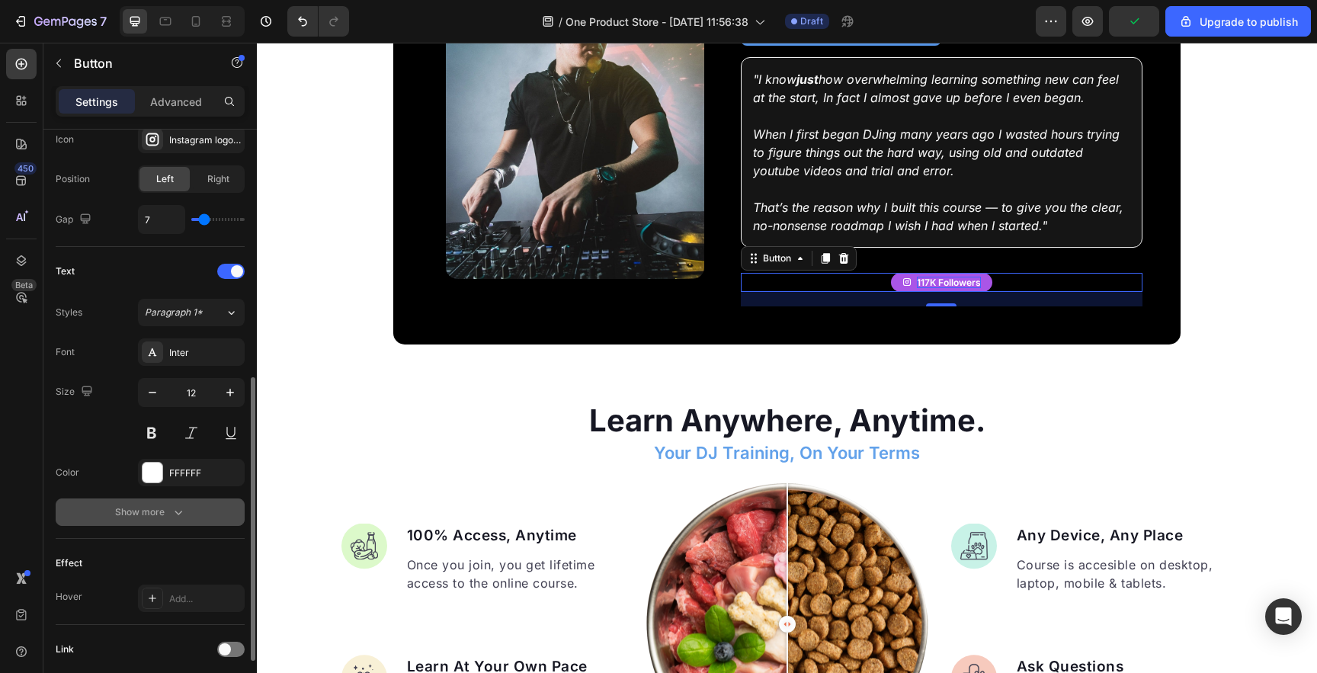
click at [142, 514] on div "Show more" at bounding box center [150, 512] width 71 height 15
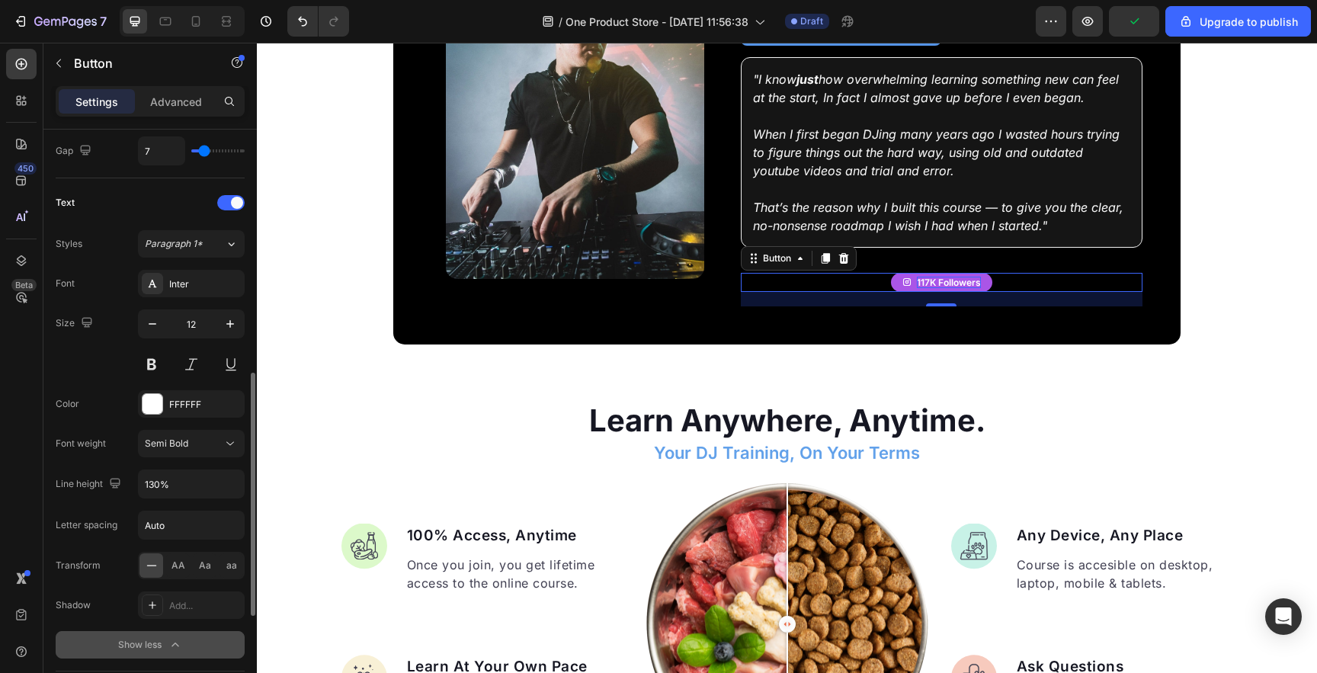
scroll to position [583, 0]
click at [201, 564] on span "Aa" at bounding box center [205, 563] width 12 height 14
click at [172, 563] on span "AA" at bounding box center [179, 563] width 14 height 14
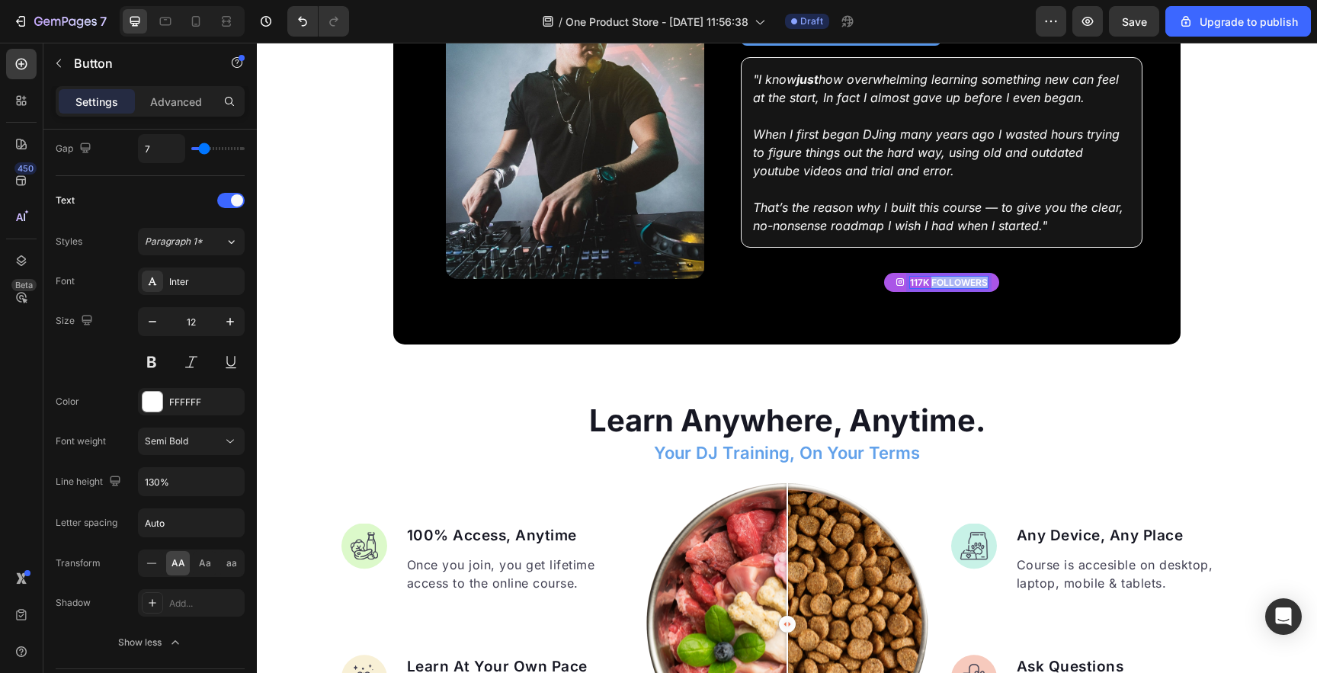
click at [964, 279] on p "117K Followers" at bounding box center [949, 283] width 78 height 12
click at [884, 273] on button "Instagram:117K" at bounding box center [941, 283] width 115 height 20
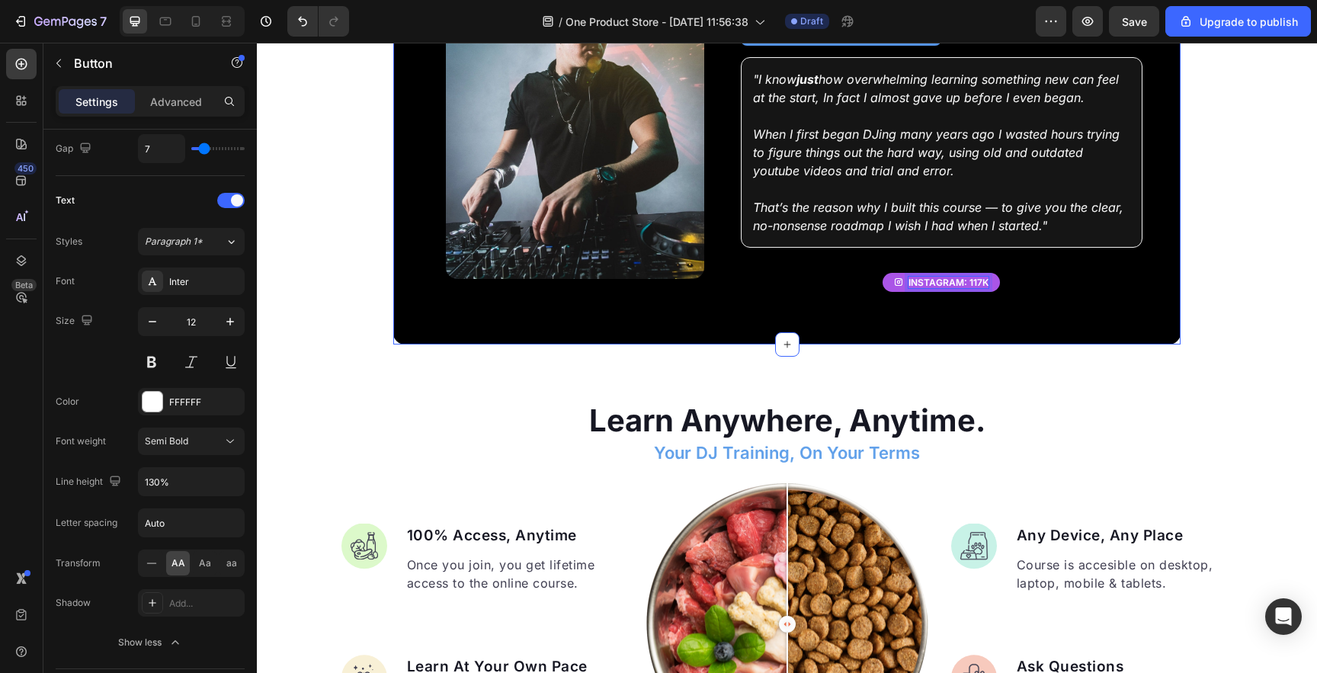
click at [776, 316] on div "Image Row Taught By: Text Block [PERSON_NAME] Heading International DJ & Produc…" at bounding box center [786, 120] width 787 height 447
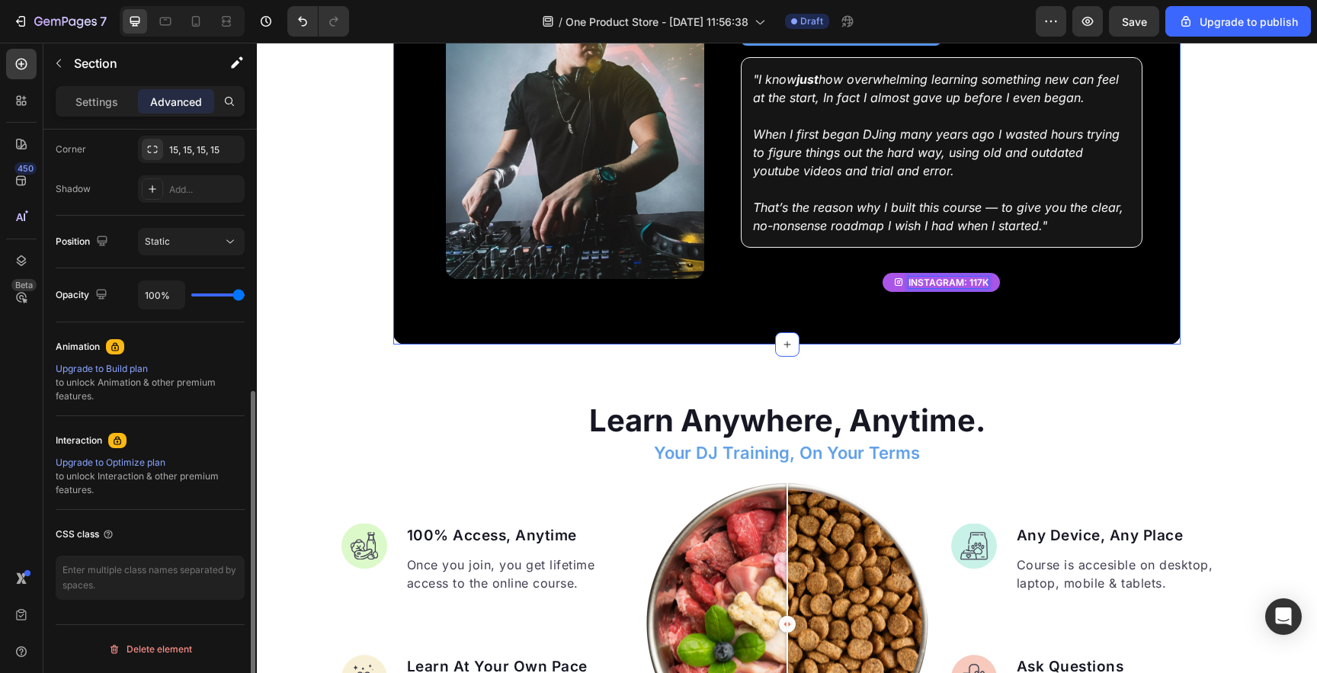
scroll to position [0, 0]
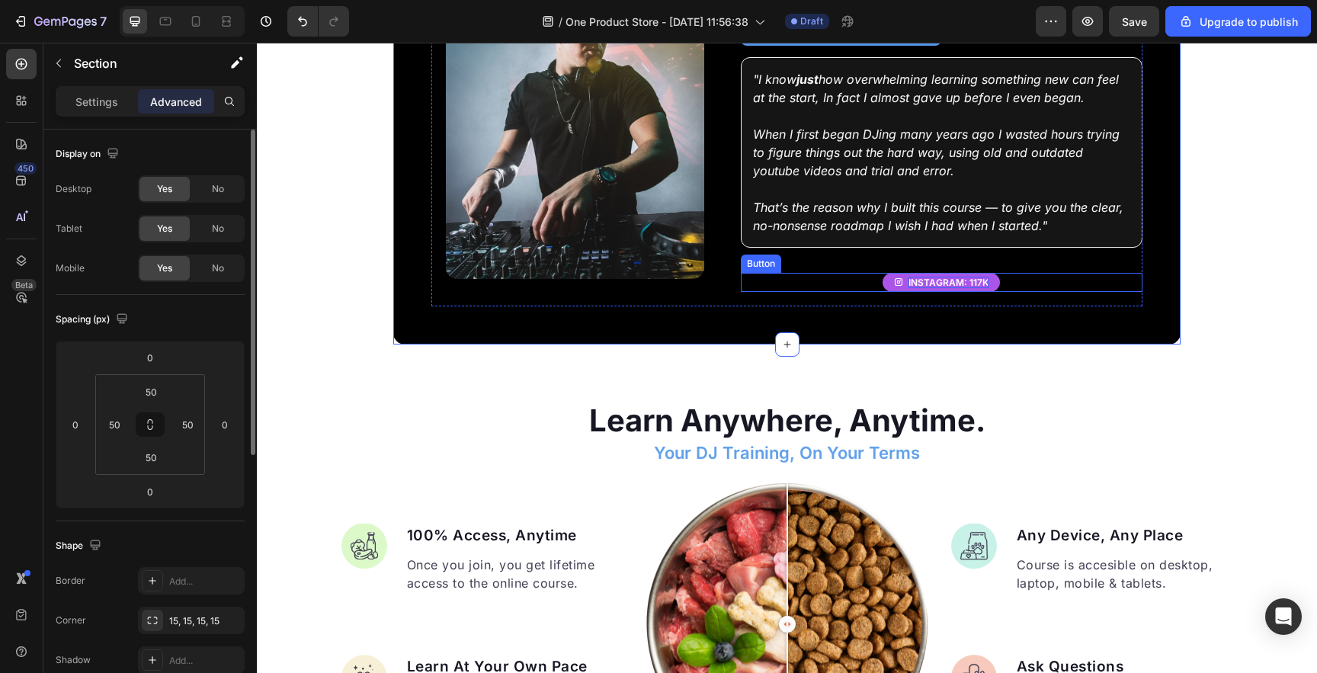
click at [968, 277] on p "Instagram: 117K" at bounding box center [949, 283] width 80 height 12
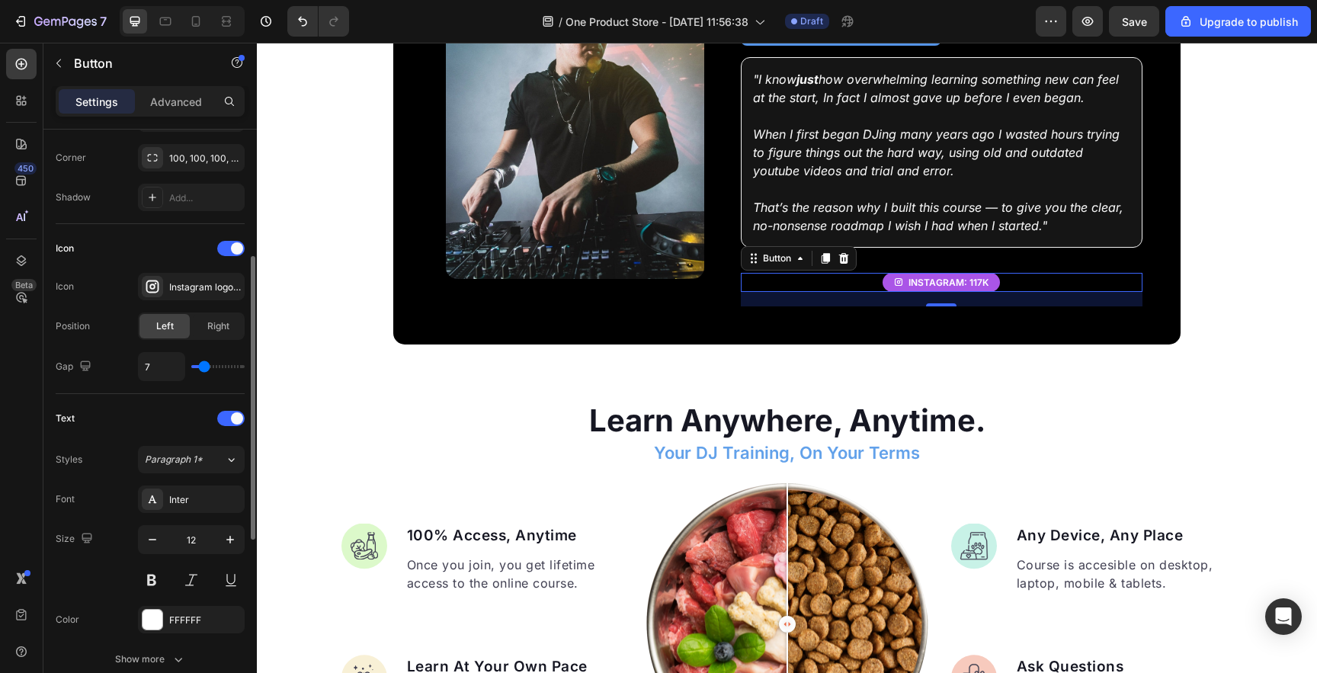
scroll to position [392, 0]
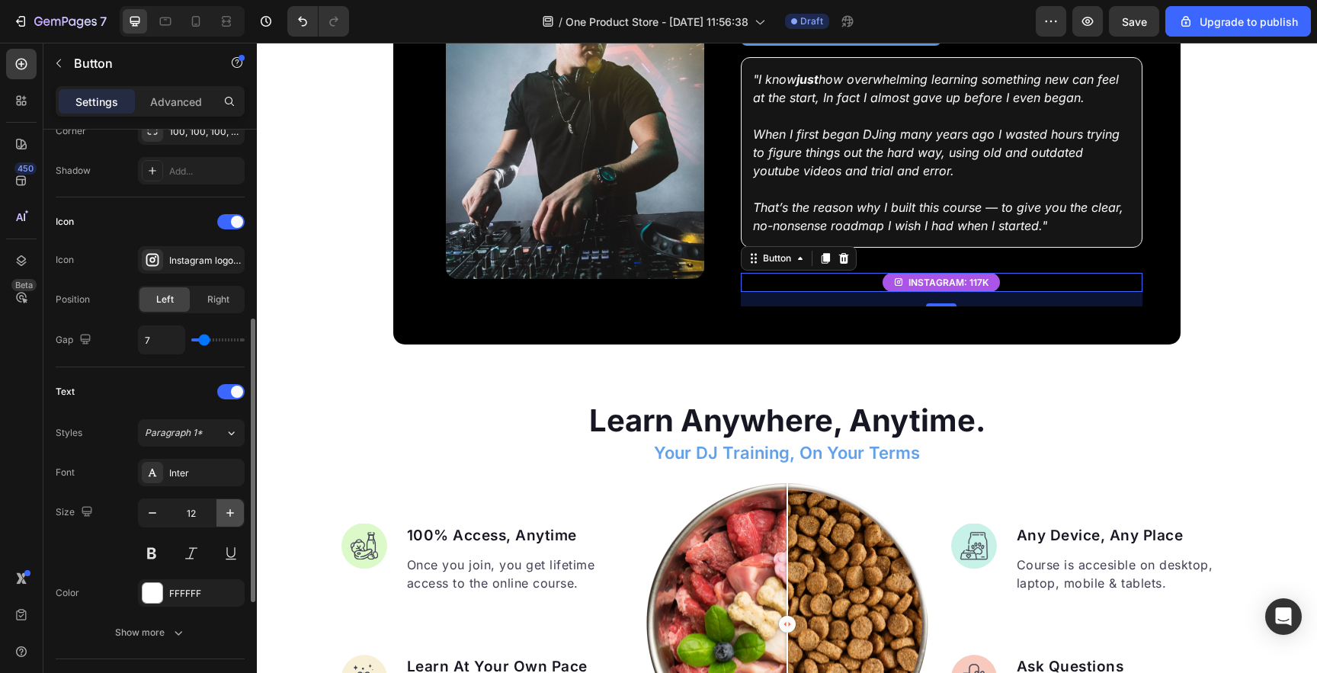
click at [230, 515] on icon "button" at bounding box center [230, 513] width 8 height 8
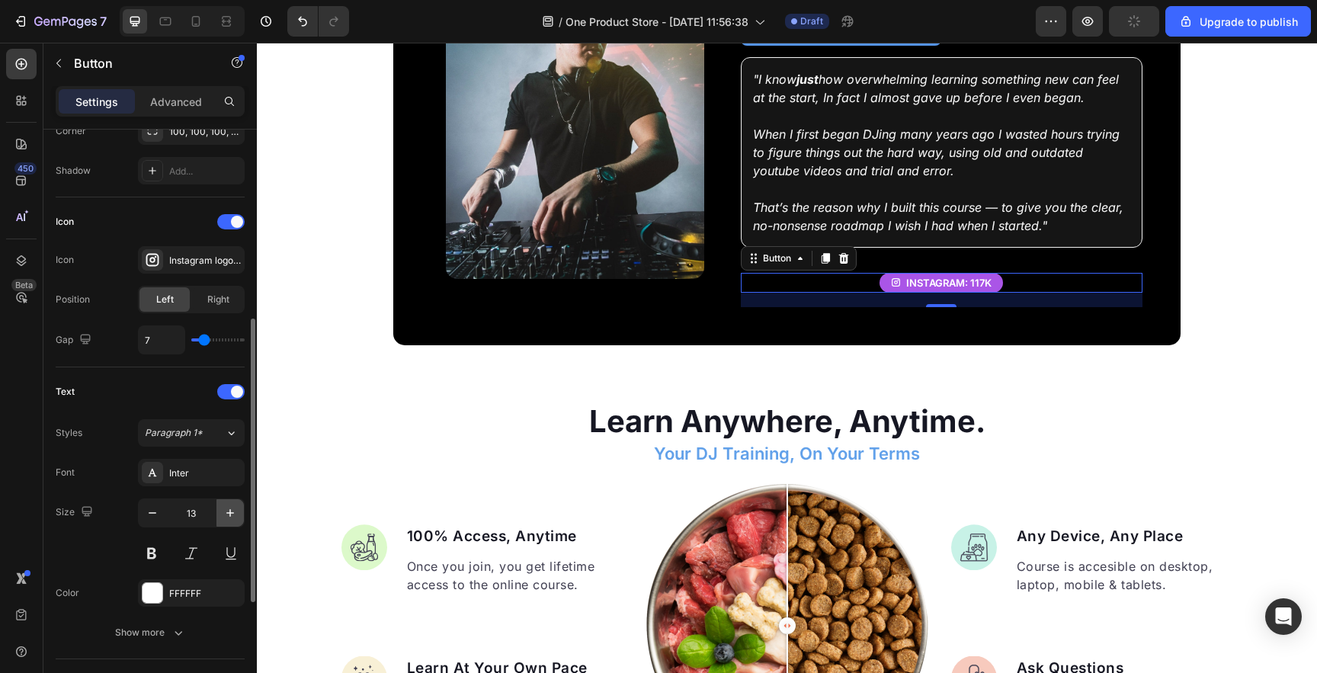
click at [230, 515] on icon "button" at bounding box center [230, 513] width 8 height 8
type input "14"
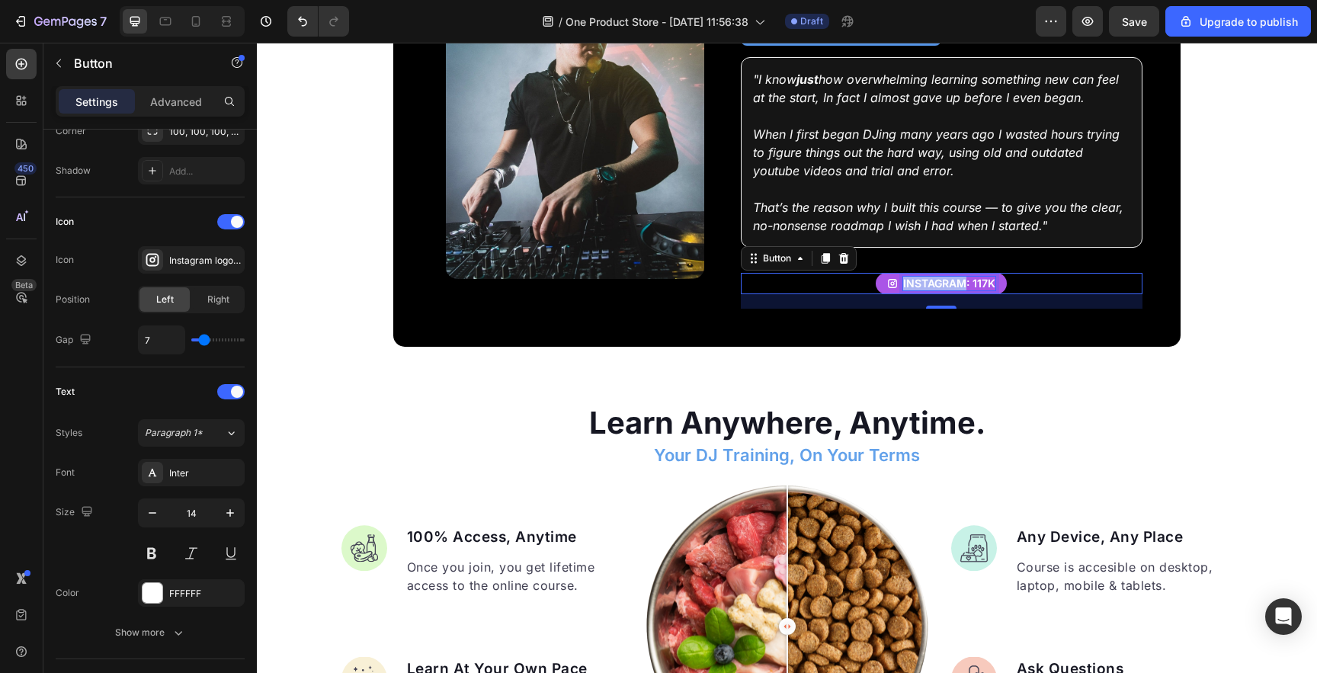
click at [938, 277] on p "Instagram: 117K" at bounding box center [949, 284] width 92 height 14
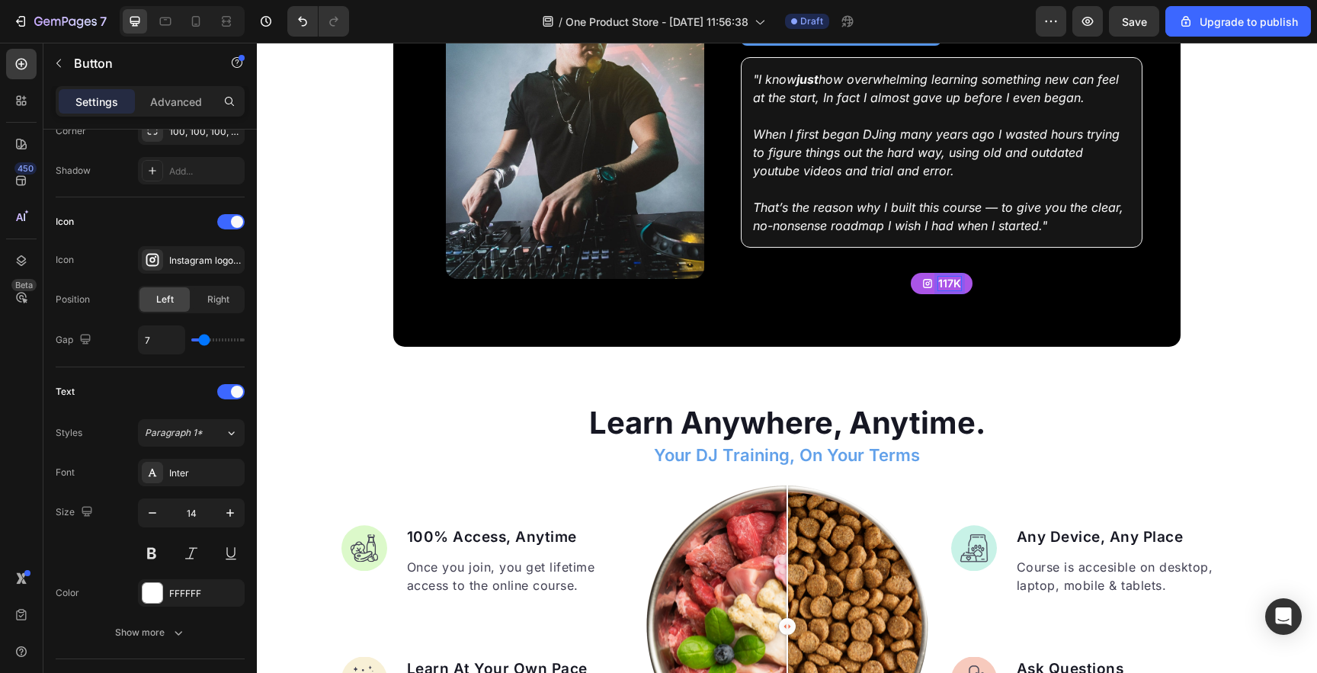
click at [911, 273] on button "117k" at bounding box center [942, 283] width 62 height 21
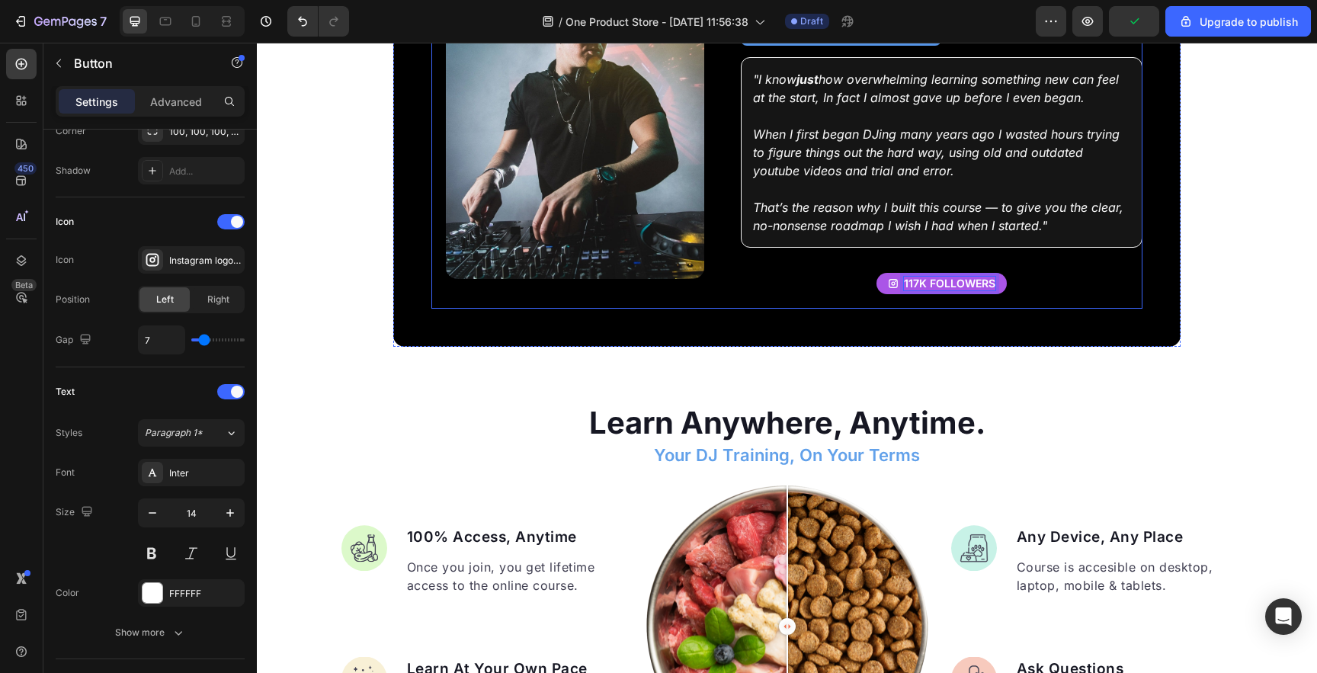
click at [798, 283] on div "117k followers Button 19" at bounding box center [941, 283] width 401 height 21
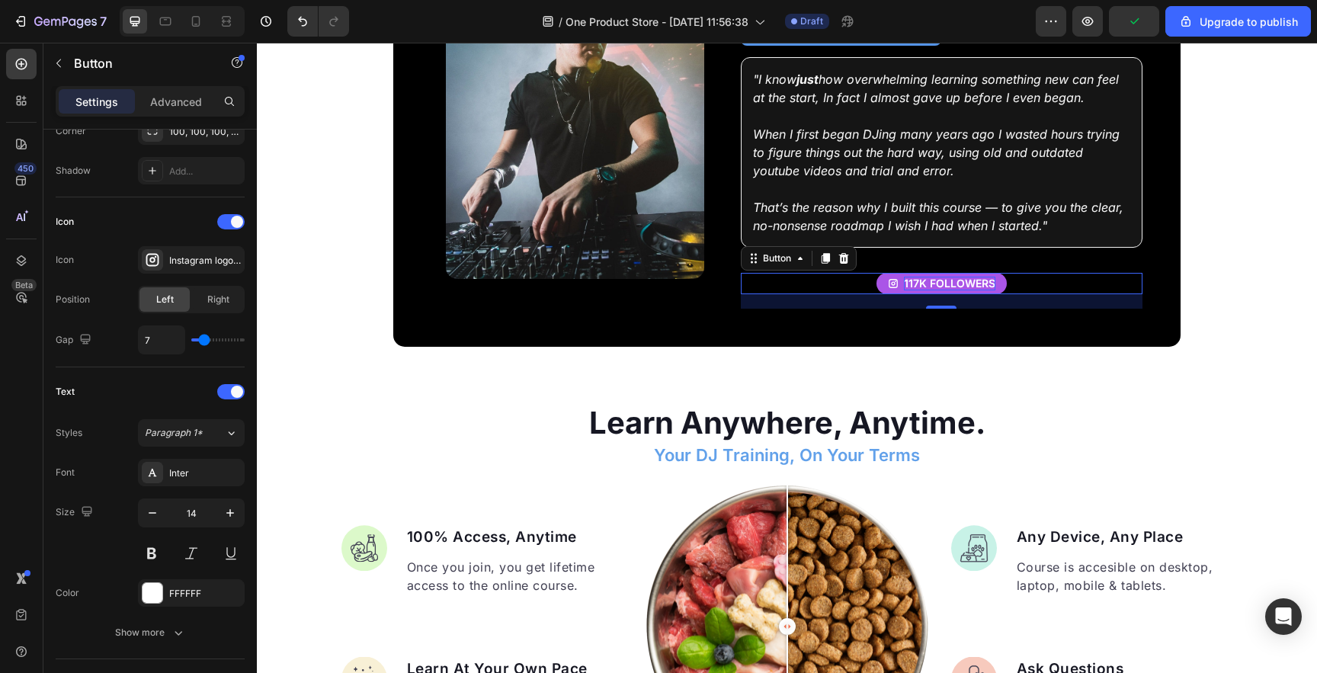
click at [888, 278] on icon "<p>117k followers</p>" at bounding box center [893, 283] width 11 height 11
click at [826, 253] on icon at bounding box center [826, 258] width 8 height 11
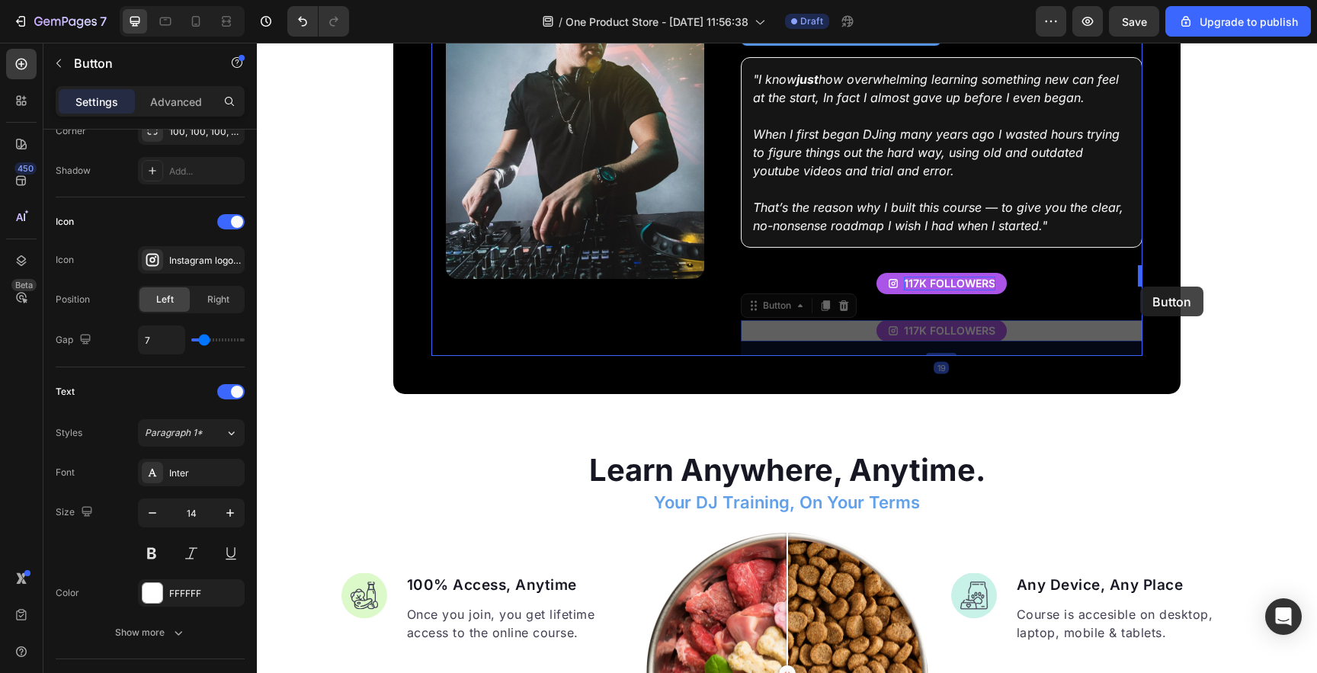
drag, startPoint x: 888, startPoint y: 325, endPoint x: 1140, endPoint y: 287, distance: 255.3
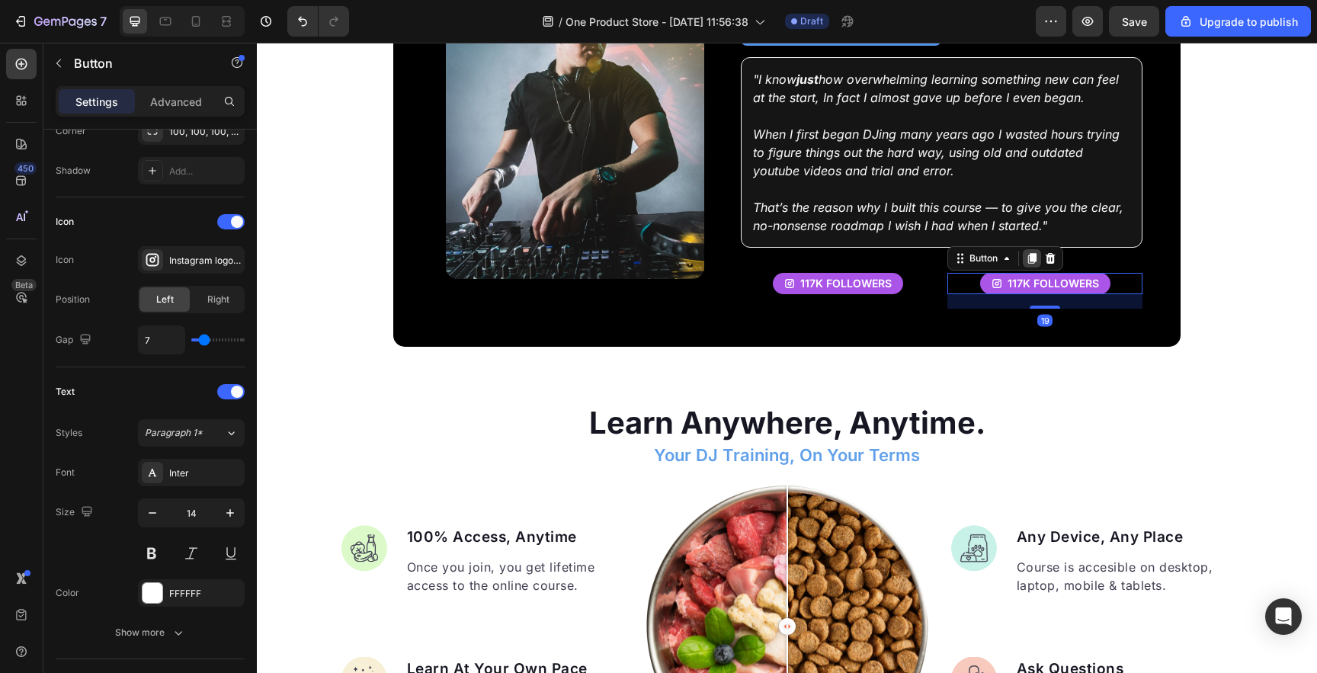
click at [1027, 252] on icon at bounding box center [1032, 258] width 12 height 12
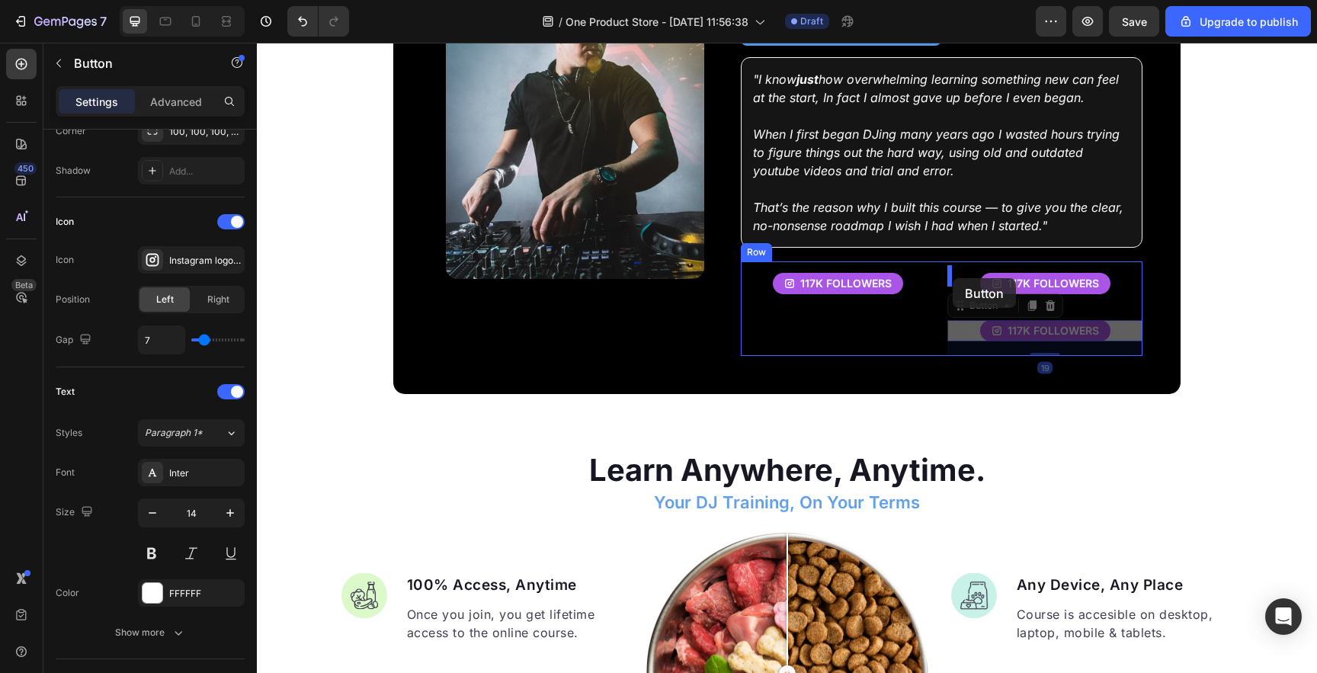
drag, startPoint x: 993, startPoint y: 323, endPoint x: 953, endPoint y: 278, distance: 60.5
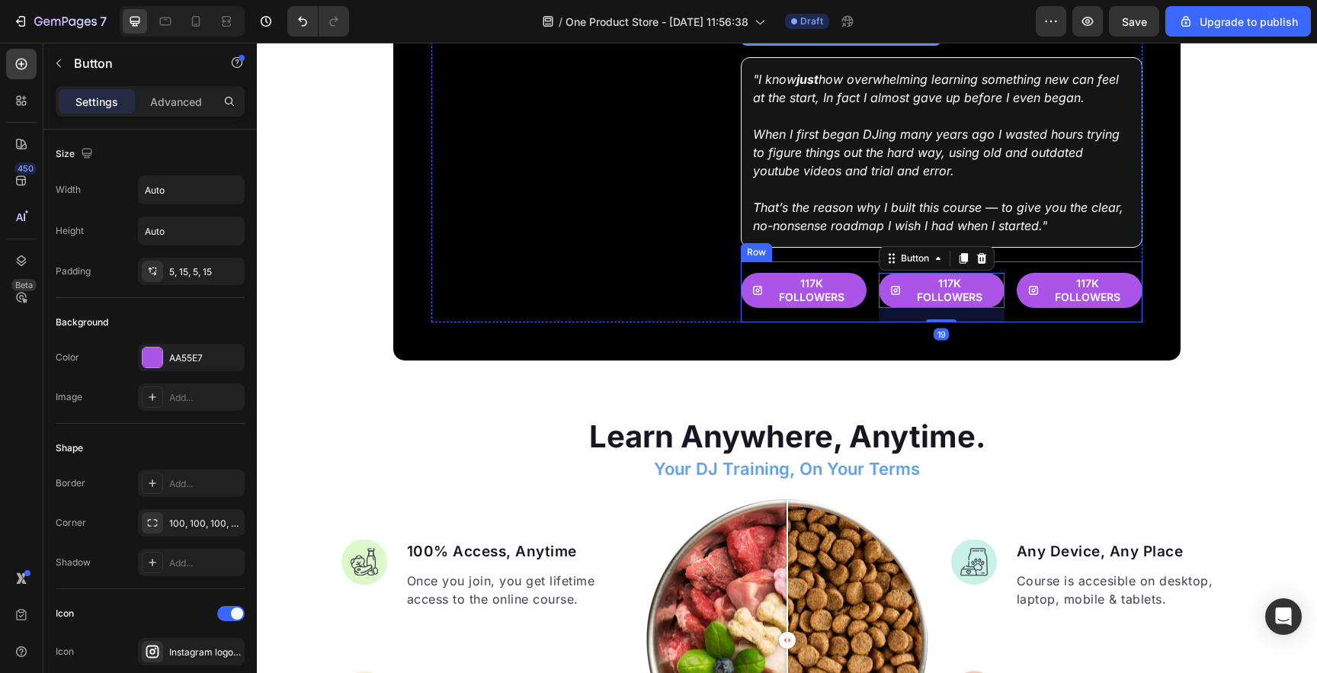
scroll to position [392, 0]
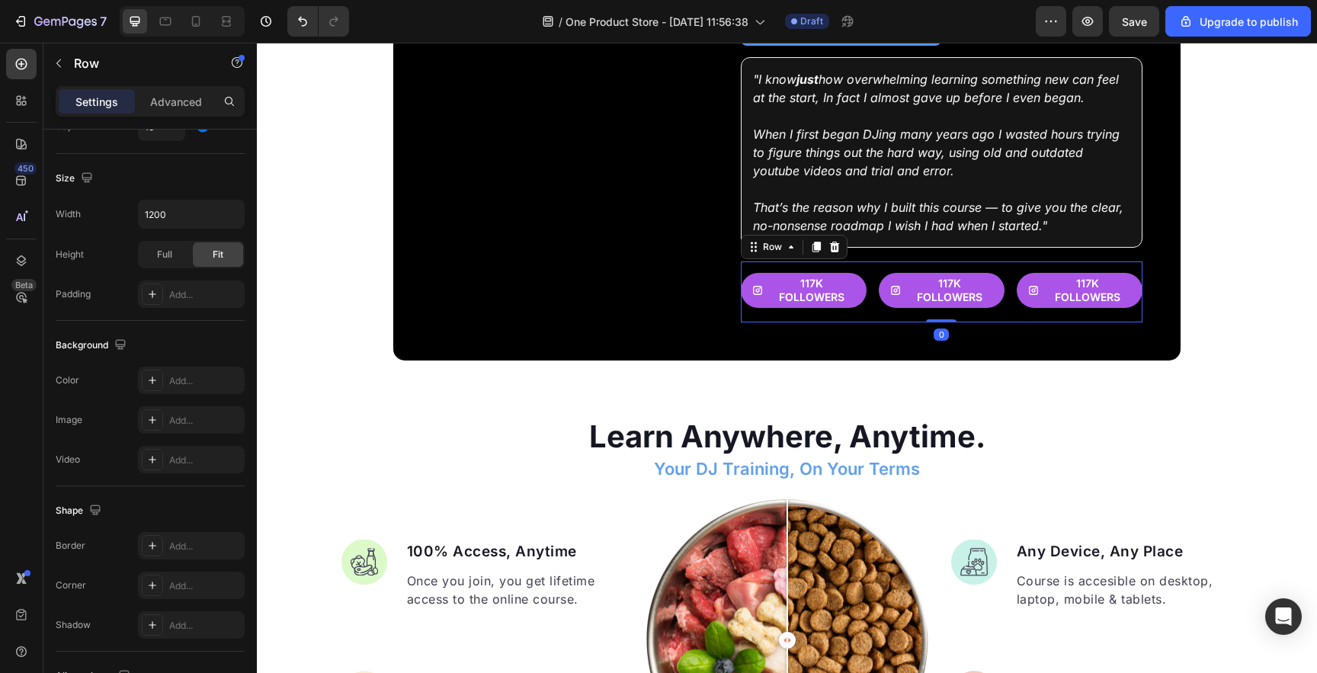
click at [871, 278] on div "117k followers Button 117k followers Button 117k followers Button Row 0" at bounding box center [941, 291] width 401 height 61
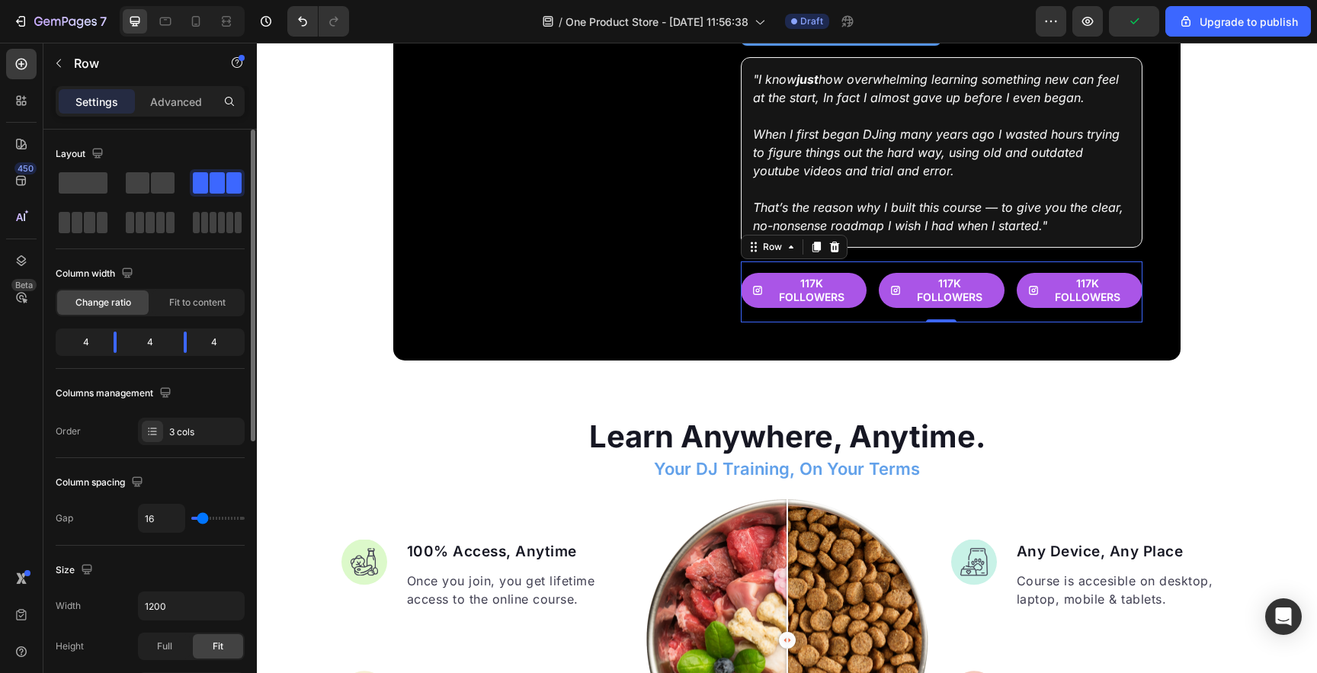
type input "1"
type input "0"
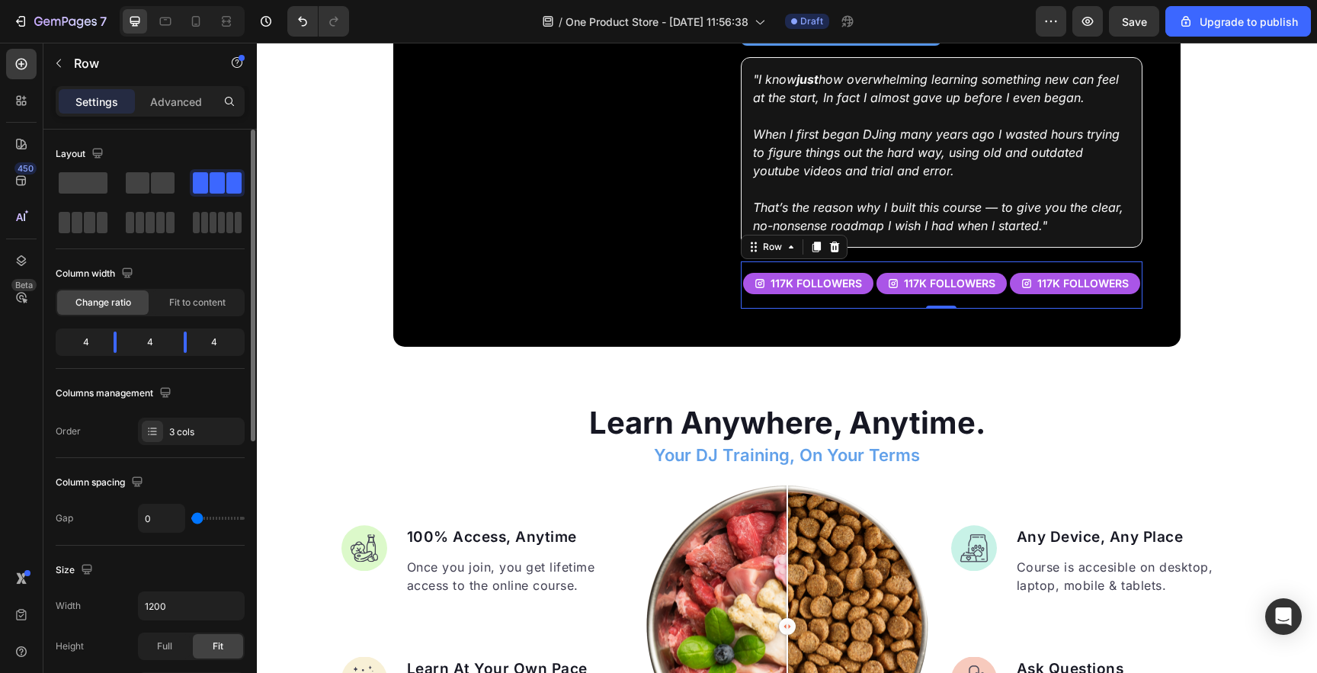
type input "2"
type input "3"
type input "4"
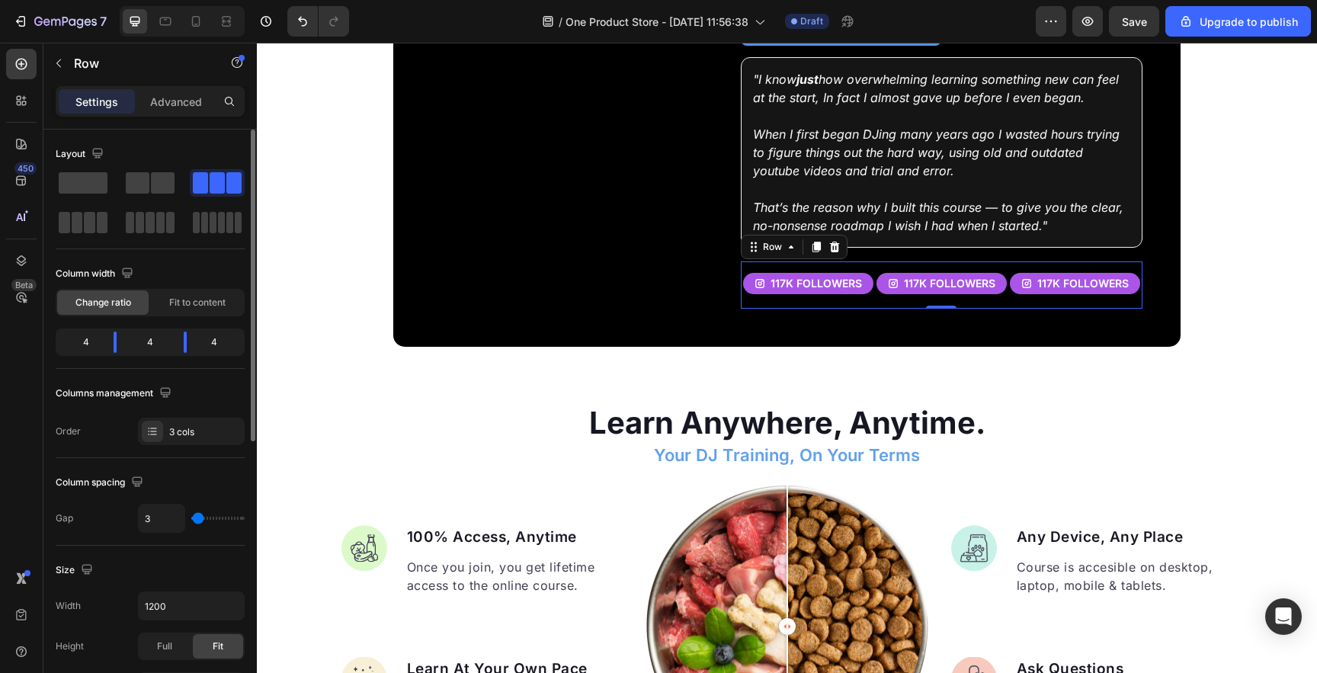
type input "4"
type input "6"
type input "9"
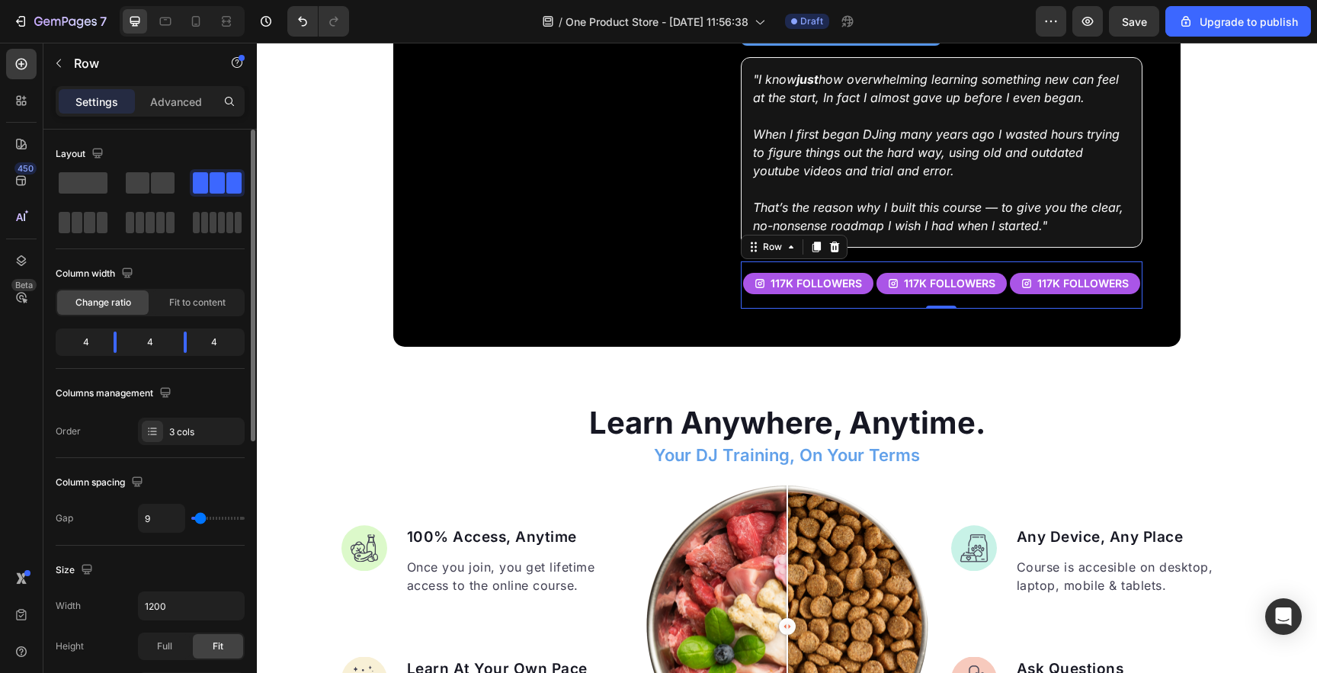
type input "11"
type input "12"
type input "13"
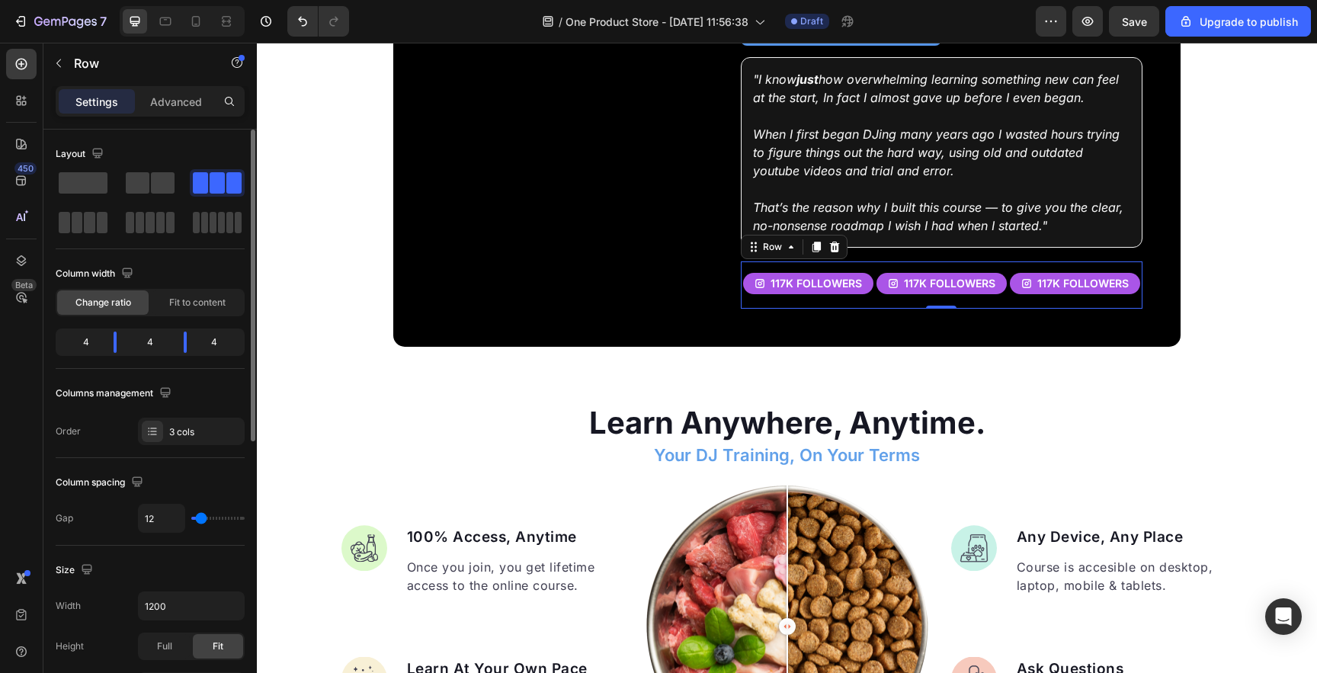
type input "13"
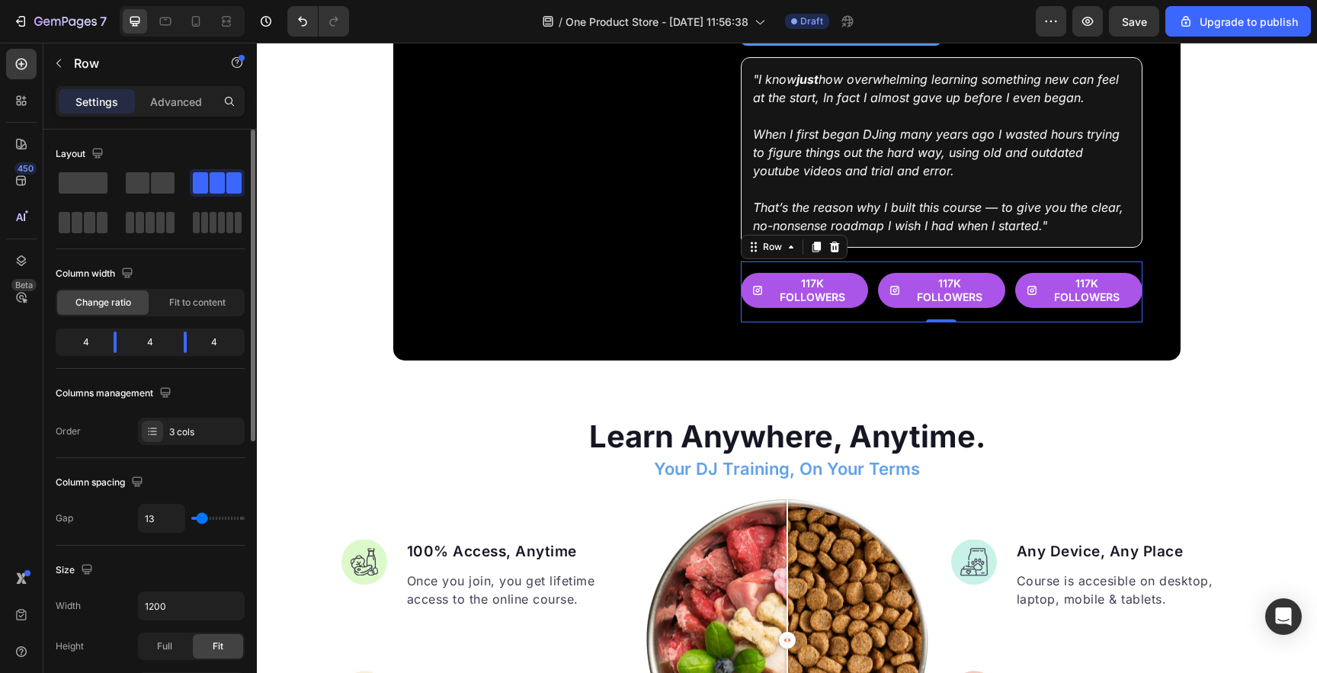
type input "12"
type input "11"
type input "10"
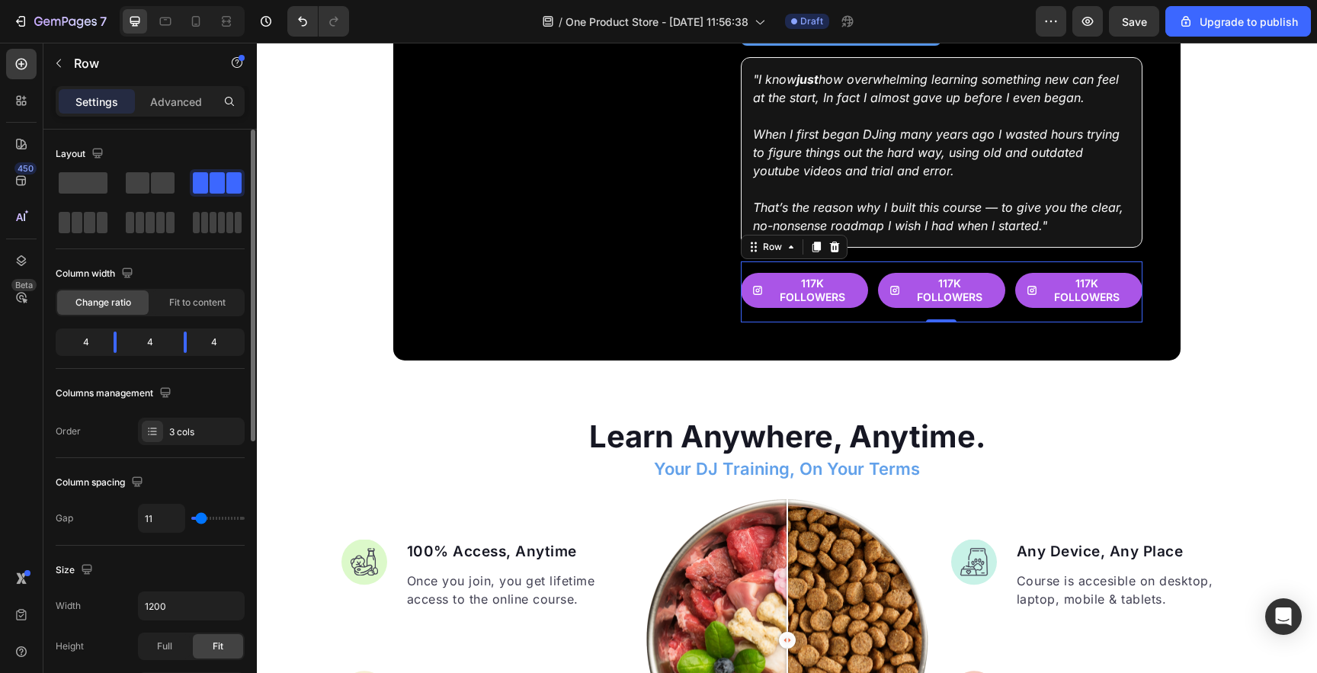
type input "10"
type input "9"
type input "7"
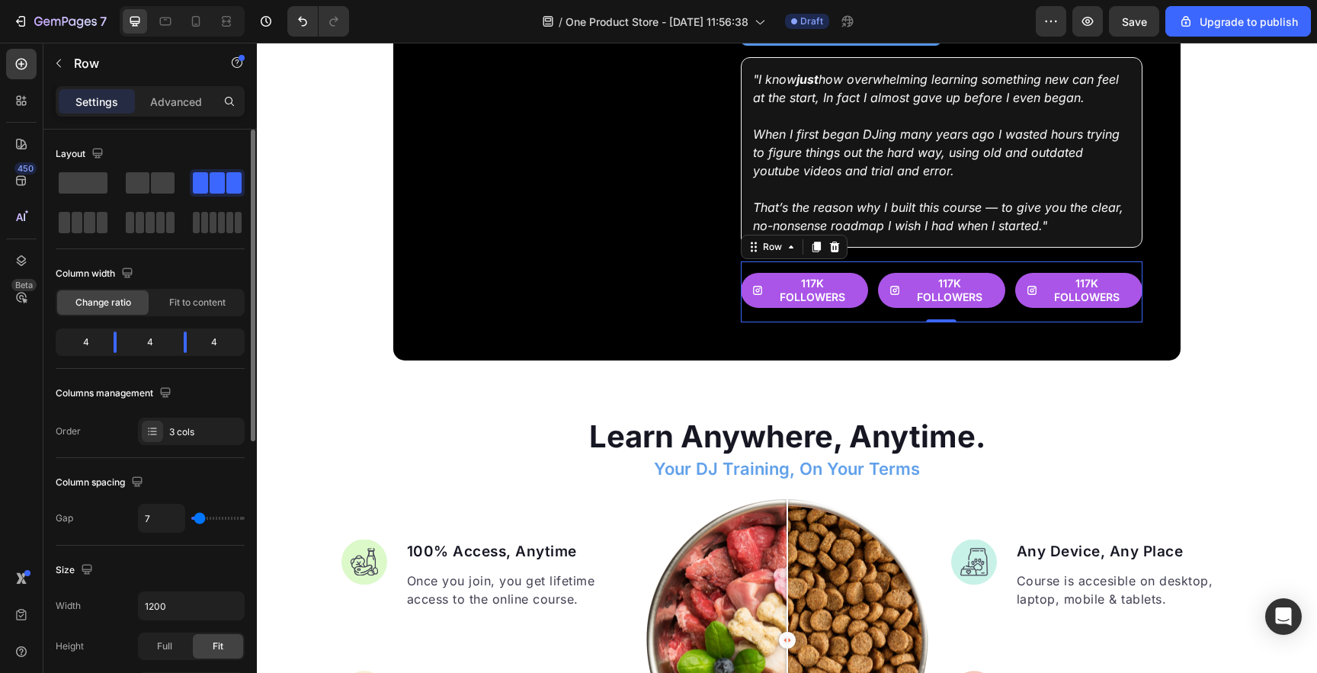
type input "6"
type input "5"
type input "4"
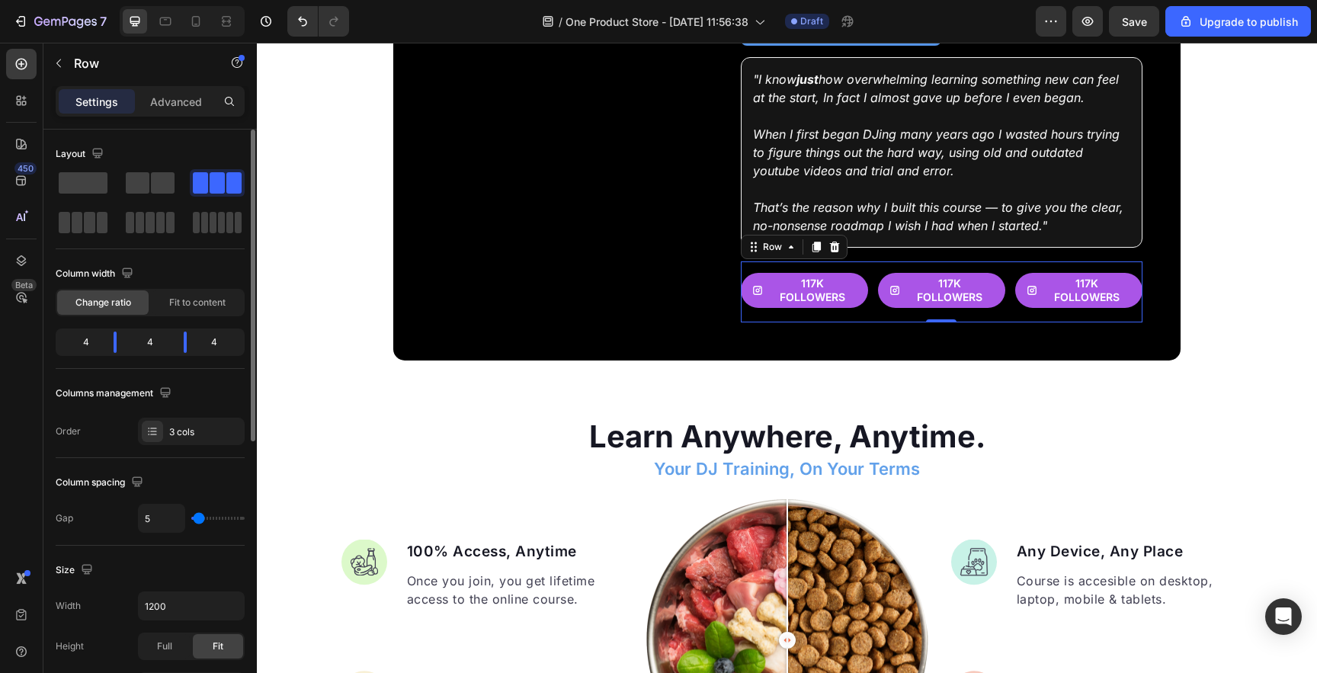
type input "4"
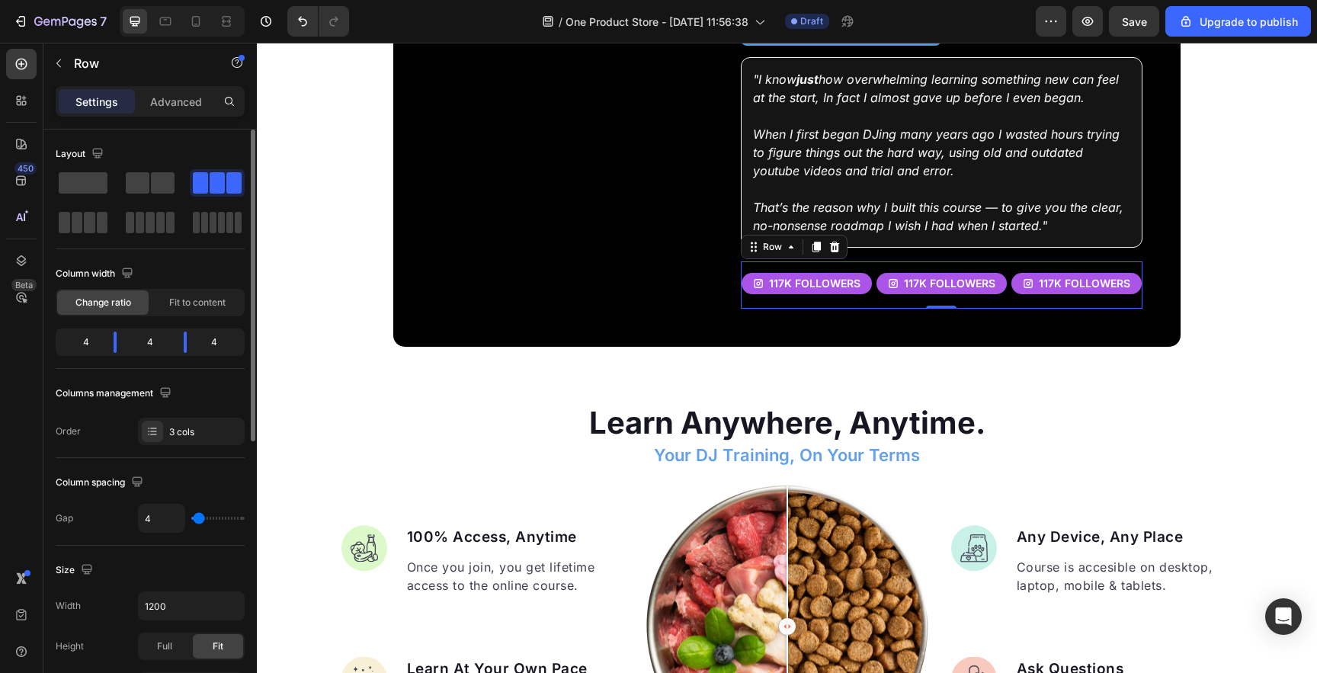
type input "5"
type input "6"
type input "7"
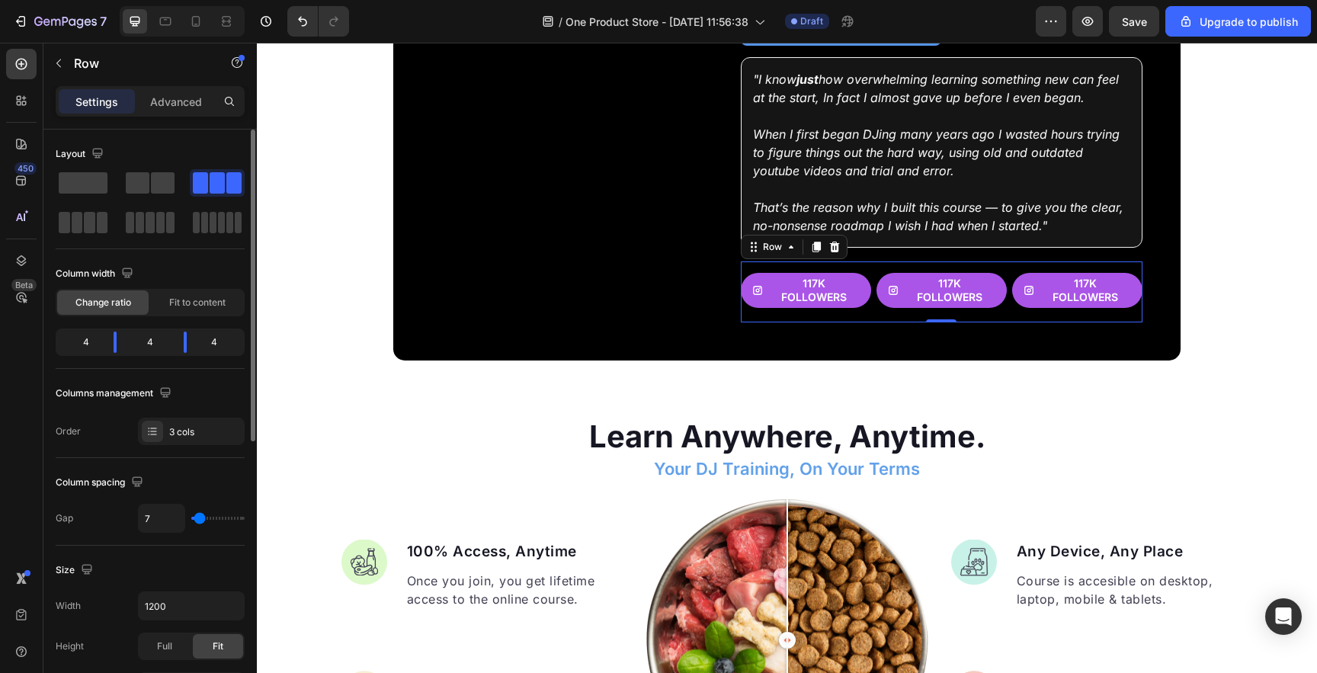
type input "7"
click at [200, 520] on input "range" at bounding box center [217, 518] width 53 height 3
click at [811, 279] on p "117k followers" at bounding box center [813, 290] width 91 height 27
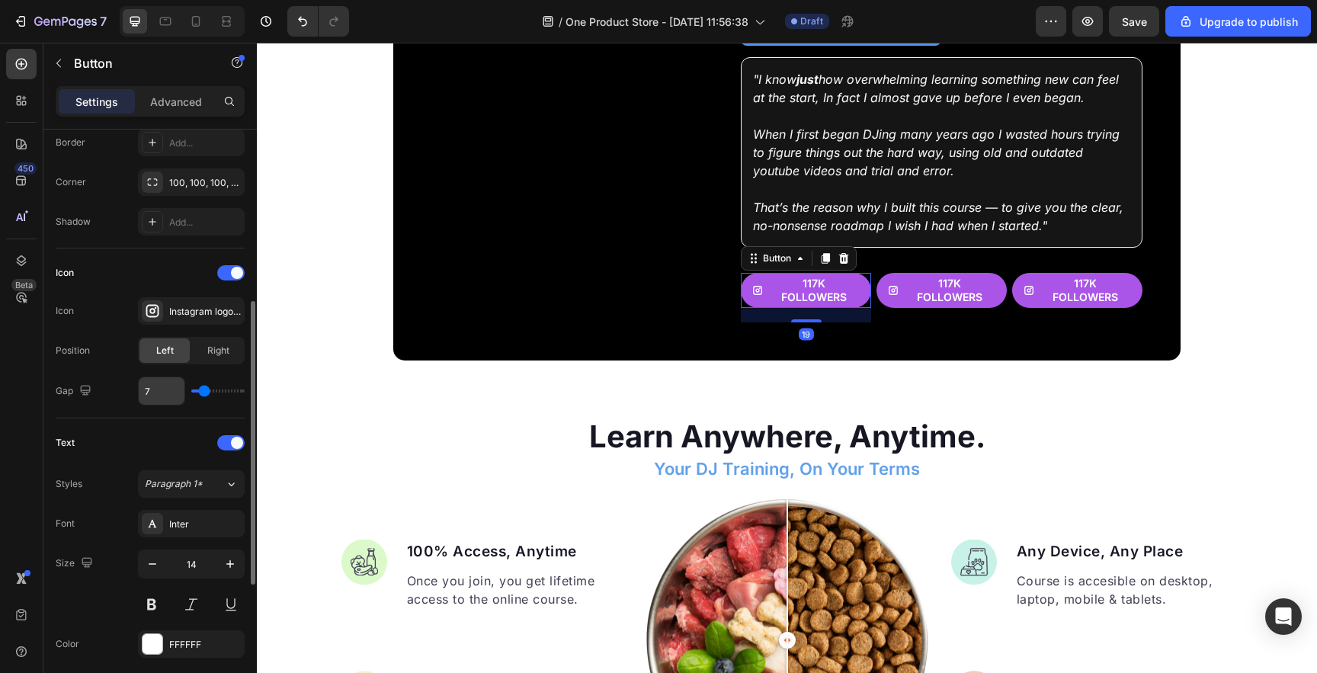
scroll to position [345, 0]
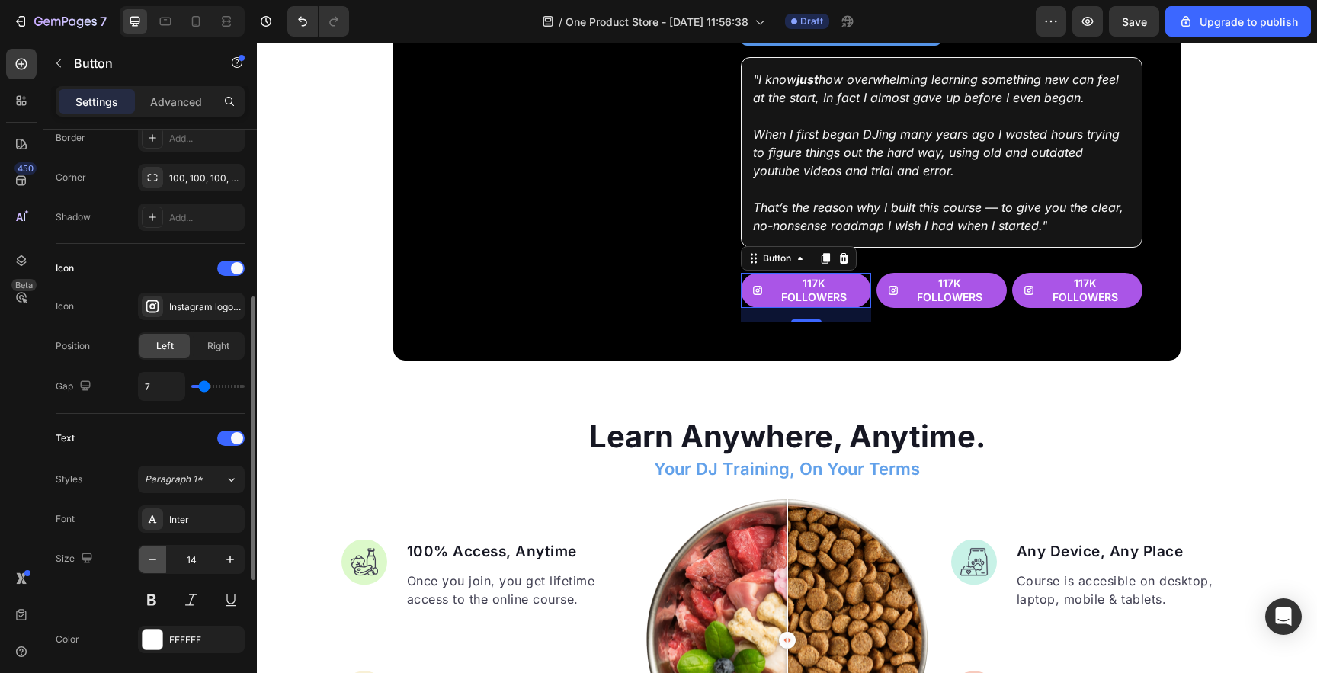
click at [155, 555] on icon "button" at bounding box center [152, 559] width 15 height 15
type input "12"
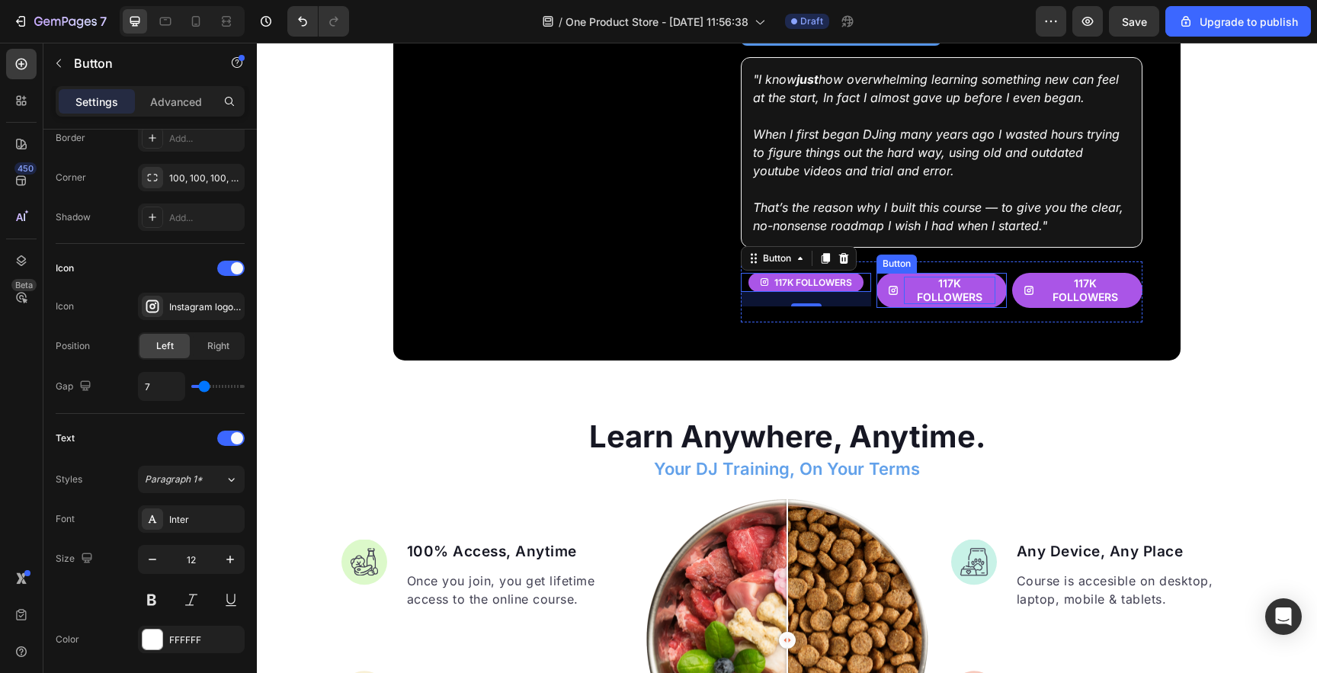
click at [929, 278] on p "117k followers" at bounding box center [949, 290] width 91 height 27
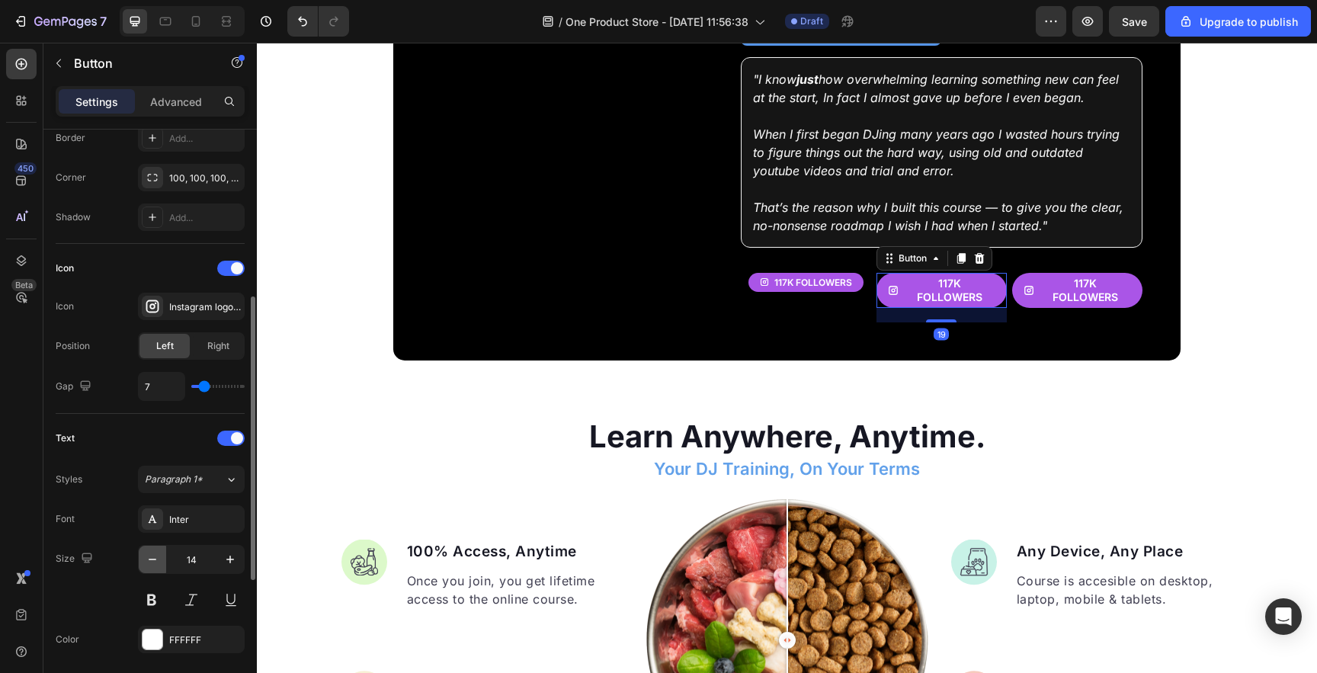
click at [149, 558] on icon "button" at bounding box center [152, 559] width 15 height 15
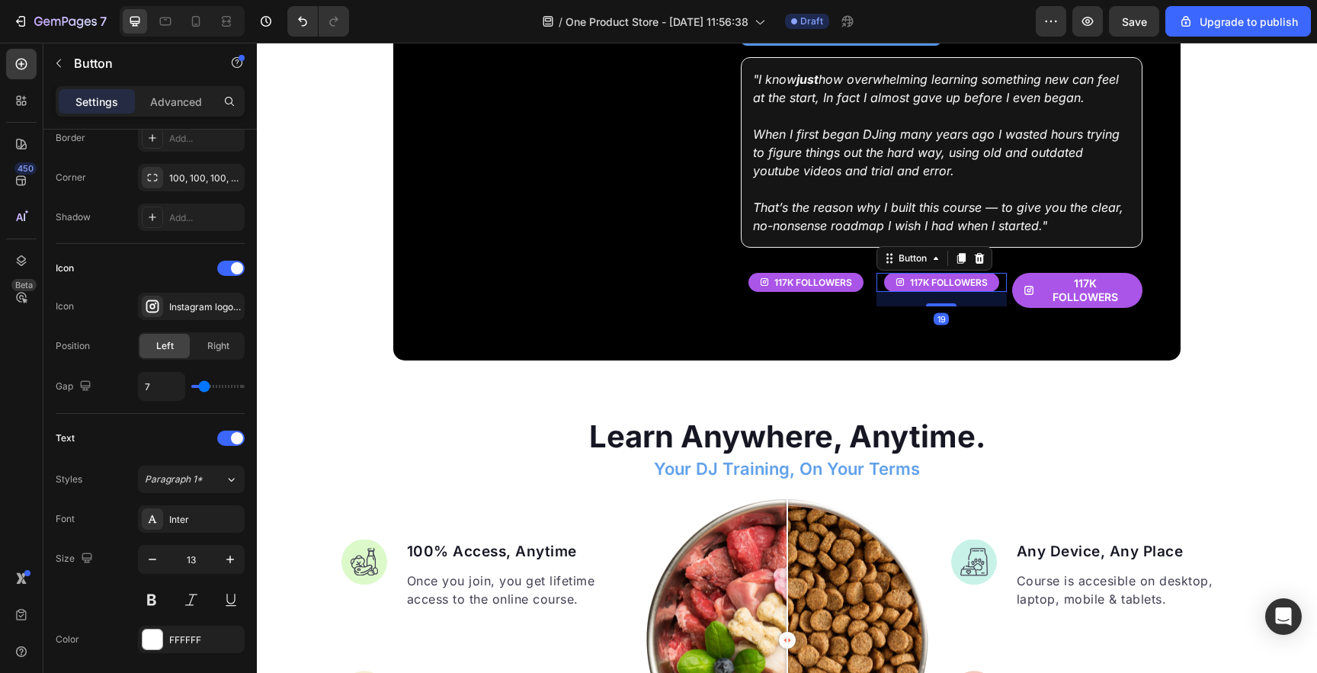
type input "12"
click at [1101, 277] on p "117k followers" at bounding box center [1085, 290] width 91 height 27
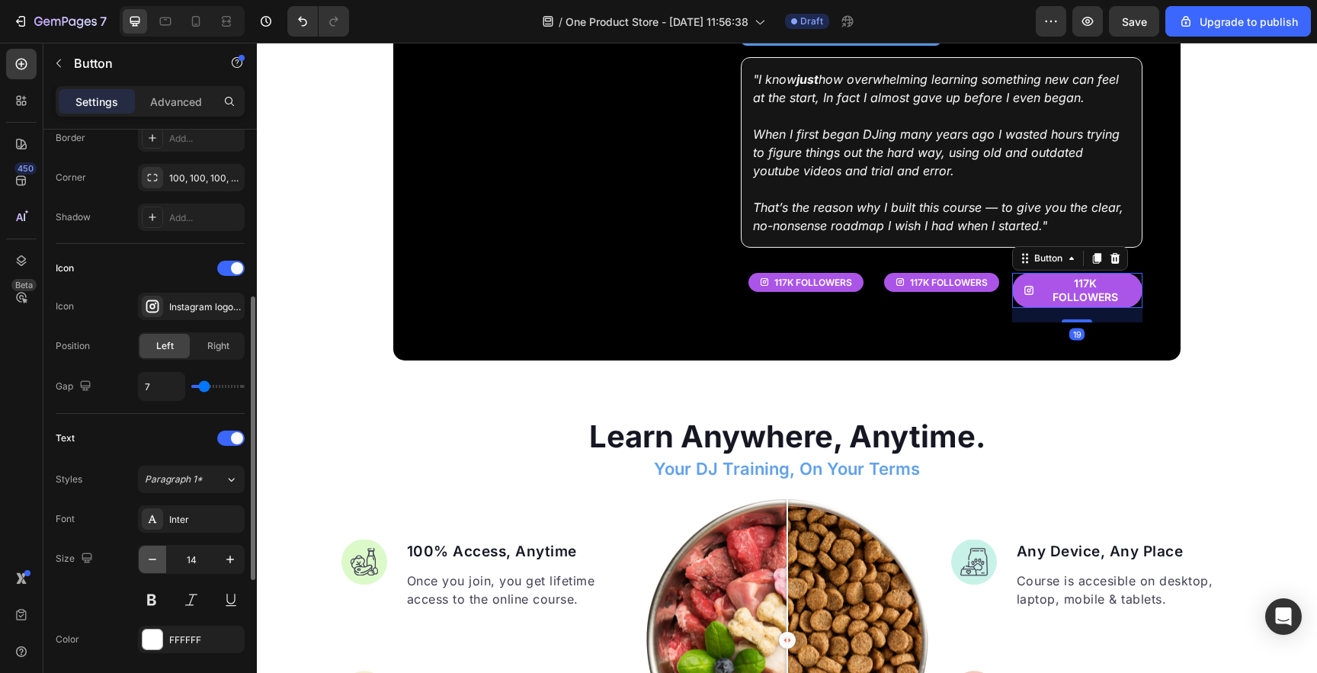
click at [150, 555] on icon "button" at bounding box center [152, 559] width 15 height 15
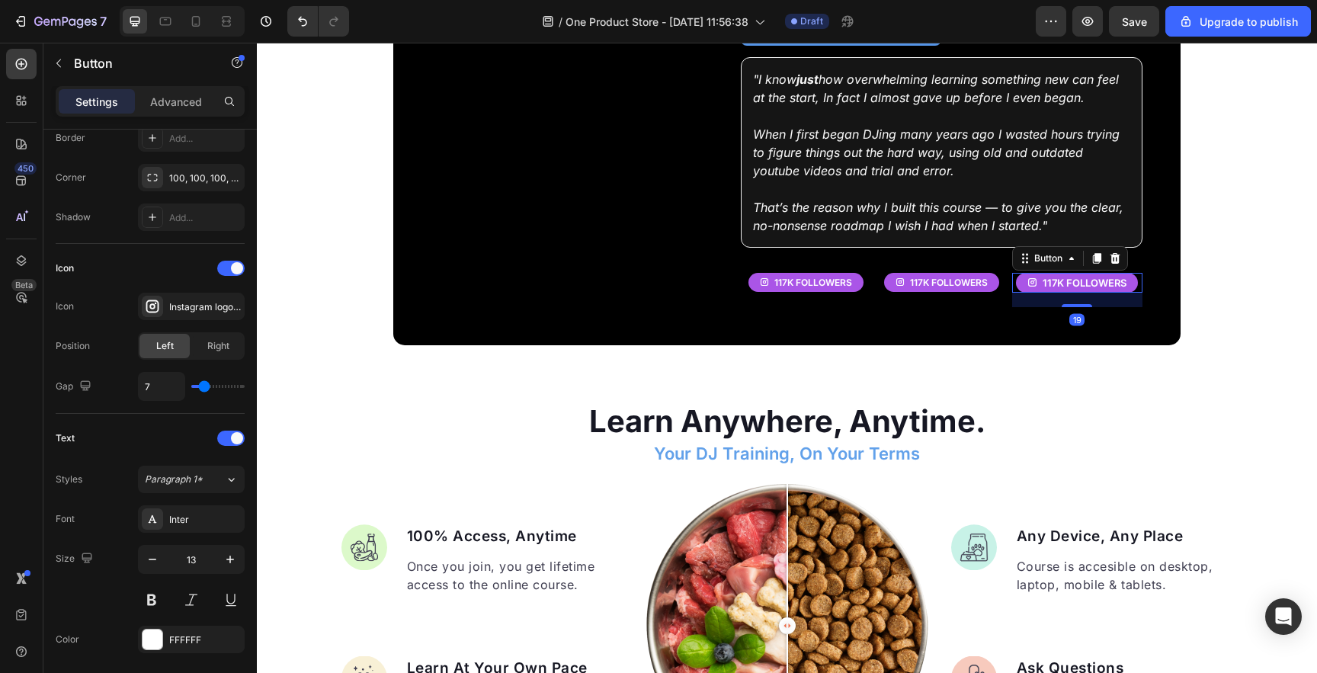
type input "12"
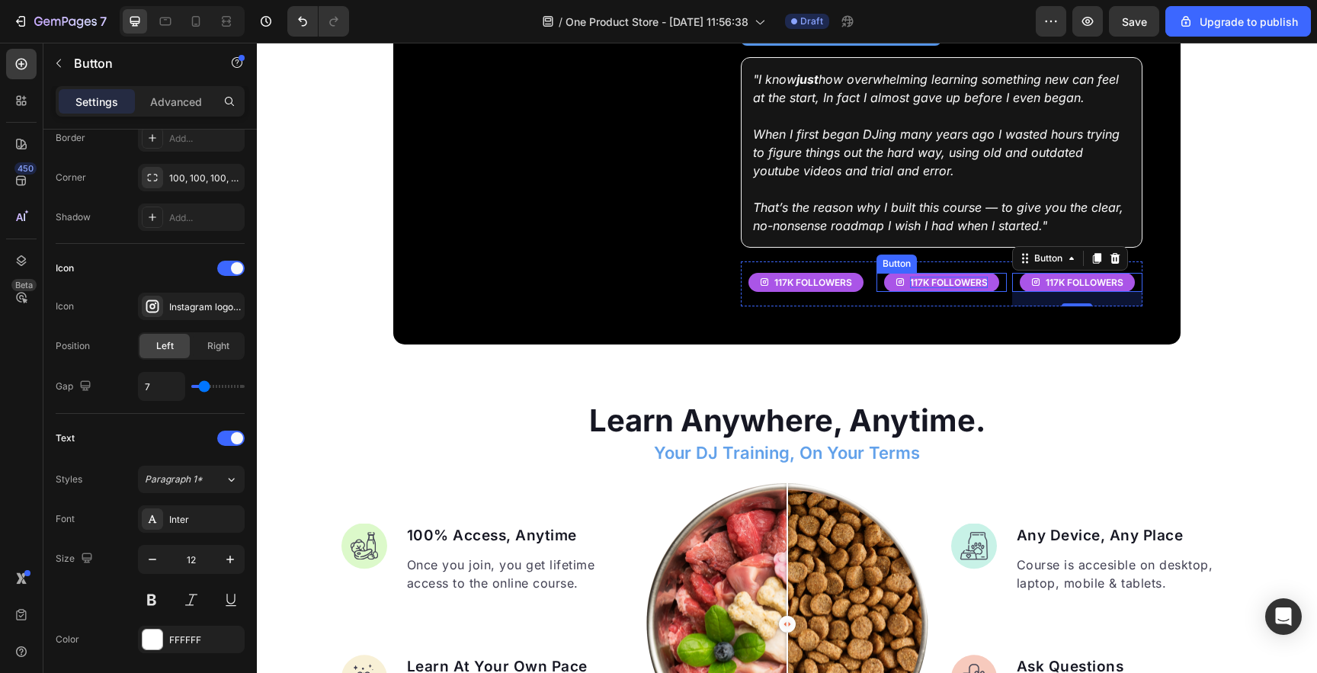
click at [921, 277] on p "117k followers" at bounding box center [949, 283] width 78 height 12
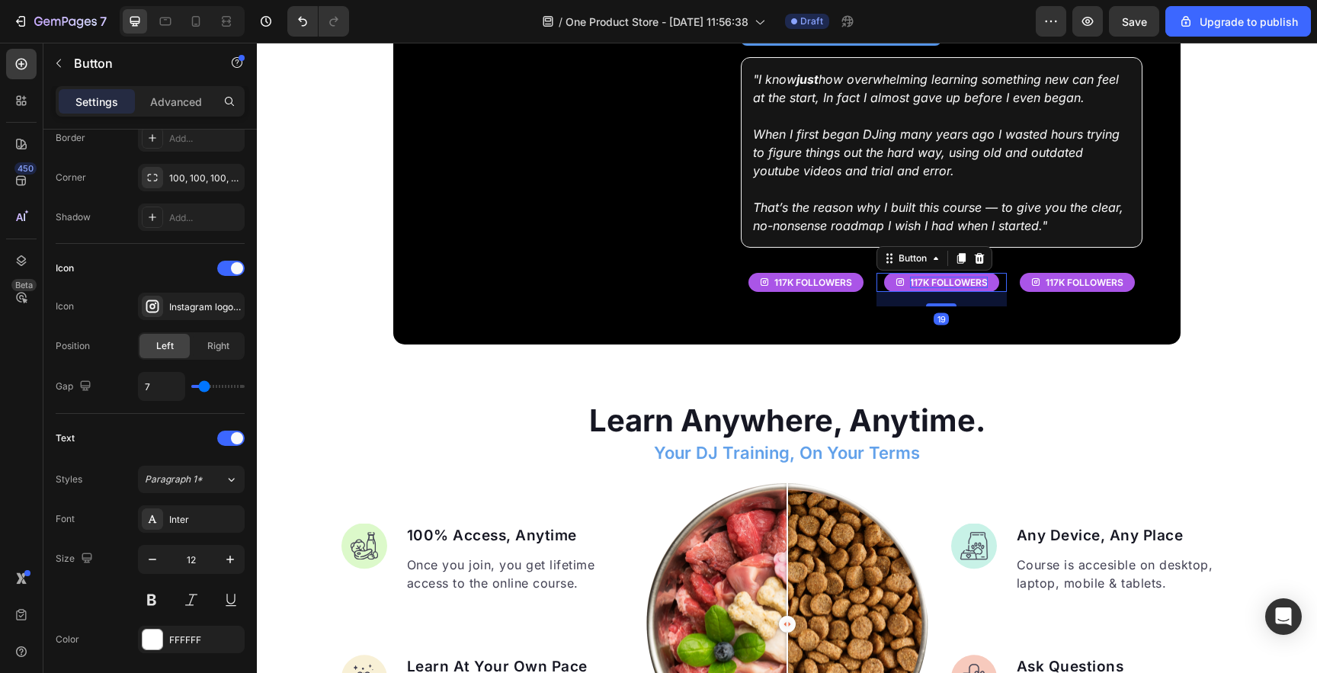
click at [921, 277] on p "117k followers" at bounding box center [949, 283] width 78 height 12
click at [829, 277] on p "117k followers" at bounding box center [813, 283] width 78 height 12
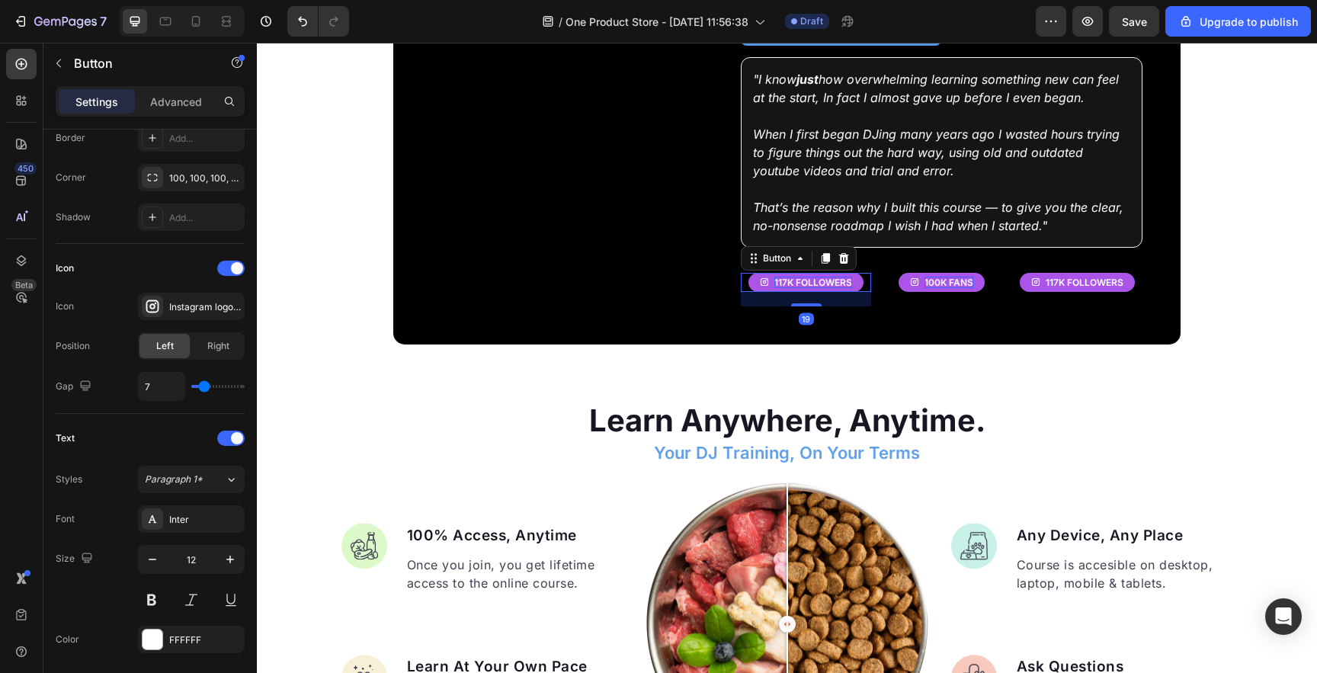
click at [829, 277] on p "117k followers" at bounding box center [813, 283] width 78 height 12
click at [770, 273] on button "113,000" at bounding box center [806, 283] width 72 height 20
click at [938, 277] on p "100k fans" at bounding box center [949, 283] width 49 height 12
click at [907, 273] on button "100,00" at bounding box center [941, 283] width 69 height 20
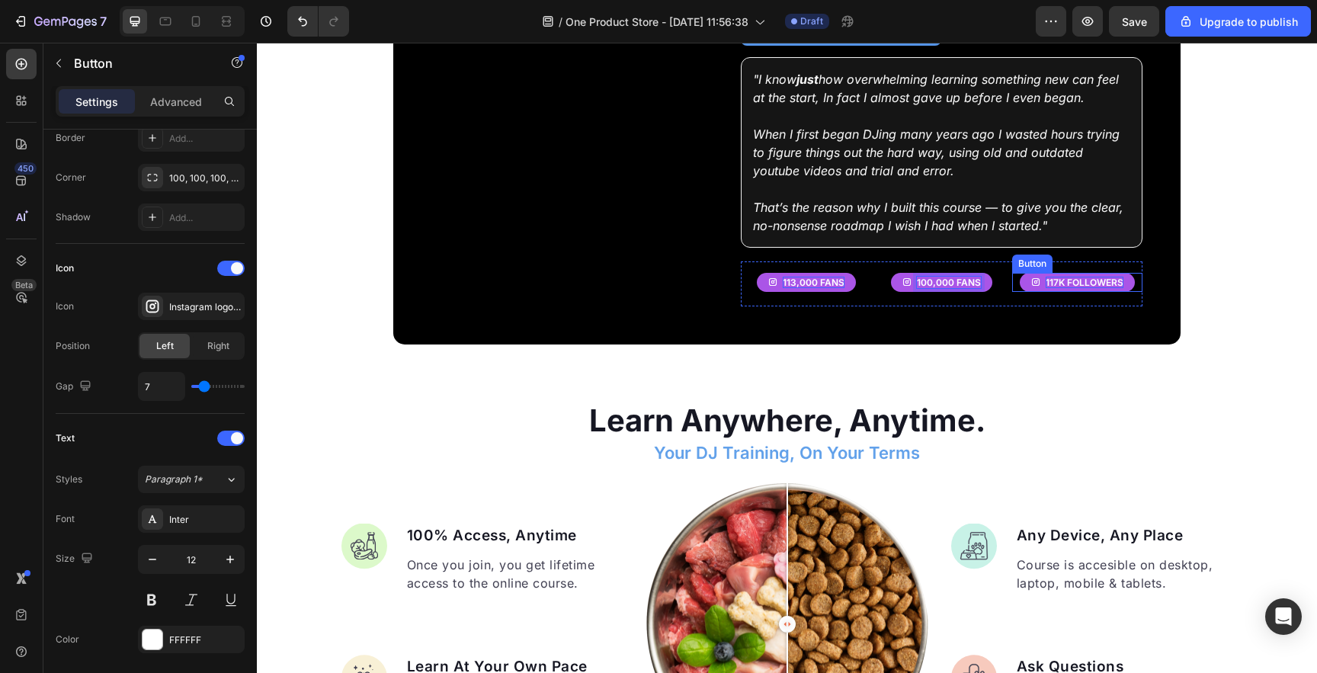
click at [1064, 277] on p "117k followers" at bounding box center [1085, 283] width 78 height 12
click at [1039, 273] on button "500,000" at bounding box center [1077, 283] width 76 height 20
click at [1089, 278] on p "500,000 listeners" at bounding box center [1084, 283] width 91 height 12
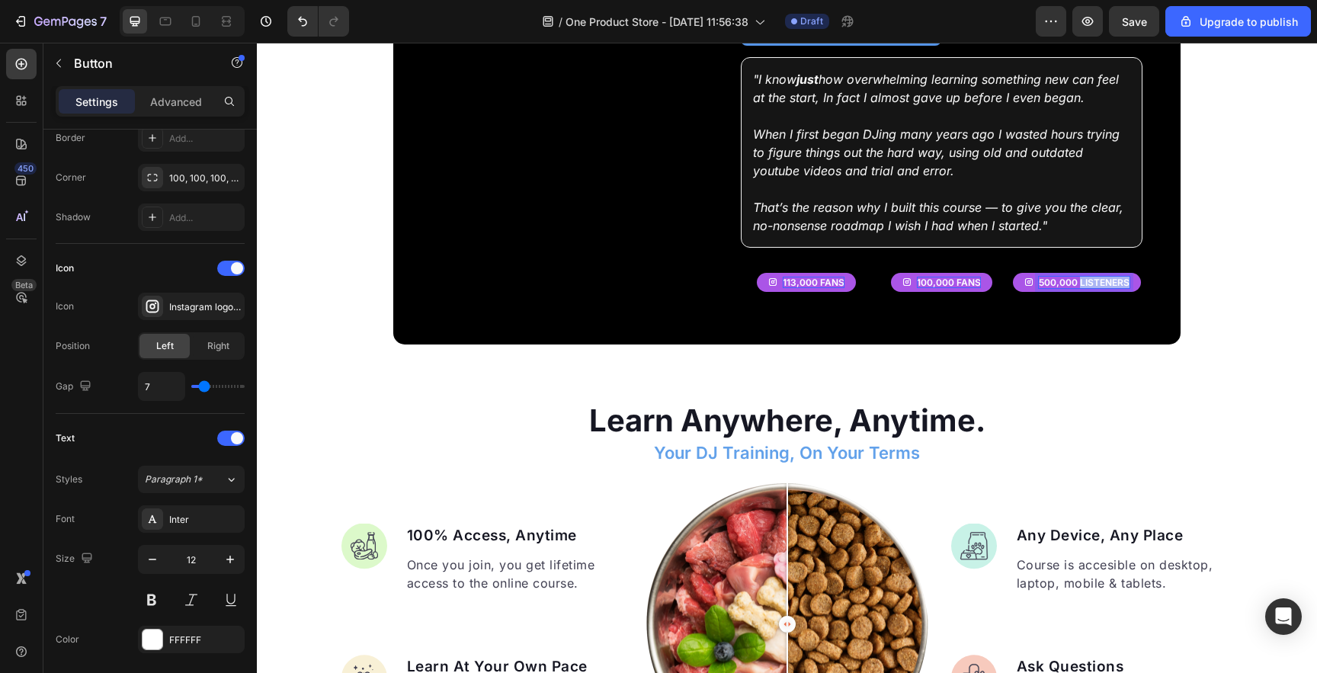
click at [1089, 278] on p "500,000 listeners" at bounding box center [1084, 283] width 91 height 12
click at [963, 277] on p "100,000 fans" at bounding box center [949, 283] width 64 height 12
click at [970, 277] on p "100,000 fans" at bounding box center [949, 283] width 64 height 12
click at [909, 273] on button "100,000" at bounding box center [941, 283] width 75 height 20
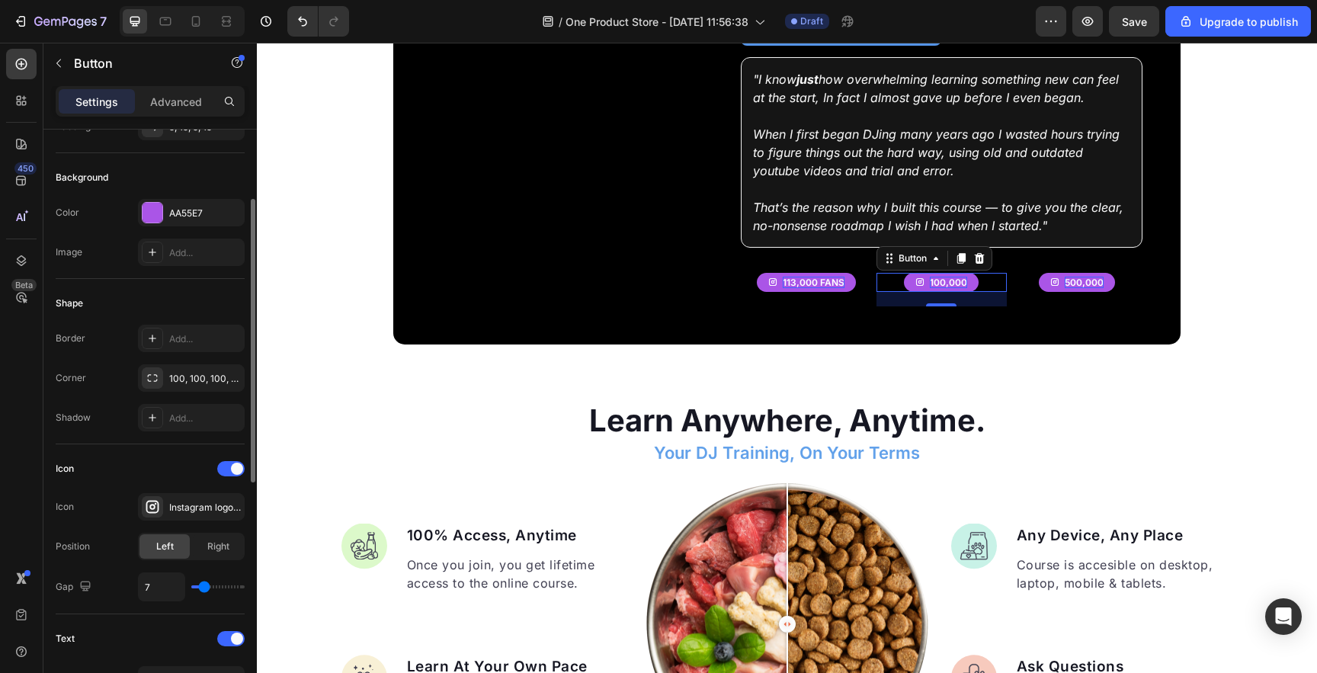
scroll to position [0, 0]
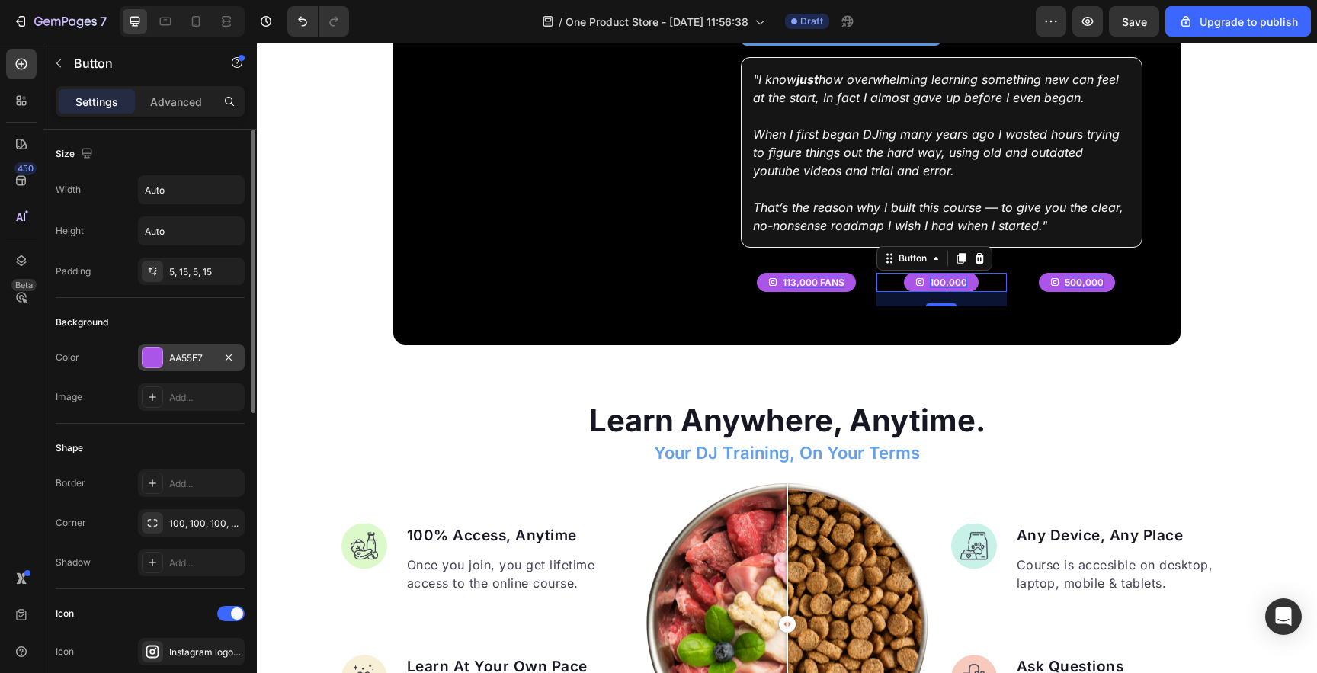
click at [149, 365] on div at bounding box center [153, 358] width 20 height 20
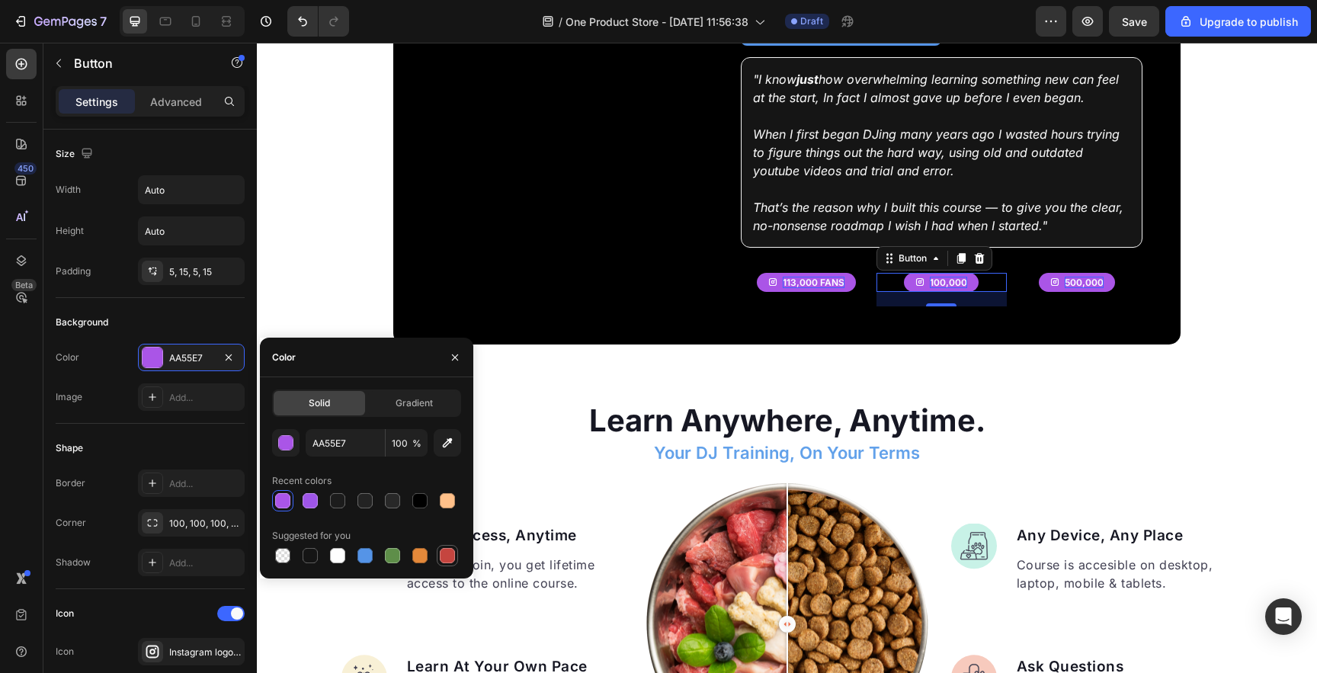
click at [454, 556] on div at bounding box center [447, 555] width 15 height 15
type input "C5453F"
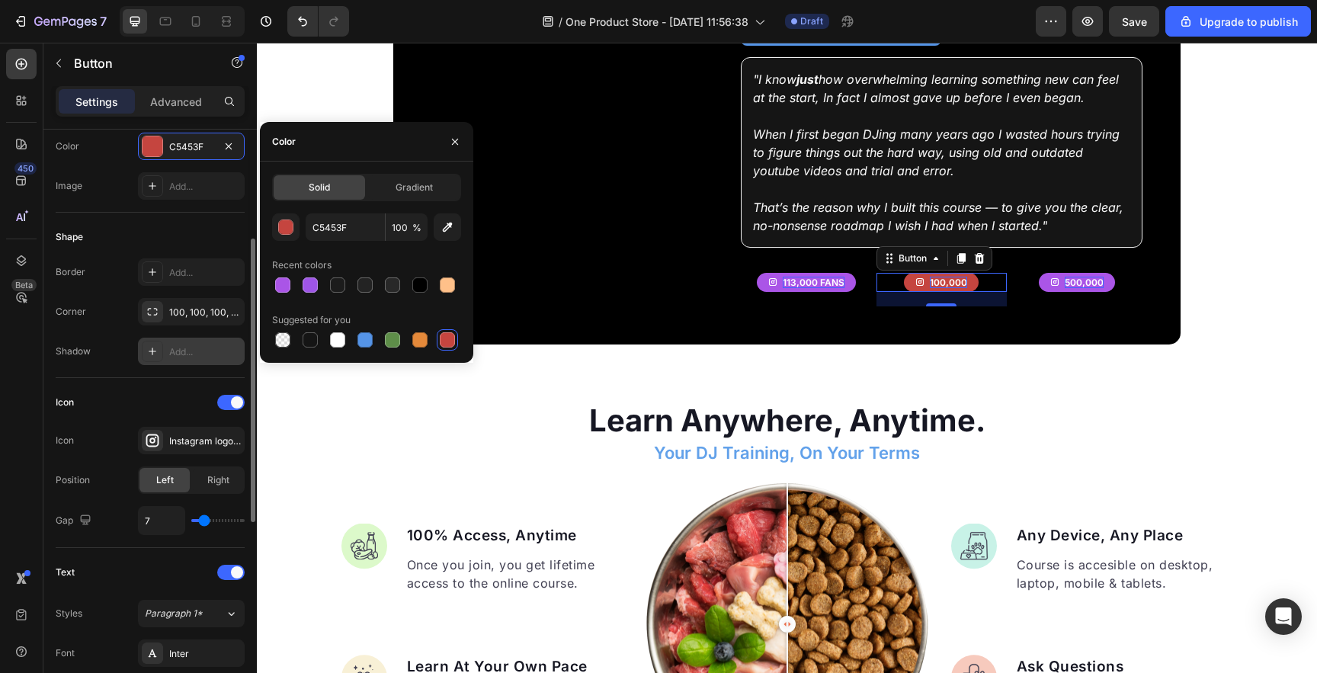
scroll to position [216, 0]
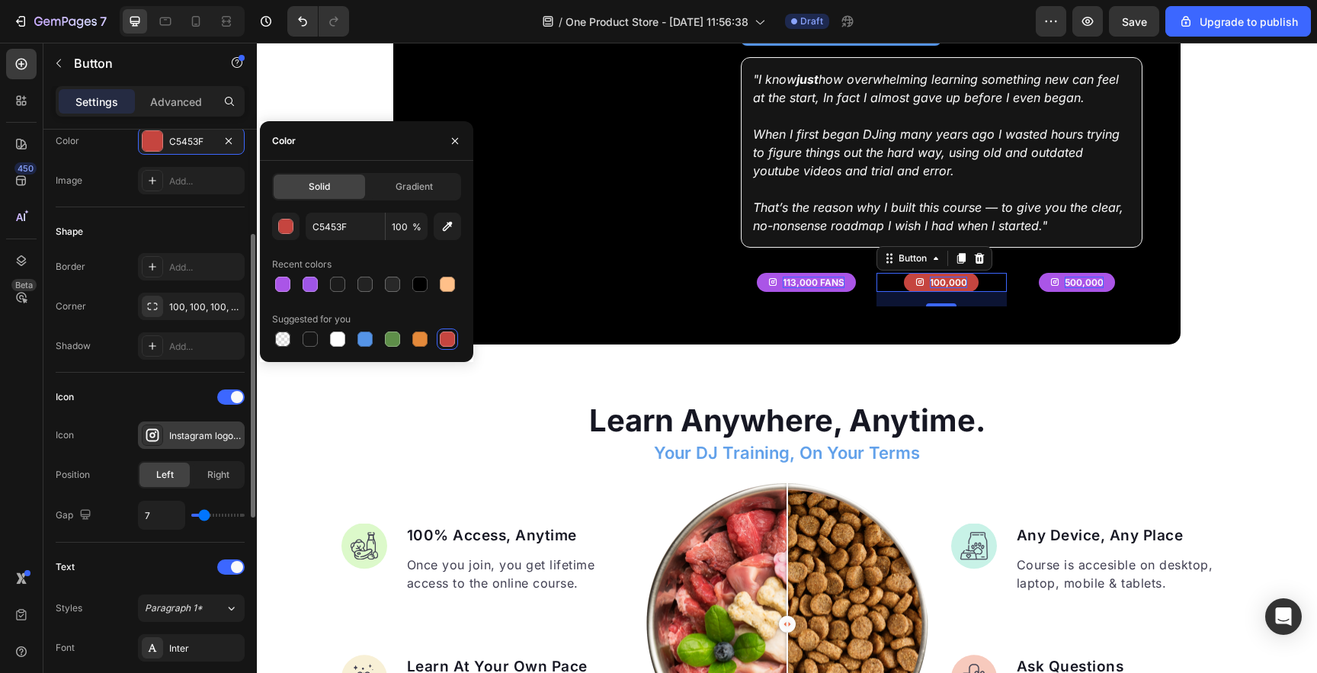
click at [159, 425] on div at bounding box center [152, 435] width 21 height 21
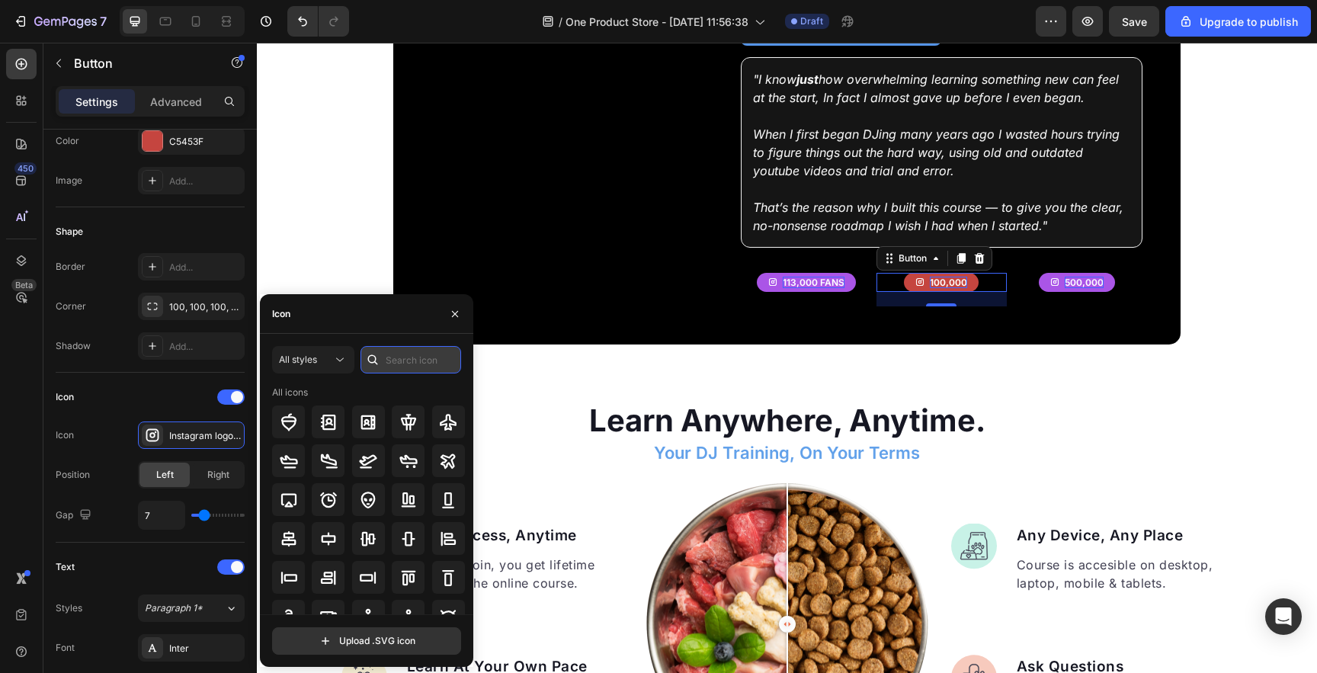
click at [398, 363] on input "text" at bounding box center [411, 359] width 101 height 27
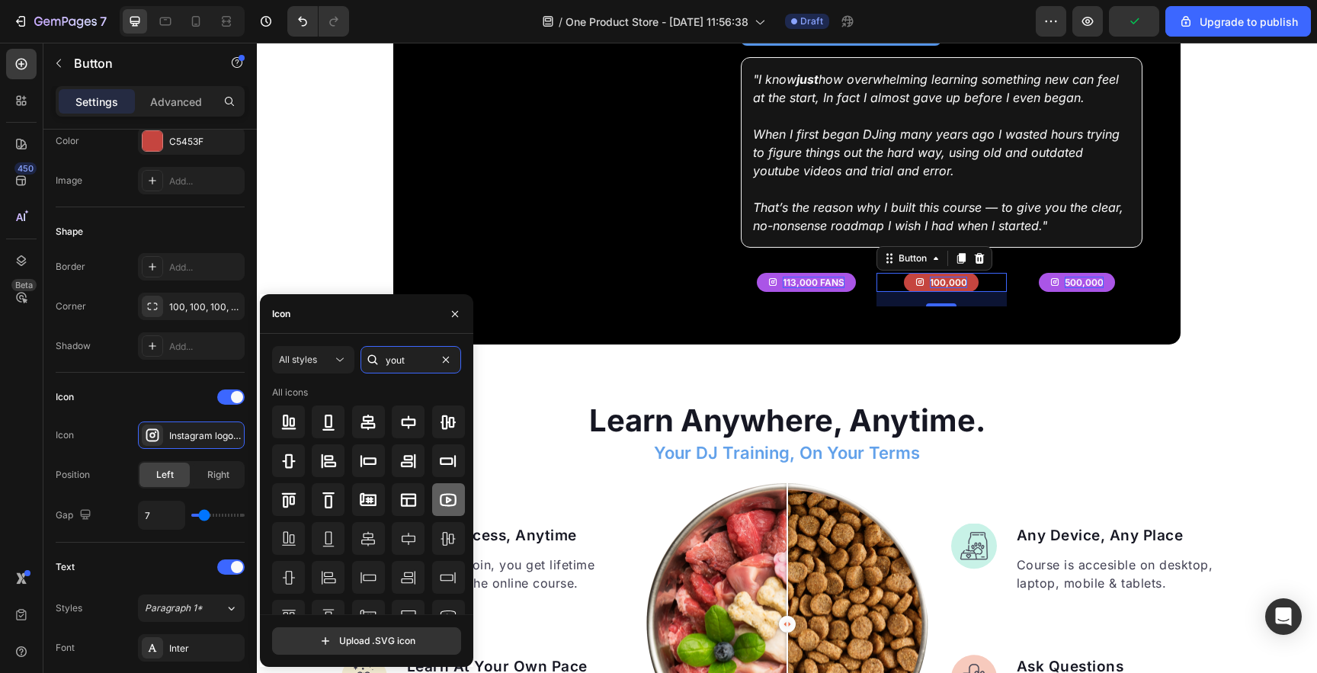
type input "yout"
click at [446, 502] on icon at bounding box center [448, 500] width 18 height 18
click at [1060, 281] on button "500,000" at bounding box center [1077, 283] width 76 height 20
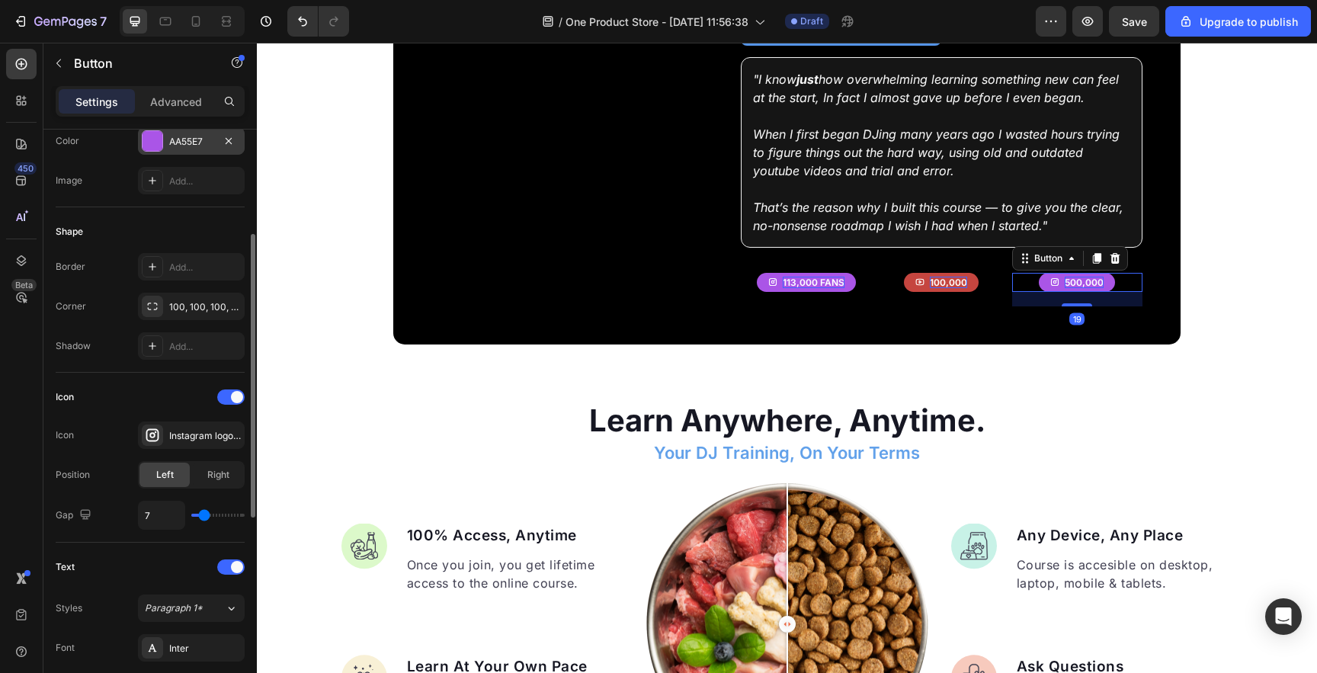
click at [156, 152] on div "AA55E7" at bounding box center [191, 140] width 107 height 27
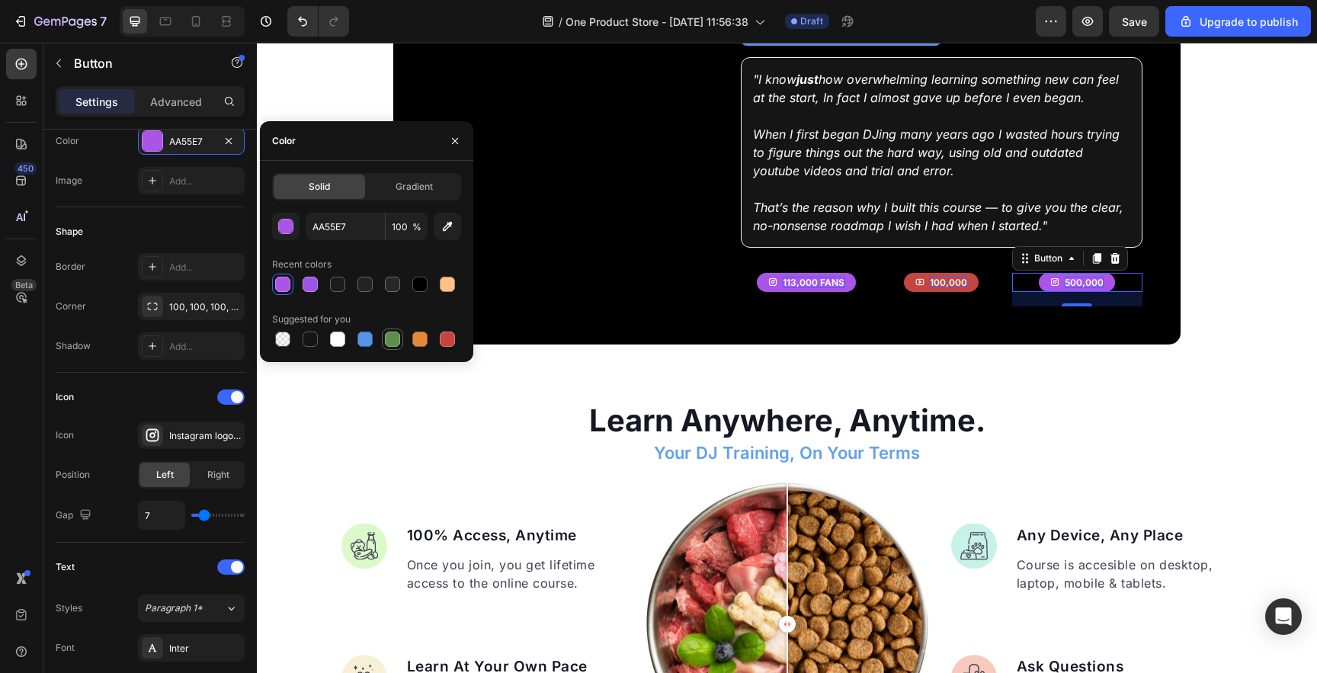
click at [396, 339] on div at bounding box center [392, 339] width 15 height 15
click at [292, 227] on div "button" at bounding box center [286, 227] width 15 height 15
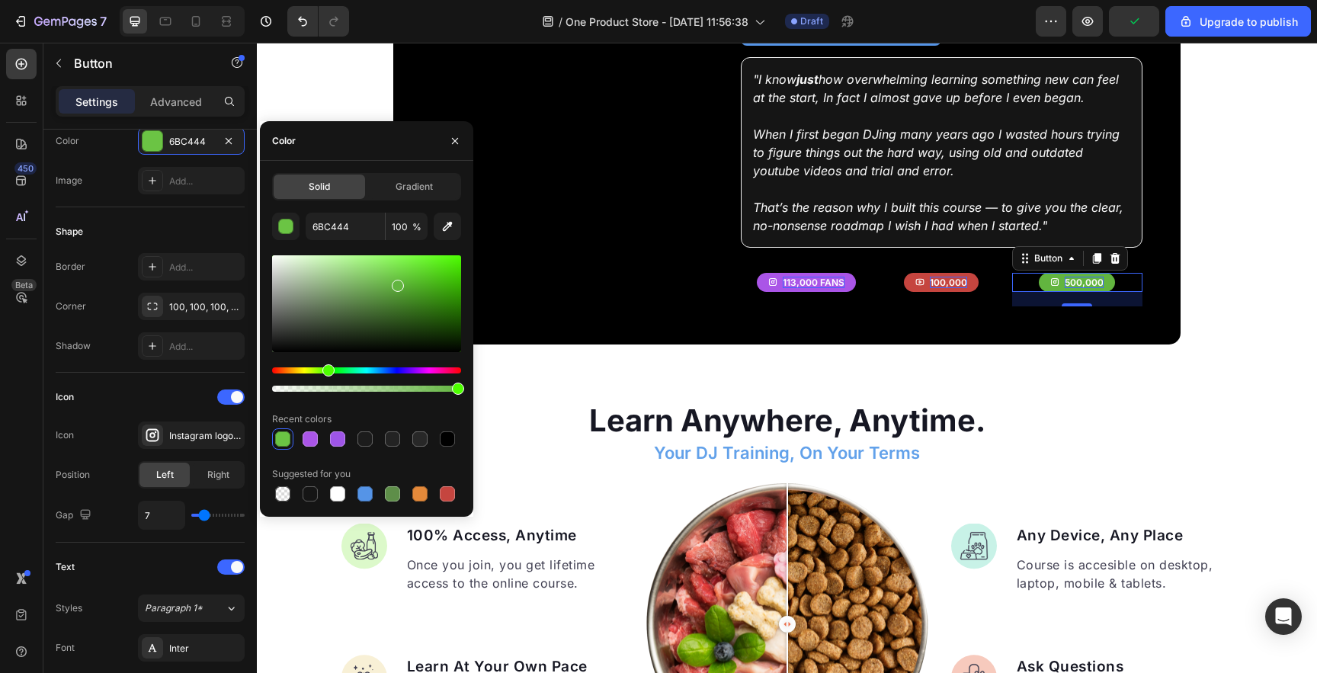
type input "62B53F"
drag, startPoint x: 370, startPoint y: 290, endPoint x: 396, endPoint y: 283, distance: 26.3
click at [396, 283] on div at bounding box center [366, 303] width 189 height 97
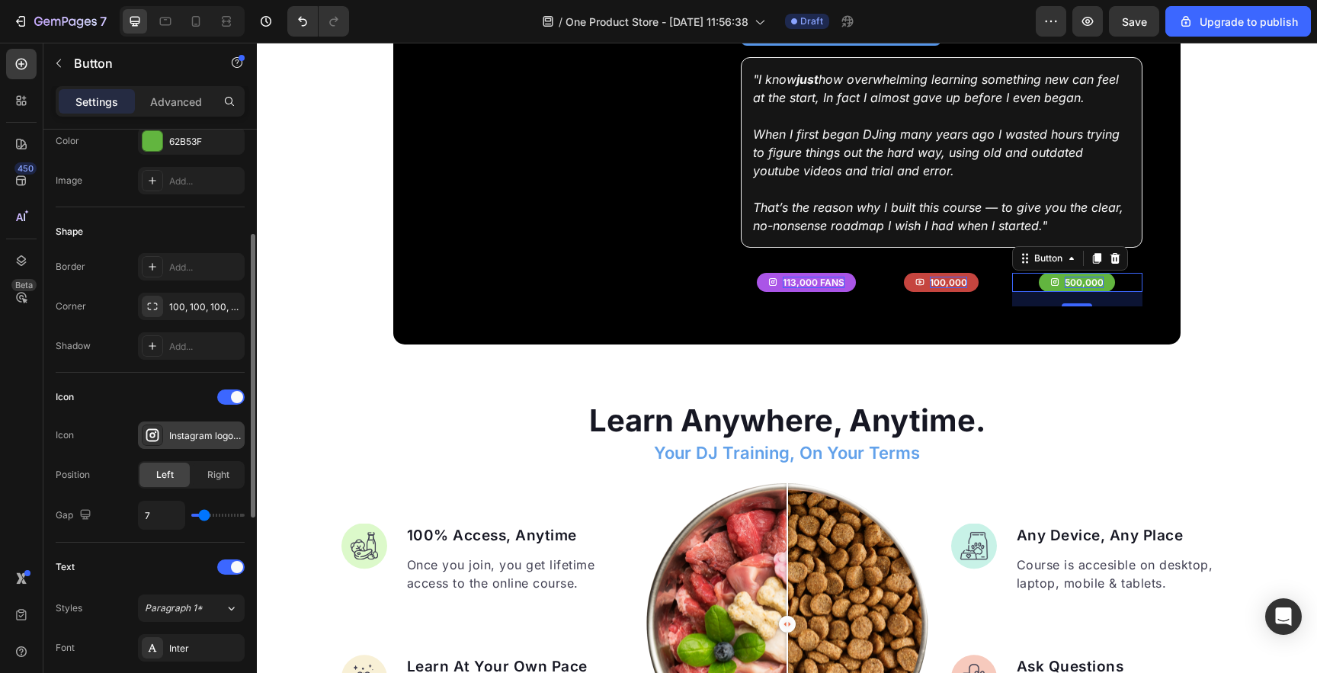
click at [180, 431] on div "Instagram logo bold" at bounding box center [205, 436] width 72 height 14
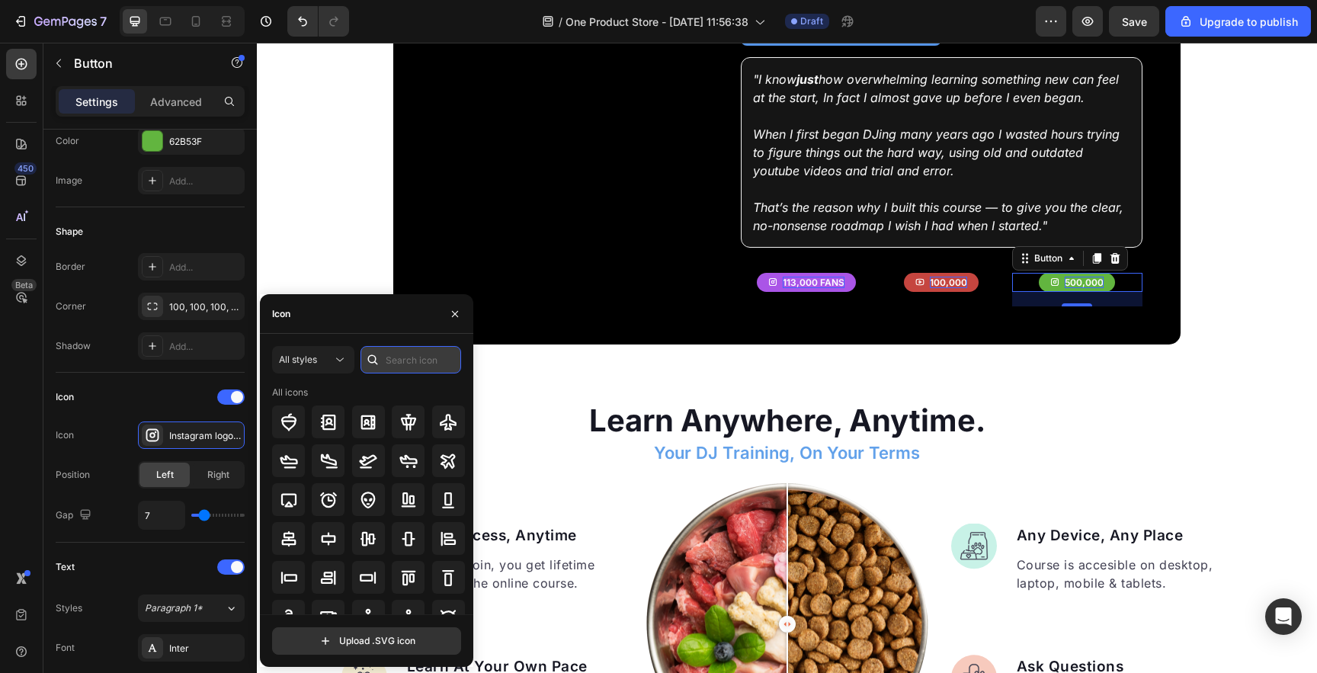
click at [421, 361] on input "text" at bounding box center [411, 359] width 101 height 27
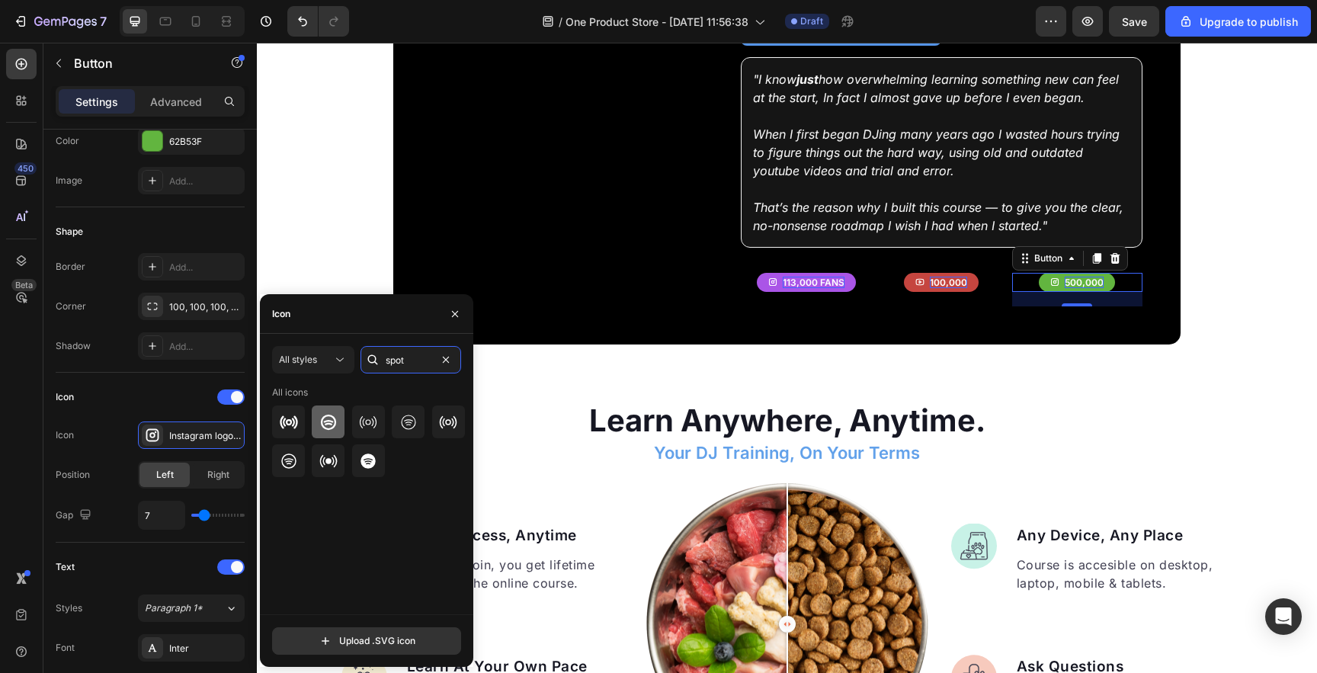
type input "spot"
click at [342, 427] on div at bounding box center [328, 422] width 33 height 33
click at [425, 433] on div at bounding box center [369, 422] width 194 height 33
click at [372, 464] on icon at bounding box center [368, 461] width 15 height 15
click at [333, 422] on icon at bounding box center [328, 422] width 18 height 18
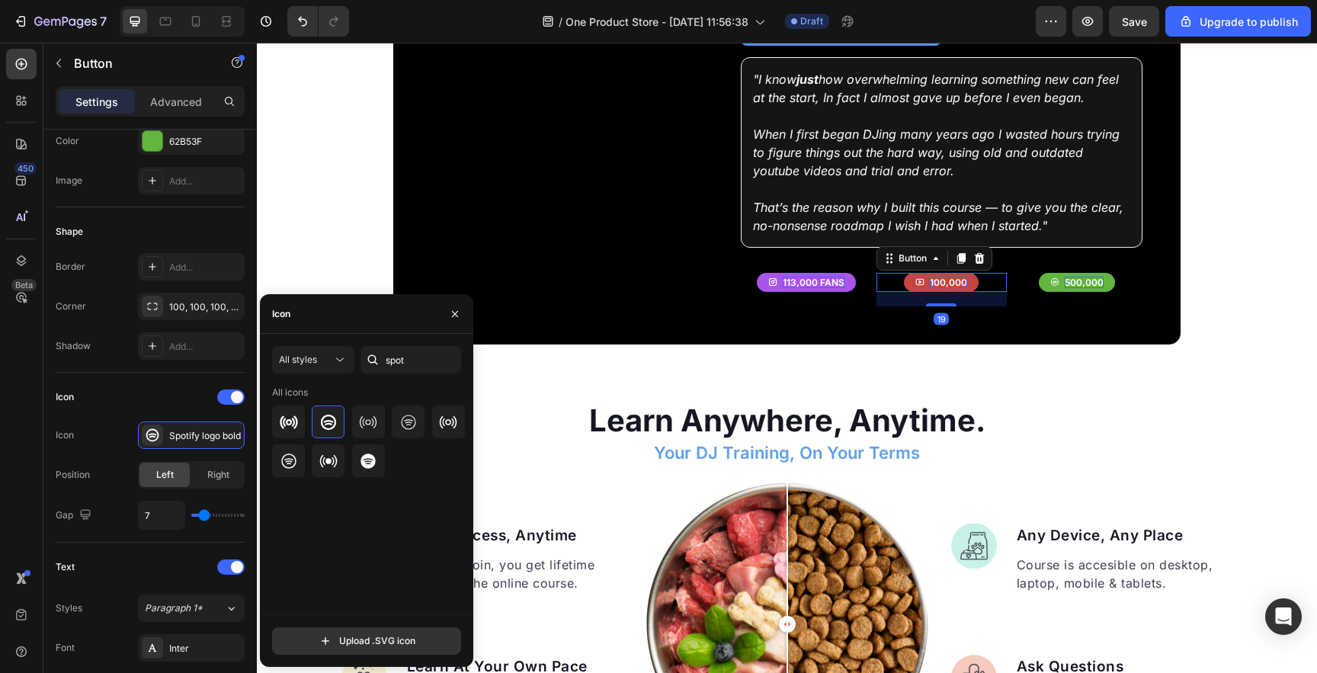
click at [887, 277] on div "100,000 Button 19" at bounding box center [942, 283] width 130 height 20
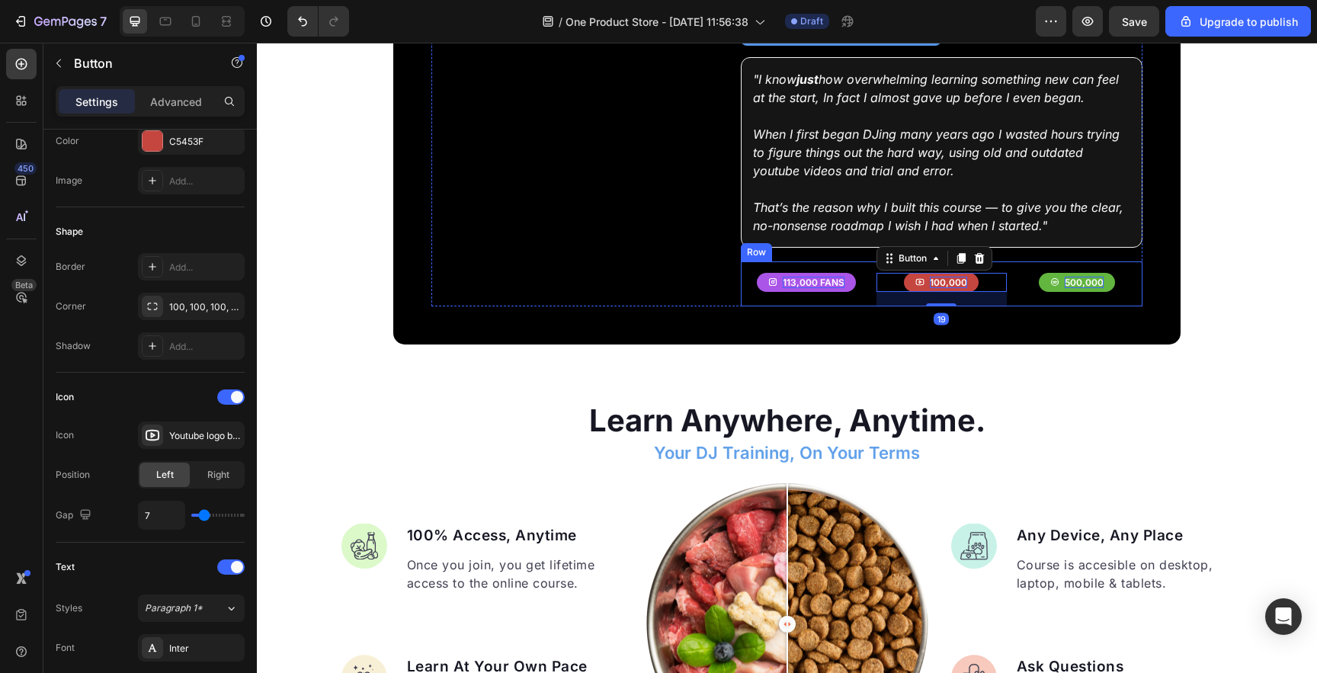
click at [871, 290] on div "113,000 fans Button 100,000 Button 19 500,000 Button Row" at bounding box center [941, 284] width 401 height 46
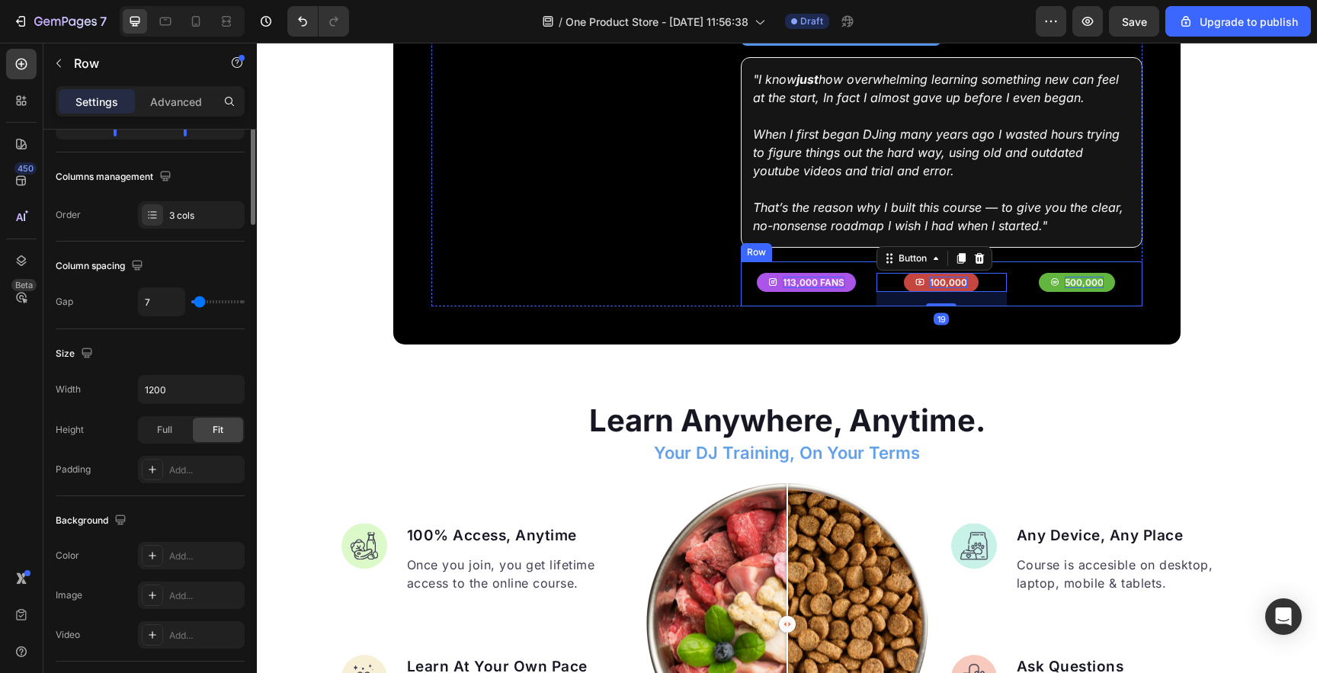
scroll to position [0, 0]
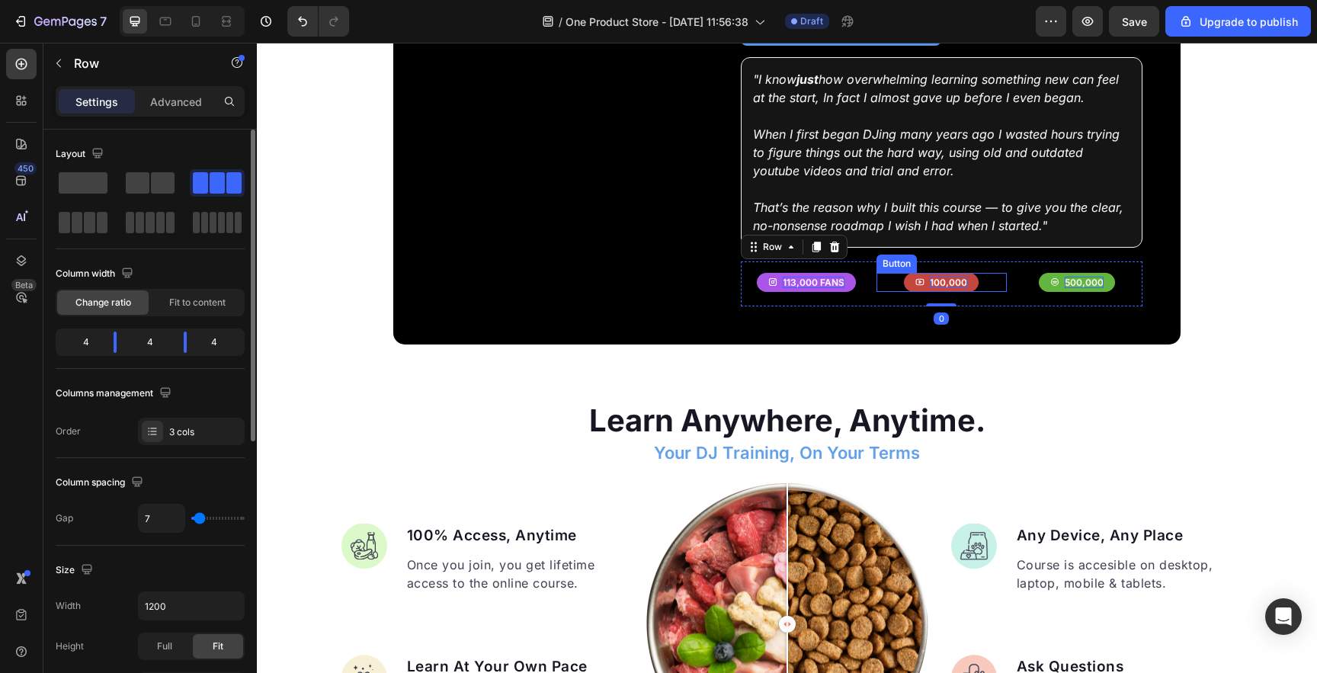
click at [932, 277] on p "100,000" at bounding box center [948, 283] width 37 height 12
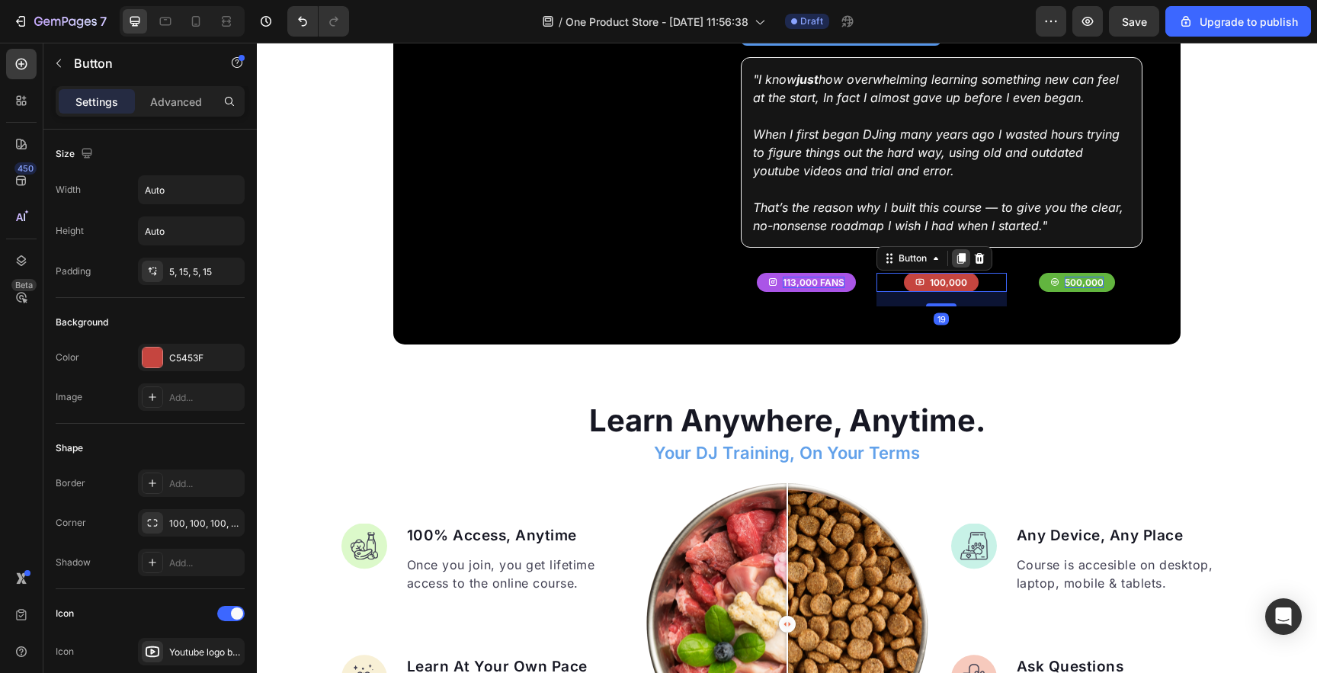
click at [958, 253] on icon at bounding box center [961, 258] width 8 height 11
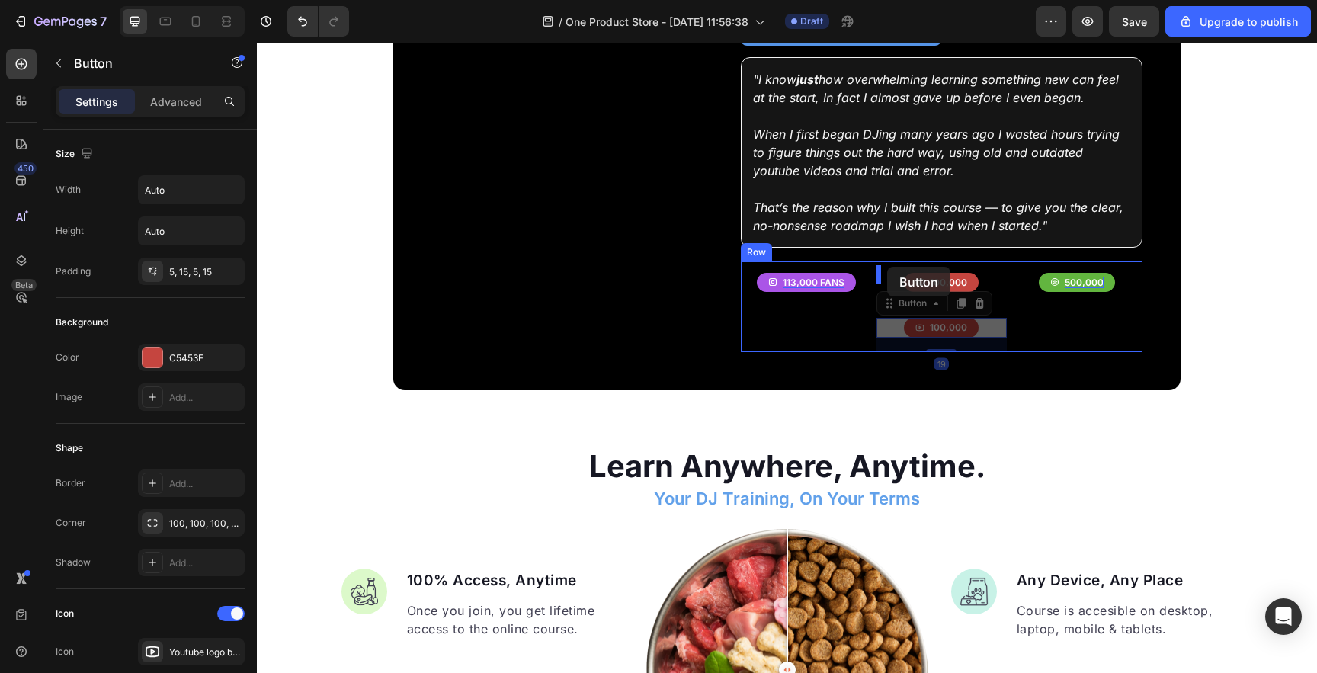
drag, startPoint x: 888, startPoint y: 299, endPoint x: 887, endPoint y: 267, distance: 32.0
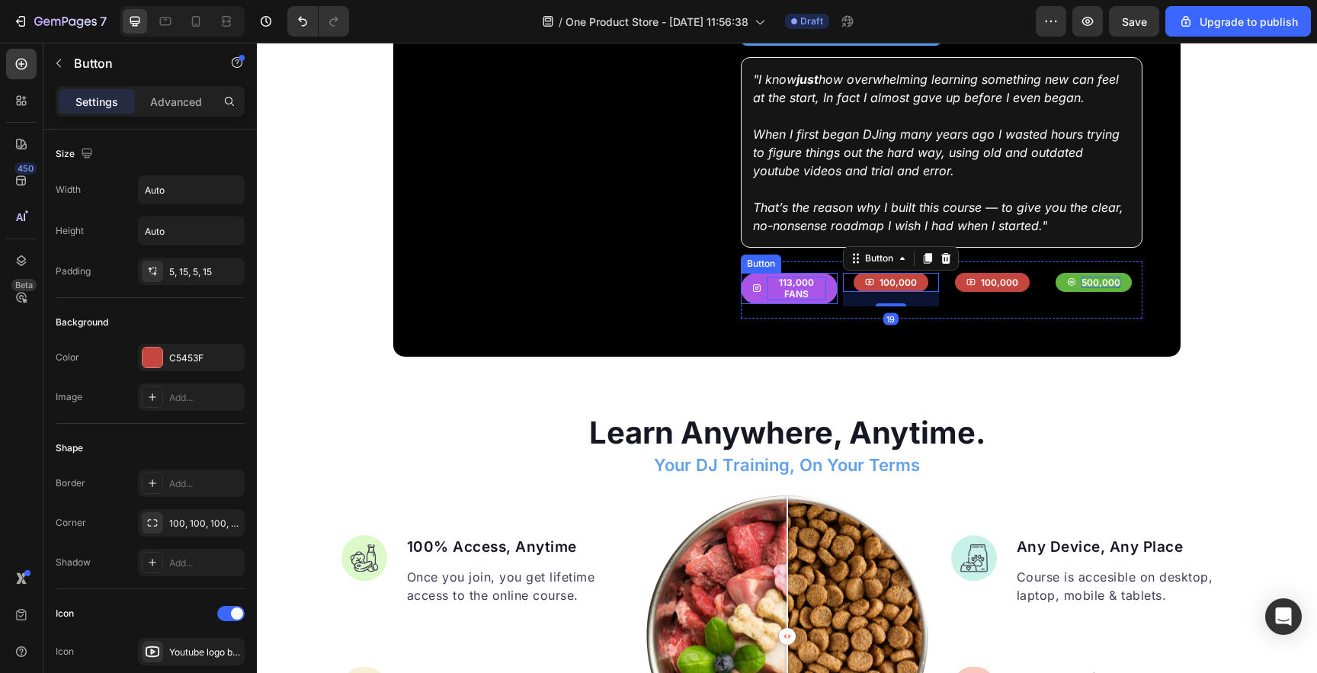
click at [820, 286] on p "113,000 fans" at bounding box center [796, 289] width 59 height 24
click at [791, 286] on p "113,000 fans" at bounding box center [796, 289] width 59 height 24
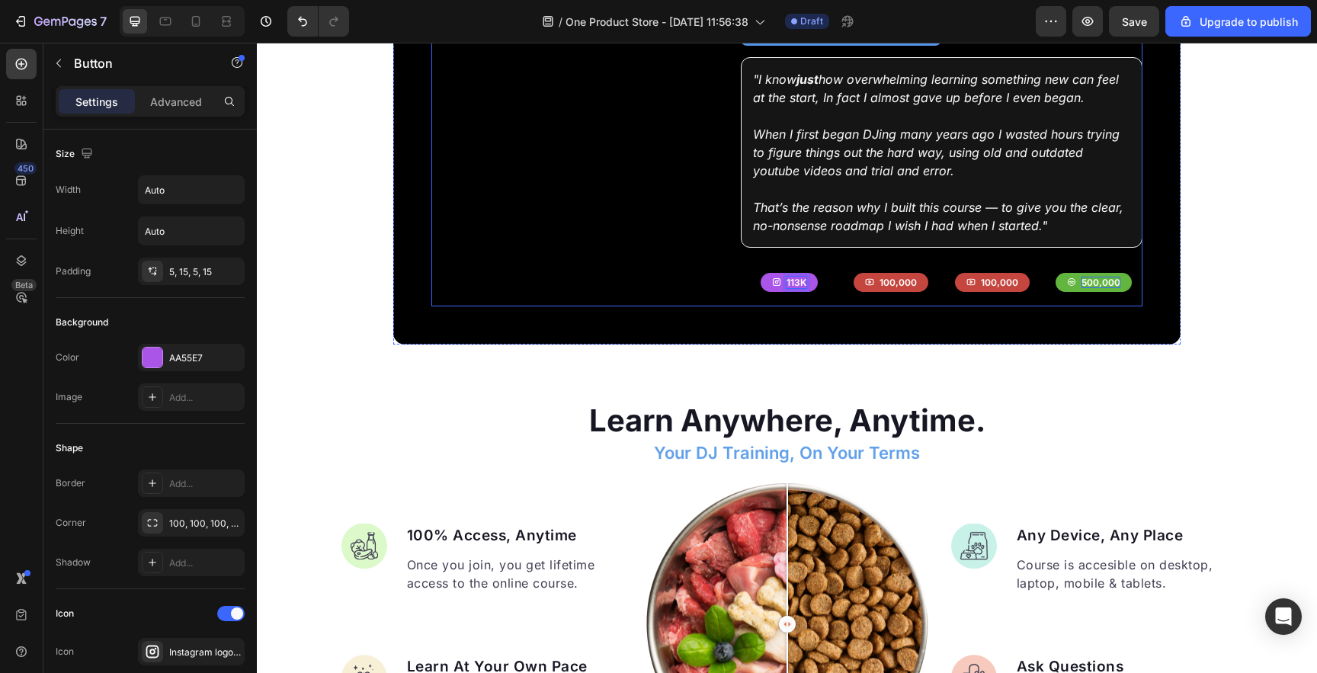
click at [761, 273] on button "113k" at bounding box center [789, 283] width 57 height 20
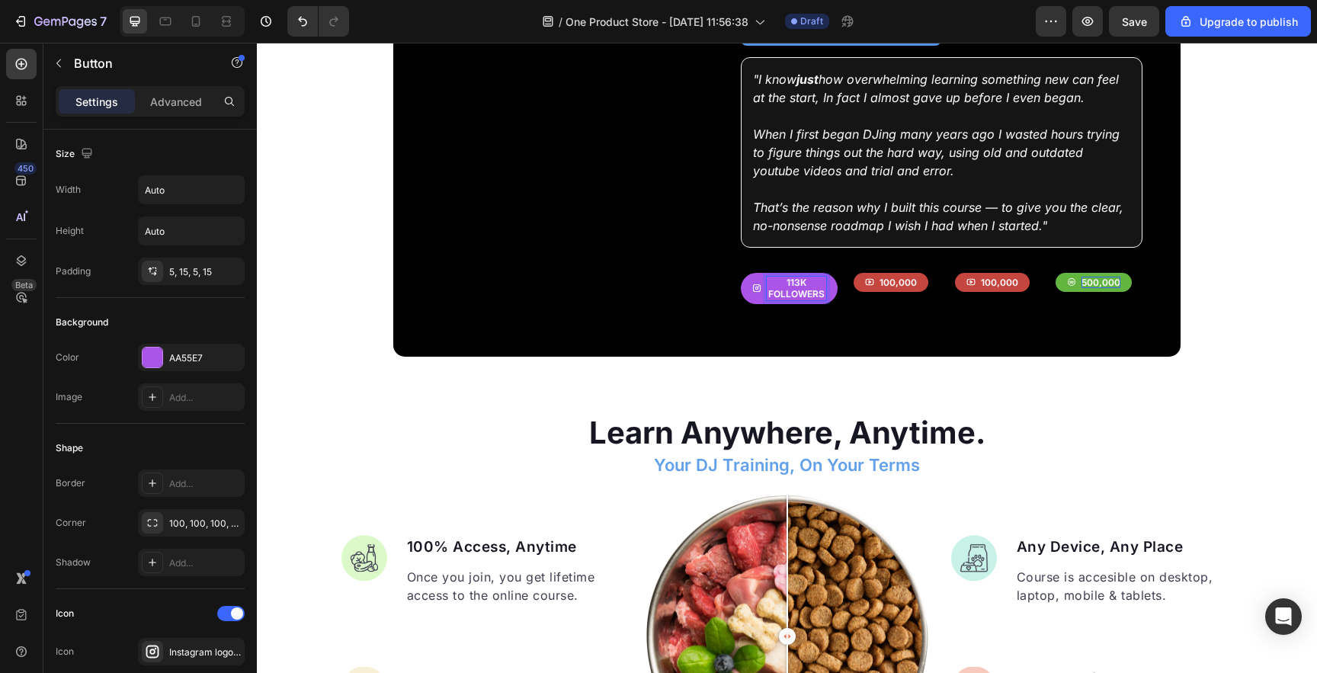
click at [806, 286] on p "113k followers" at bounding box center [796, 289] width 59 height 24
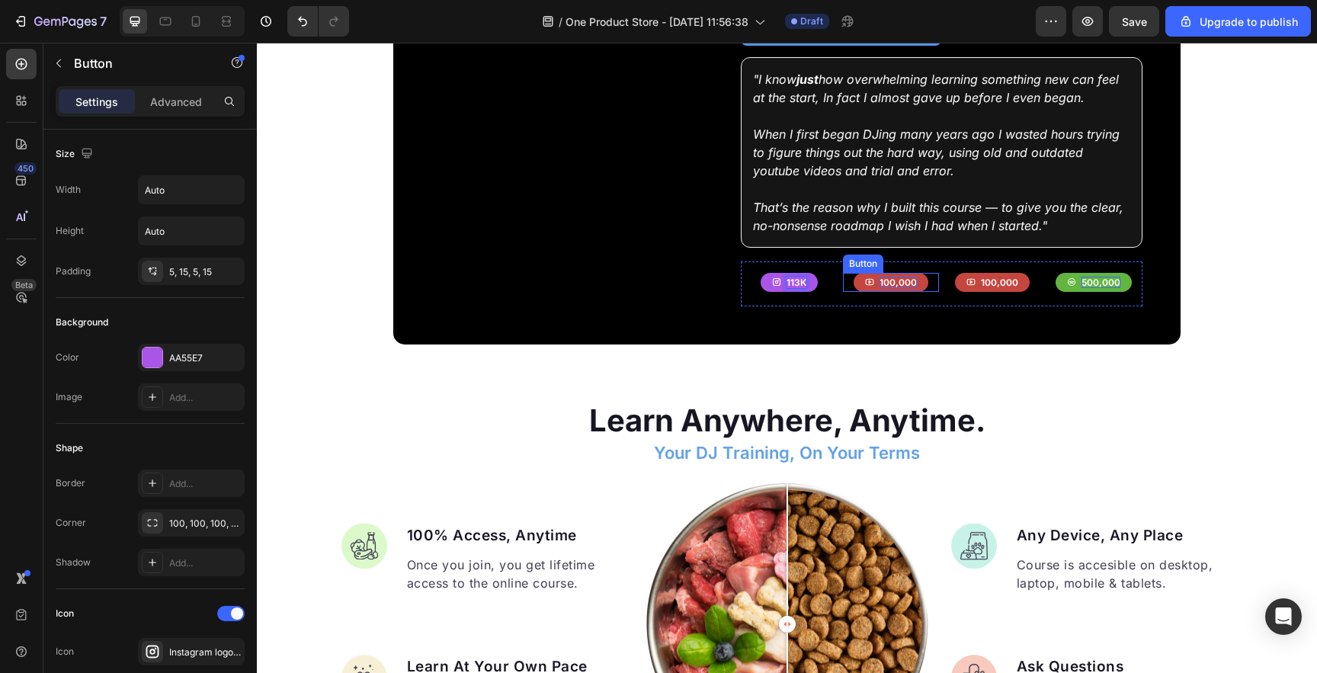
click at [914, 278] on p "100,000" at bounding box center [898, 283] width 37 height 12
click at [1020, 275] on button "100,000" at bounding box center [992, 283] width 75 height 20
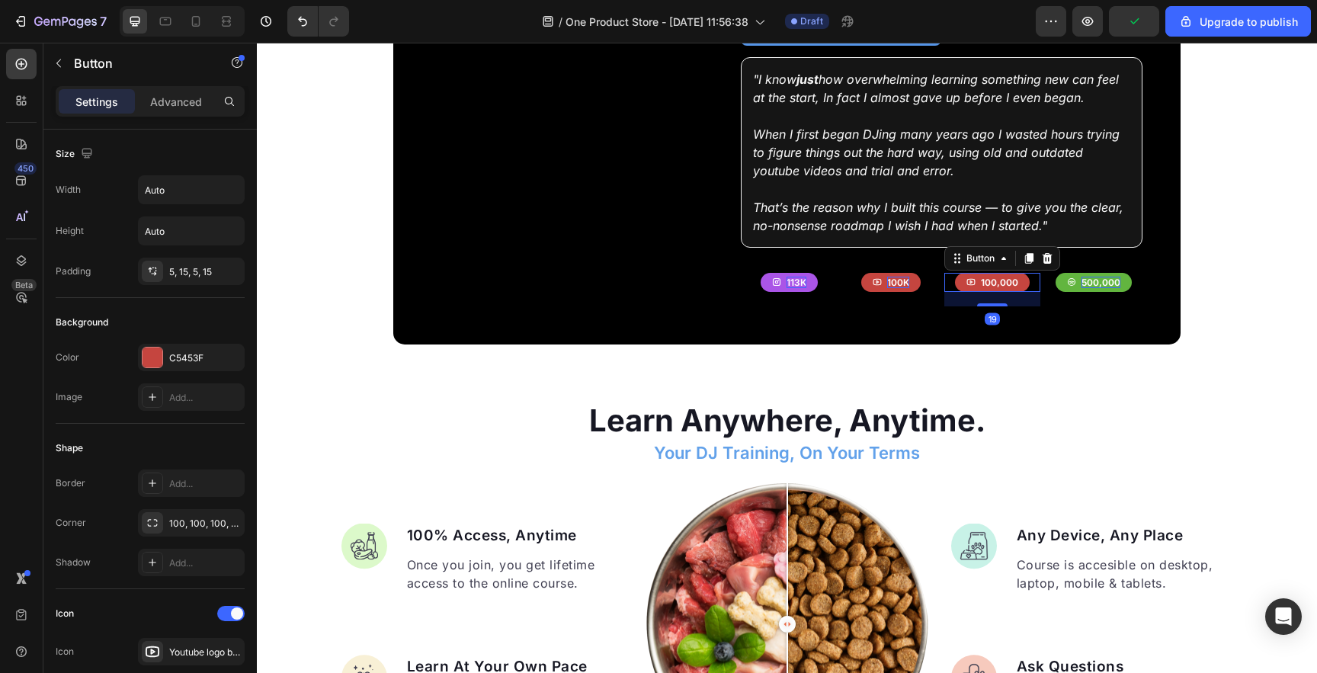
click at [1020, 275] on button "100,000" at bounding box center [992, 283] width 75 height 20
click at [1010, 277] on p "100,000" at bounding box center [999, 283] width 37 height 12
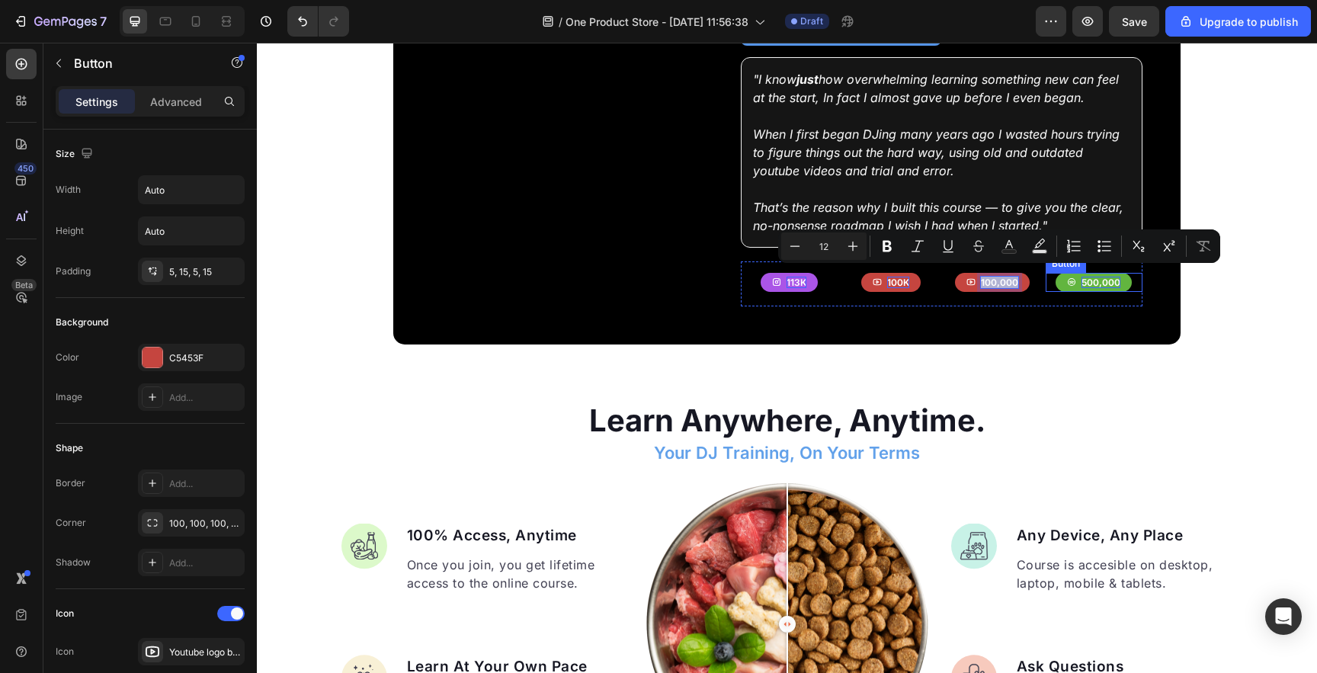
click at [1109, 277] on p "500,000" at bounding box center [1101, 283] width 39 height 12
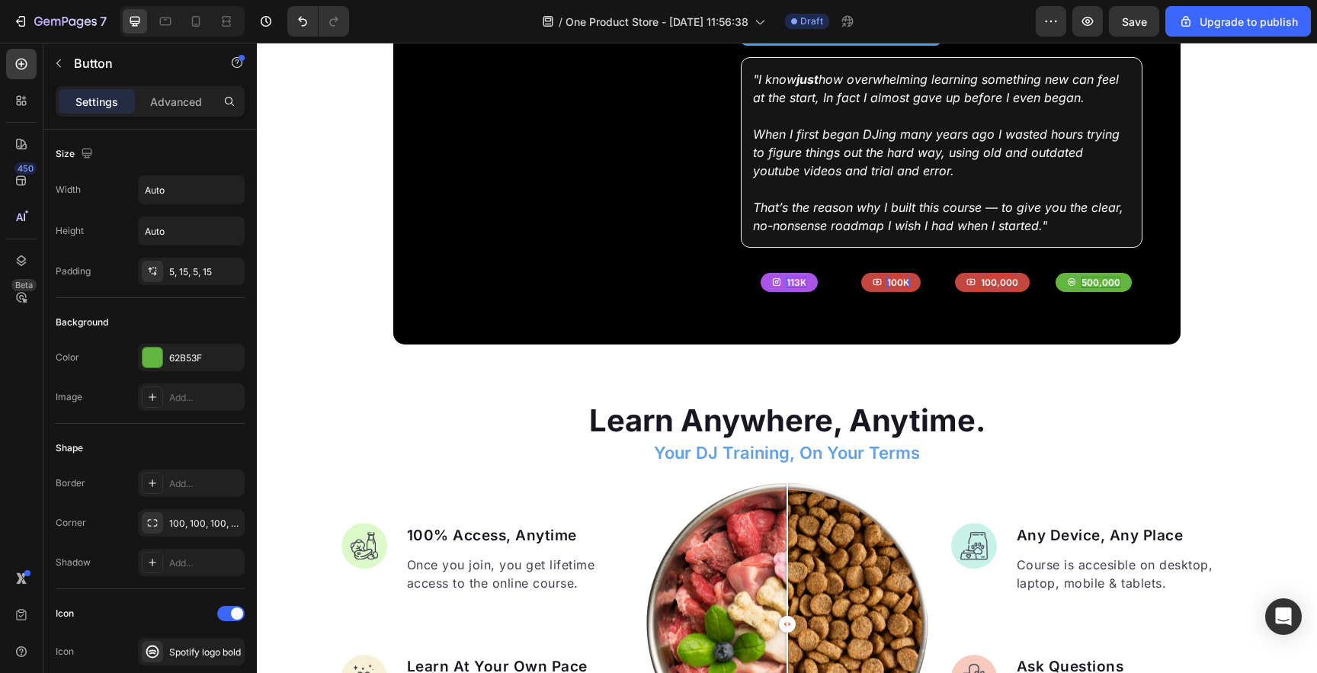
click at [1124, 275] on button "500,000" at bounding box center [1094, 283] width 76 height 20
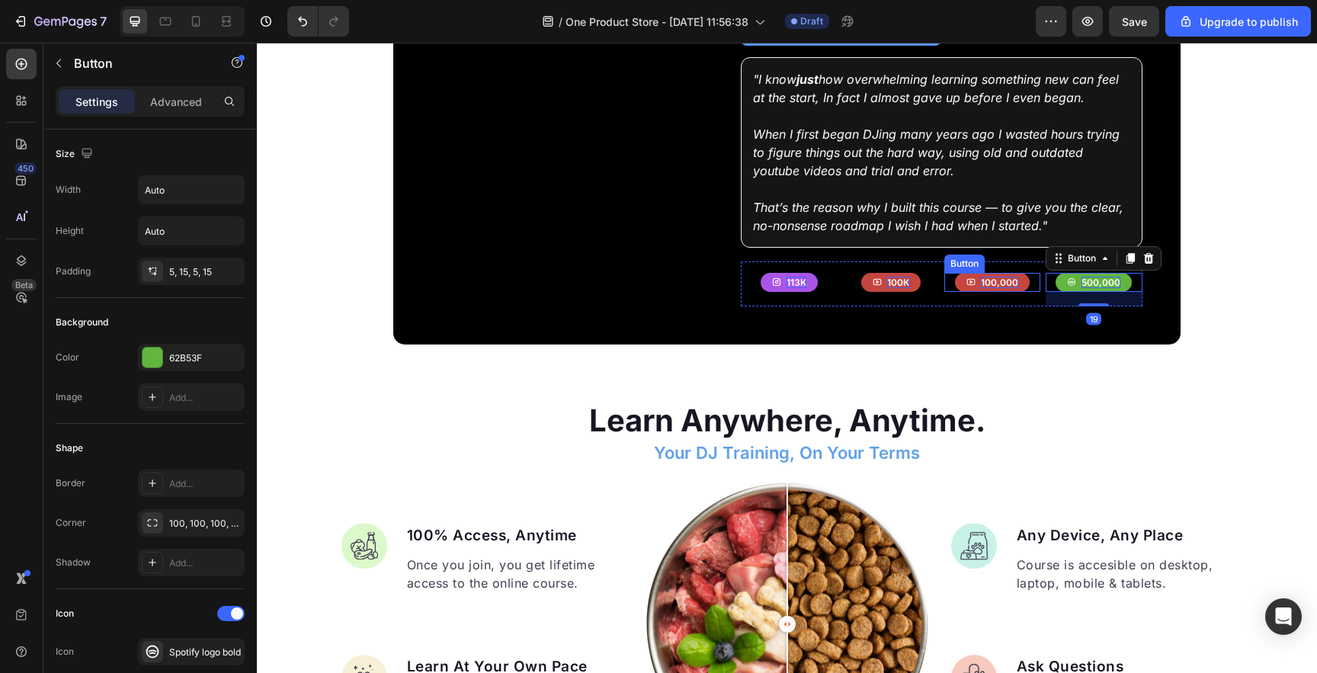
click at [1017, 277] on p "100,000" at bounding box center [999, 283] width 37 height 12
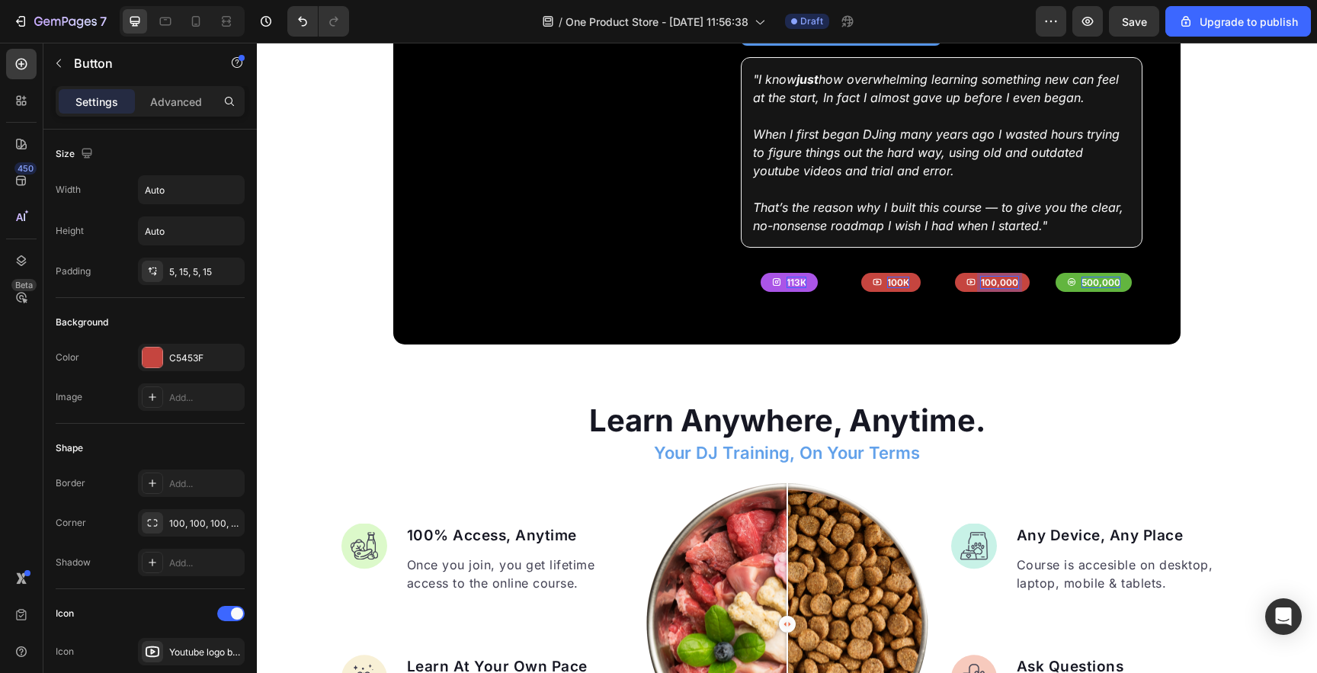
click at [1002, 277] on p "100,000" at bounding box center [999, 283] width 37 height 12
click at [972, 273] on button "130k" at bounding box center [992, 283] width 59 height 20
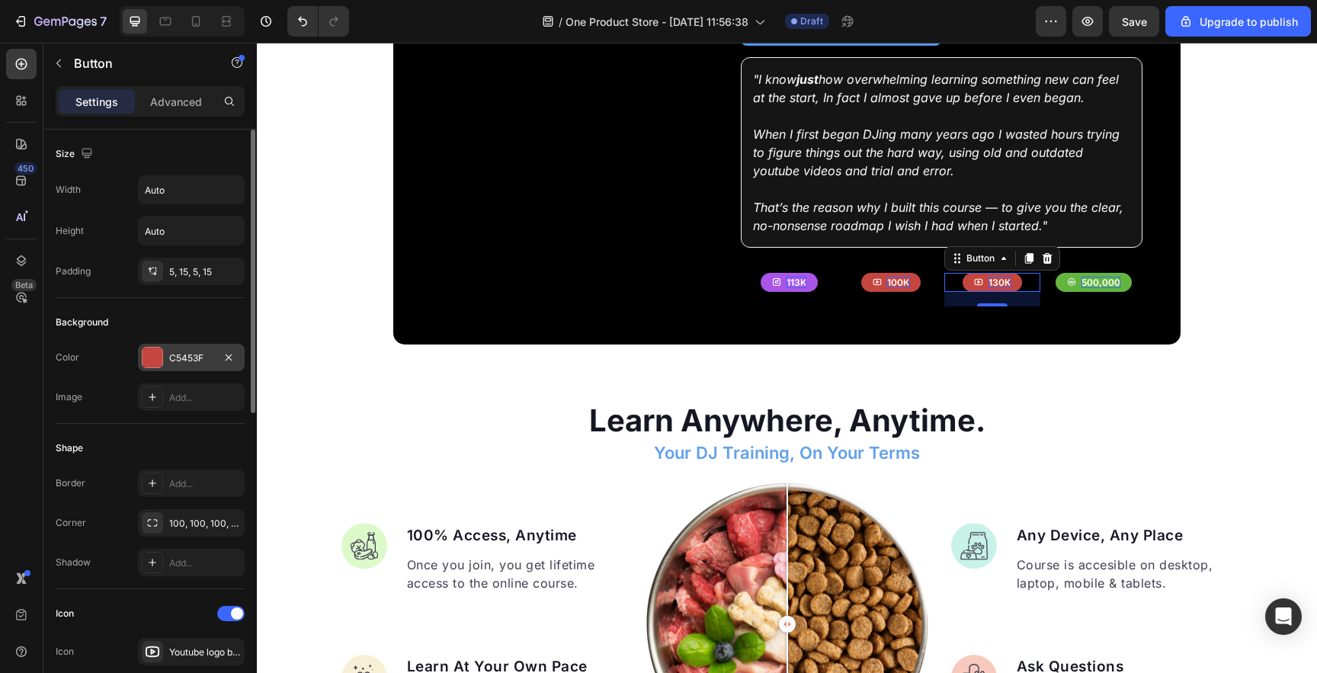
click at [147, 364] on div at bounding box center [153, 358] width 20 height 20
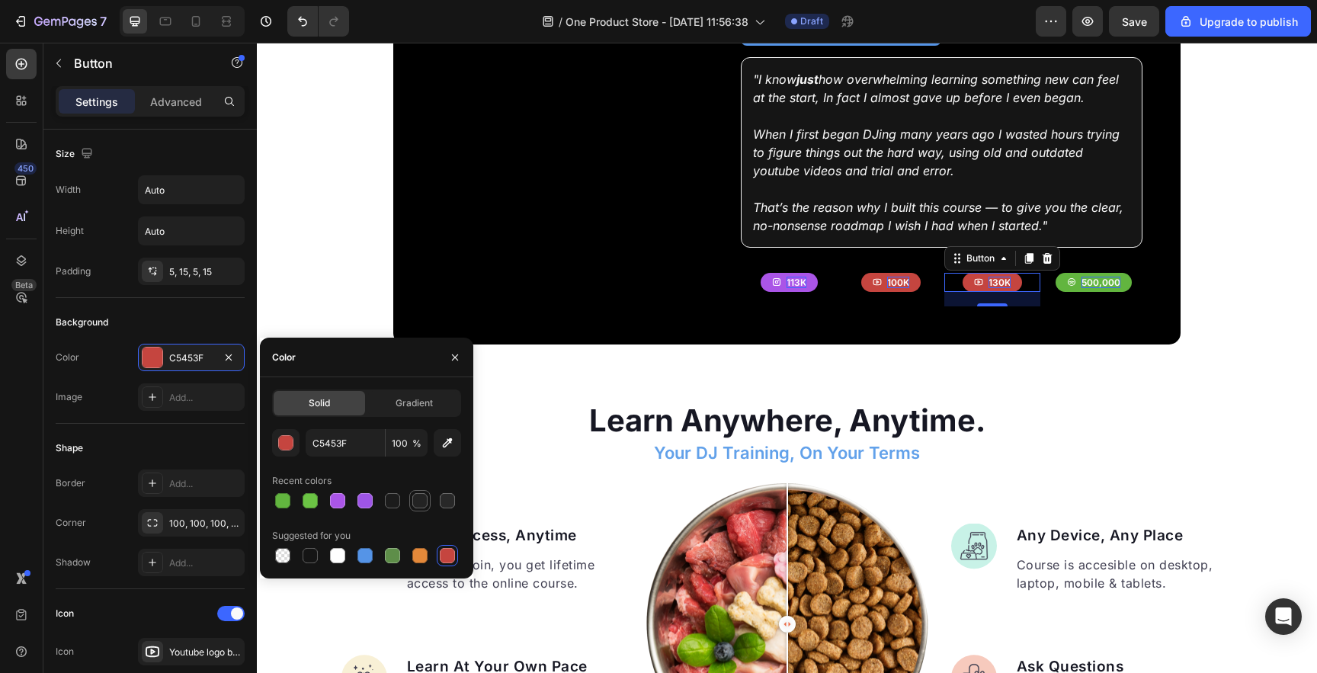
click at [420, 503] on div at bounding box center [419, 500] width 15 height 15
click at [362, 558] on div at bounding box center [364, 555] width 15 height 15
click at [340, 555] on div at bounding box center [337, 555] width 15 height 15
type input "FFFFFF"
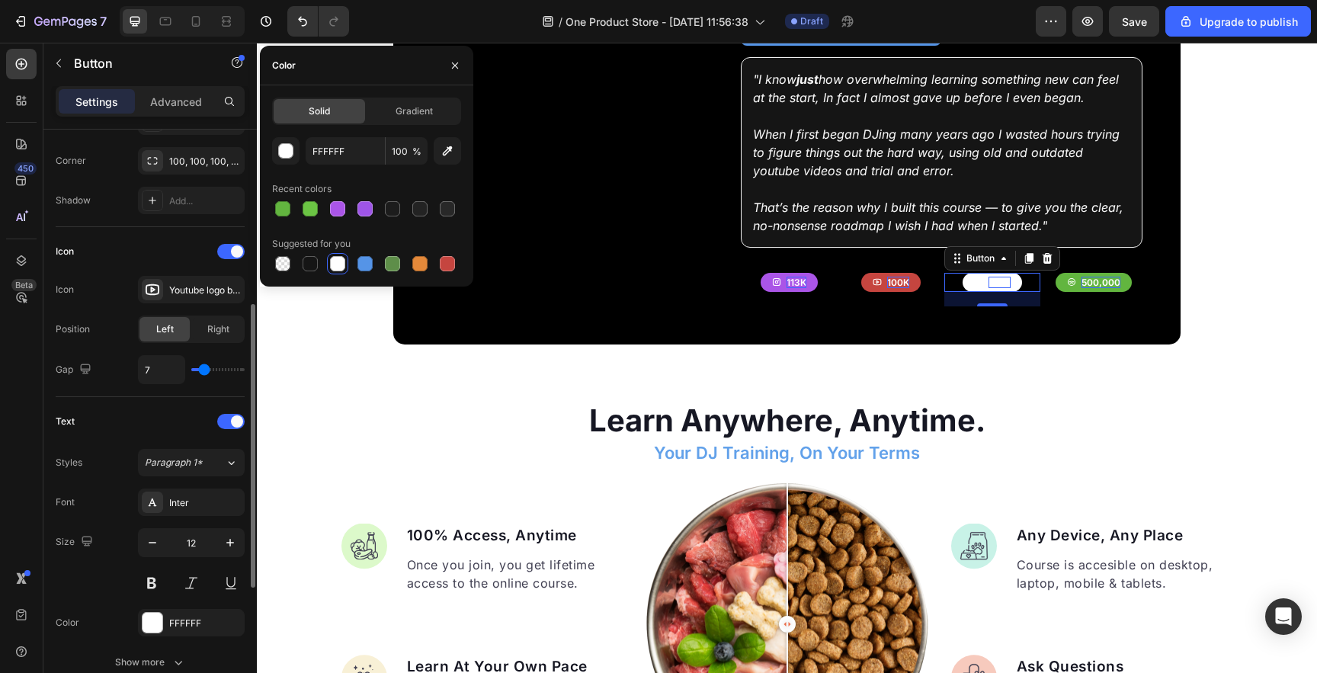
scroll to position [404, 0]
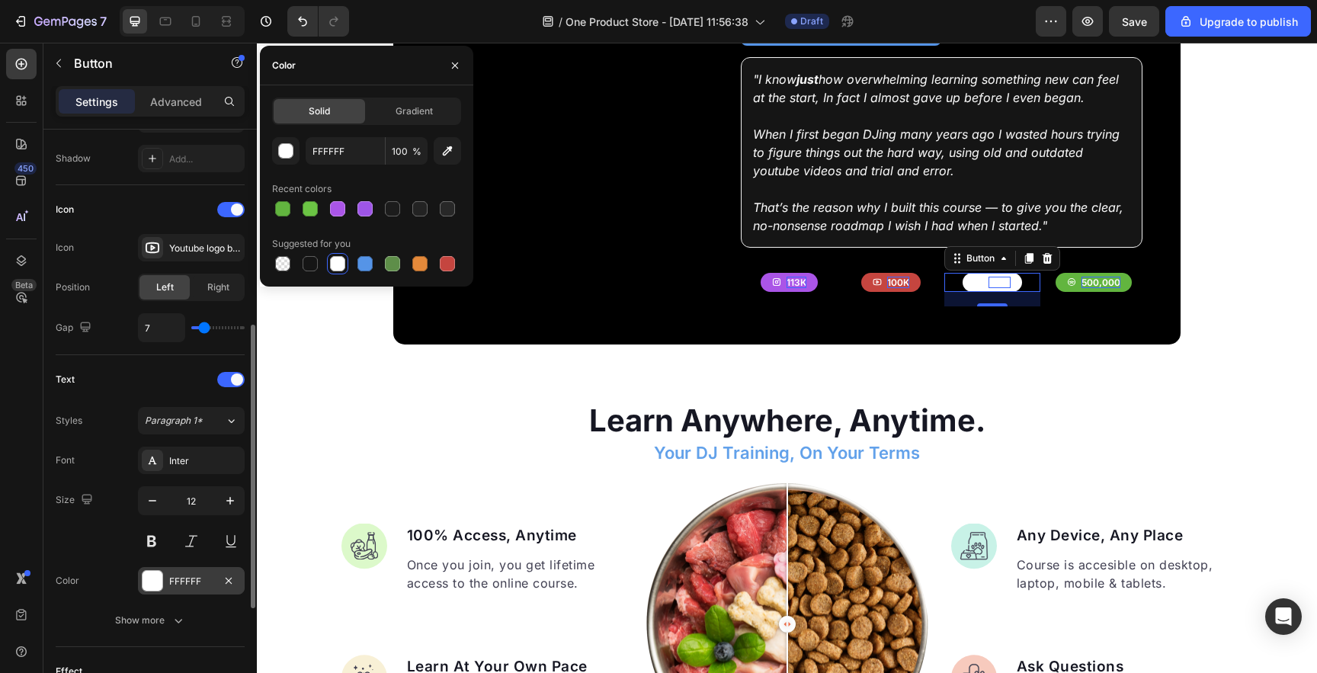
click at [152, 582] on div at bounding box center [153, 581] width 20 height 20
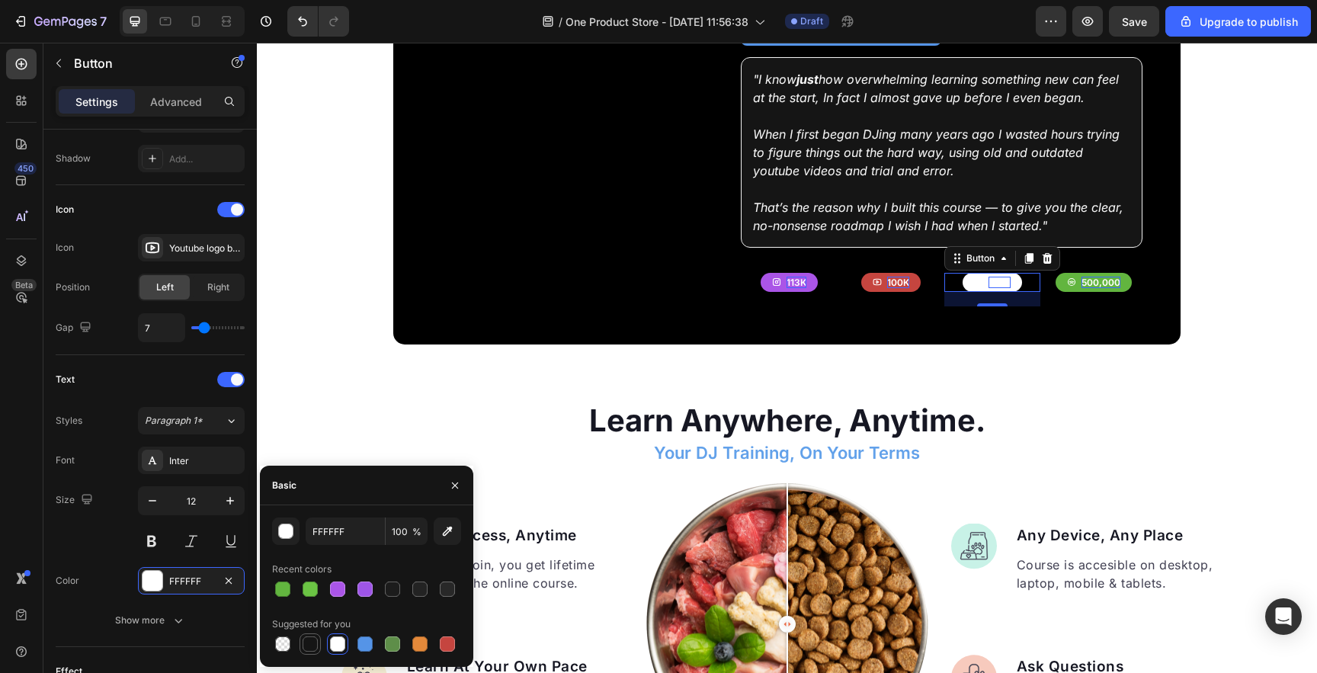
click at [313, 635] on div at bounding box center [310, 644] width 18 height 18
type input "151515"
click at [190, 251] on div "Youtube logo bold" at bounding box center [205, 249] width 72 height 14
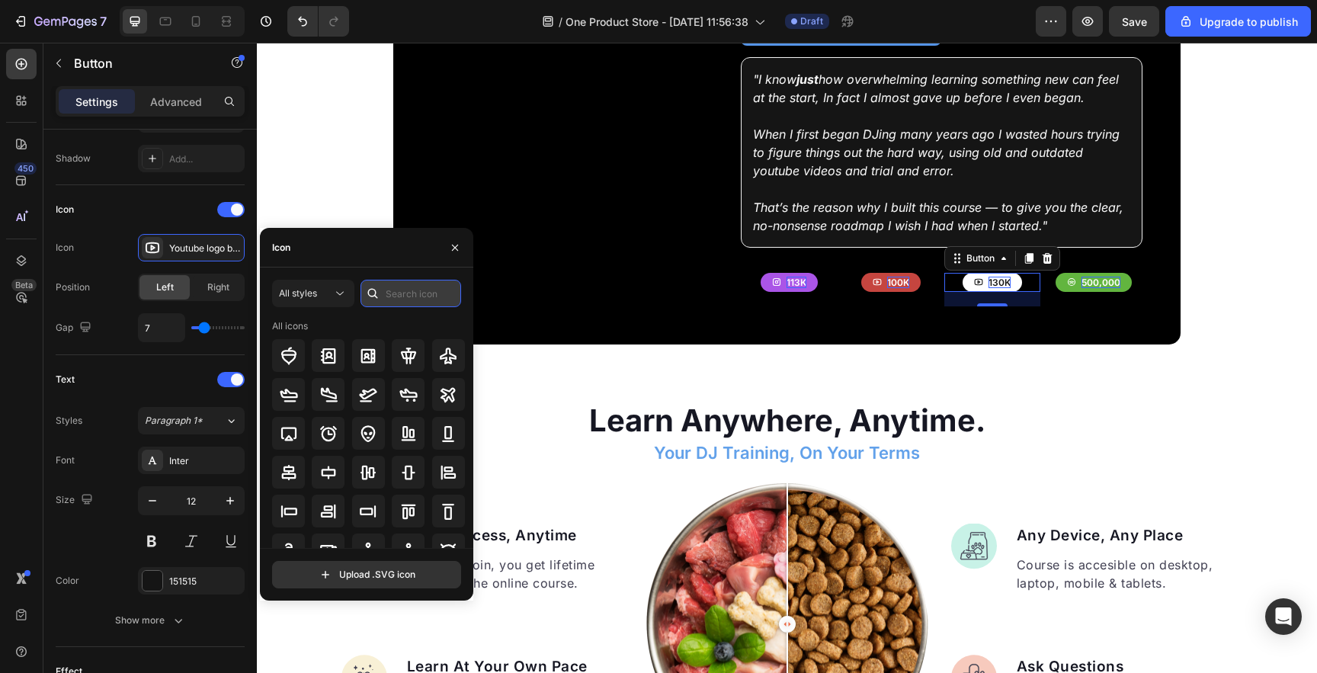
click at [409, 291] on input "text" at bounding box center [411, 293] width 101 height 27
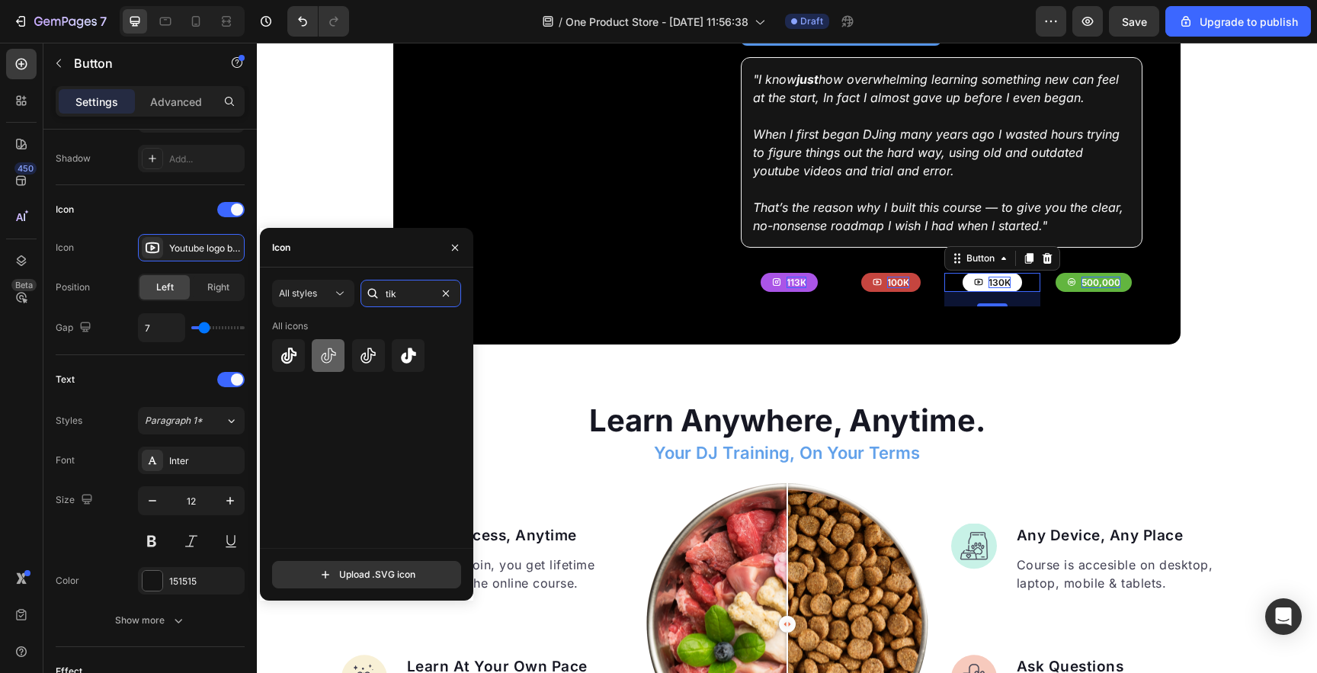
type input "tik"
click at [327, 355] on icon at bounding box center [328, 356] width 18 height 18
click at [363, 354] on icon at bounding box center [368, 355] width 15 height 15
click at [402, 362] on icon at bounding box center [408, 356] width 18 height 18
click at [843, 281] on div "100k Button" at bounding box center [891, 283] width 96 height 20
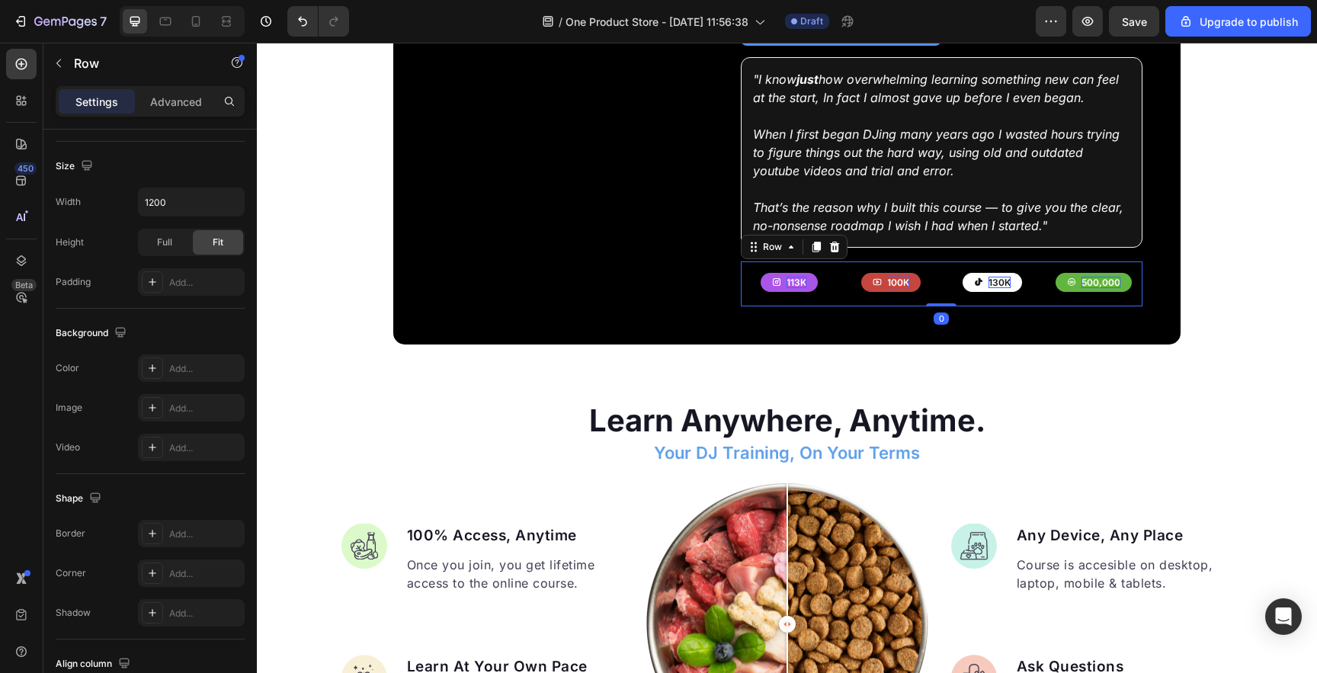
click at [829, 284] on div "113k Button" at bounding box center [789, 284] width 96 height 46
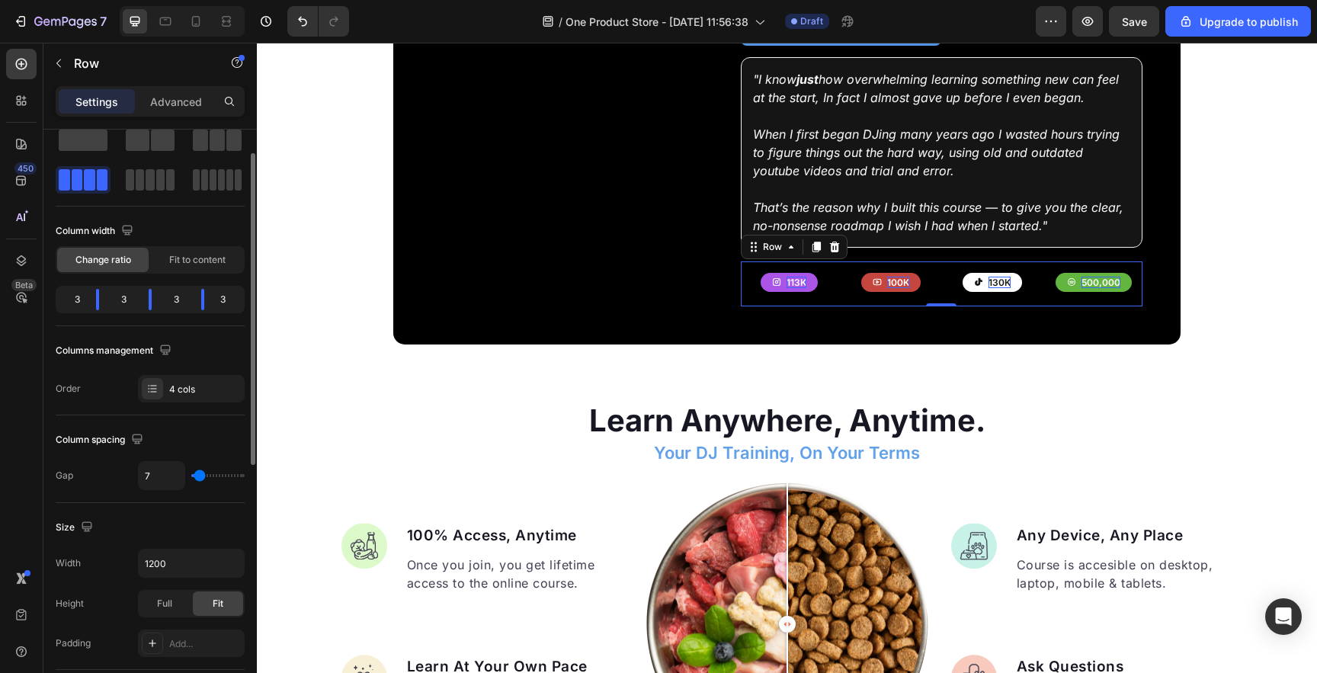
scroll to position [43, 0]
type input "9"
type input "0"
drag, startPoint x: 200, startPoint y: 477, endPoint x: 184, endPoint y: 476, distance: 16.0
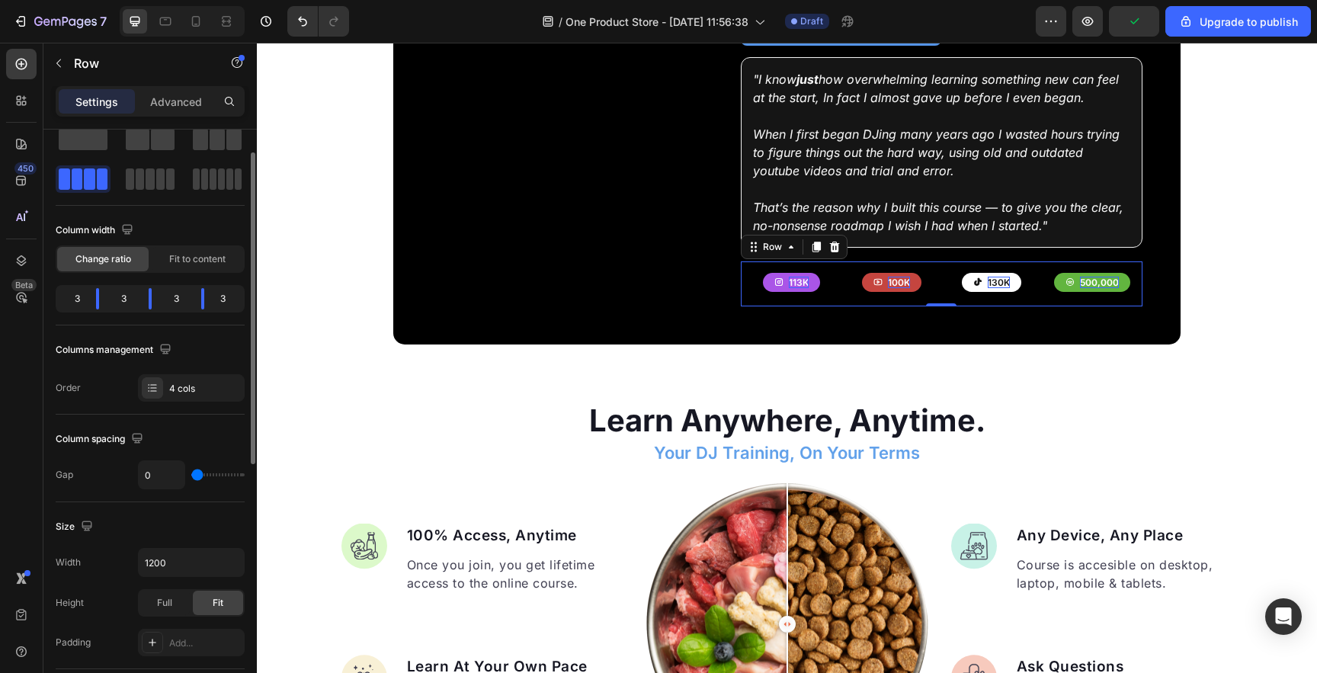
type input "0"
click at [191, 476] on input "range" at bounding box center [217, 474] width 53 height 3
click at [168, 594] on div "Full" at bounding box center [164, 603] width 50 height 24
click at [219, 601] on span "Fit" at bounding box center [218, 603] width 11 height 14
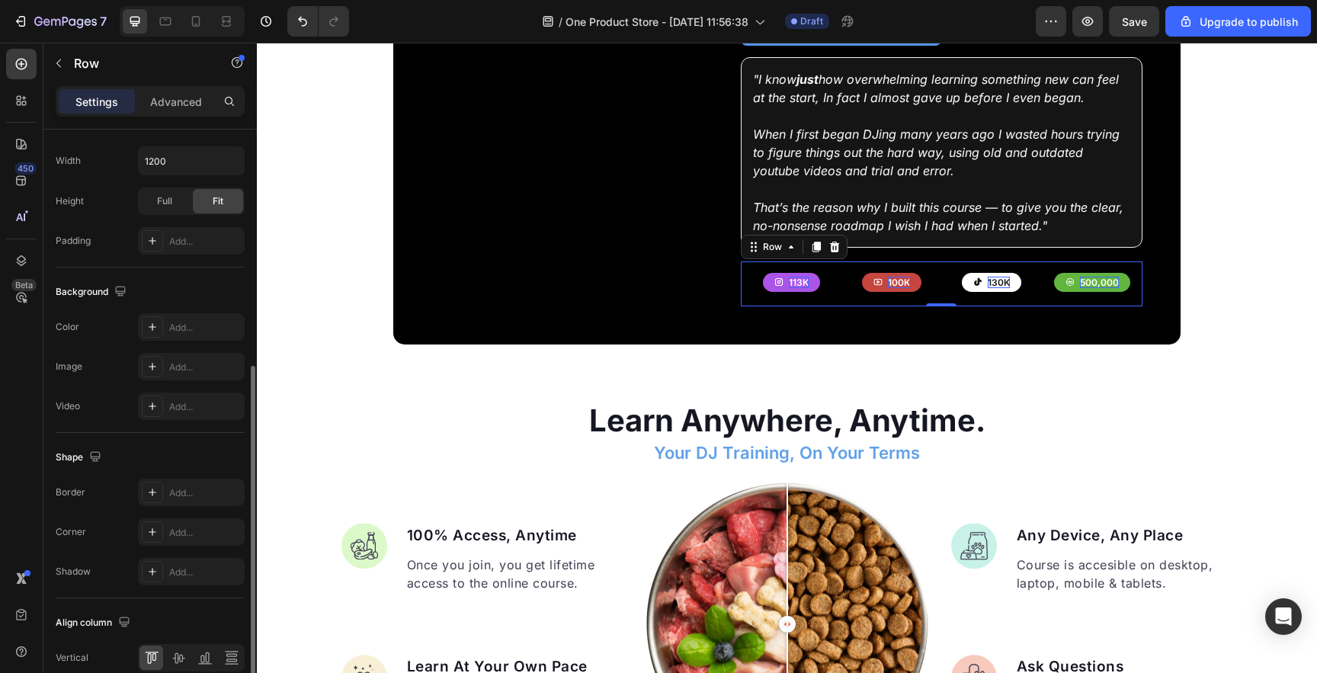
scroll to position [517, 0]
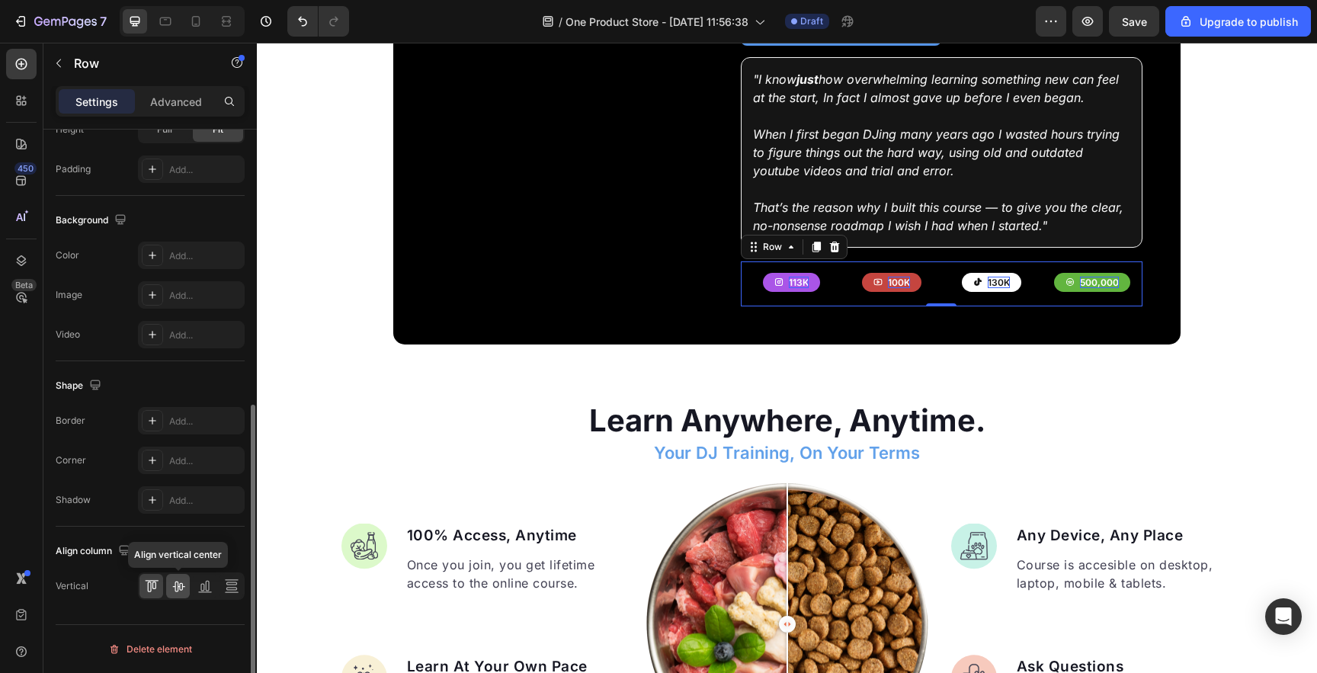
click at [181, 579] on icon at bounding box center [178, 586] width 15 height 15
click at [833, 276] on div "113k Button" at bounding box center [791, 283] width 101 height 20
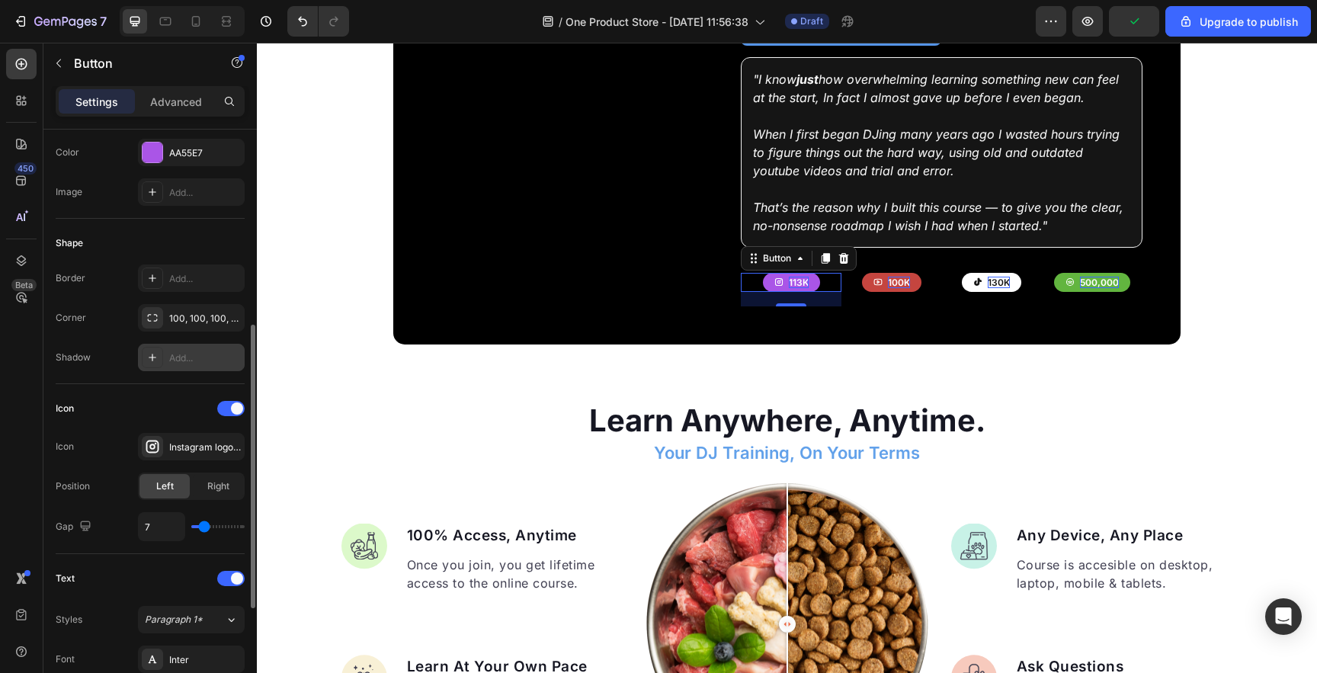
scroll to position [0, 0]
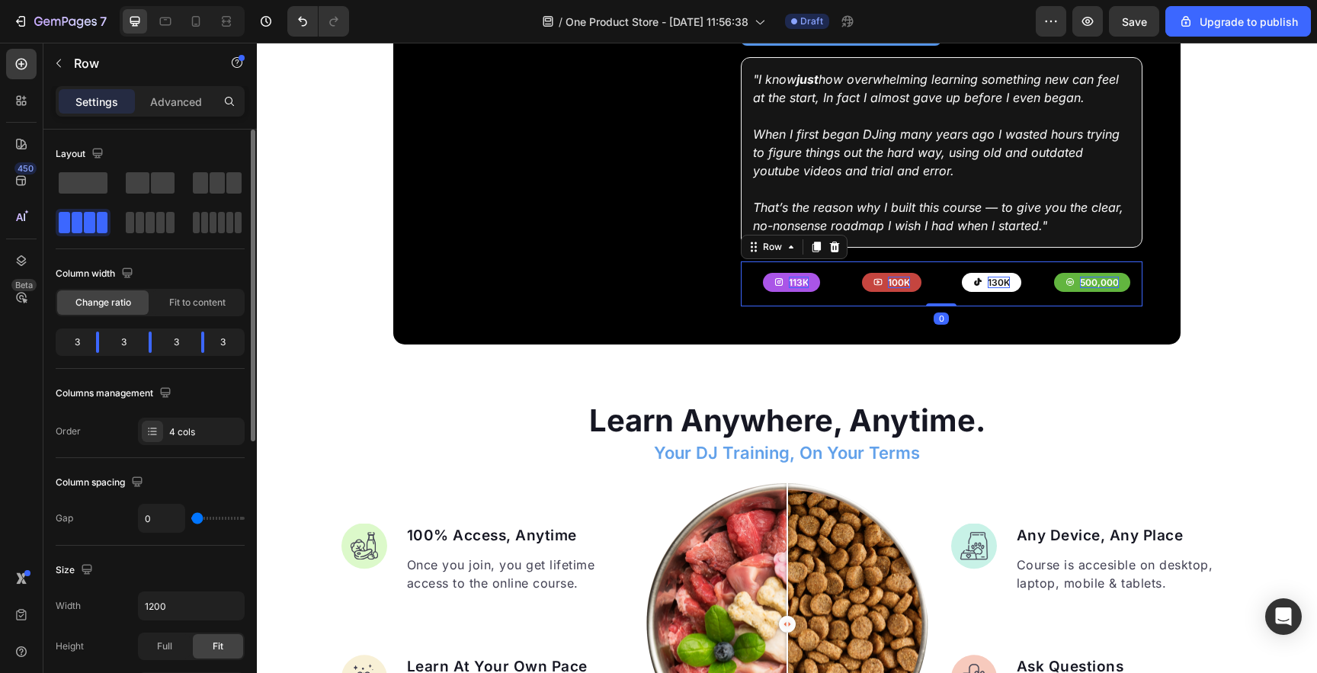
click at [844, 293] on div "100k Button" at bounding box center [891, 284] width 101 height 46
click at [169, 306] on span "Fit to content" at bounding box center [197, 303] width 56 height 14
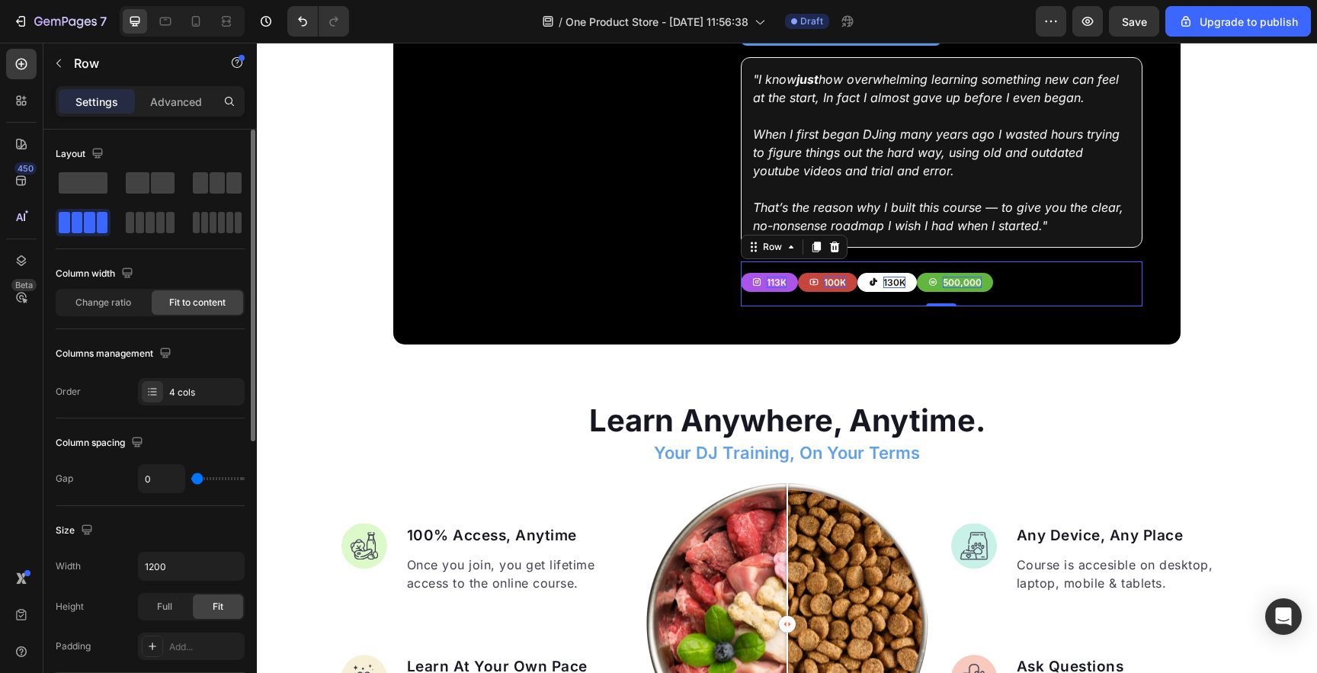
type input "1"
type input "3"
type input "10"
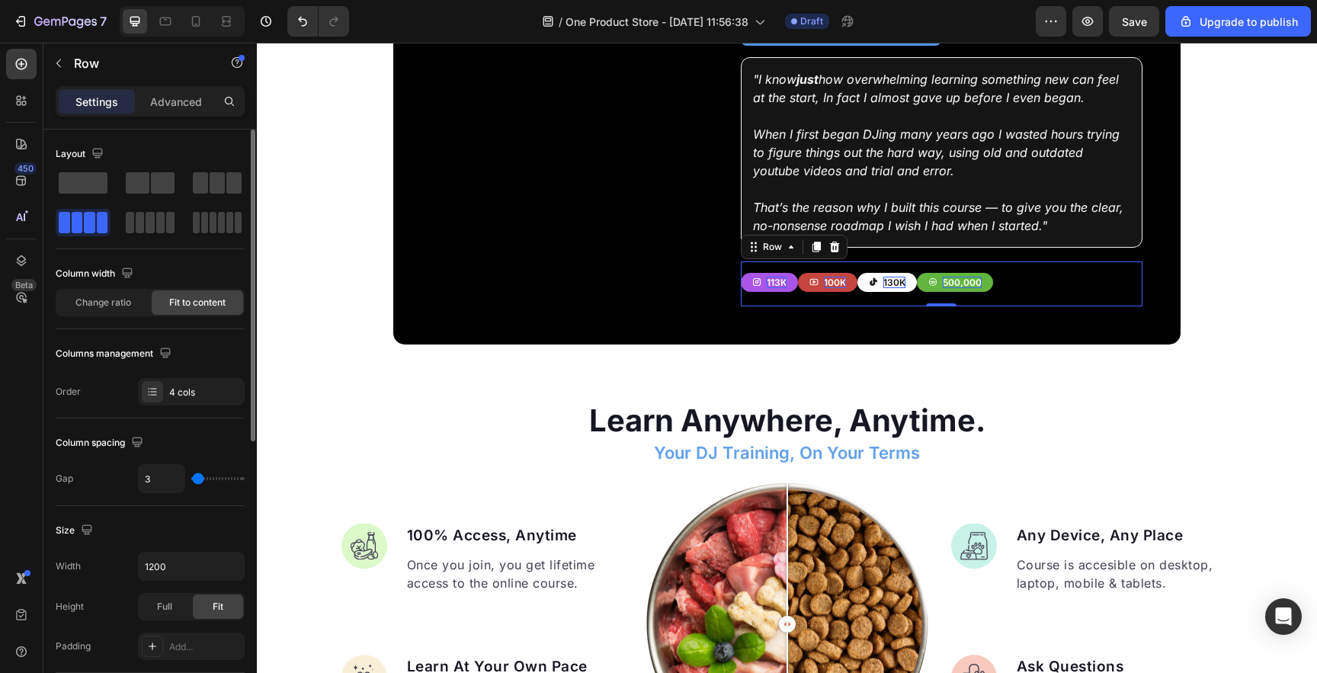
type input "10"
type input "11"
type input "12"
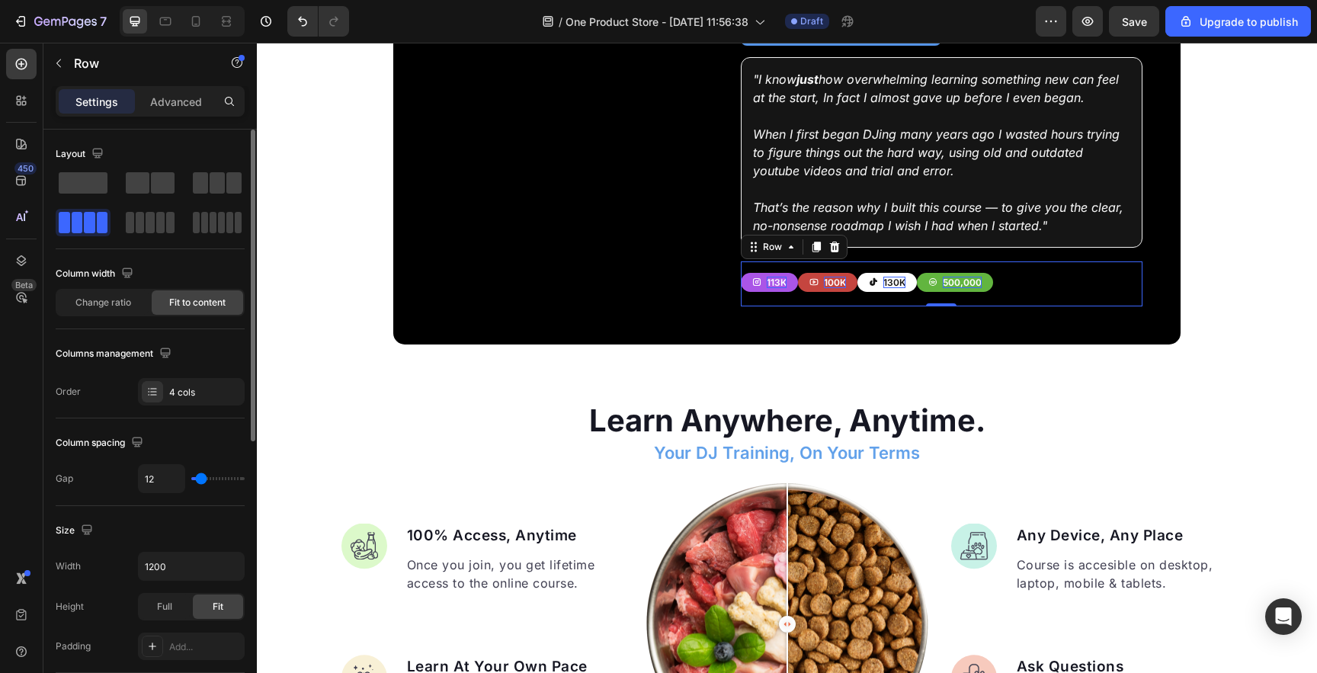
type input "13"
type input "14"
type input "15"
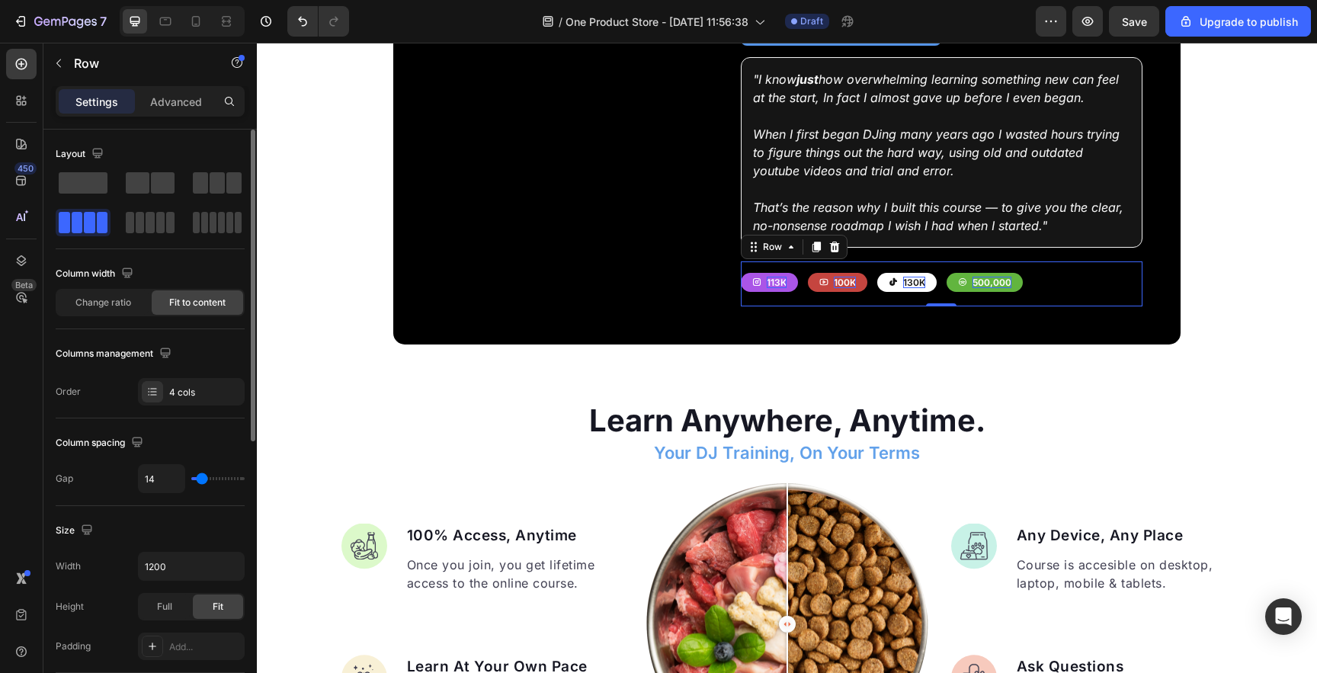
type input "15"
type input "14"
type input "13"
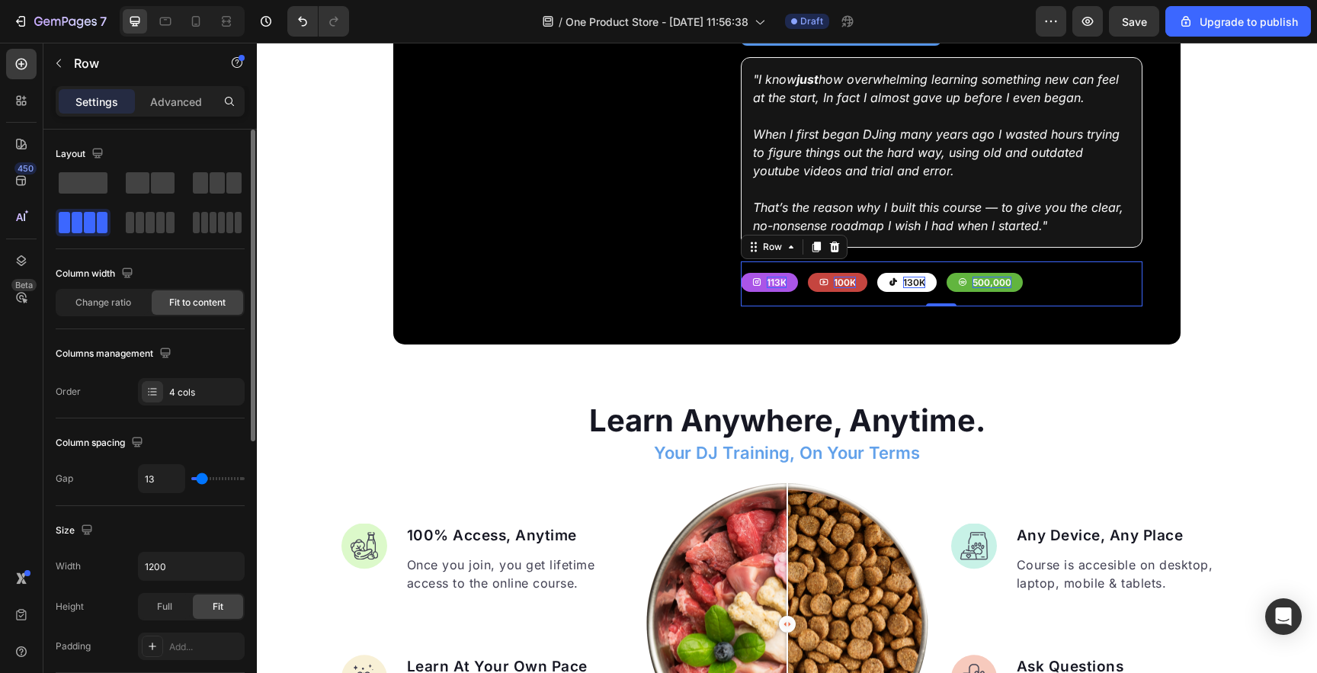
type input "12"
type input "11"
type input "10"
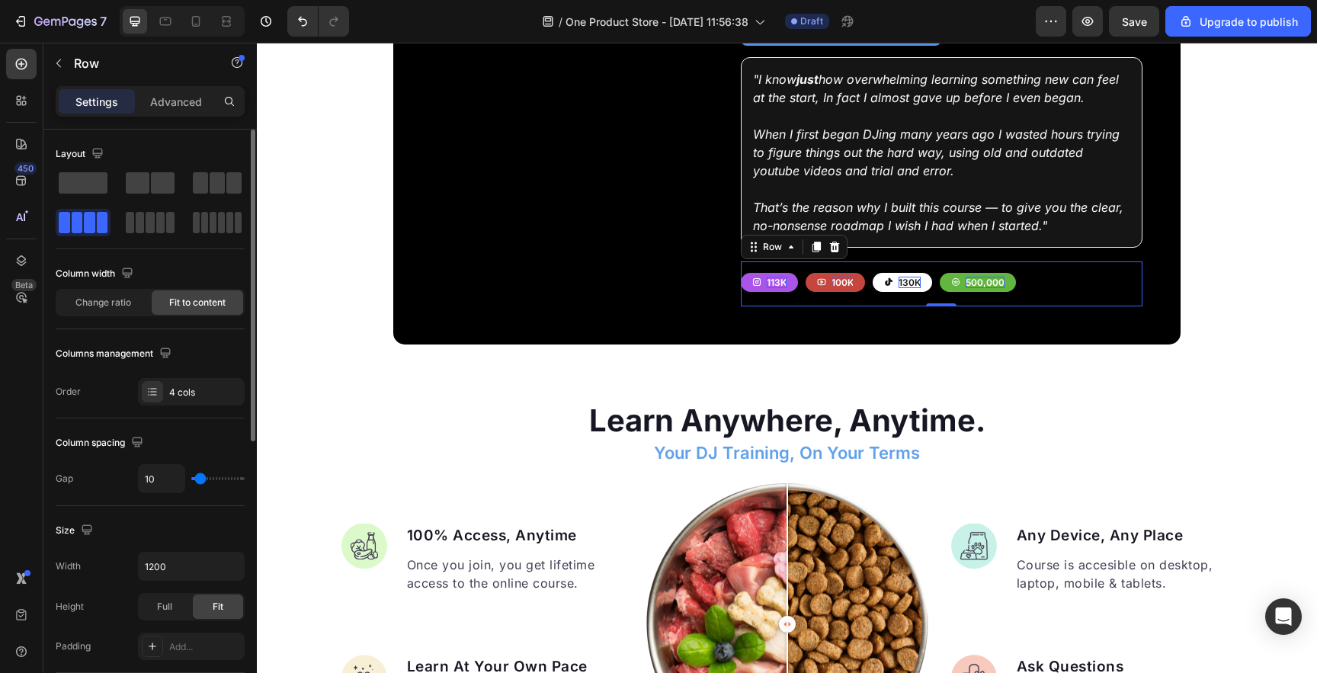
type input "10"
click at [200, 478] on input "range" at bounding box center [217, 478] width 53 height 3
click at [976, 277] on p "500,000" at bounding box center [985, 283] width 39 height 12
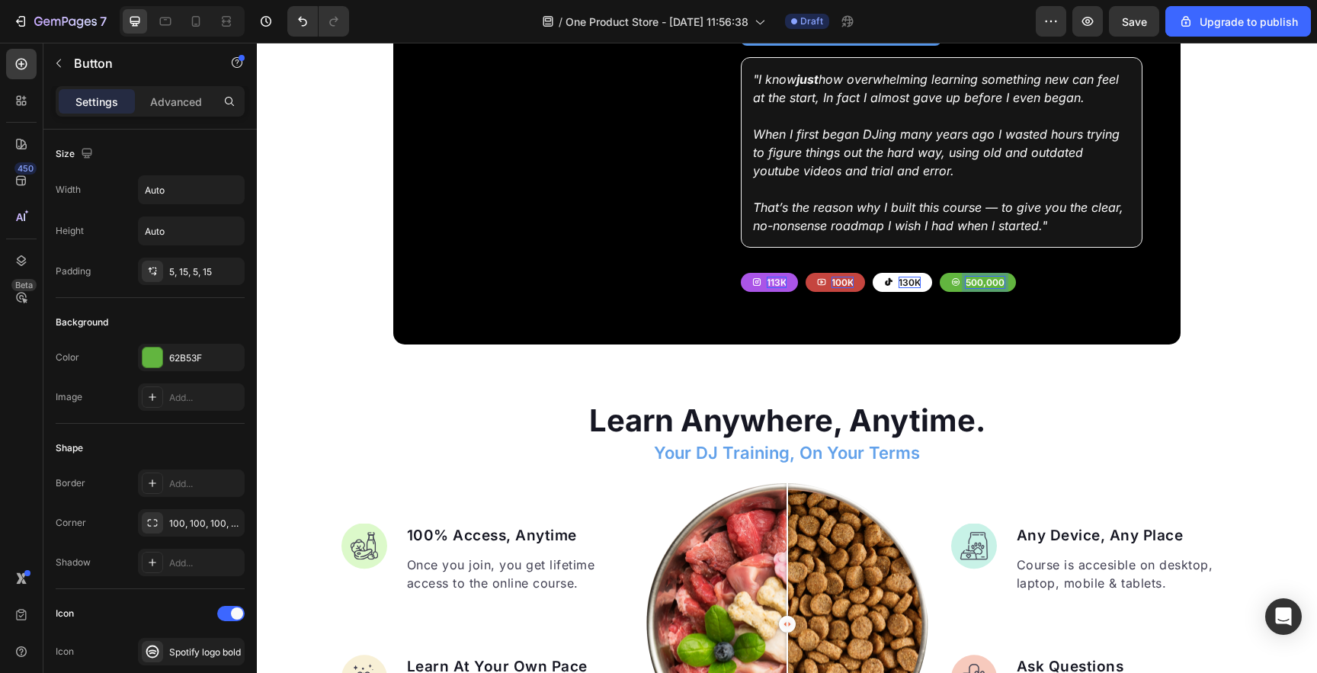
click at [987, 277] on p "500,000" at bounding box center [985, 283] width 39 height 12
click at [940, 273] on button "500k" at bounding box center [970, 283] width 61 height 20
click at [940, 273] on button "500k l" at bounding box center [974, 283] width 69 height 20
click at [915, 277] on p "130k" at bounding box center [910, 283] width 22 height 12
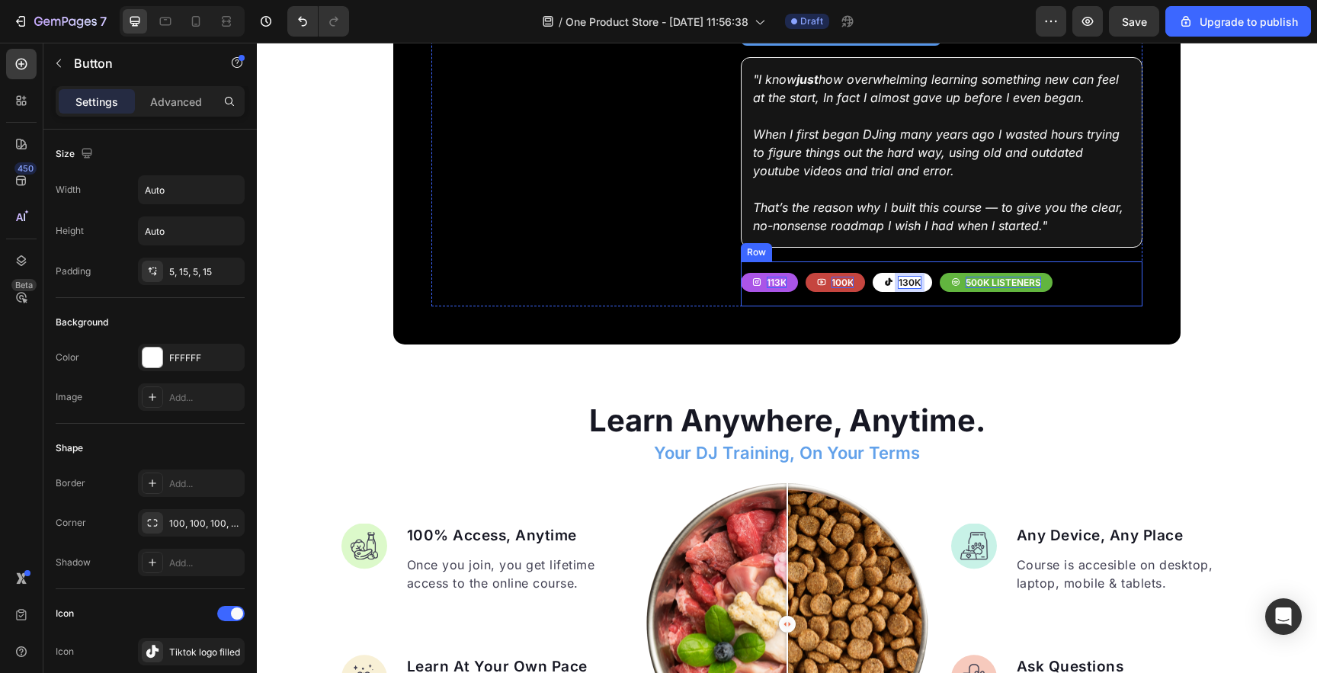
click at [873, 273] on button "130k" at bounding box center [902, 283] width 59 height 20
click at [841, 273] on button "100k" at bounding box center [835, 283] width 59 height 20
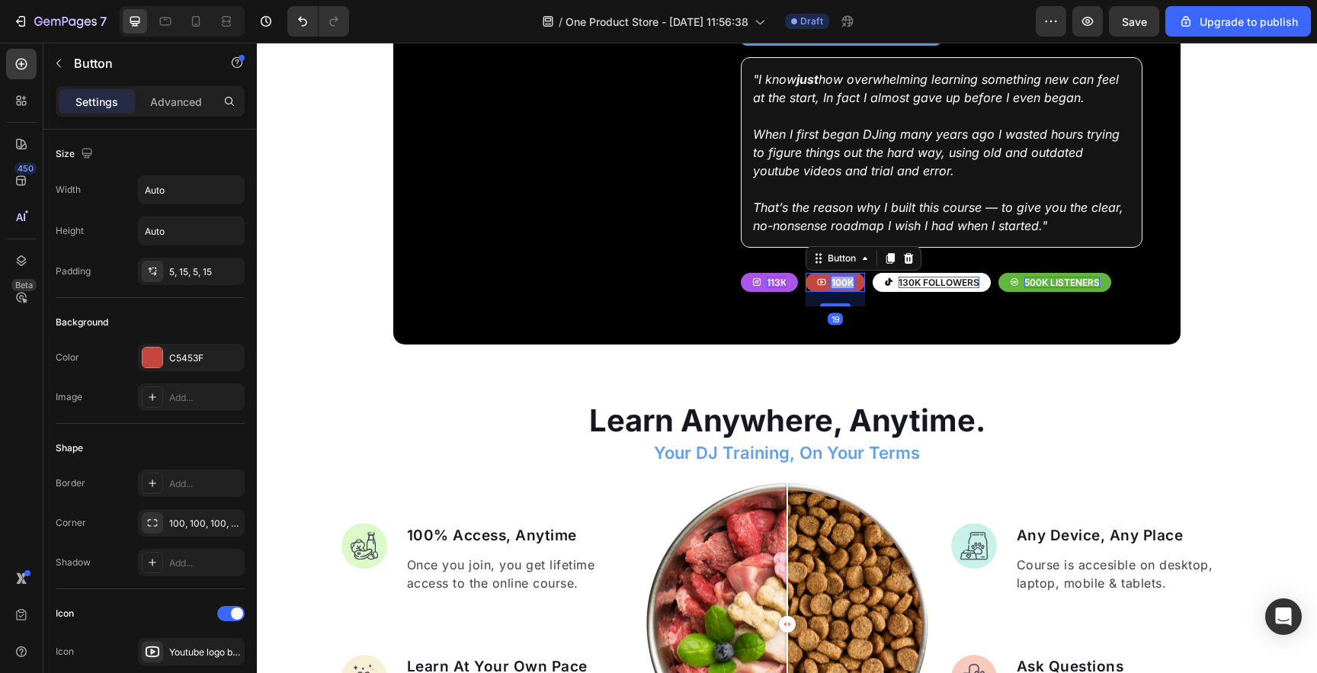
click at [841, 277] on p "100k" at bounding box center [843, 283] width 22 height 12
click at [806, 273] on button "100k" at bounding box center [835, 283] width 59 height 20
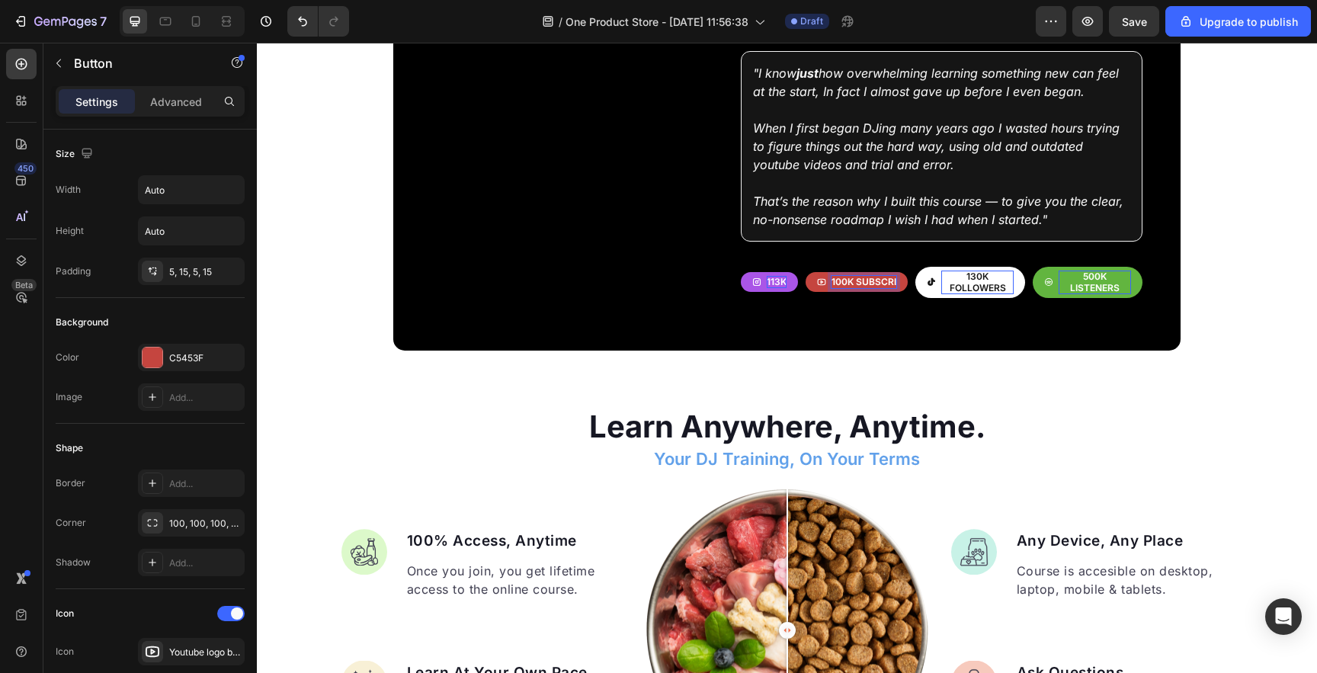
scroll to position [2411, 0]
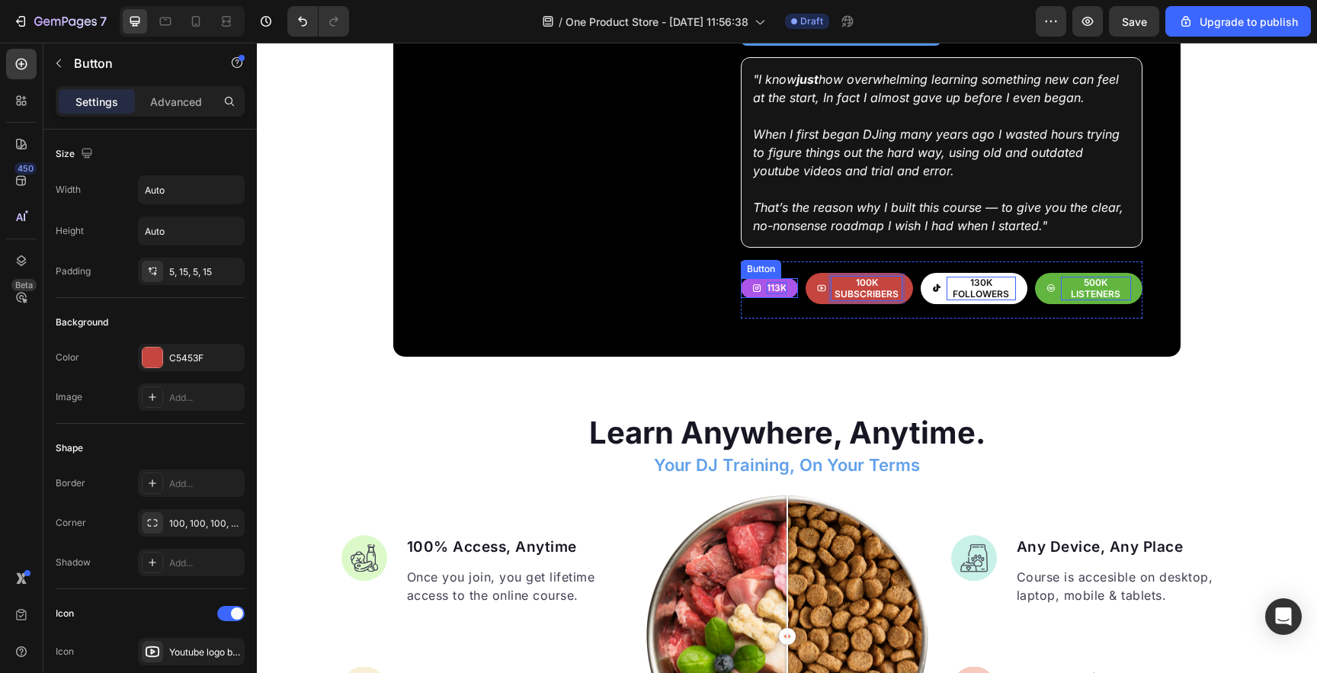
click at [780, 282] on p "113k" at bounding box center [777, 288] width 20 height 12
click at [741, 278] on button "113k f" at bounding box center [773, 288] width 65 height 20
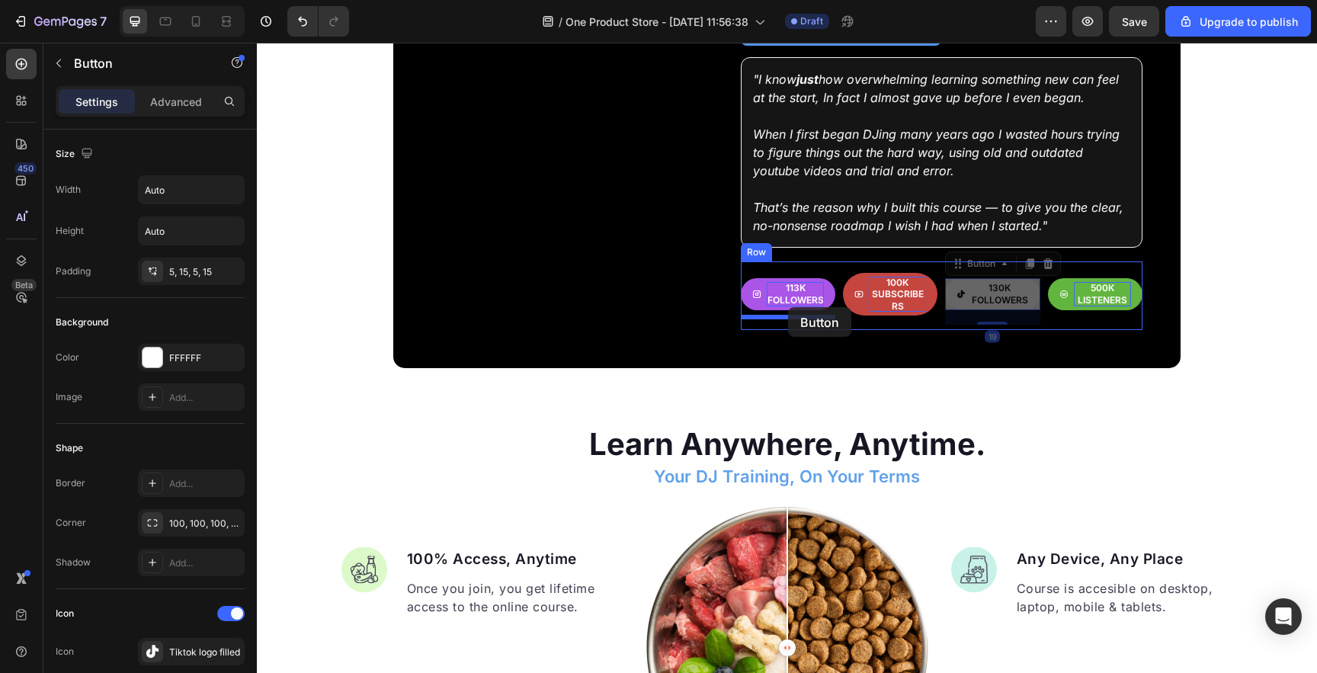
drag, startPoint x: 970, startPoint y: 288, endPoint x: 788, endPoint y: 307, distance: 183.2
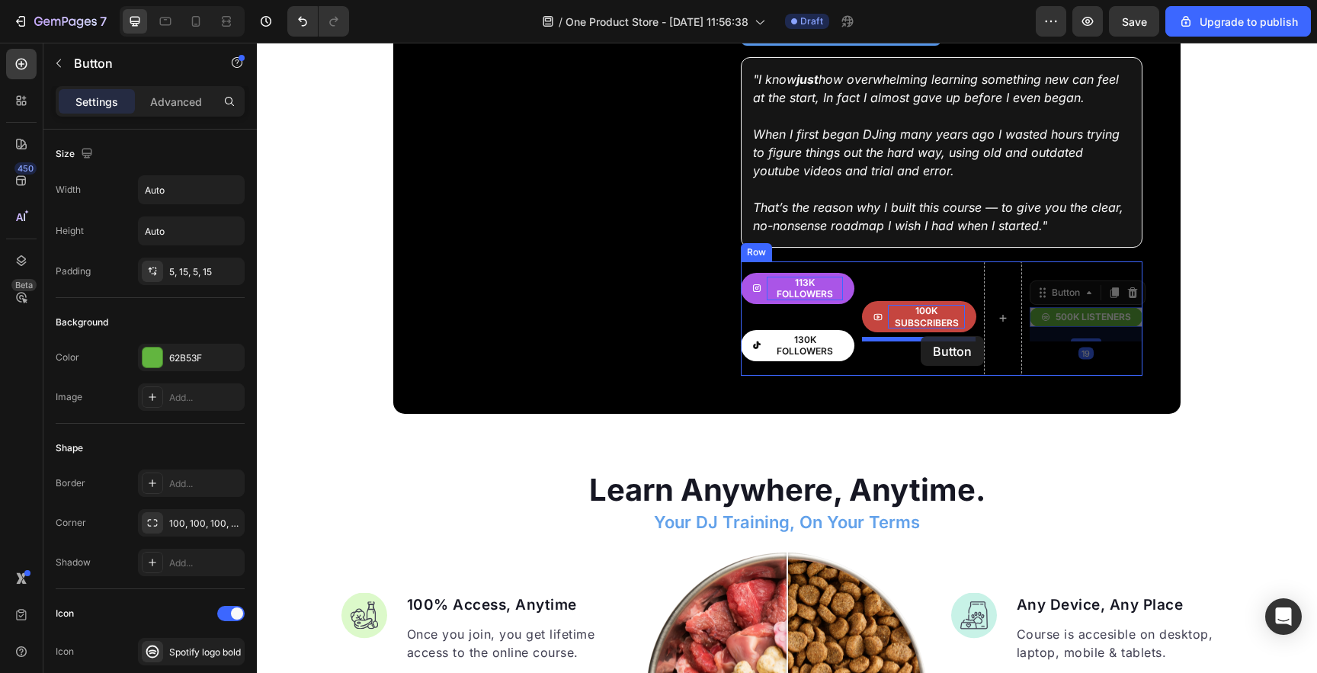
drag, startPoint x: 1066, startPoint y: 310, endPoint x: 921, endPoint y: 336, distance: 147.1
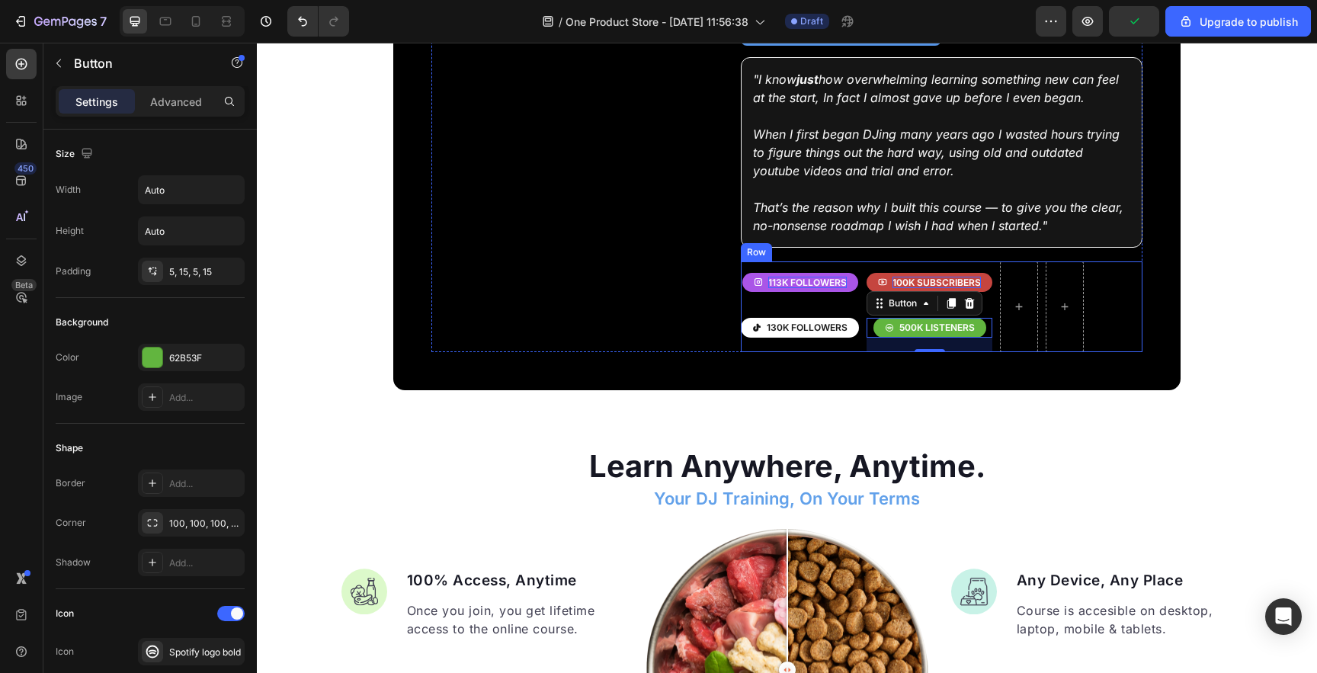
click at [1088, 287] on div "113k followers Button 130k followers Button 100k subscribers Button 500k listen…" at bounding box center [941, 306] width 401 height 91
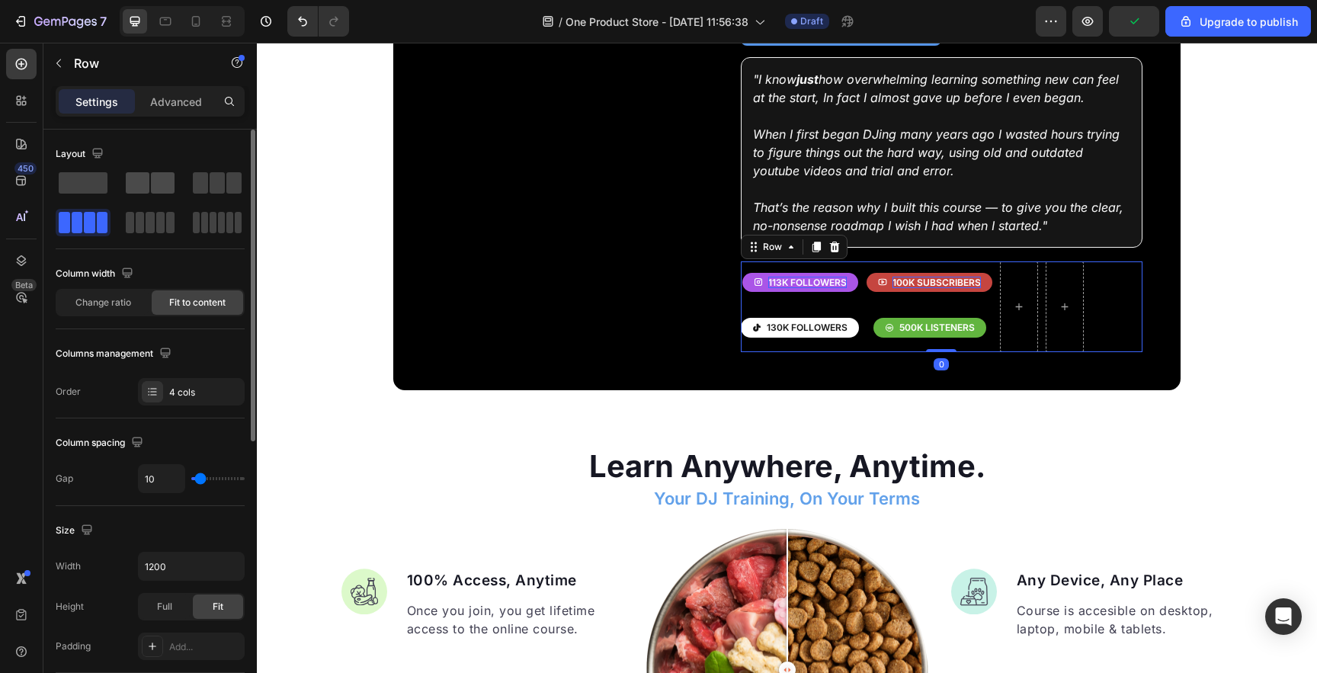
click at [149, 192] on div at bounding box center [150, 182] width 49 height 21
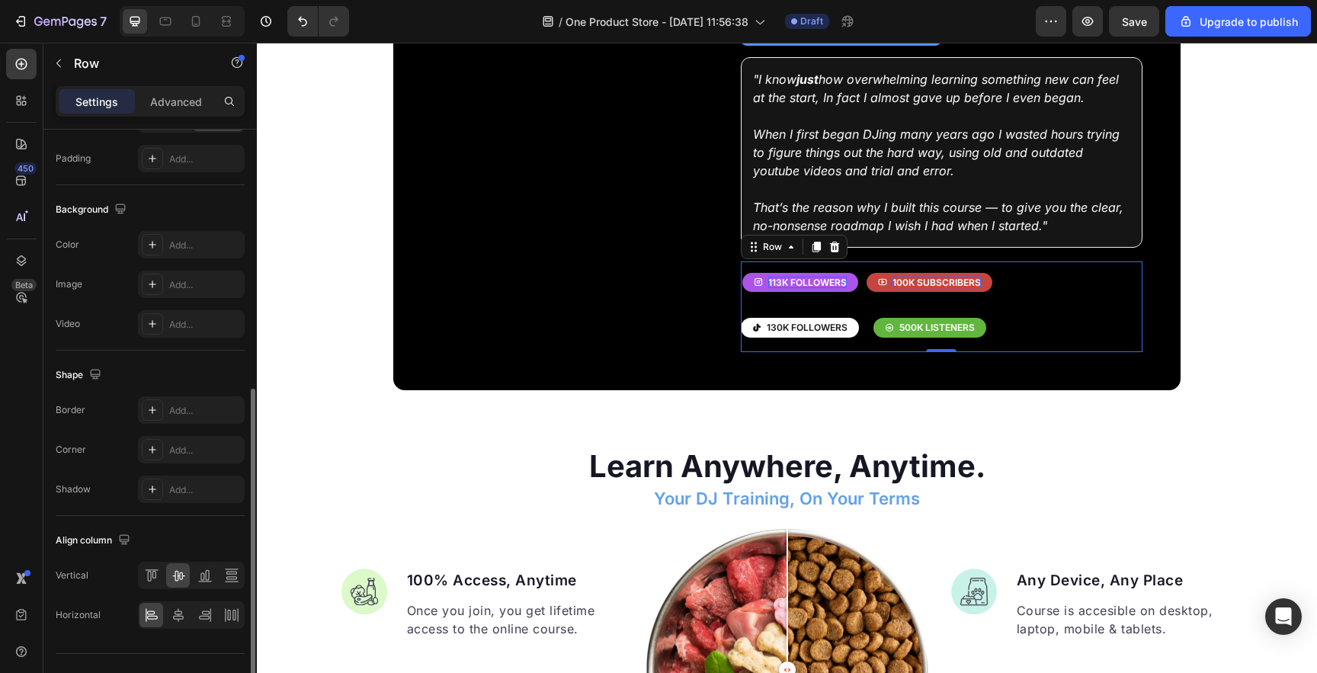
scroll to position [517, 0]
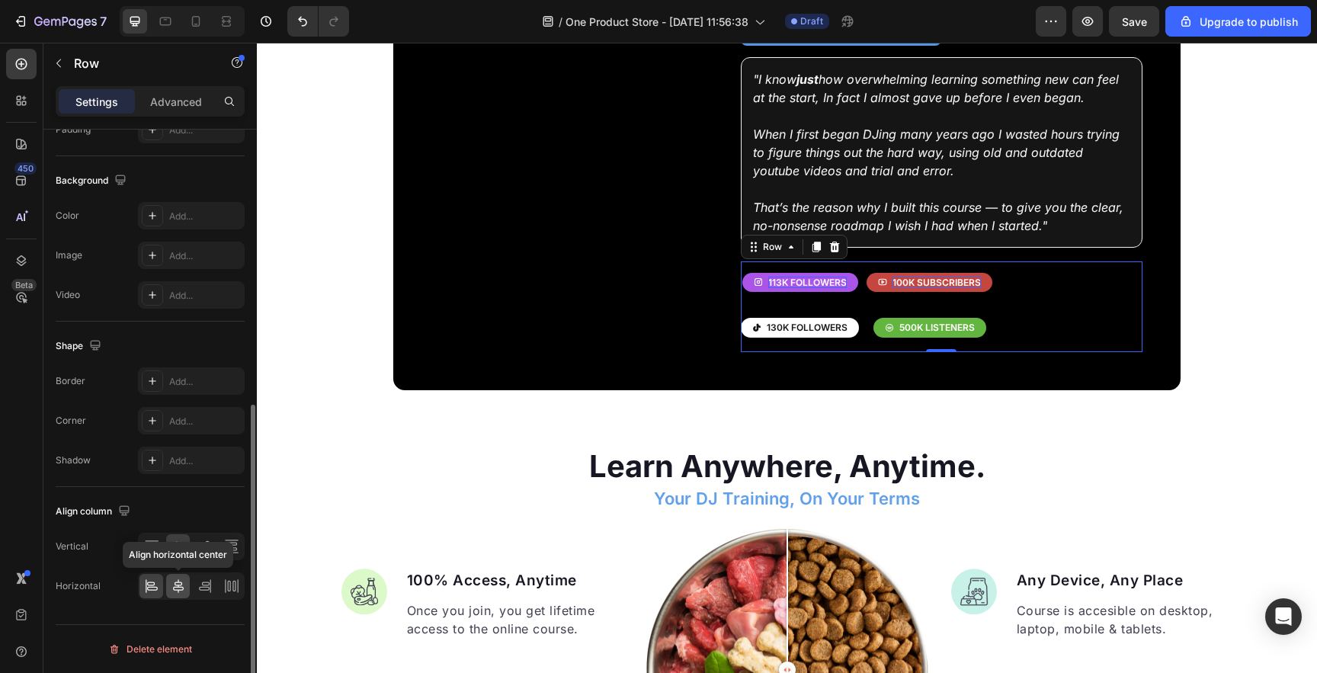
click at [178, 587] on icon at bounding box center [178, 586] width 11 height 14
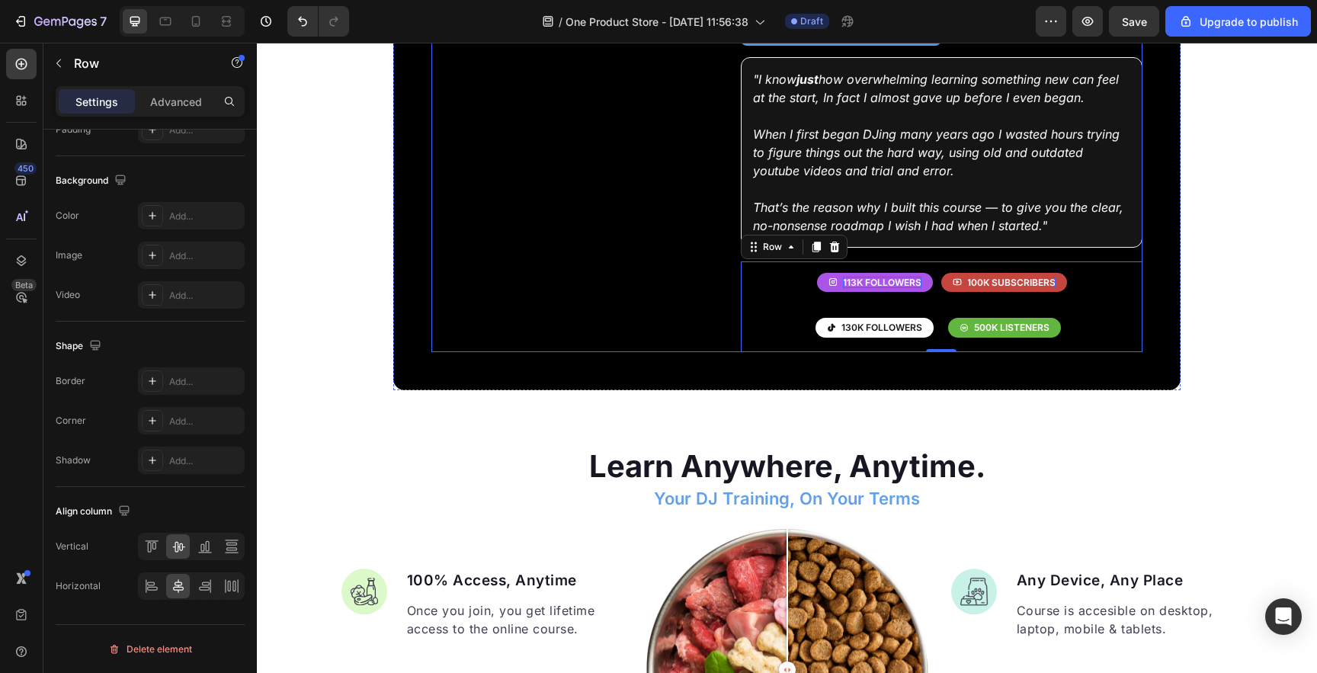
click at [537, 344] on div "Image Row" at bounding box center [574, 143] width 287 height 417
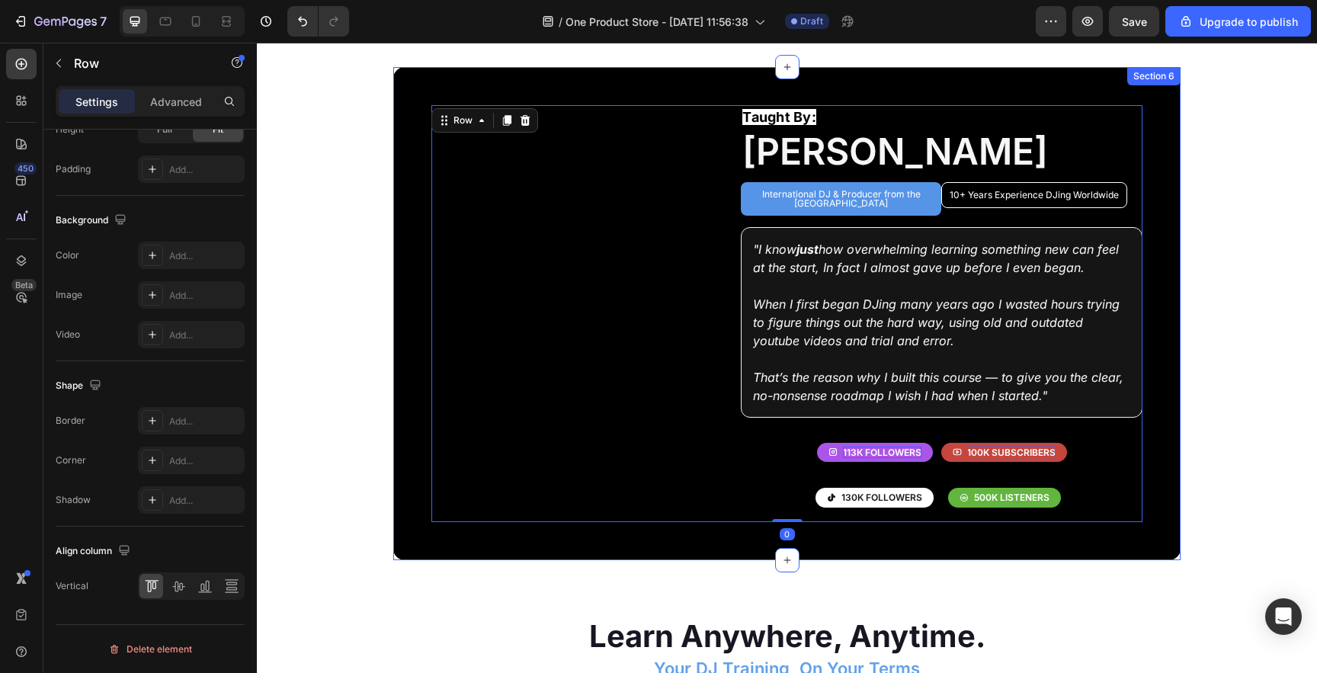
scroll to position [2235, 0]
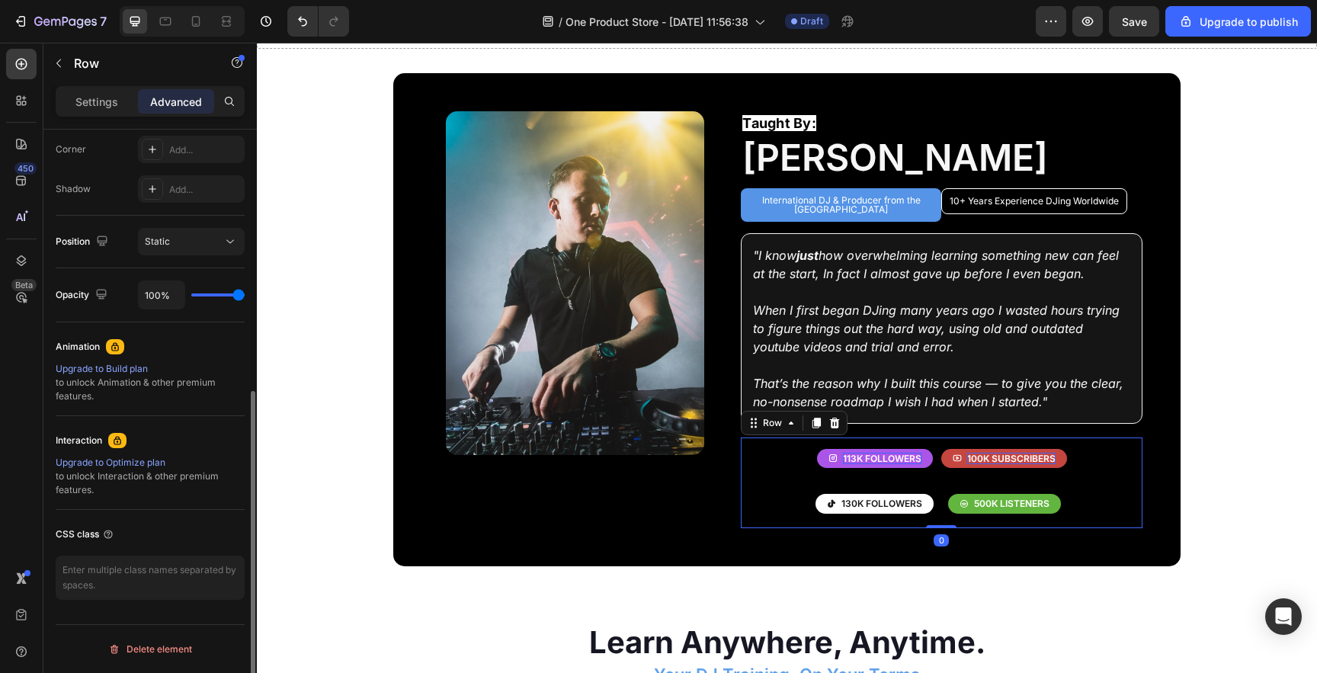
click at [935, 452] on div "113k followers Button 130k followers Button 100k subscribers Button 500k listen…" at bounding box center [941, 483] width 401 height 91
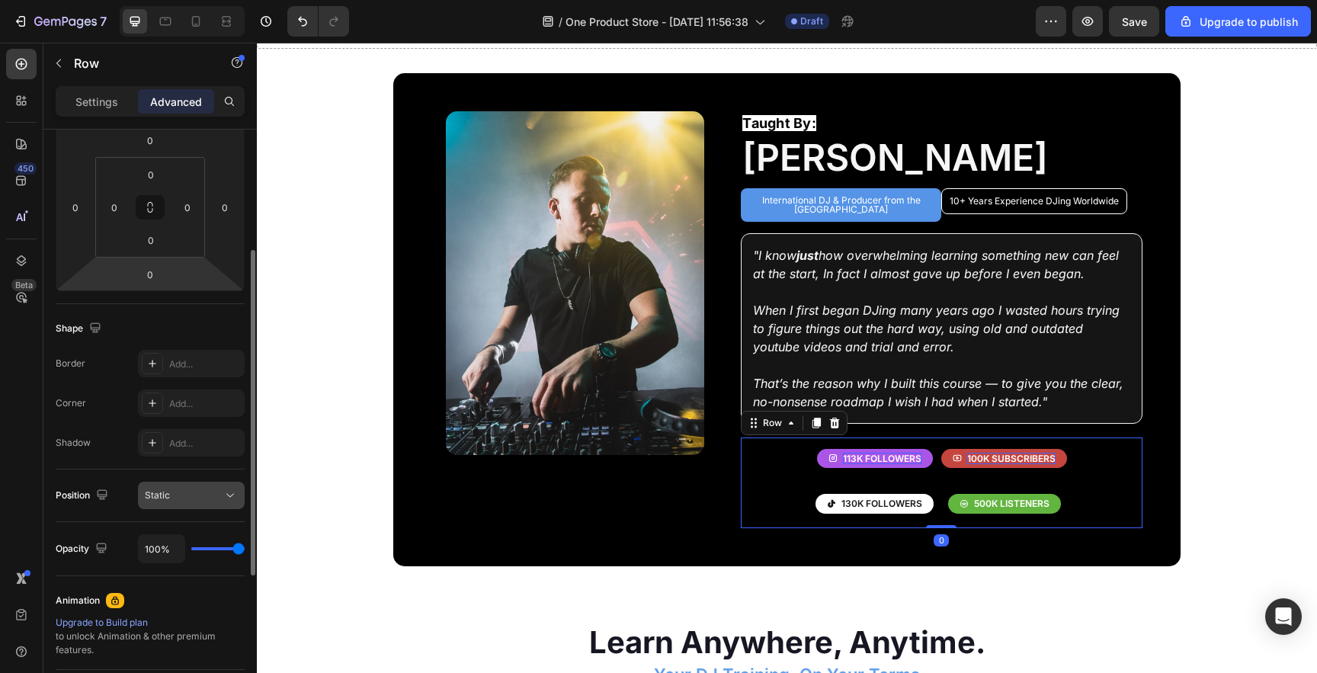
scroll to position [0, 0]
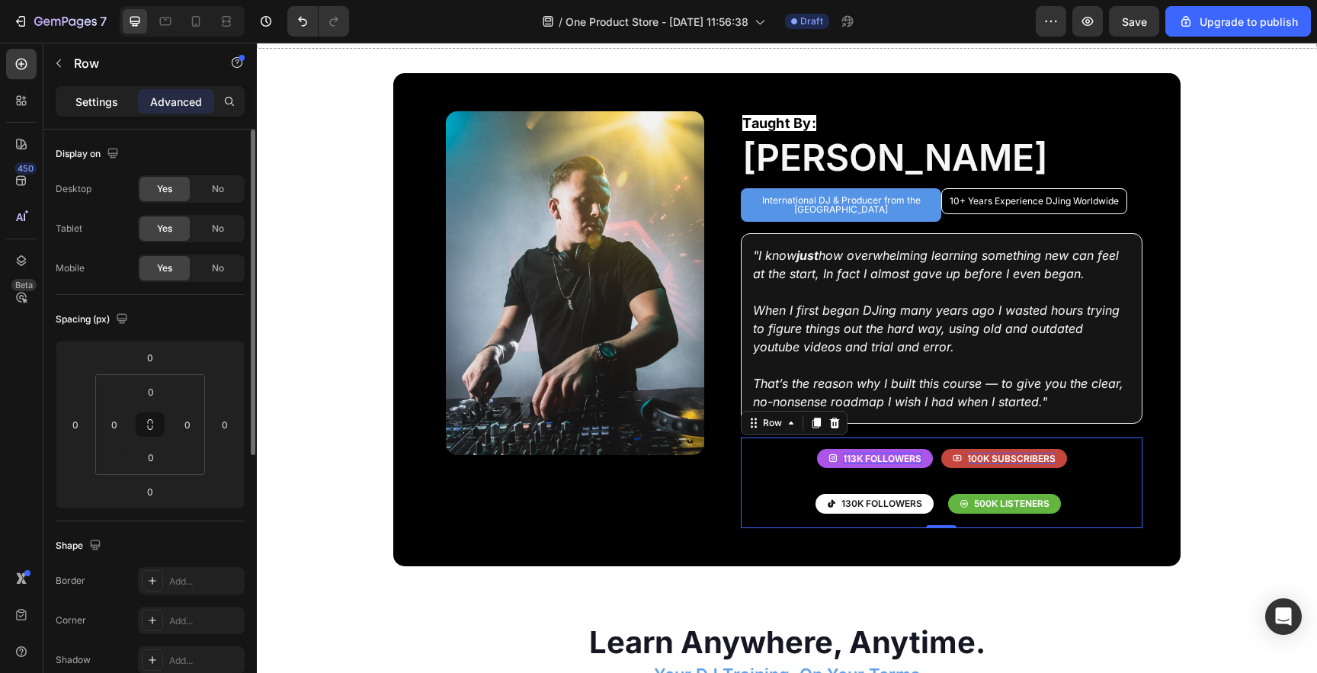
click at [102, 106] on p "Settings" at bounding box center [96, 102] width 43 height 16
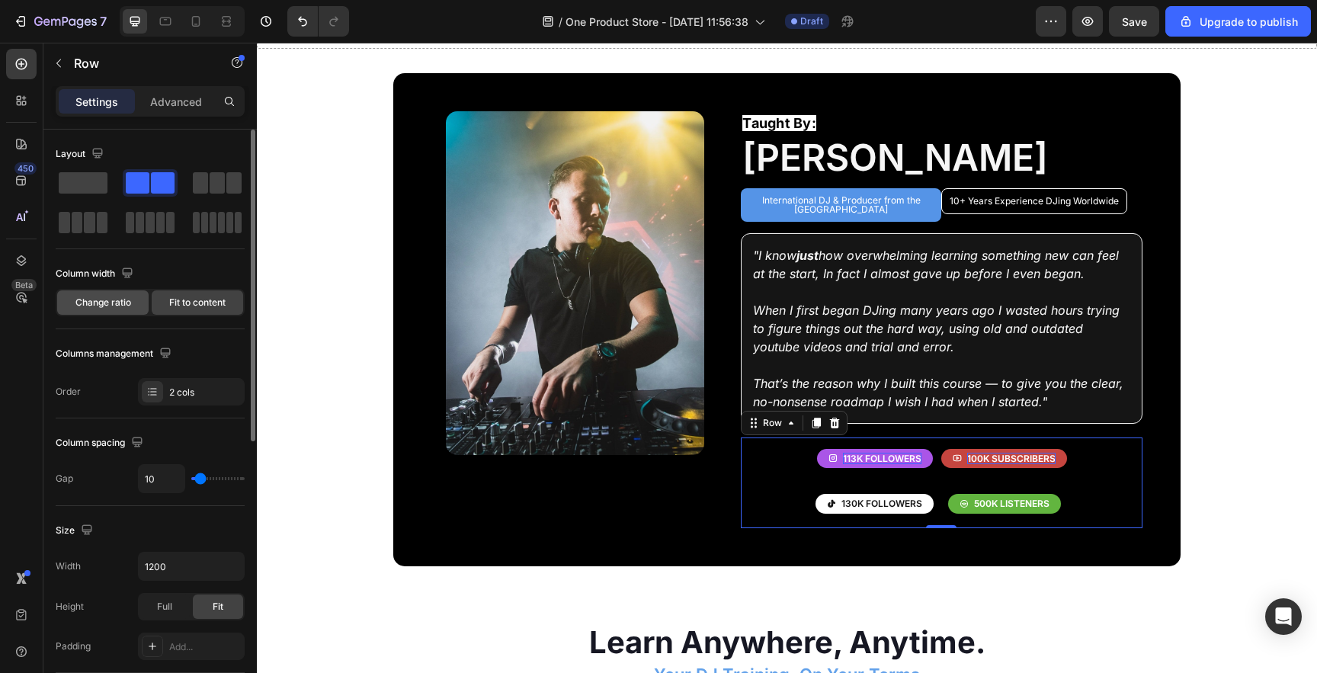
click at [120, 300] on span "Change ratio" at bounding box center [103, 303] width 56 height 14
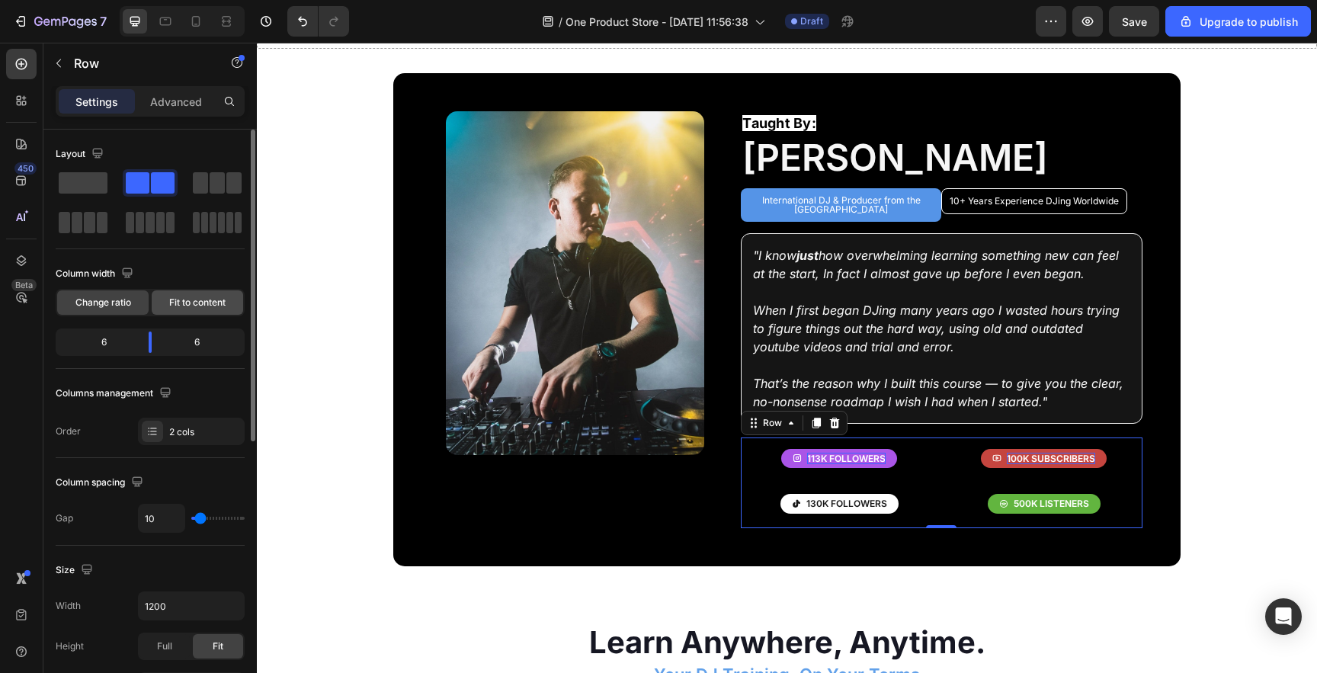
click at [175, 303] on span "Fit to content" at bounding box center [197, 303] width 56 height 14
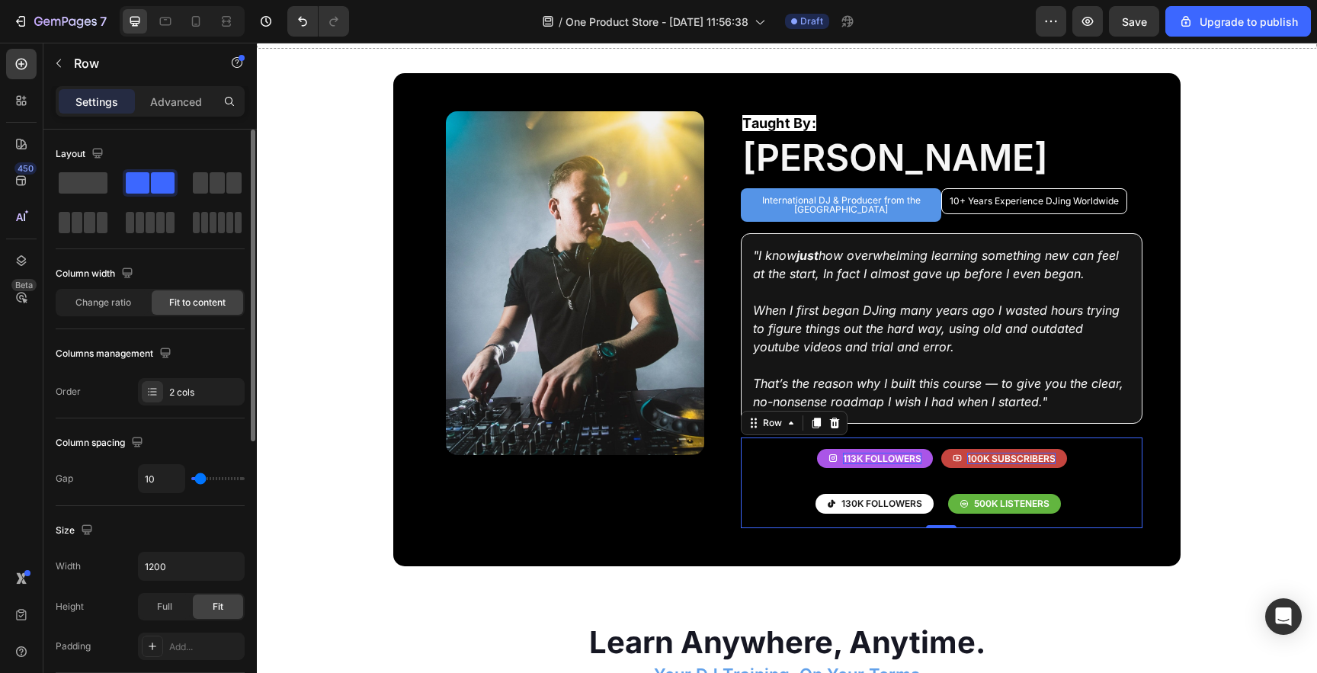
type input "35"
type input "34"
type input "33"
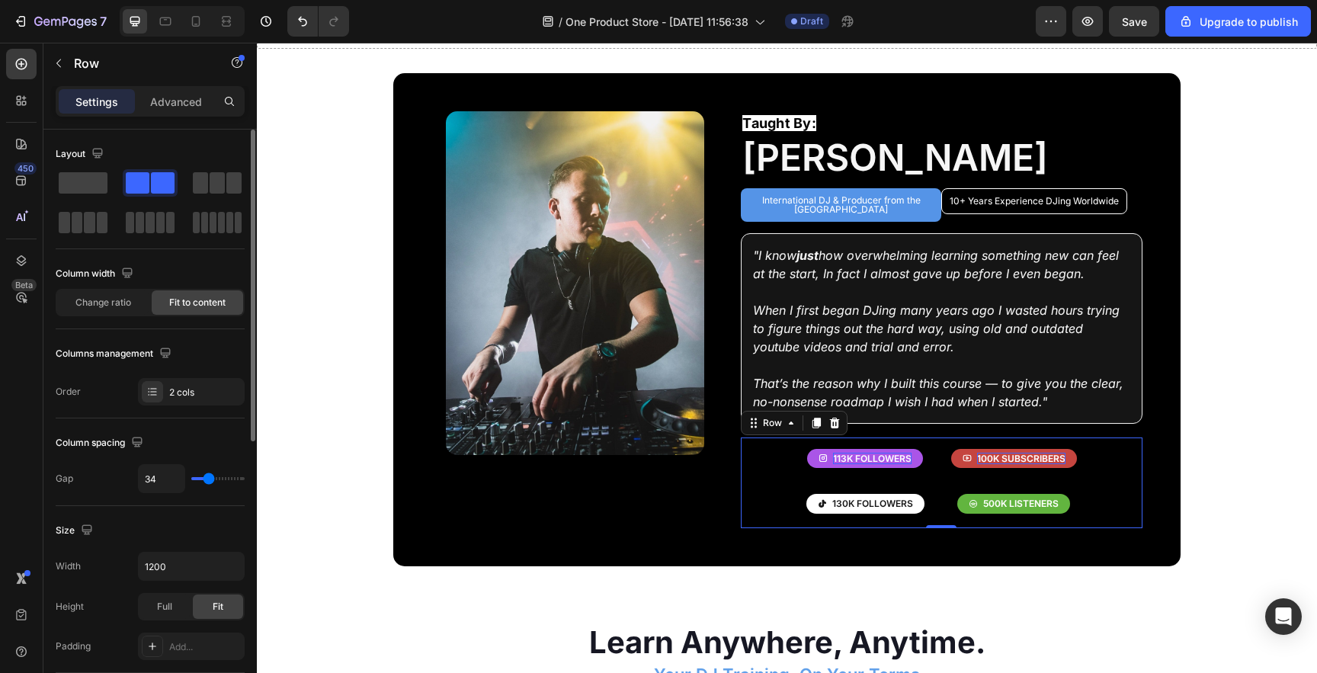
type input "33"
type input "32"
type input "31"
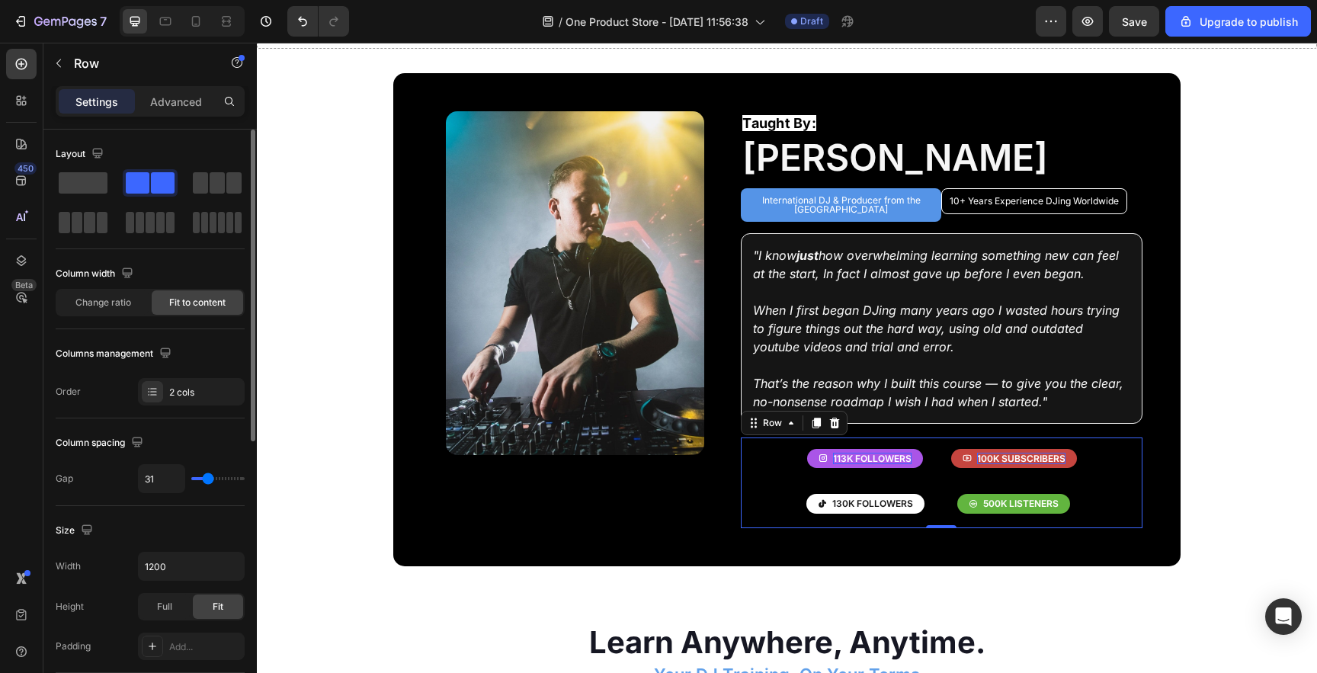
type input "30"
type input "29"
type input "28"
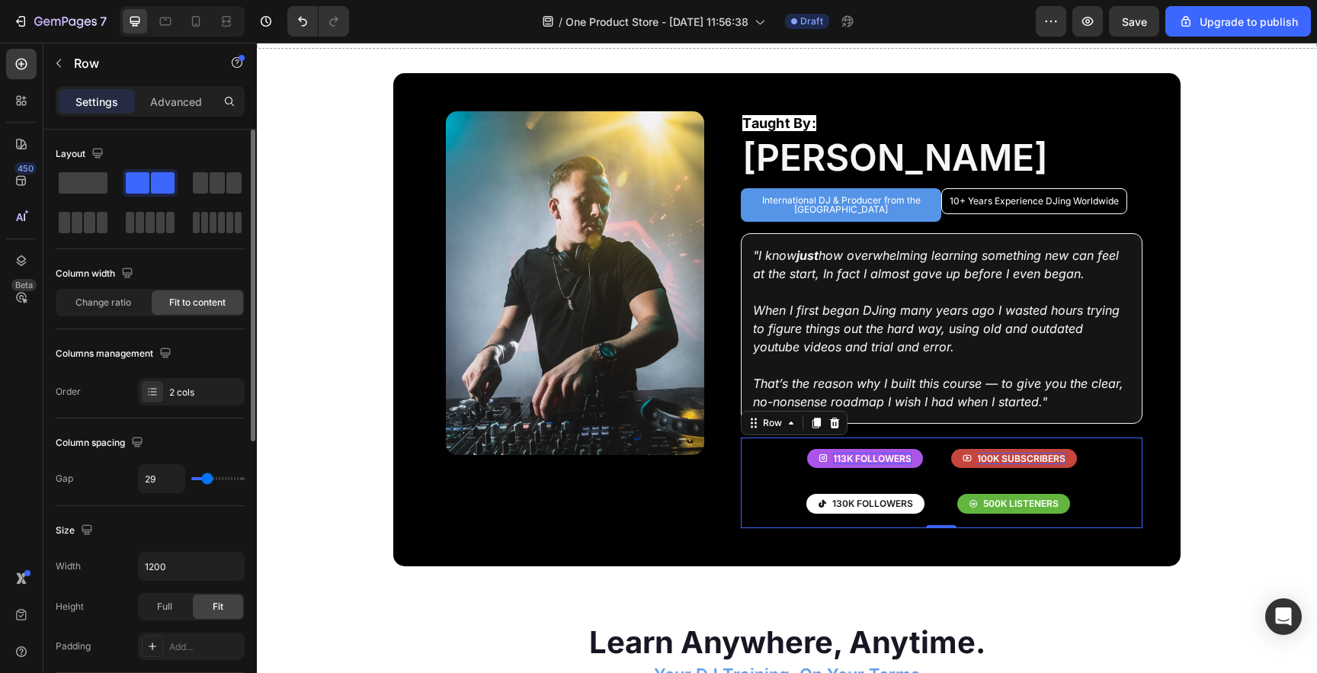
type input "28"
type input "27"
type input "26"
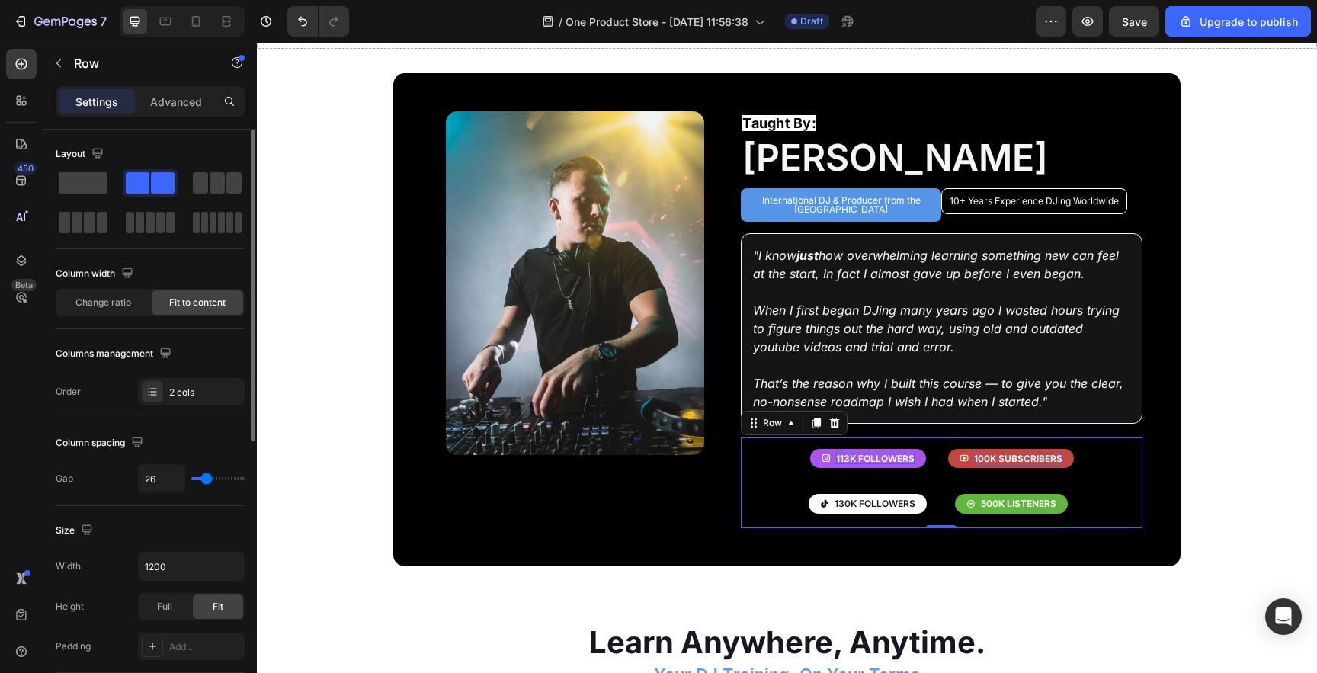
type input "25"
type input "24"
type input "23"
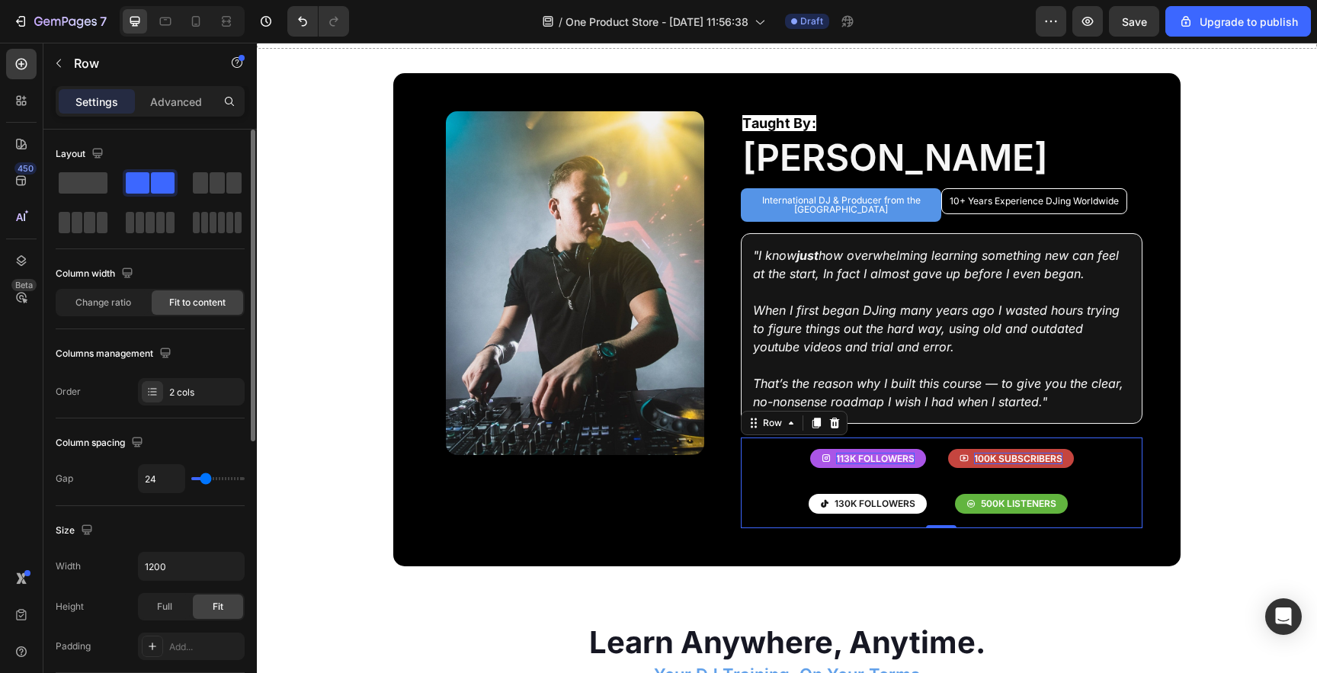
type input "23"
type input "22"
type input "20"
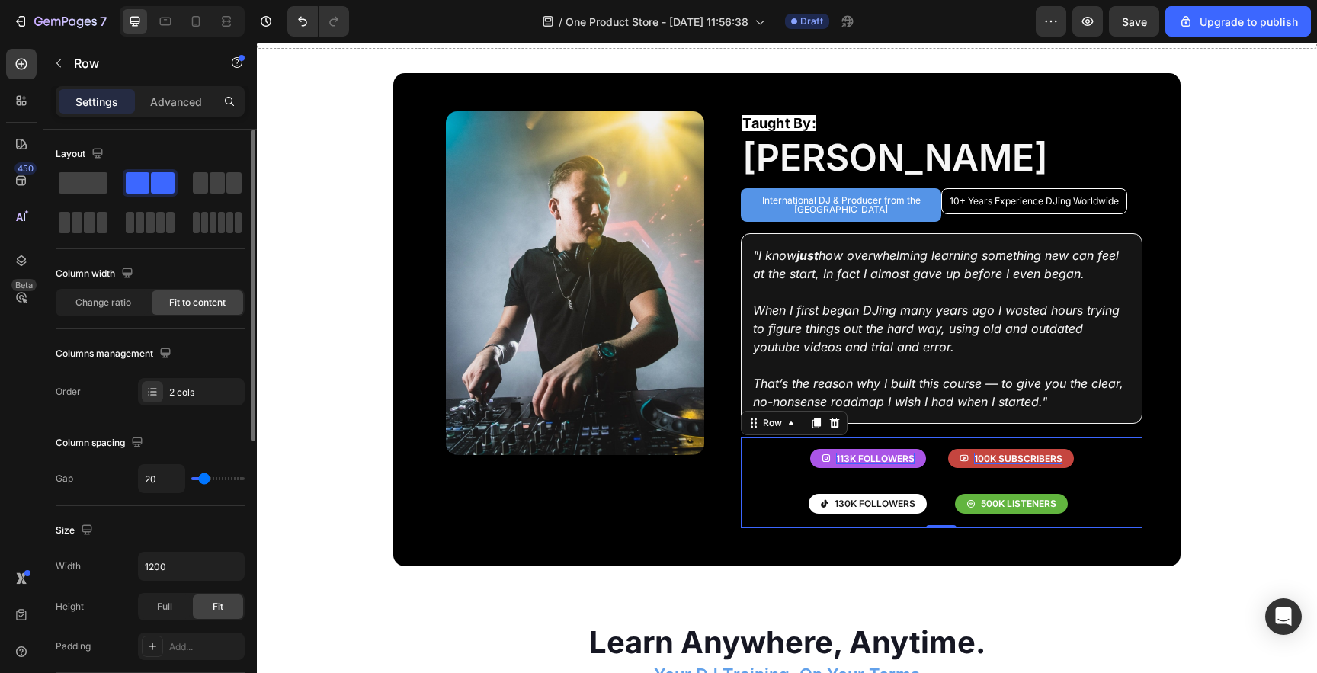
type input "18"
type input "17"
type input "16"
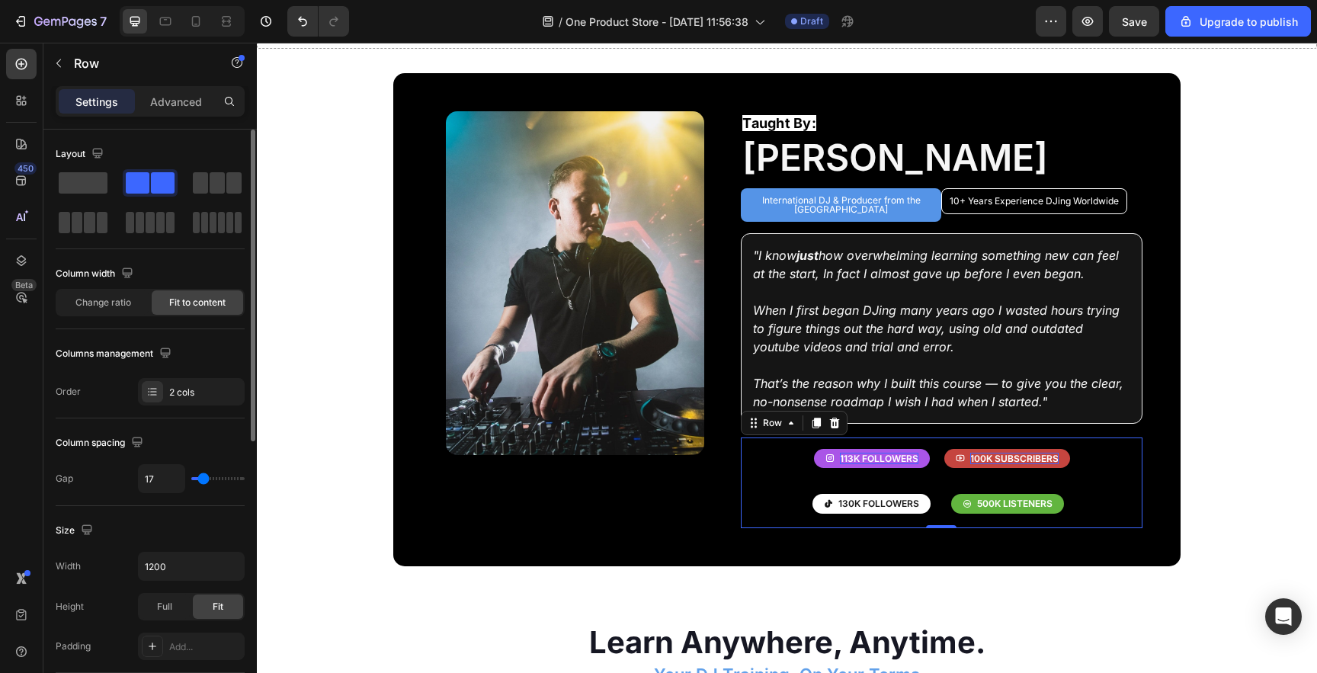
type input "16"
type input "15"
type input "14"
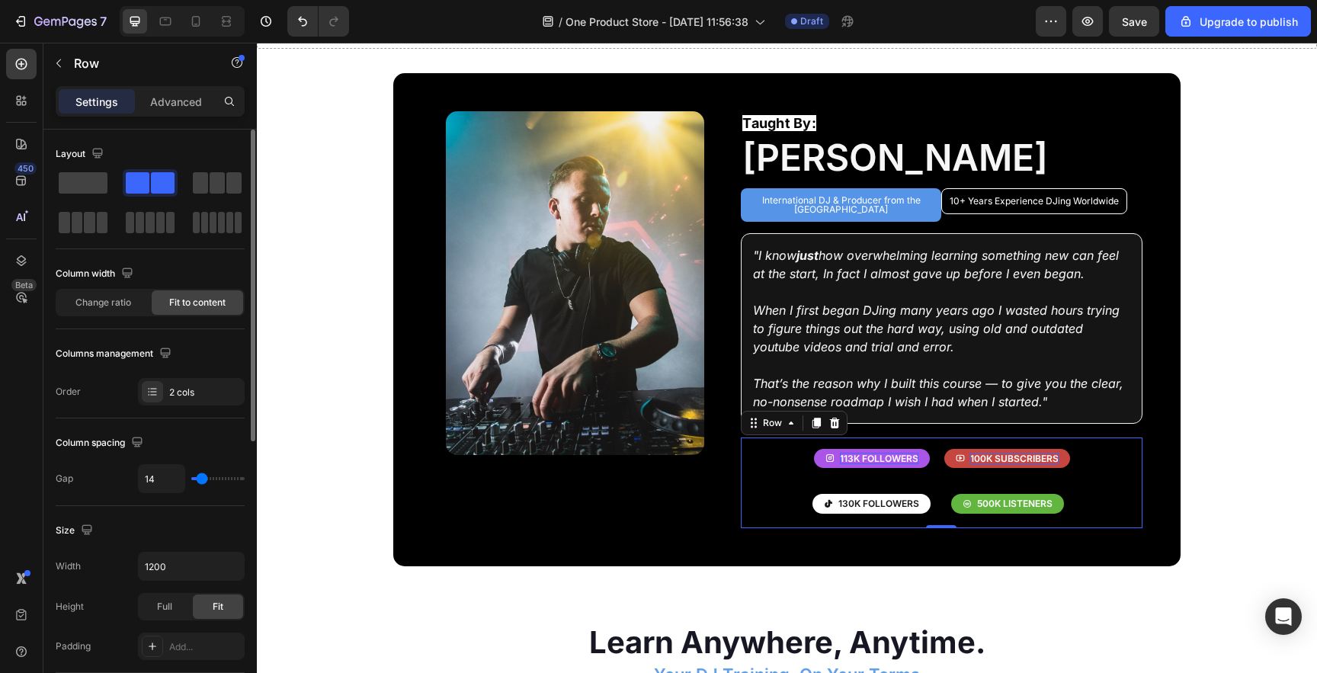
type input "13"
type input "12"
type input "11"
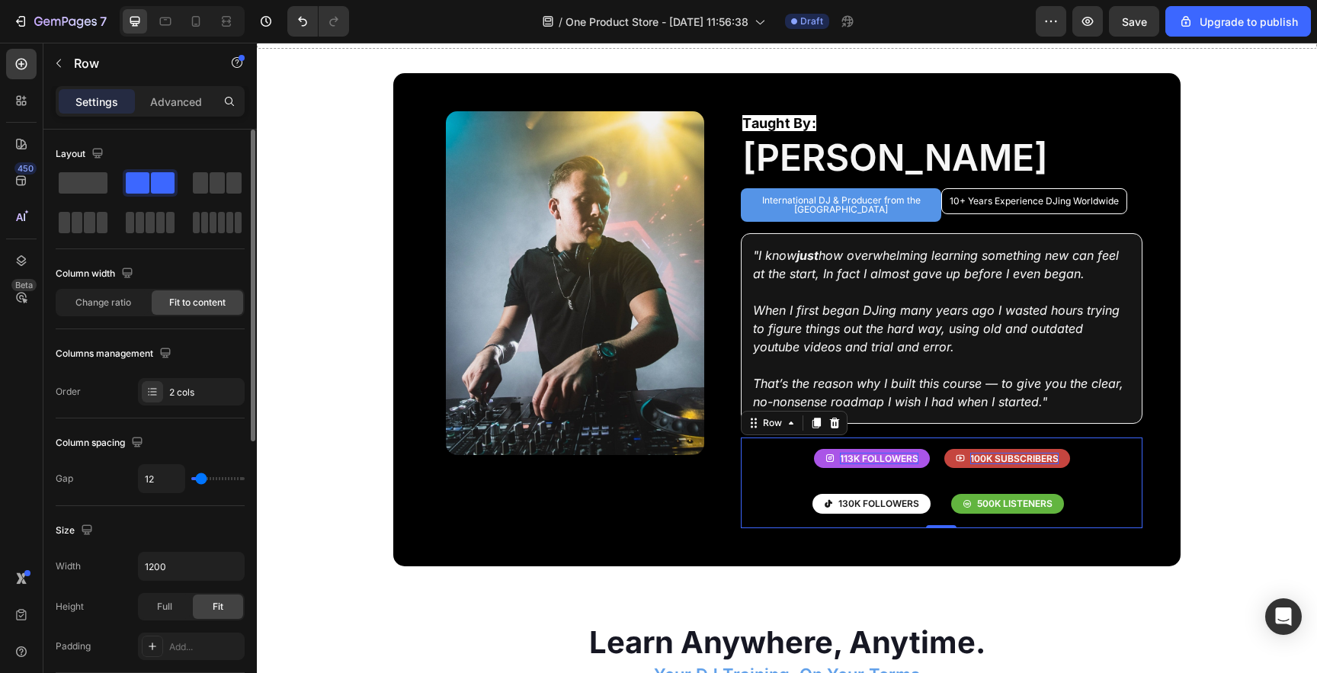
type input "11"
type input "10"
type input "8"
drag, startPoint x: 209, startPoint y: 479, endPoint x: 200, endPoint y: 479, distance: 9.2
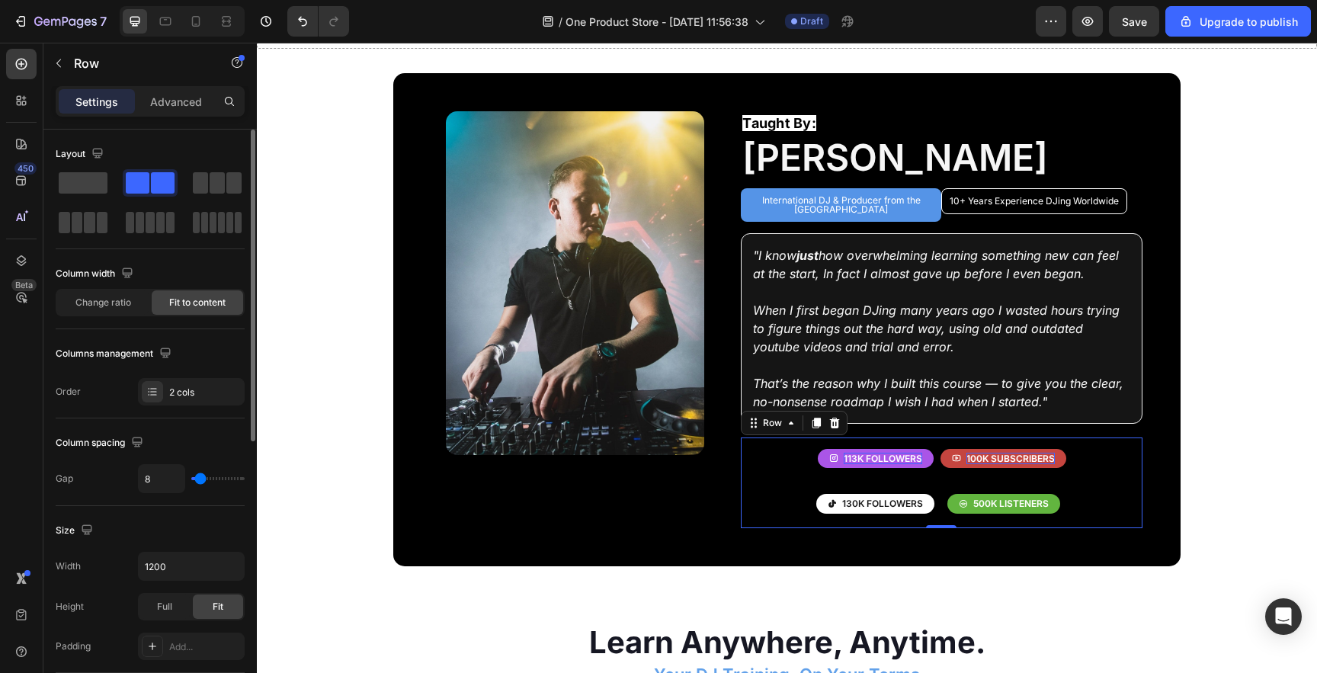
type input "8"
click at [200, 479] on input "range" at bounding box center [217, 478] width 53 height 3
click at [172, 602] on span "Full" at bounding box center [164, 607] width 15 height 14
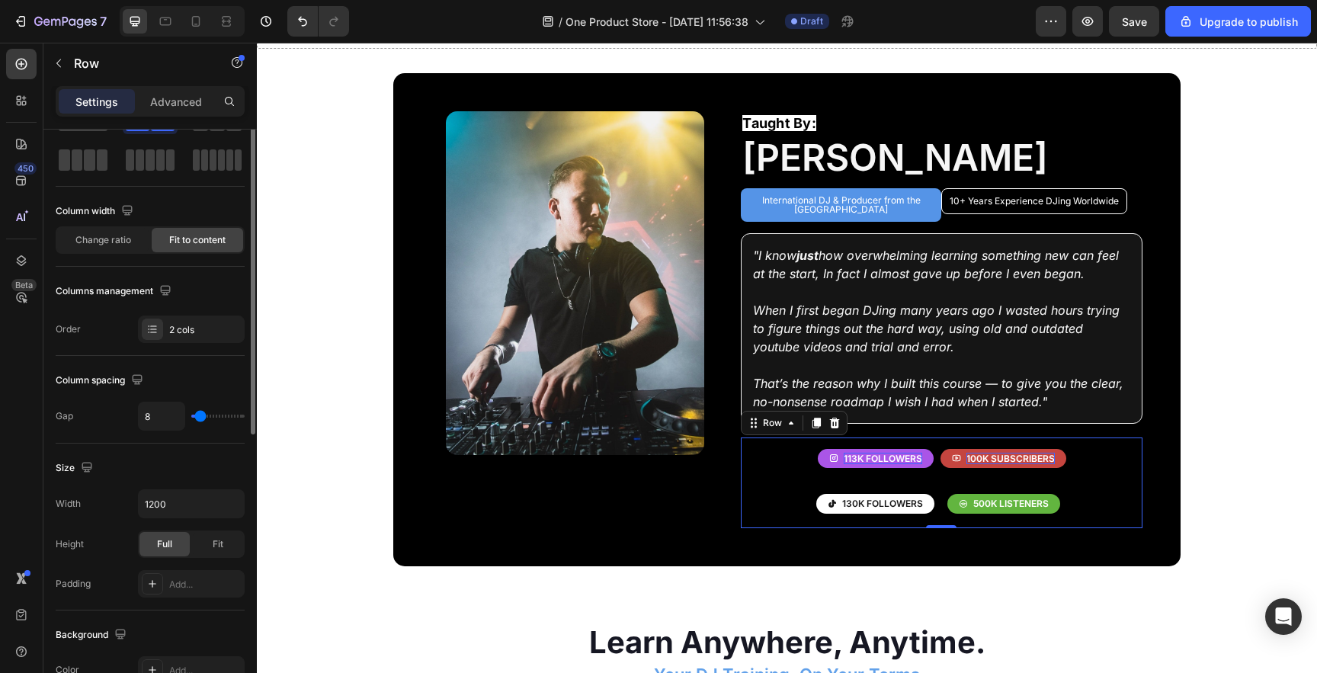
scroll to position [63, 0]
click at [929, 450] on button "113k followers" at bounding box center [876, 459] width 116 height 20
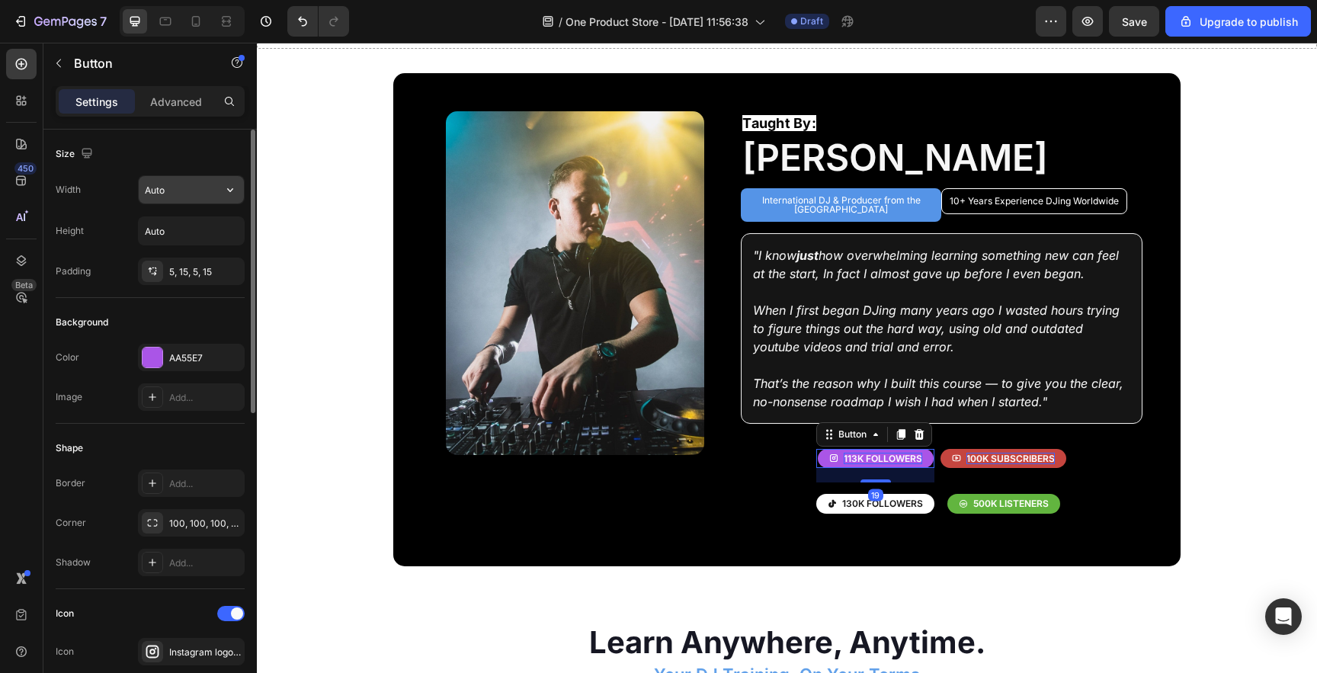
click at [190, 192] on input "Auto" at bounding box center [191, 189] width 105 height 27
click at [227, 189] on icon "button" at bounding box center [230, 189] width 15 height 15
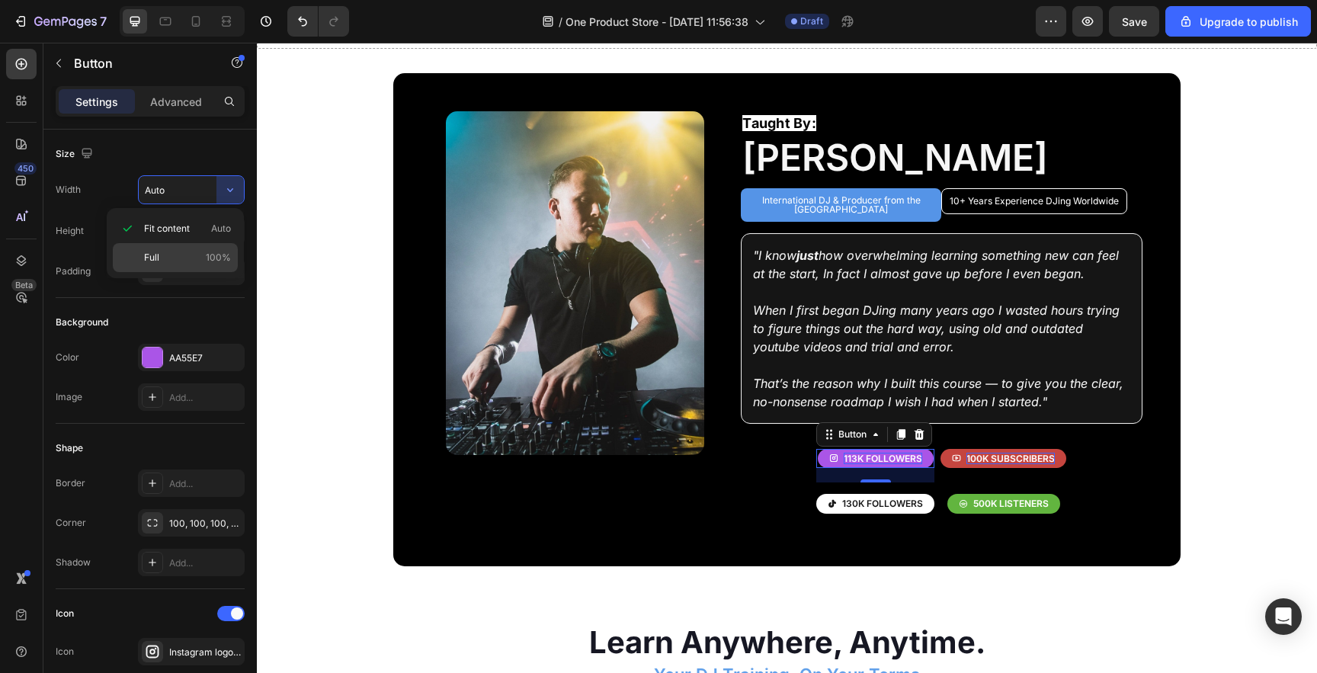
click at [184, 251] on p "Full 100%" at bounding box center [187, 258] width 87 height 14
type input "100%"
click at [184, 237] on input "Auto" at bounding box center [191, 230] width 105 height 27
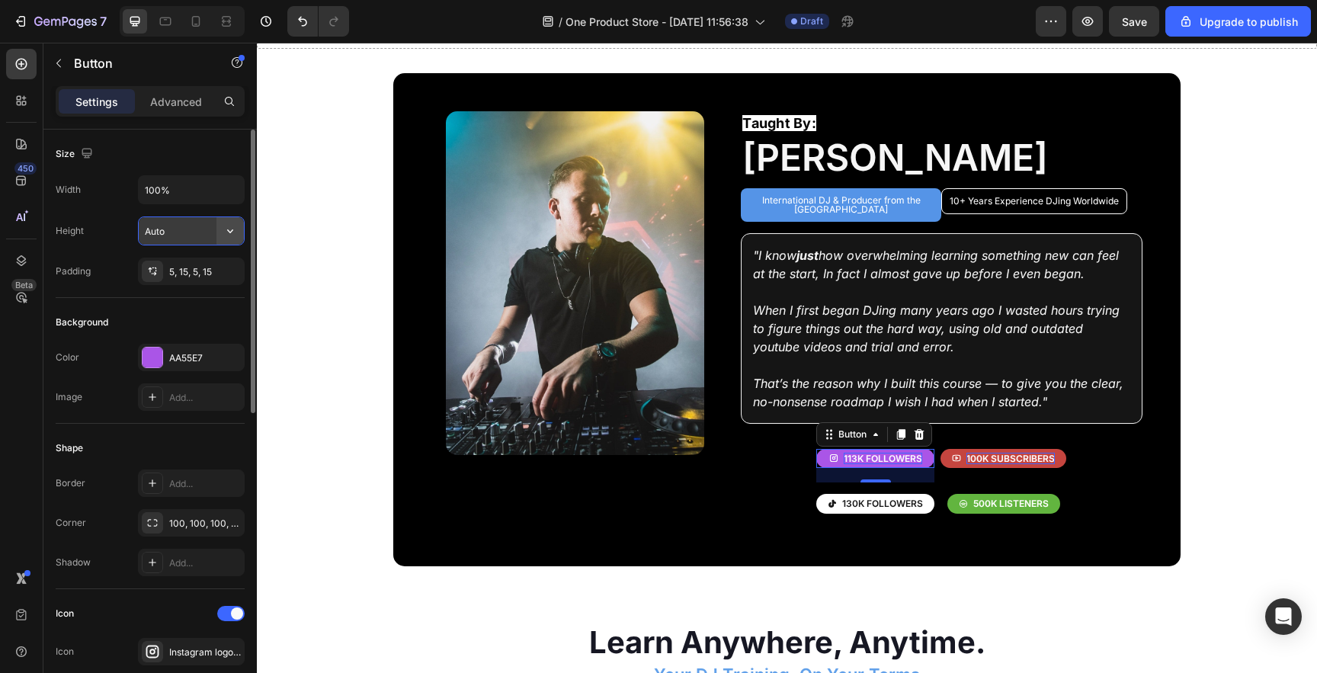
click at [226, 234] on icon "button" at bounding box center [230, 230] width 15 height 15
click at [102, 393] on div "Image Add..." at bounding box center [150, 396] width 189 height 27
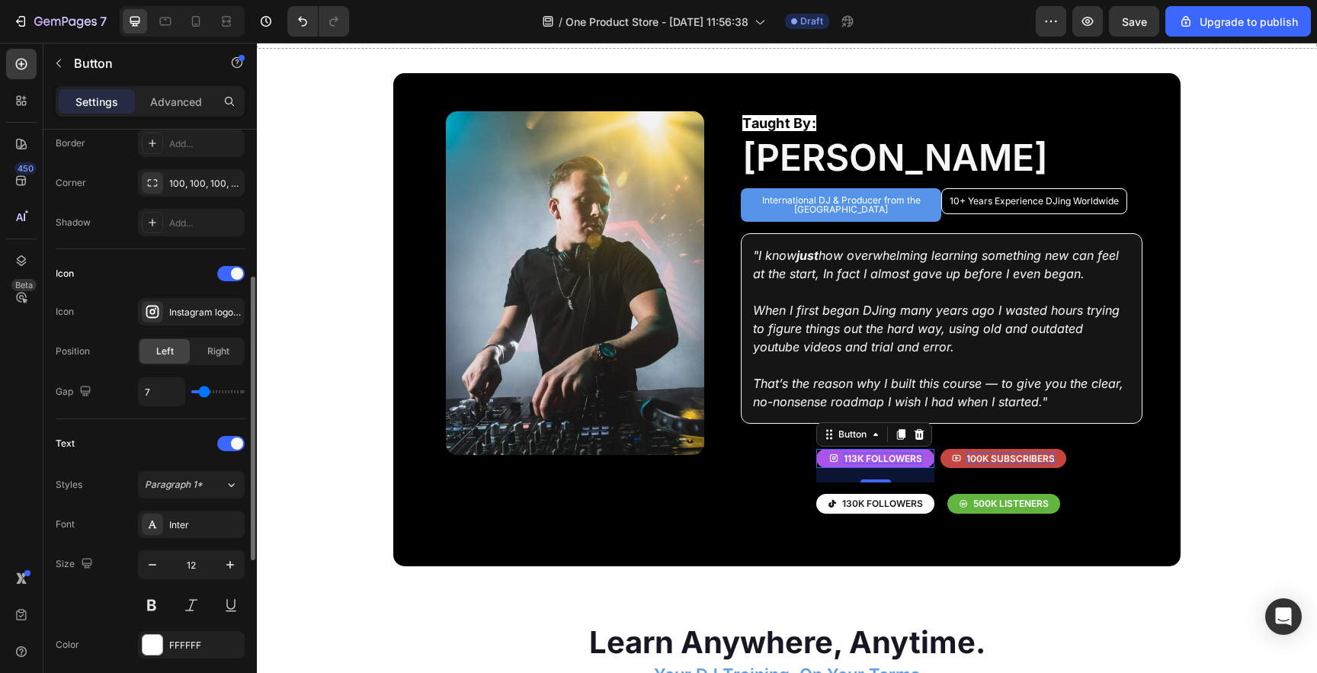
scroll to position [351, 0]
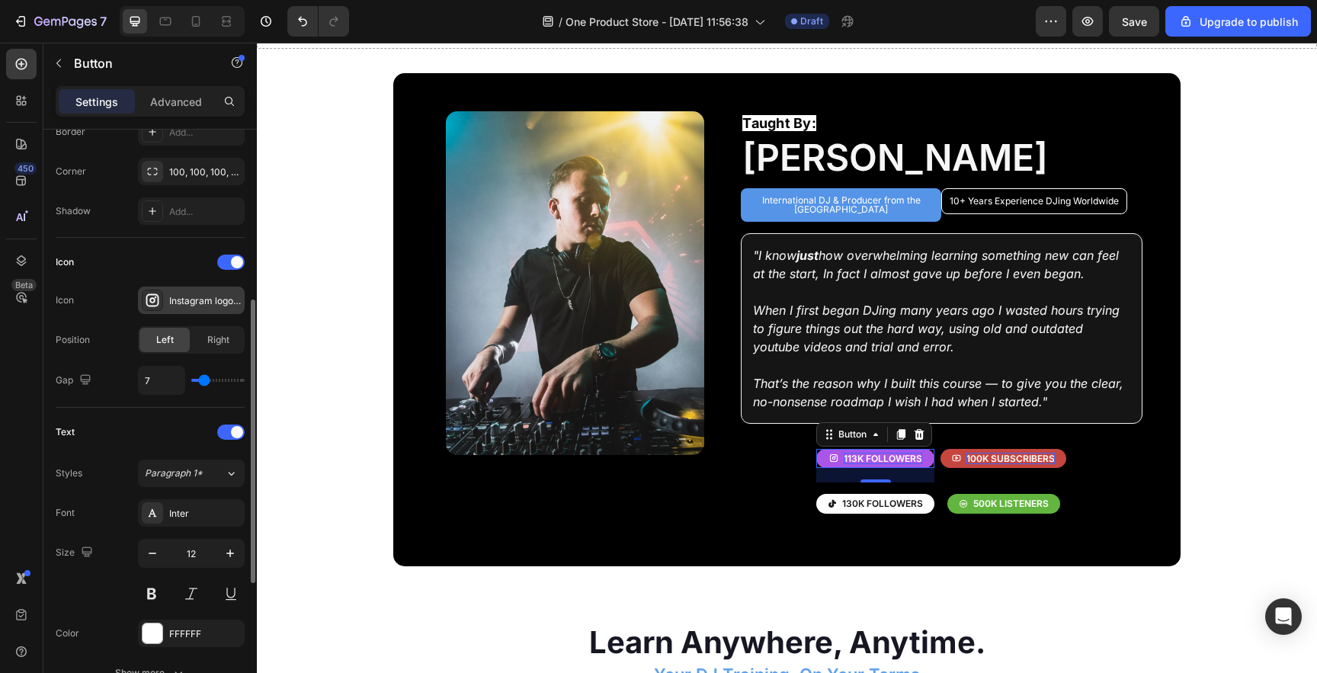
click at [197, 310] on div "Instagram logo bold" at bounding box center [191, 300] width 107 height 27
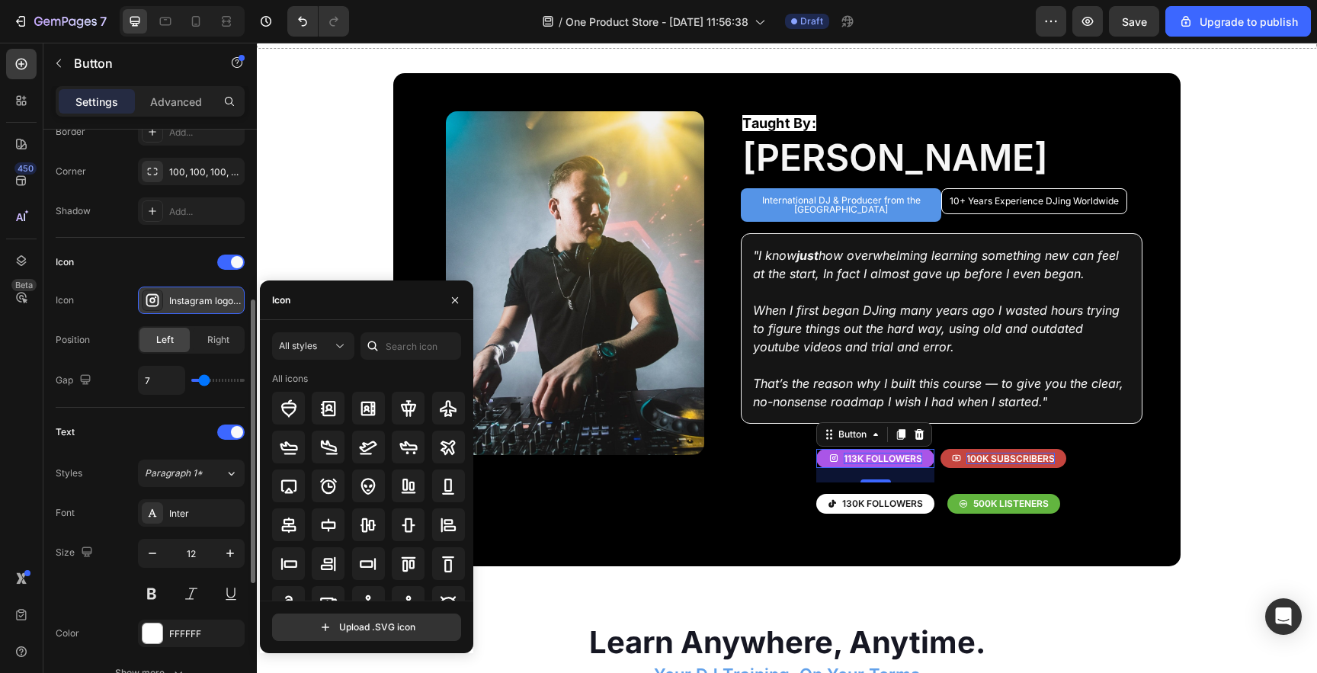
click at [197, 310] on div "Instagram logo bold" at bounding box center [191, 300] width 107 height 27
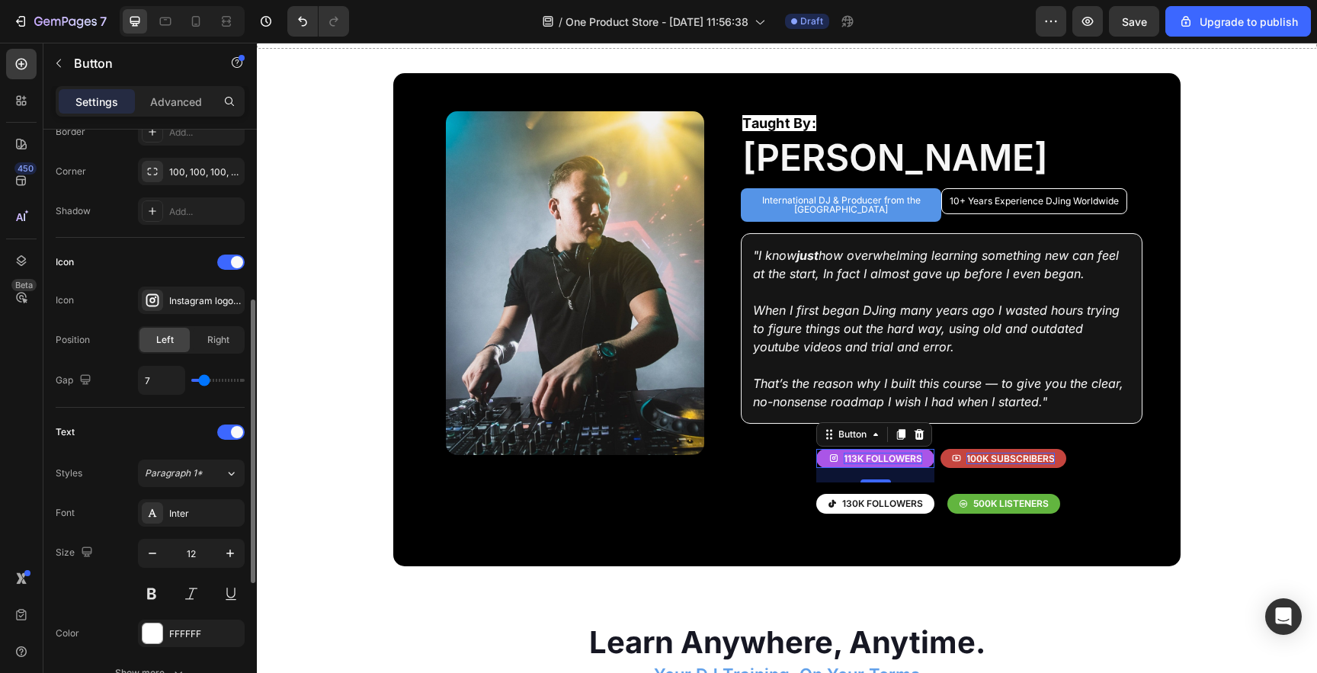
type input "9"
type input "10"
type input "11"
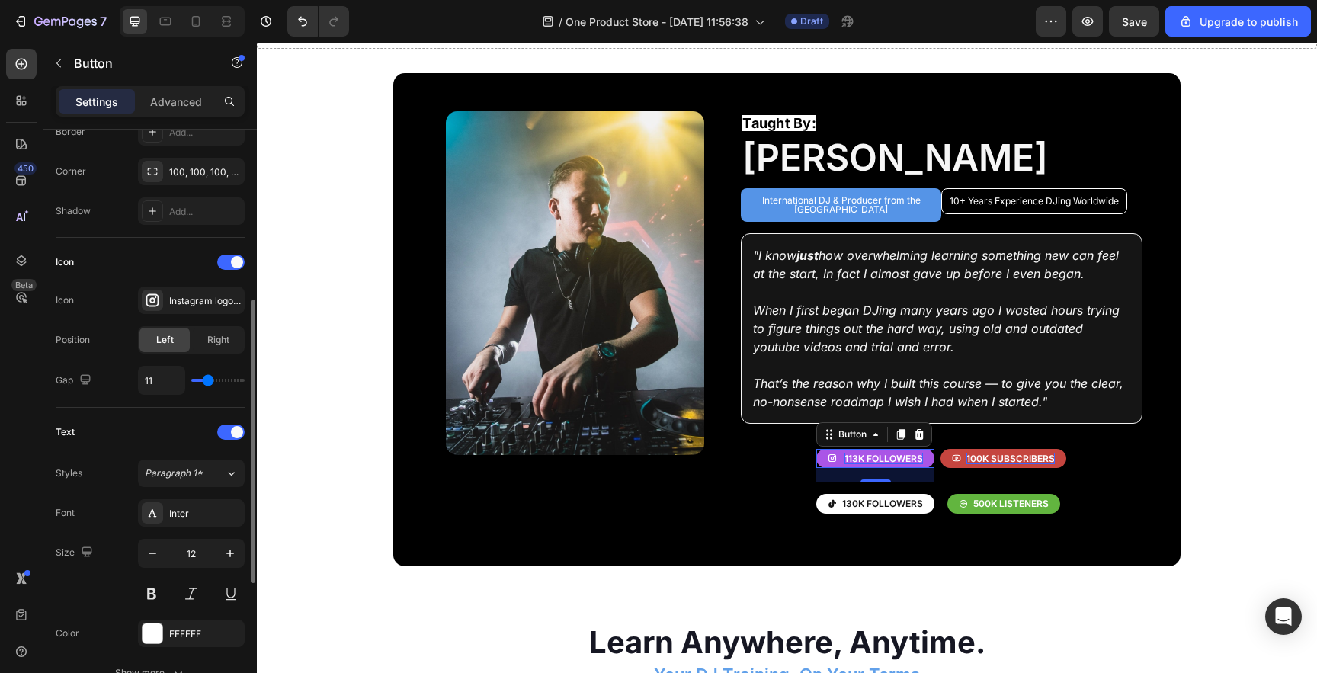
type input "11"
type input "12"
type input "13"
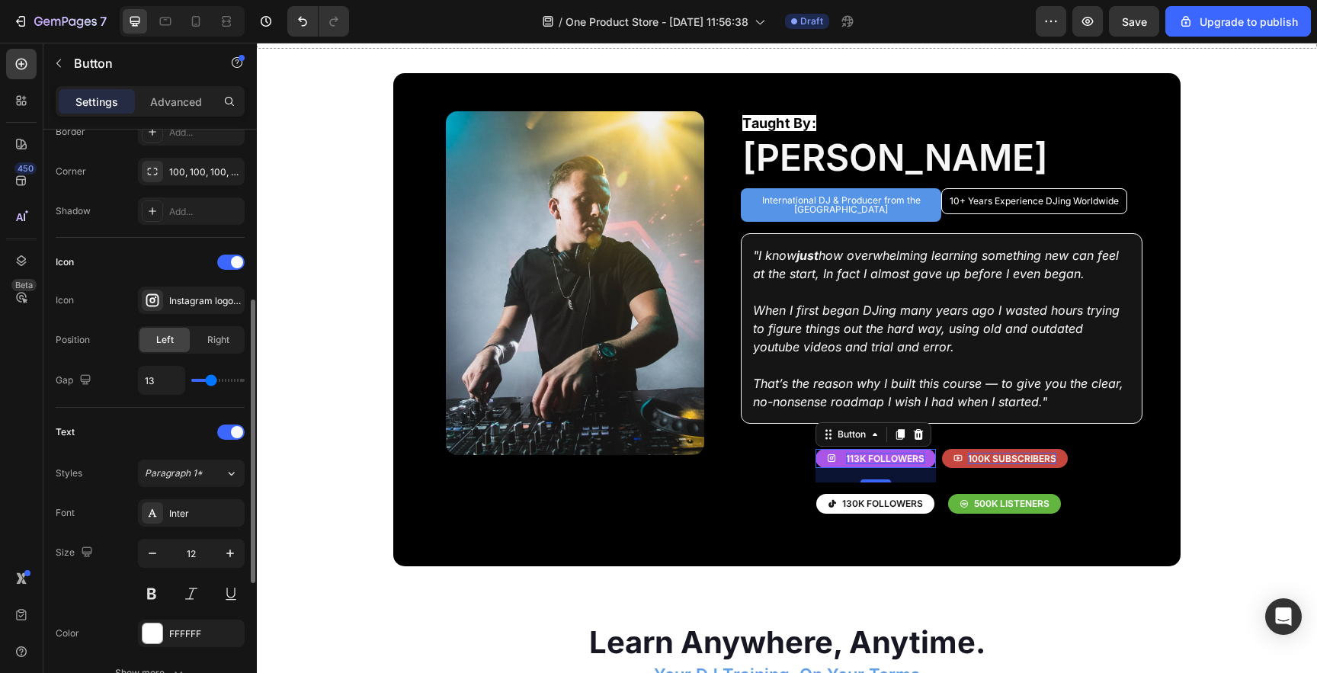
type input "14"
type input "15"
type input "16"
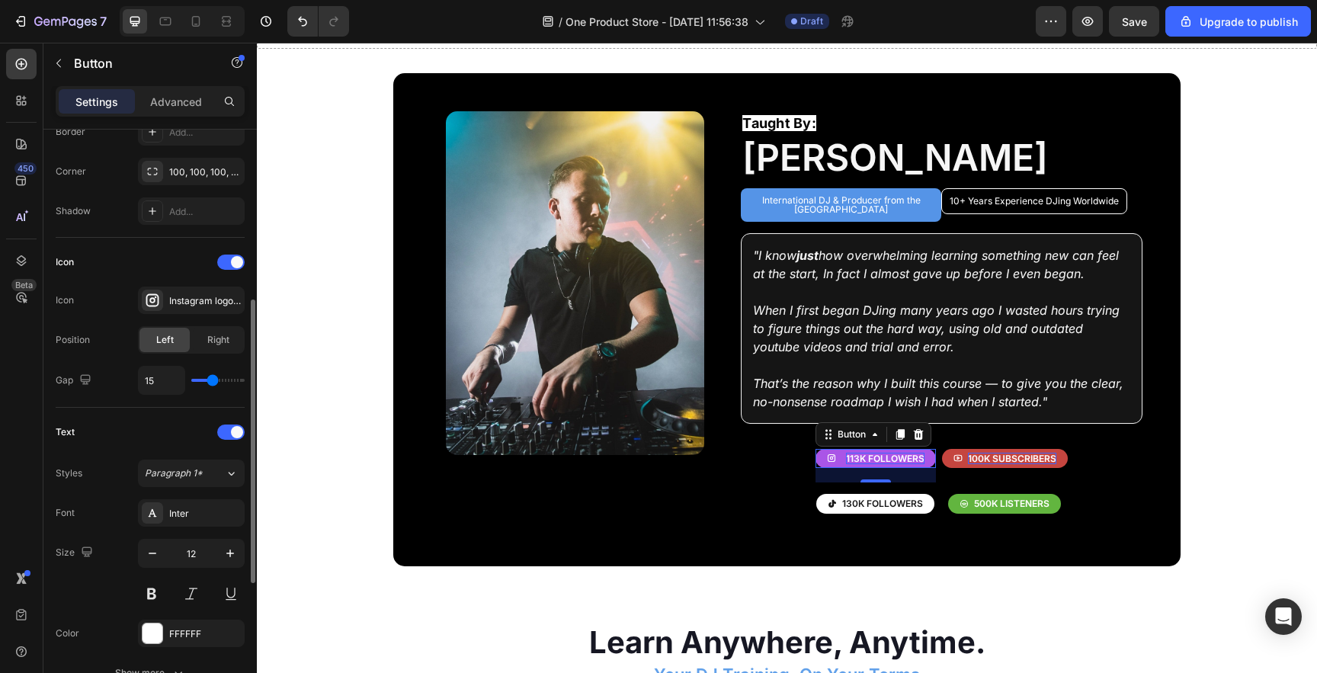
type input "16"
type input "17"
type input "18"
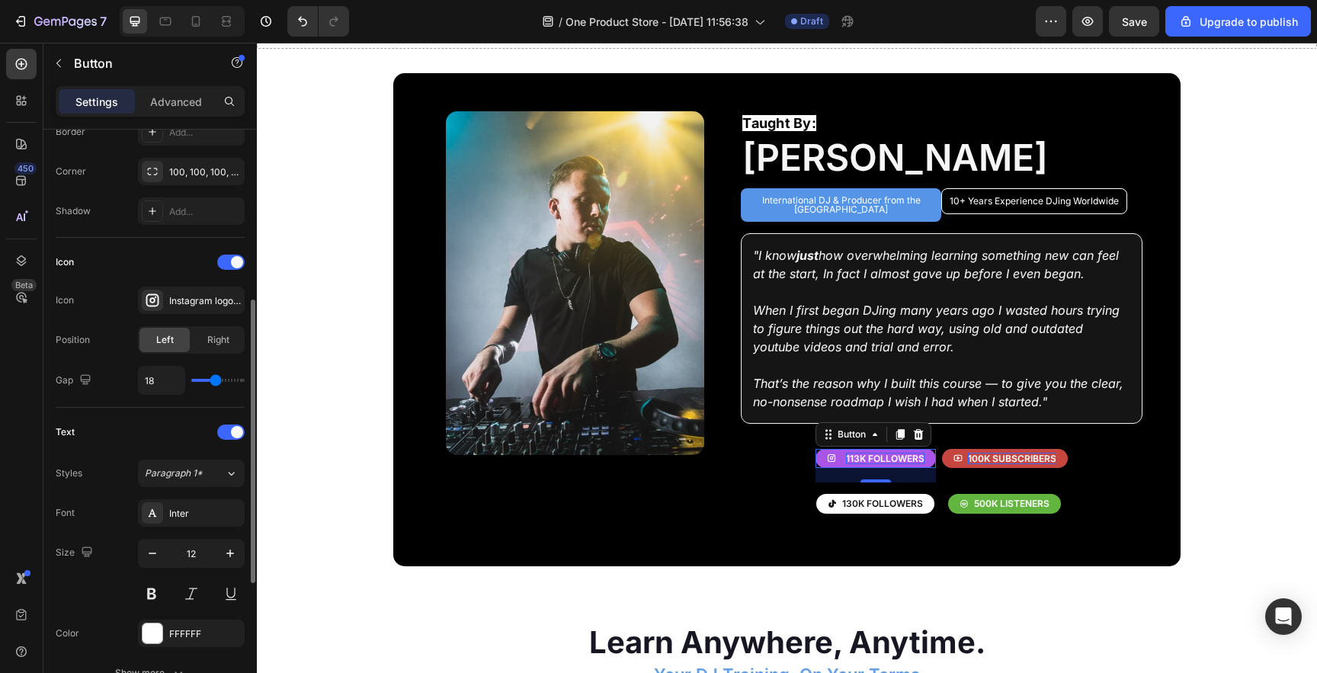
type input "19"
type input "23"
type input "24"
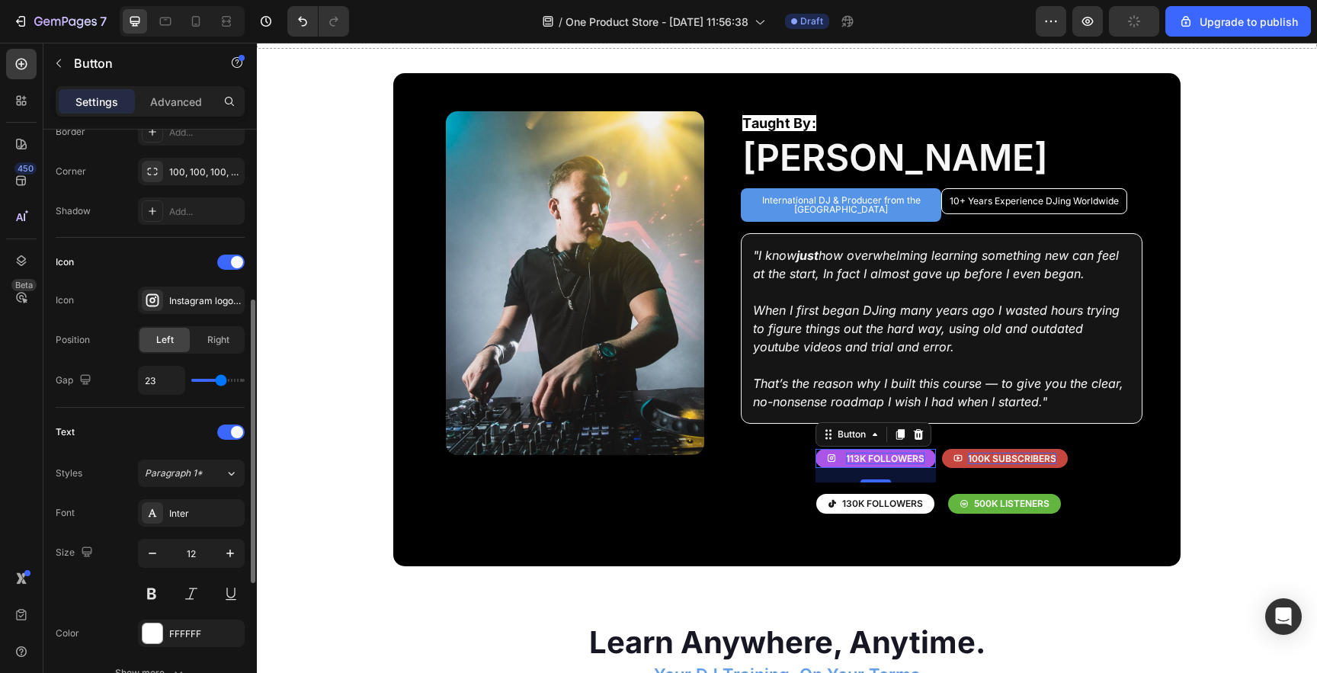
type input "24"
type input "25"
type input "26"
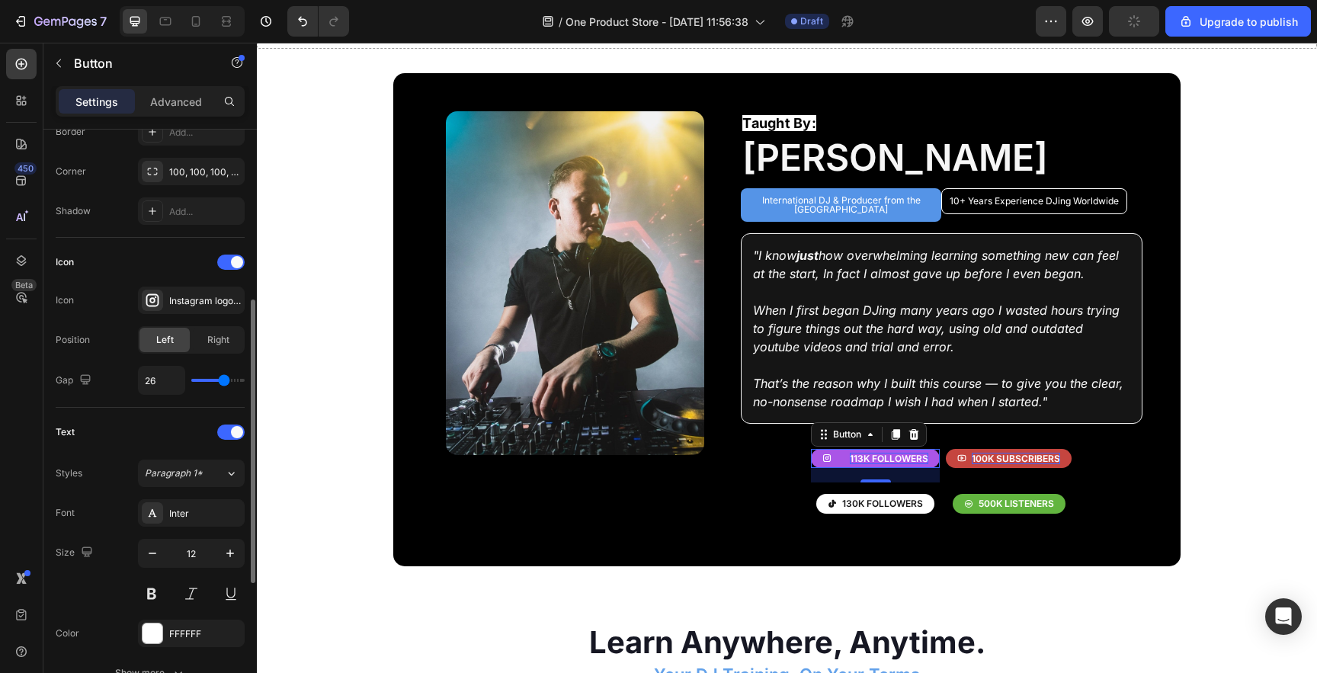
type input "28"
type input "29"
type input "30"
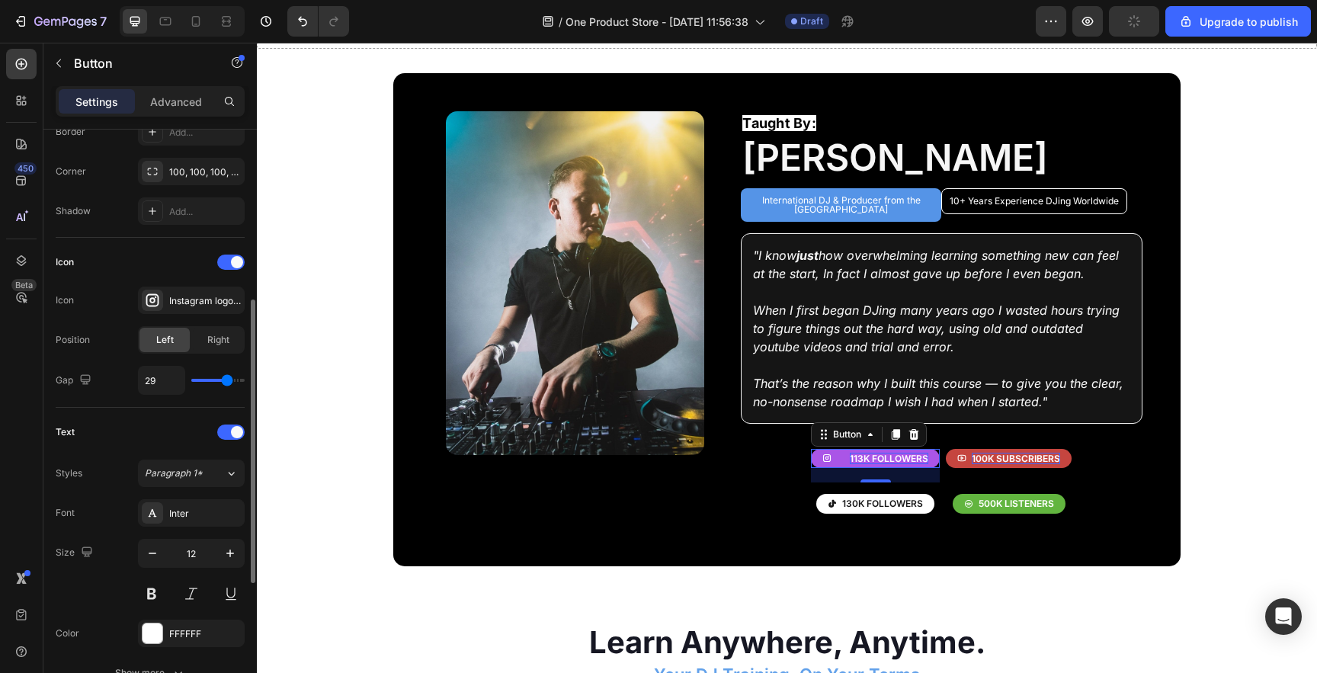
type input "30"
type input "31"
type input "32"
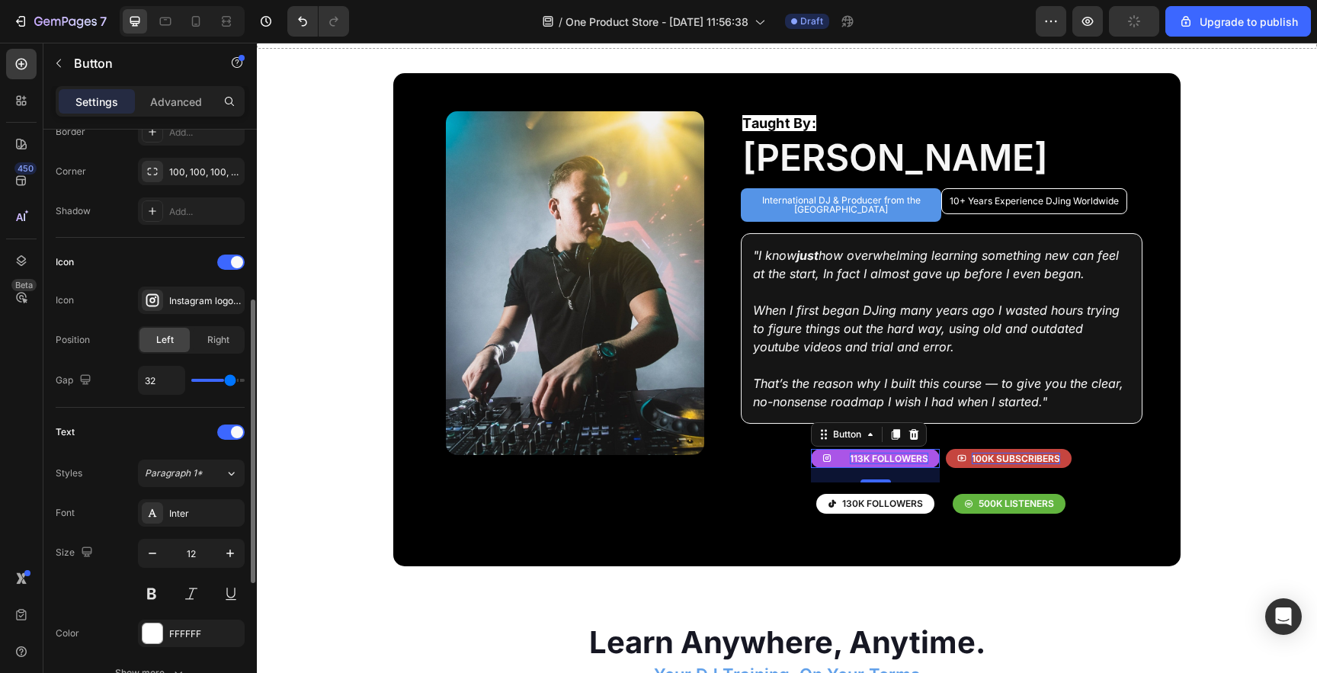
type input "33"
type input "34"
type input "35"
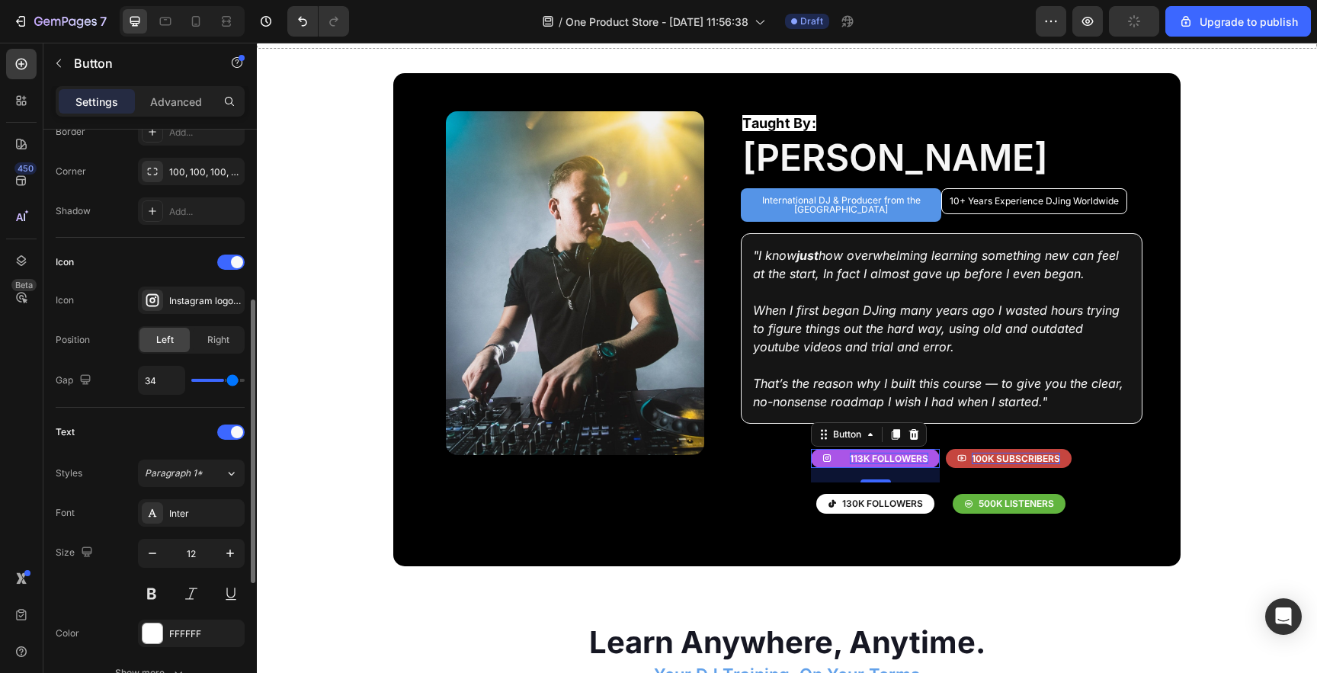
type input "35"
type input "36"
type input "37"
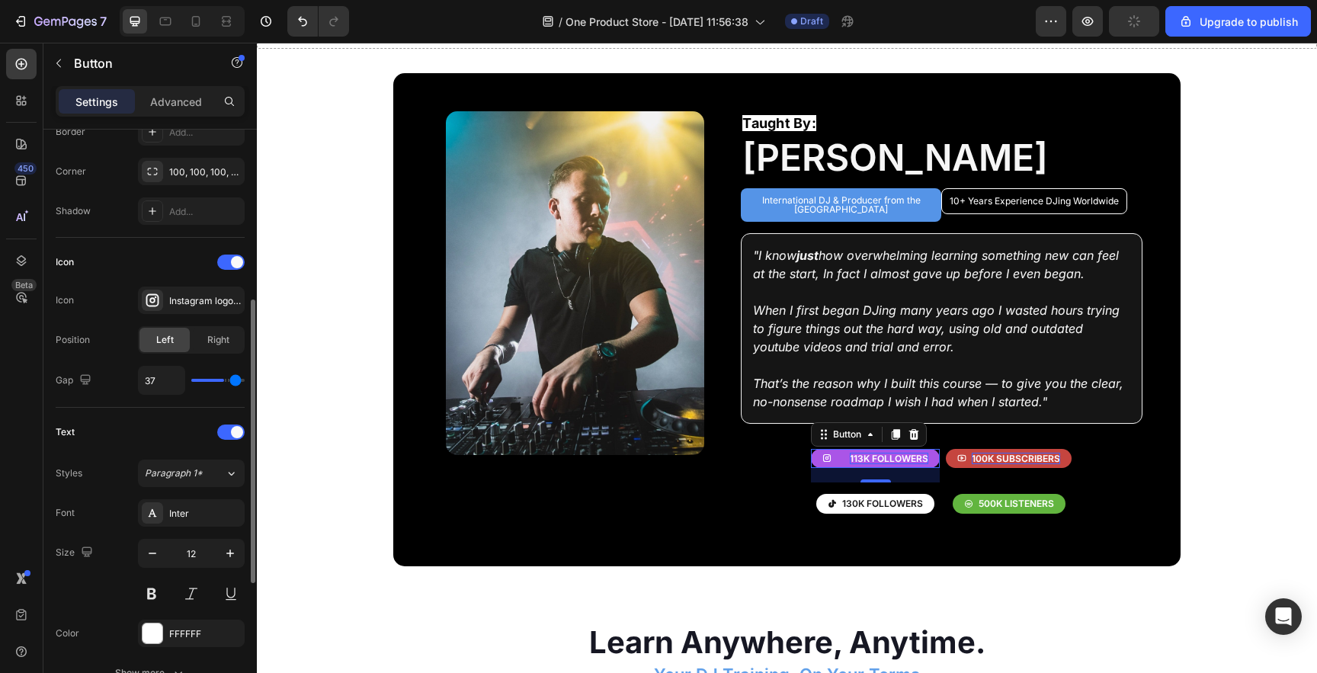
type input "38"
type input "39"
type input "40"
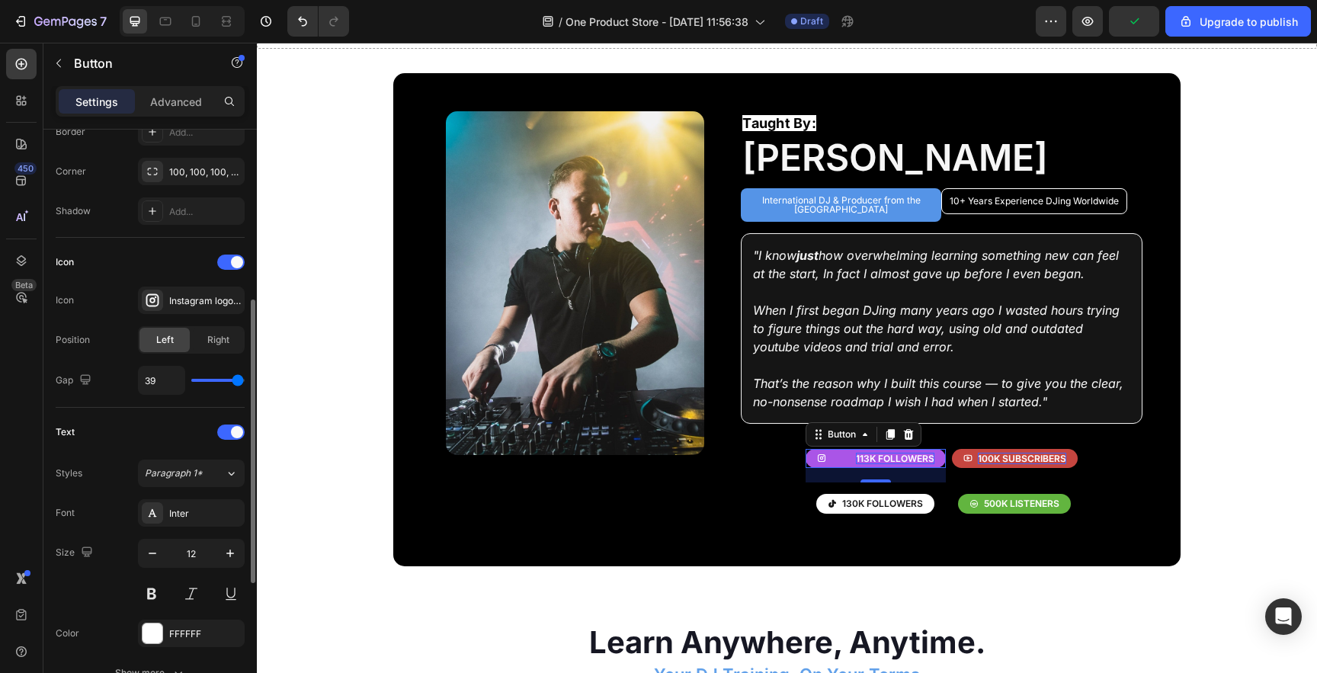
type input "40"
type input "38"
type input "36"
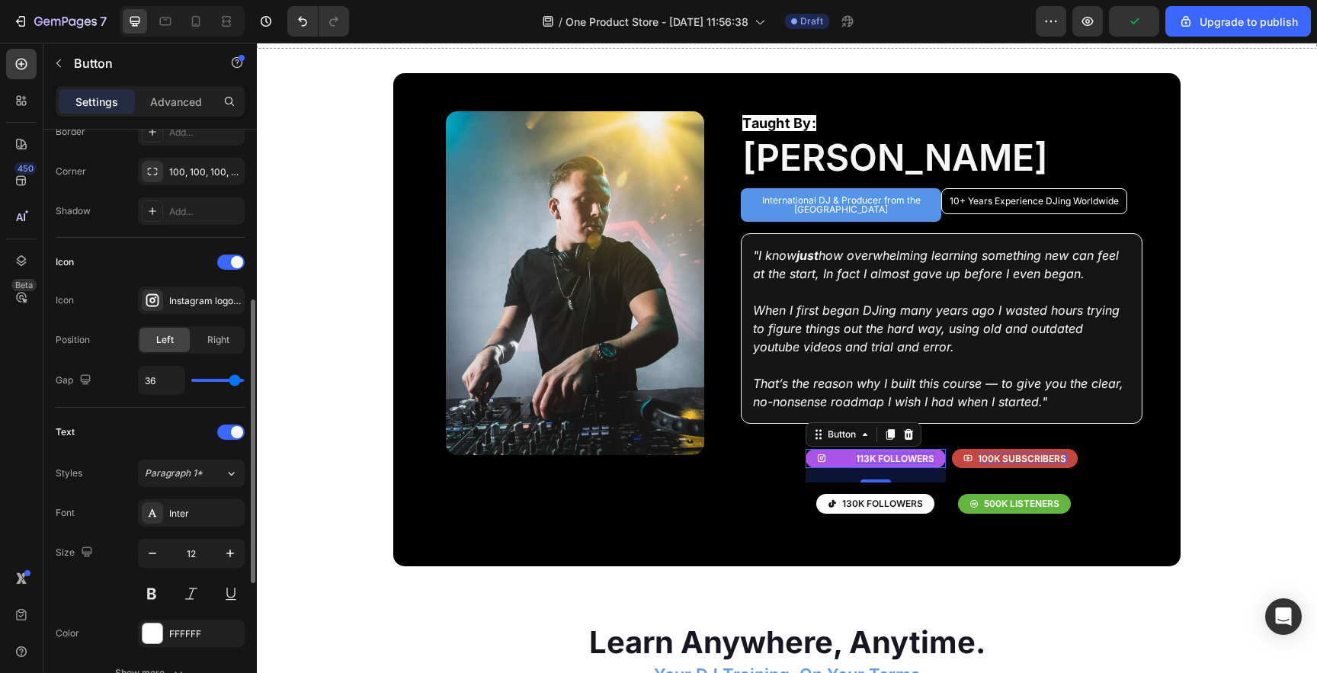
type input "35"
type input "34"
type input "30"
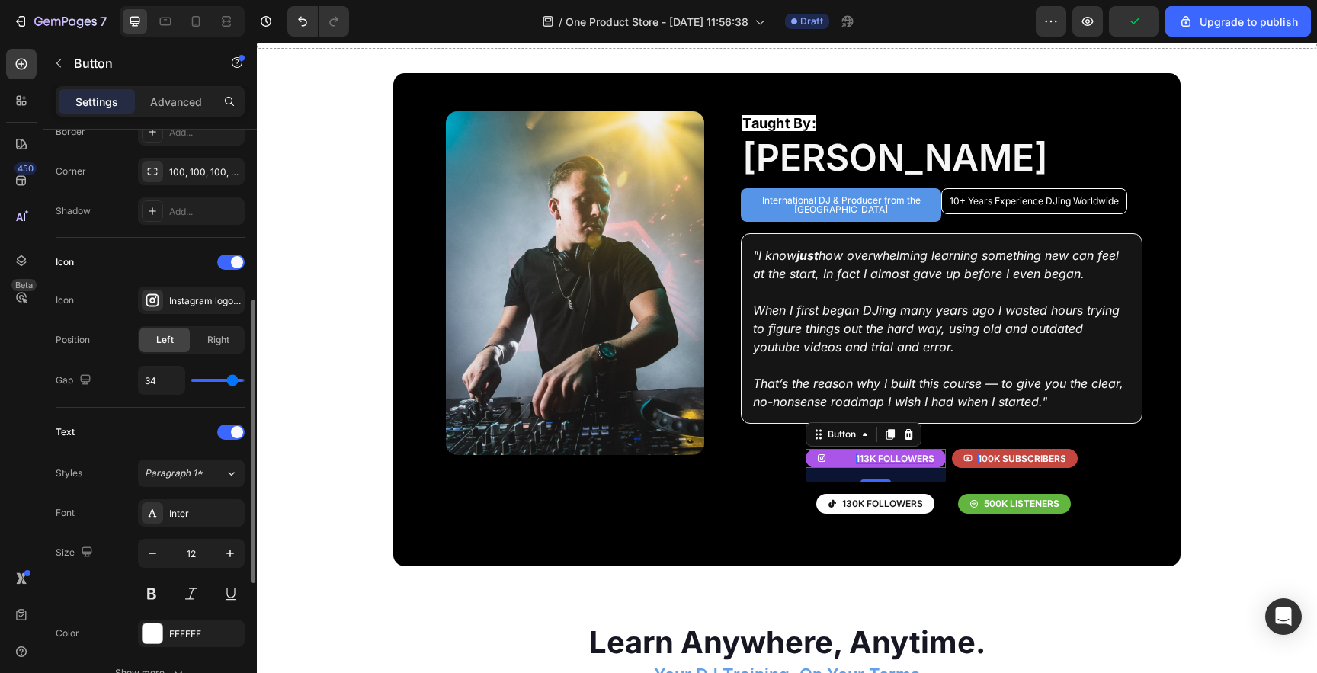
type input "30"
type input "29"
click at [206, 382] on input "range" at bounding box center [217, 380] width 53 height 3
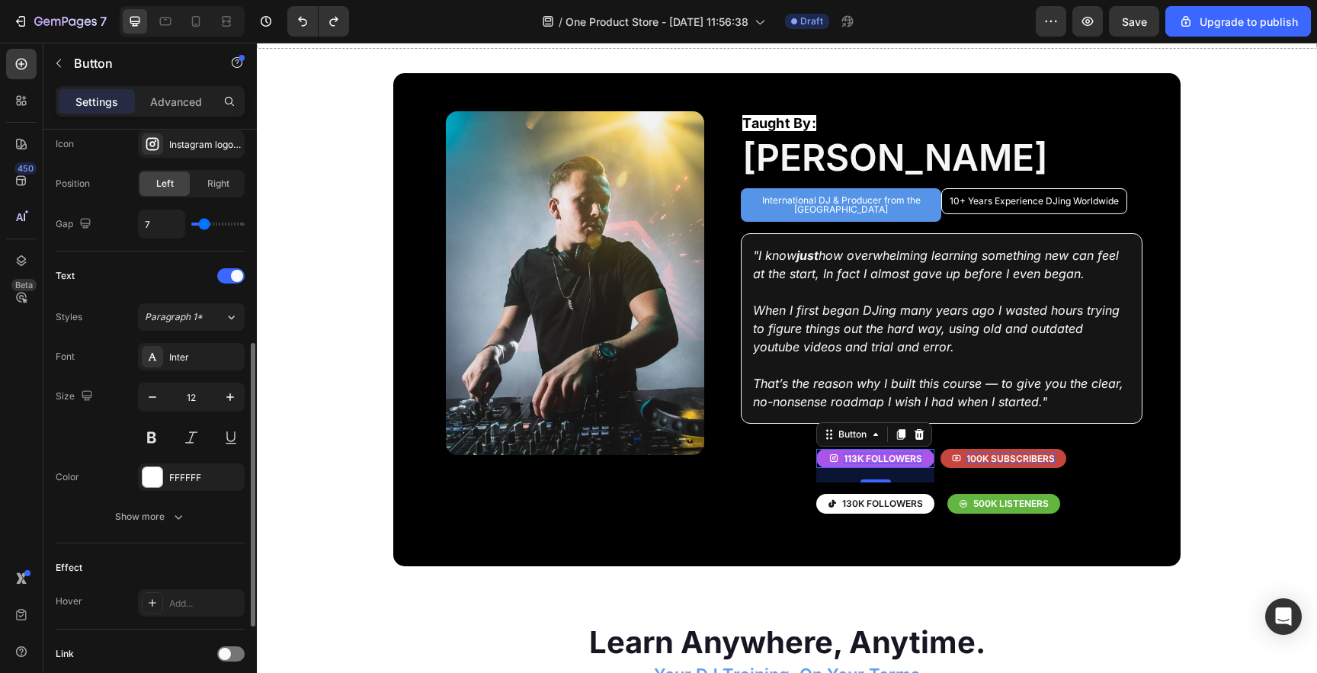
scroll to position [513, 0]
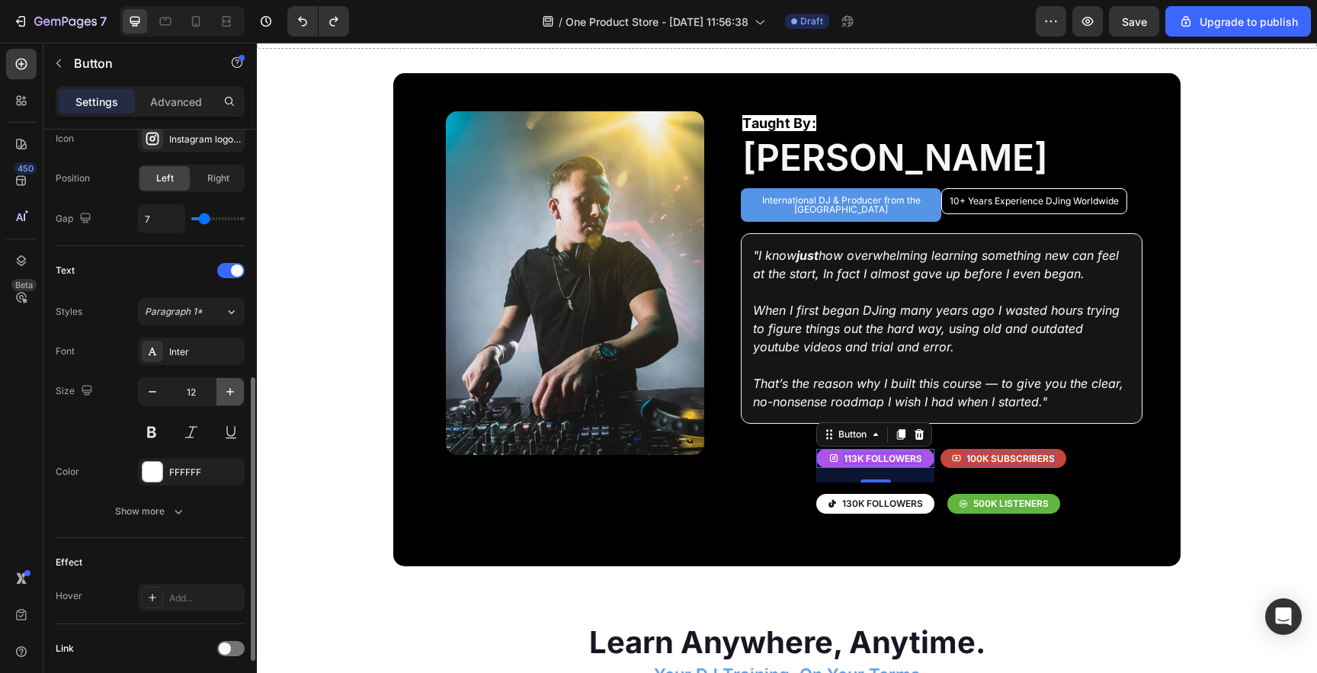
click at [235, 393] on icon "button" at bounding box center [230, 391] width 15 height 15
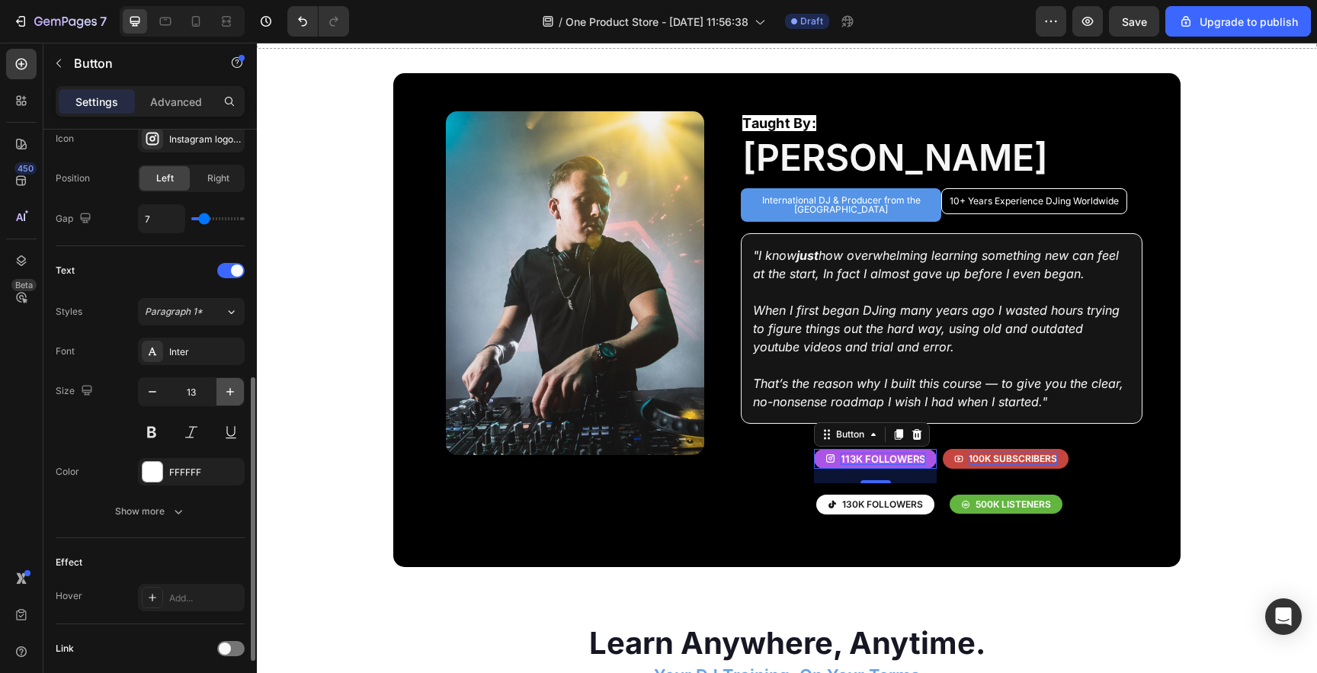
click at [235, 393] on icon "button" at bounding box center [230, 391] width 15 height 15
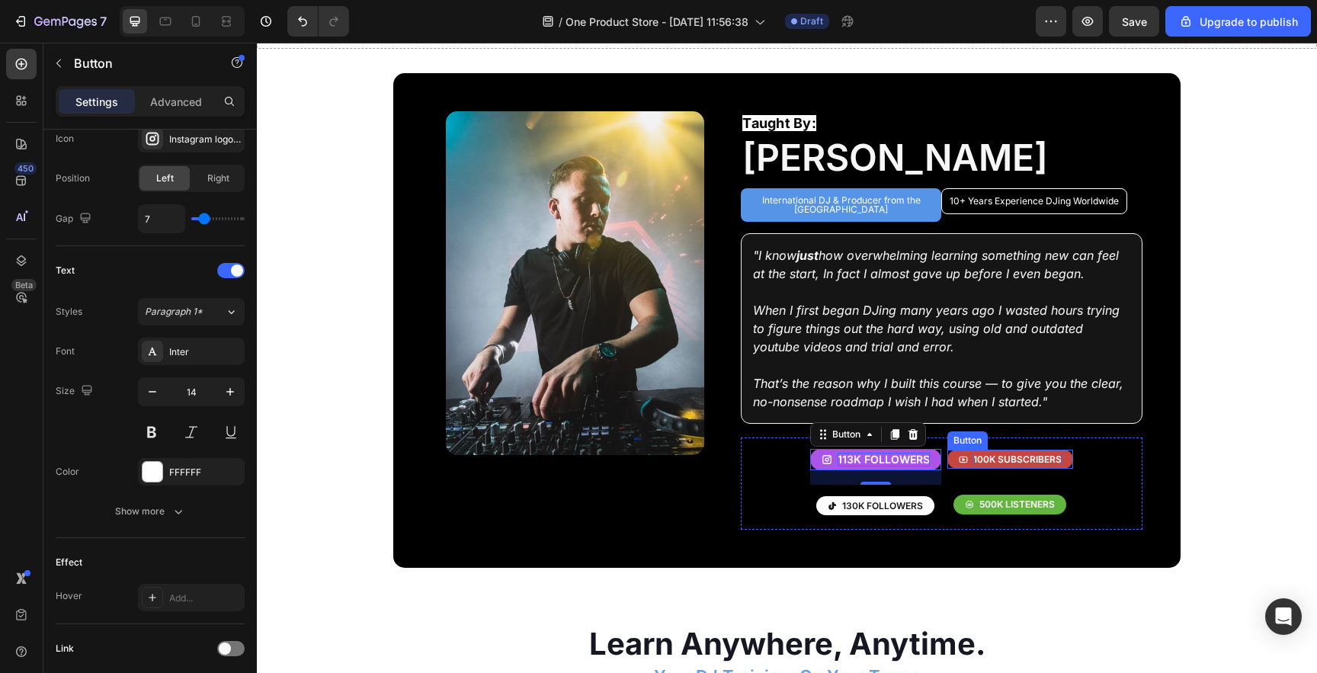
click at [1008, 454] on p "100k subscribers" at bounding box center [1017, 460] width 88 height 12
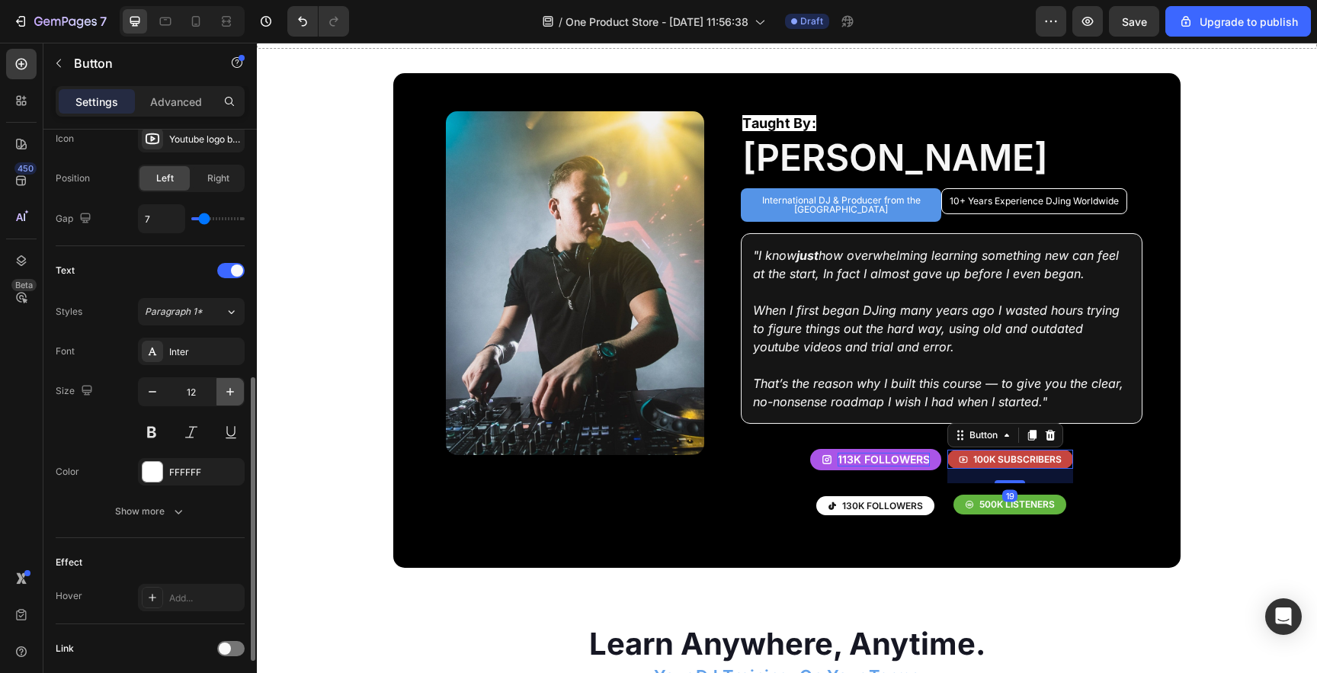
click at [238, 389] on button "button" at bounding box center [229, 391] width 27 height 27
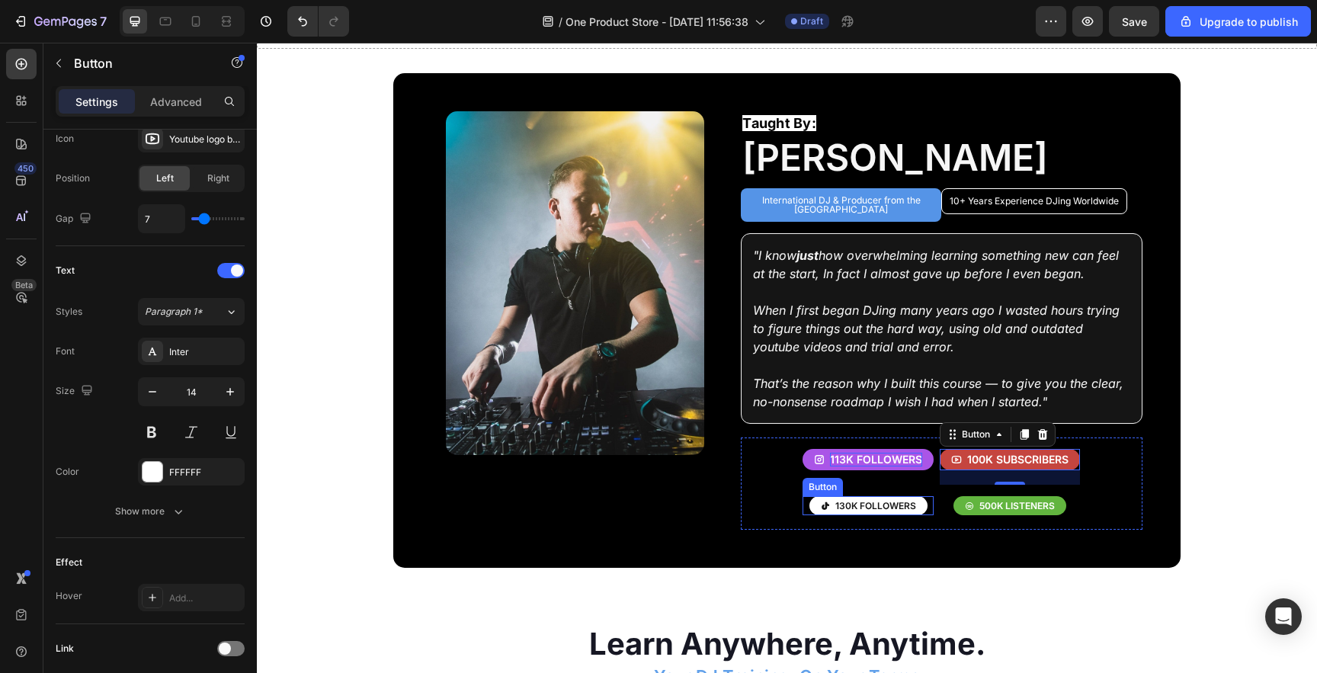
click at [845, 496] on button "130k followers" at bounding box center [868, 506] width 118 height 20
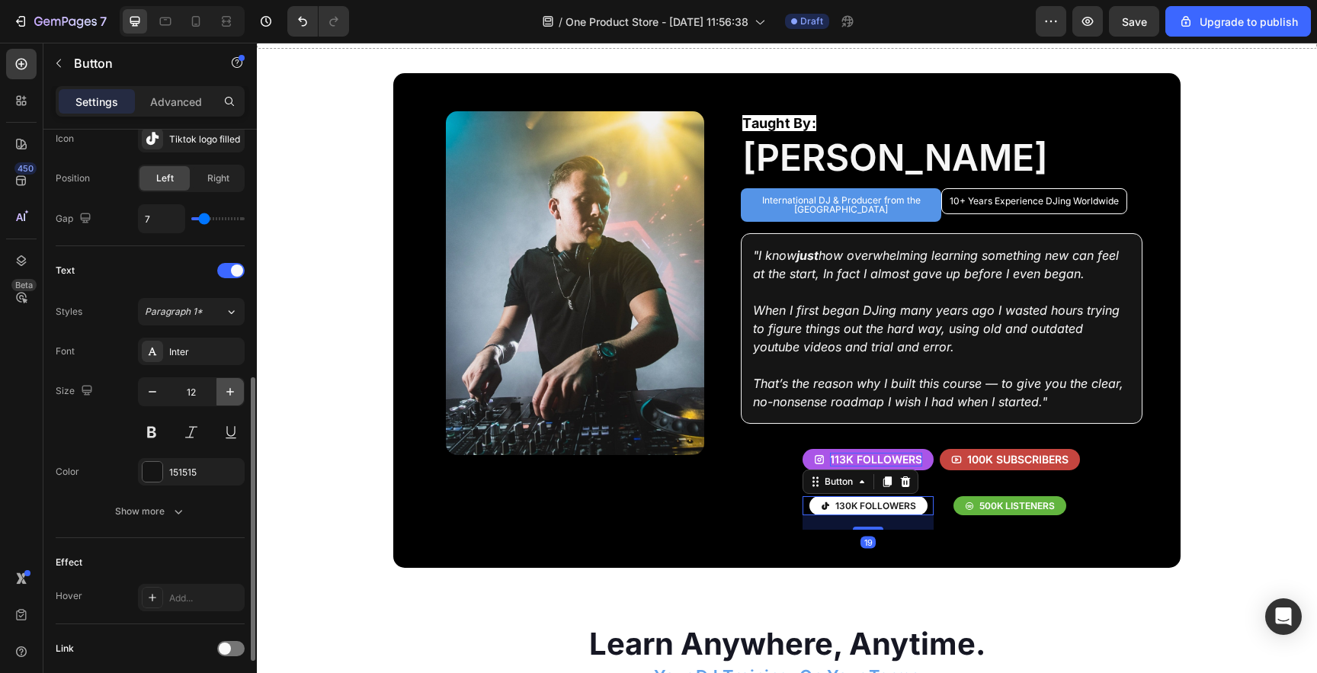
click at [239, 391] on button "button" at bounding box center [229, 391] width 27 height 27
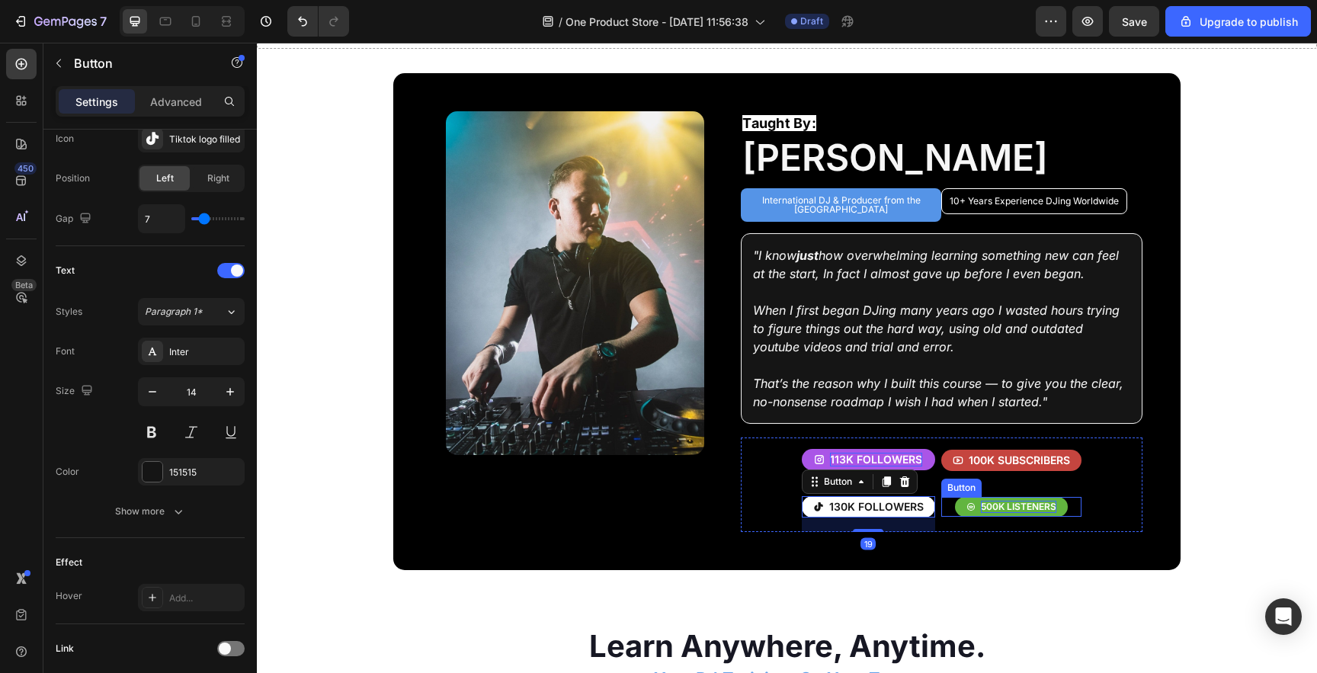
click at [1003, 501] on p "500k listeners" at bounding box center [1018, 507] width 75 height 12
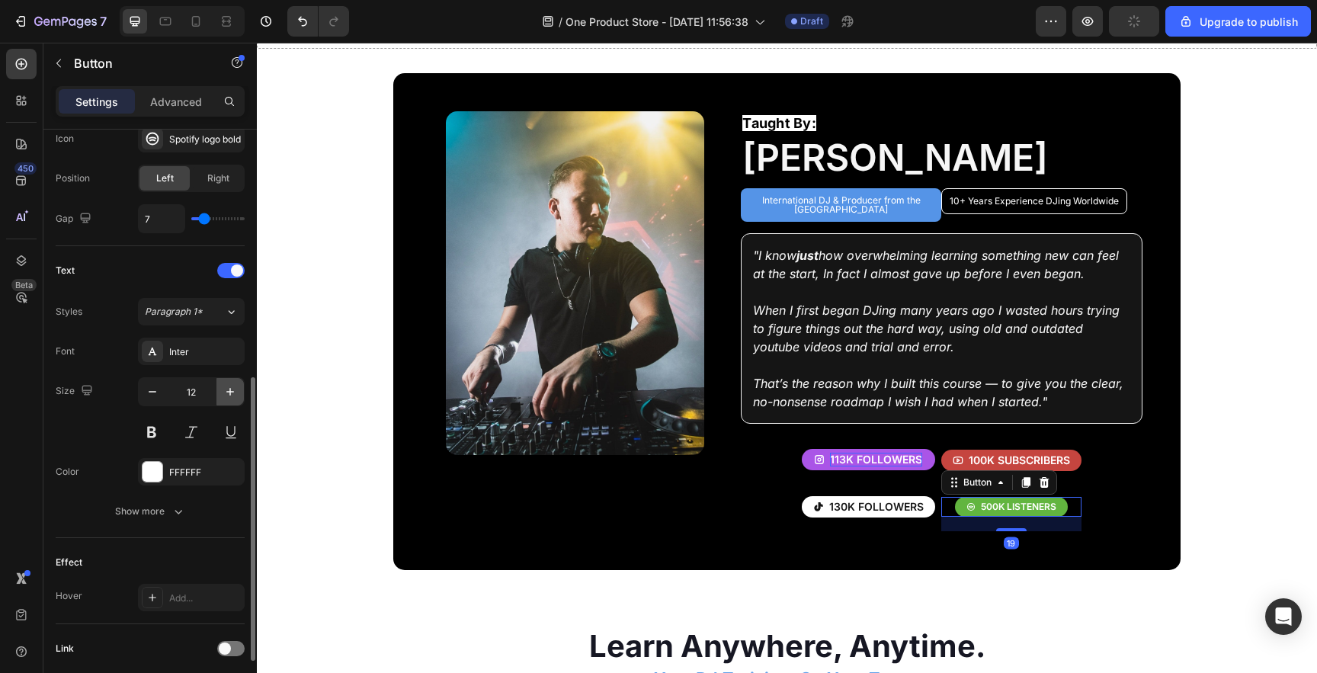
click at [223, 396] on icon "button" at bounding box center [230, 391] width 15 height 15
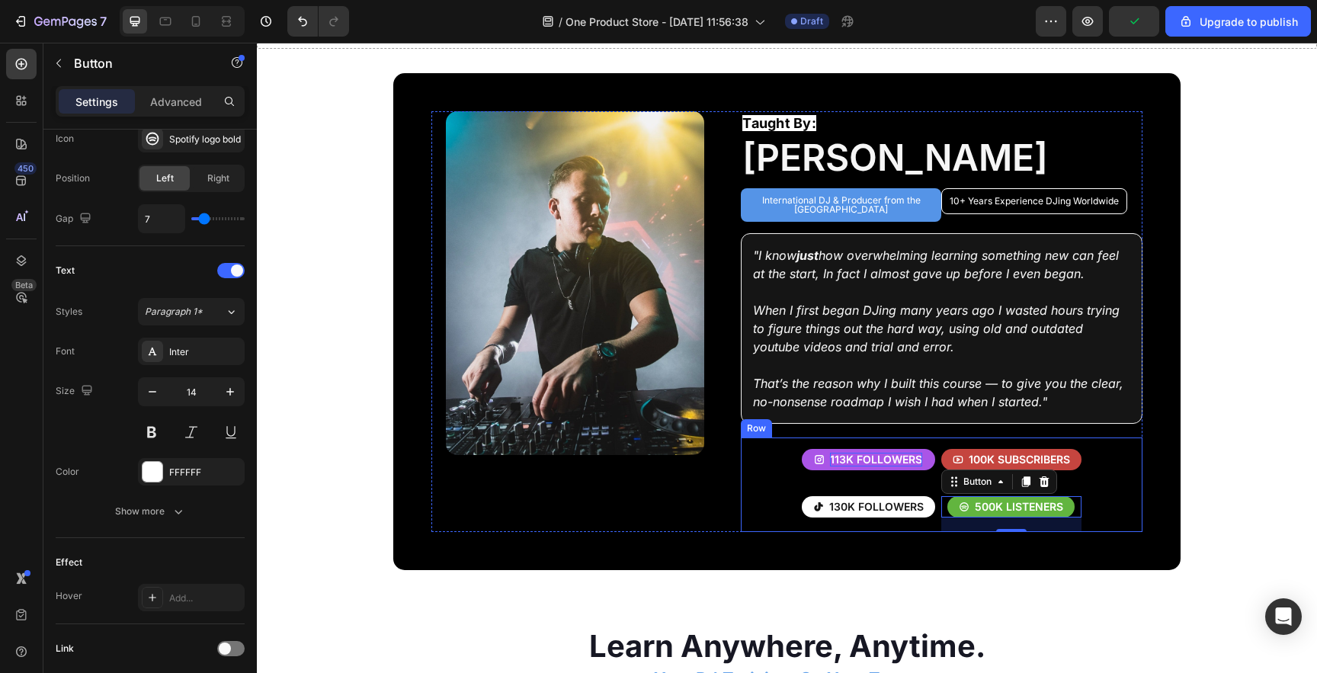
click at [862, 470] on div "113k followers Button" at bounding box center [868, 461] width 133 height 47
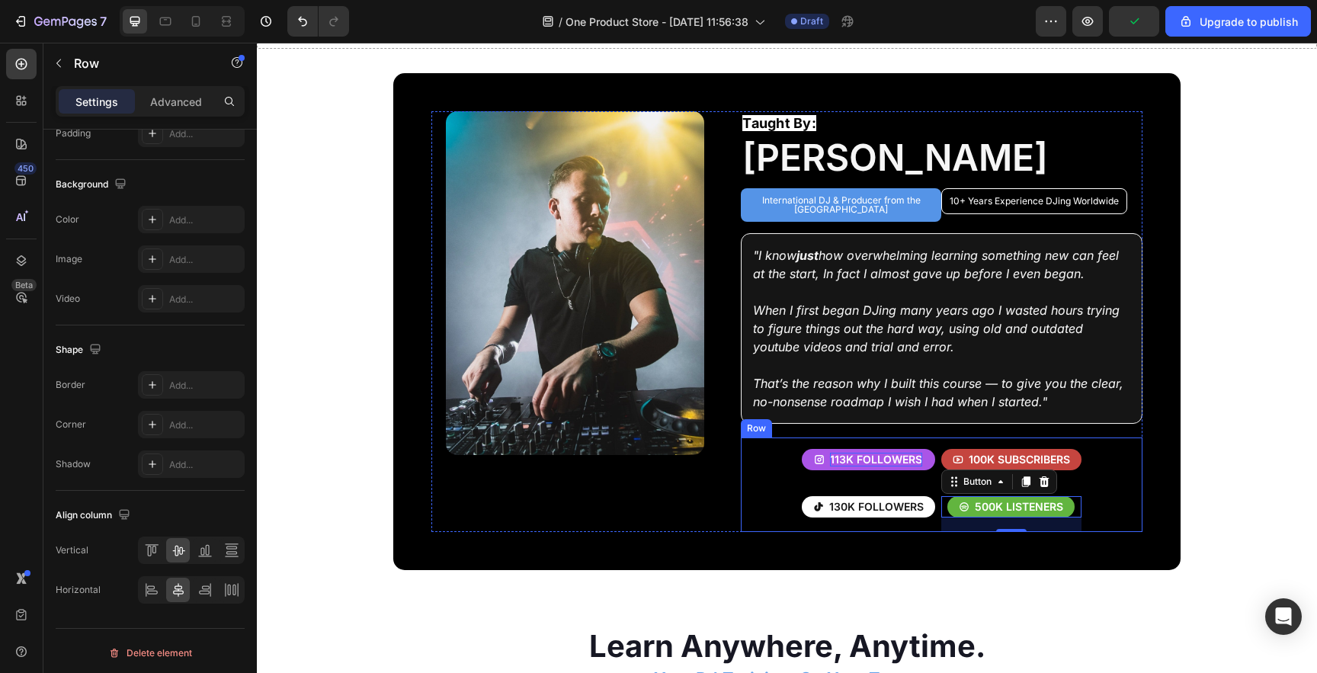
scroll to position [0, 0]
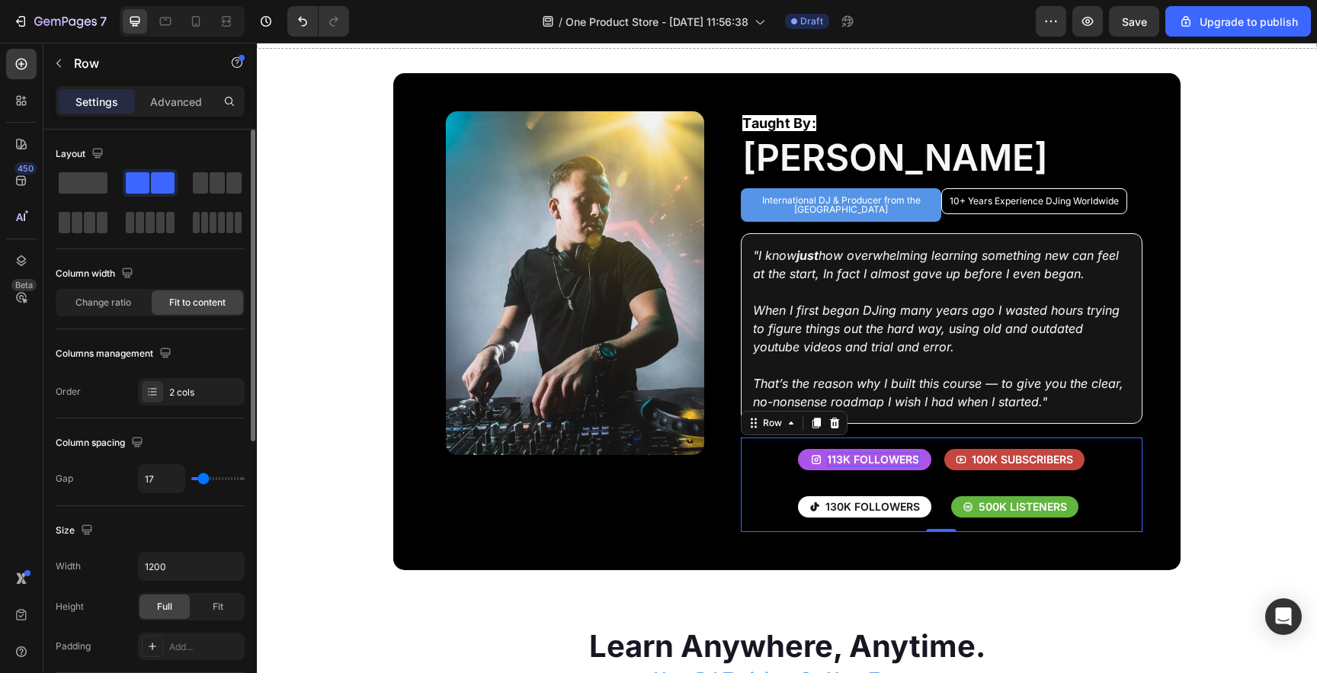
click at [203, 480] on input "range" at bounding box center [217, 478] width 53 height 3
click at [215, 607] on span "Fit" at bounding box center [218, 607] width 11 height 14
click at [176, 609] on div "Full" at bounding box center [164, 607] width 50 height 24
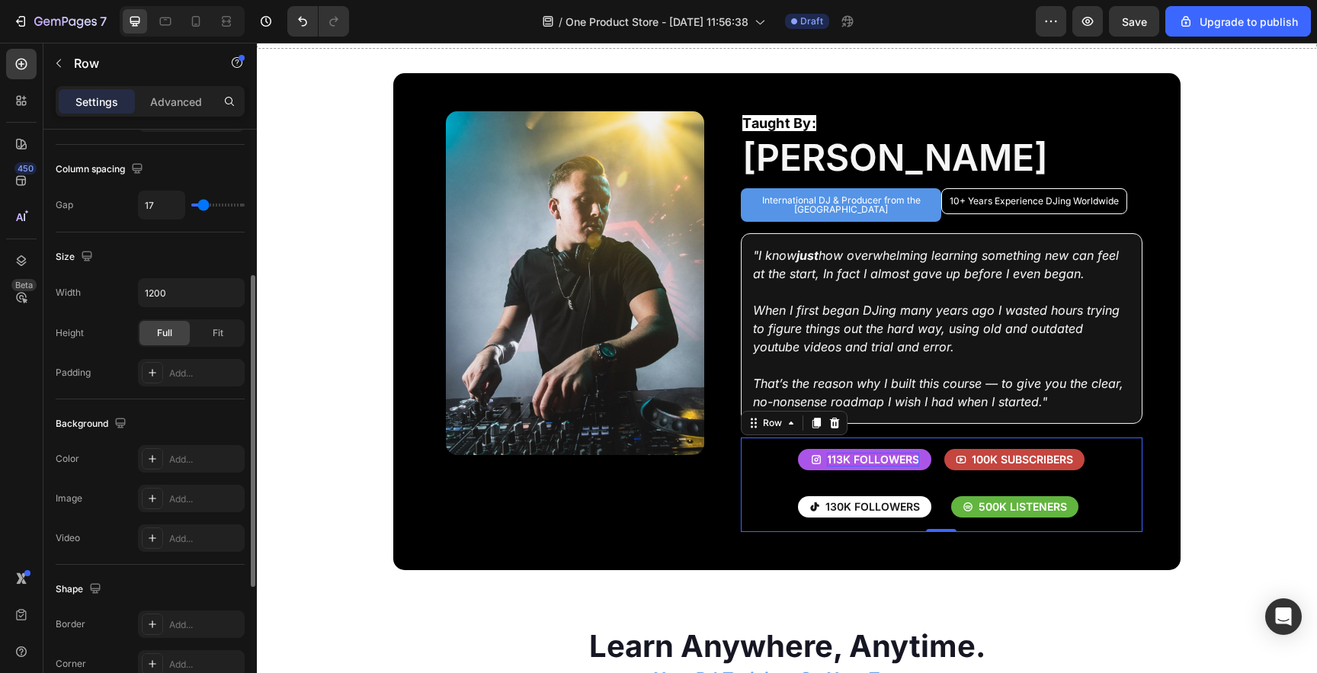
scroll to position [275, 0]
click at [166, 112] on div "Advanced" at bounding box center [176, 101] width 76 height 24
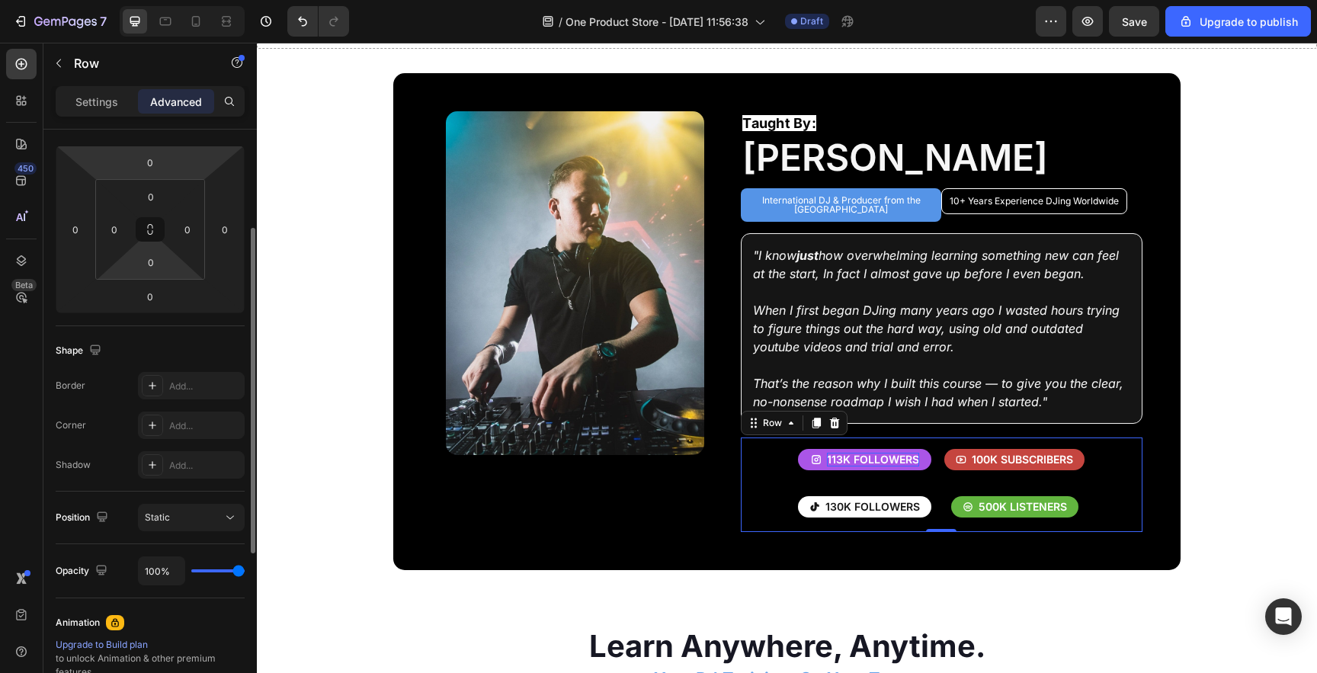
scroll to position [189, 0]
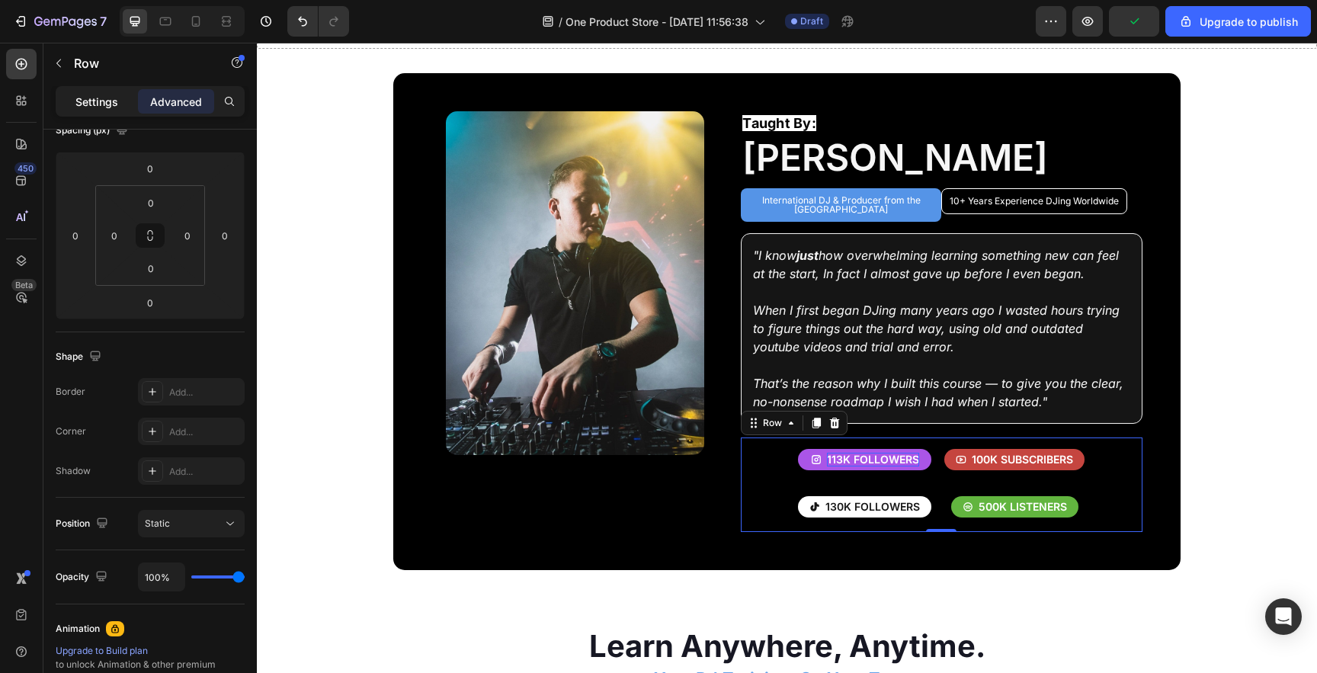
click at [110, 107] on p "Settings" at bounding box center [96, 102] width 43 height 16
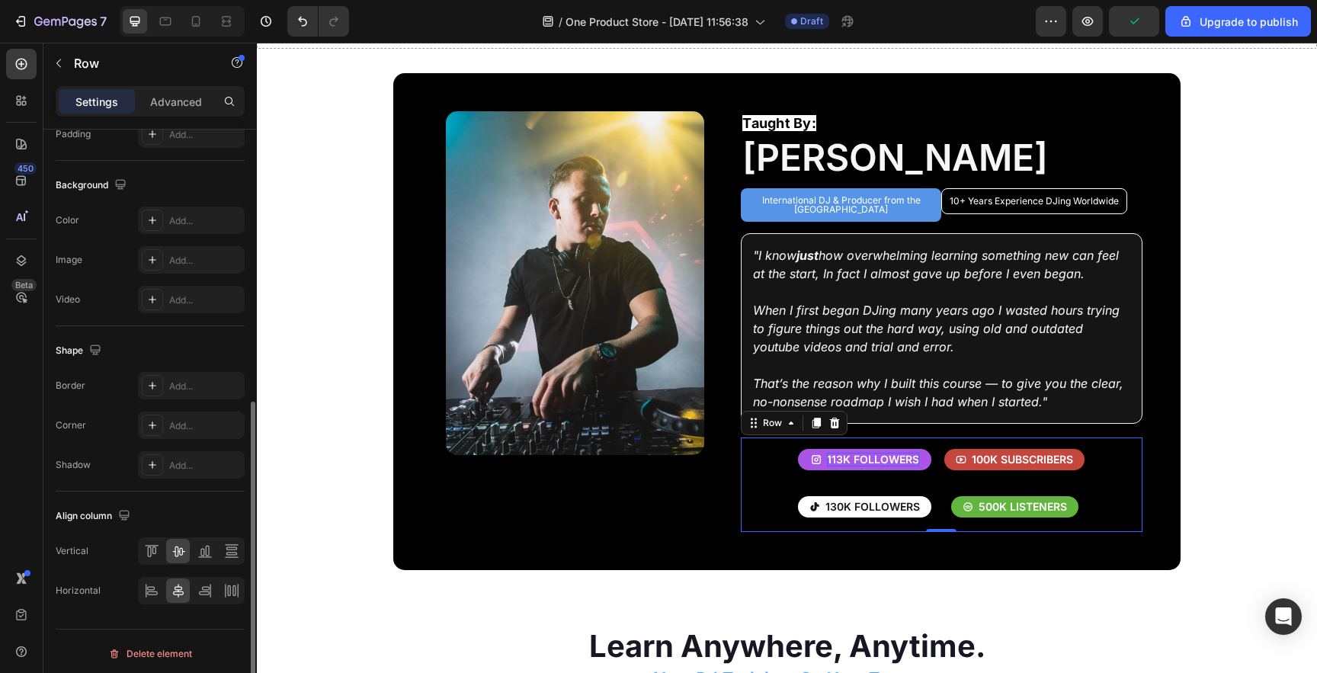
scroll to position [517, 0]
click at [155, 547] on icon at bounding box center [151, 546] width 15 height 15
click at [147, 585] on icon at bounding box center [151, 586] width 15 height 15
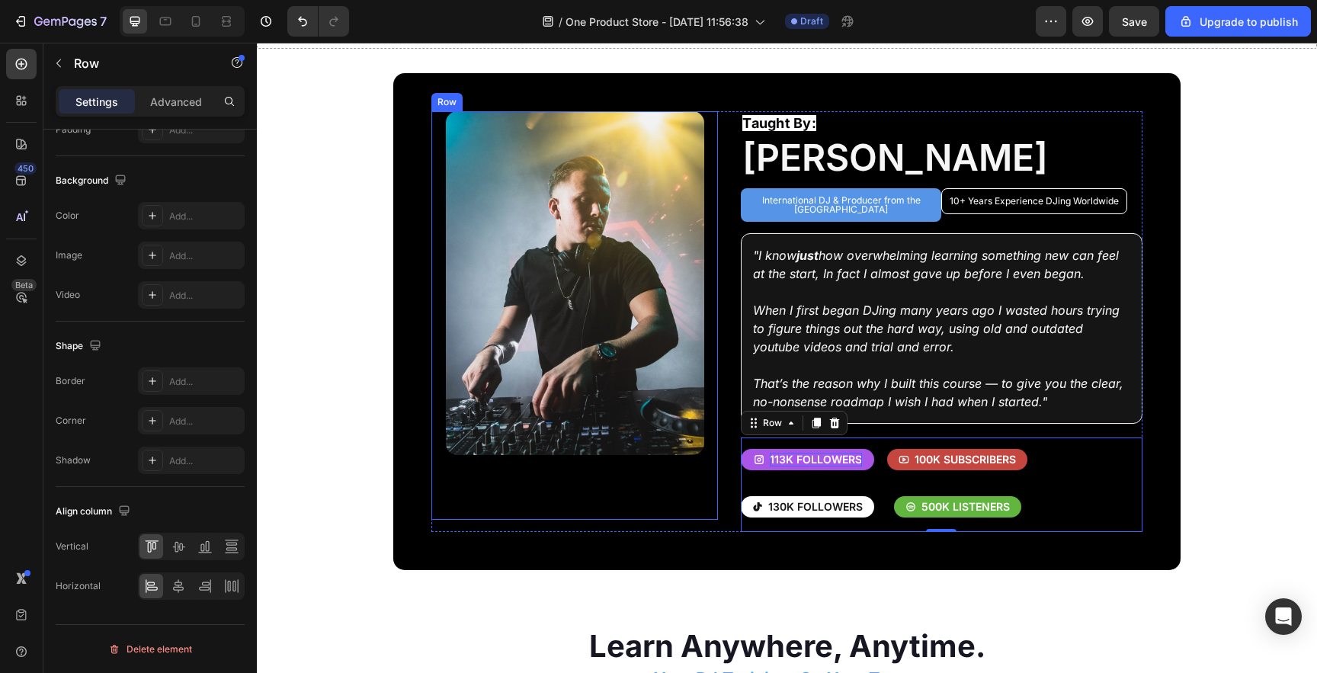
click at [469, 502] on div "Image" at bounding box center [574, 315] width 287 height 409
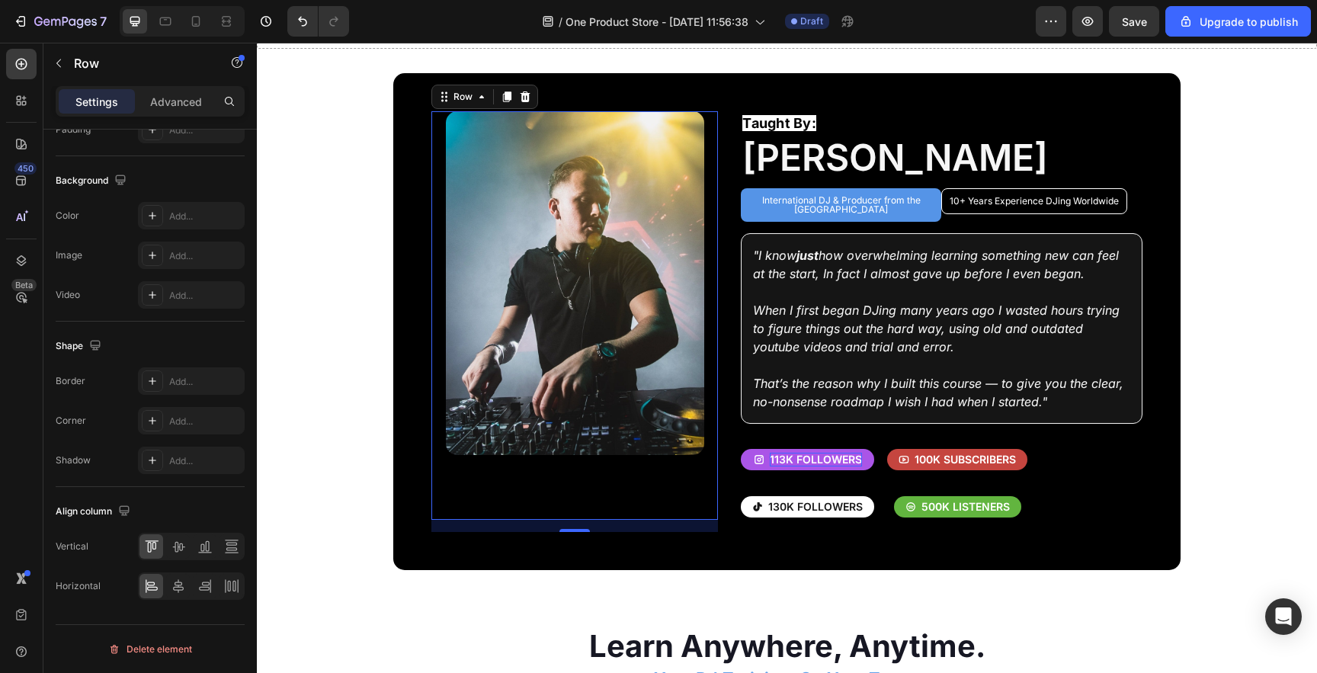
click at [1207, 378] on section "Image Row 16 Taught By: Text Block Ben Rainey Heading International DJ & Produc…" at bounding box center [786, 321] width 925 height 497
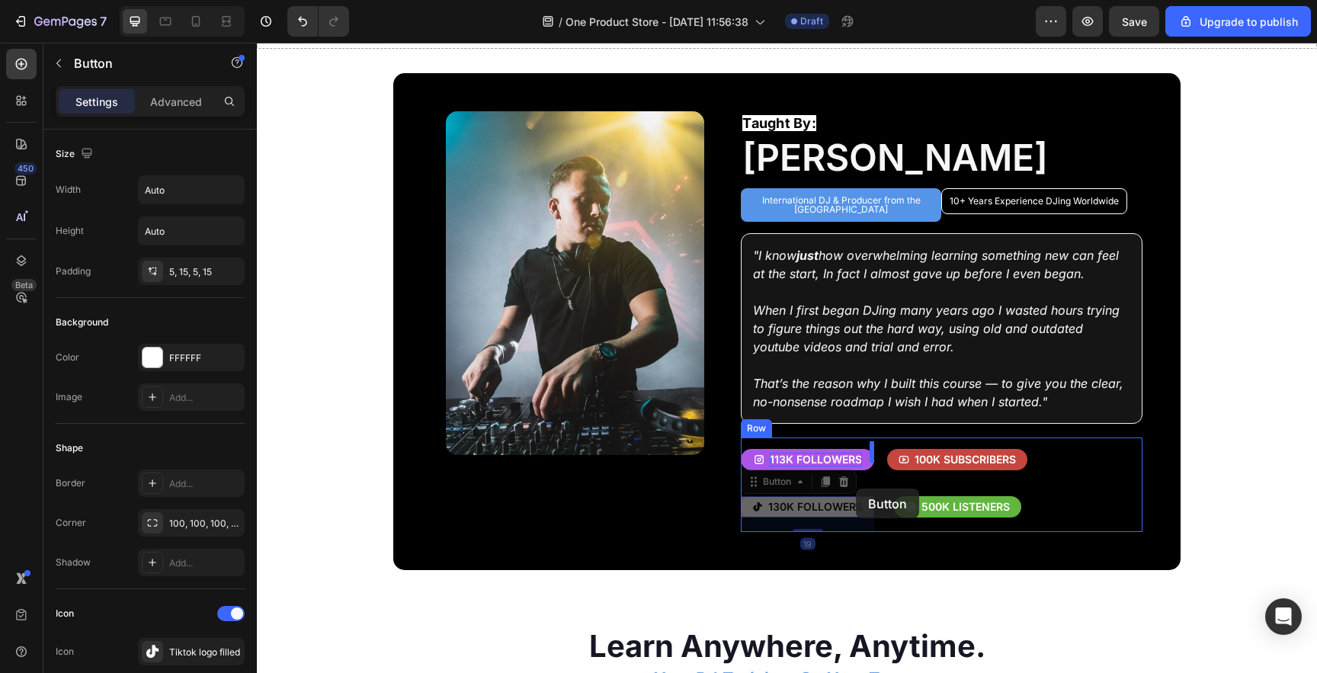
drag, startPoint x: 860, startPoint y: 496, endPoint x: 855, endPoint y: 489, distance: 8.9
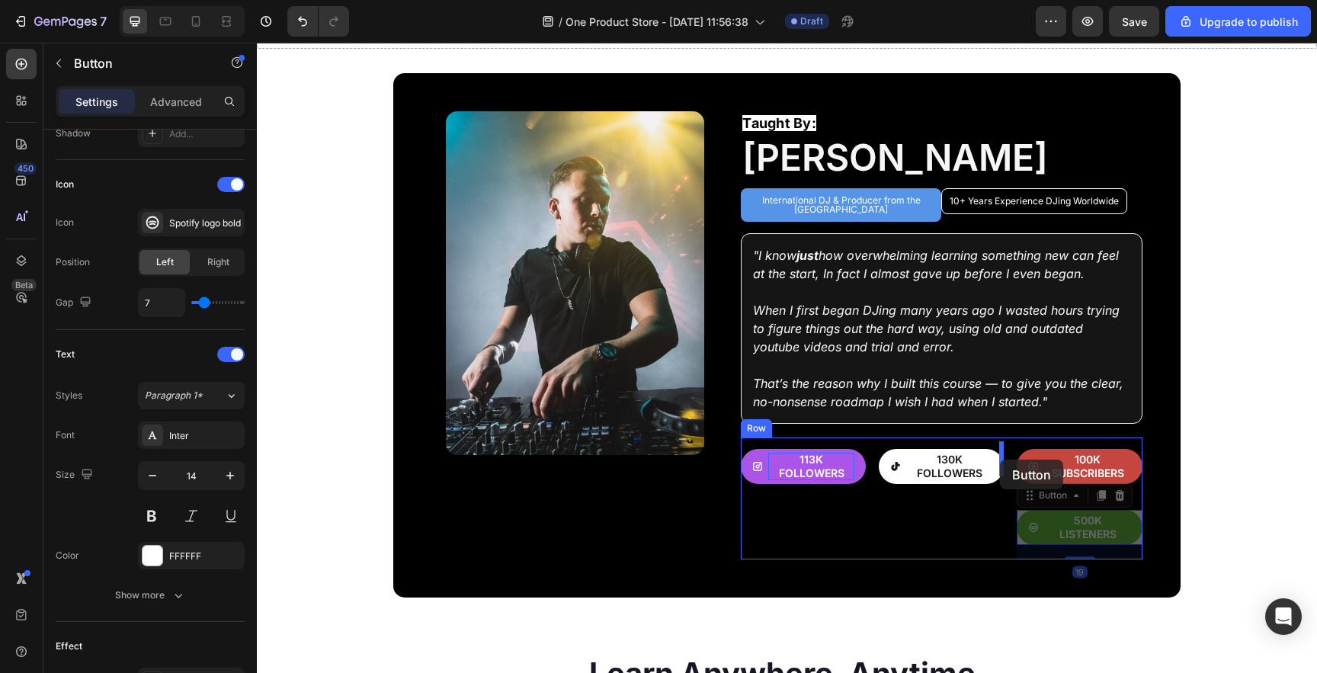
drag, startPoint x: 1050, startPoint y: 521, endPoint x: 1000, endPoint y: 460, distance: 78.6
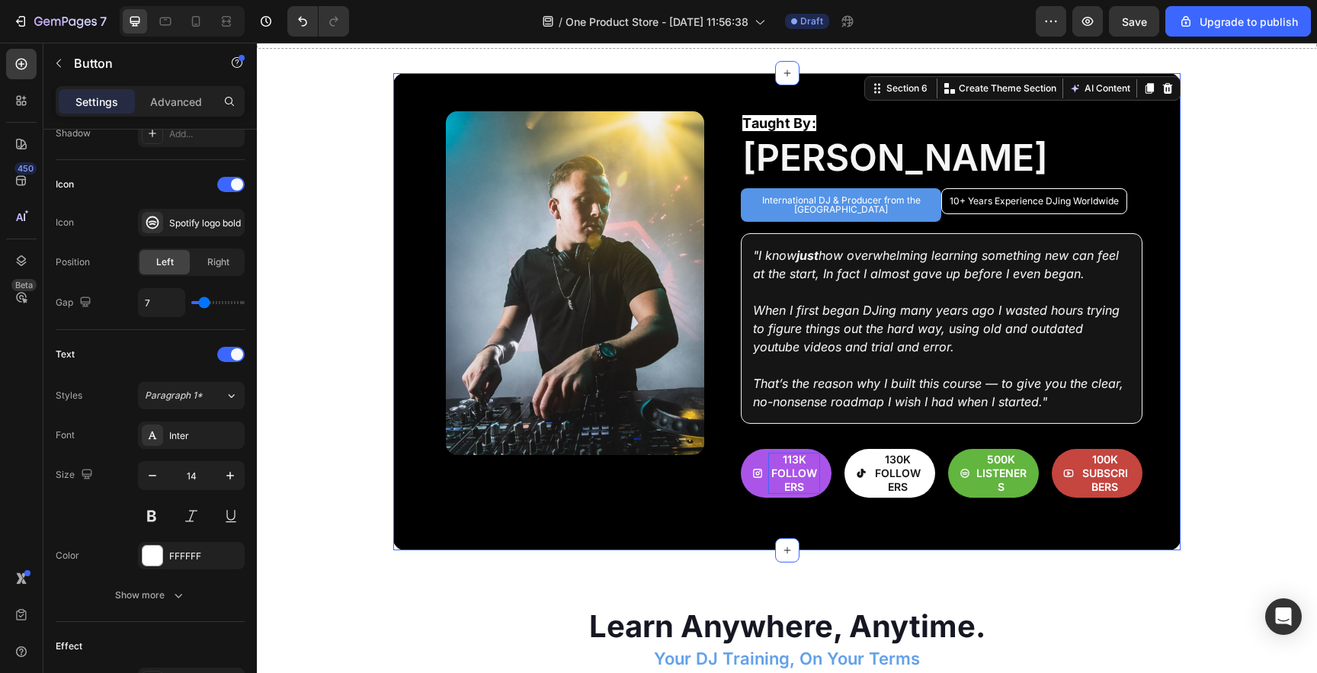
click at [863, 508] on div "Image Row Taught By: Text Block Ben Rainey Heading International DJ & Producer …" at bounding box center [786, 311] width 787 height 477
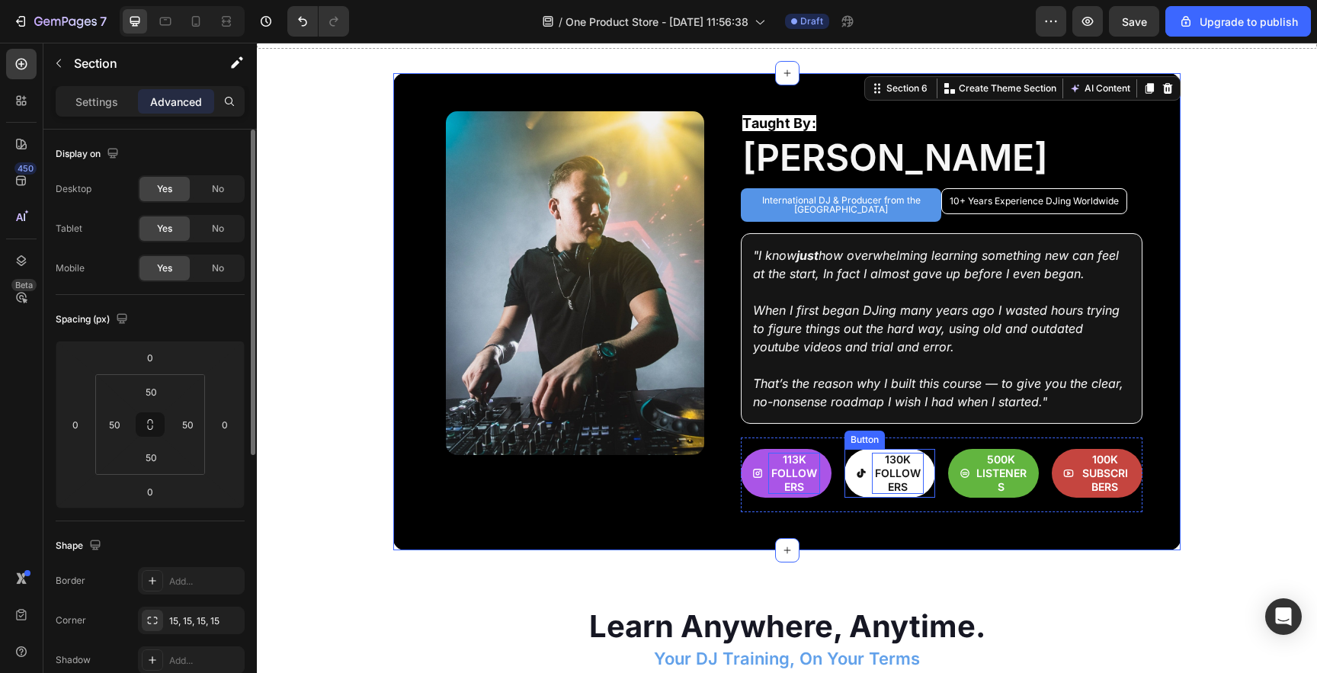
click at [890, 474] on p "130k followers" at bounding box center [898, 474] width 52 height 42
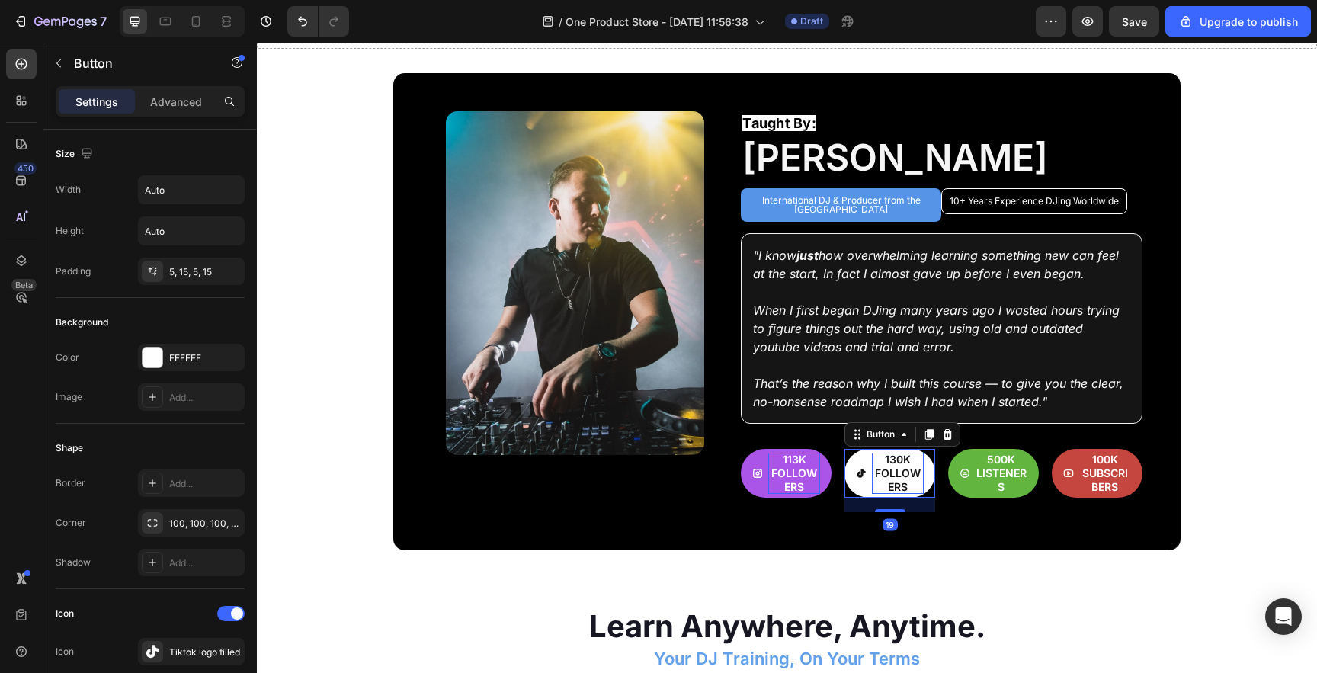
click at [893, 472] on p "130k followers" at bounding box center [898, 474] width 52 height 42
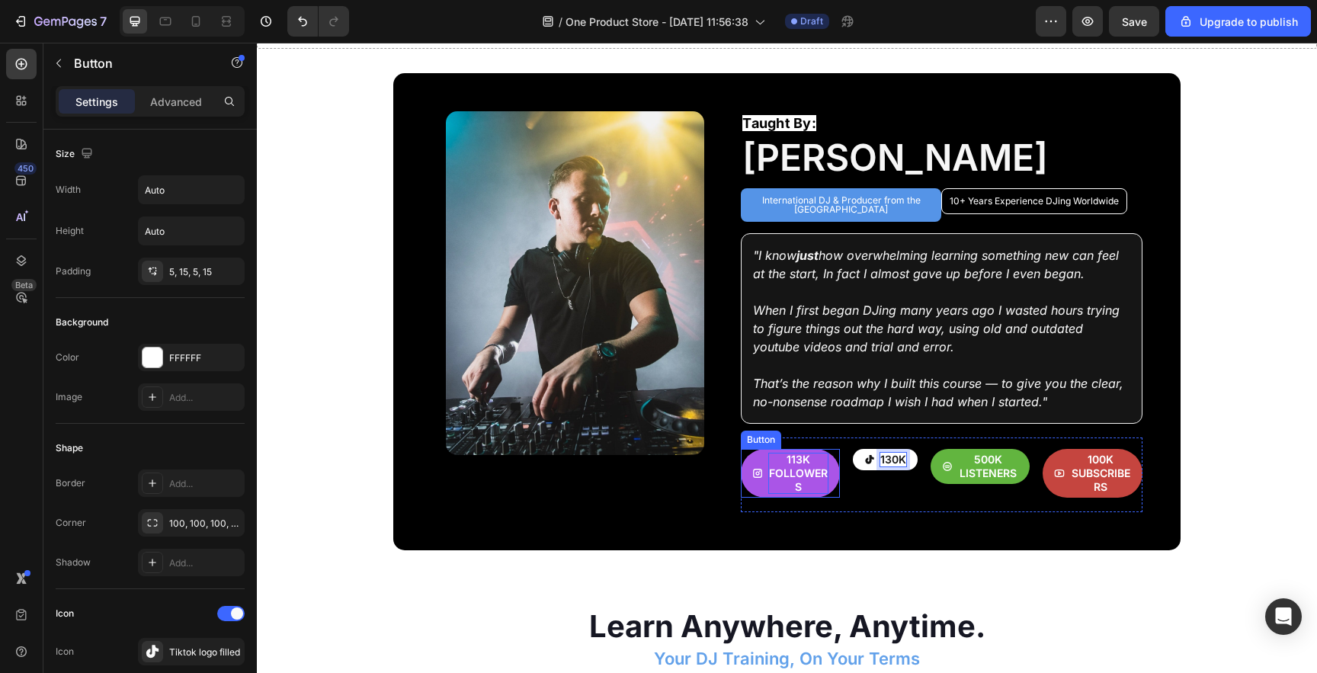
click at [810, 473] on p "113k followers" at bounding box center [798, 474] width 60 height 42
click at [805, 470] on p "113k followers" at bounding box center [798, 474] width 60 height 42
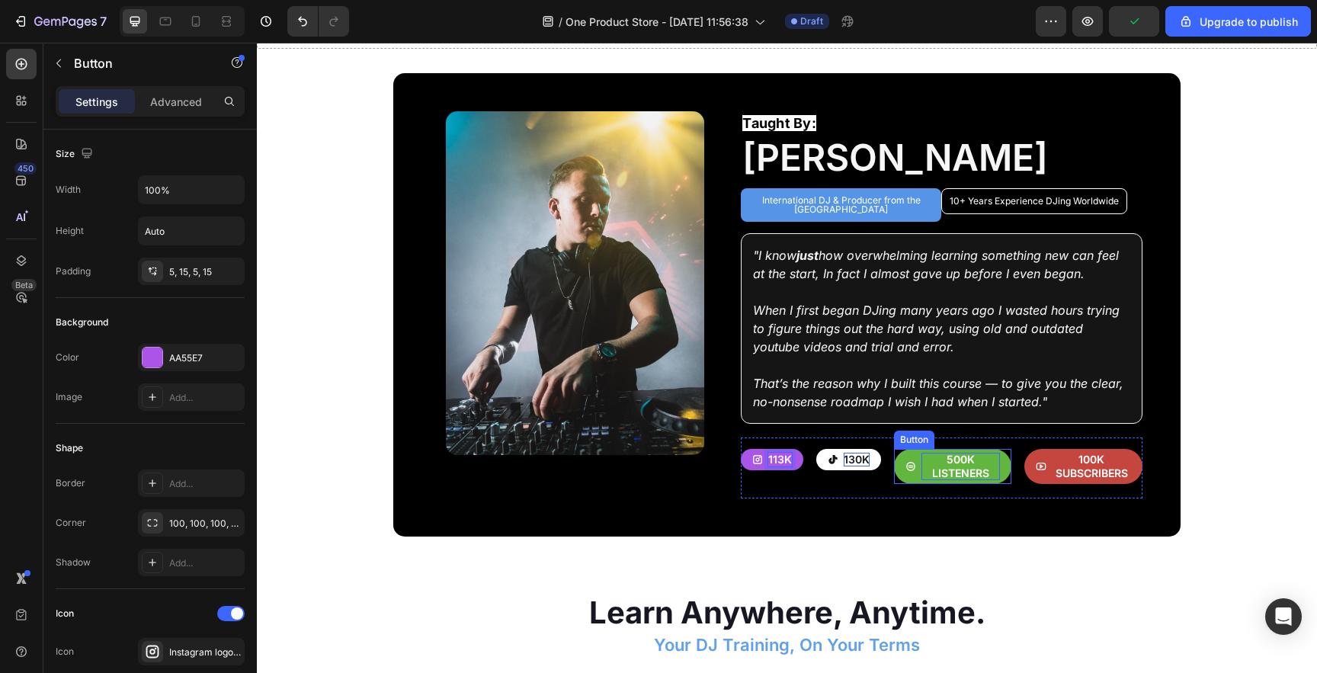
click at [983, 466] on p "500k listeners" at bounding box center [961, 466] width 79 height 27
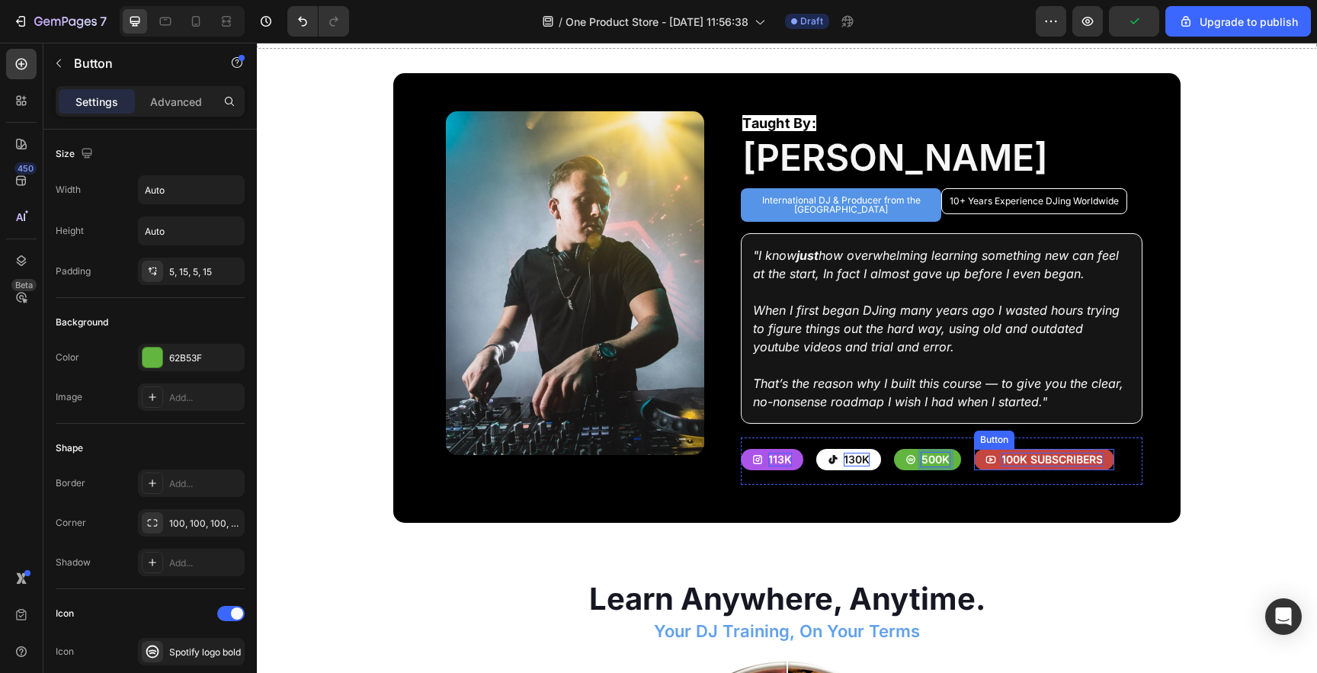
click at [1073, 453] on p "100k subscribers" at bounding box center [1052, 460] width 101 height 14
click at [1114, 452] on div "113k Button 130k Button 500k Button 100k Button Row 0" at bounding box center [941, 461] width 401 height 47
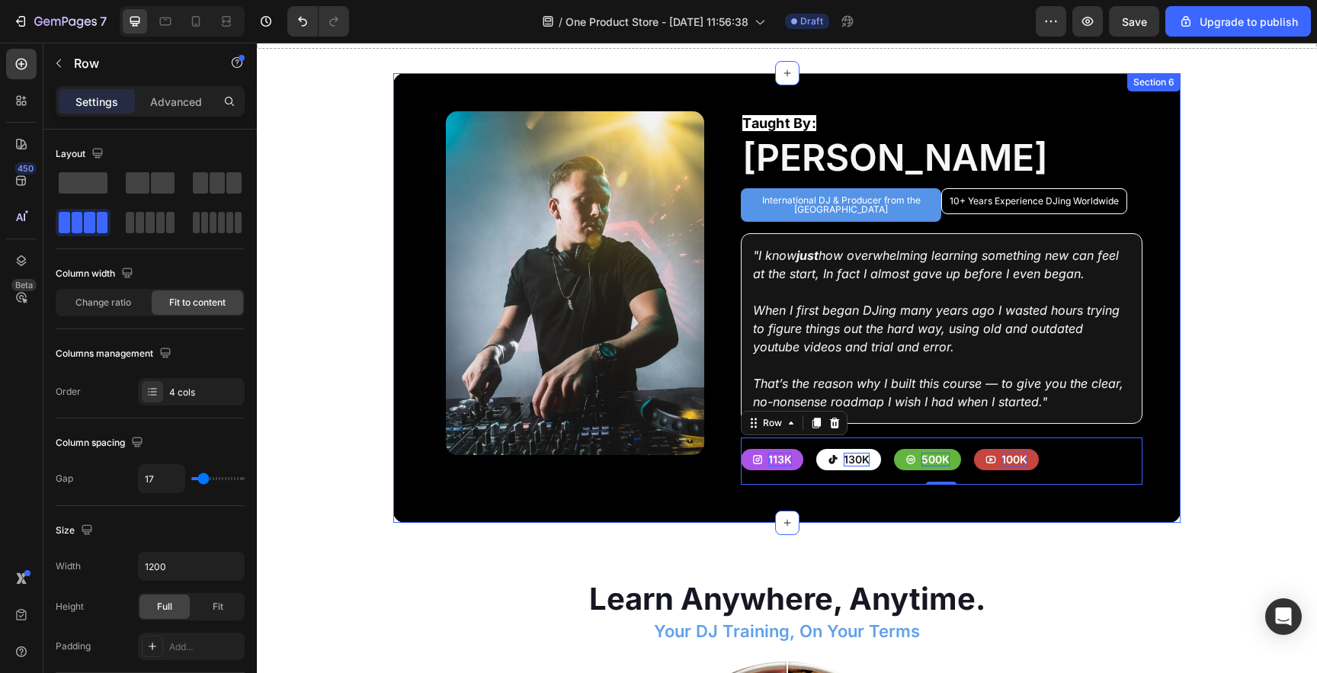
click at [1215, 453] on section "Image Row Taught By: Text Block Ben Rainey Heading International DJ & Producer …" at bounding box center [786, 298] width 925 height 450
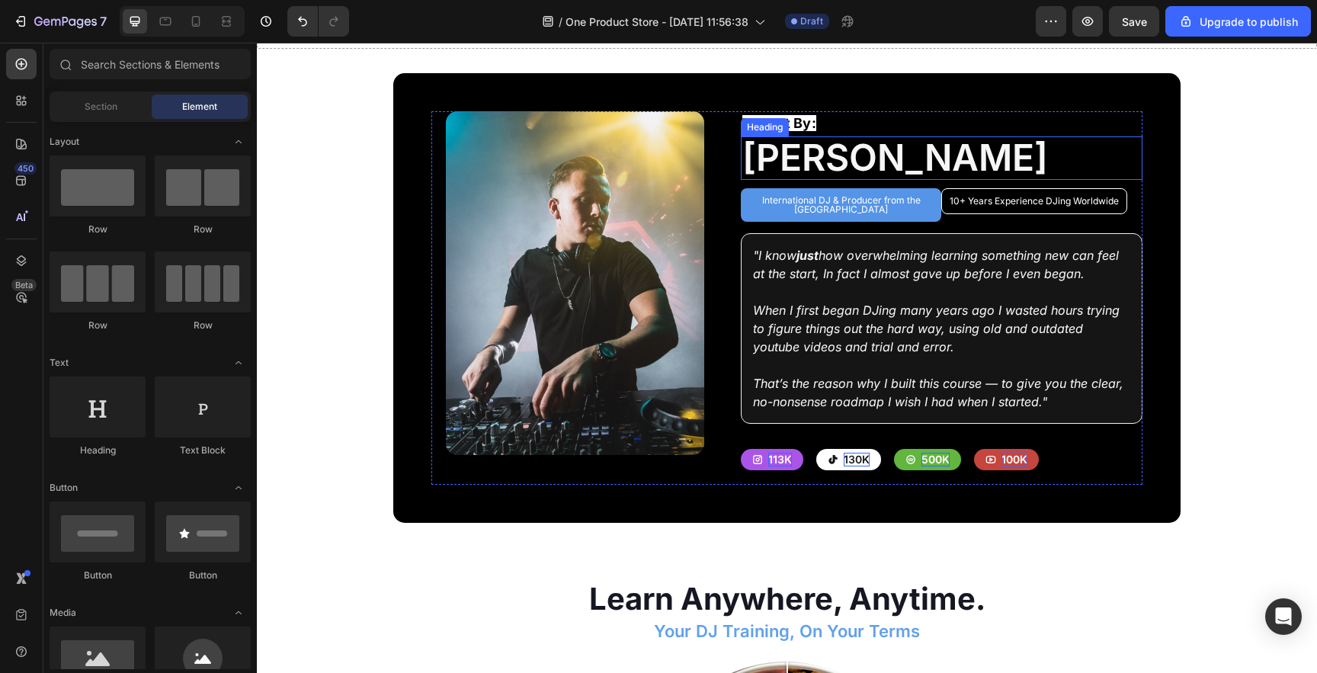
click at [877, 171] on h2 "[PERSON_NAME]" at bounding box center [941, 157] width 401 height 43
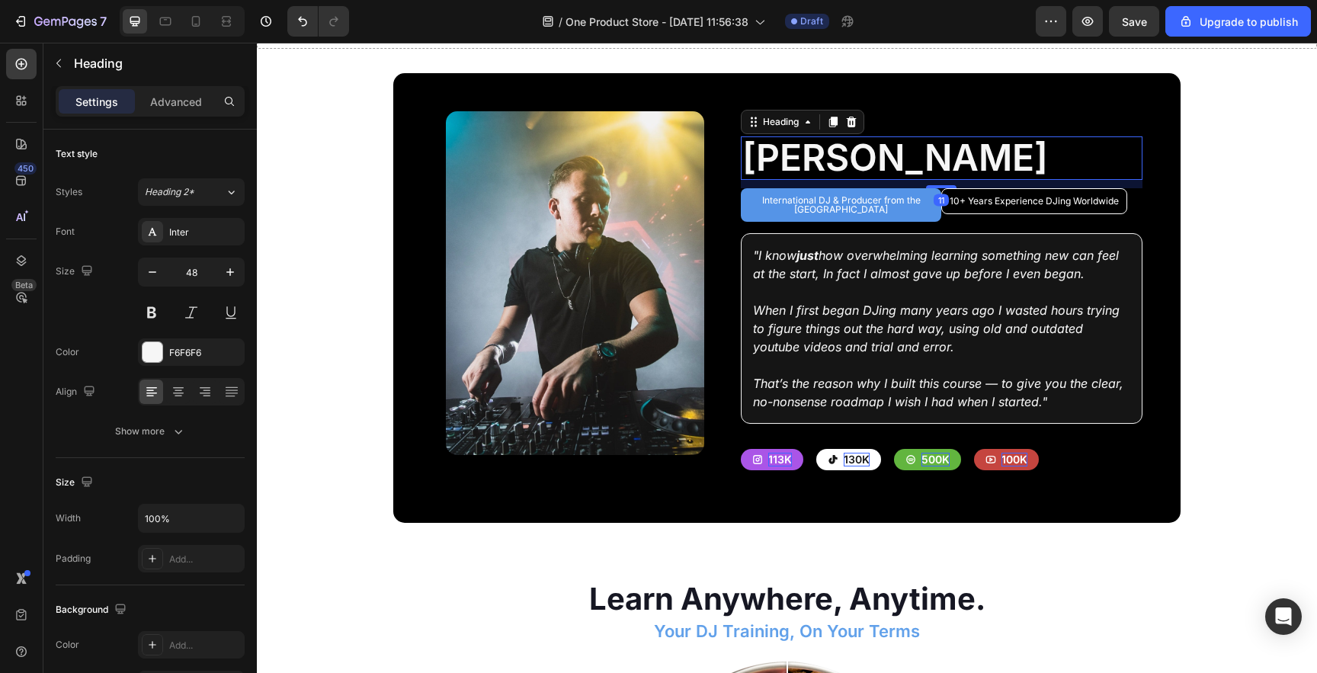
click at [836, 123] on icon at bounding box center [833, 122] width 8 height 11
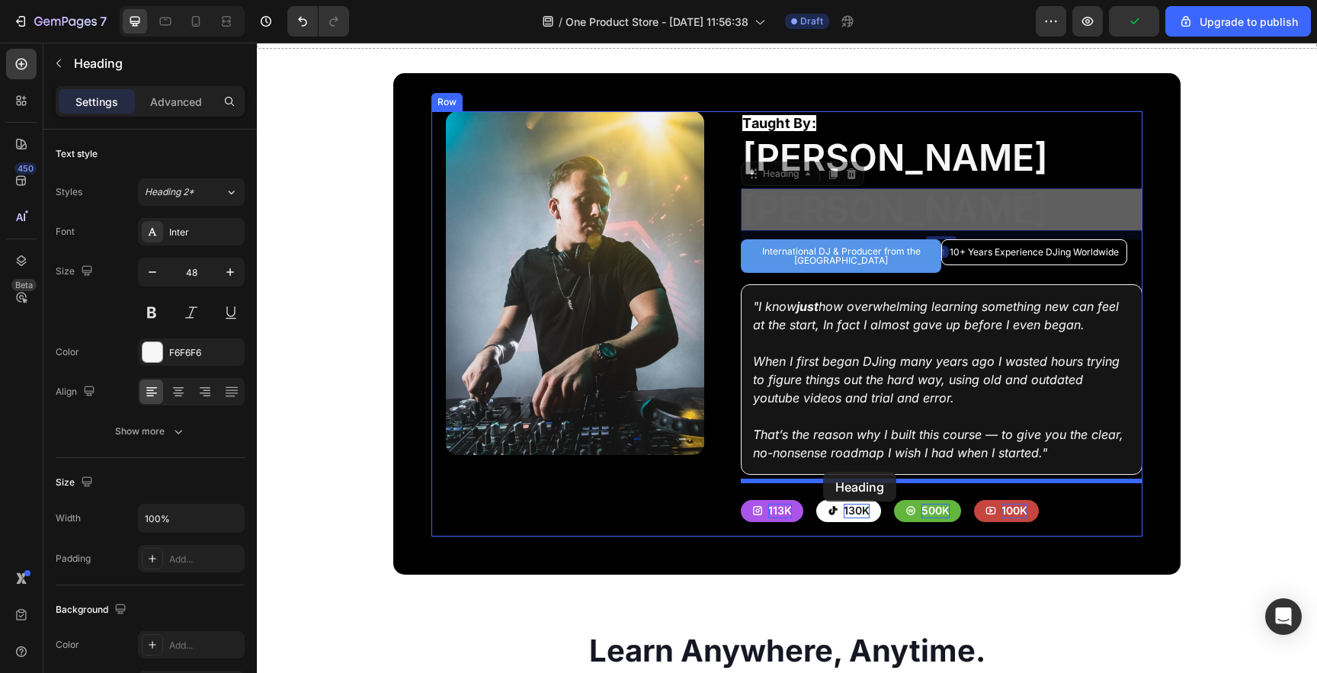
drag, startPoint x: 758, startPoint y: 180, endPoint x: 823, endPoint y: 473, distance: 299.8
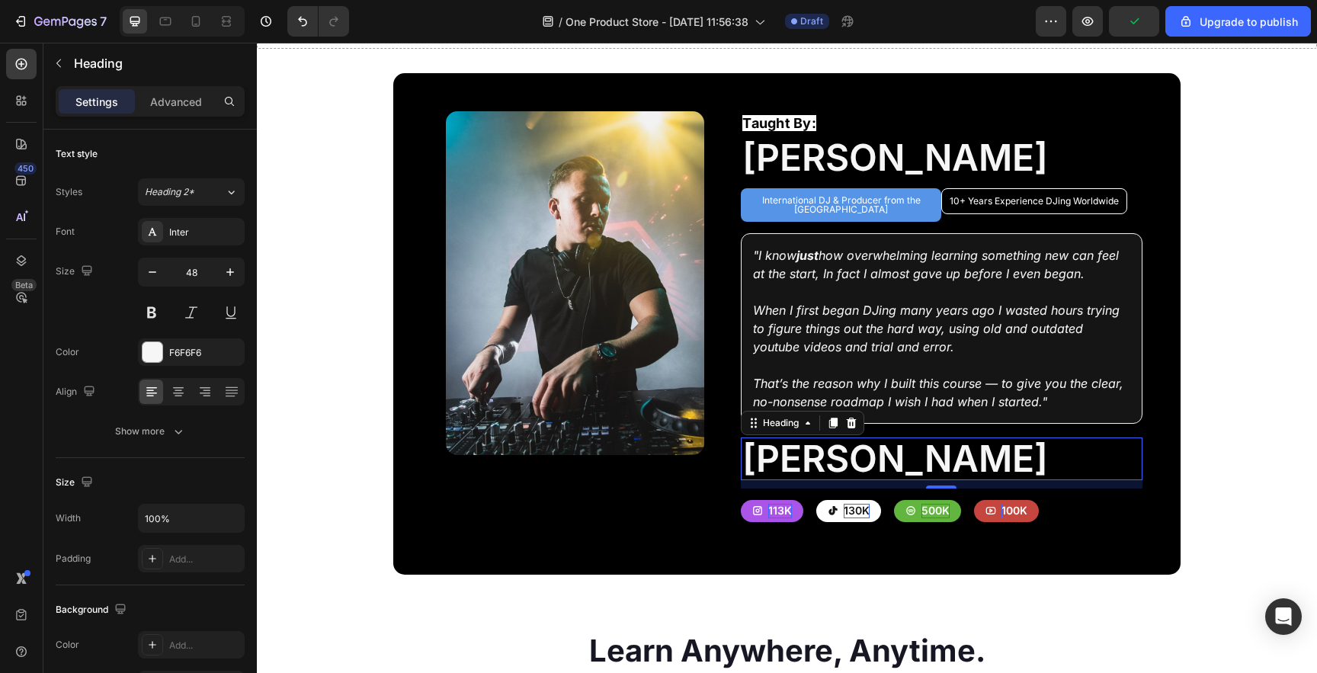
click at [816, 465] on h2 "[PERSON_NAME]" at bounding box center [941, 459] width 401 height 43
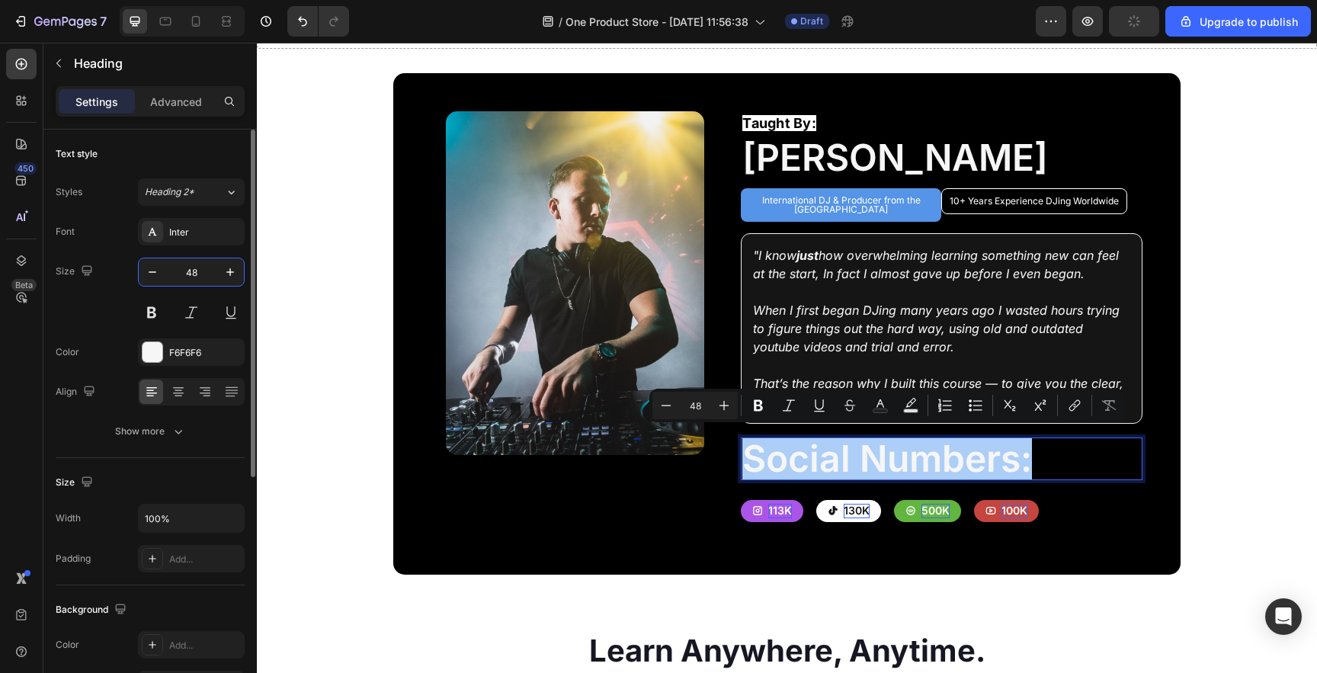
click at [188, 277] on input "48" at bounding box center [191, 271] width 50 height 27
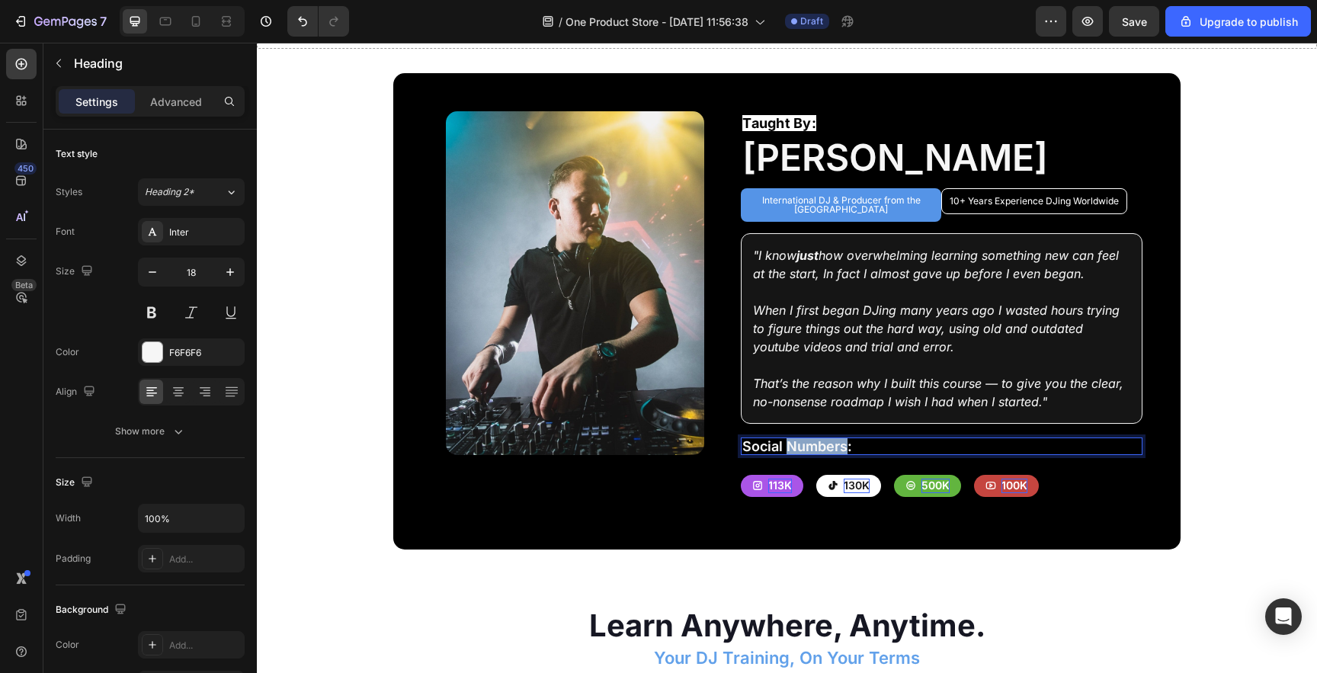
click at [835, 441] on p "Social Numbers:" at bounding box center [941, 446] width 398 height 15
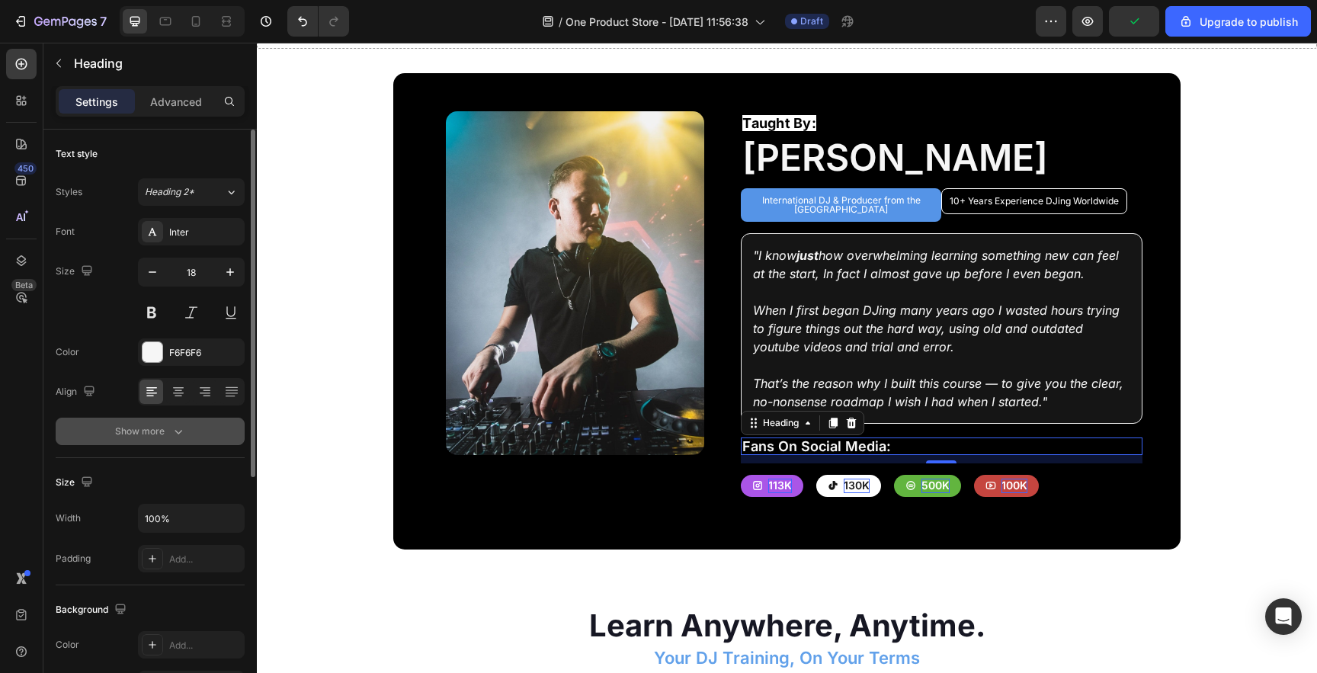
click at [168, 439] on button "Show more" at bounding box center [150, 431] width 189 height 27
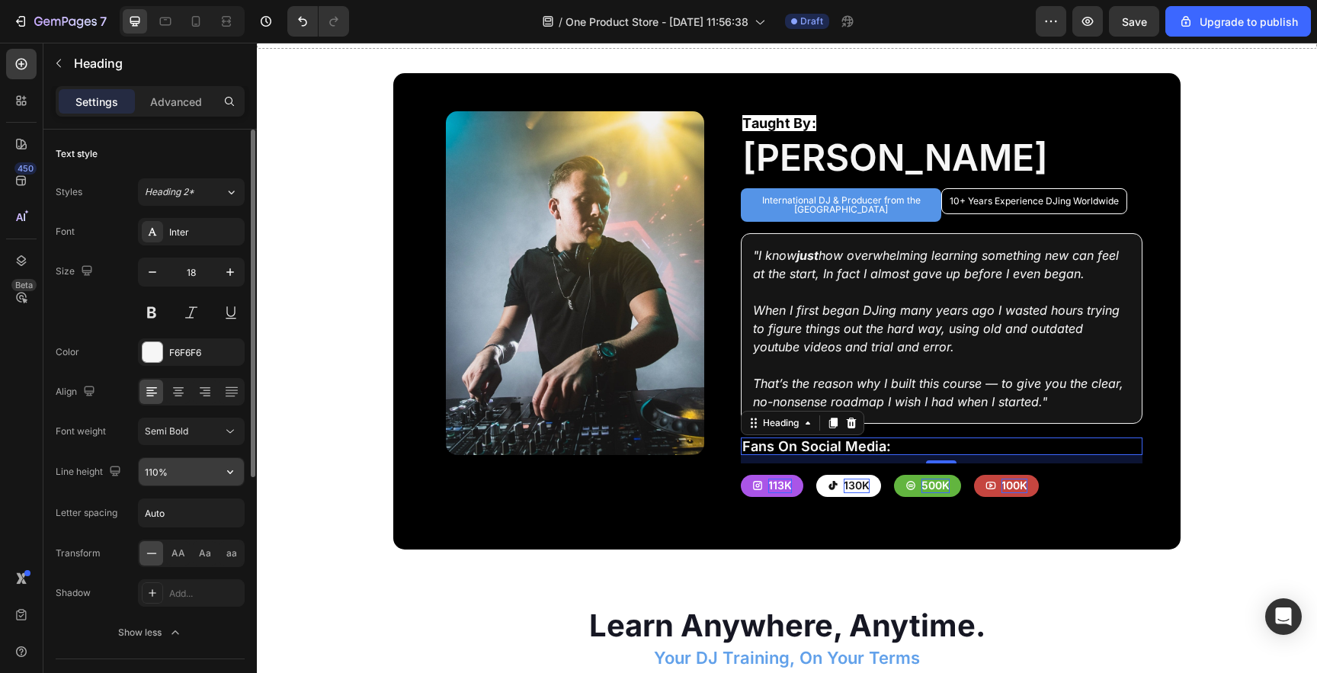
click at [176, 466] on input "110%" at bounding box center [191, 471] width 105 height 27
click at [226, 473] on icon "button" at bounding box center [230, 471] width 15 height 15
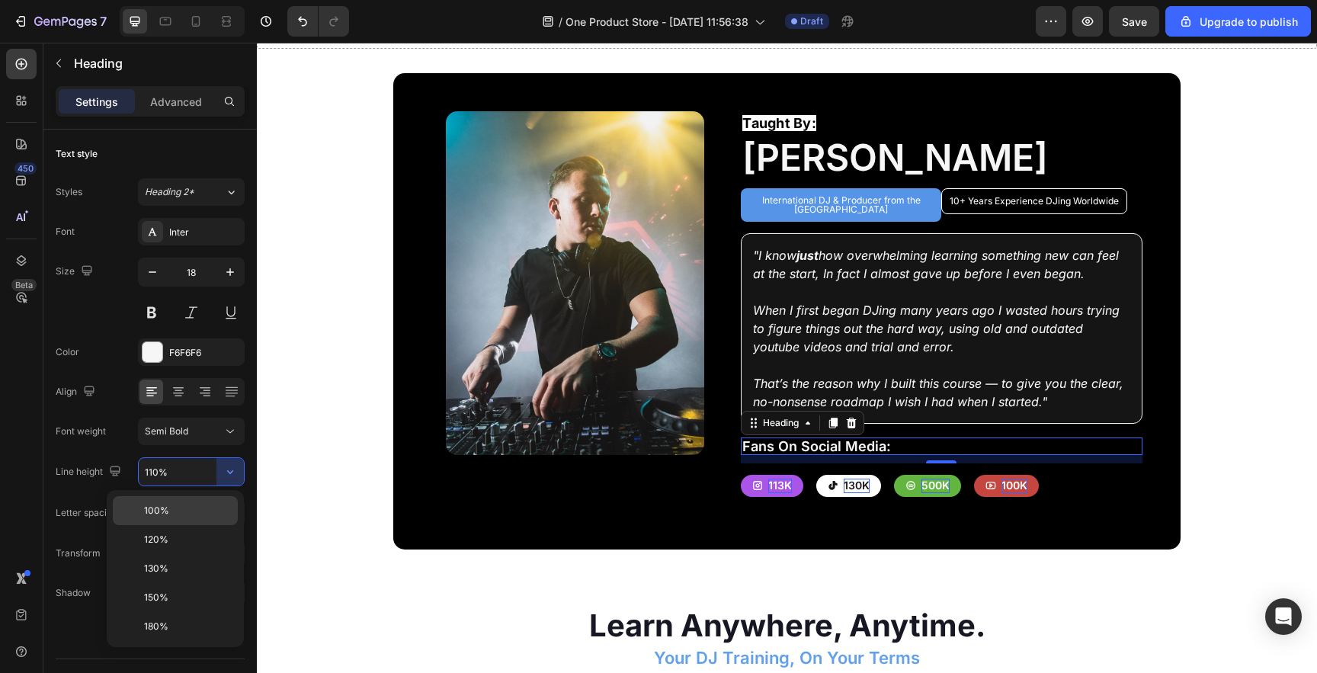
click at [210, 512] on p "100%" at bounding box center [187, 511] width 87 height 14
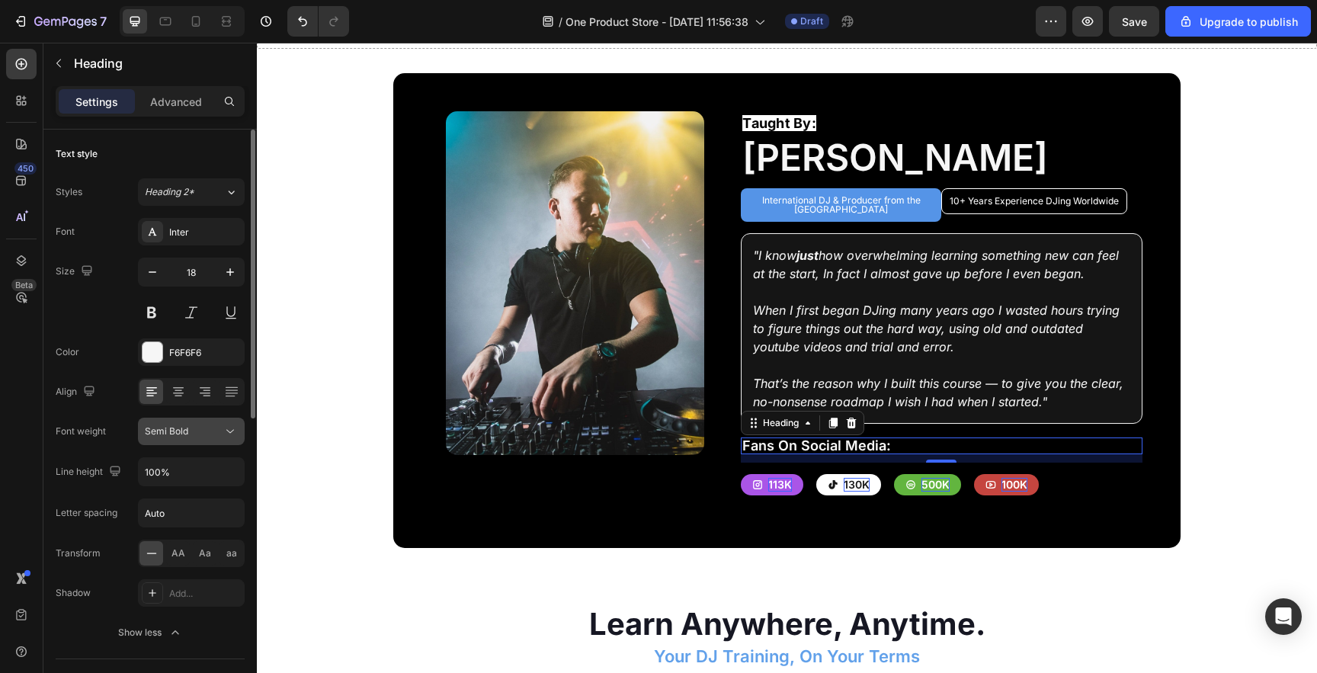
click at [184, 434] on span "Semi Bold" at bounding box center [166, 430] width 43 height 11
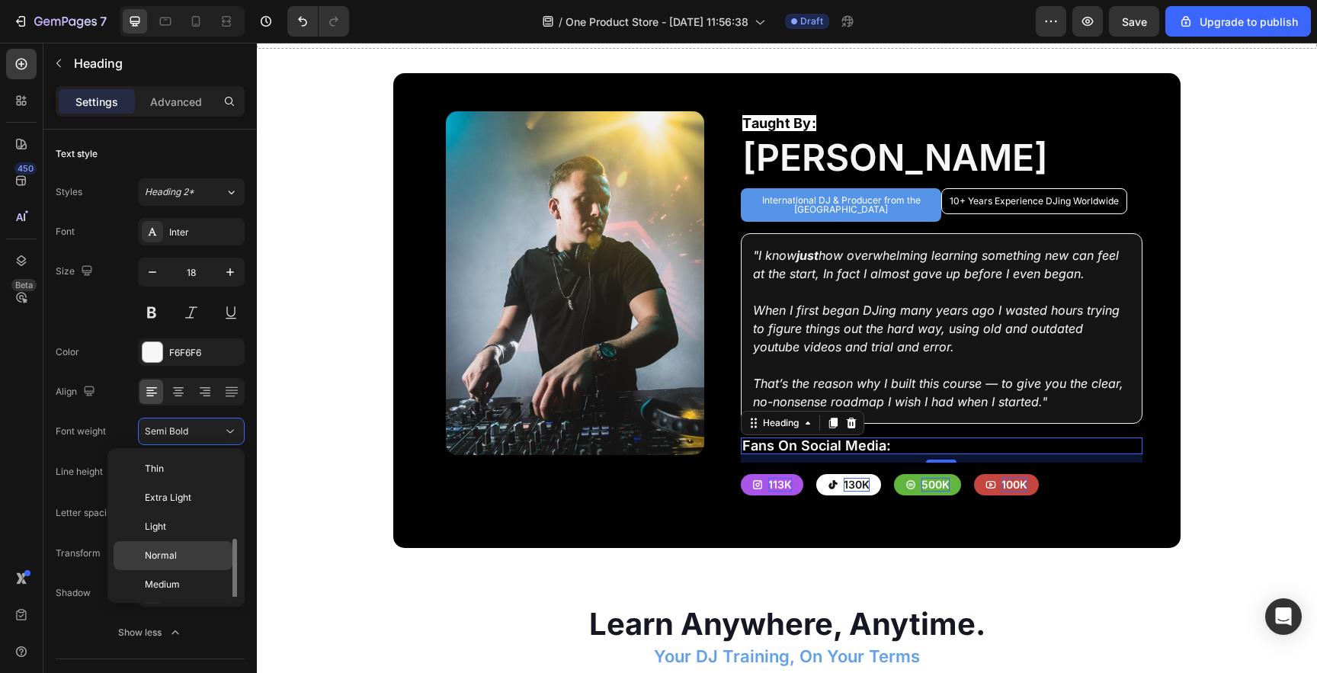
scroll to position [55, 0]
click at [182, 473] on p "Light" at bounding box center [185, 472] width 81 height 14
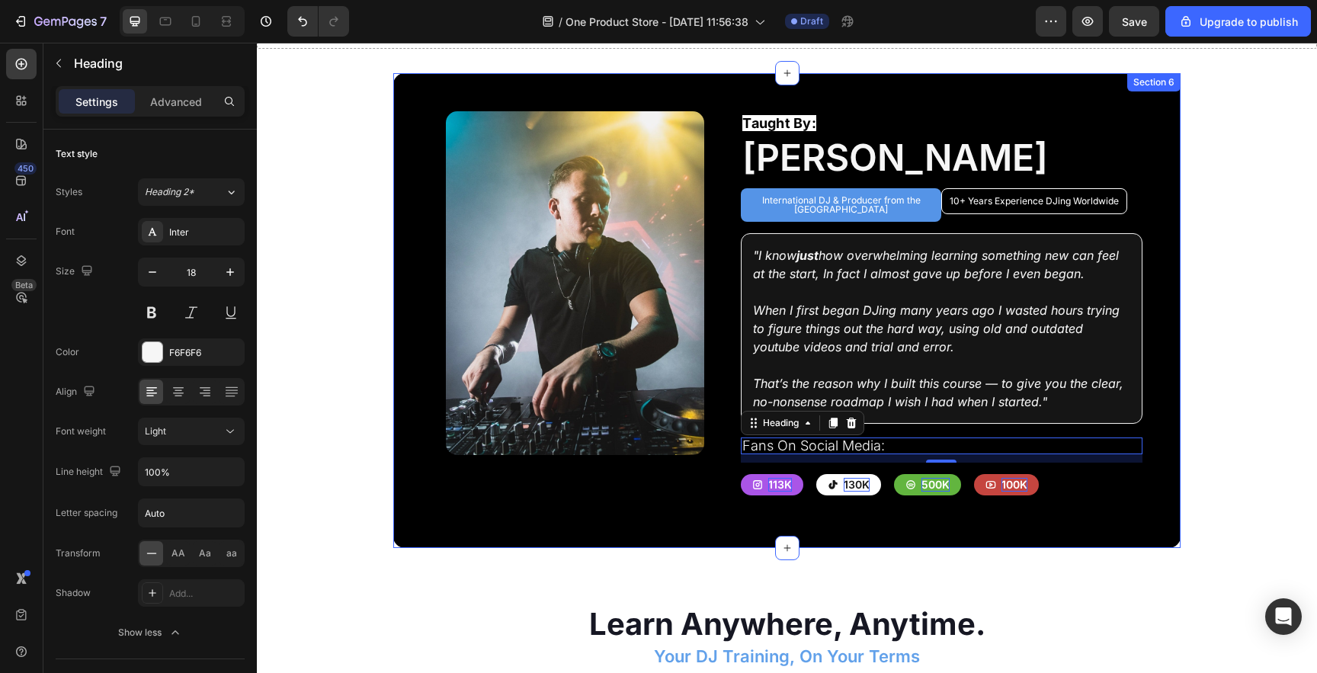
click at [567, 507] on div "Image Row Taught By: Text Block Ben Rainey Heading International DJ & Producer …" at bounding box center [786, 310] width 787 height 475
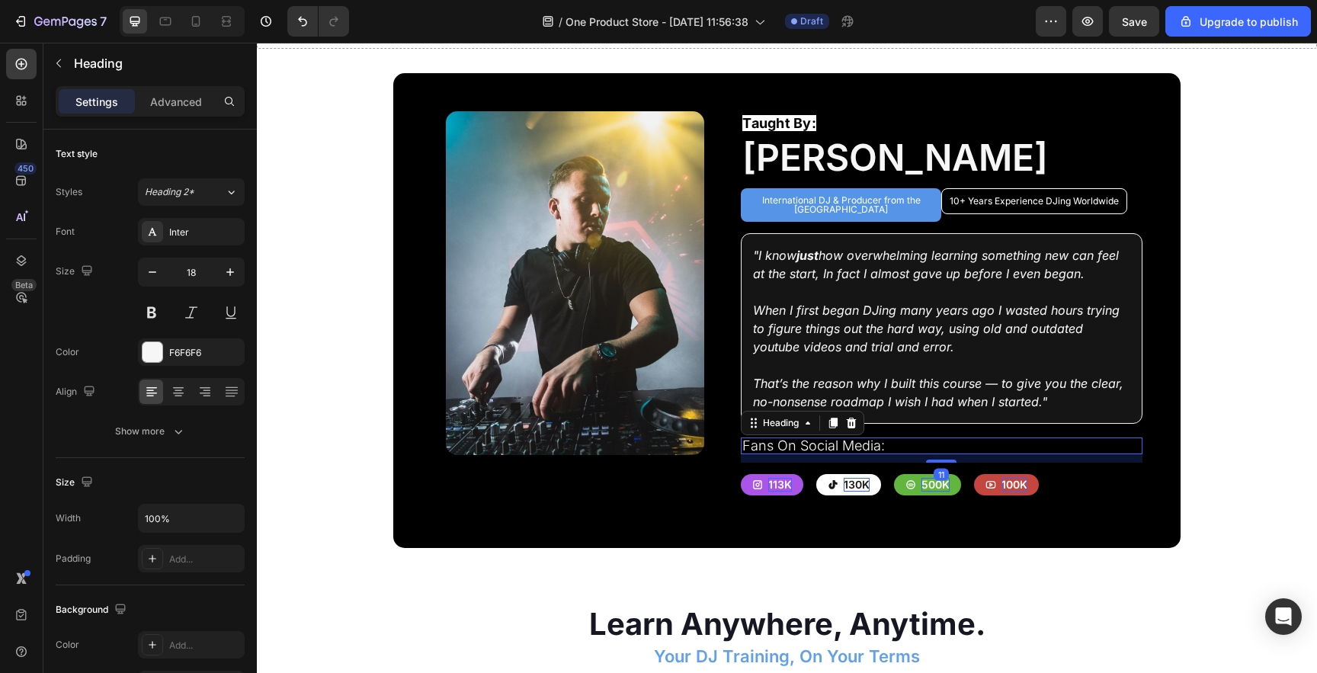
click at [877, 444] on p "Fans On Social Media:" at bounding box center [941, 446] width 398 height 14
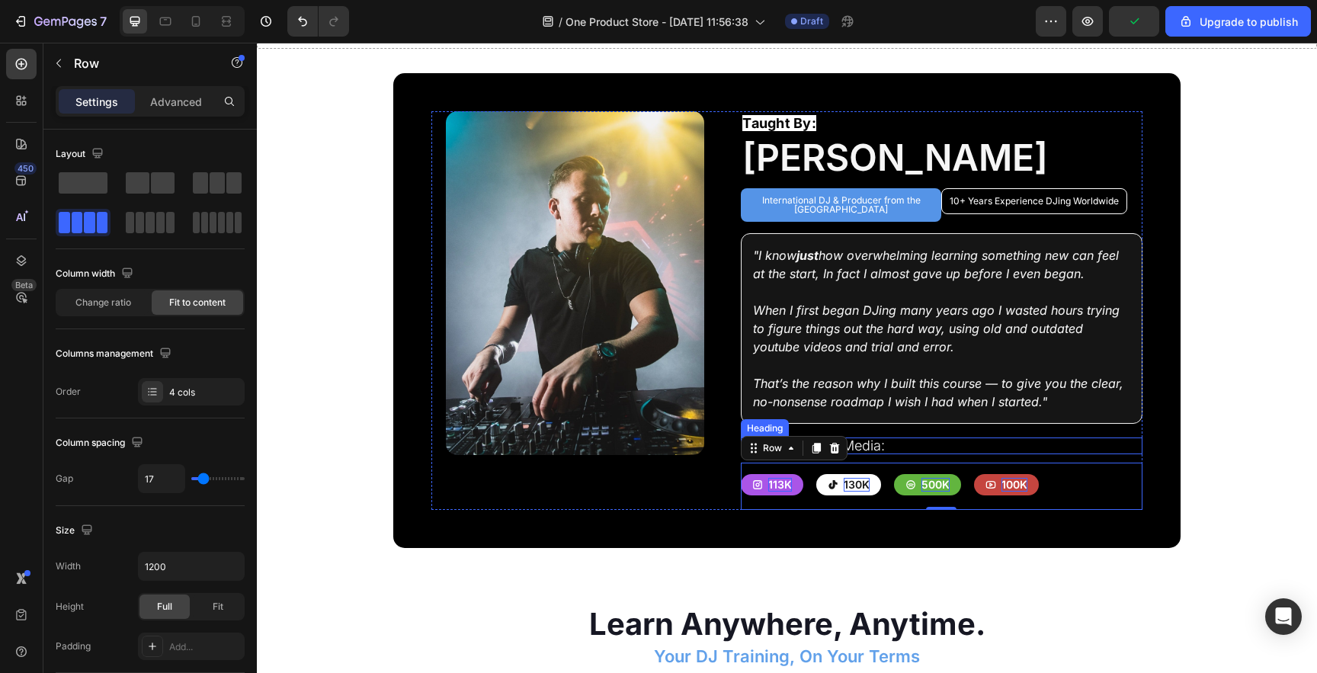
click at [941, 440] on p "Fans On Social Media:" at bounding box center [941, 446] width 398 height 14
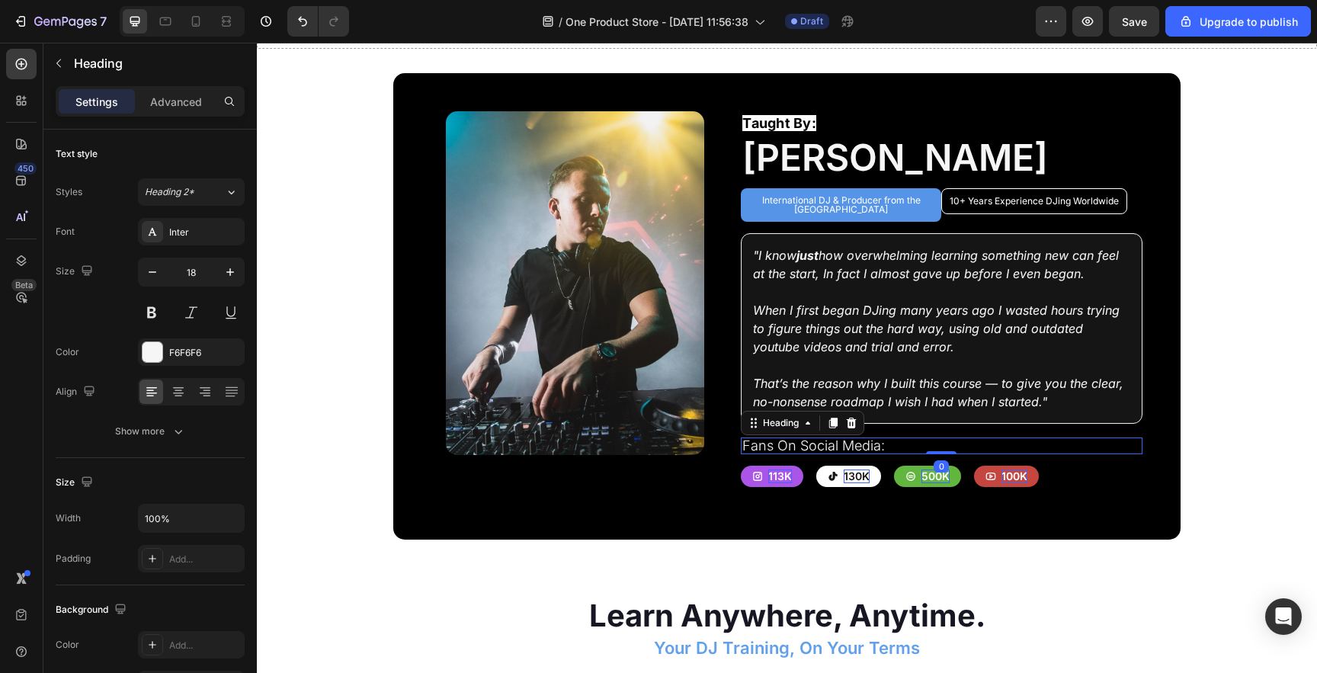
drag, startPoint x: 944, startPoint y: 453, endPoint x: 945, endPoint y: 438, distance: 15.3
click at [945, 438] on div "Fans On Social Media: Heading 0" at bounding box center [941, 446] width 401 height 17
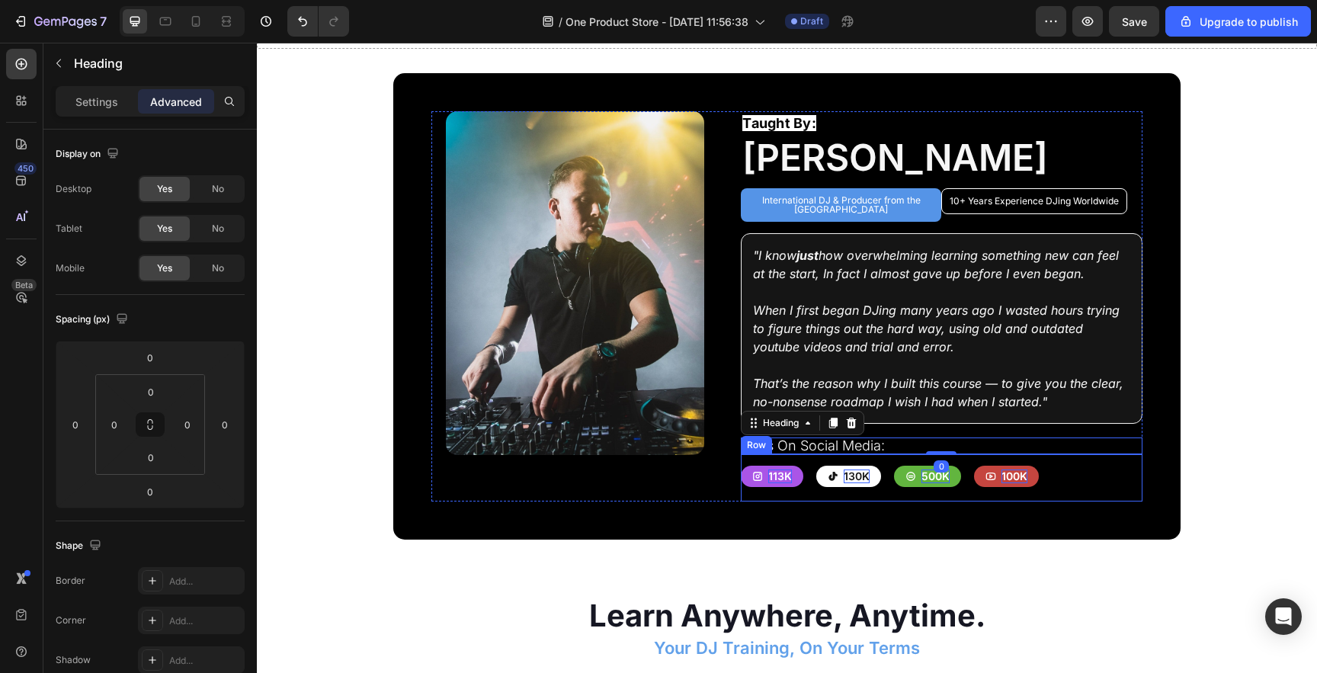
click at [1080, 471] on div "113k Button 130k Button 500k Button 100k Button Row" at bounding box center [941, 477] width 401 height 47
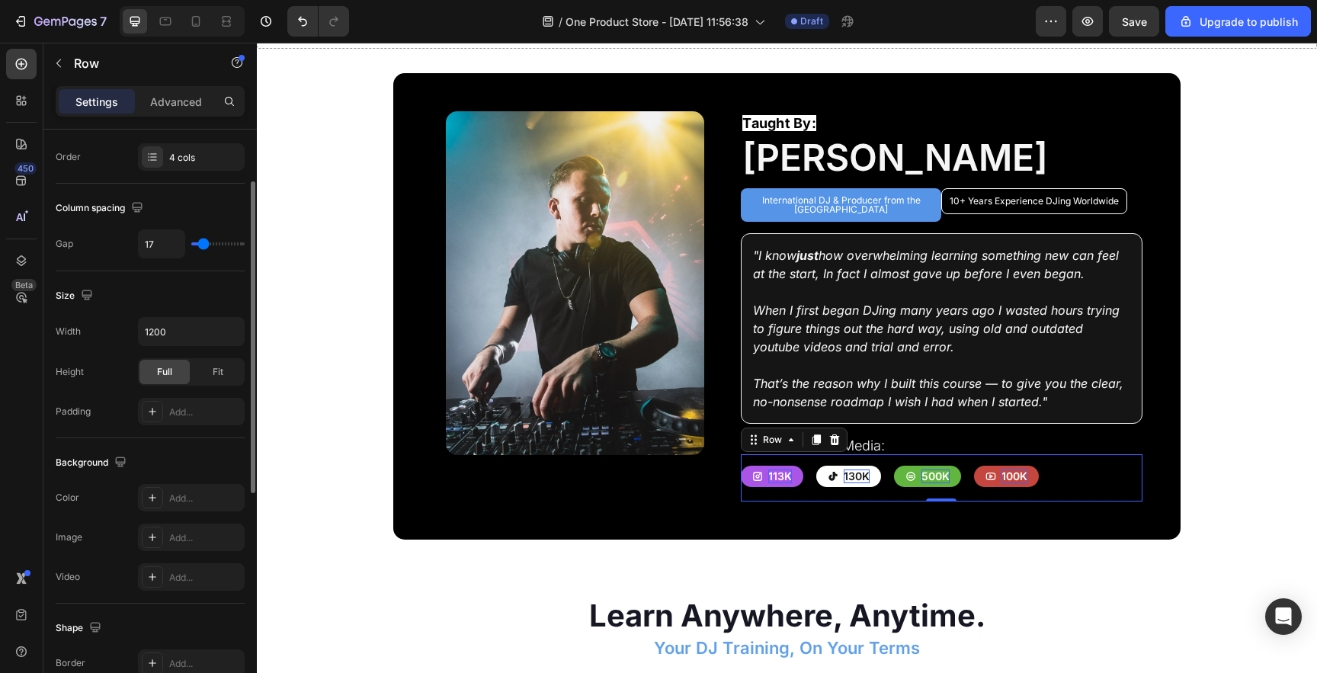
scroll to position [517, 0]
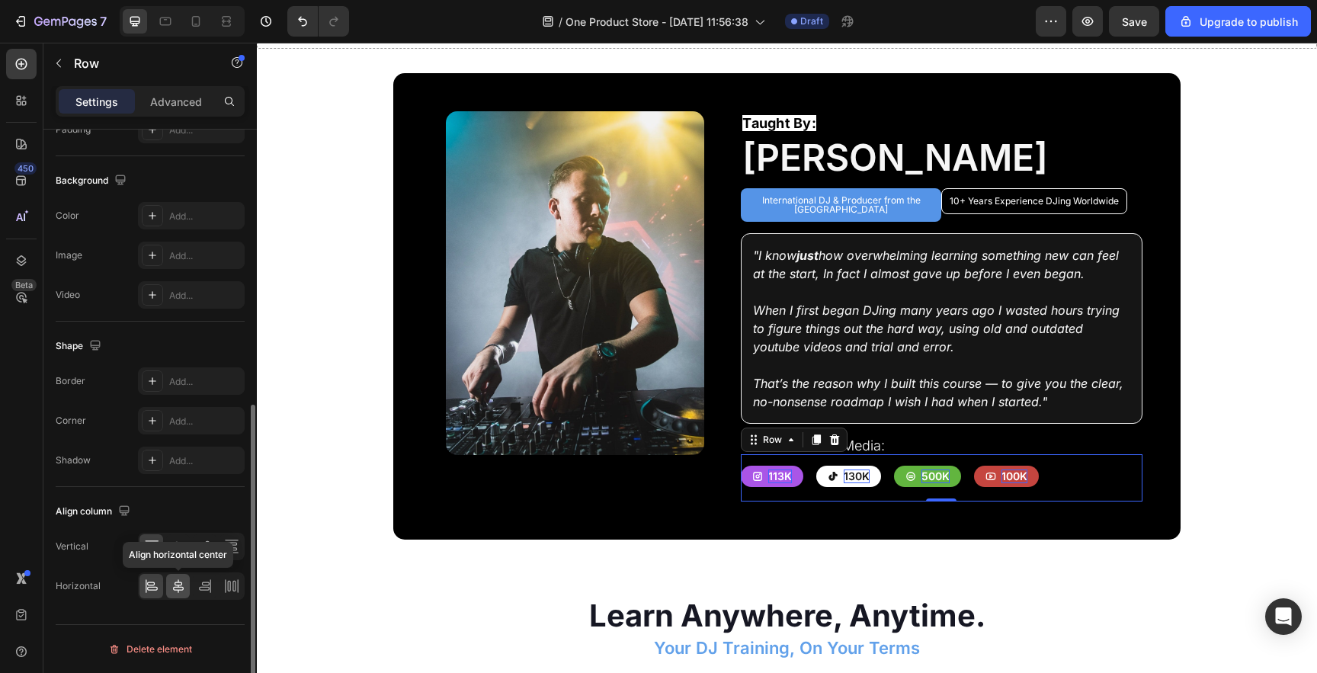
click at [175, 585] on icon at bounding box center [178, 586] width 11 height 14
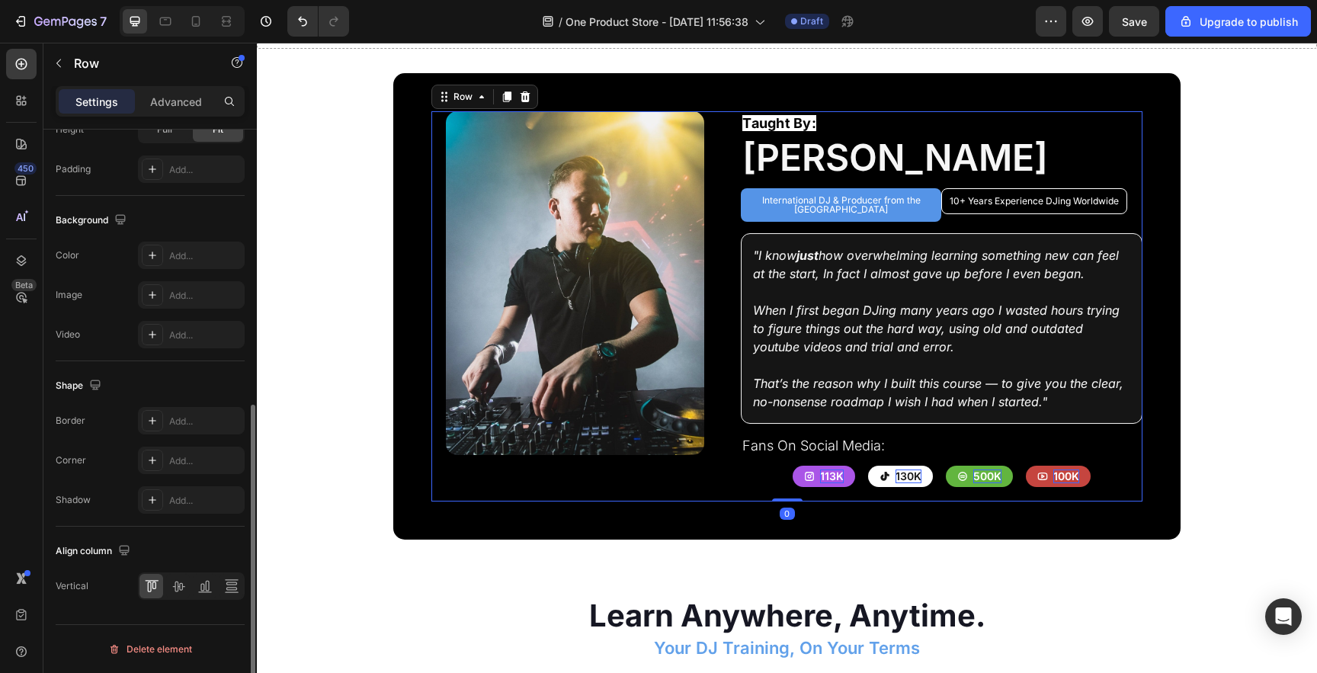
click at [935, 428] on div "Taught By: Text Block Ben Rainey Heading International DJ & Producer from the U…" at bounding box center [941, 306] width 401 height 390
click at [935, 441] on p "Fans On Social Media:" at bounding box center [941, 446] width 398 height 14
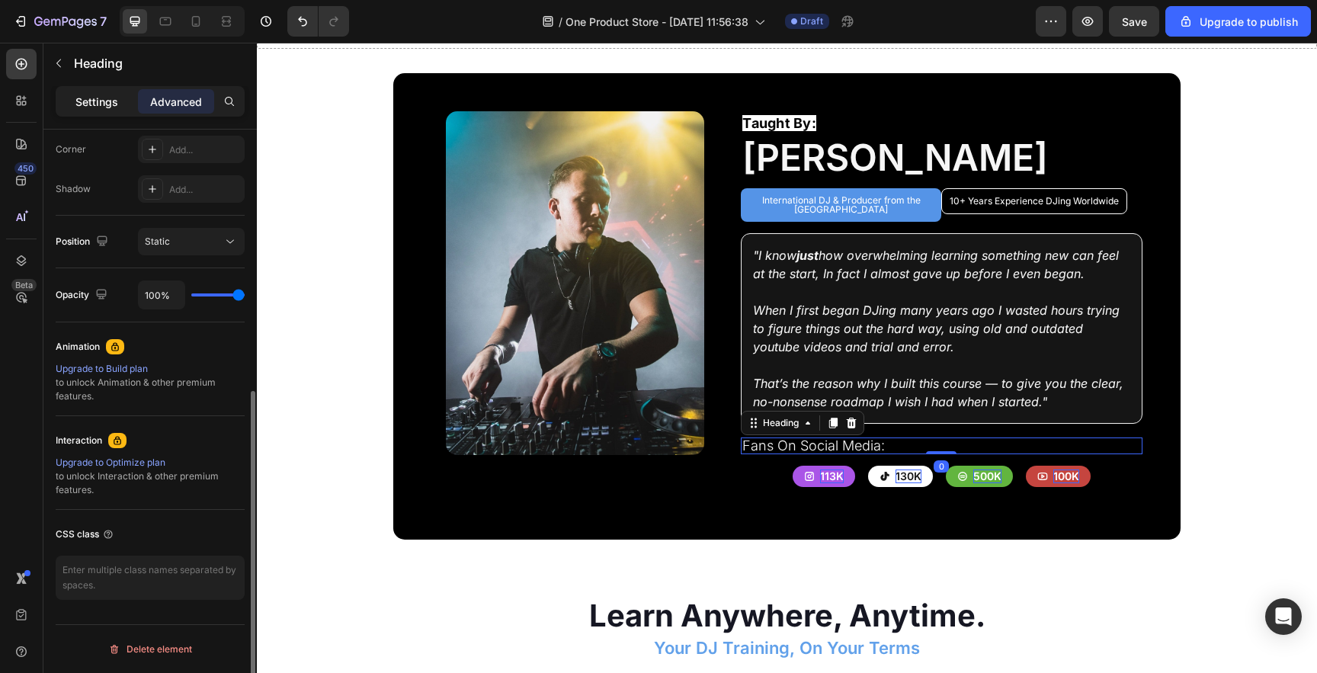
click at [97, 111] on div "Settings" at bounding box center [97, 101] width 76 height 24
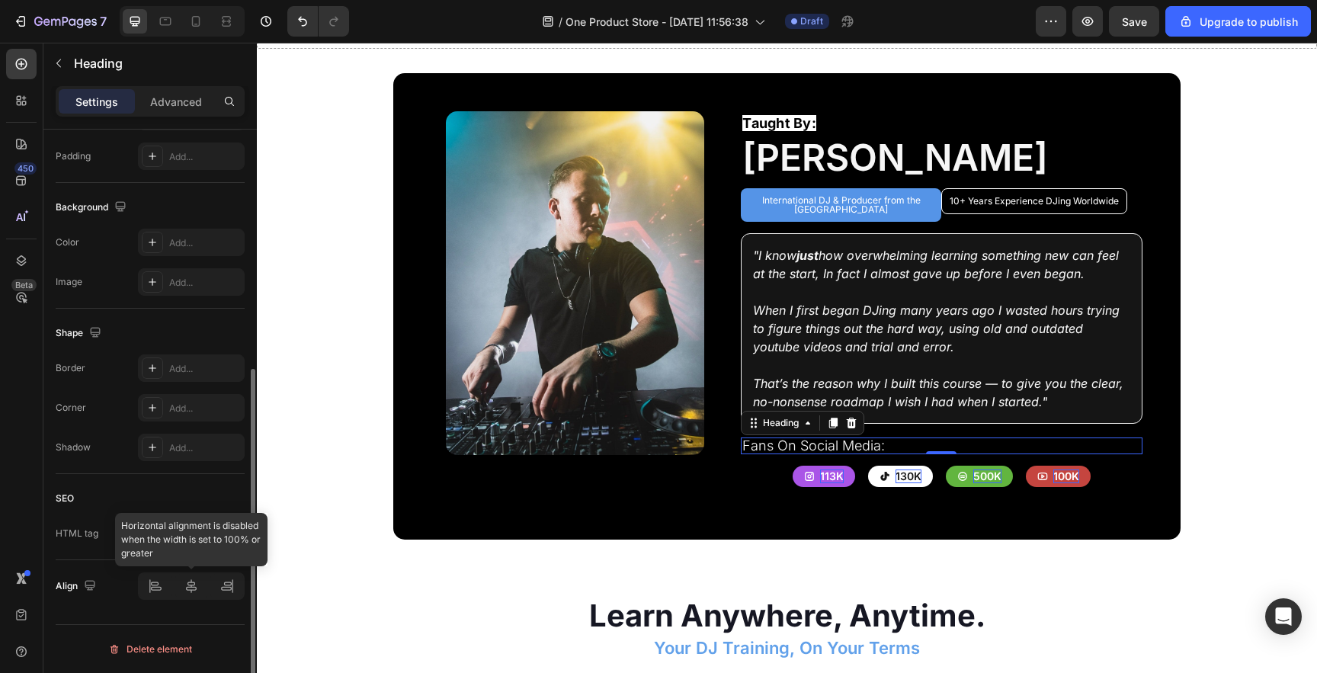
click at [190, 579] on div at bounding box center [191, 585] width 107 height 27
click at [191, 591] on div at bounding box center [191, 585] width 107 height 27
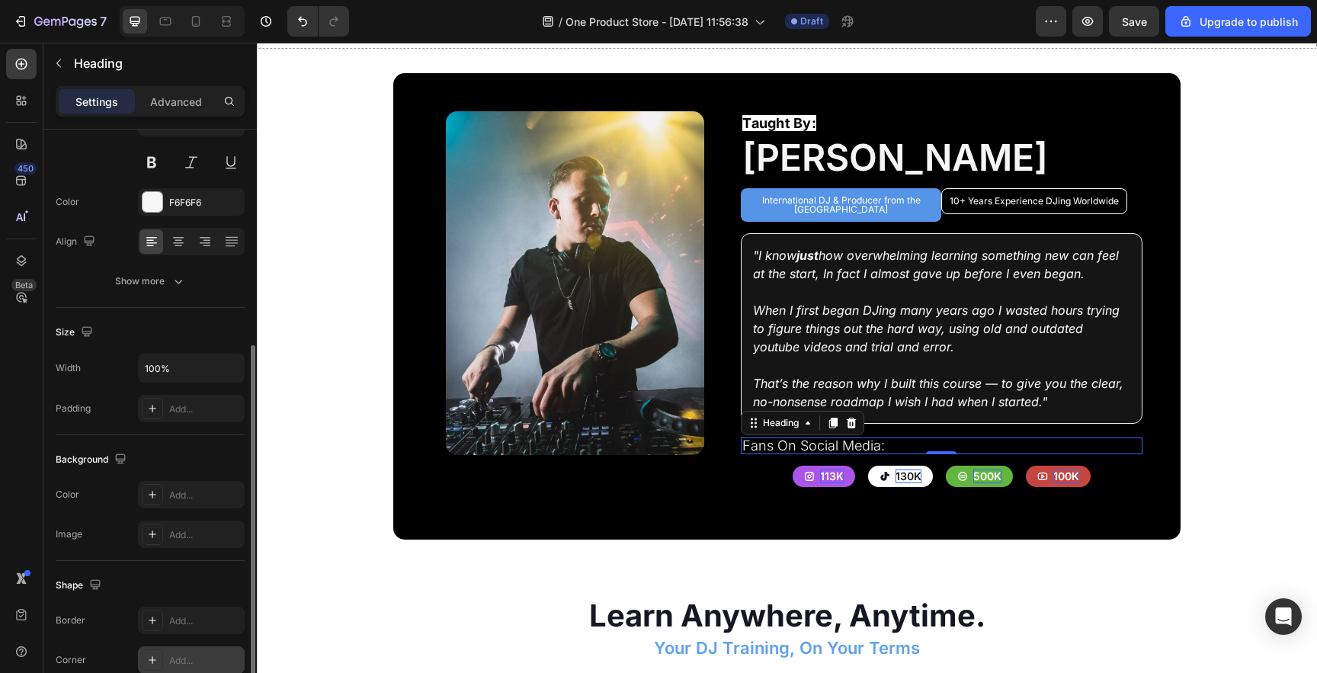
scroll to position [0, 0]
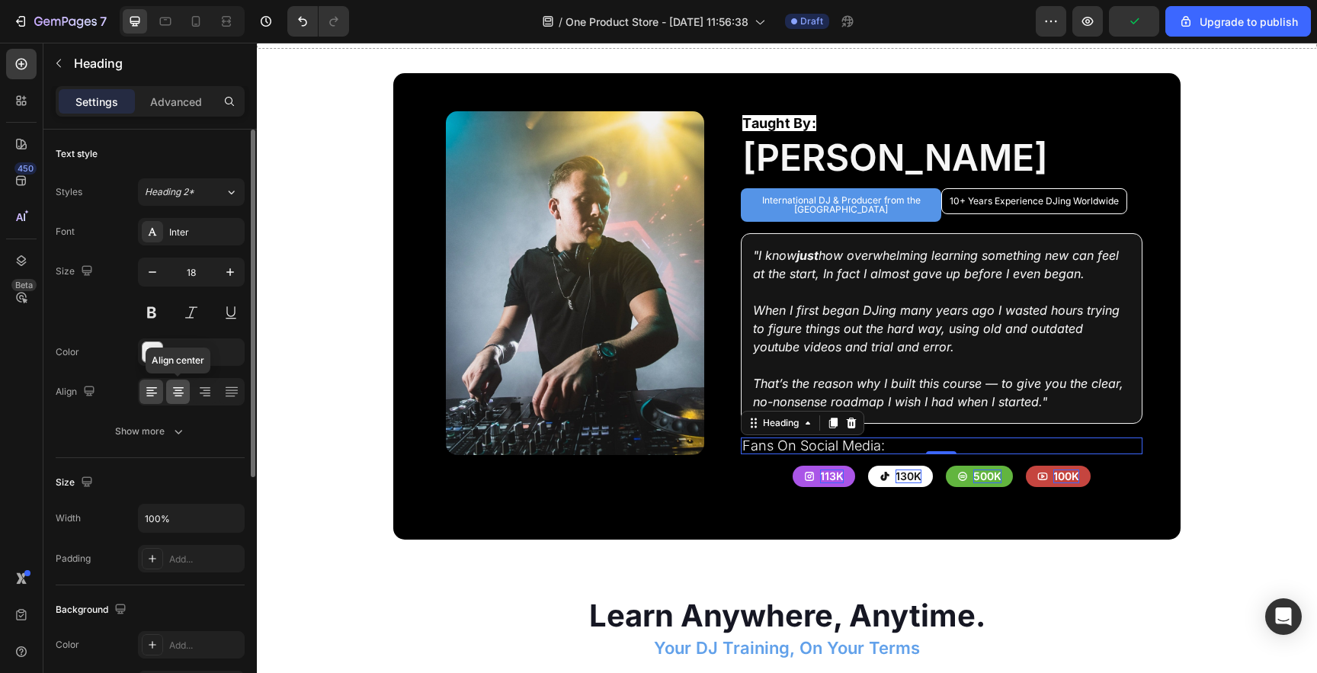
click at [185, 398] on icon at bounding box center [178, 391] width 15 height 15
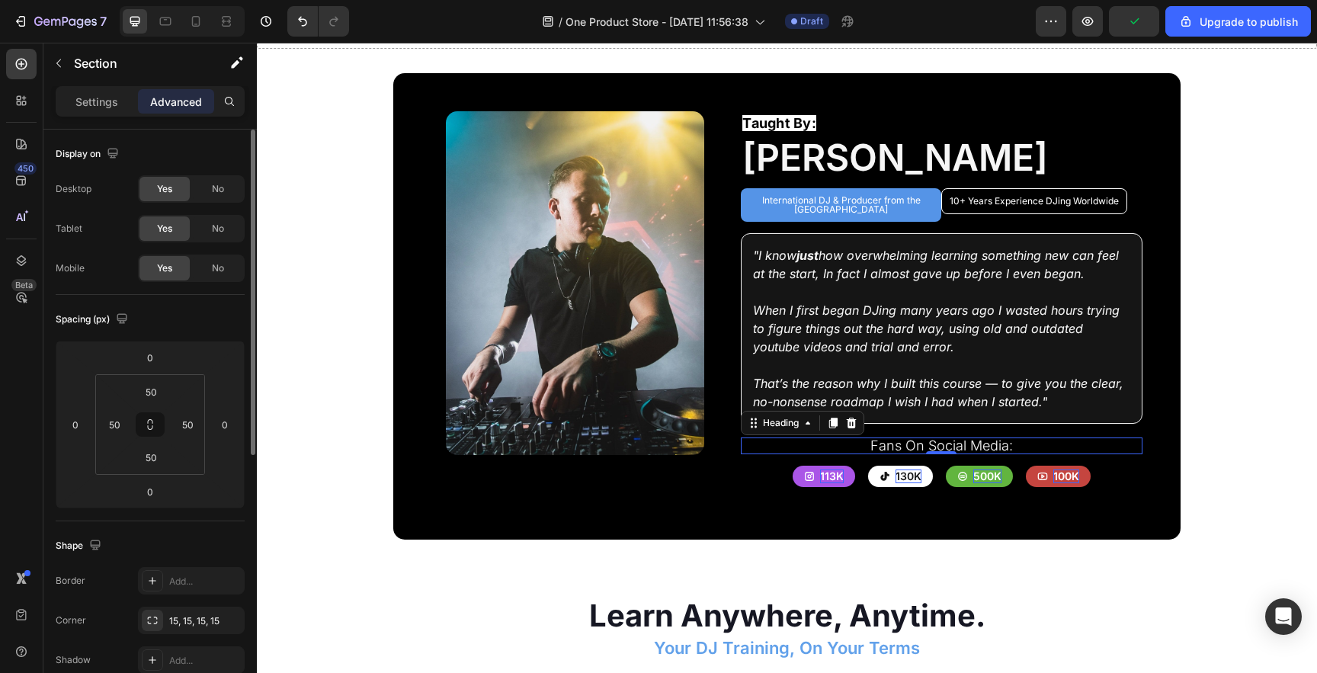
click at [396, 522] on div "Image Row Taught By: Text Block Ben Rainey Heading International DJ & Producer …" at bounding box center [786, 306] width 787 height 466
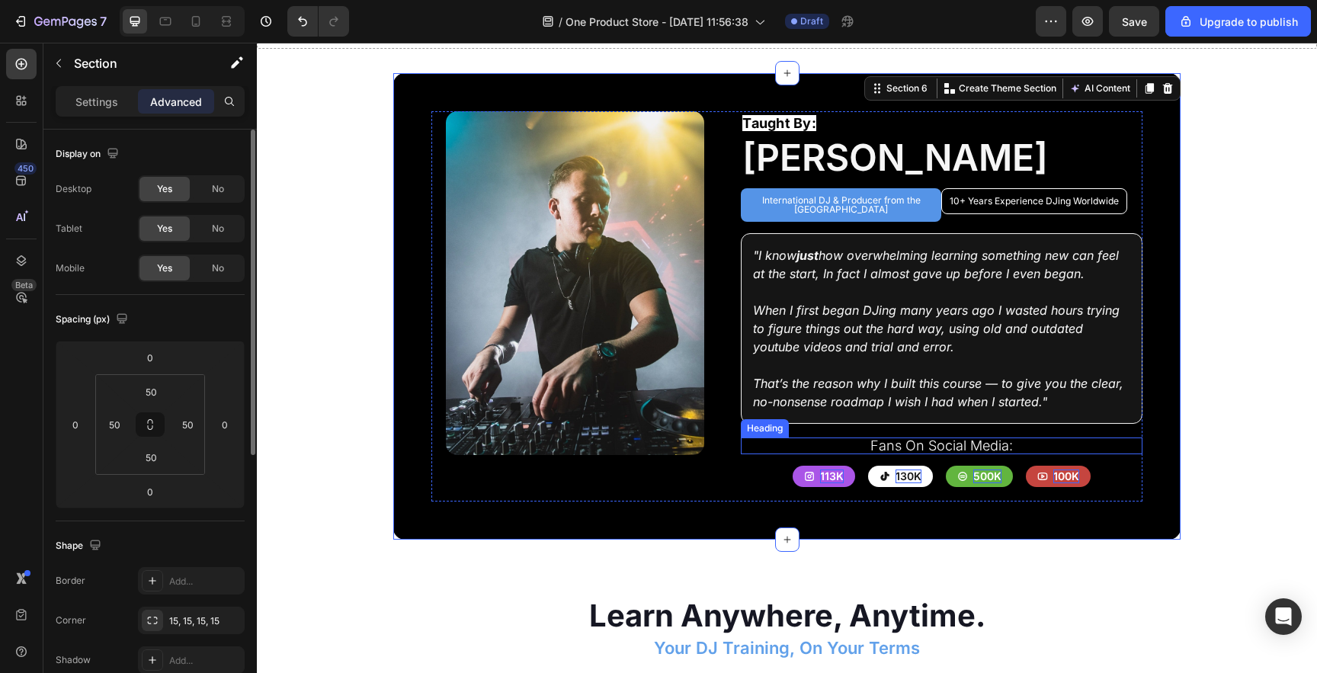
click at [910, 439] on p "Fans On Social Media:" at bounding box center [941, 446] width 398 height 14
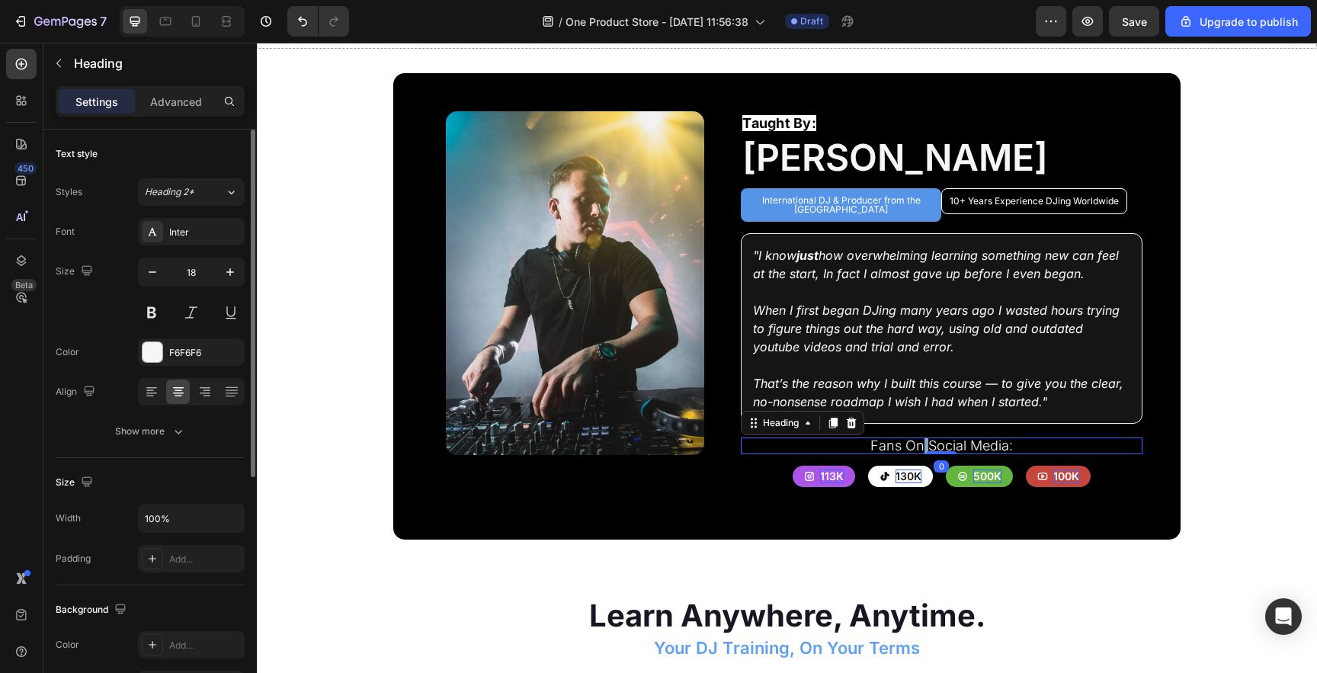
click at [921, 439] on p "Fans On Social Media:" at bounding box center [941, 446] width 398 height 14
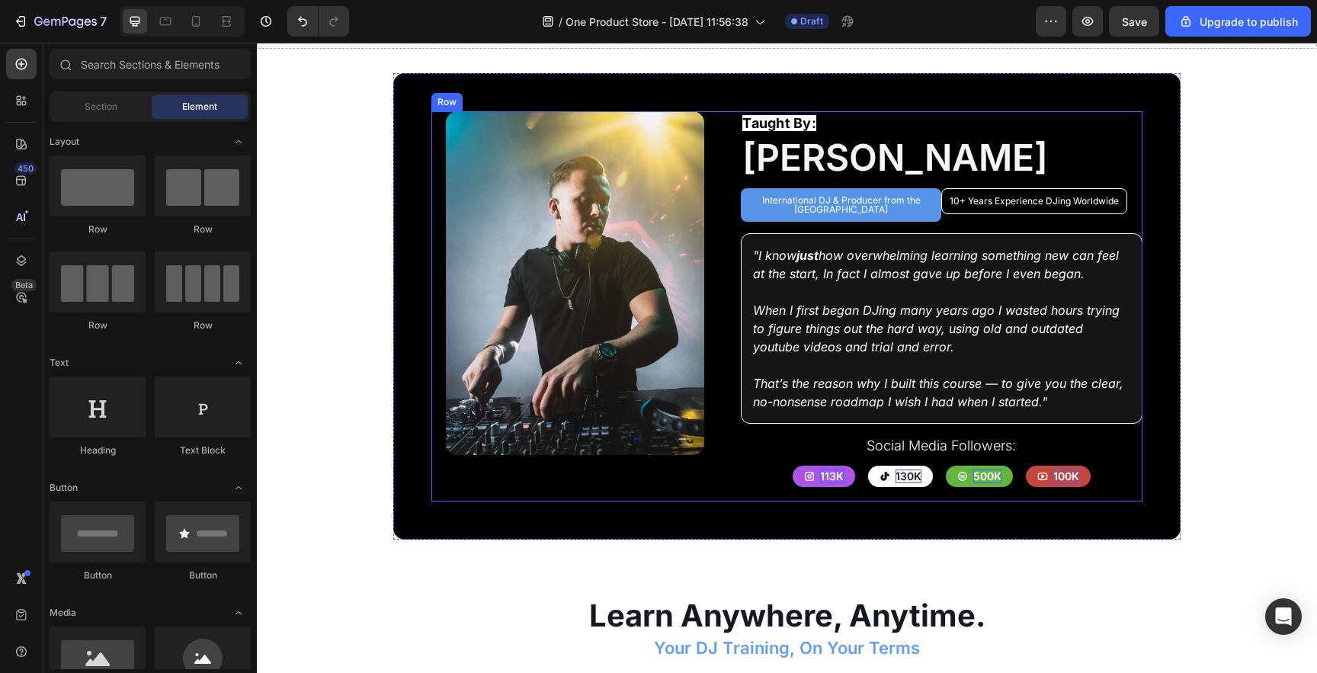
click at [1022, 413] on div ""I know just how overwhelming learning something new can feel at the start, In …" at bounding box center [941, 328] width 401 height 191
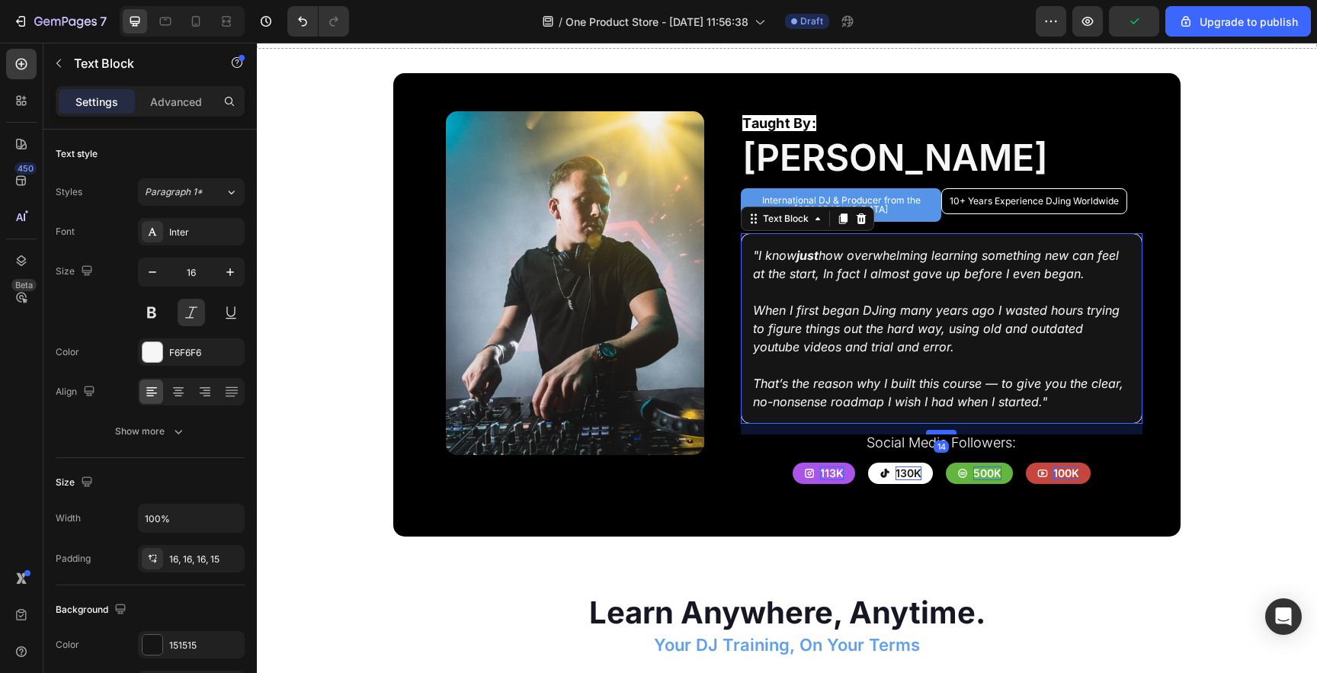
click at [948, 430] on div at bounding box center [941, 432] width 30 height 5
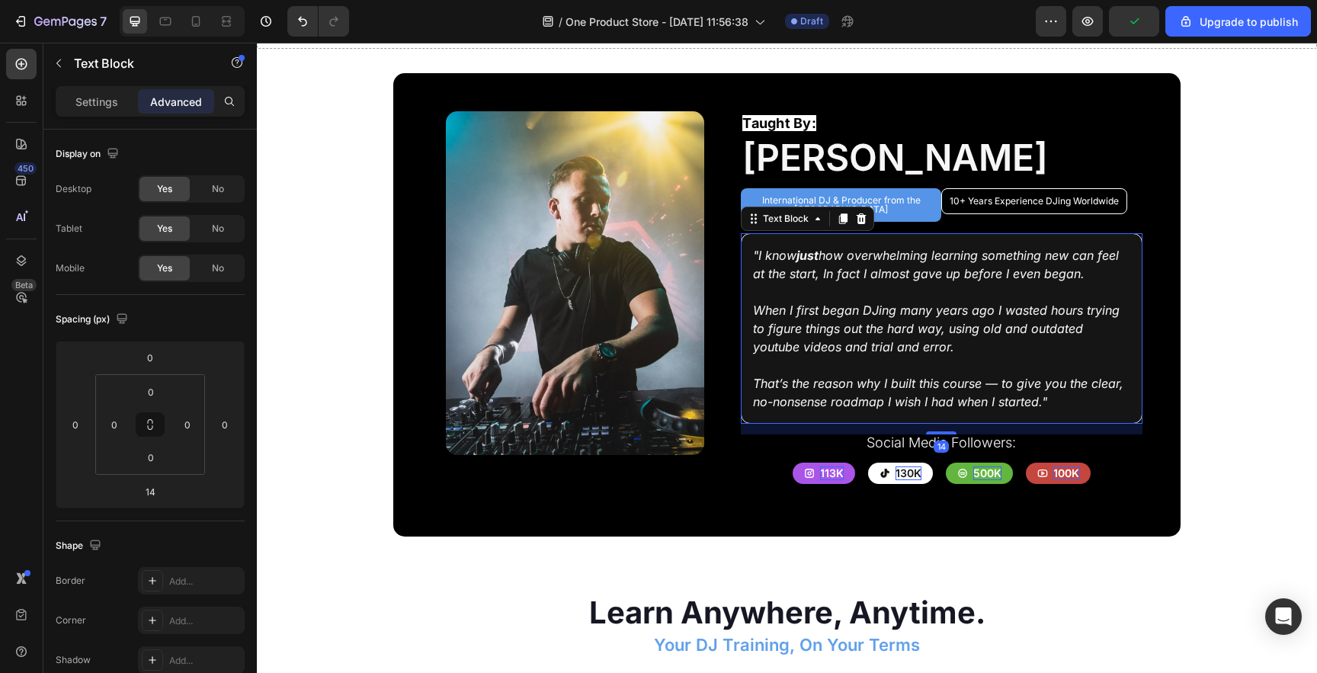
click at [977, 436] on p "Social Media Followers:" at bounding box center [941, 443] width 398 height 14
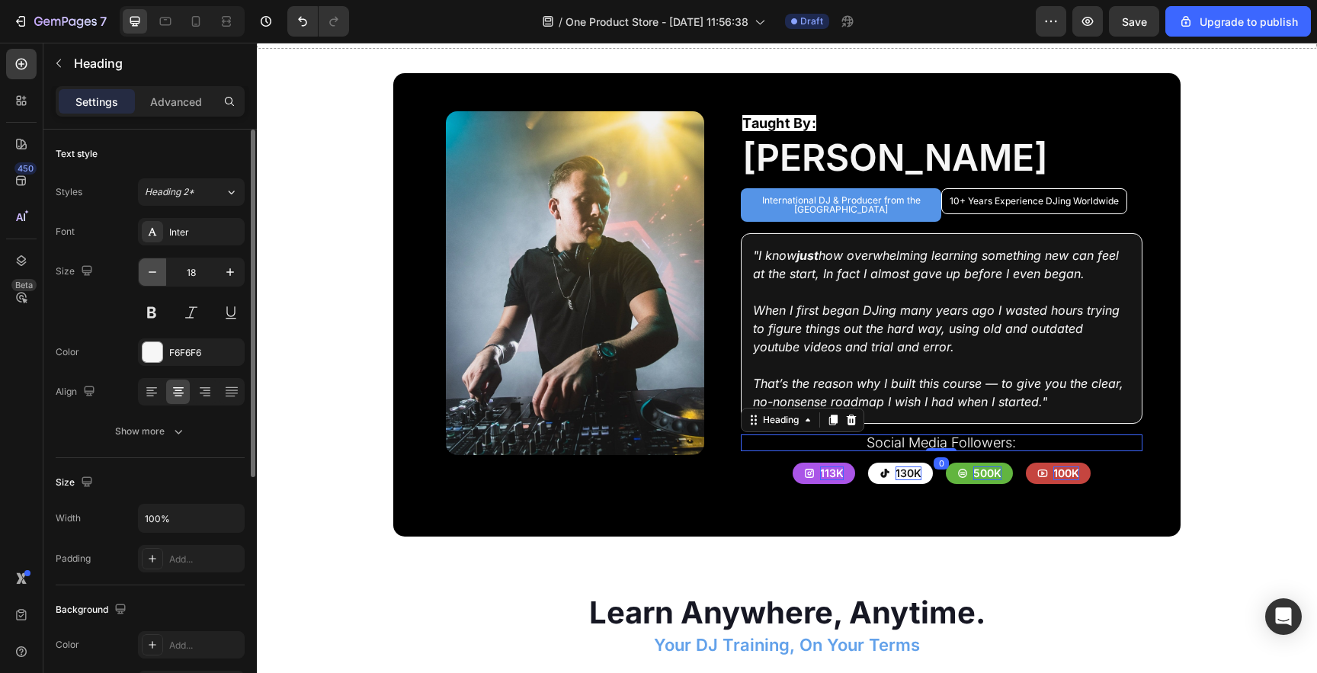
click at [145, 270] on icon "button" at bounding box center [152, 271] width 15 height 15
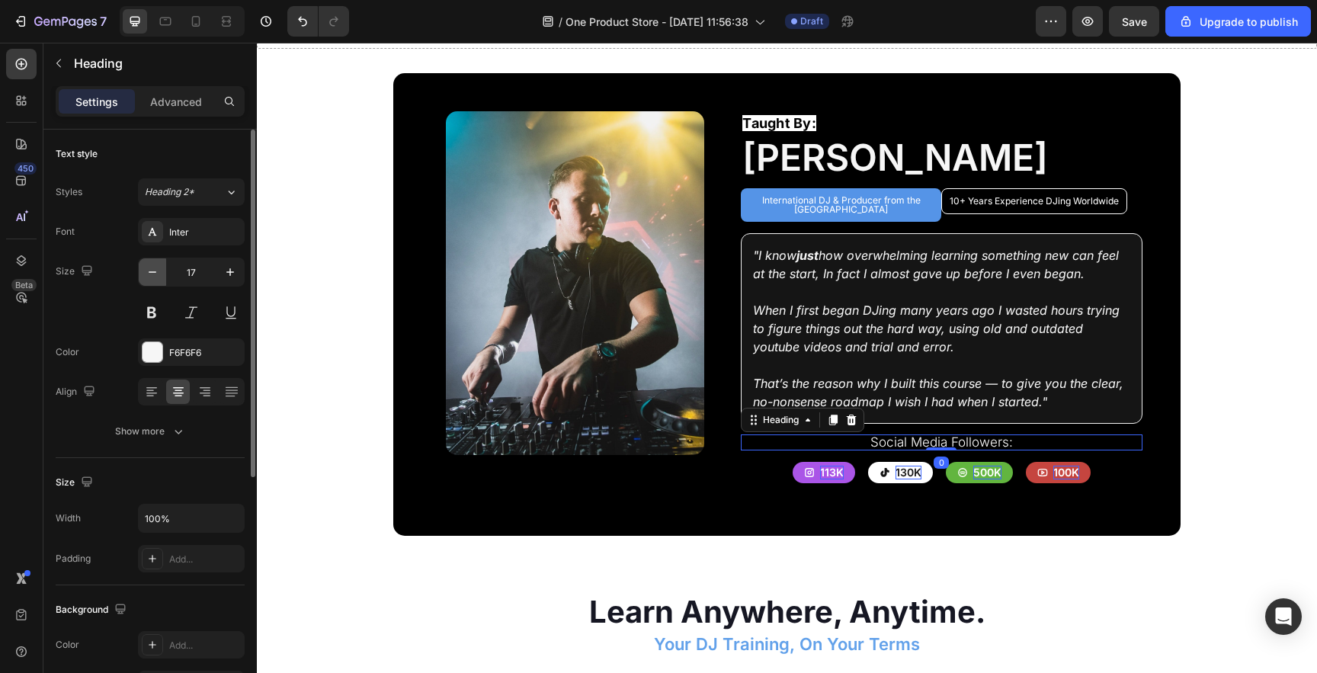
click at [145, 270] on icon "button" at bounding box center [152, 271] width 15 height 15
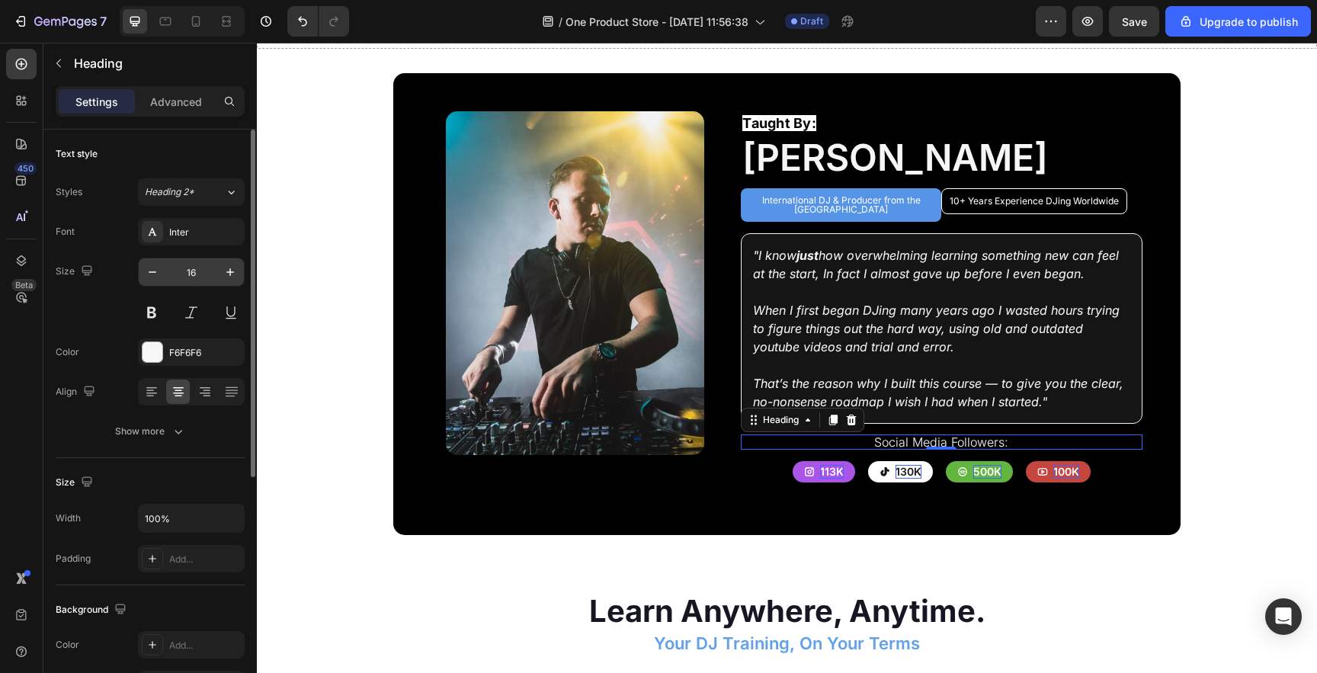
click at [167, 272] on input "16" at bounding box center [191, 271] width 50 height 27
click at [151, 274] on icon "button" at bounding box center [152, 271] width 15 height 15
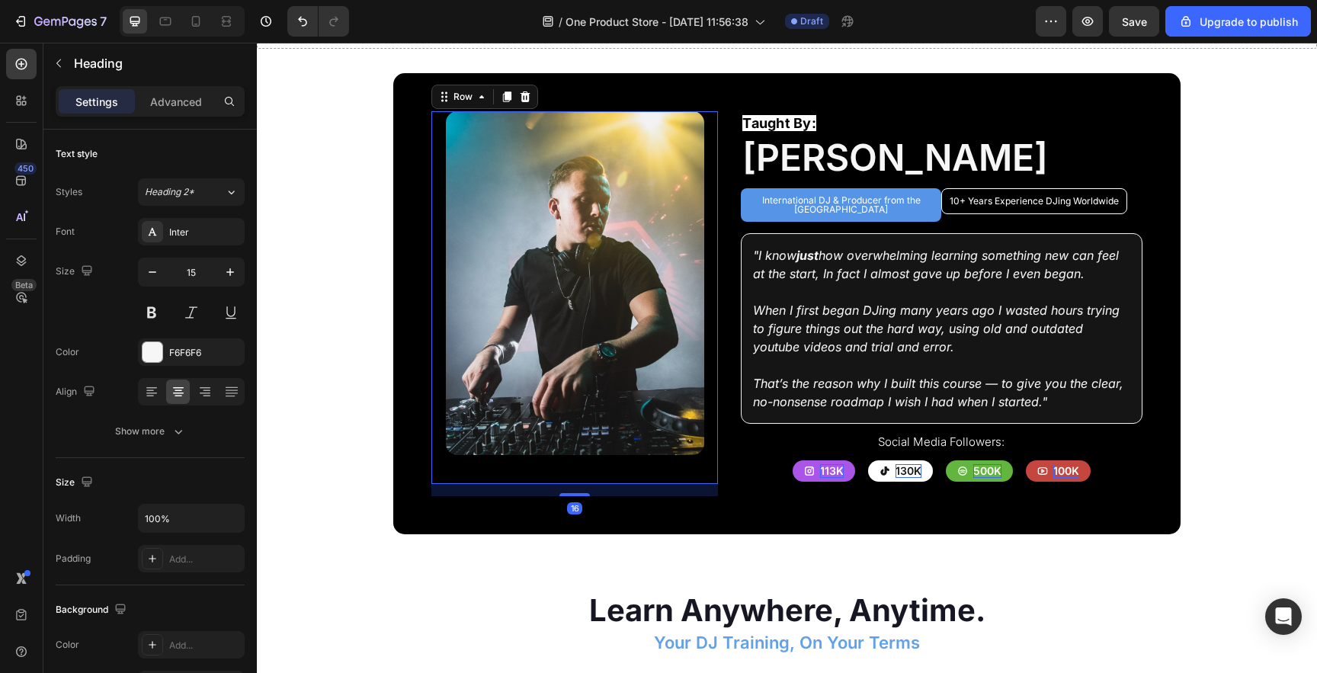
click at [549, 473] on div "Image" at bounding box center [574, 297] width 287 height 373
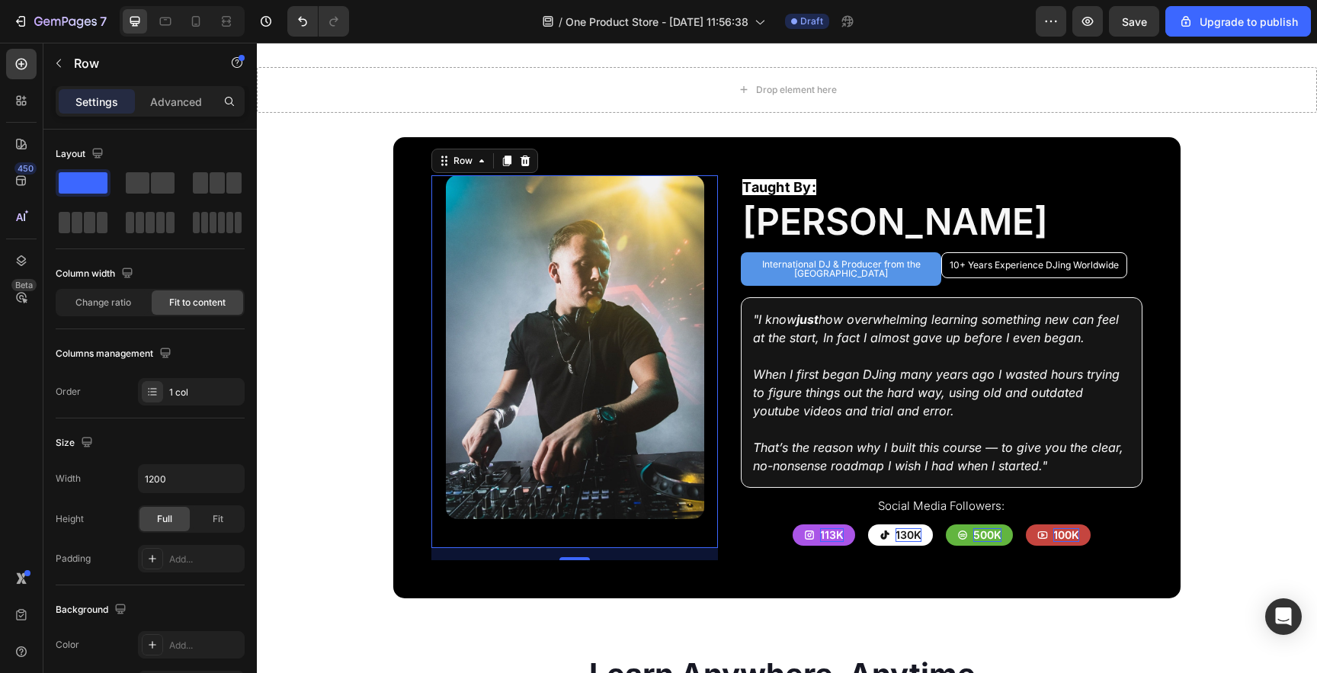
scroll to position [2168, 0]
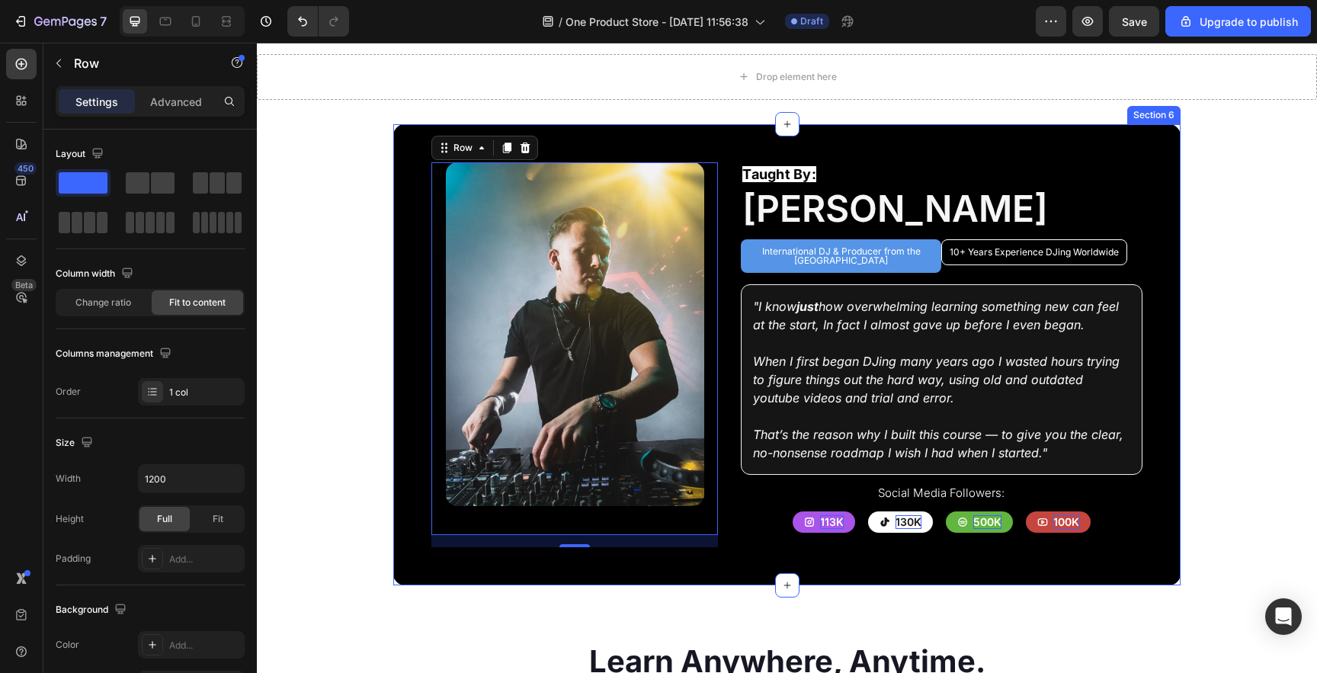
click at [1159, 188] on div "Image Row 16 Taught By: Text Block Ben Rainey Heading International DJ & Produc…" at bounding box center [786, 354] width 787 height 461
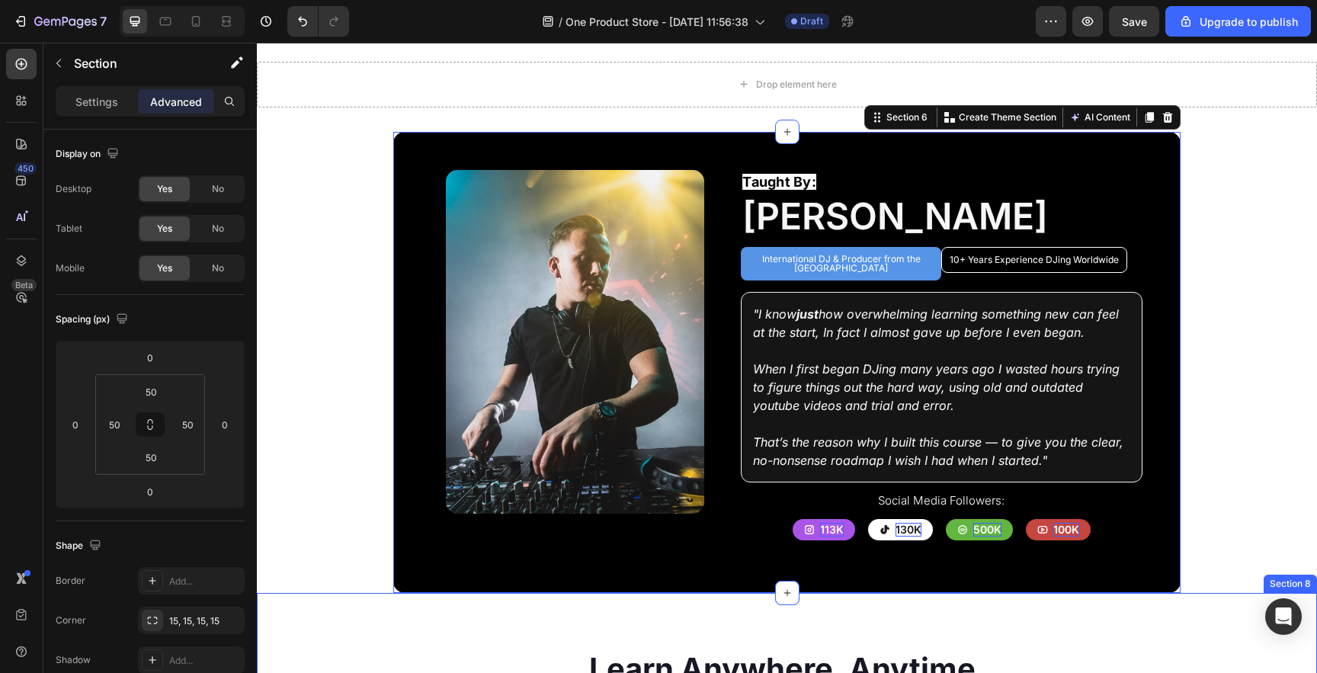
scroll to position [2154, 0]
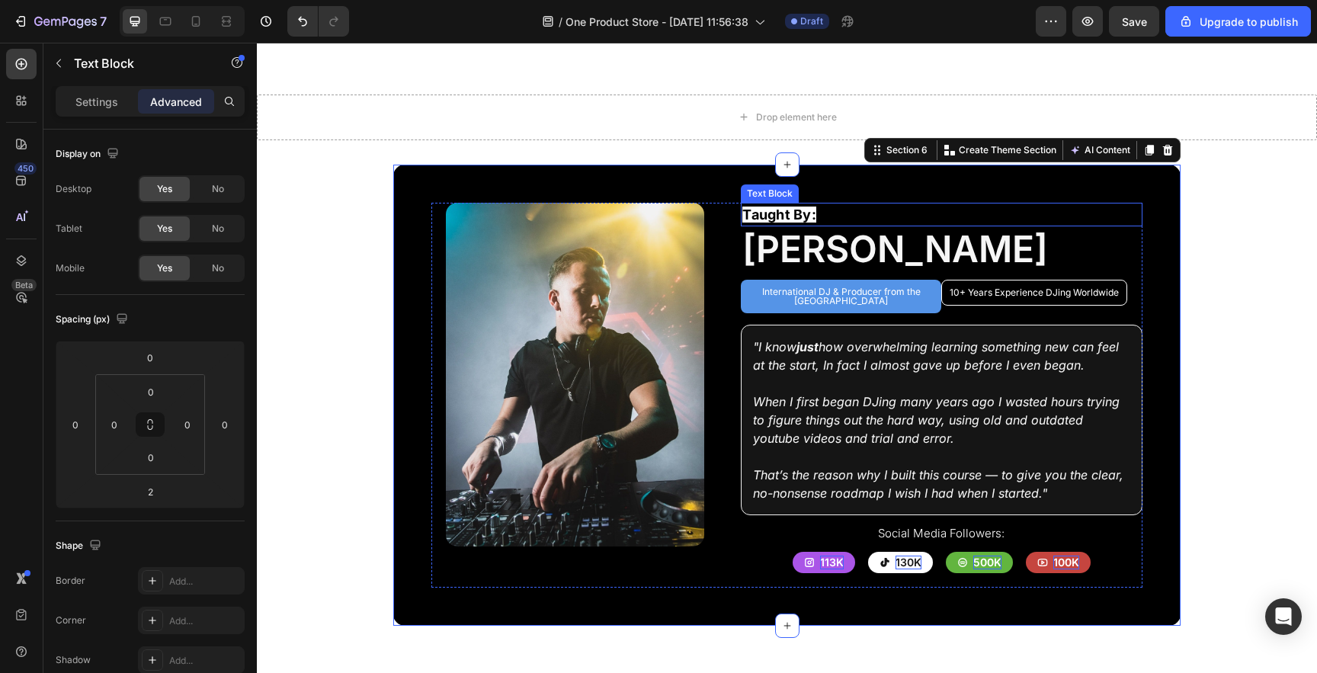
click at [796, 207] on span "Taught By:" at bounding box center [779, 215] width 74 height 16
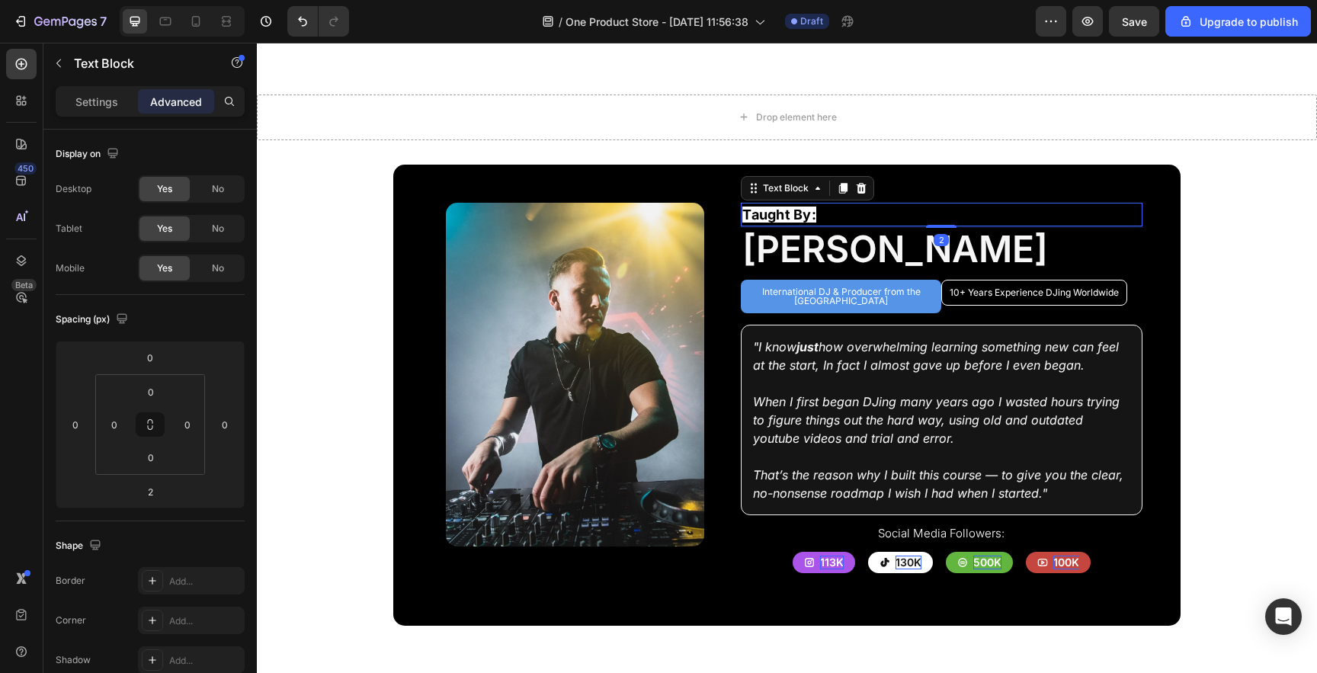
click at [796, 207] on span "Taught By:" at bounding box center [779, 215] width 74 height 16
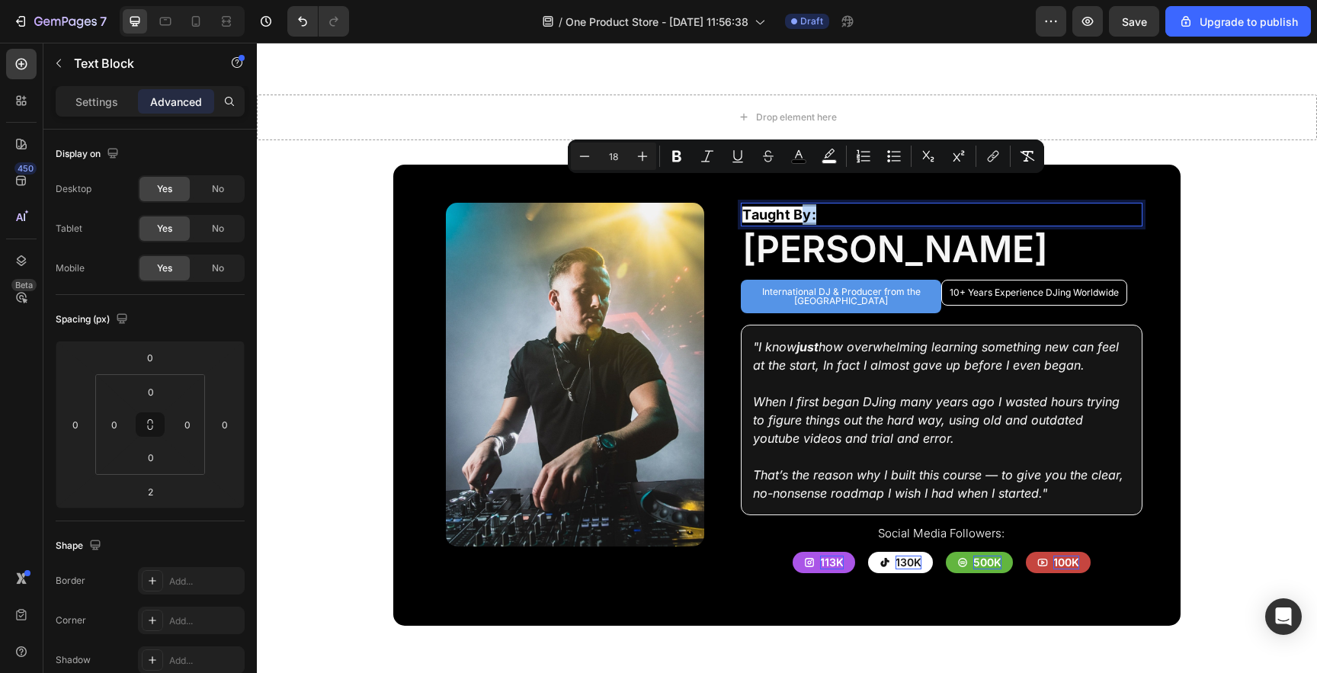
click at [796, 207] on span "Taught By:" at bounding box center [779, 215] width 74 height 16
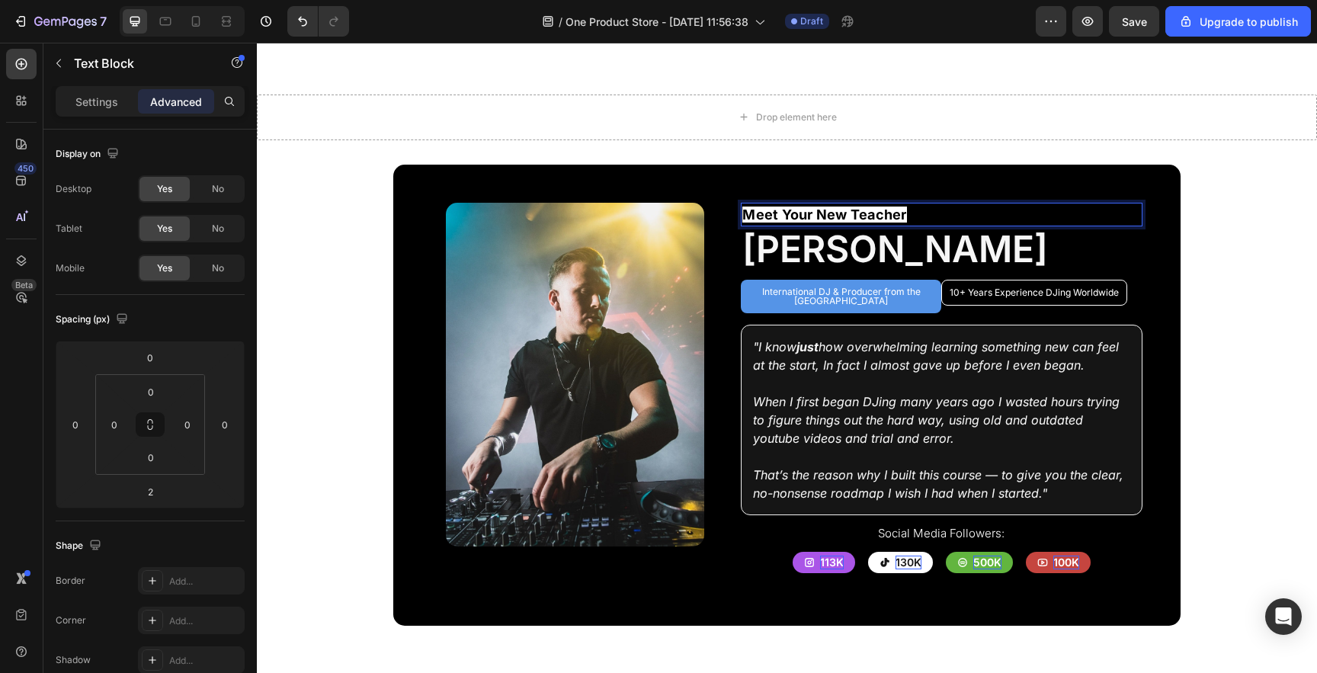
click at [756, 207] on span "Meet Your New Teacher" at bounding box center [824, 215] width 164 height 16
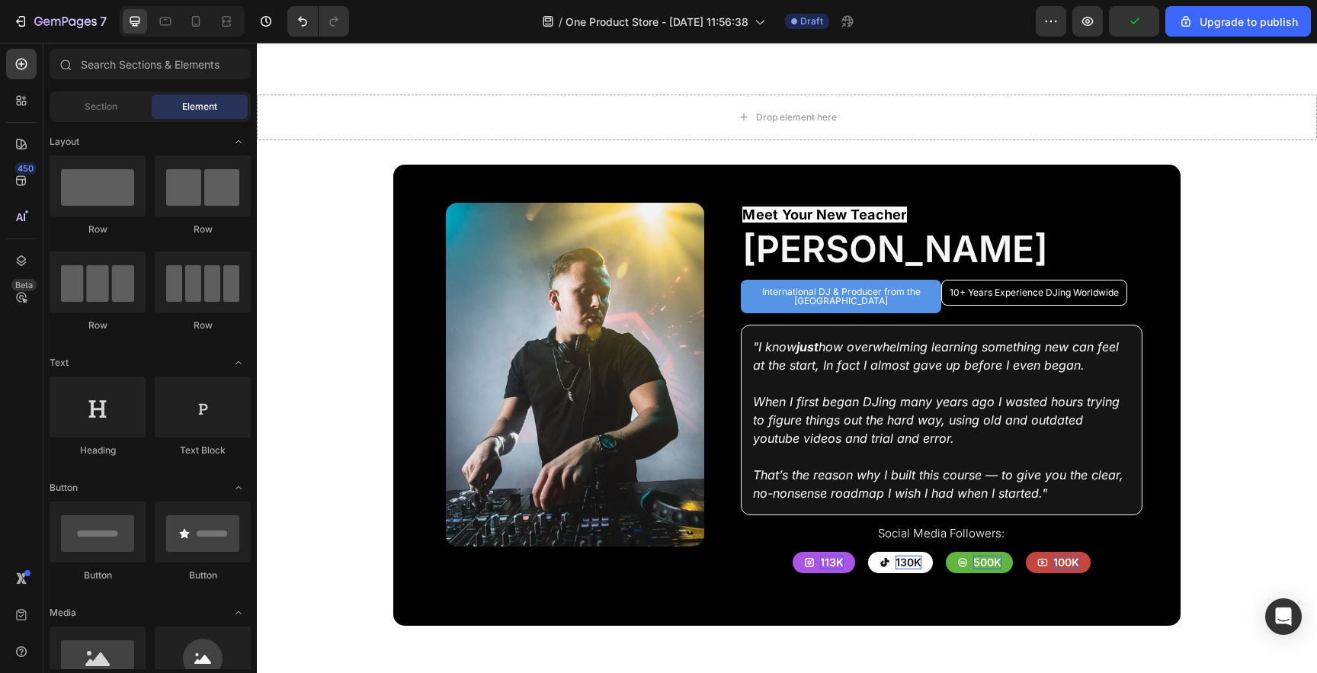
click at [1236, 227] on section "Image Row Meet Your New Teacher Text Block Ben Rainey Heading International DJ …" at bounding box center [786, 395] width 925 height 461
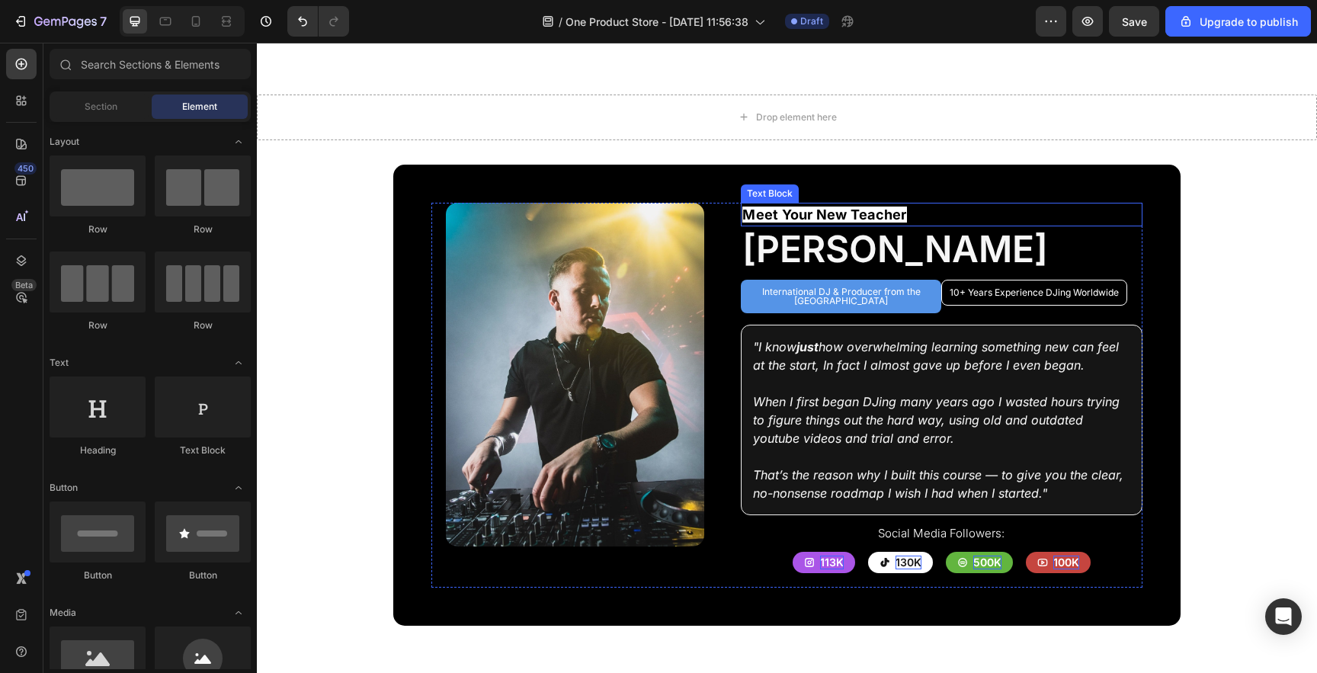
click at [811, 207] on span "Meet Your New Teacher" at bounding box center [824, 215] width 164 height 16
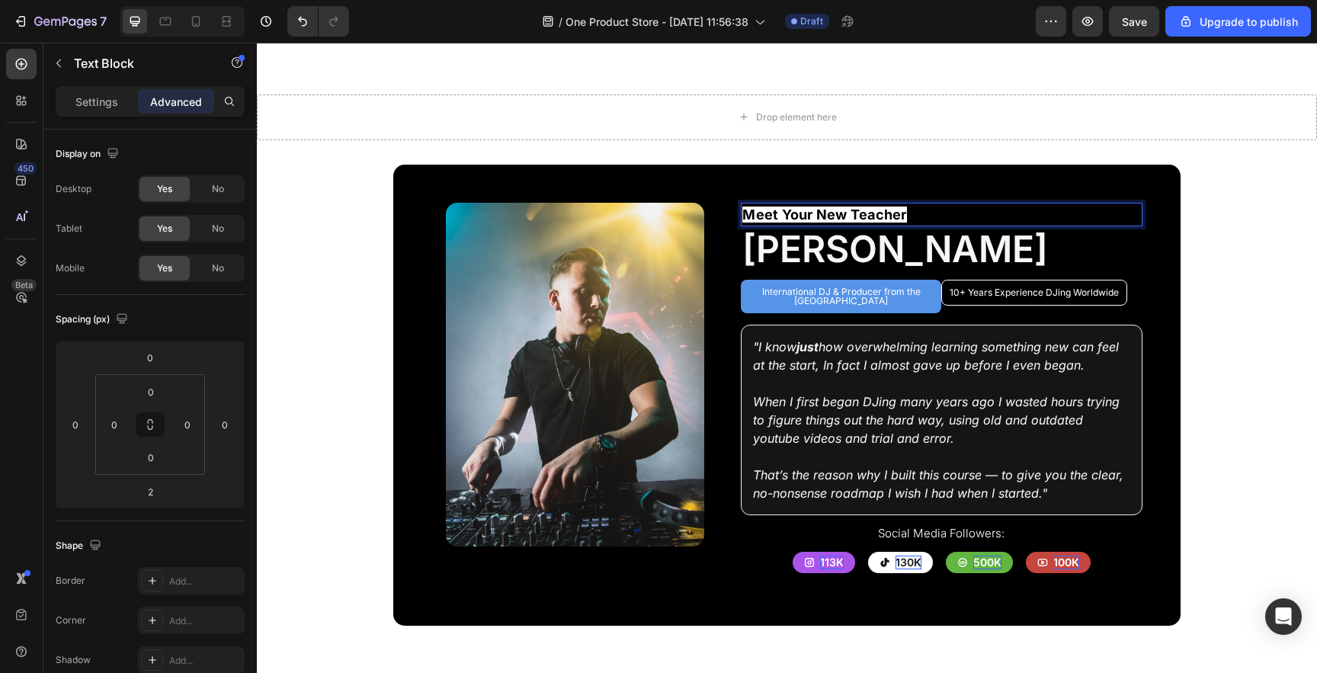
click at [911, 204] on p "Meet Your New Teacher" at bounding box center [941, 214] width 398 height 21
click at [904, 207] on span "Meet Your New Teacher" at bounding box center [824, 215] width 164 height 16
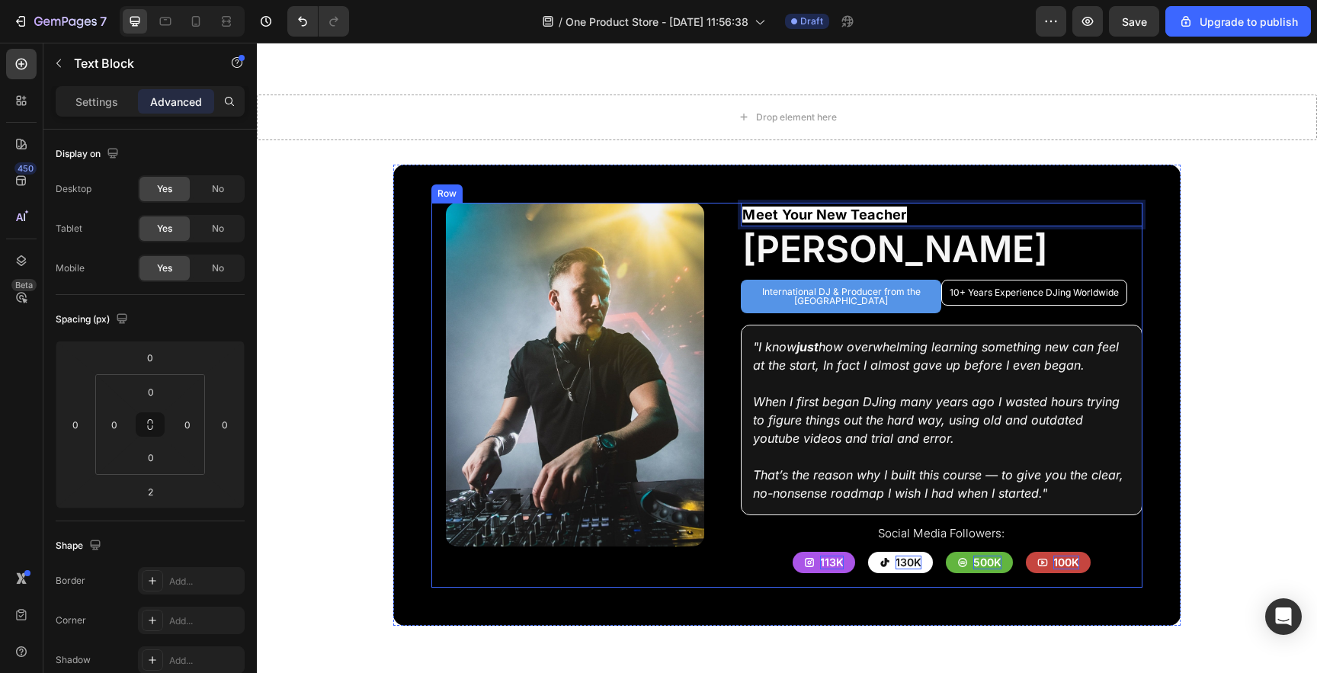
click at [729, 203] on div "Image Row Meet Your New Teacher Text Block 2 Ben Rainey Heading International D…" at bounding box center [786, 395] width 710 height 385
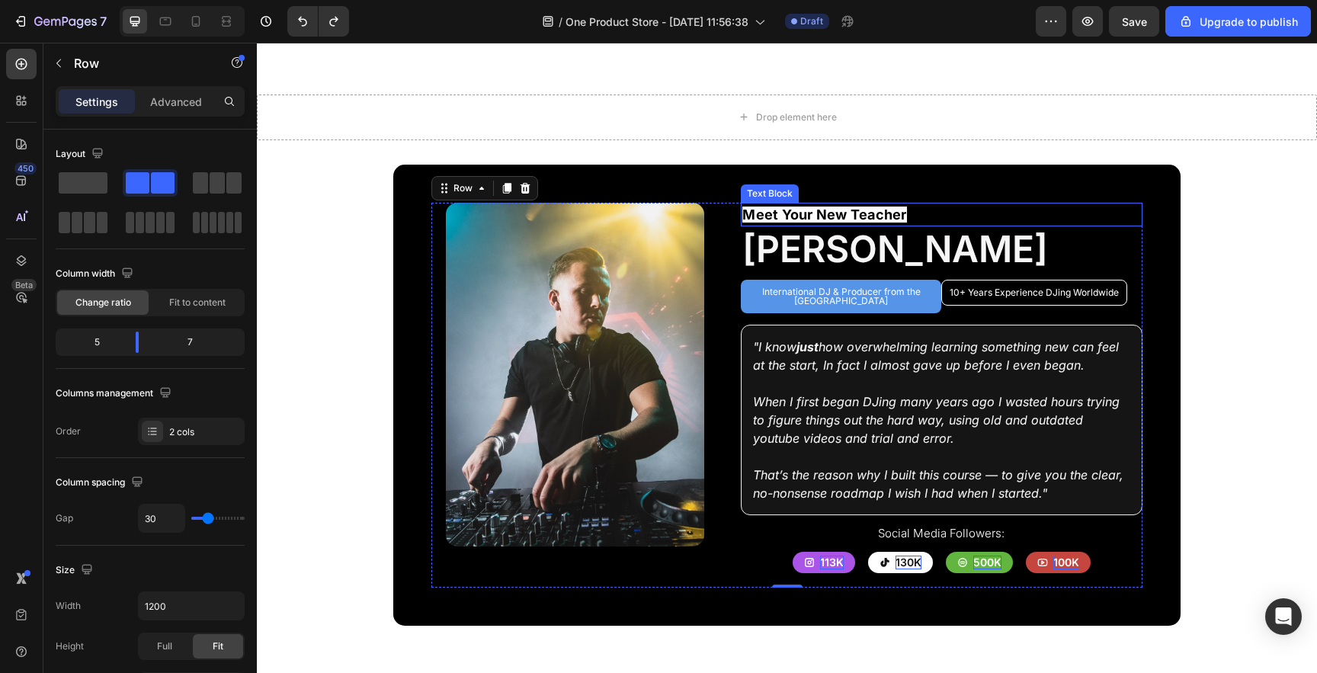
click at [876, 207] on span "Meet Your New Teacher" at bounding box center [824, 215] width 164 height 16
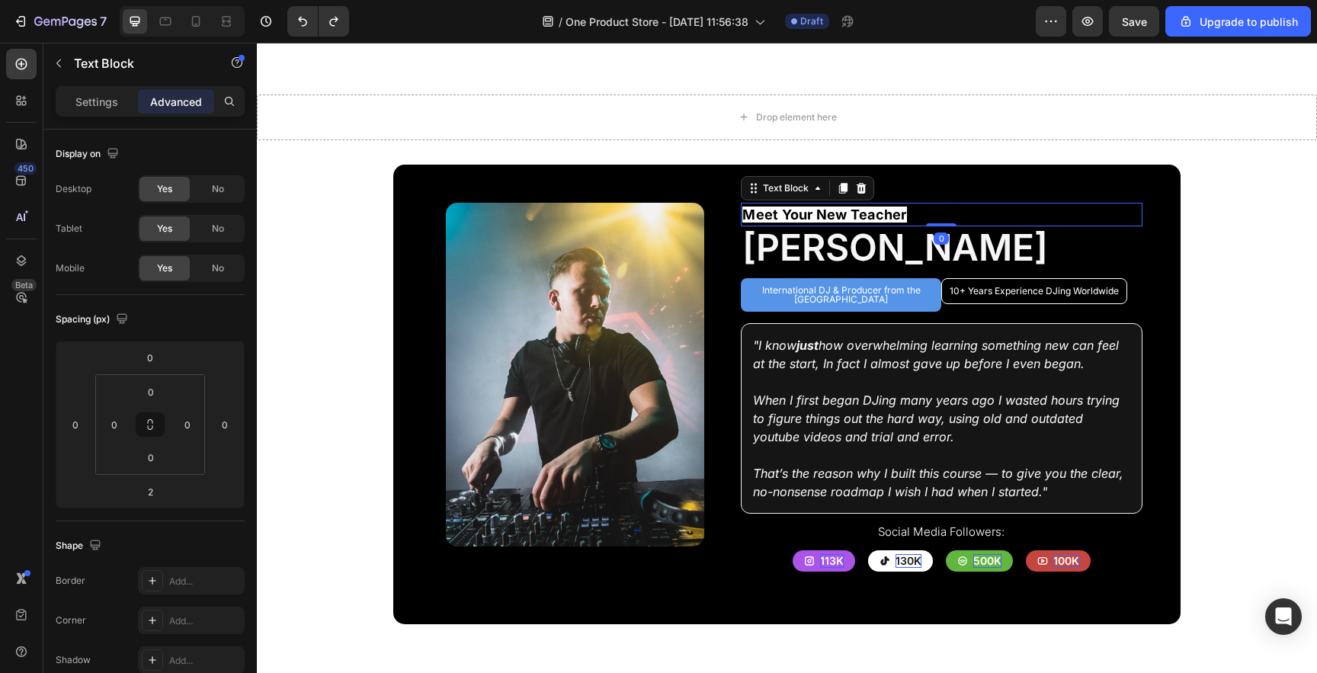
drag, startPoint x: 950, startPoint y: 200, endPoint x: 950, endPoint y: 191, distance: 9.1
click at [950, 203] on div "Meet Your New Teacher Text Block 0" at bounding box center [941, 215] width 401 height 24
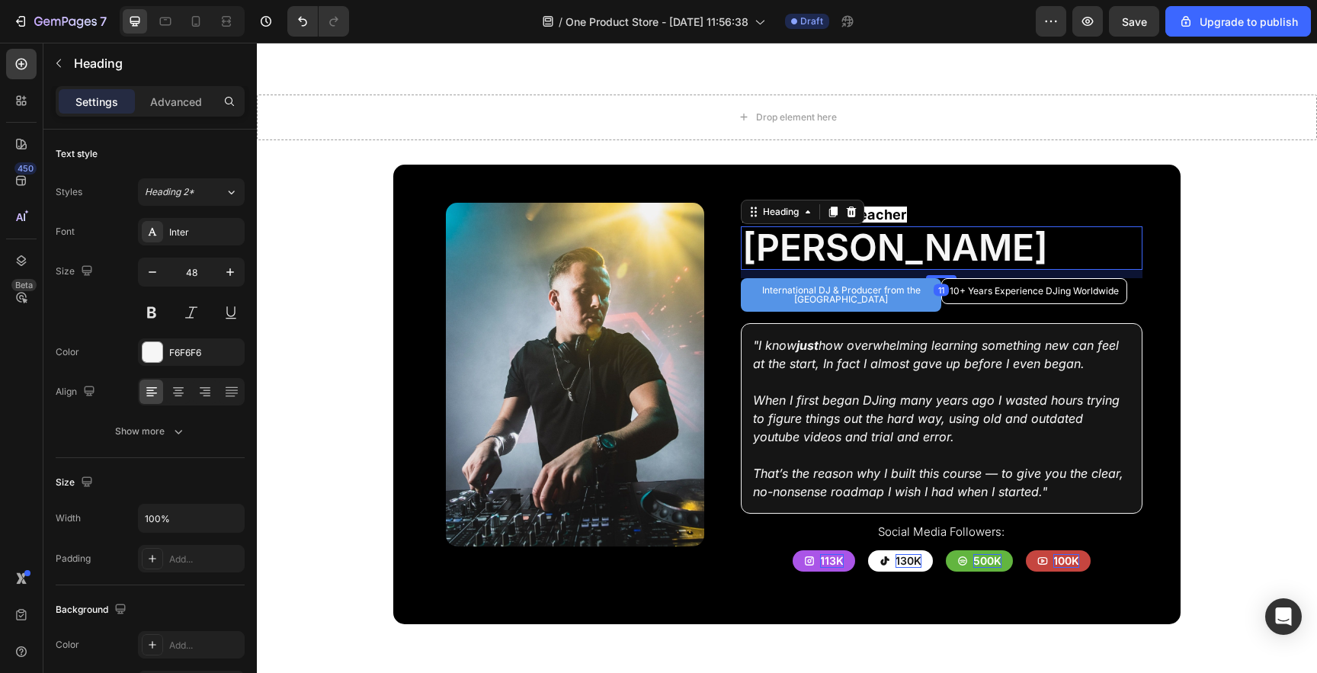
click at [832, 226] on h2 "[PERSON_NAME]" at bounding box center [941, 247] width 401 height 43
click at [178, 104] on p "Advanced" at bounding box center [176, 102] width 52 height 16
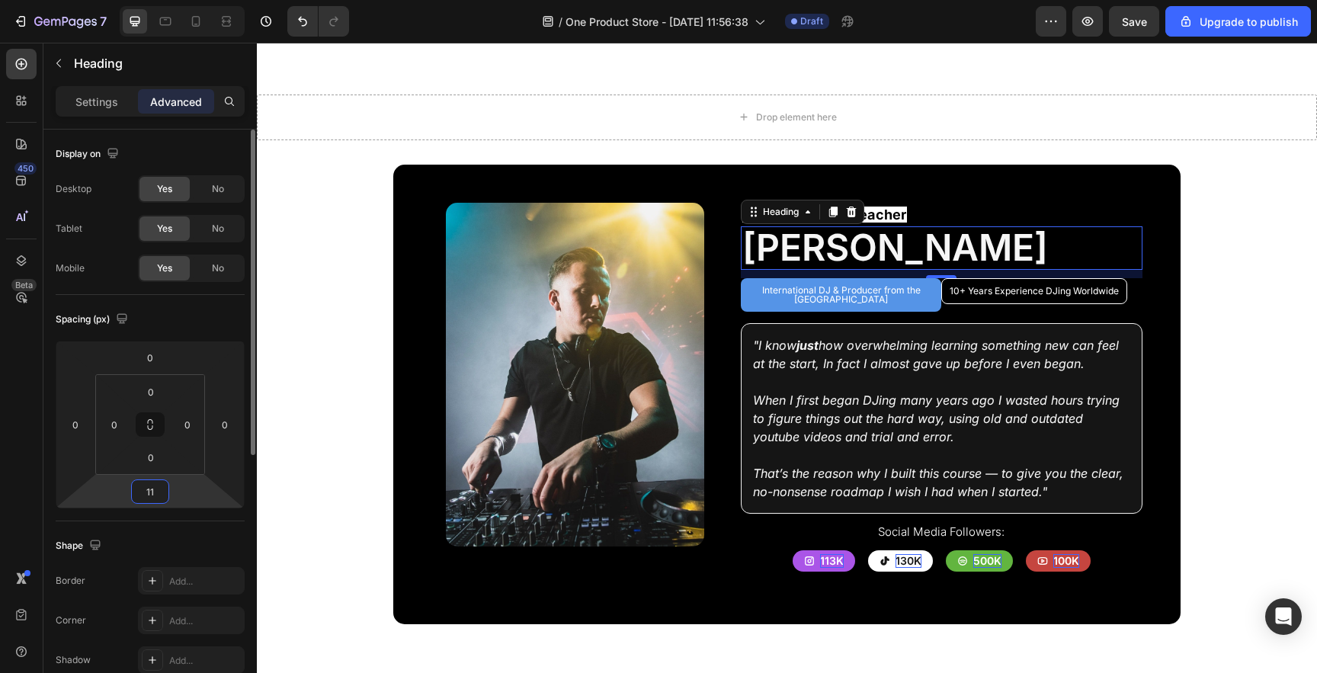
click at [156, 481] on input "11" at bounding box center [150, 491] width 30 height 23
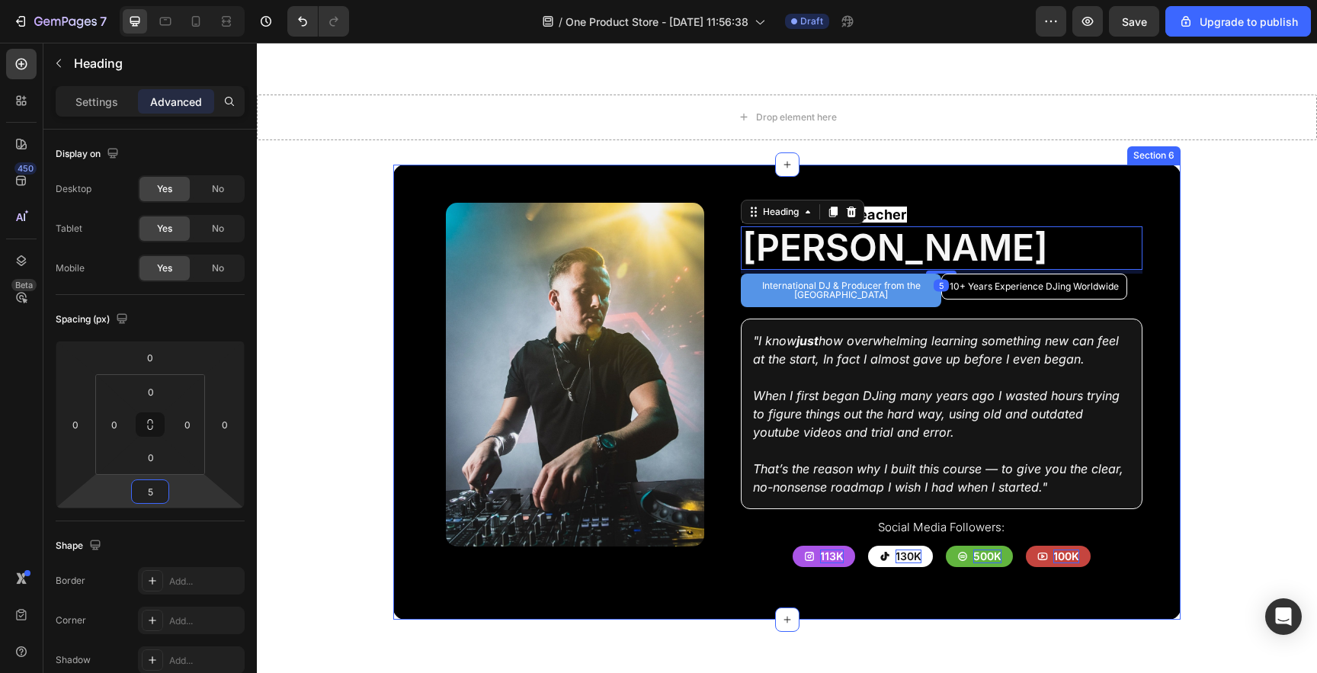
click at [1150, 348] on div "Image Row Meet Your New Teacher Text Block Ben Rainey Heading 5 International D…" at bounding box center [786, 392] width 787 height 455
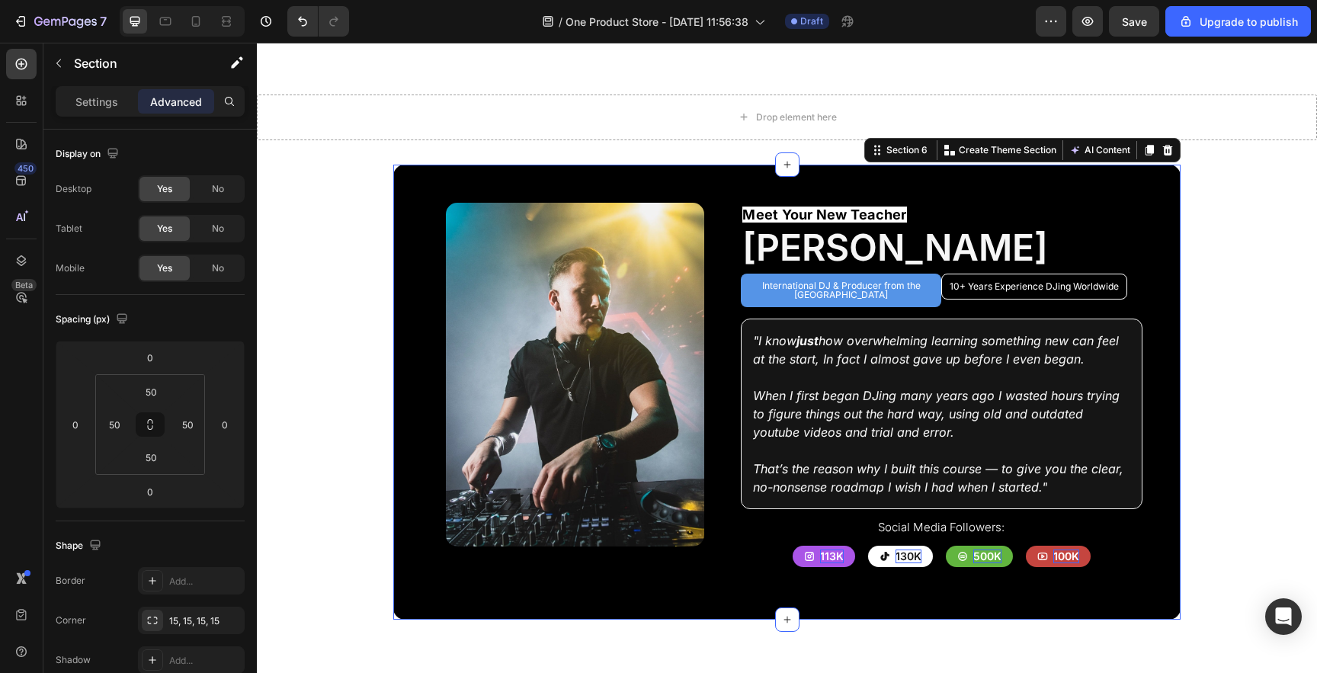
click at [1217, 335] on section "Image Row Meet Your New Teacher Text Block Ben Rainey Heading International DJ …" at bounding box center [786, 392] width 925 height 455
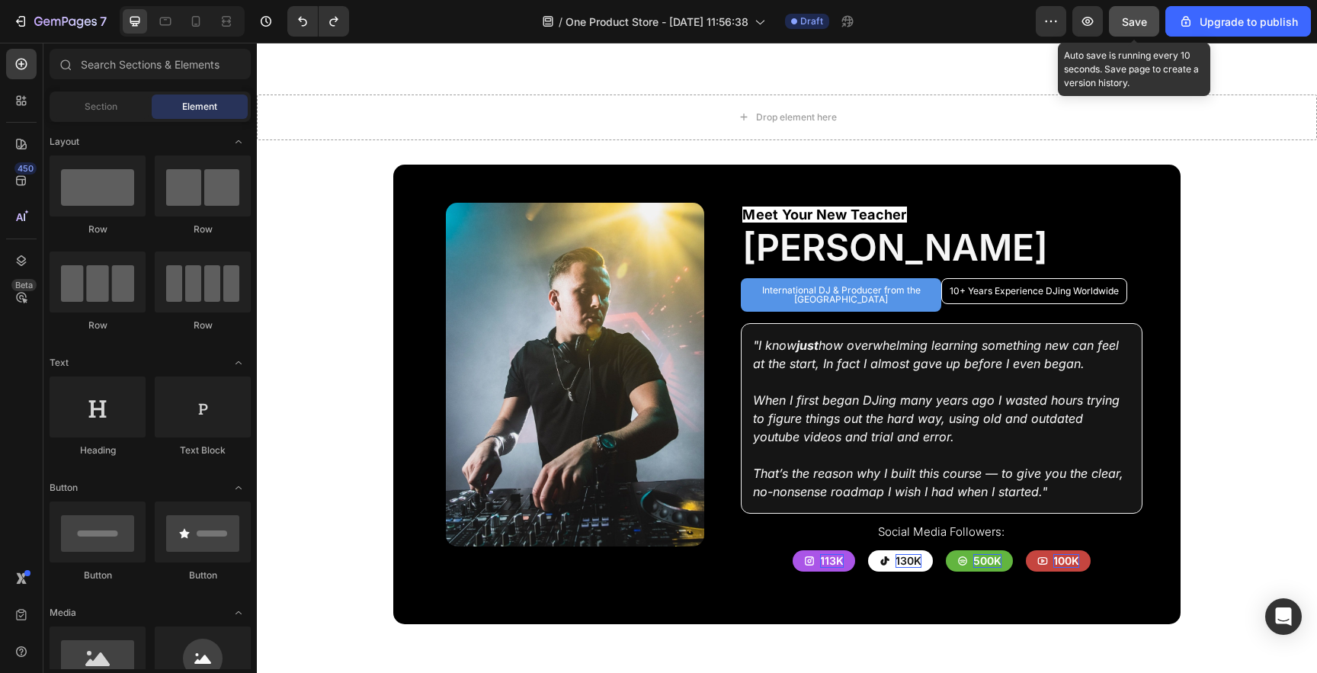
click at [1128, 21] on span "Save" at bounding box center [1134, 21] width 25 height 13
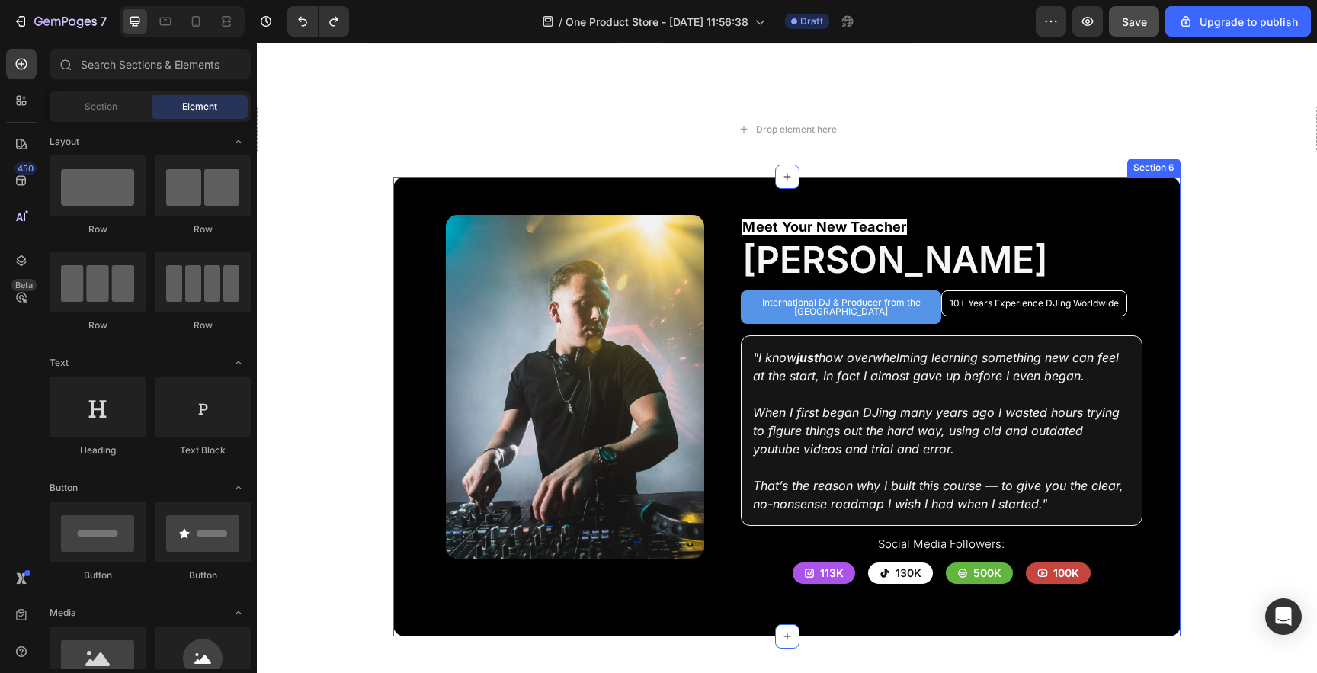
scroll to position [2092, 0]
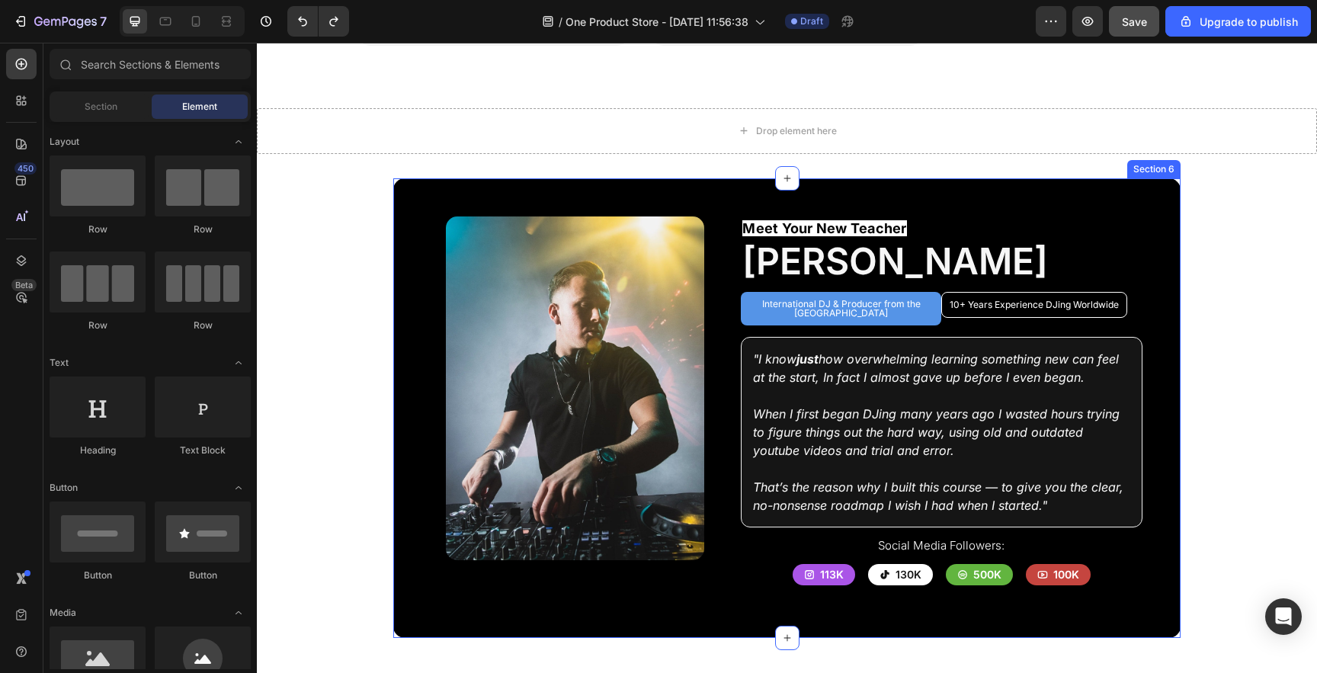
click at [1066, 178] on div "Image Row Meet Your New Teacher Text Block Ben Rainey Heading International DJ …" at bounding box center [786, 408] width 787 height 460
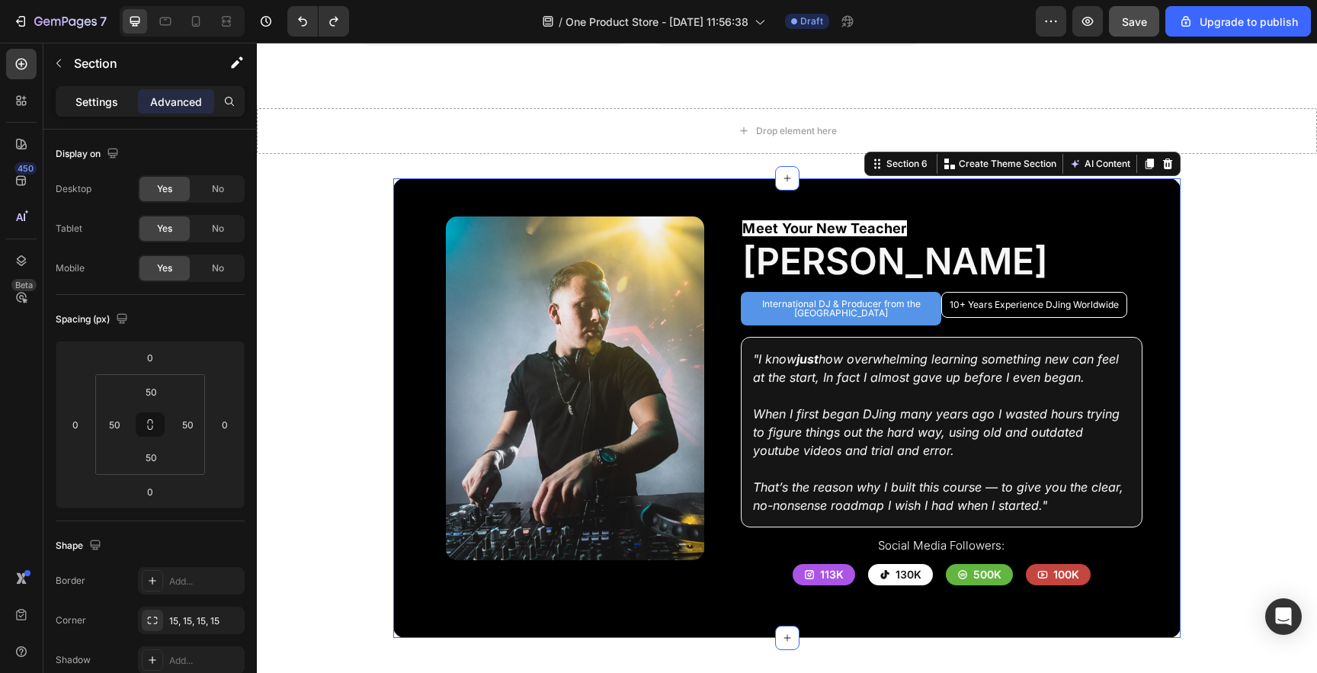
click at [98, 95] on p "Settings" at bounding box center [96, 102] width 43 height 16
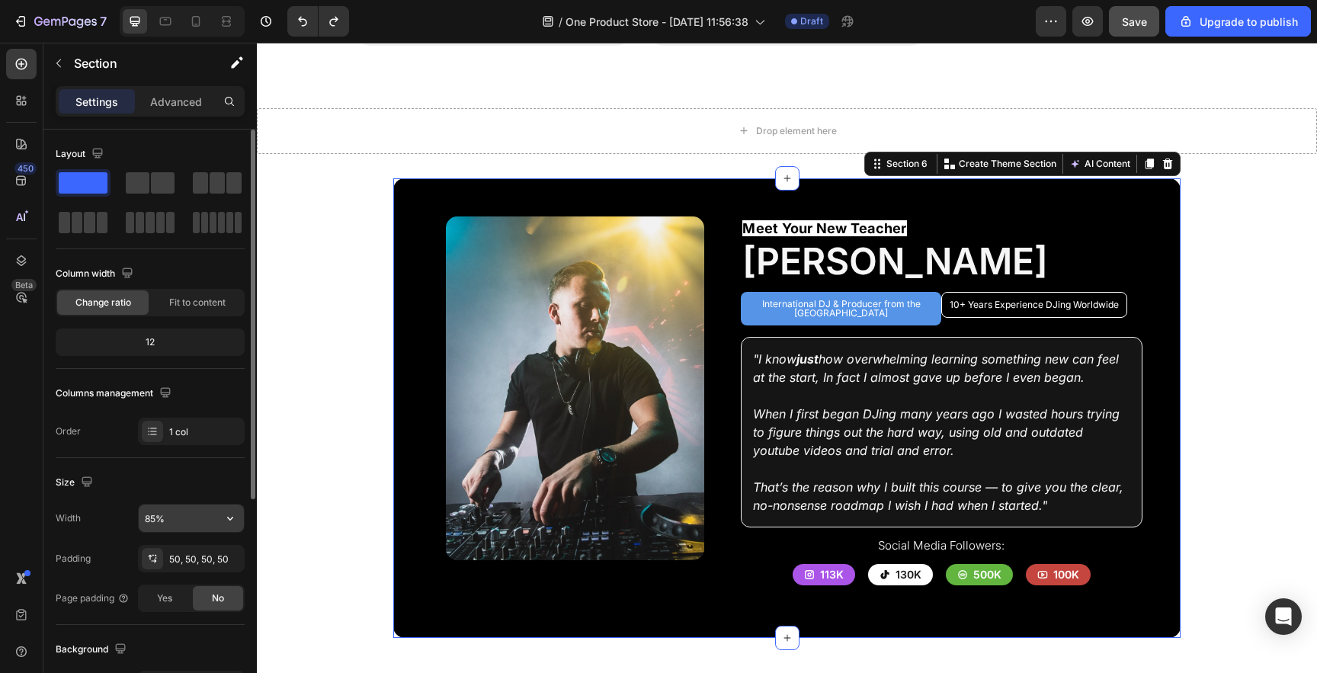
click at [161, 524] on input "85%" at bounding box center [191, 518] width 105 height 27
click at [228, 521] on icon "button" at bounding box center [230, 518] width 15 height 15
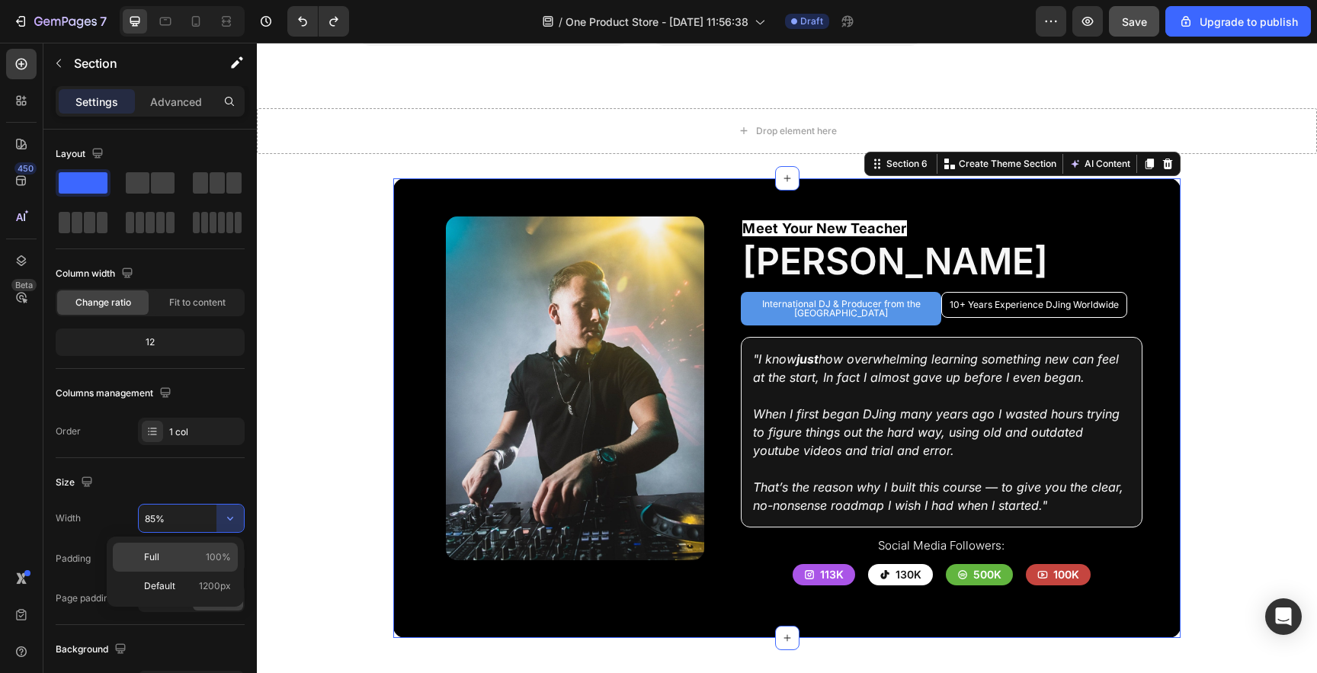
click at [178, 561] on p "Full 100%" at bounding box center [187, 557] width 87 height 14
click at [1220, 302] on section "Image Row Meet Your New Teacher Text Block Ben Rainey Heading International DJ …" at bounding box center [786, 408] width 925 height 460
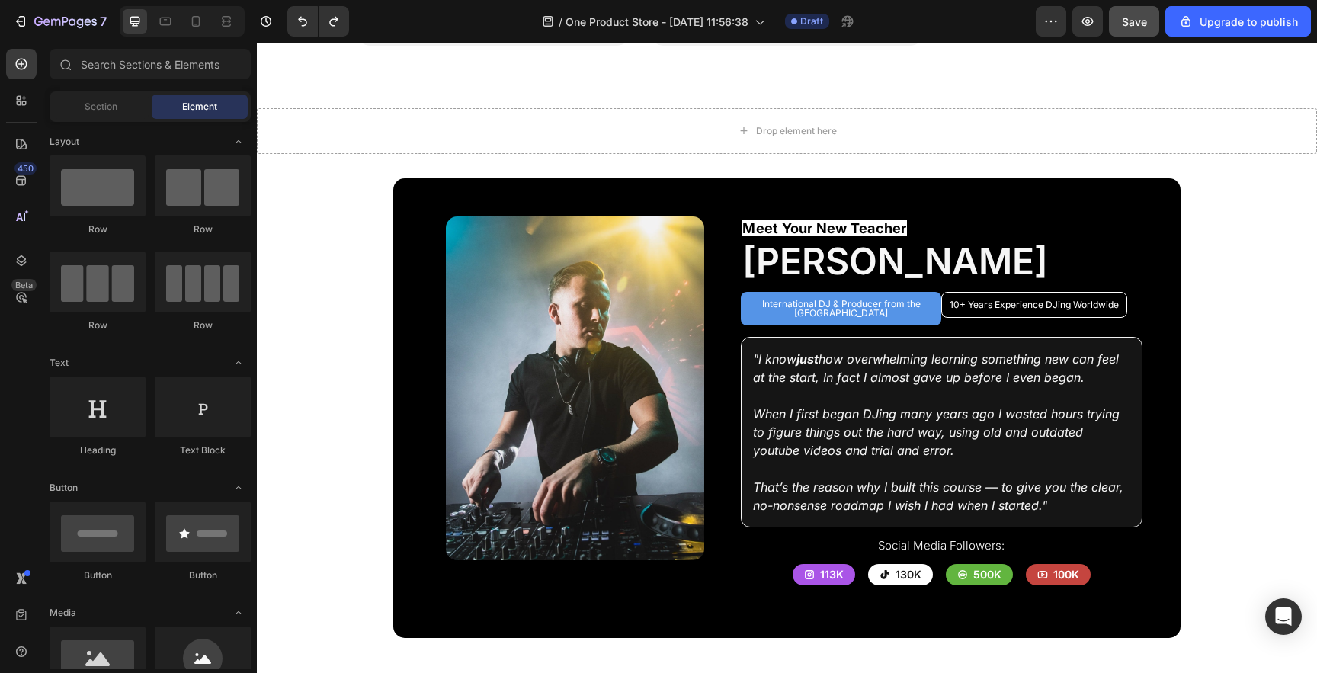
click at [1240, 273] on section "Image Row Meet Your New Teacher Text Block Ben Rainey Heading International DJ …" at bounding box center [786, 408] width 925 height 460
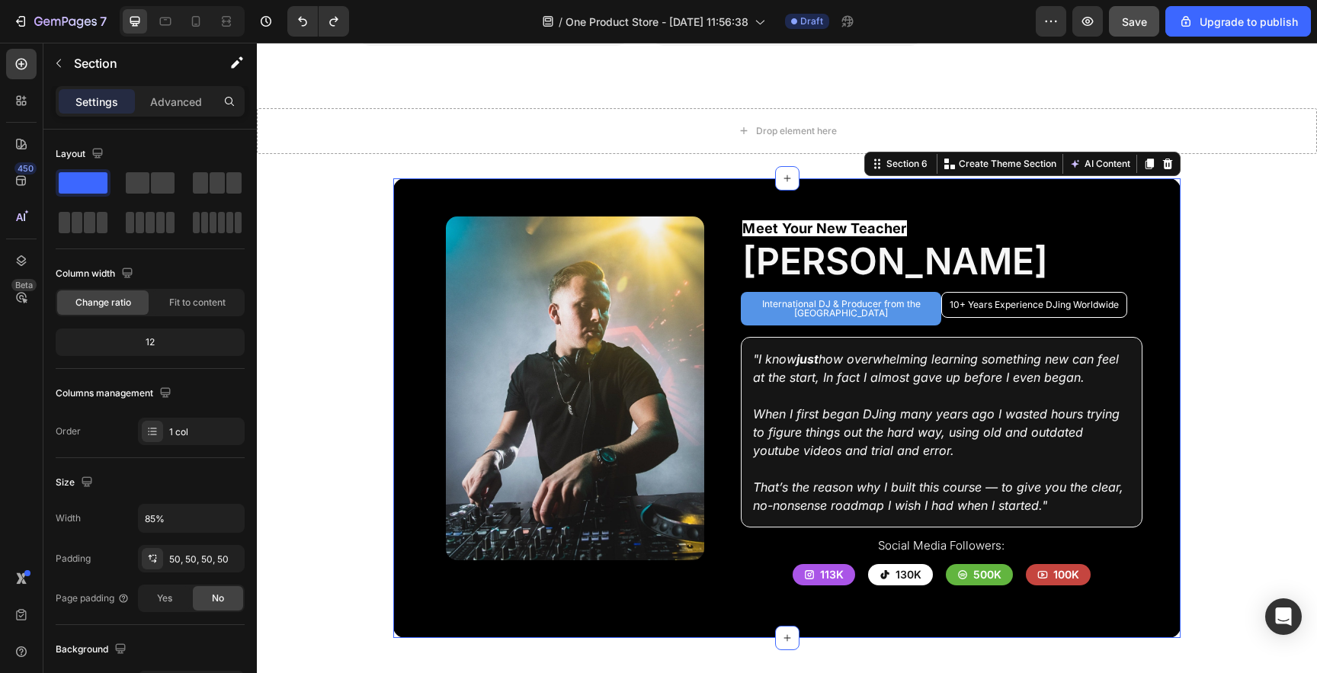
click at [1108, 178] on div "Image Row Meet Your New Teacher Text Block Ben Rainey Heading International DJ …" at bounding box center [786, 408] width 787 height 460
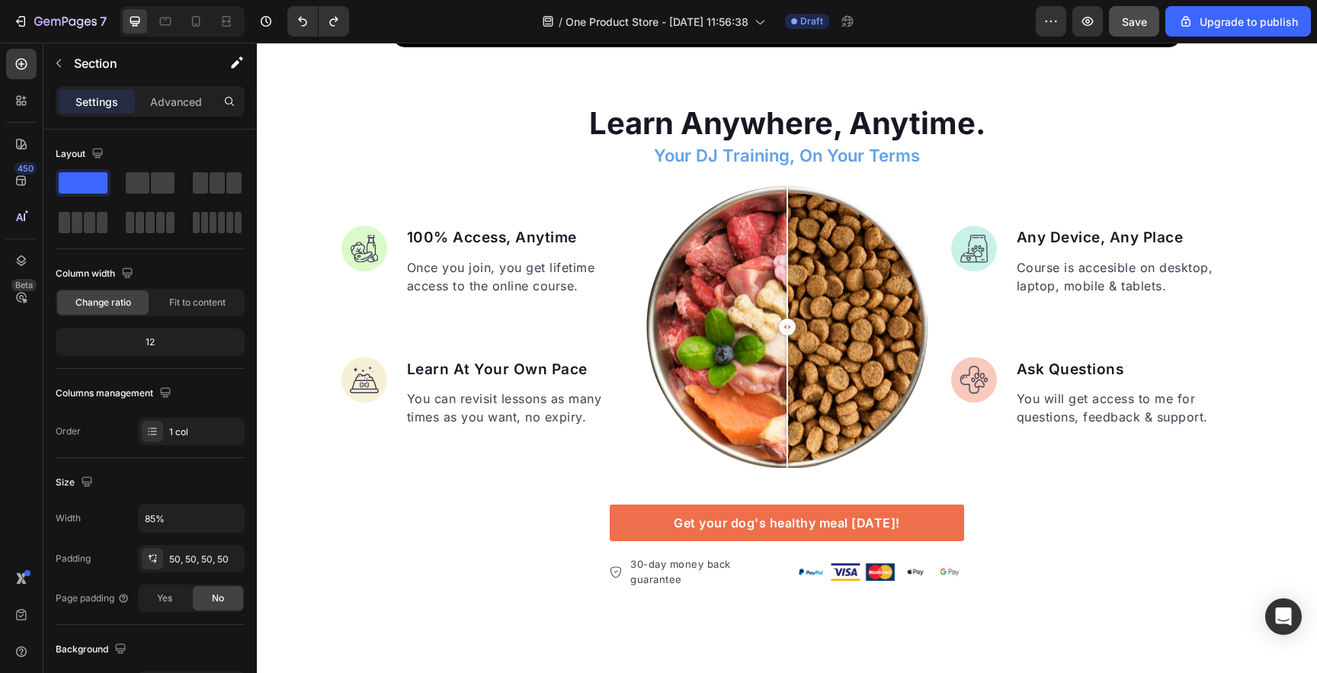
scroll to position [2657, 0]
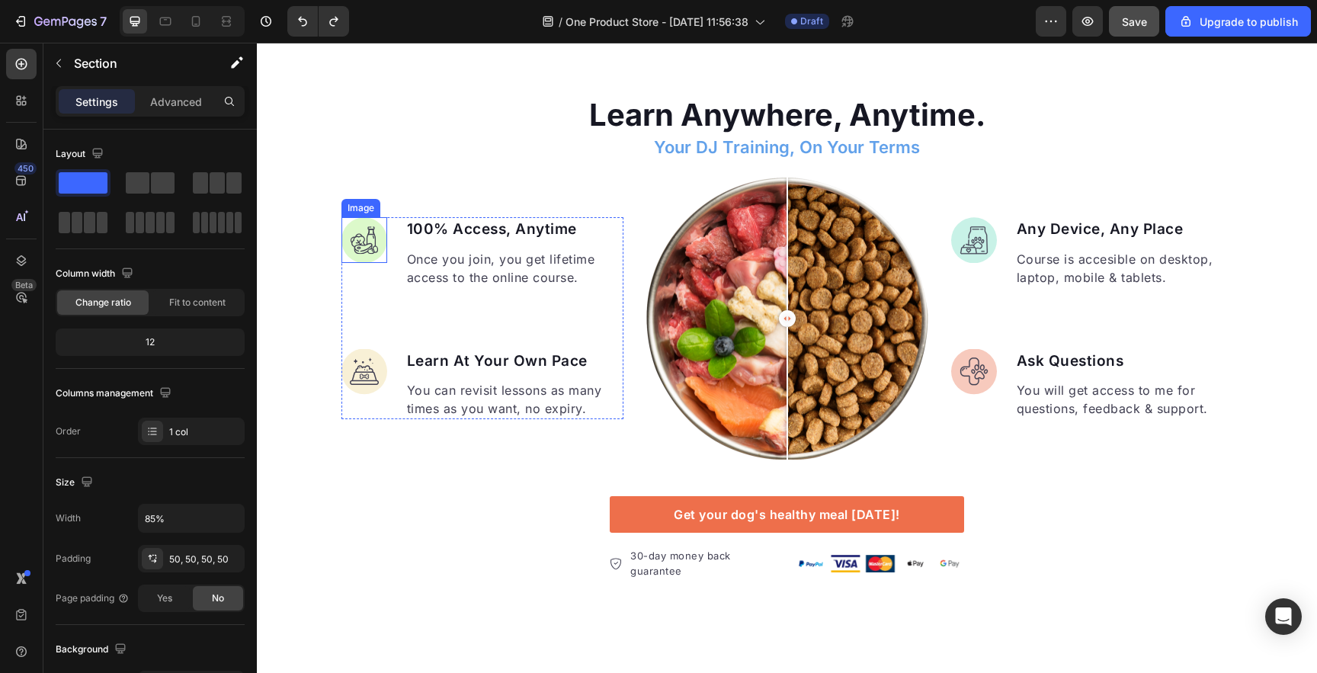
click at [364, 225] on img at bounding box center [364, 240] width 46 height 46
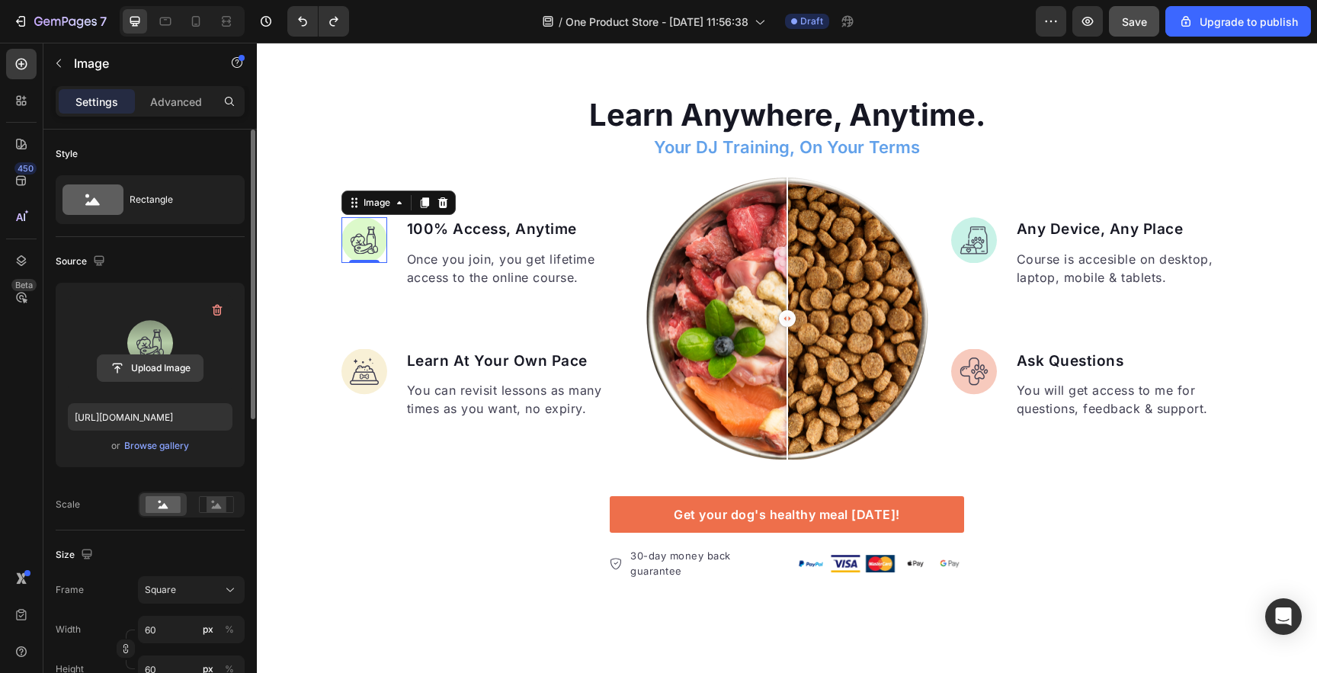
click at [152, 365] on input "file" at bounding box center [150, 368] width 105 height 26
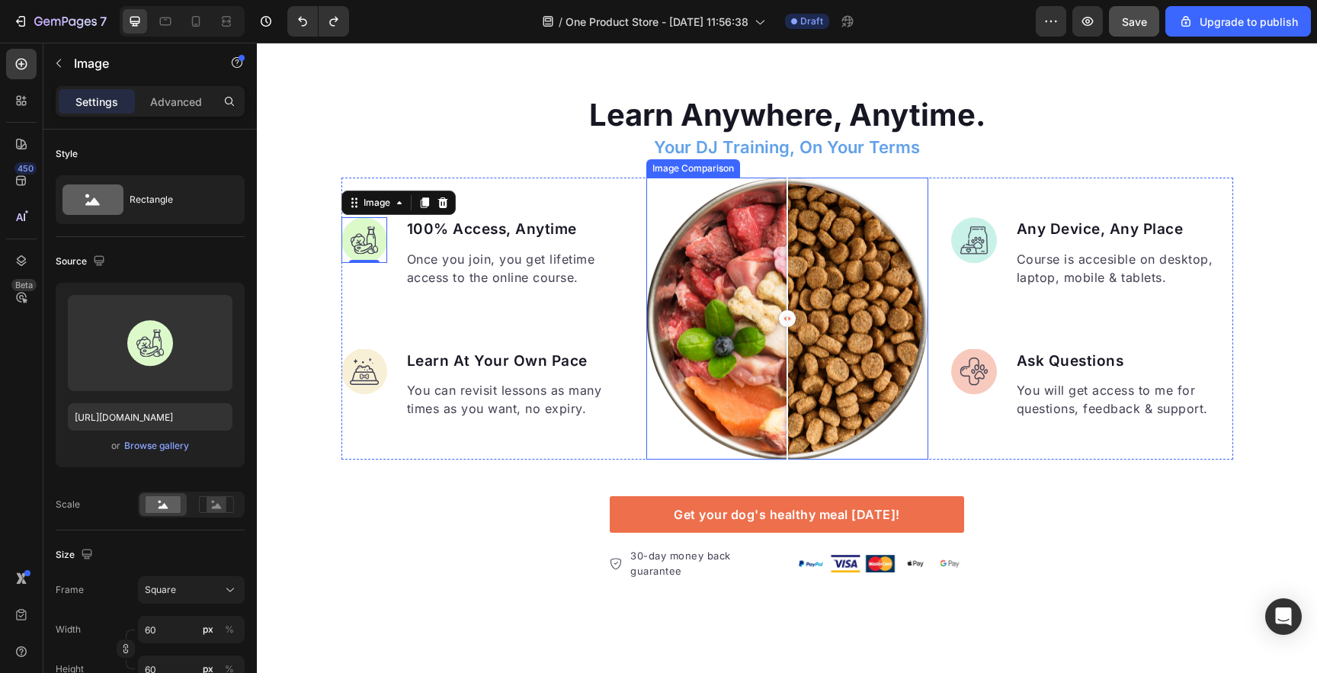
click at [742, 323] on div at bounding box center [787, 319] width 282 height 282
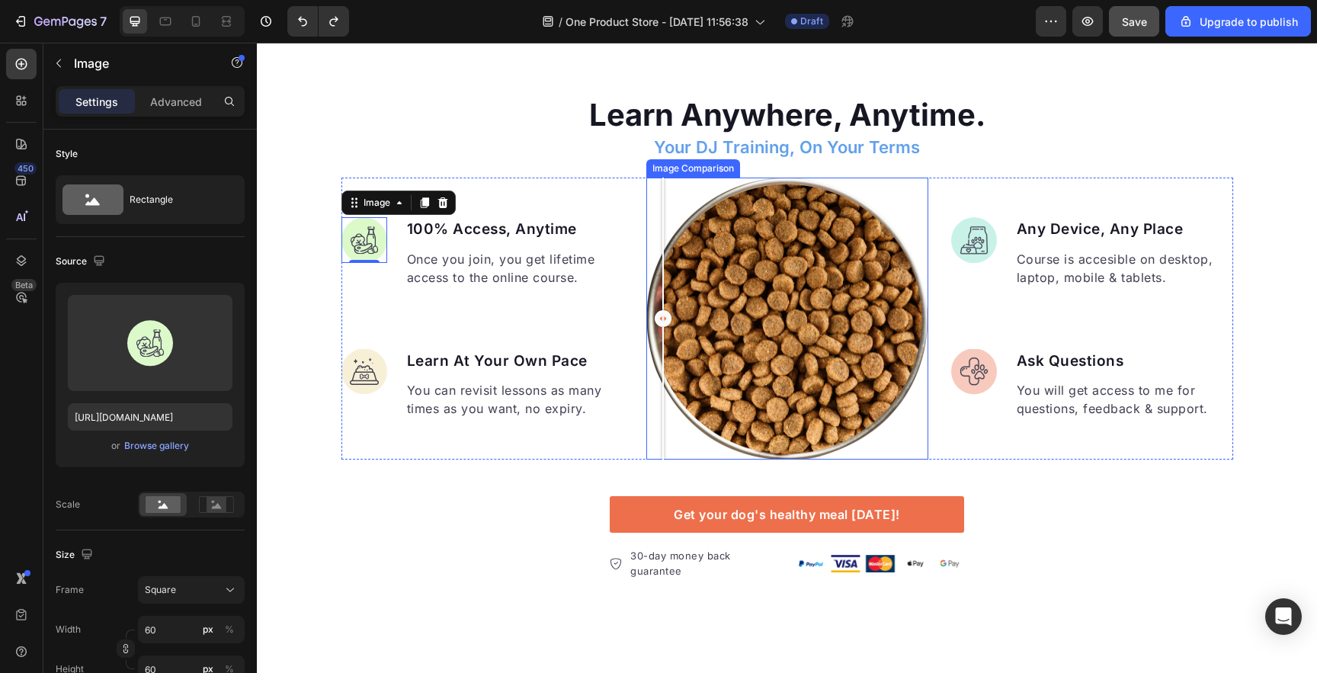
drag, startPoint x: 746, startPoint y: 318, endPoint x: 652, endPoint y: 314, distance: 94.6
click at [655, 314] on div at bounding box center [663, 318] width 17 height 17
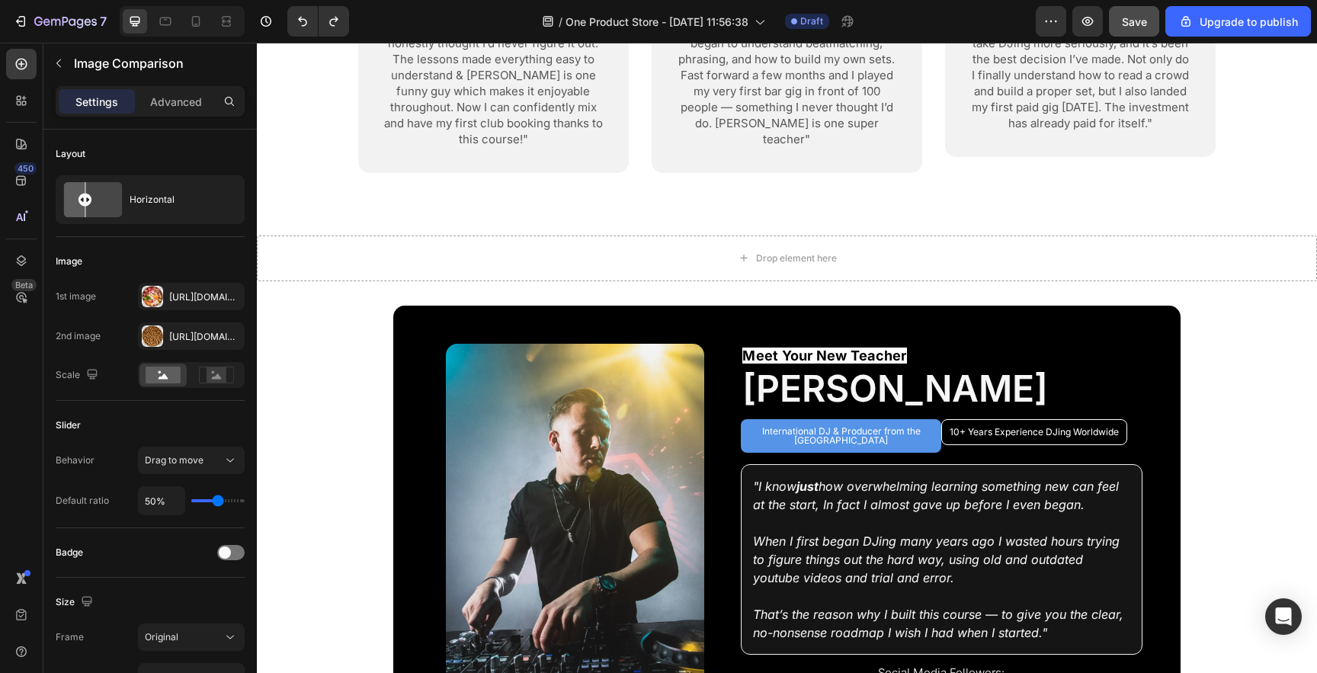
scroll to position [1914, 0]
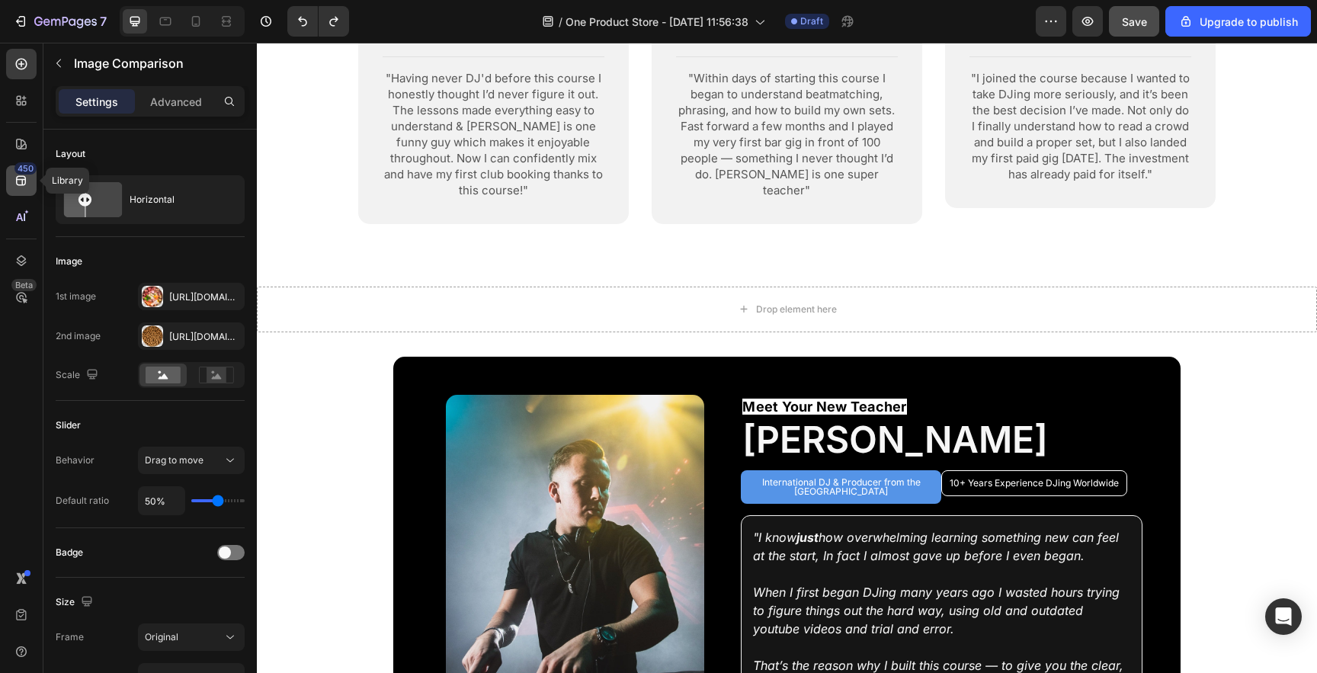
click at [16, 188] on icon at bounding box center [21, 180] width 15 height 15
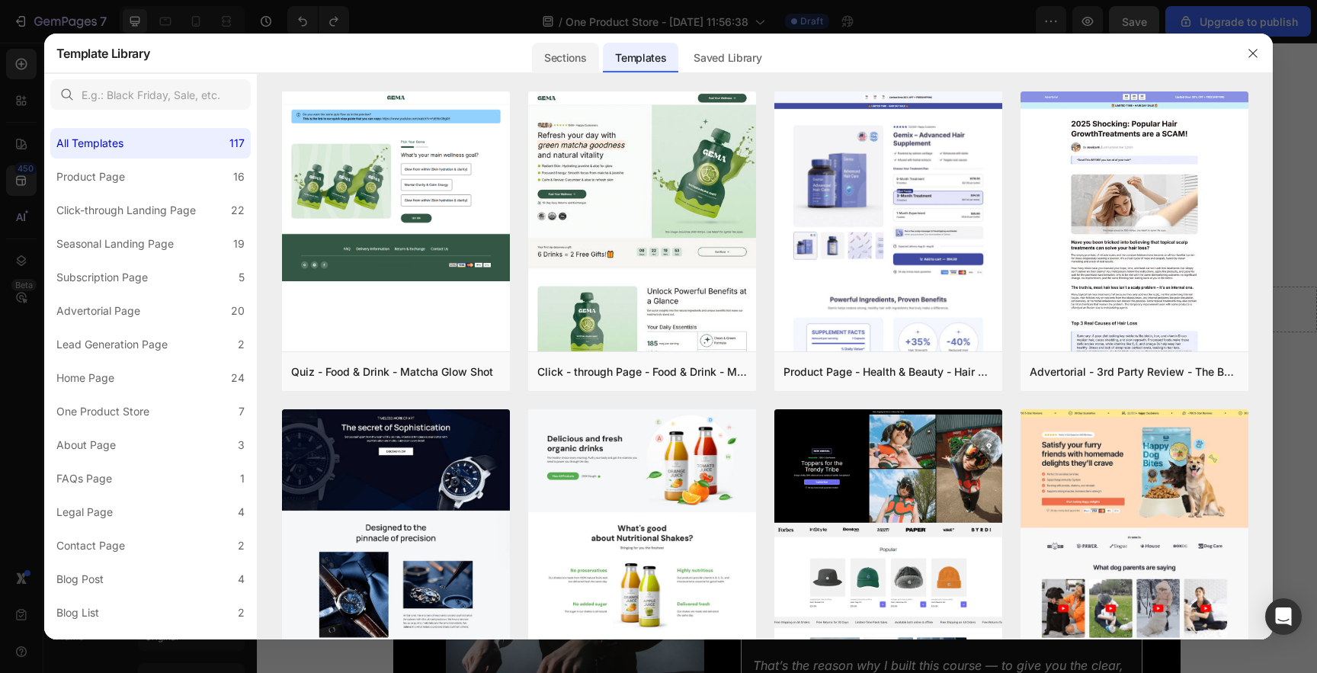
click at [580, 53] on div "Sections" at bounding box center [565, 58] width 66 height 30
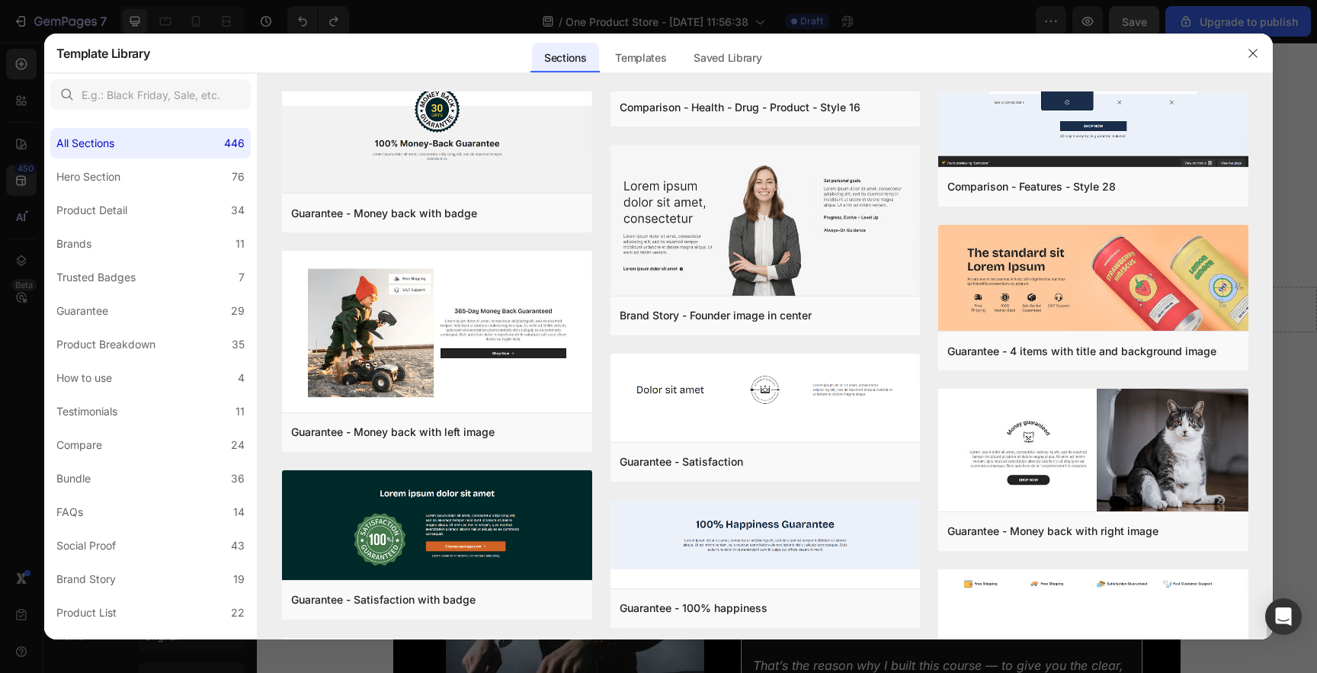
scroll to position [14484, 0]
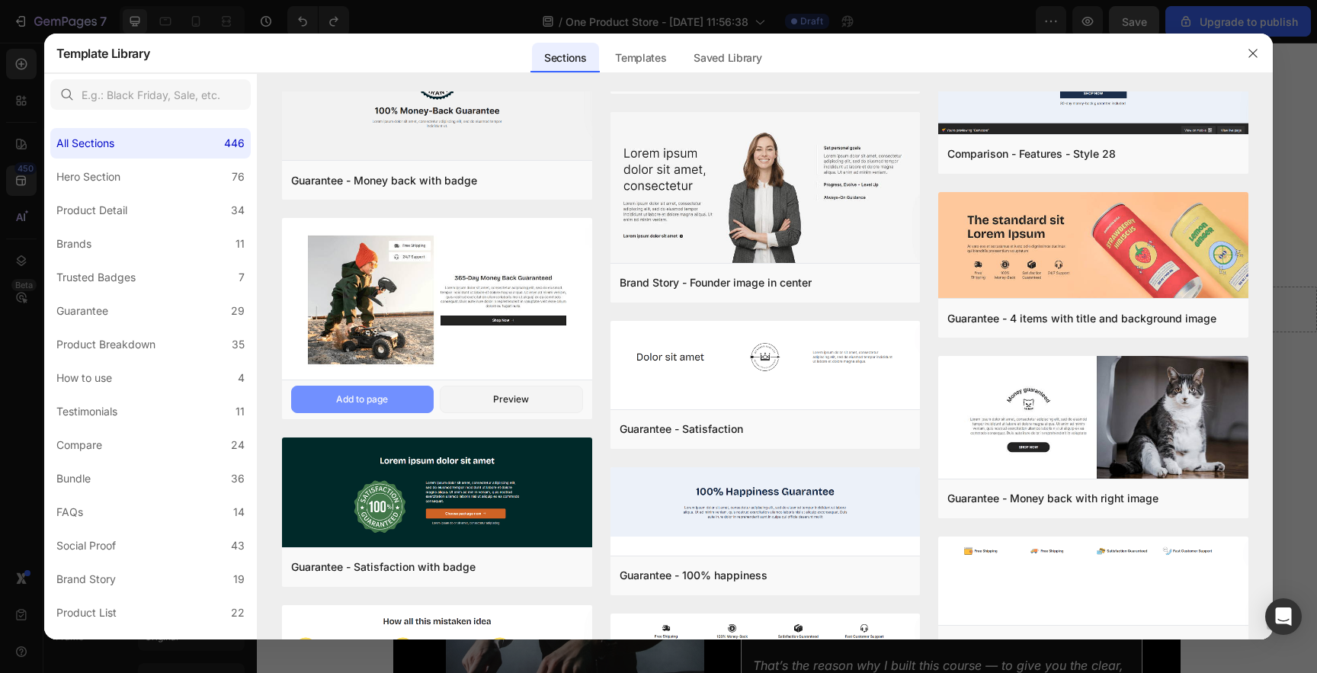
click at [412, 397] on button "Add to page" at bounding box center [362, 399] width 143 height 27
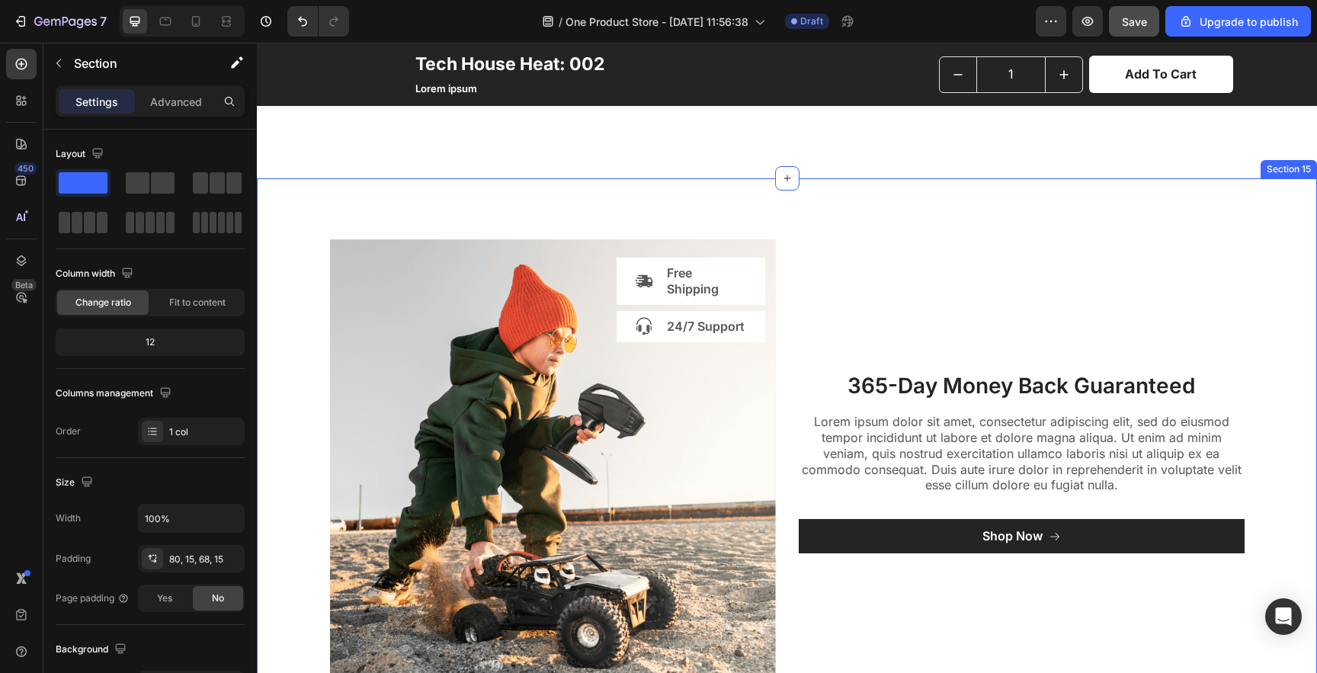
scroll to position [6879, 0]
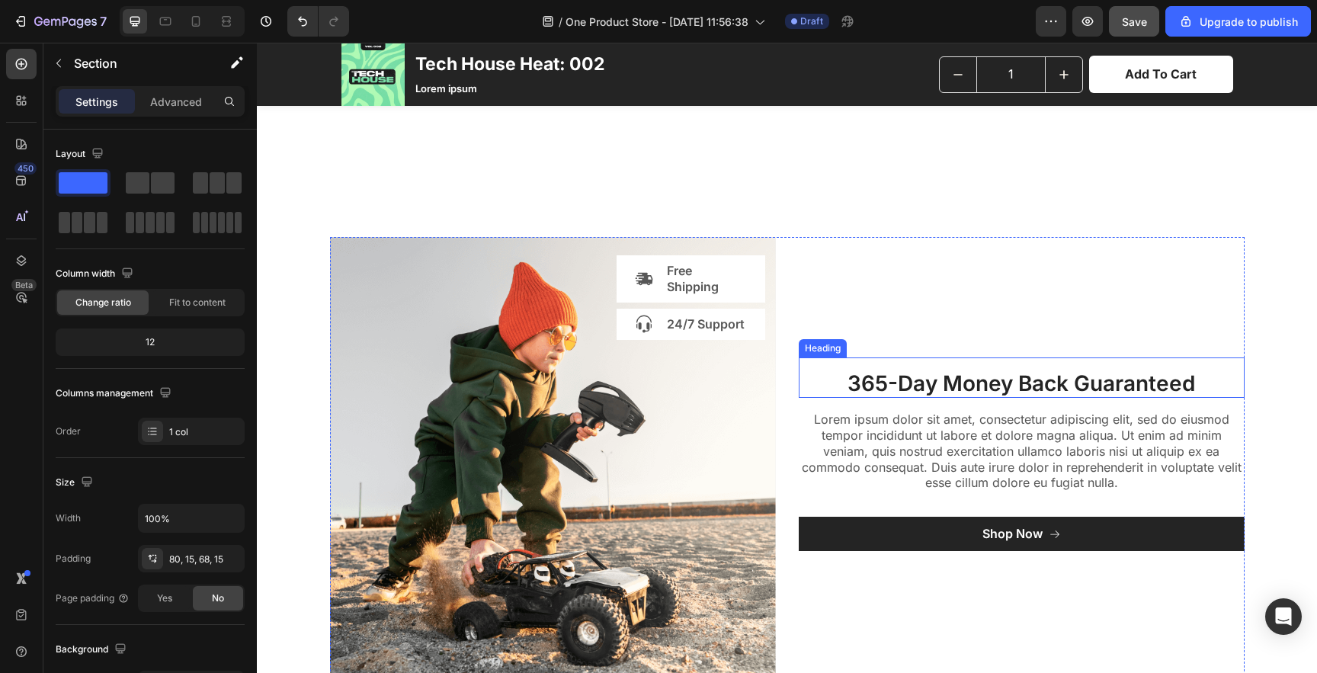
click at [924, 386] on h2 "365-Day Money Back Guaranteed" at bounding box center [1022, 384] width 446 height 29
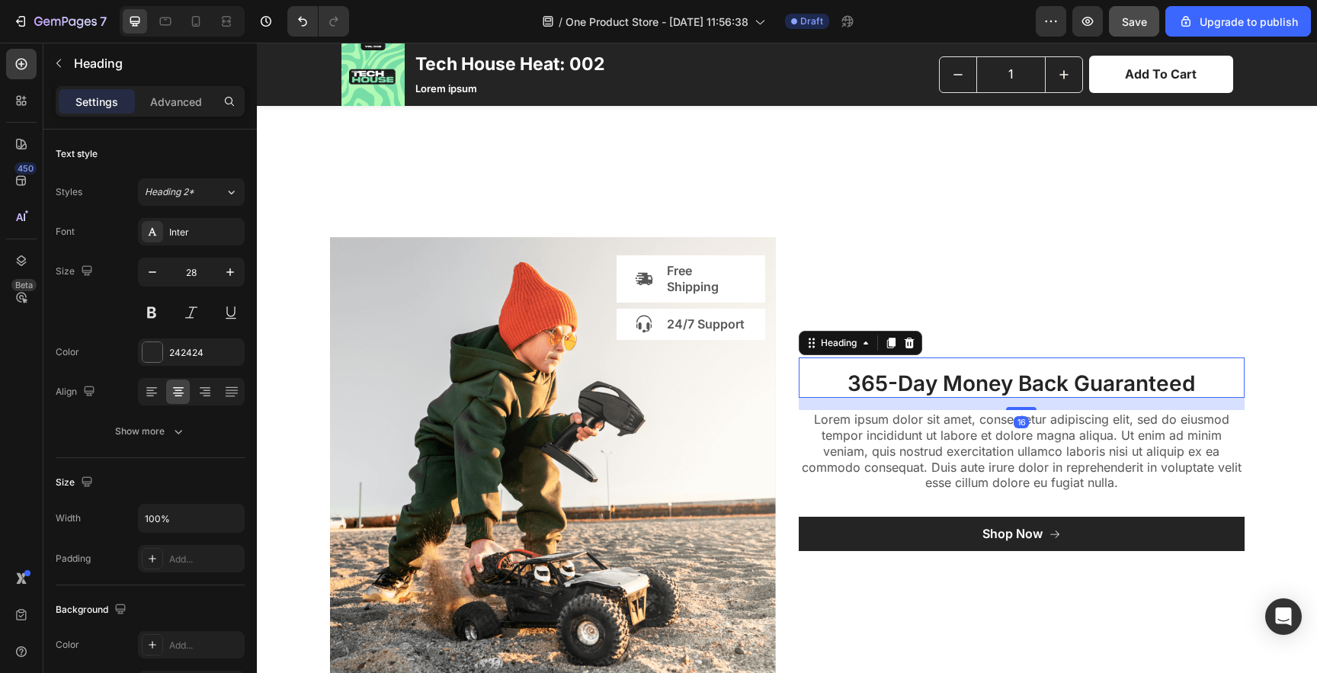
click at [924, 386] on h2 "365-Day Money Back Guaranteed" at bounding box center [1022, 384] width 446 height 29
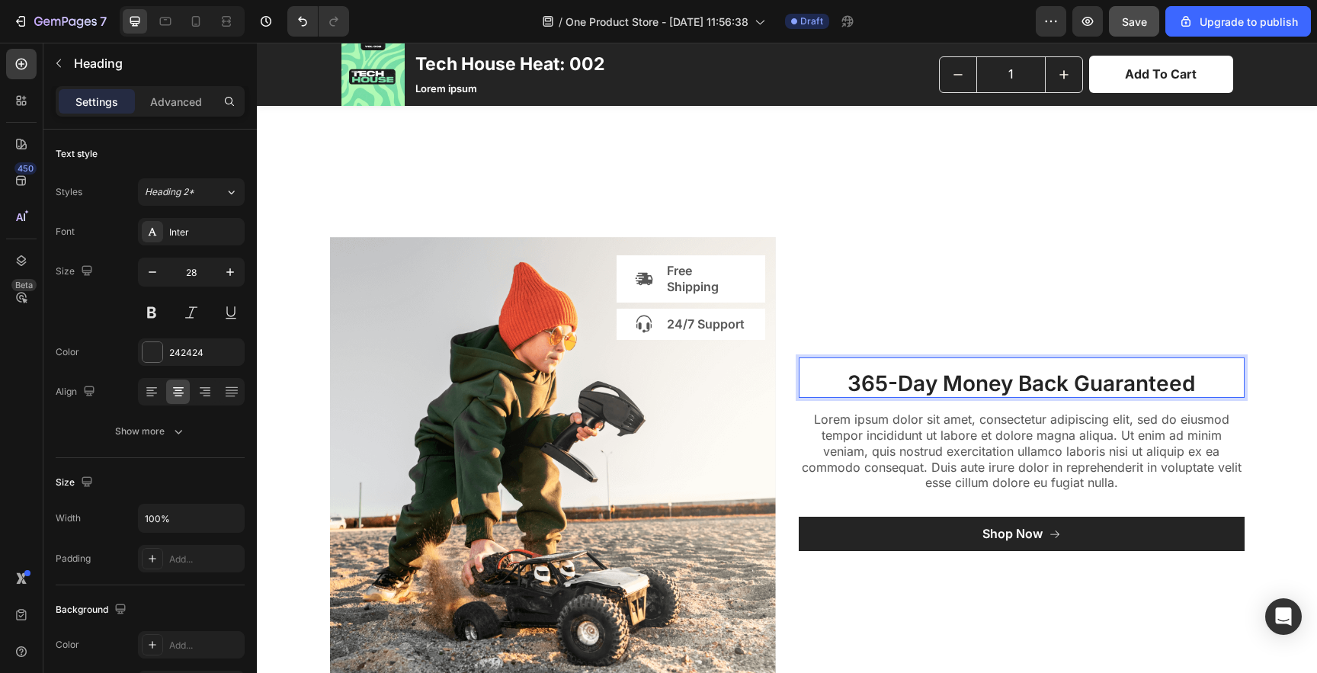
click at [924, 386] on p "365-Day Money Back Guaranteed" at bounding box center [1021, 384] width 443 height 26
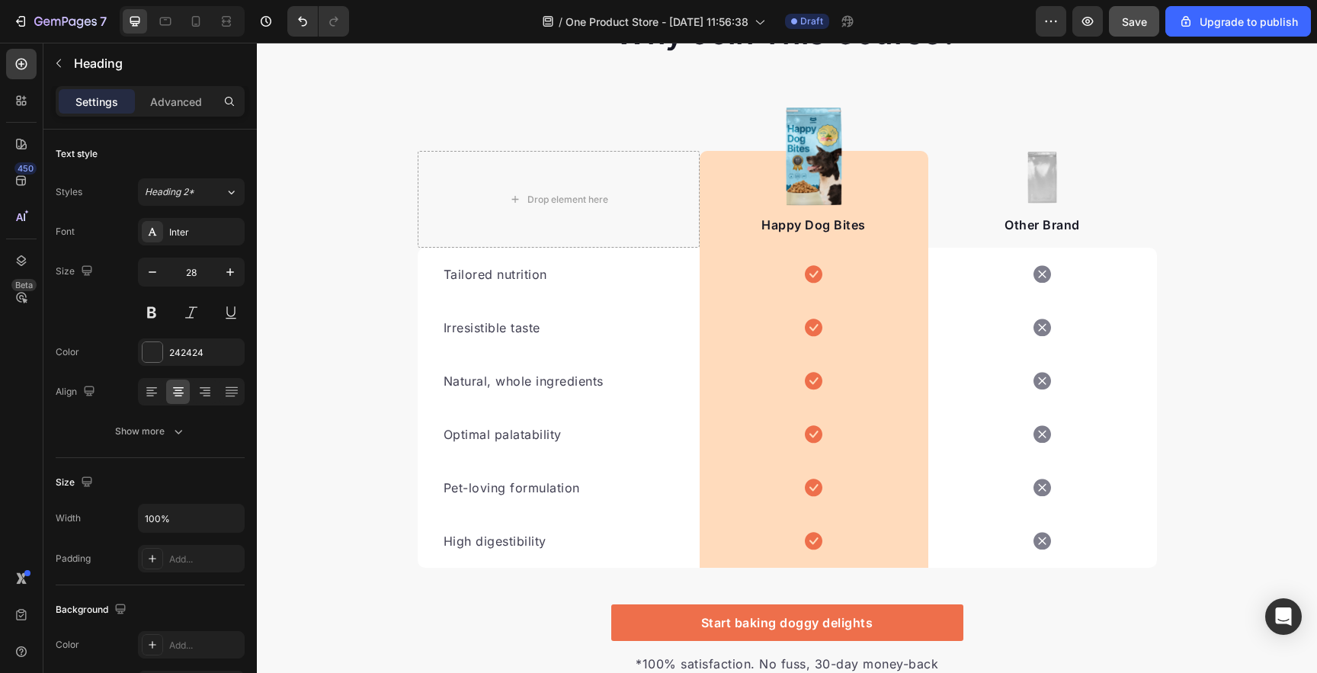
scroll to position [4265, 0]
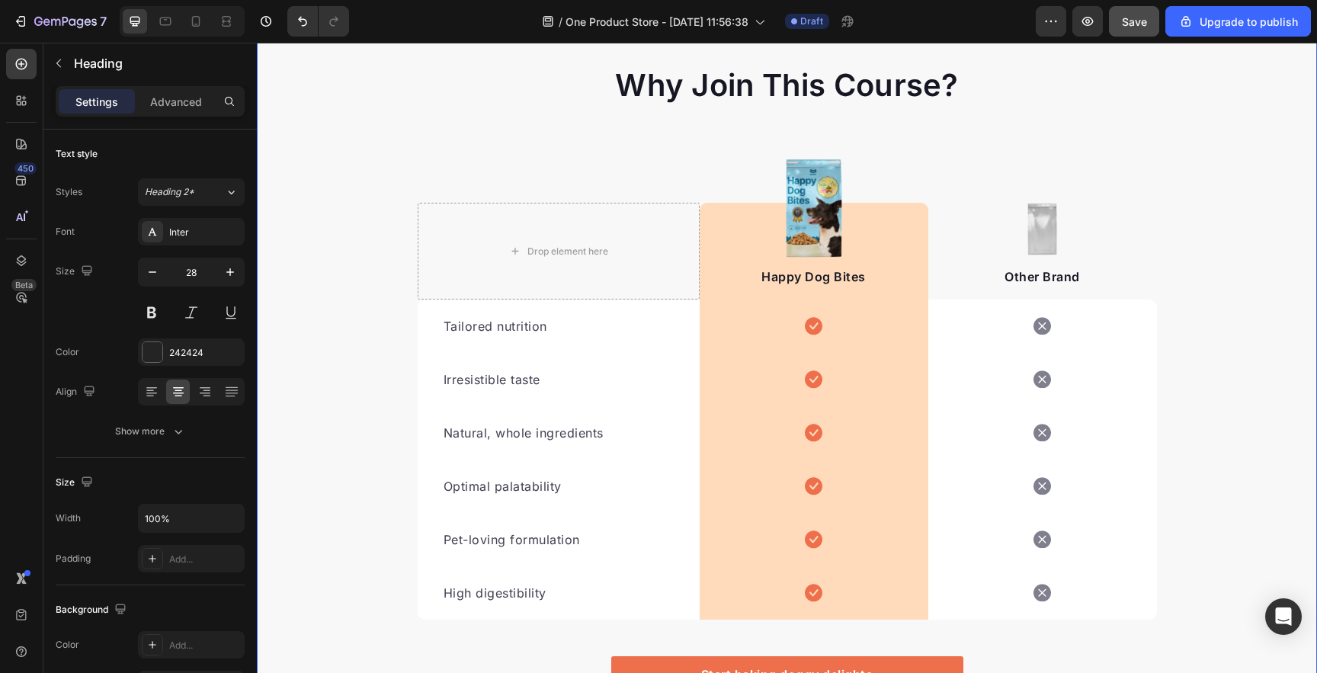
click at [367, 306] on div "Why Join This Course? Heading Text block Row Drop element here Image Happy Dog …" at bounding box center [787, 404] width 1060 height 681
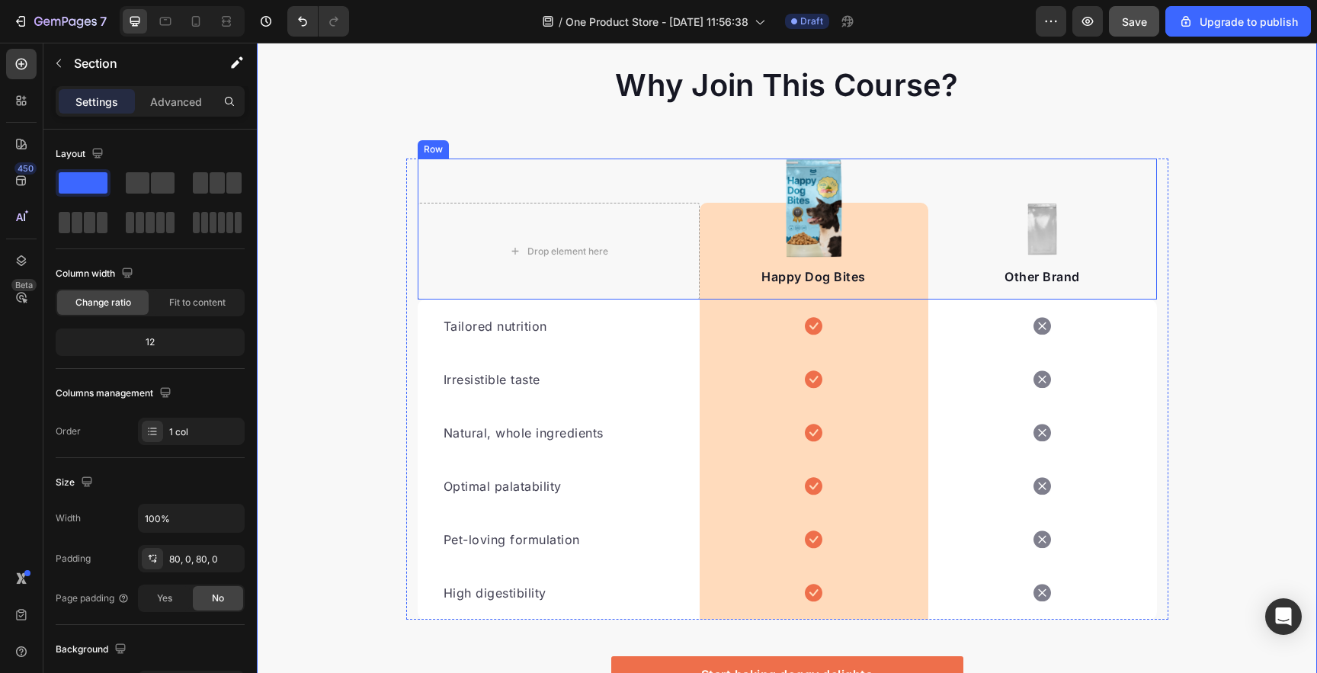
click at [497, 175] on div "Drop element here Image Happy Dog Bites Text block Row Image Other Brand Text b…" at bounding box center [787, 229] width 739 height 141
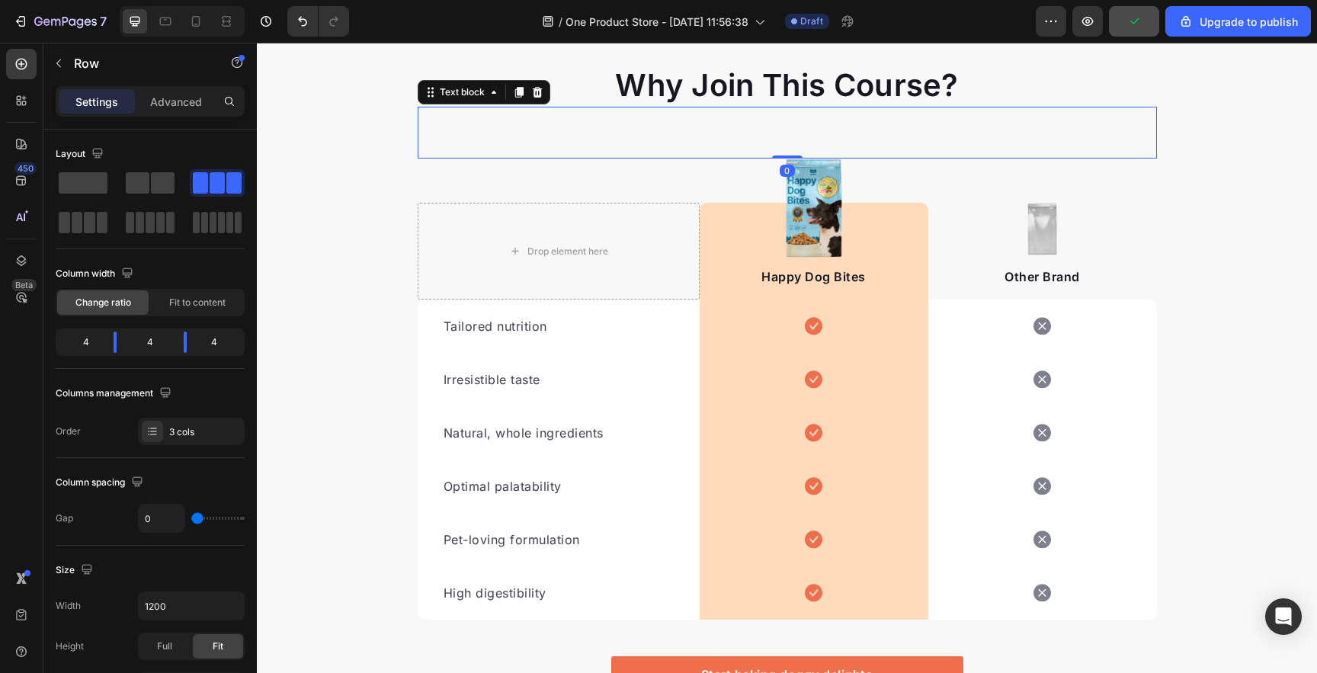
click at [628, 120] on div at bounding box center [787, 120] width 668 height 3
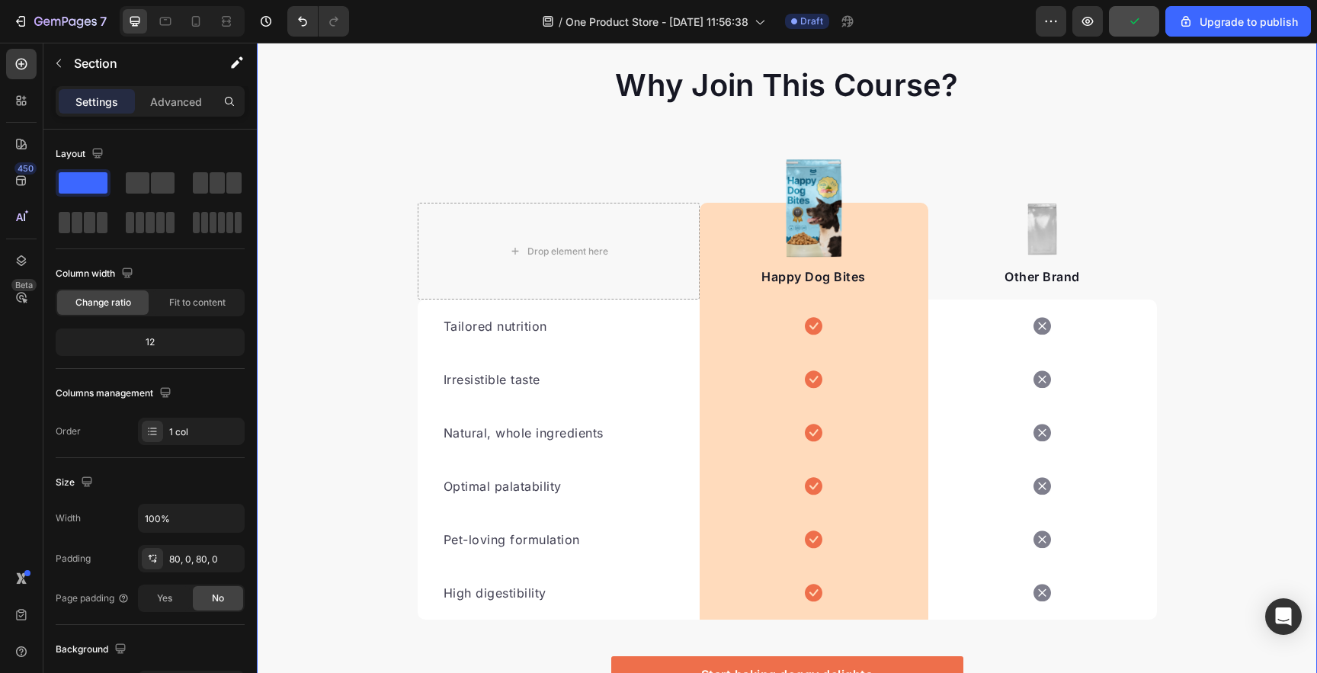
click at [402, 139] on div "Why Join This Course? Heading Text block Row Drop element here Image Happy Dog …" at bounding box center [787, 404] width 1060 height 681
click at [412, 101] on div "Why Join This Course? Heading Text block Row" at bounding box center [787, 111] width 762 height 95
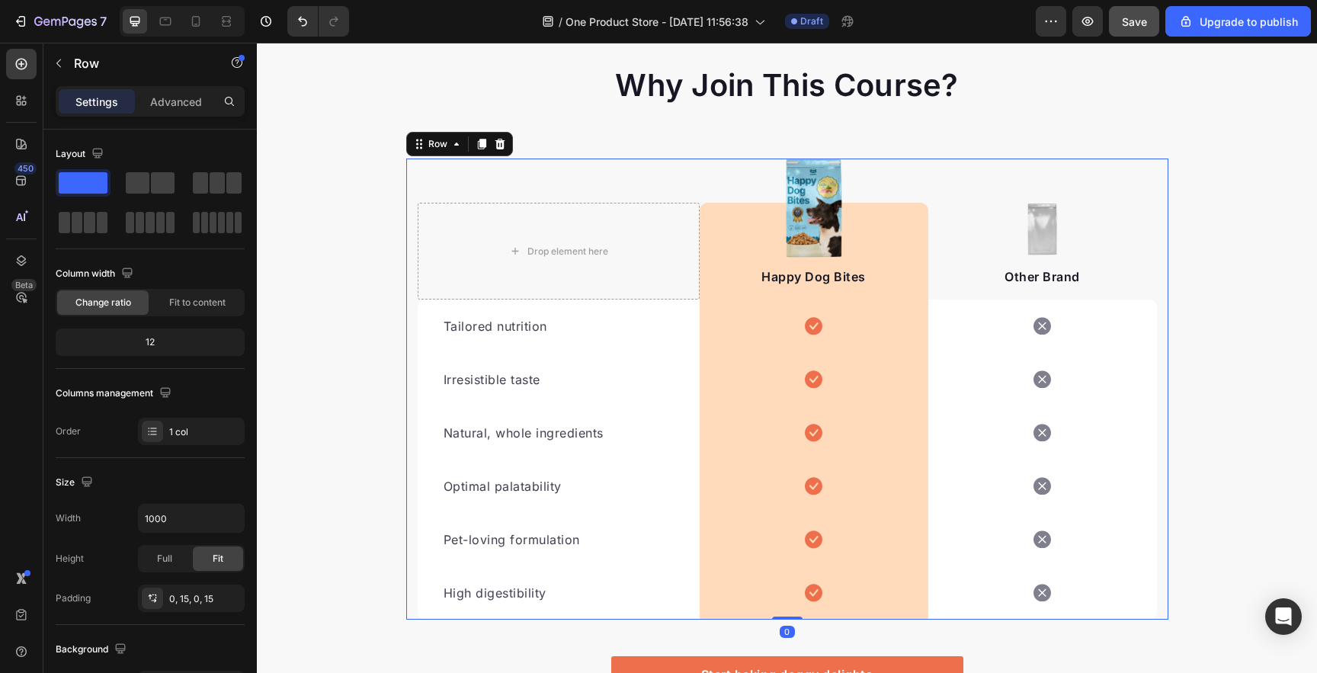
click at [410, 172] on div "Drop element here Image Happy Dog Bites Text block Row Image Other Brand Text b…" at bounding box center [787, 389] width 762 height 461
drag, startPoint x: 498, startPoint y: 143, endPoint x: 489, endPoint y: 136, distance: 11.4
click at [498, 143] on icon at bounding box center [500, 144] width 12 height 12
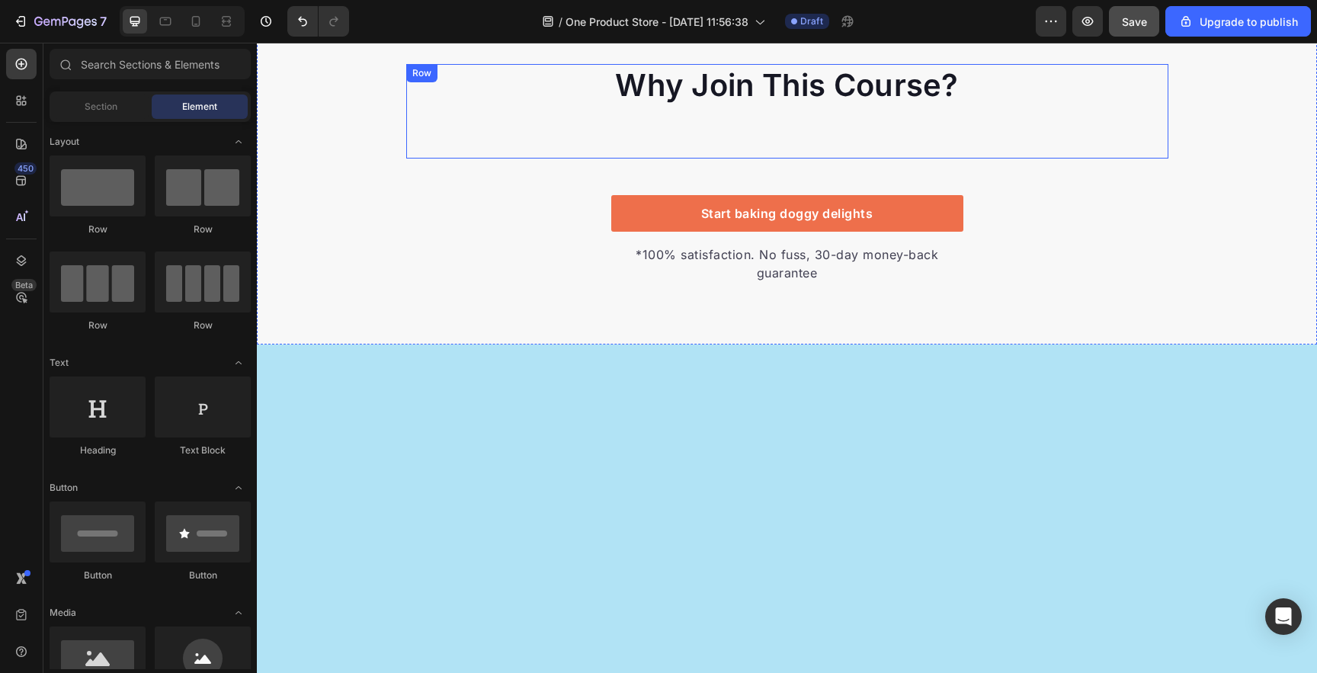
click at [412, 108] on div "Why Join This Course? Heading Text block Row" at bounding box center [787, 111] width 762 height 95
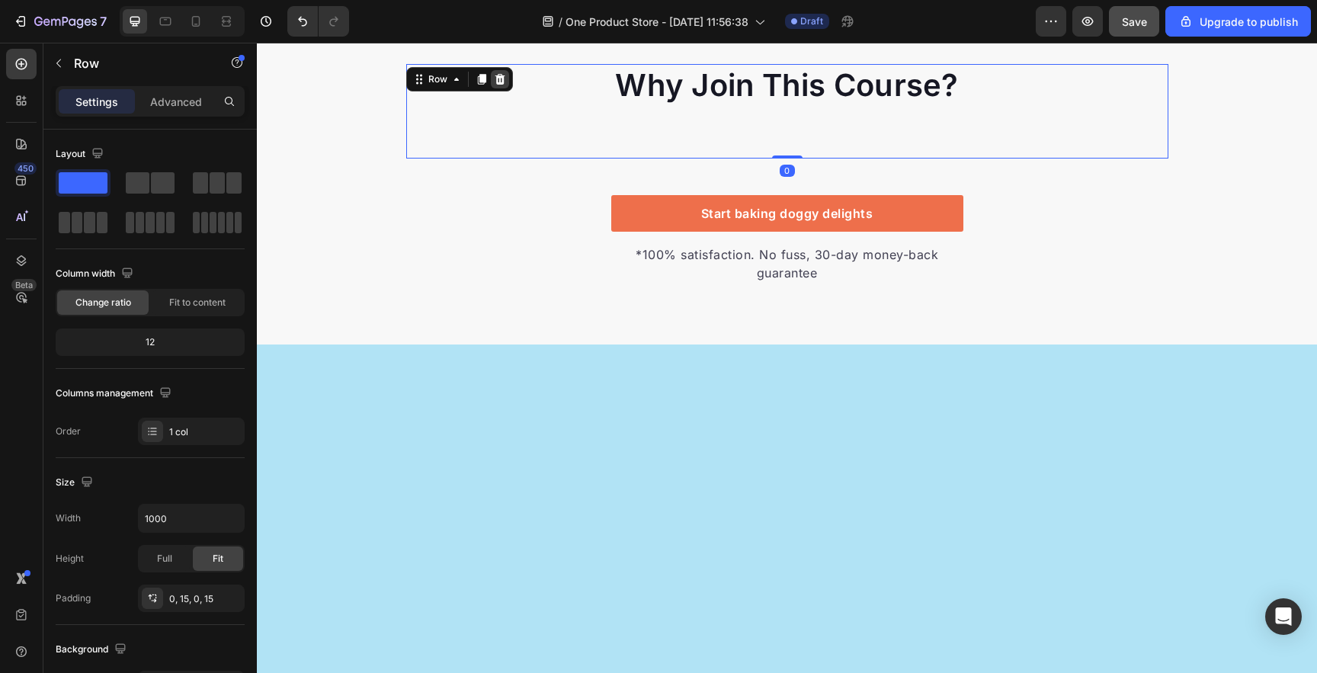
click at [496, 78] on icon at bounding box center [500, 79] width 10 height 11
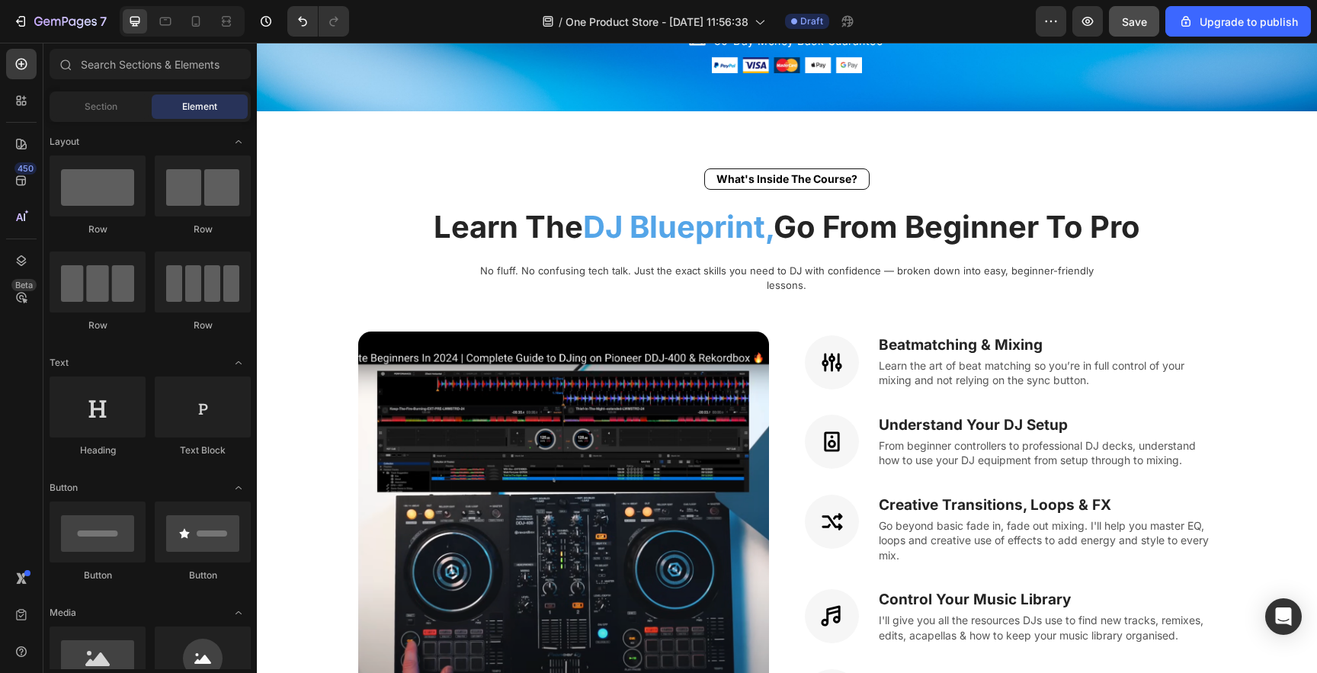
scroll to position [781, 0]
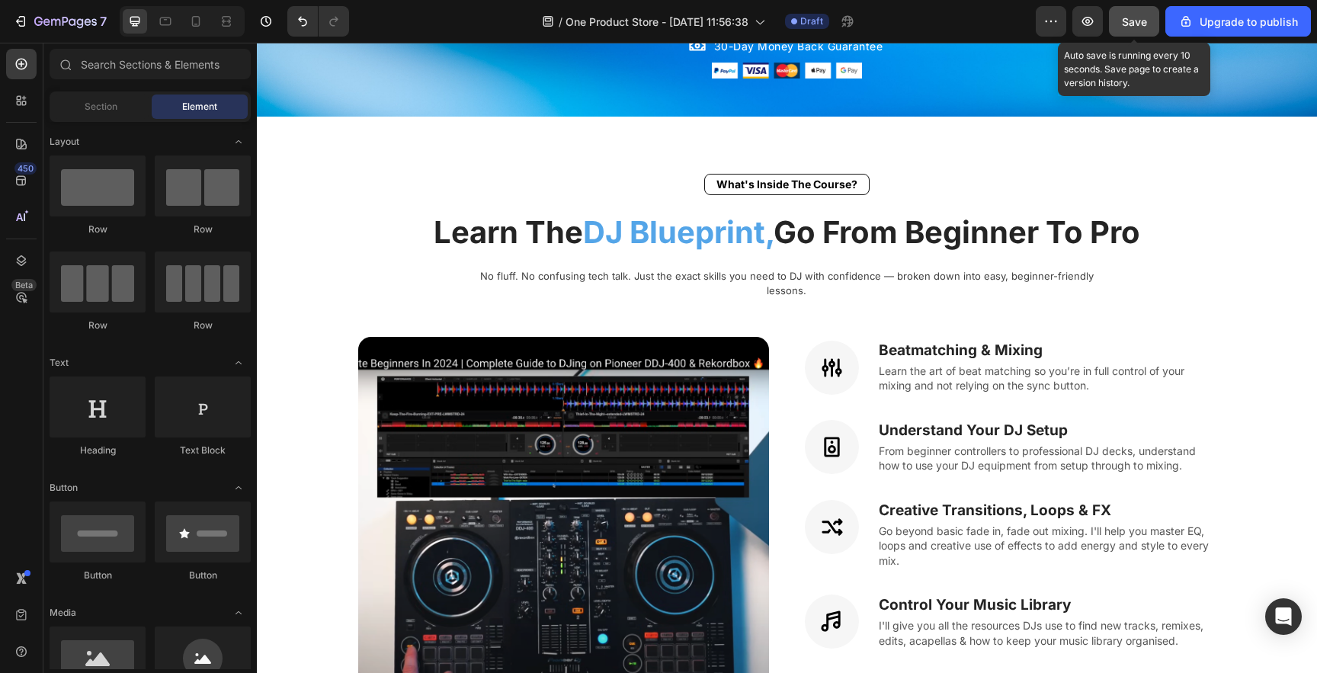
click at [1127, 18] on span "Save" at bounding box center [1134, 21] width 25 height 13
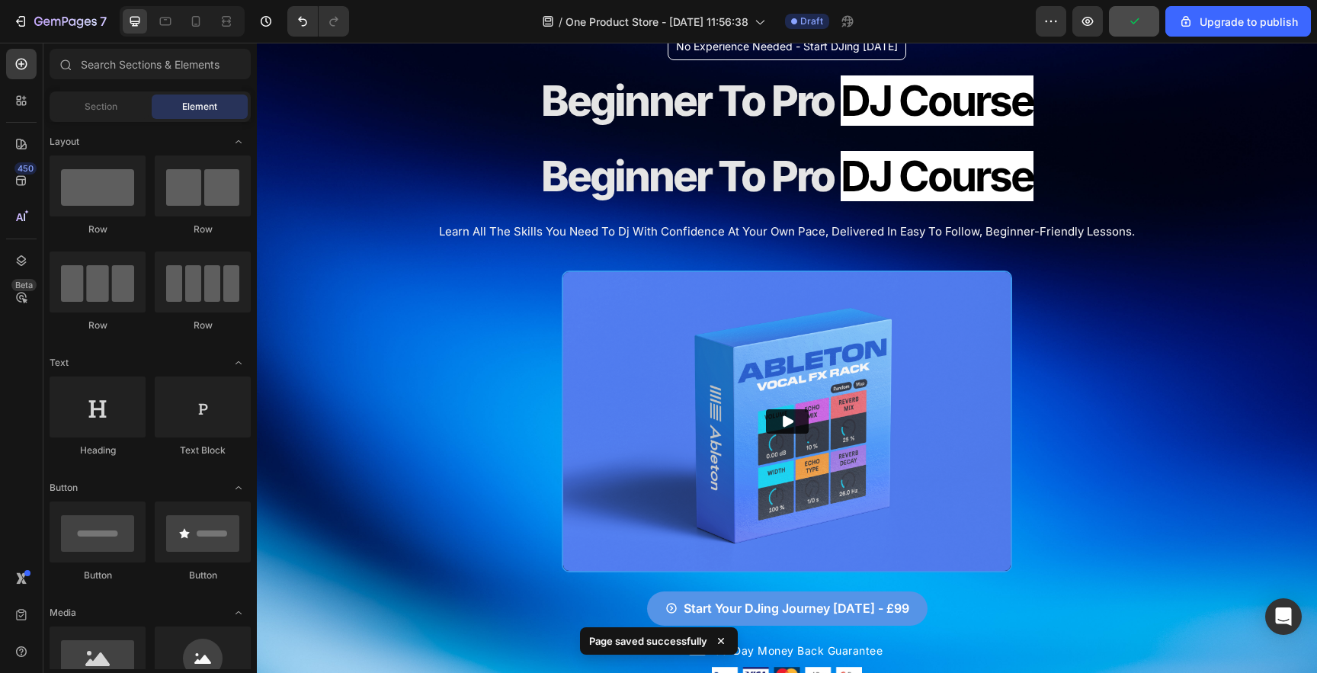
scroll to position [0, 0]
